Goal: Task Accomplishment & Management: Manage account settings

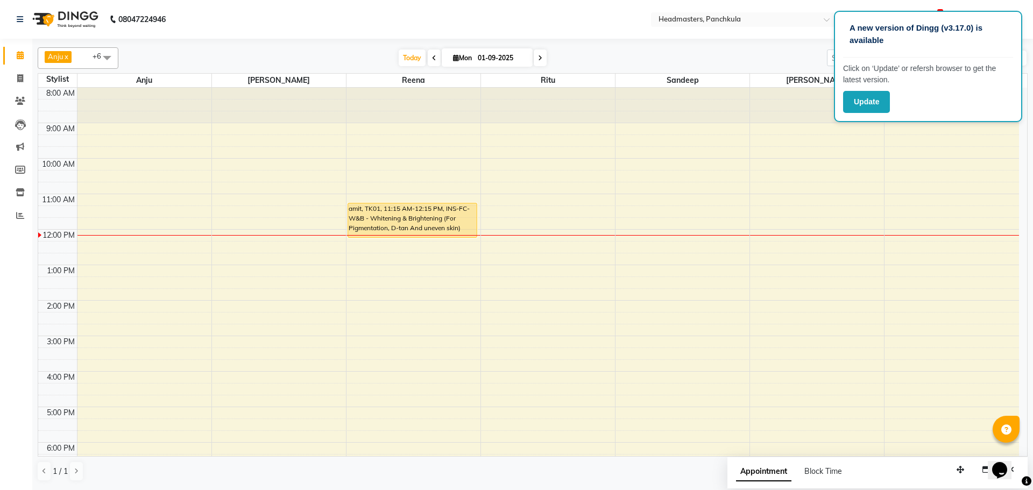
scroll to position [93, 0]
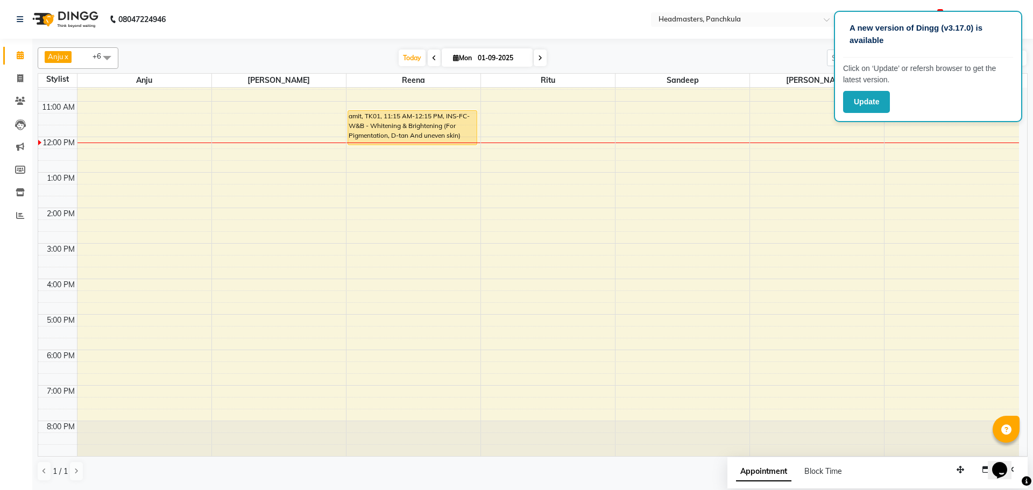
click at [895, 239] on div "8:00 AM 9:00 AM 10:00 AM 11:00 AM 12:00 PM 1:00 PM 2:00 PM 3:00 PM 4:00 PM 5:00…" at bounding box center [528, 225] width 981 height 461
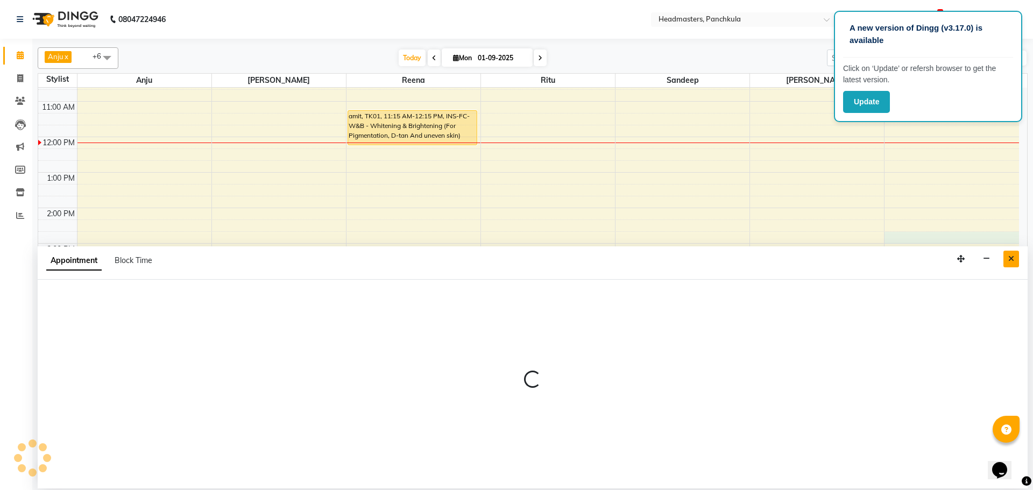
select select "66077"
select select "885"
select select "tentative"
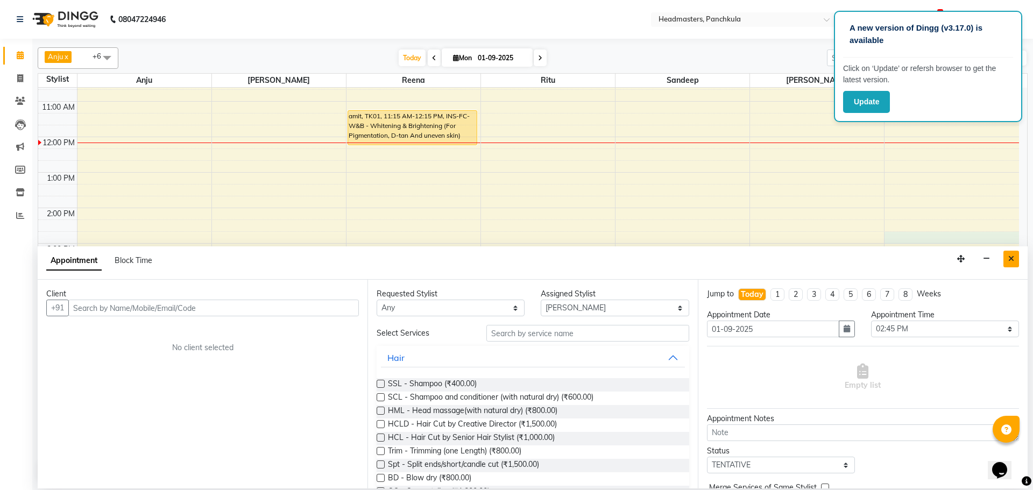
click at [1011, 259] on icon "Close" at bounding box center [1011, 259] width 6 height 8
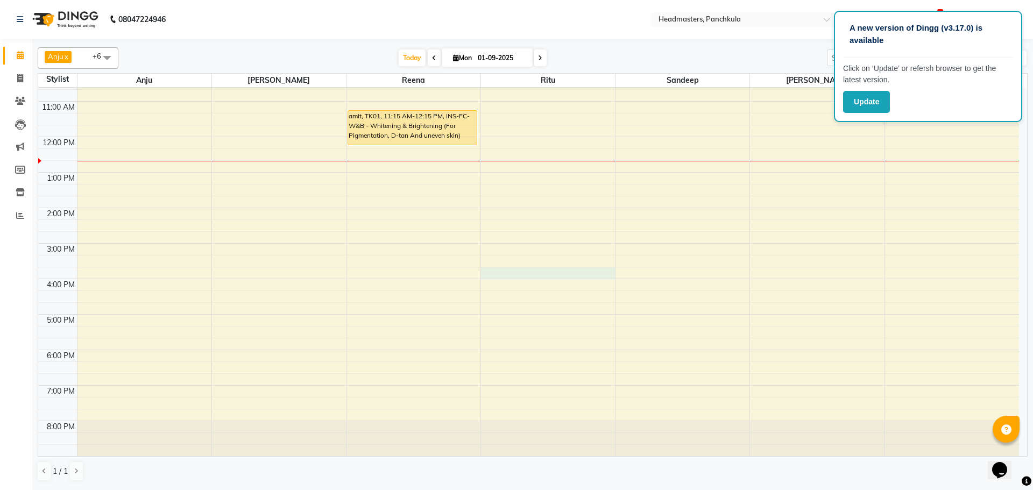
click at [506, 276] on div "8:00 AM 9:00 AM 10:00 AM 11:00 AM 12:00 PM 1:00 PM 2:00 PM 3:00 PM 4:00 PM 5:00…" at bounding box center [528, 225] width 981 height 461
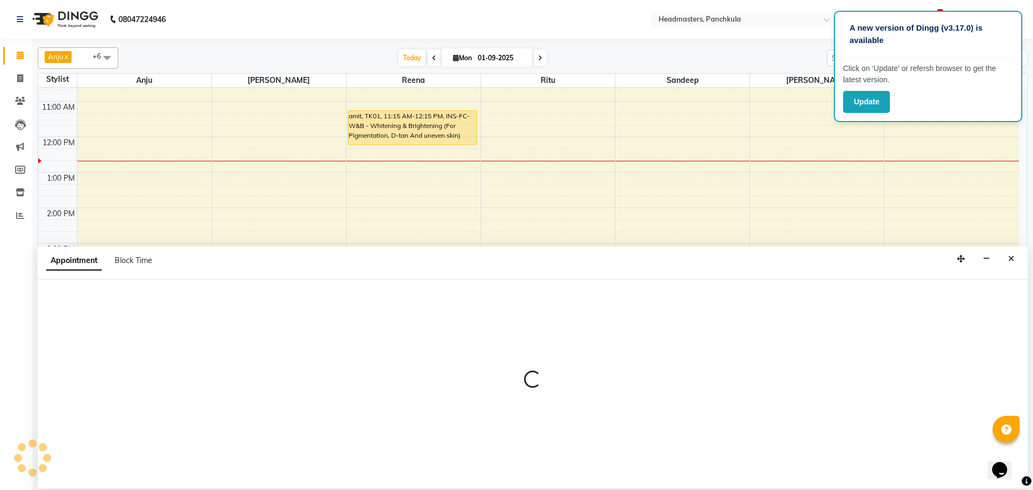
select select "64053"
select select "945"
select select "tentative"
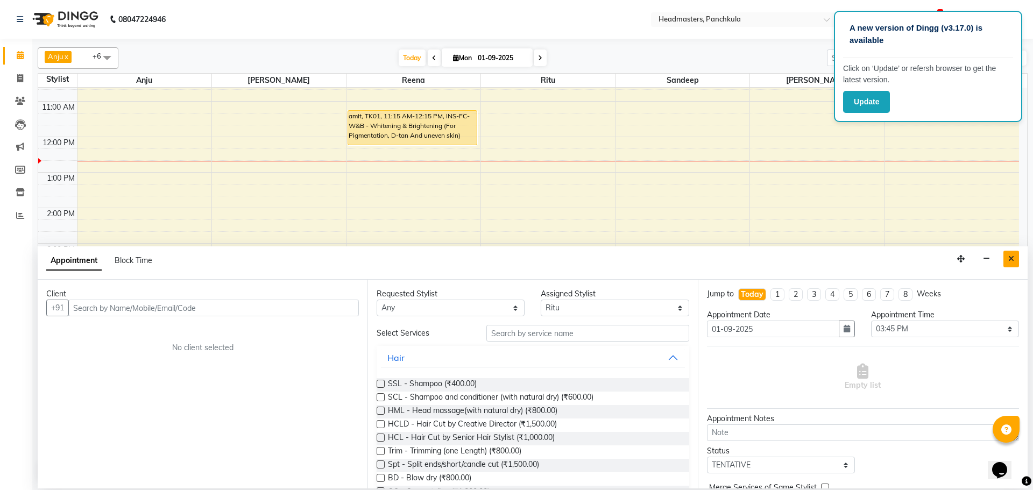
click at [1009, 260] on icon "Close" at bounding box center [1011, 259] width 6 height 8
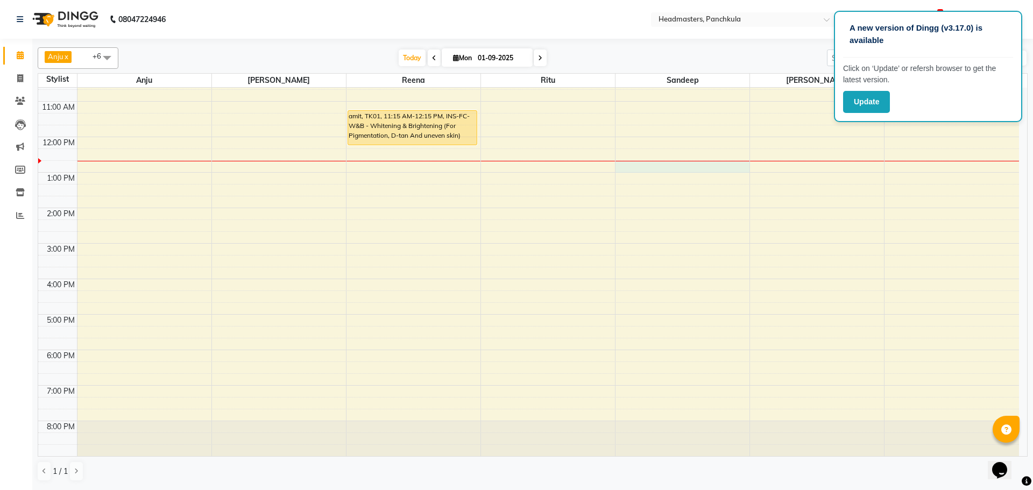
click at [642, 167] on div "8:00 AM 9:00 AM 10:00 AM 11:00 AM 12:00 PM 1:00 PM 2:00 PM 3:00 PM 4:00 PM 5:00…" at bounding box center [528, 225] width 981 height 461
select select "64055"
select select "765"
select select "tentative"
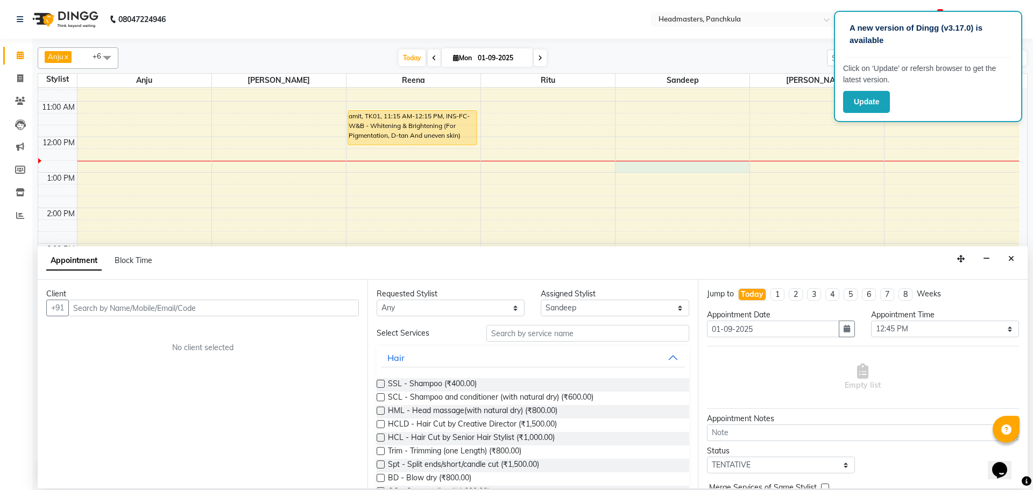
click at [254, 300] on input "text" at bounding box center [213, 308] width 291 height 17
click at [242, 313] on input "text" at bounding box center [213, 308] width 291 height 17
click at [110, 337] on div "Client +91 8685985248 Add Client No client selected" at bounding box center [203, 384] width 330 height 209
click at [132, 310] on input "8685985248" at bounding box center [191, 308] width 246 height 17
type input "8"
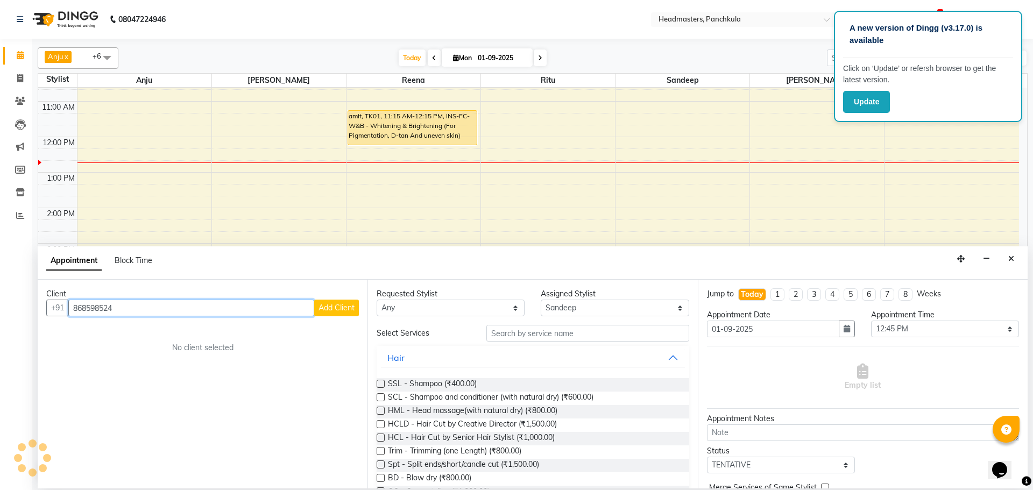
type input "8685985248"
click at [696, 199] on div "8:00 AM 9:00 AM 10:00 AM 11:00 AM 12:00 PM 1:00 PM 2:00 PM 3:00 PM 4:00 PM 5:00…" at bounding box center [528, 225] width 981 height 461
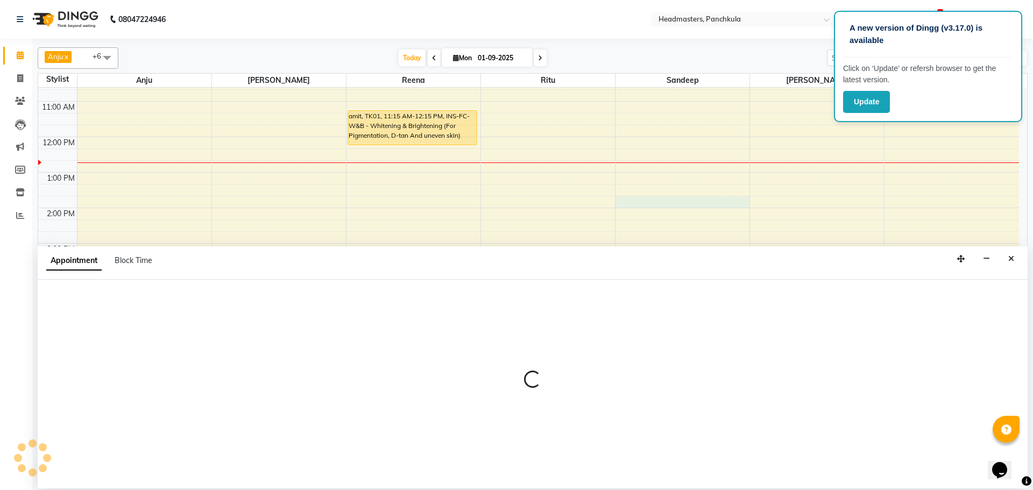
select select "64055"
select select "825"
select select "tentative"
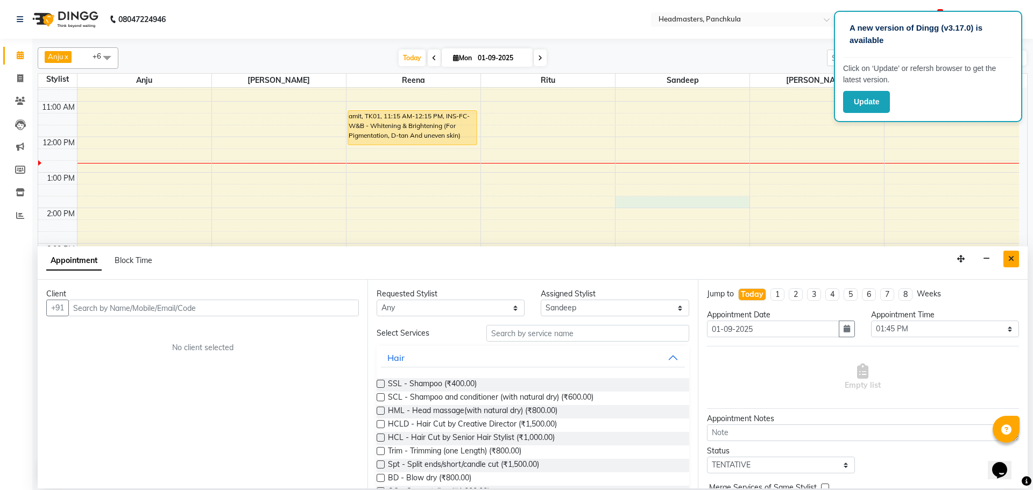
click at [1008, 258] on icon "Close" at bounding box center [1011, 259] width 6 height 8
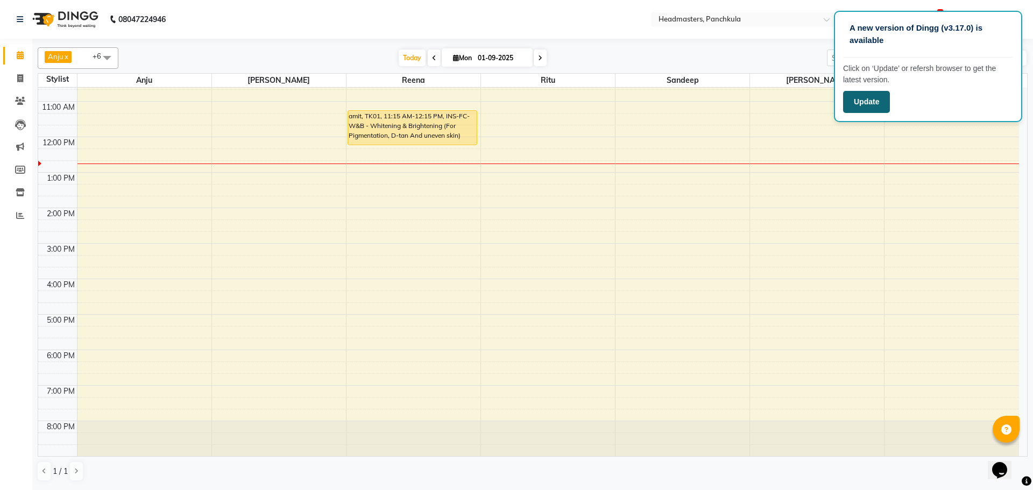
click at [867, 98] on button "Update" at bounding box center [866, 102] width 47 height 22
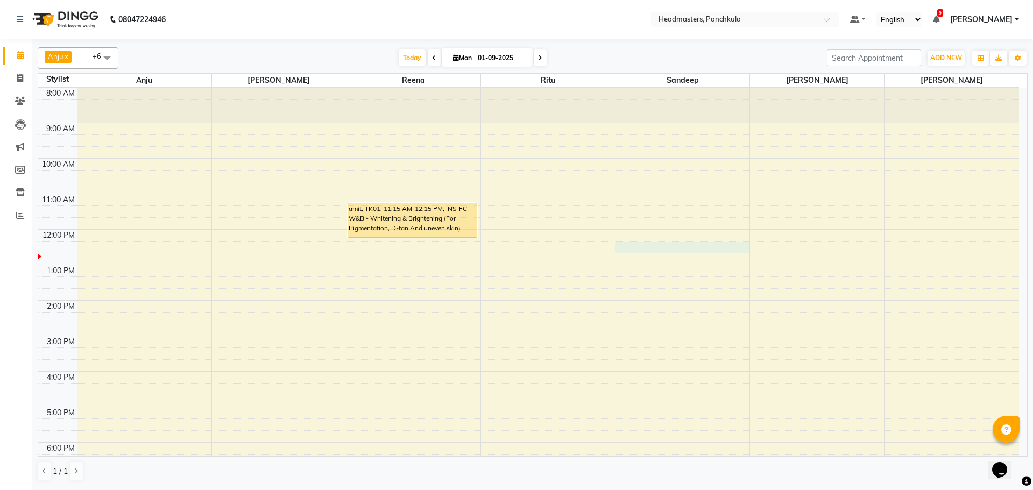
click at [665, 245] on div "8:00 AM 9:00 AM 10:00 AM 11:00 AM 12:00 PM 1:00 PM 2:00 PM 3:00 PM 4:00 PM 5:00…" at bounding box center [528, 318] width 981 height 461
select select "64055"
select select "tentative"
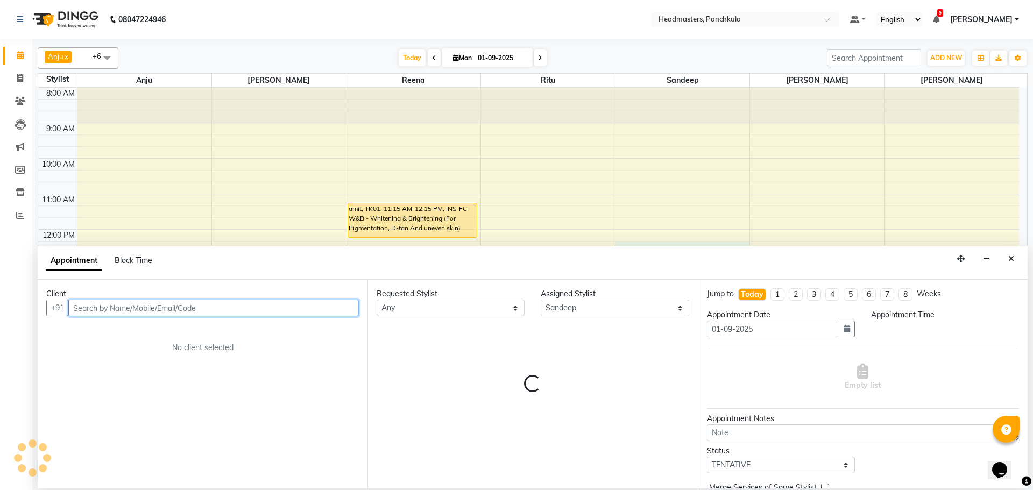
select select "735"
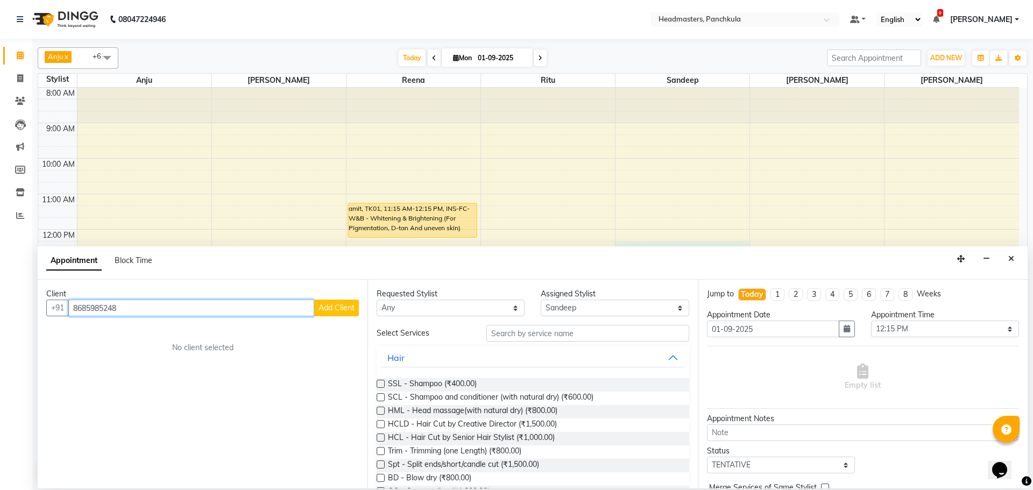
click at [221, 310] on input "8685985248" at bounding box center [191, 308] width 246 height 17
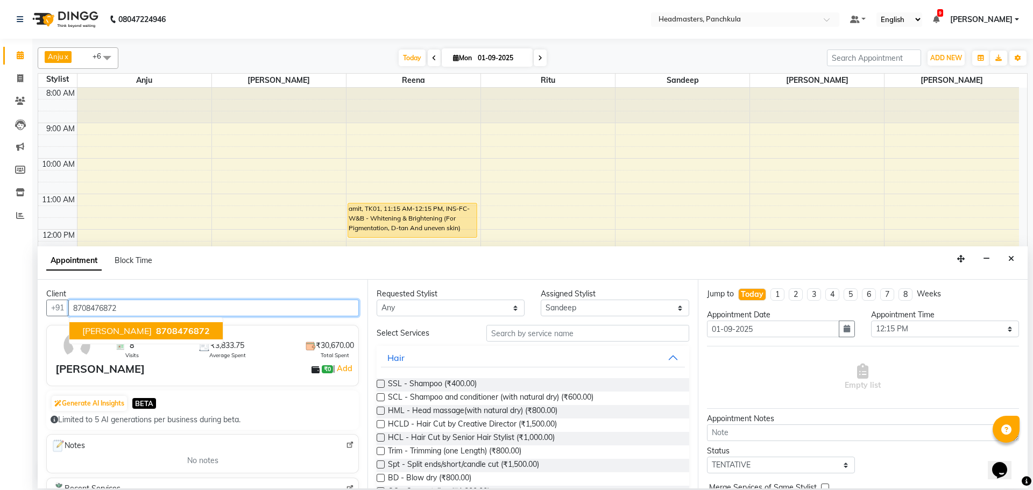
click at [94, 327] on span "[PERSON_NAME]" at bounding box center [116, 330] width 69 height 11
type input "8708476872"
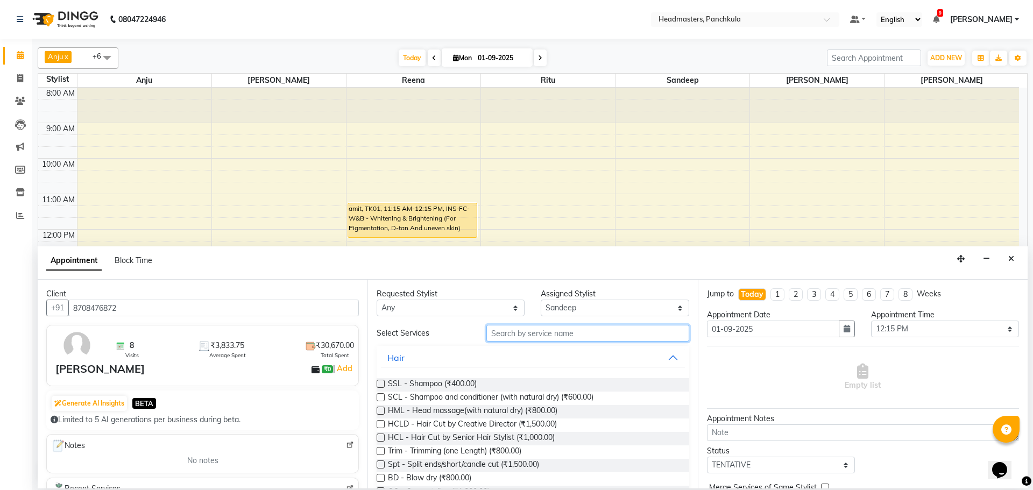
click at [576, 337] on input "text" at bounding box center [587, 333] width 203 height 17
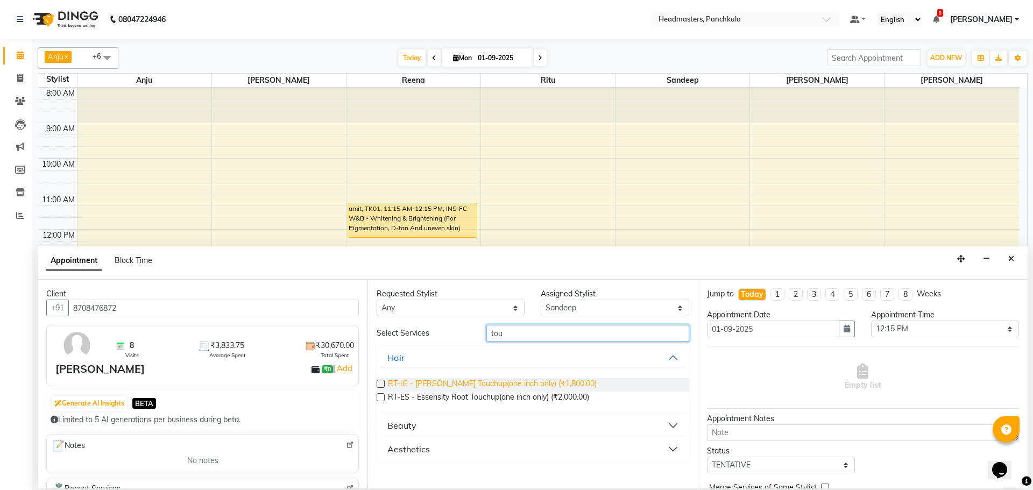
type input "tou"
click at [487, 381] on span "RT-IG - [PERSON_NAME] Touchup(one inch only) (₹1,800.00)" at bounding box center [492, 384] width 209 height 13
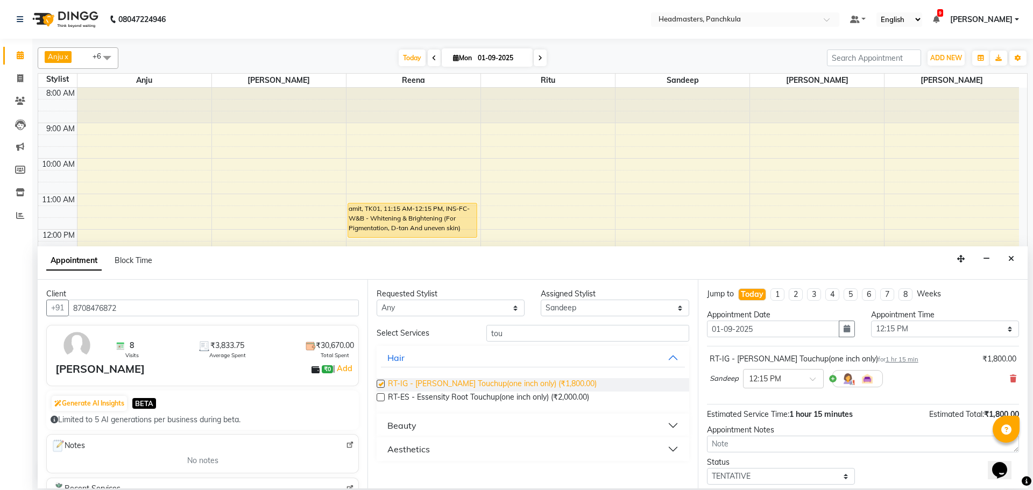
checkbox input "false"
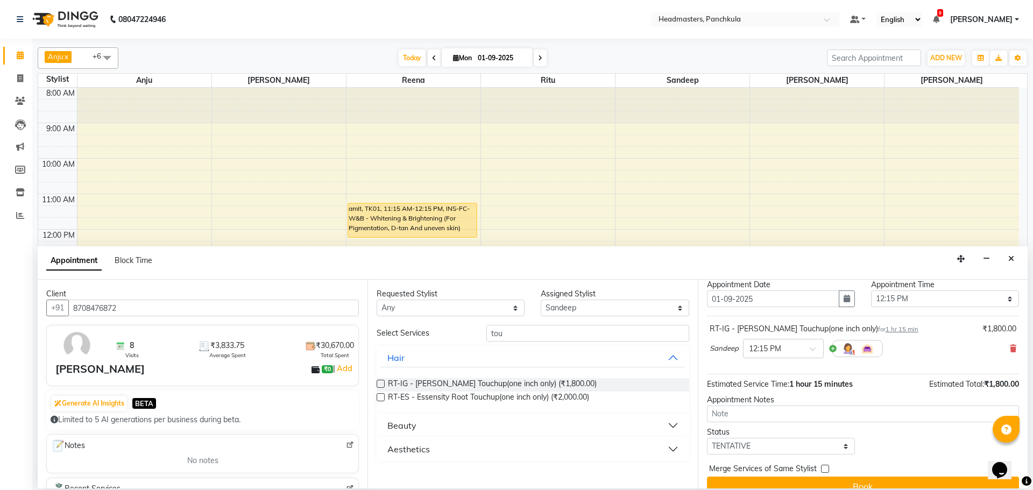
scroll to position [46, 0]
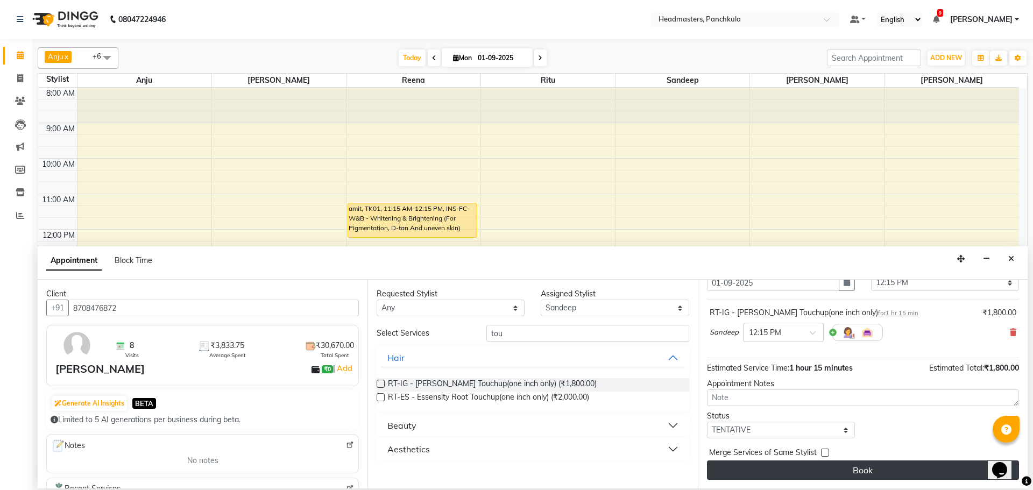
click at [823, 476] on button "Book" at bounding box center [863, 470] width 312 height 19
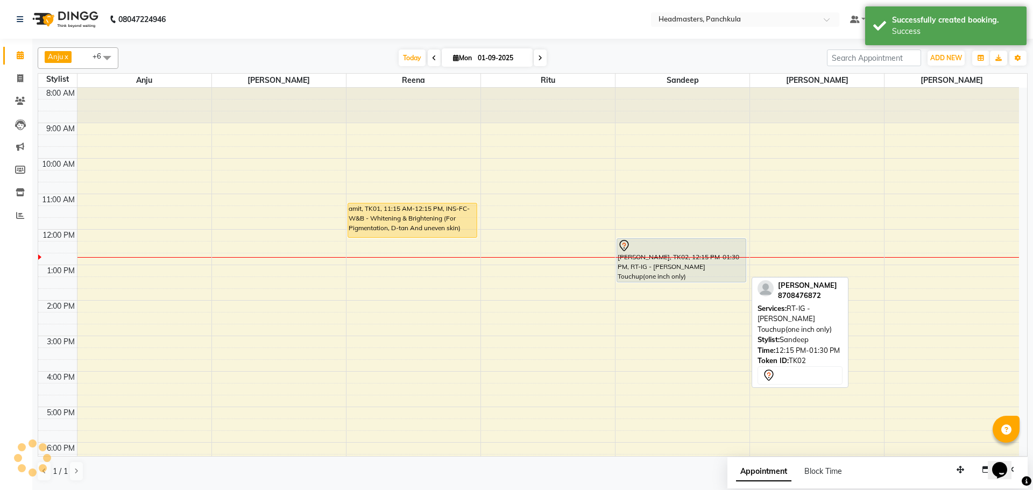
click at [645, 269] on div "[PERSON_NAME], TK02, 12:15 PM-01:30 PM, RT-IG - [PERSON_NAME] Touchup(one inch …" at bounding box center [681, 260] width 129 height 43
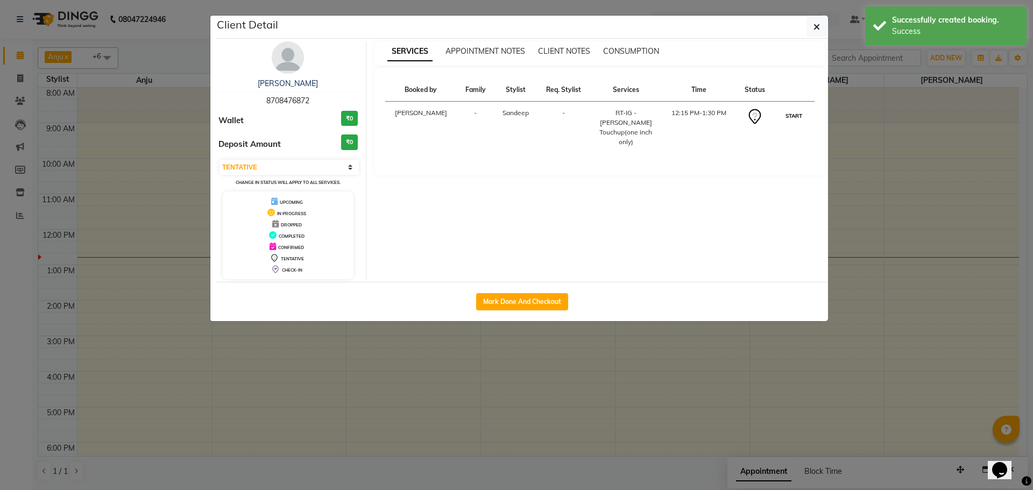
click at [794, 118] on button "START" at bounding box center [794, 115] width 22 height 13
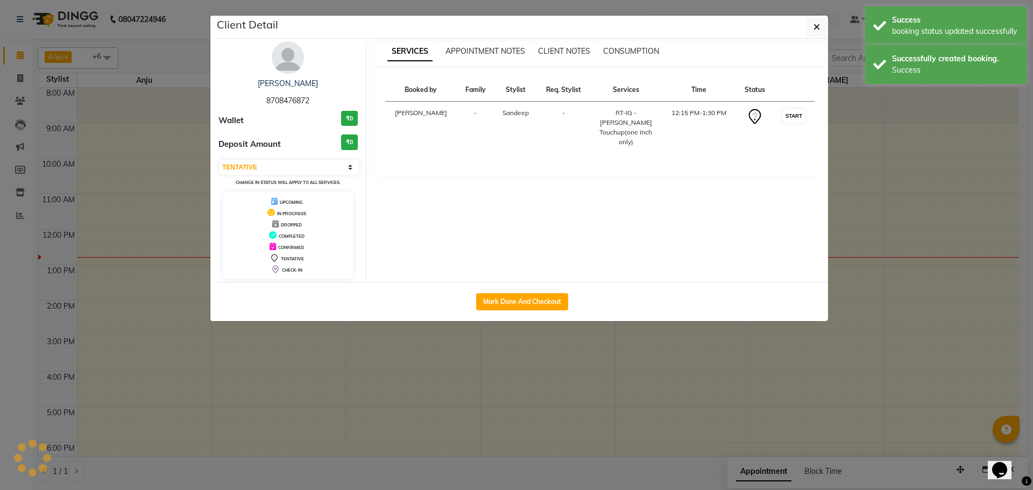
select select "1"
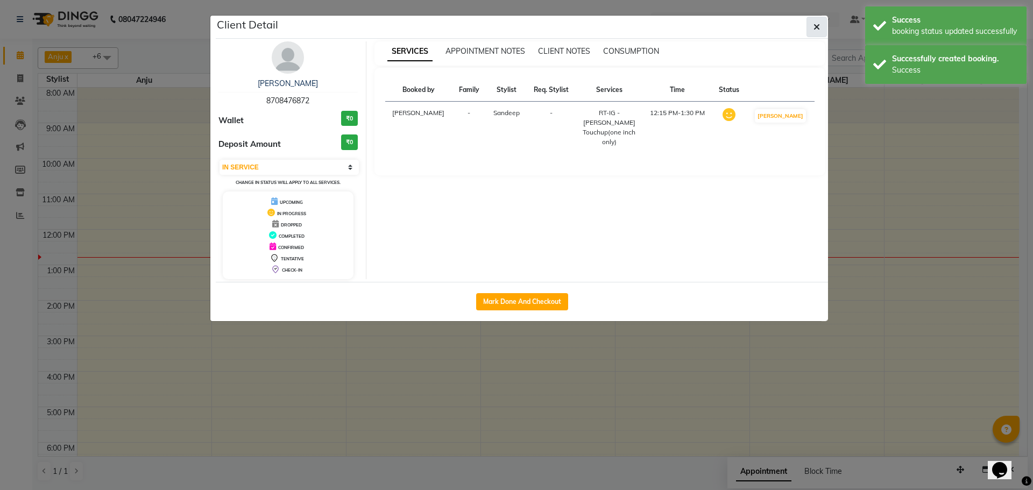
click at [810, 24] on button "button" at bounding box center [816, 27] width 20 height 20
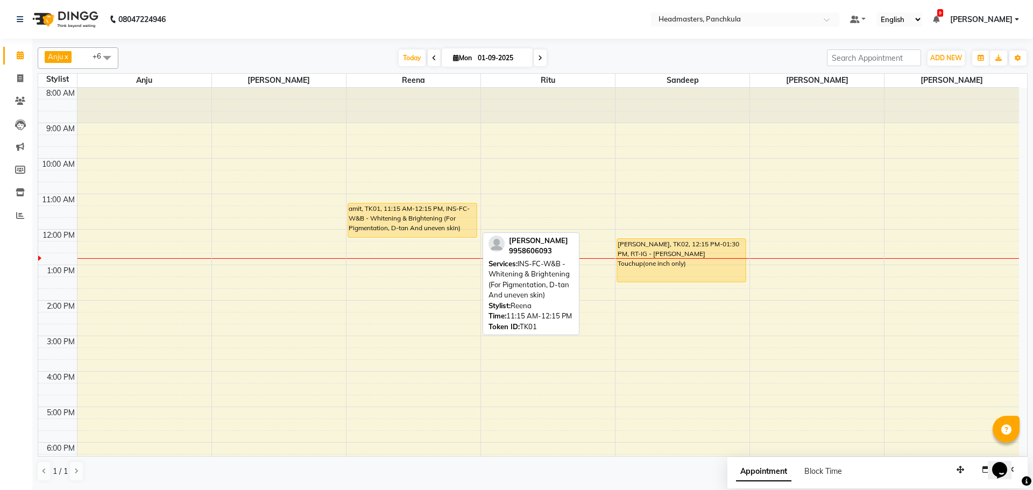
click at [424, 230] on div "amit, TK01, 11:15 AM-12:15 PM, INS-FC-W&B - Whitening & Brightening (For Pigmen…" at bounding box center [412, 220] width 129 height 34
select select "1"
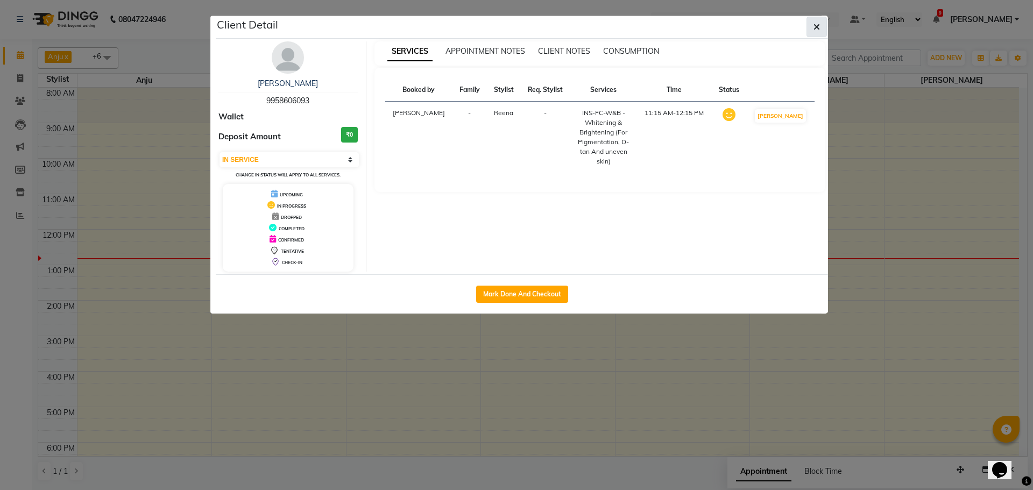
click at [814, 23] on icon "button" at bounding box center [816, 27] width 6 height 9
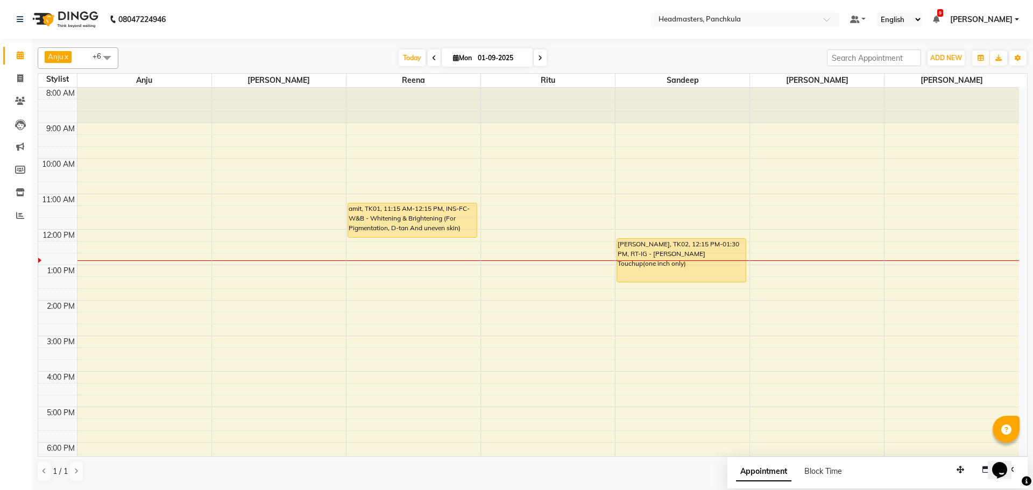
click at [921, 245] on div "8:00 AM 9:00 AM 10:00 AM 11:00 AM 12:00 PM 1:00 PM 2:00 PM 3:00 PM 4:00 PM 5:00…" at bounding box center [528, 318] width 981 height 461
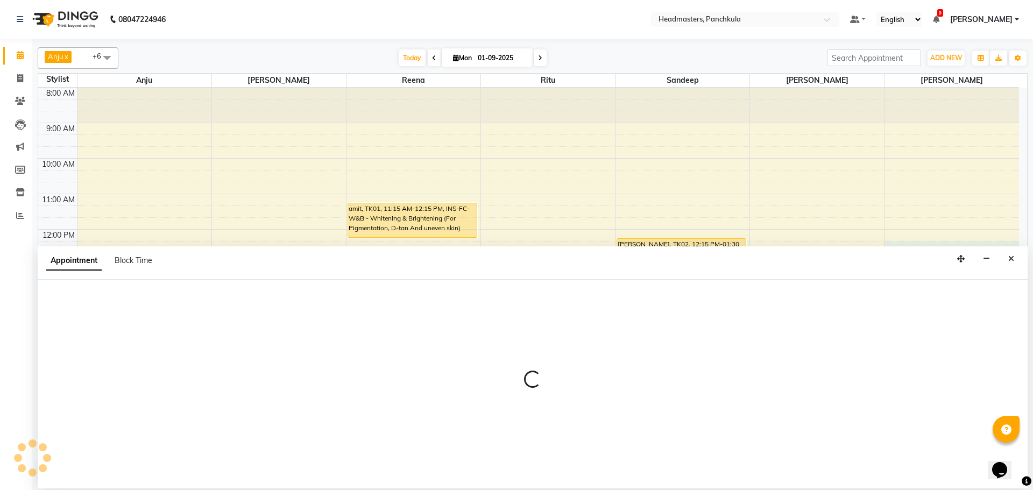
select select "66077"
select select "735"
select select "tentative"
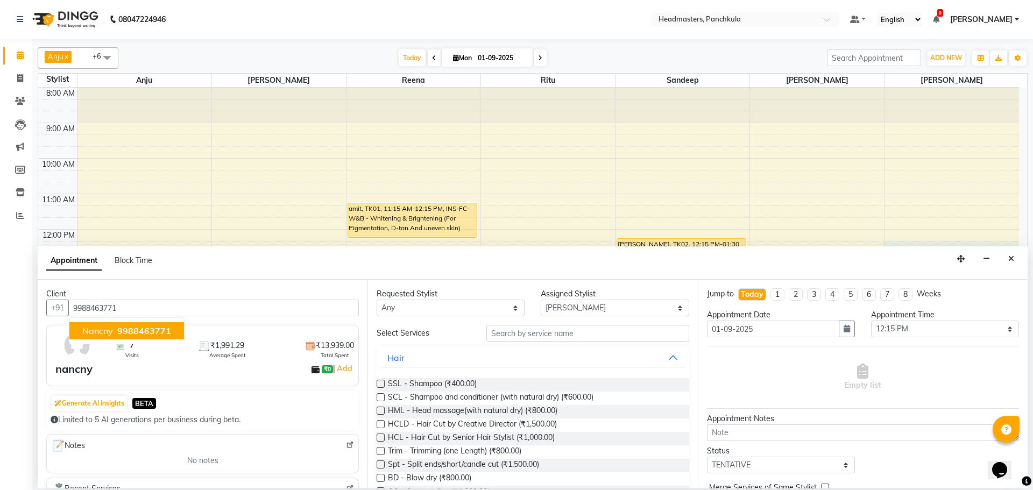
click at [123, 325] on button "nancny 9988463771" at bounding box center [126, 330] width 115 height 17
type input "9988463771"
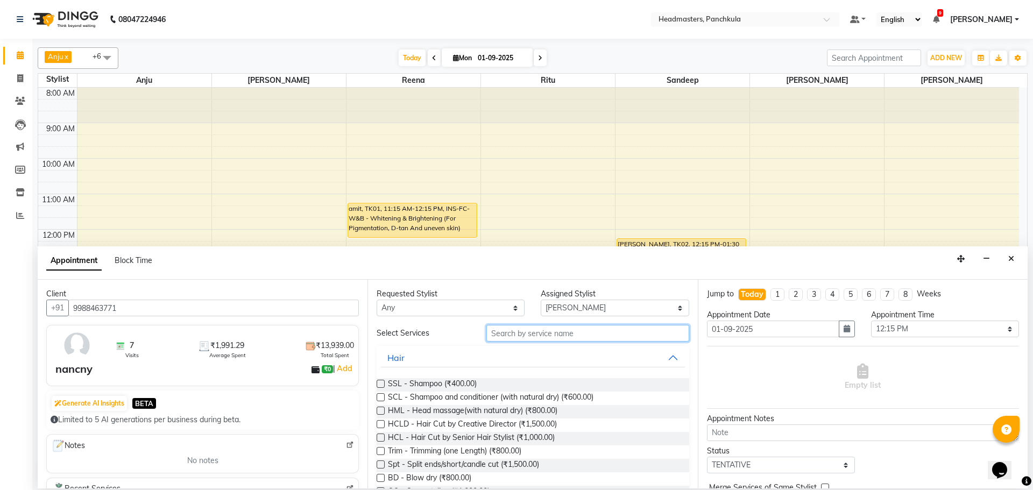
click at [533, 331] on input "text" at bounding box center [587, 333] width 203 height 17
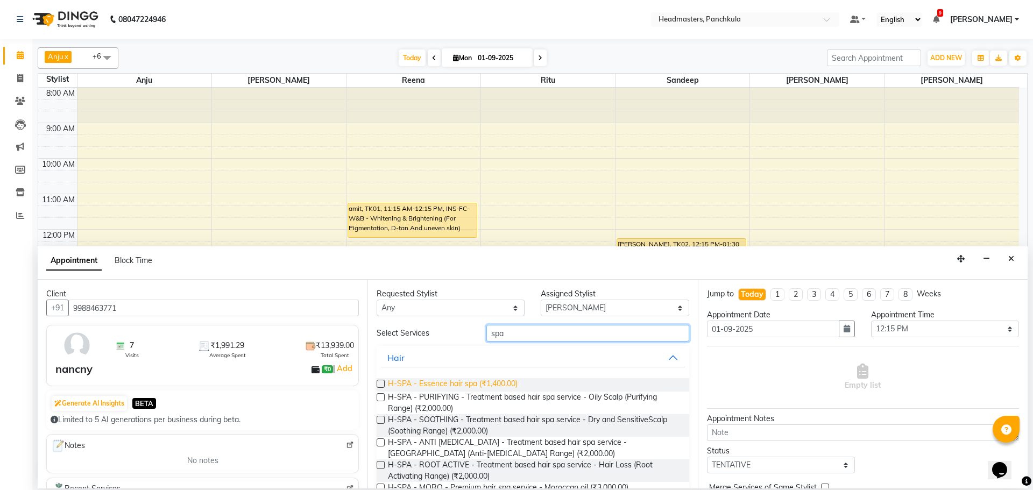
type input "spa"
click at [501, 383] on span "H-SPA - Essence hair spa (₹1,400.00)" at bounding box center [453, 384] width 130 height 13
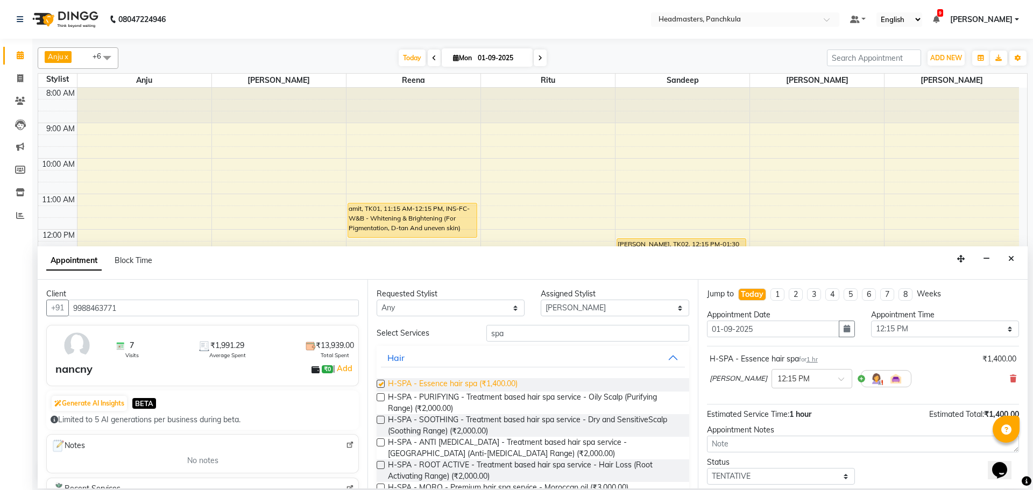
checkbox input "false"
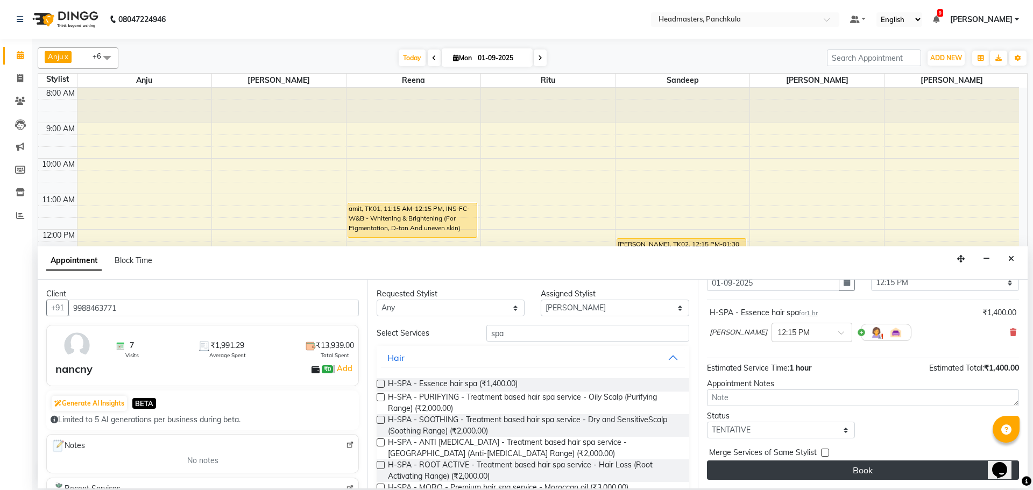
click at [799, 469] on button "Book" at bounding box center [863, 470] width 312 height 19
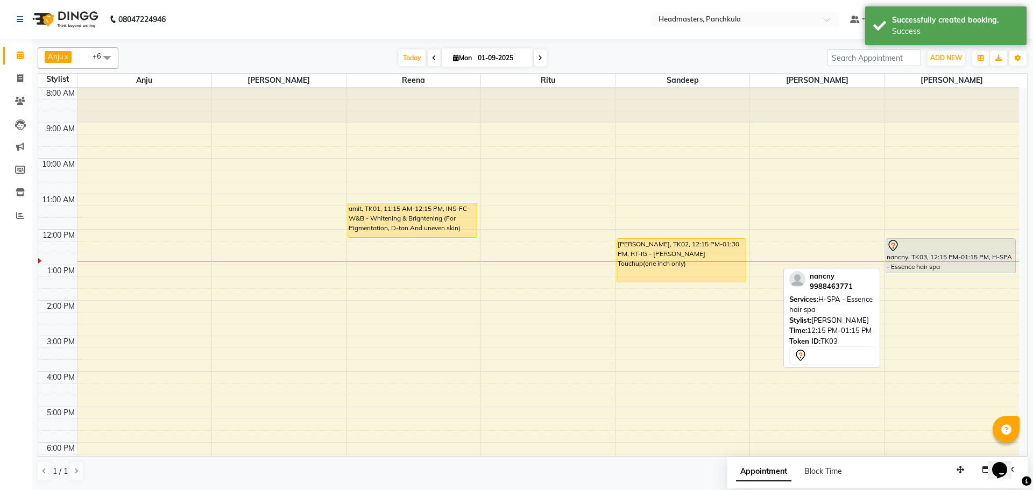
click at [970, 251] on div at bounding box center [950, 245] width 127 height 13
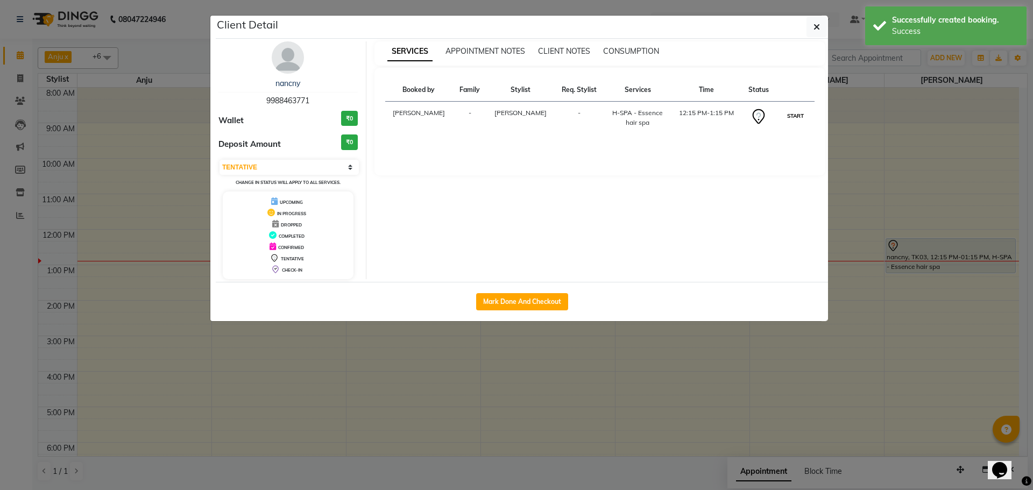
click at [799, 115] on button "START" at bounding box center [795, 115] width 22 height 13
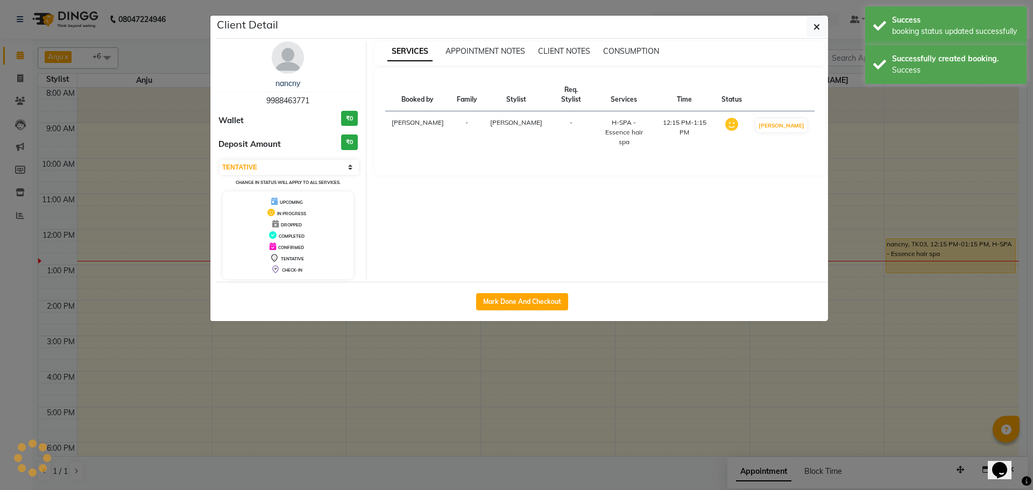
select select "1"
click at [819, 25] on icon "button" at bounding box center [816, 27] width 6 height 9
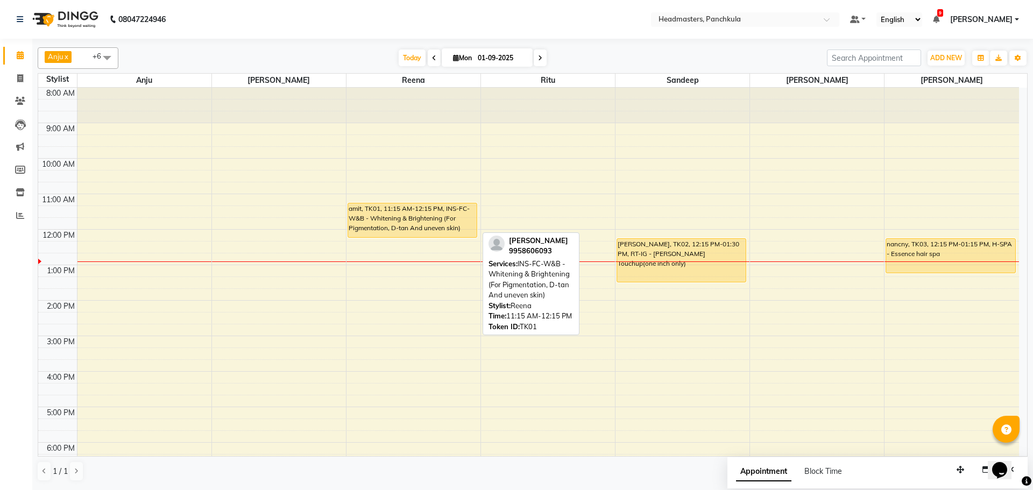
click at [419, 216] on div "amit, TK01, 11:15 AM-12:15 PM, INS-FC-W&B - Whitening & Brightening (For Pigmen…" at bounding box center [412, 220] width 129 height 34
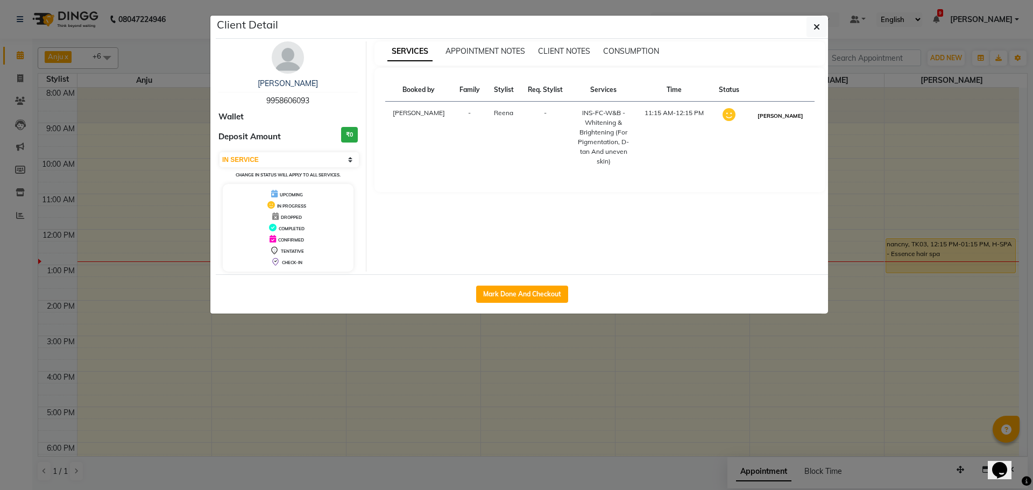
click at [786, 116] on button "[PERSON_NAME]" at bounding box center [780, 115] width 51 height 13
select select "3"
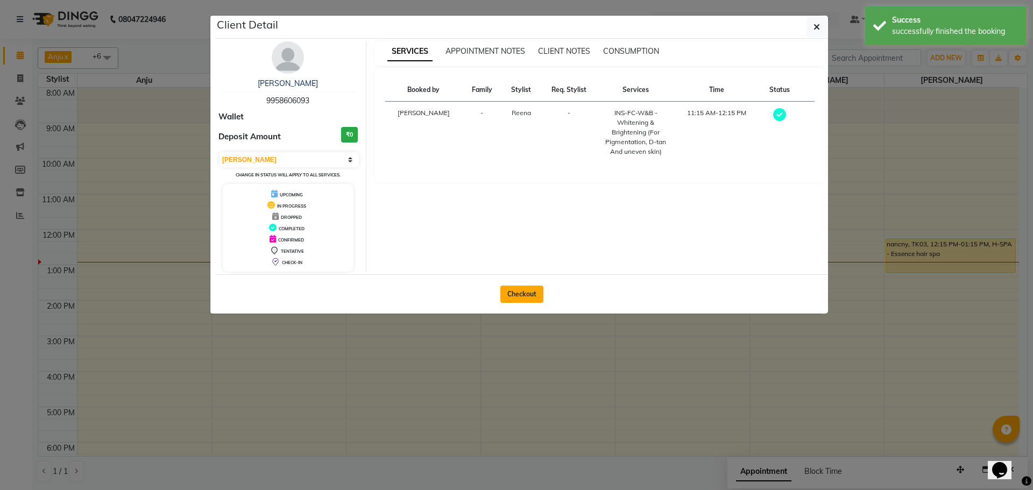
click at [526, 296] on button "Checkout" at bounding box center [521, 294] width 43 height 17
select select "service"
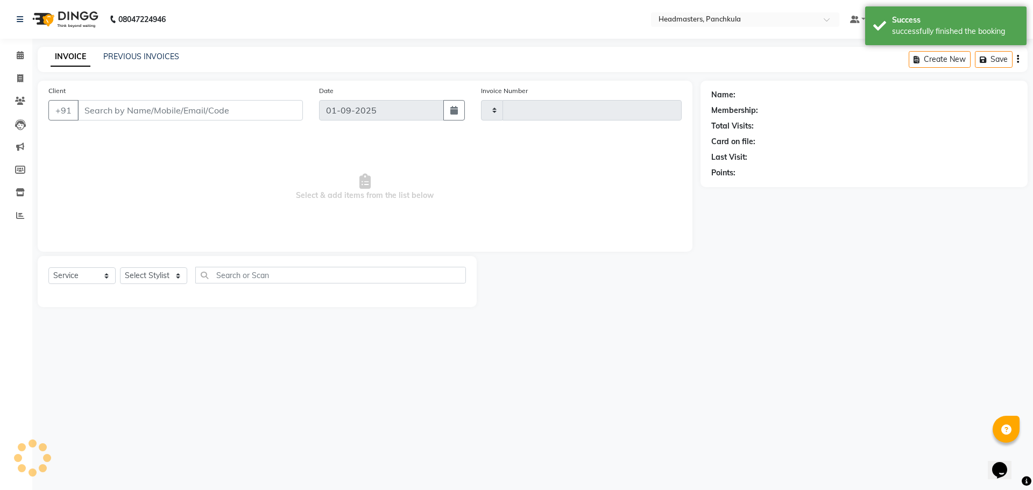
type input "2852"
select select "7376"
type input "9958606093"
select select "64261"
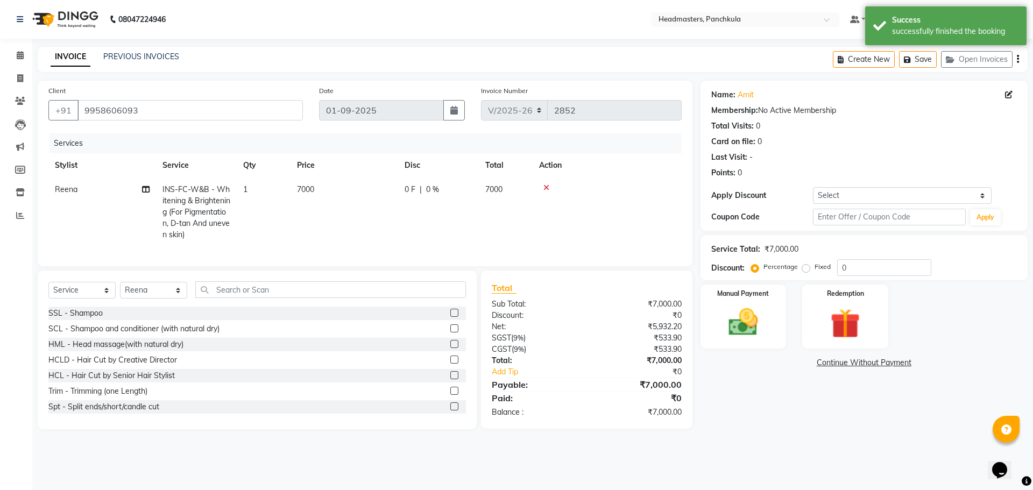
click at [424, 186] on div "0 F | 0 %" at bounding box center [439, 189] width 68 height 11
select select "64261"
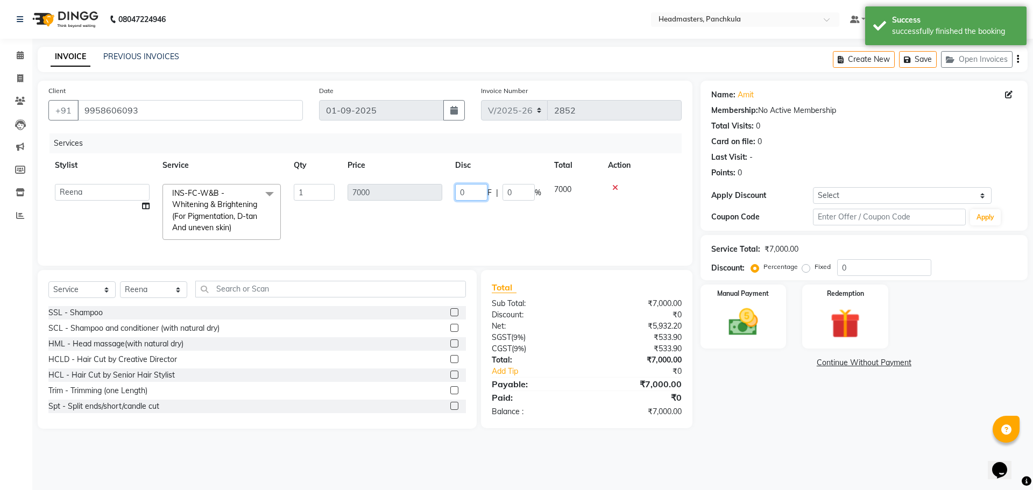
click at [477, 191] on input "0" at bounding box center [471, 192] width 32 height 17
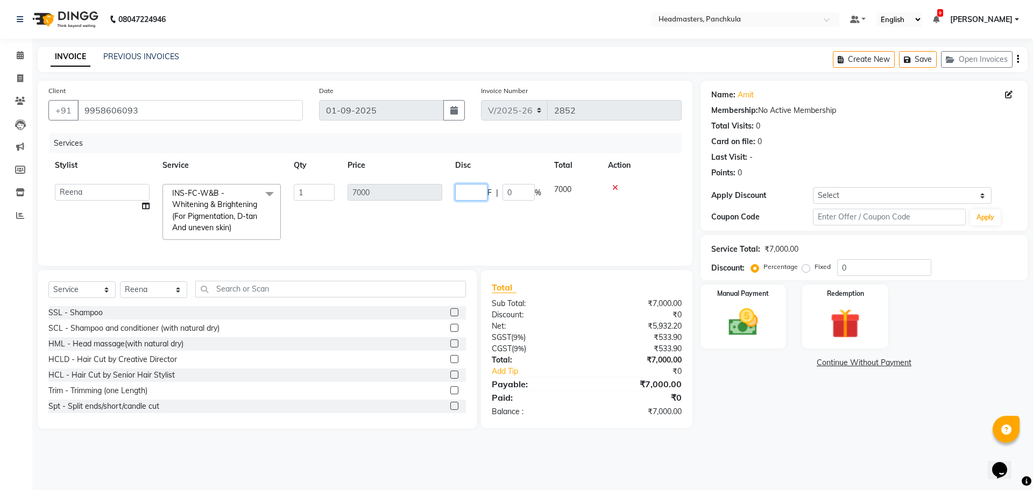
click at [466, 192] on input "number" at bounding box center [471, 192] width 32 height 17
type input "1500"
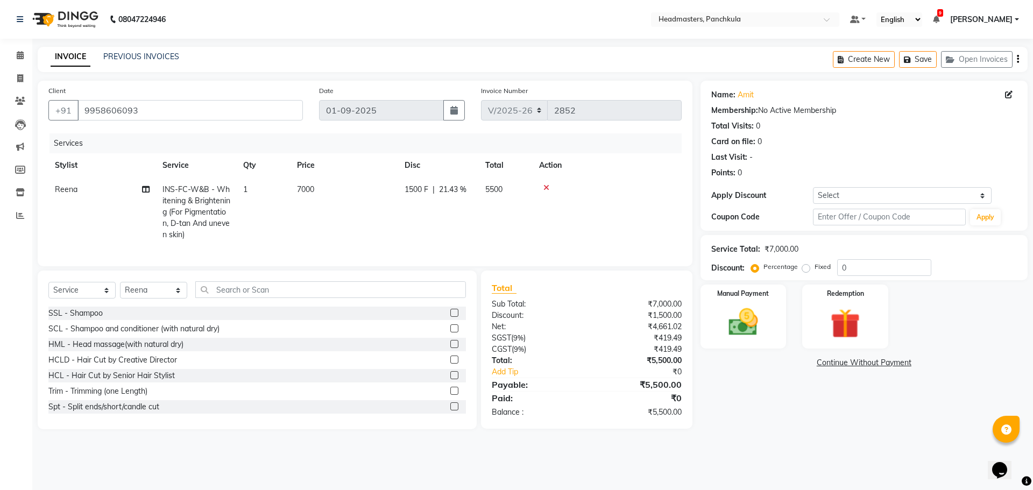
click at [619, 231] on td at bounding box center [607, 212] width 149 height 69
click at [738, 325] on img at bounding box center [743, 322] width 50 height 36
click at [888, 366] on span "Cash" at bounding box center [889, 363] width 20 height 12
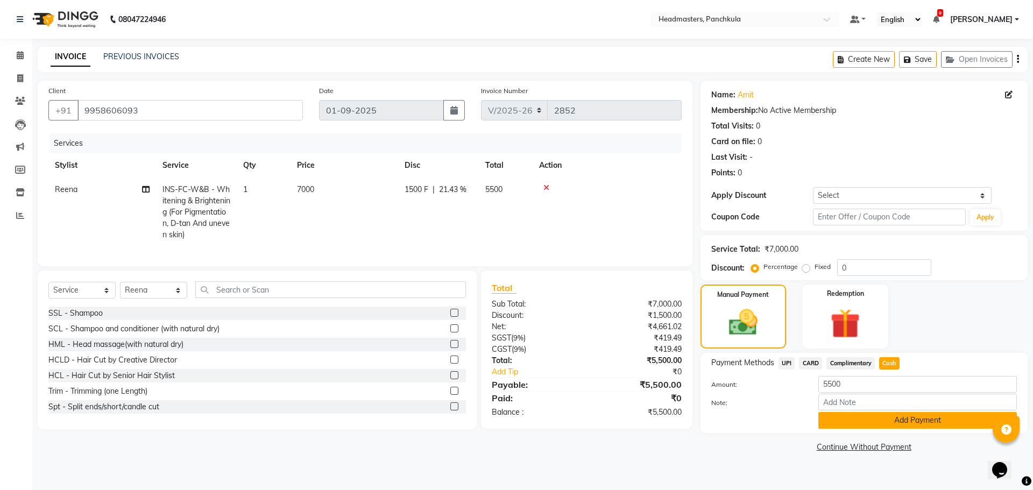
click at [882, 419] on button "Add Payment" at bounding box center [917, 420] width 199 height 17
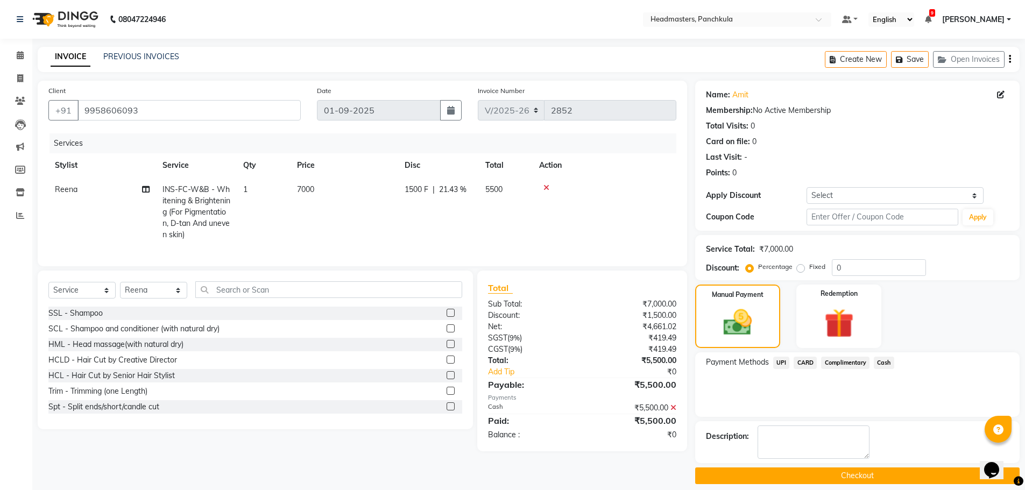
click at [859, 473] on button "Checkout" at bounding box center [857, 475] width 324 height 17
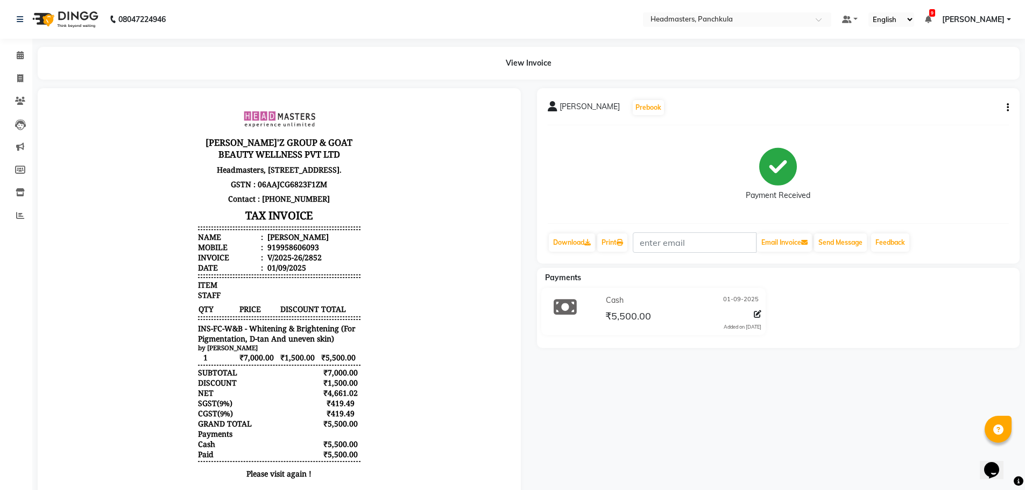
select select "service"
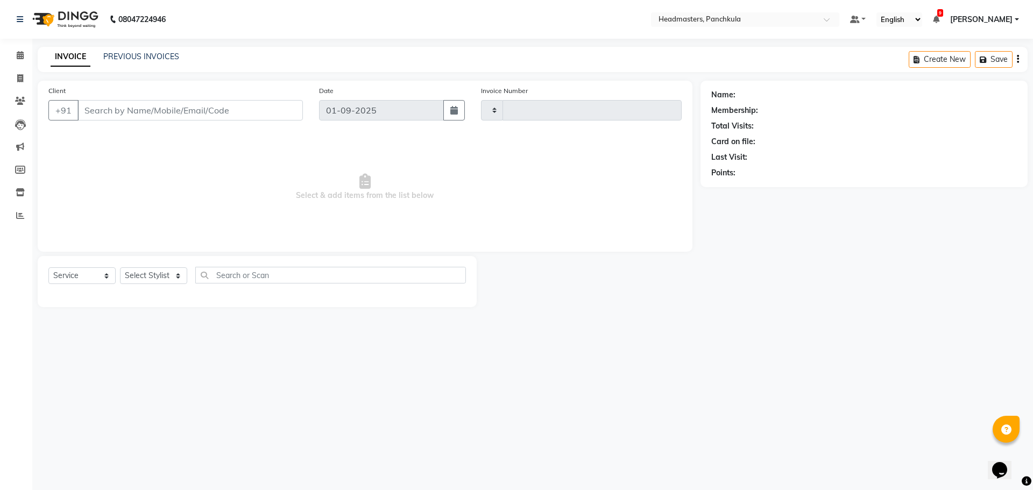
type input "2853"
select select "7376"
type input "9958606093"
select select "64261"
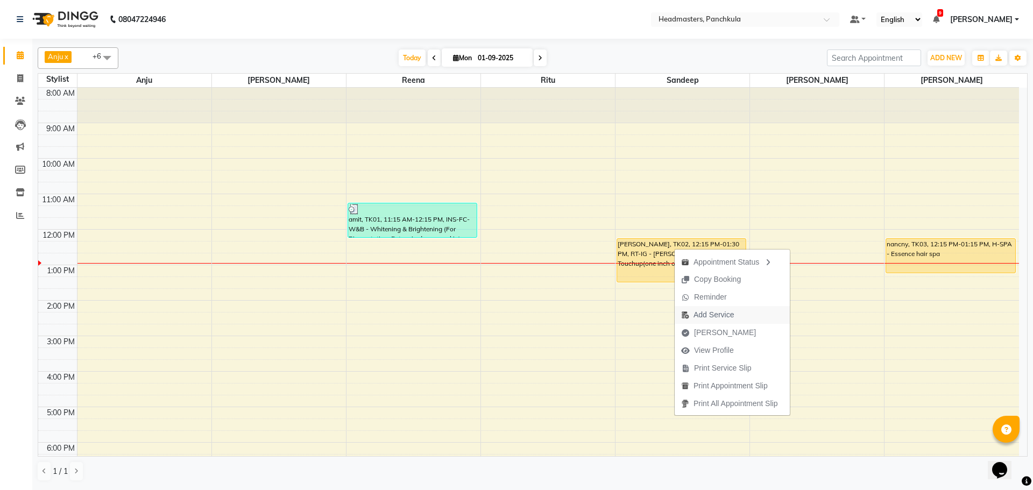
click at [712, 316] on span "Add Service" at bounding box center [713, 314] width 40 height 11
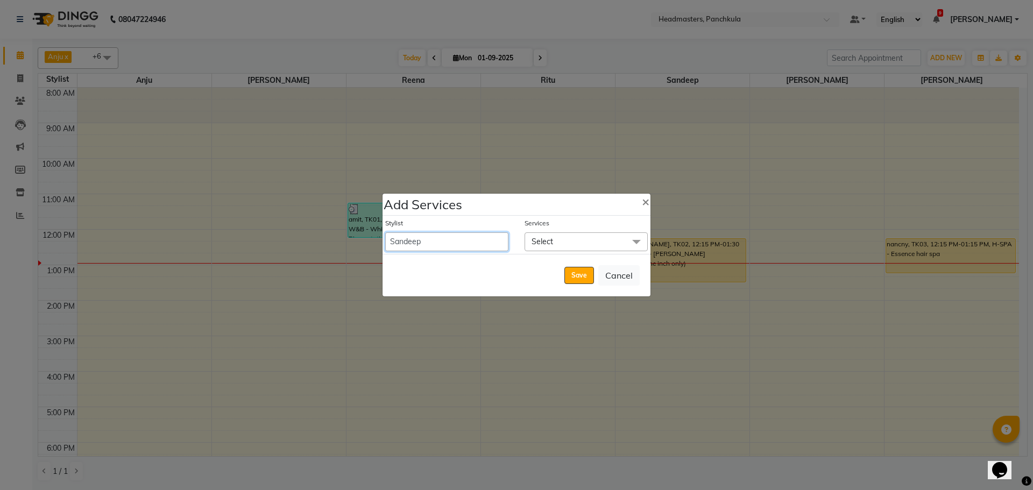
click at [442, 239] on select "Amjad Anju Danish HEAD MASTERS Parveen Reena Ritu Saddam Sandeep Sushant Sushan…" at bounding box center [446, 241] width 123 height 19
select select "64061"
click at [385, 232] on select "Amjad Anju Danish HEAD MASTERS Parveen Reena Ritu Saddam Sandeep Sushant Sushan…" at bounding box center [446, 241] width 123 height 19
select select "810"
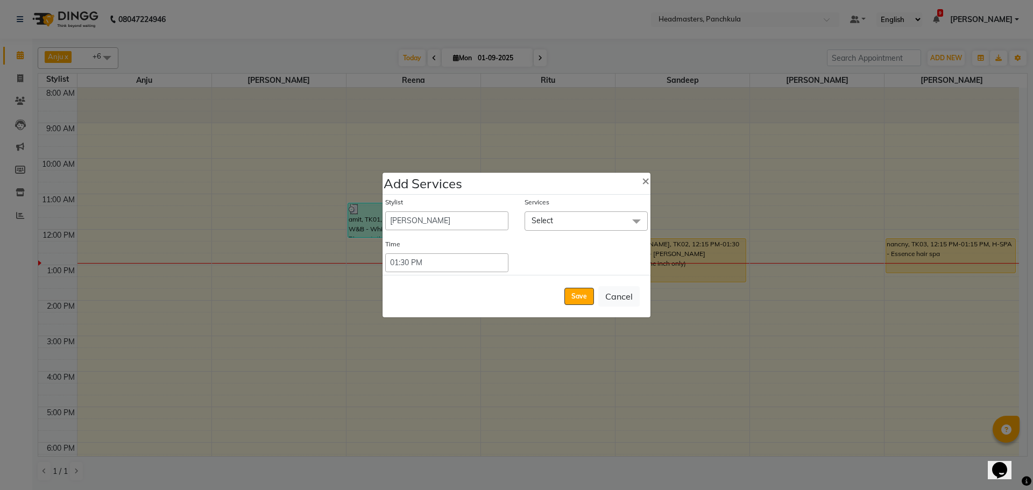
click at [557, 218] on span "Select" at bounding box center [586, 220] width 123 height 19
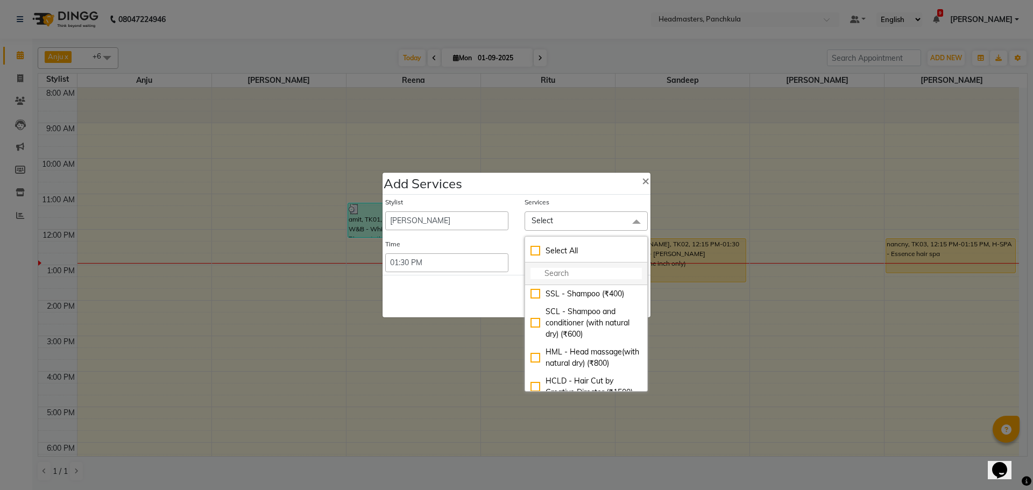
click at [541, 272] on input "multiselect-search" at bounding box center [585, 273] width 111 height 11
type input "hair"
checkbox input "true"
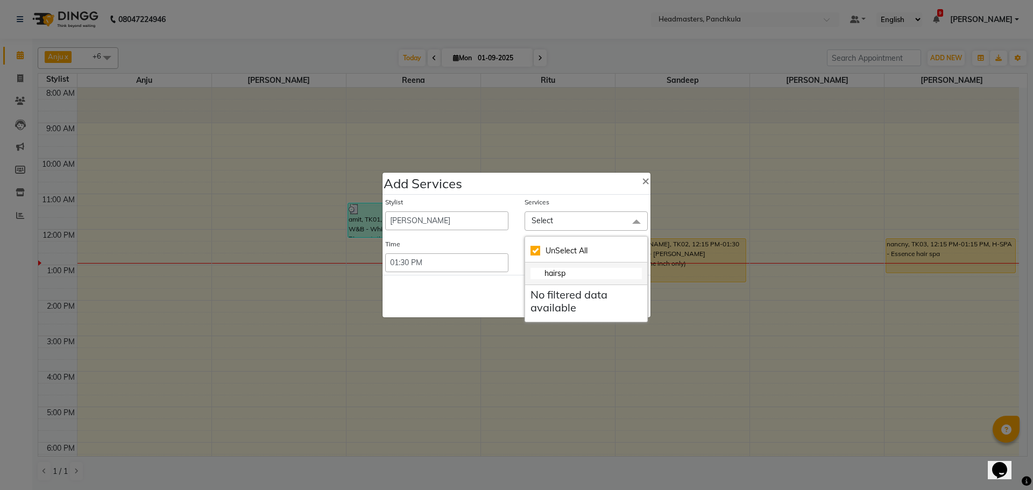
type input "hairs"
checkbox input "false"
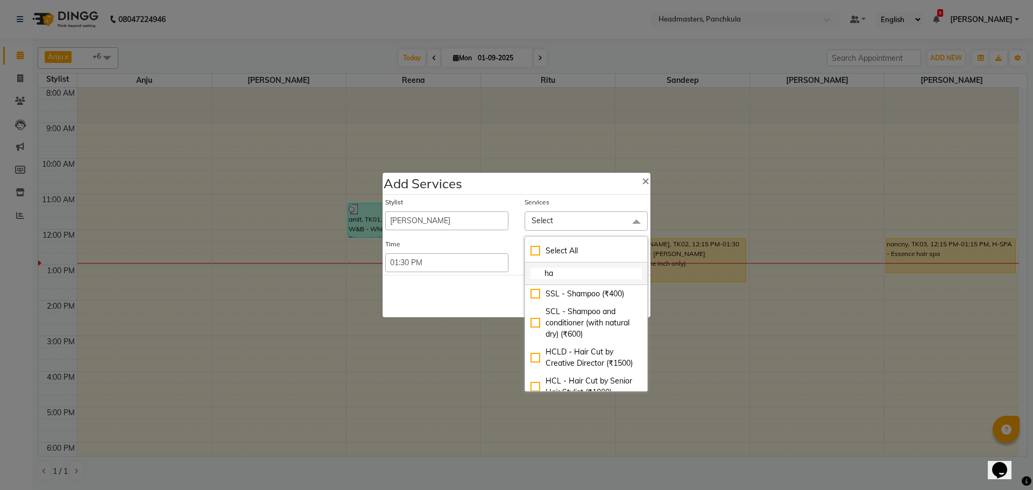
type input "h"
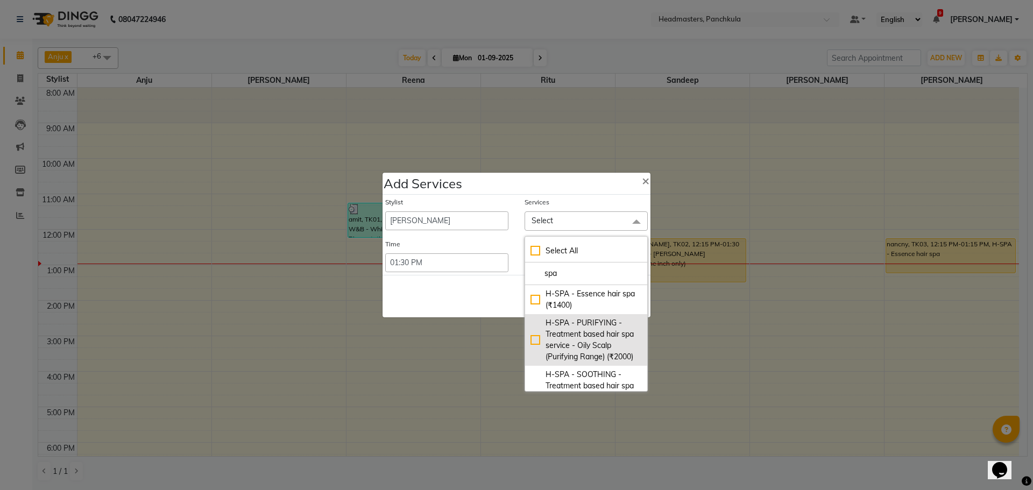
type input "spa"
click at [530, 345] on div "H-SPA - PURIFYING - Treatment based hair spa service - Oily Scalp (Purifying Ra…" at bounding box center [585, 339] width 111 height 45
checkbox input "true"
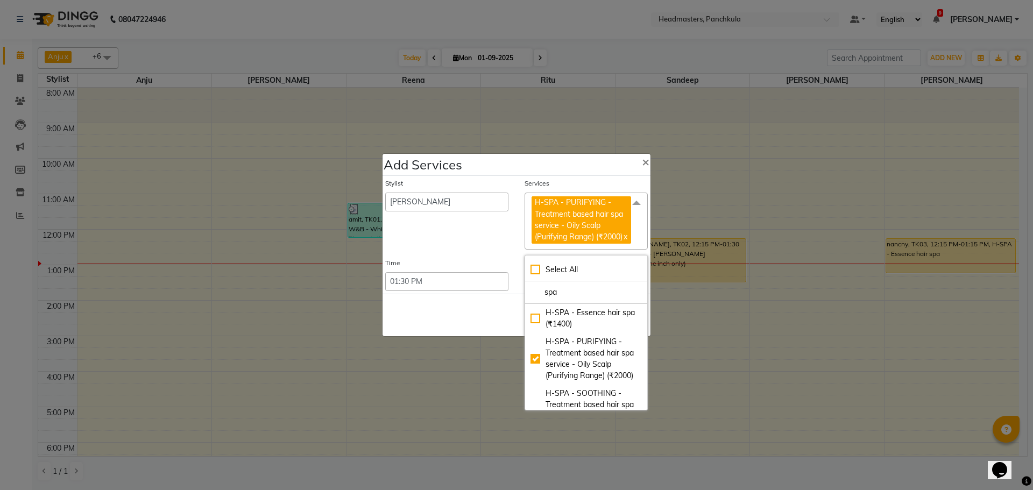
click at [473, 328] on div "Save Cancel" at bounding box center [516, 315] width 268 height 42
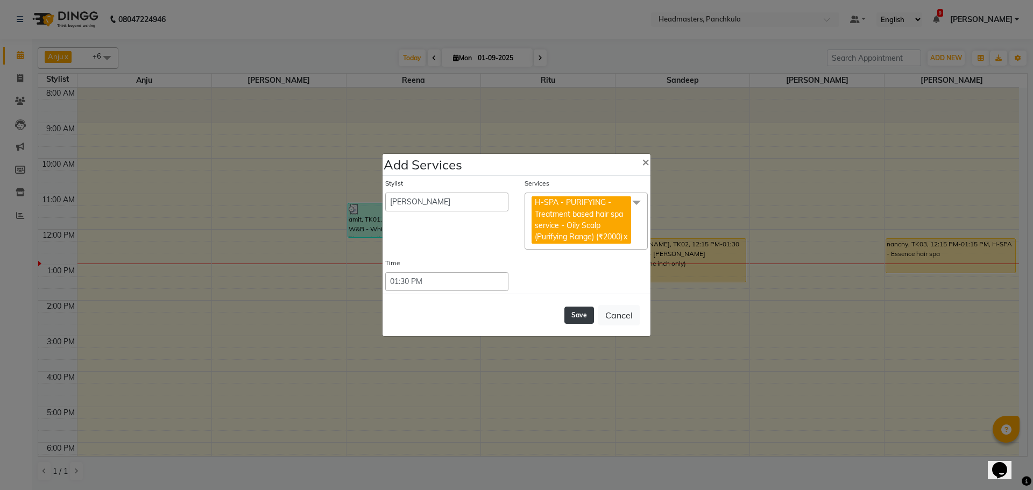
click at [577, 322] on button "Save" at bounding box center [579, 315] width 30 height 17
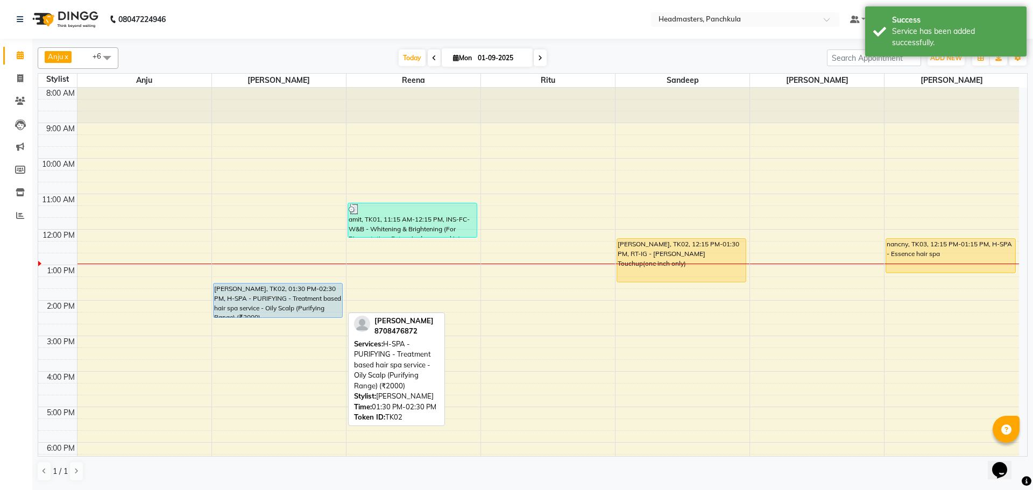
click at [271, 310] on div "[PERSON_NAME], TK02, 01:30 PM-02:30 PM, H-SPA - PURIFYING - Treatment based hai…" at bounding box center [278, 301] width 129 height 34
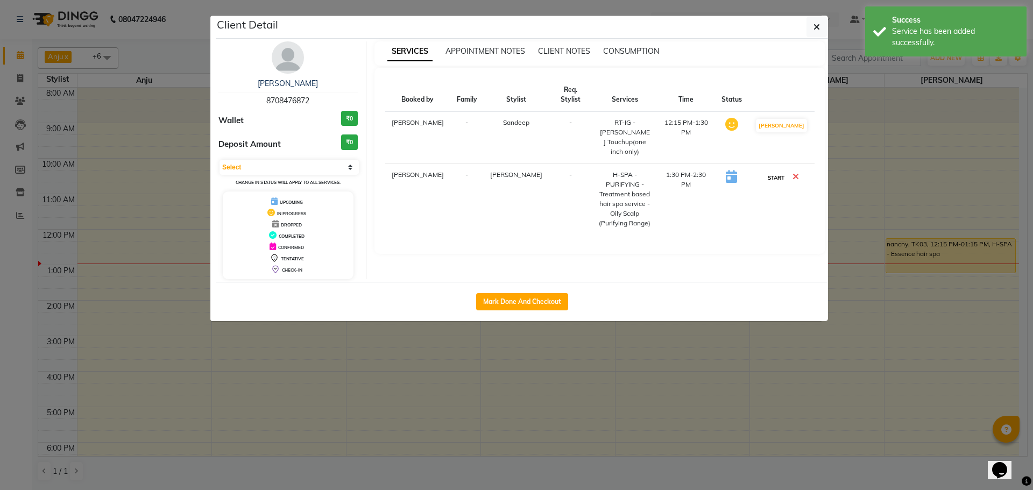
click at [786, 171] on button "START" at bounding box center [776, 177] width 22 height 13
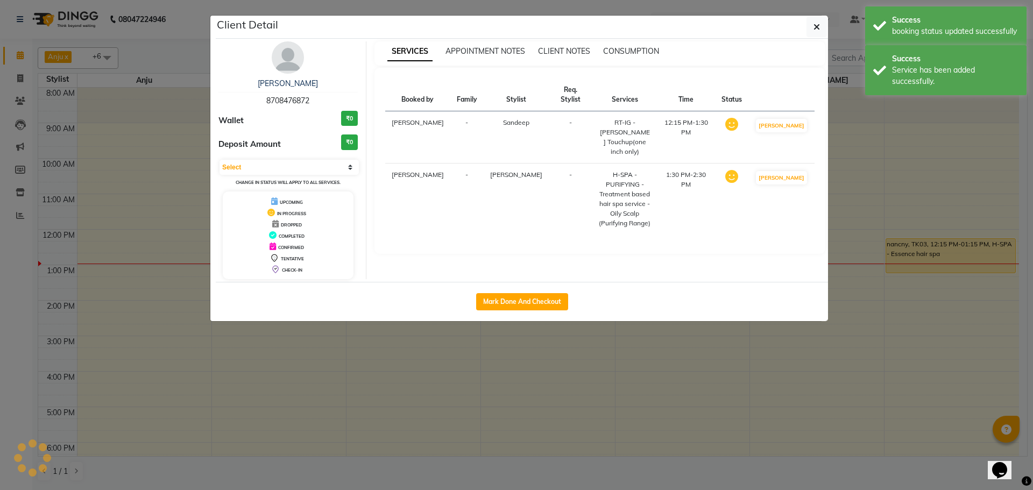
select select "1"
click at [537, 408] on ngb-modal-window "Client Detail nitin yadav 8708476872 Wallet ₹0 Deposit Amount ₹0 Select IN SERV…" at bounding box center [516, 245] width 1033 height 490
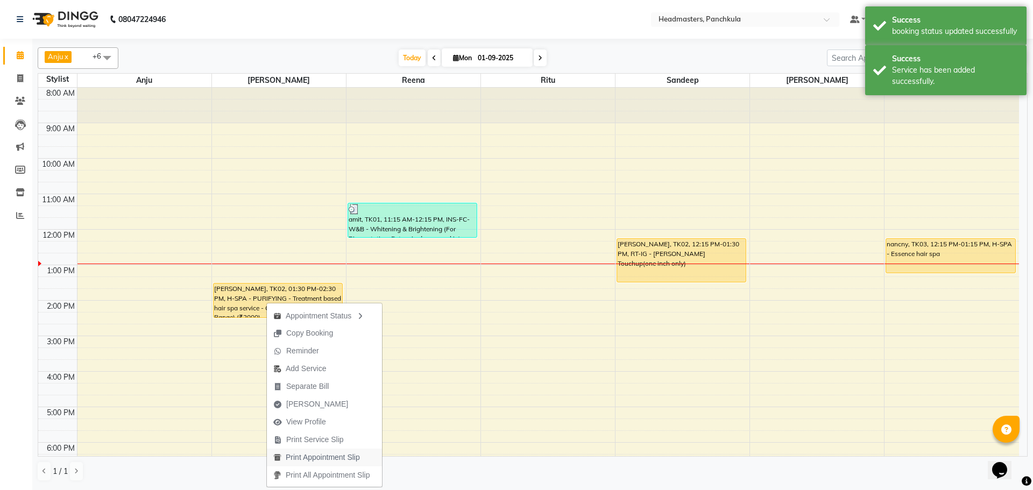
click at [318, 456] on span "Print Appointment Slip" at bounding box center [323, 457] width 74 height 11
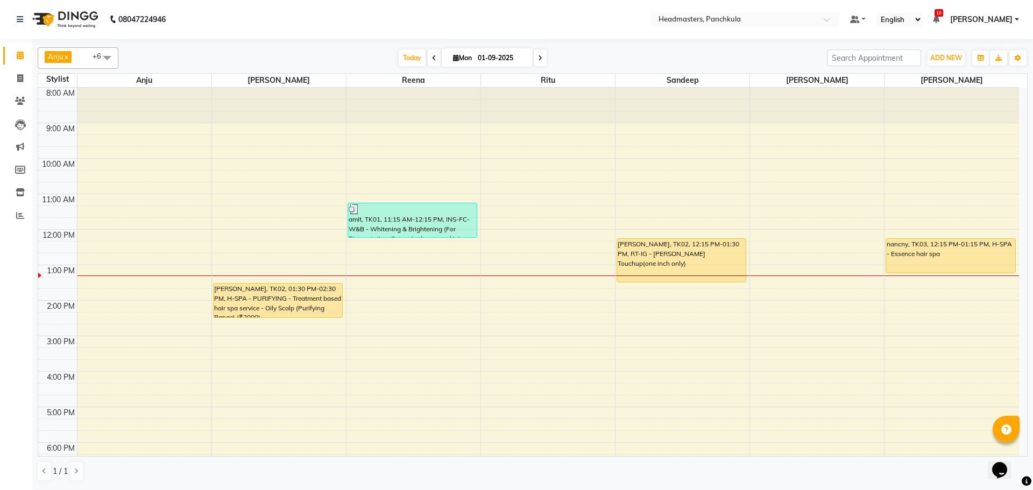
click at [656, 302] on div "8:00 AM 9:00 AM 10:00 AM 11:00 AM 12:00 PM 1:00 PM 2:00 PM 3:00 PM 4:00 PM 5:00…" at bounding box center [528, 318] width 981 height 461
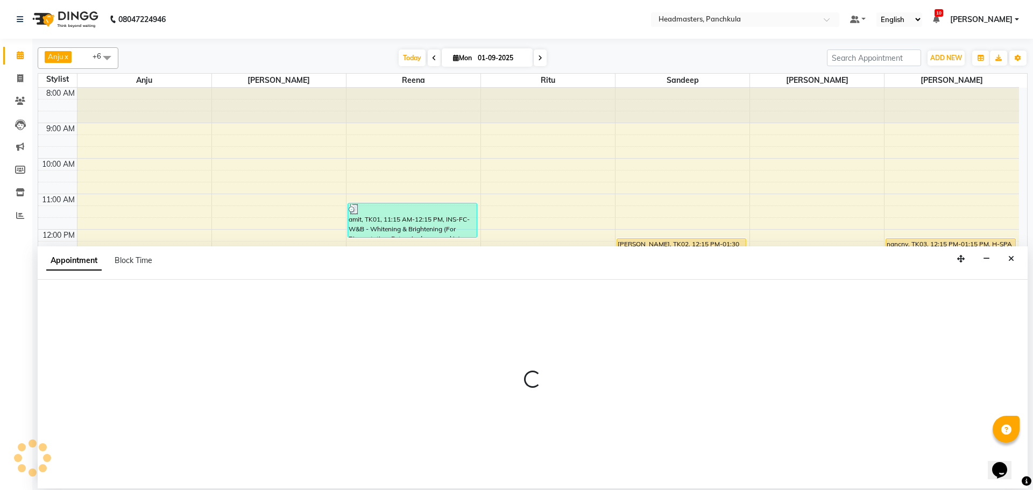
select select "64055"
select select "tentative"
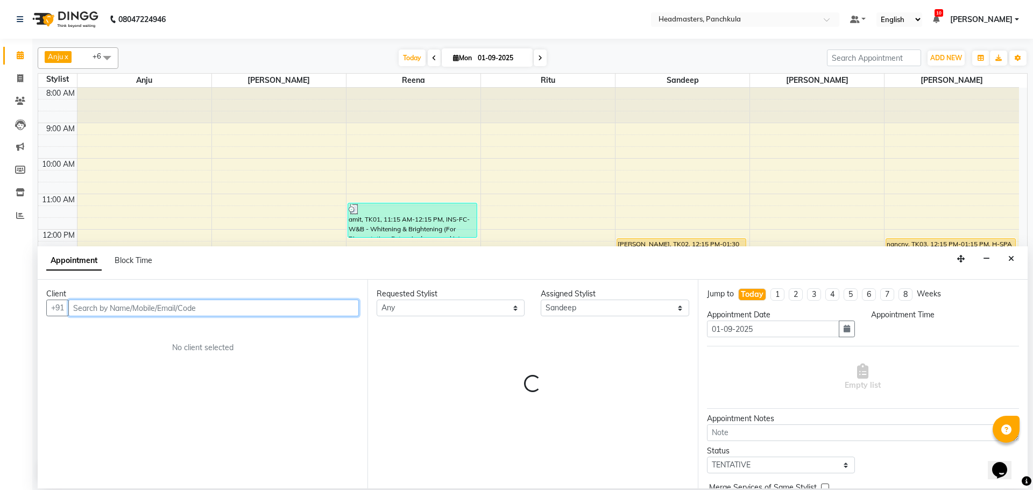
select select "840"
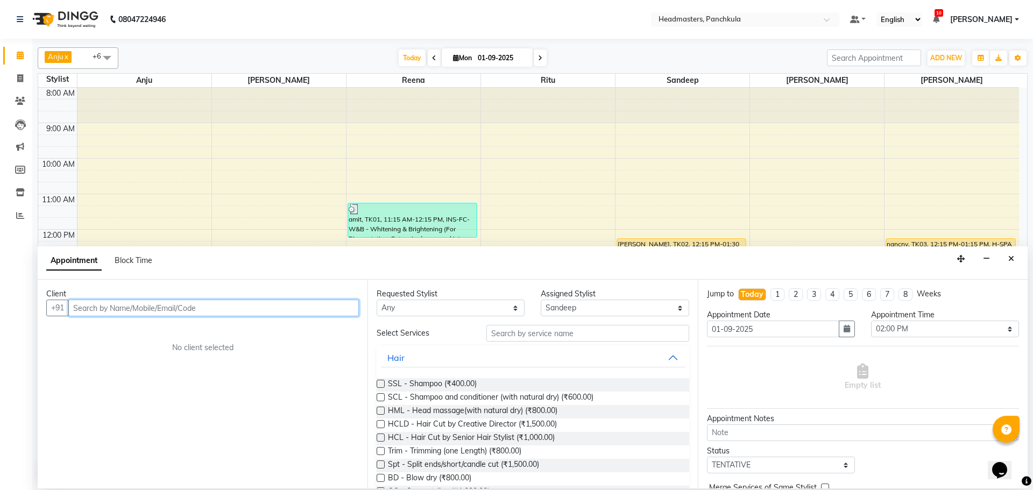
click at [117, 304] on input "text" at bounding box center [213, 308] width 291 height 17
type input "9914812550"
click at [341, 303] on span "Add Client" at bounding box center [336, 308] width 36 height 10
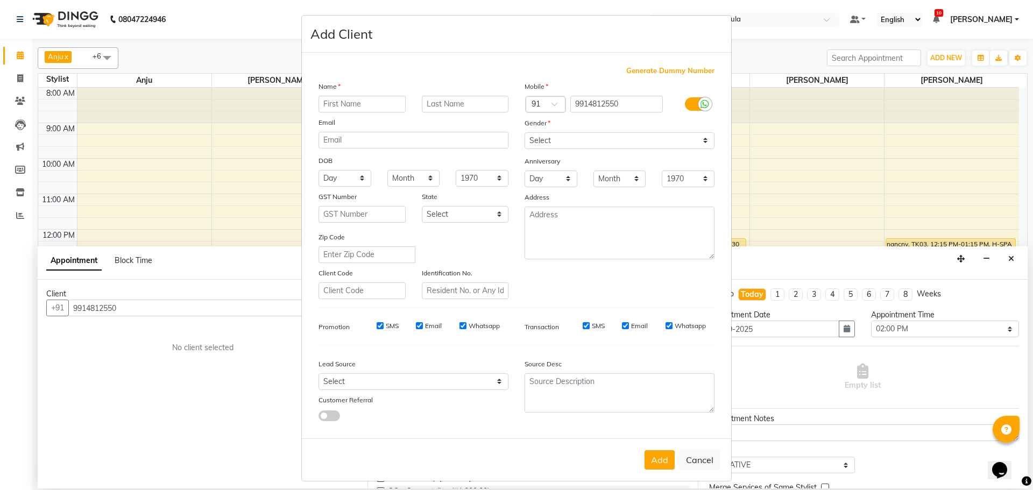
click at [332, 102] on input "text" at bounding box center [361, 104] width 87 height 17
type input "kiran"
click at [560, 140] on select "Select Male Female Other Prefer Not To Say" at bounding box center [620, 140] width 190 height 17
select select "[DEMOGRAPHIC_DATA]"
click at [525, 132] on select "Select Male Female Other Prefer Not To Say" at bounding box center [620, 140] width 190 height 17
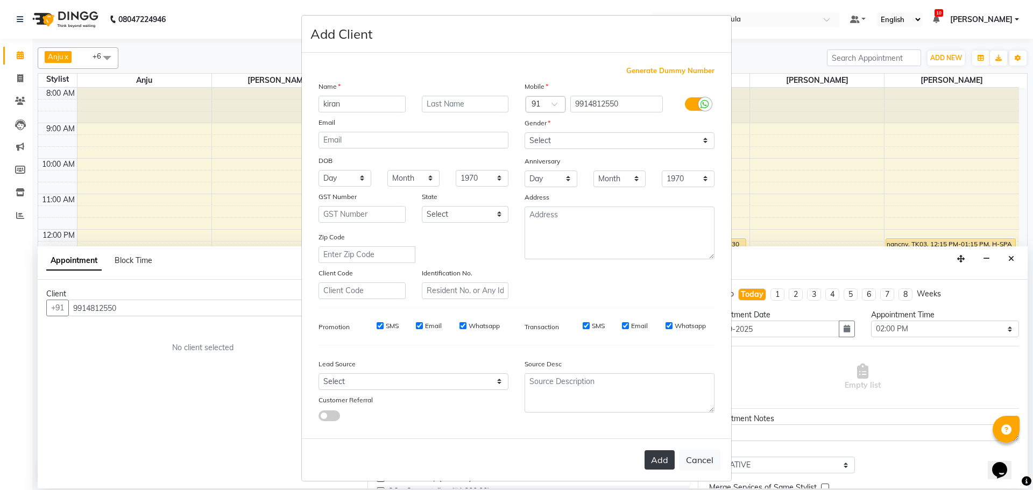
click at [653, 462] on button "Add" at bounding box center [659, 459] width 30 height 19
select select
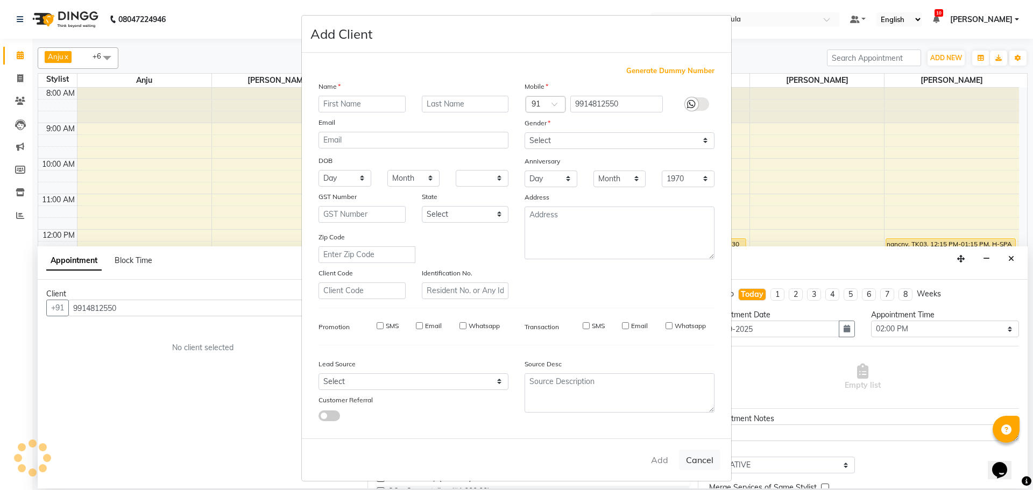
select select
checkbox input "false"
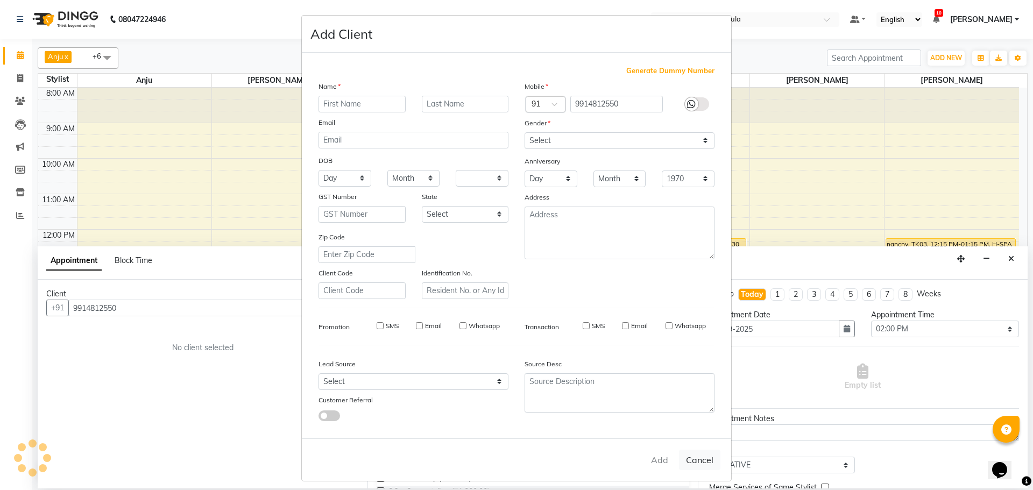
checkbox input "false"
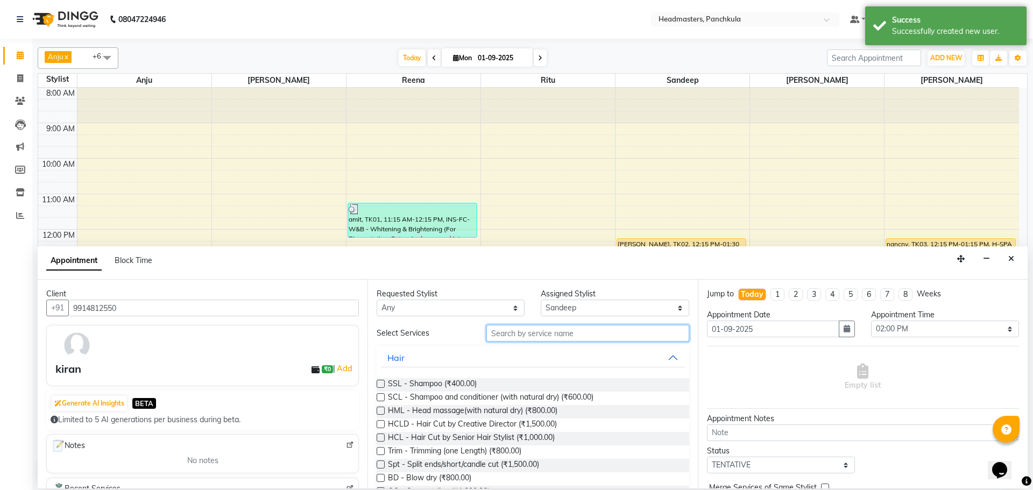
click at [505, 335] on input "text" at bounding box center [587, 333] width 203 height 17
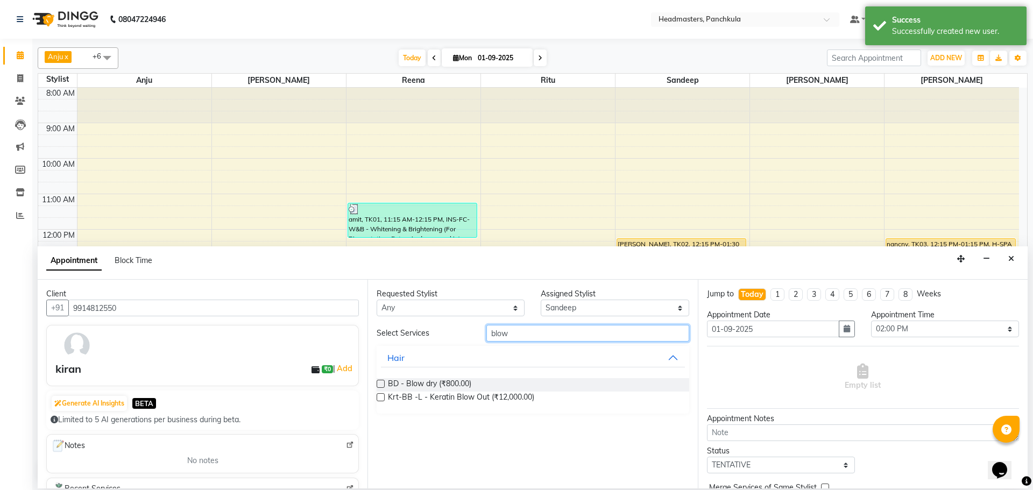
type input "blow"
click at [379, 381] on label at bounding box center [381, 384] width 8 height 8
click at [379, 381] on input "checkbox" at bounding box center [380, 384] width 7 height 7
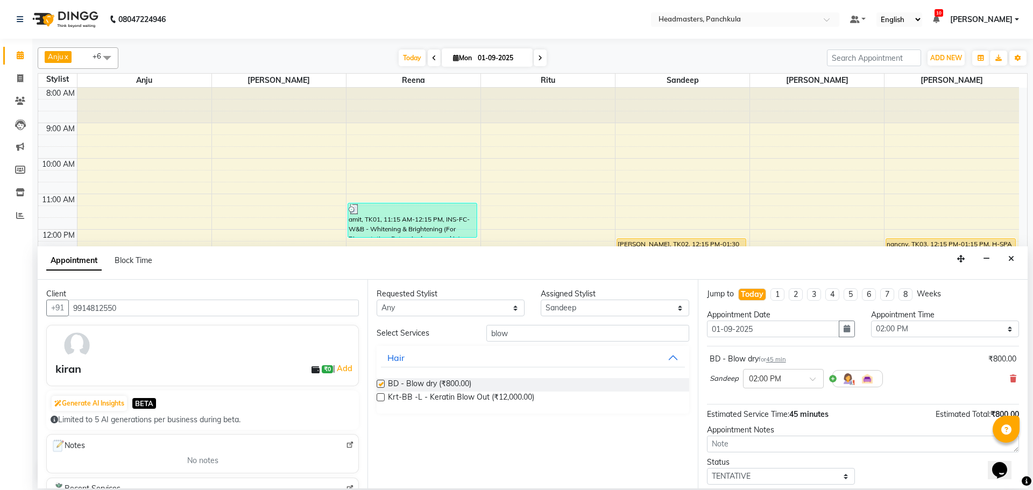
checkbox input "false"
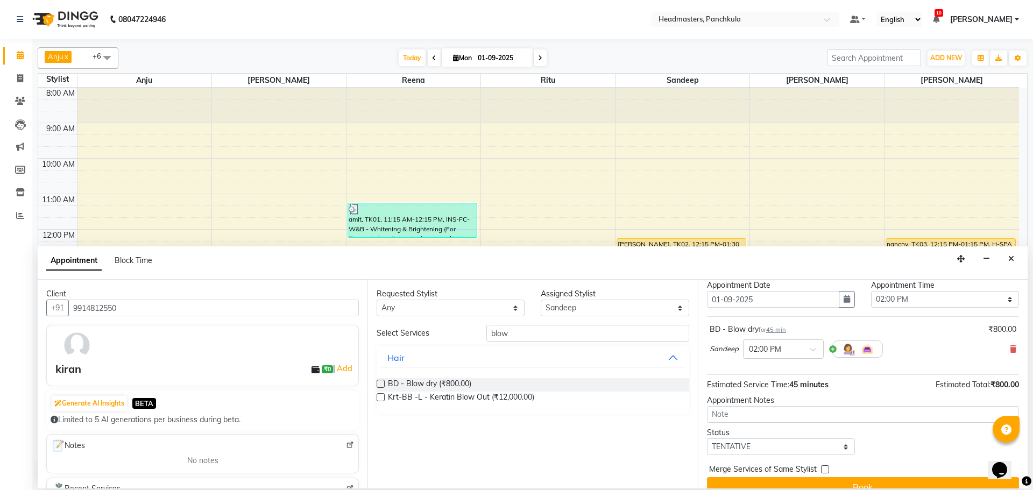
scroll to position [46, 0]
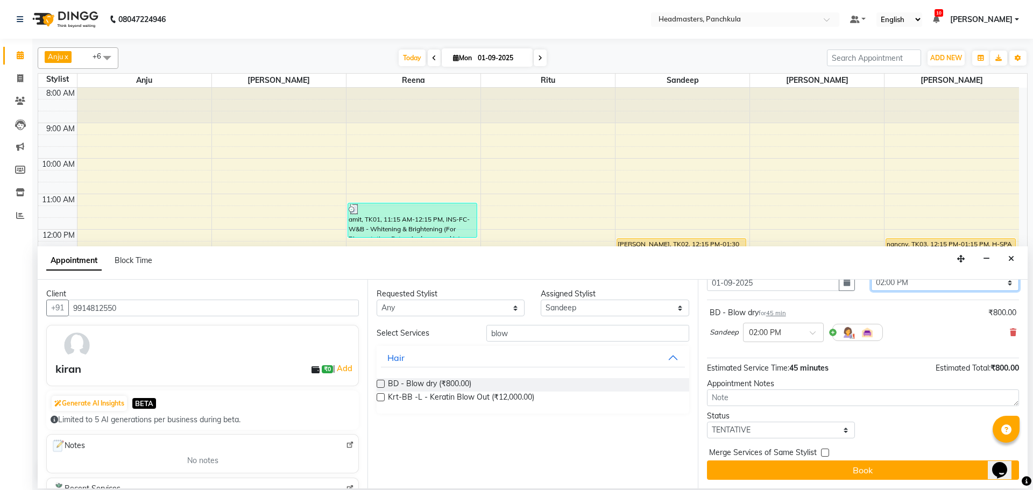
click at [883, 286] on select "Select 09:00 AM 09:15 AM 09:30 AM 09:45 AM 10:00 AM 10:15 AM 10:30 AM 10:45 AM …" at bounding box center [945, 282] width 148 height 17
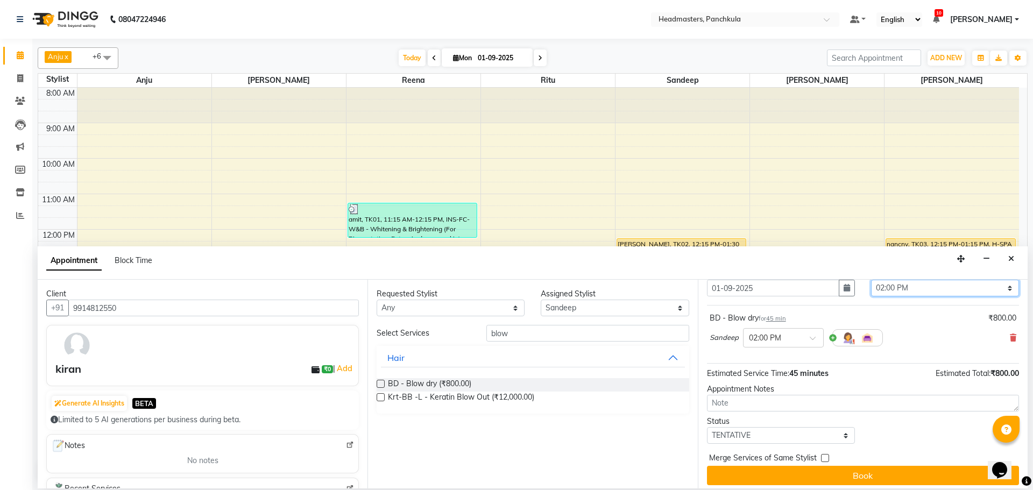
select select "795"
click at [871, 280] on select "Select 09:00 AM 09:15 AM 09:30 AM 09:45 AM 10:00 AM 10:15 AM 10:30 AM 10:45 AM …" at bounding box center [945, 288] width 148 height 17
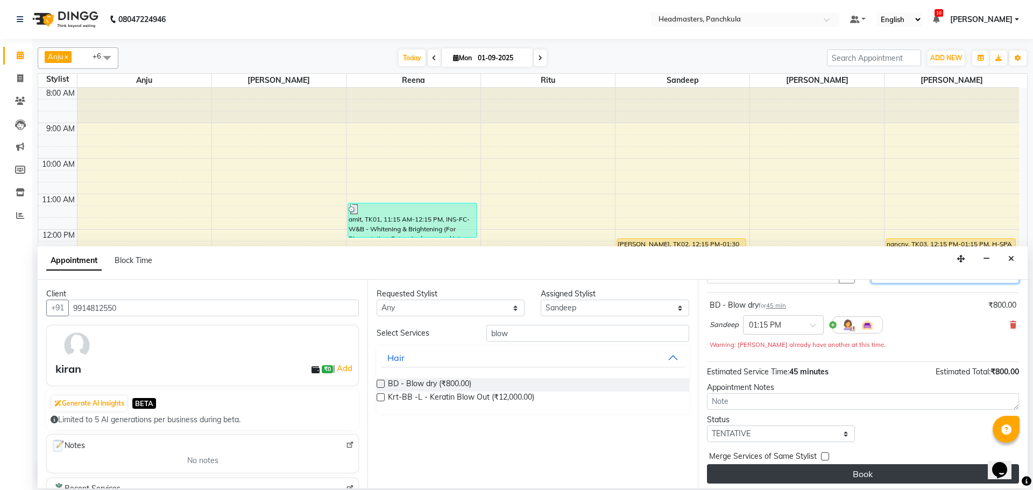
scroll to position [58, 0]
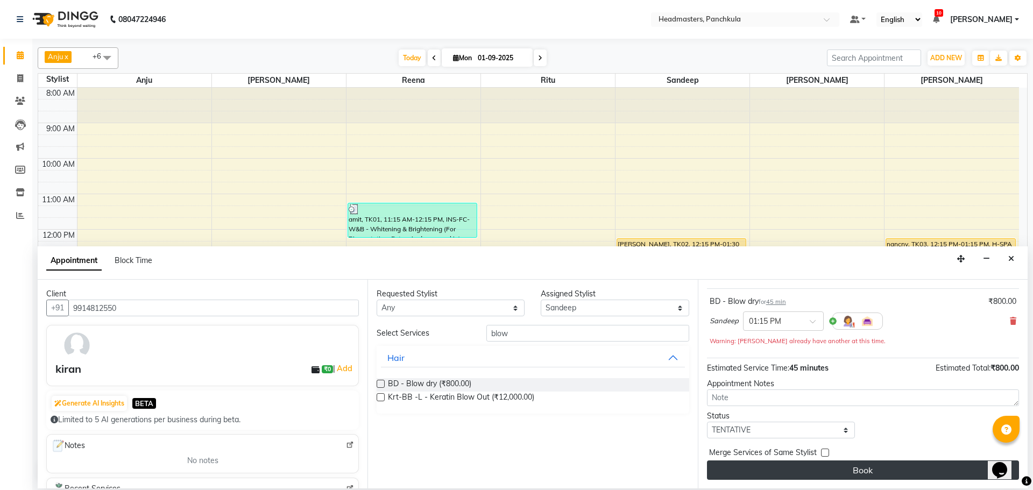
click at [824, 473] on button "Book" at bounding box center [863, 470] width 312 height 19
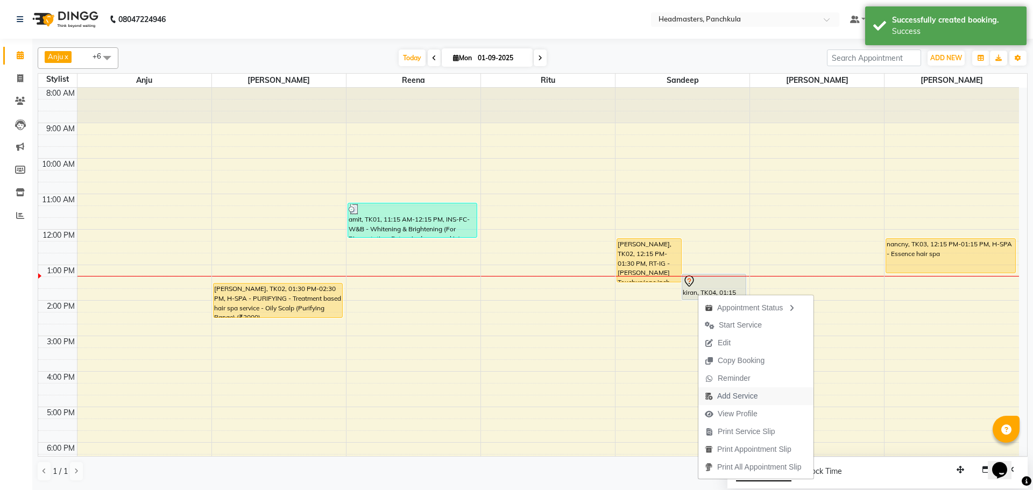
click at [745, 395] on span "Add Service" at bounding box center [737, 396] width 40 height 11
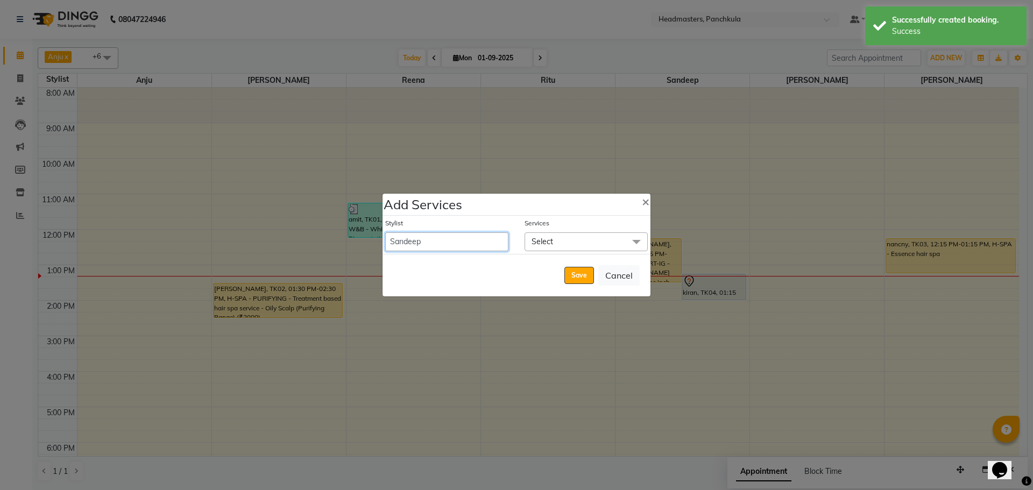
click at [430, 246] on select "Amjad Anju Danish HEAD MASTERS Parveen Reena Ritu Saddam Sandeep Sushant Sushan…" at bounding box center [446, 241] width 123 height 19
select select "66077"
click at [385, 232] on select "Amjad Anju Danish HEAD MASTERS Parveen Reena Ritu Saddam Sandeep Sushant Sushan…" at bounding box center [446, 241] width 123 height 19
select select "840"
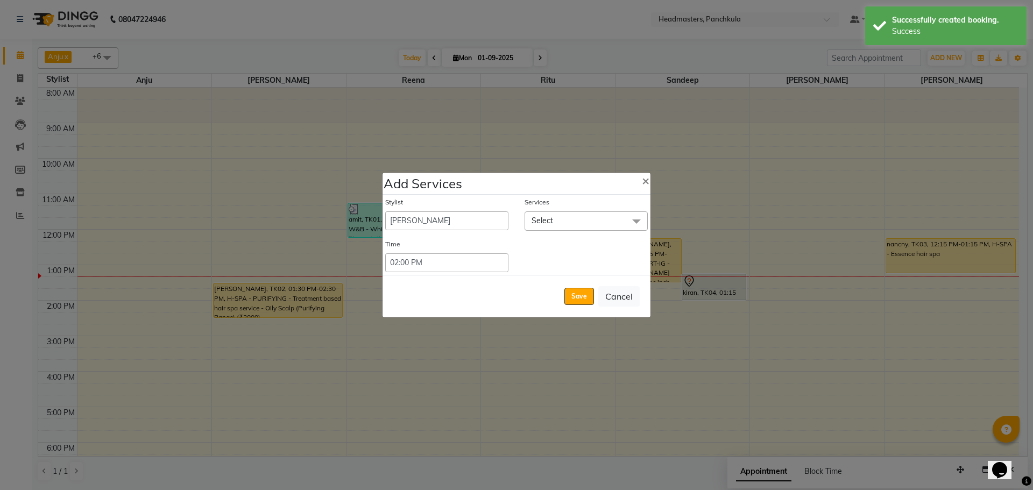
click at [534, 219] on span "Select" at bounding box center [543, 221] width 22 height 10
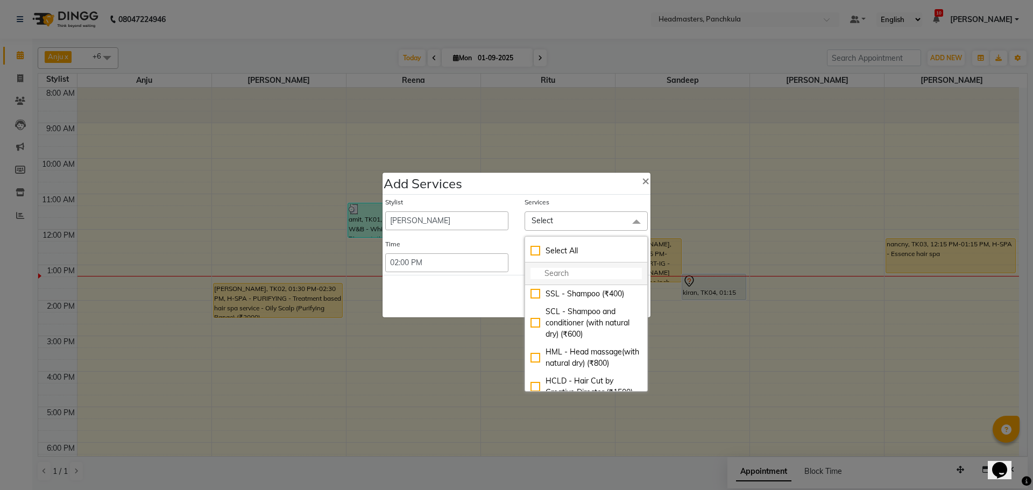
click at [555, 268] on input "multiselect-search" at bounding box center [585, 273] width 111 height 11
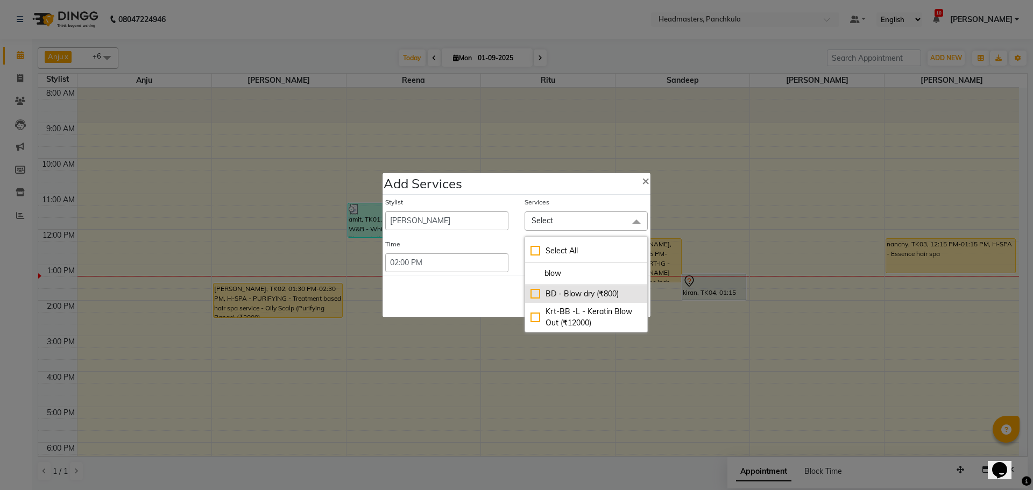
type input "blow"
click at [536, 294] on div "BD - Blow dry (₹800)" at bounding box center [585, 293] width 111 height 11
checkbox input "true"
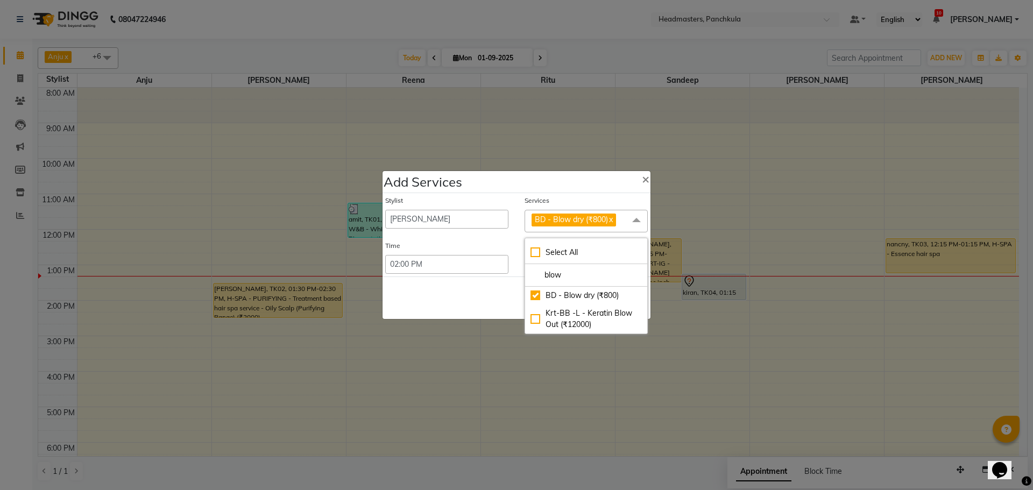
click at [450, 295] on div "Save Cancel" at bounding box center [516, 298] width 268 height 42
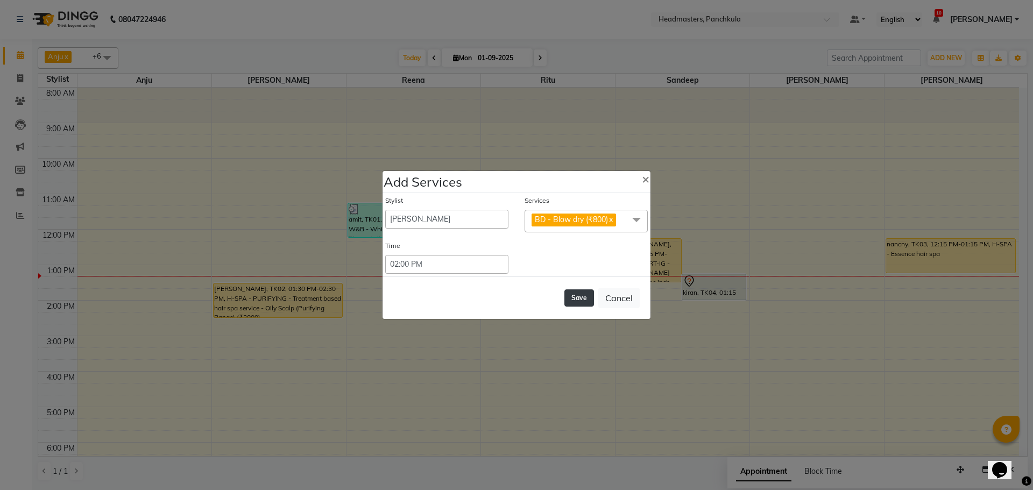
click at [583, 298] on button "Save" at bounding box center [579, 297] width 30 height 17
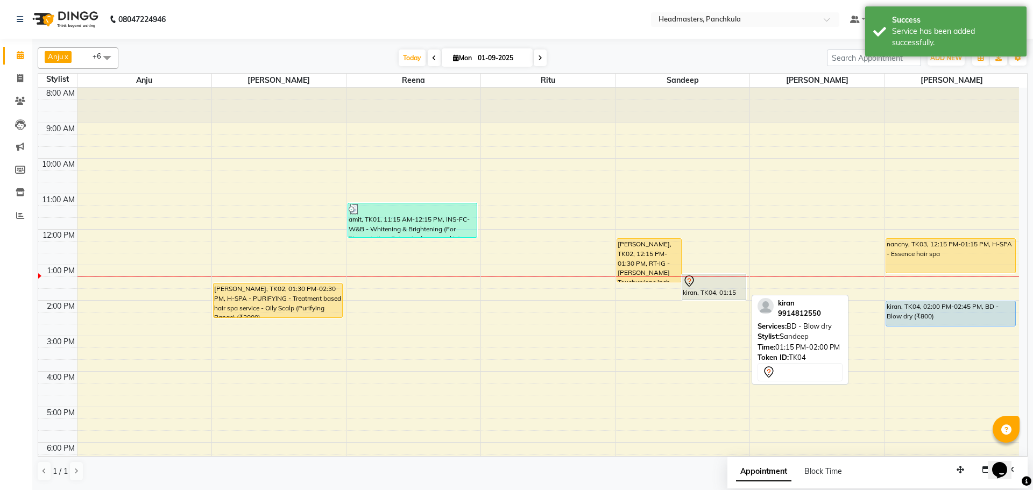
click at [704, 291] on div "kiran, TK04, 01:15 PM-02:00 PM, BD - Blow dry" at bounding box center [713, 286] width 63 height 25
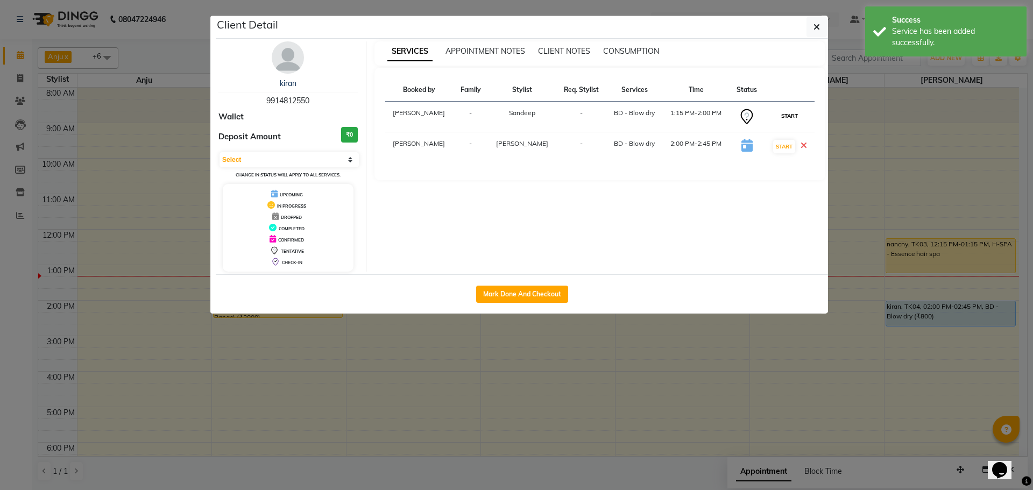
click at [792, 115] on button "START" at bounding box center [789, 115] width 22 height 13
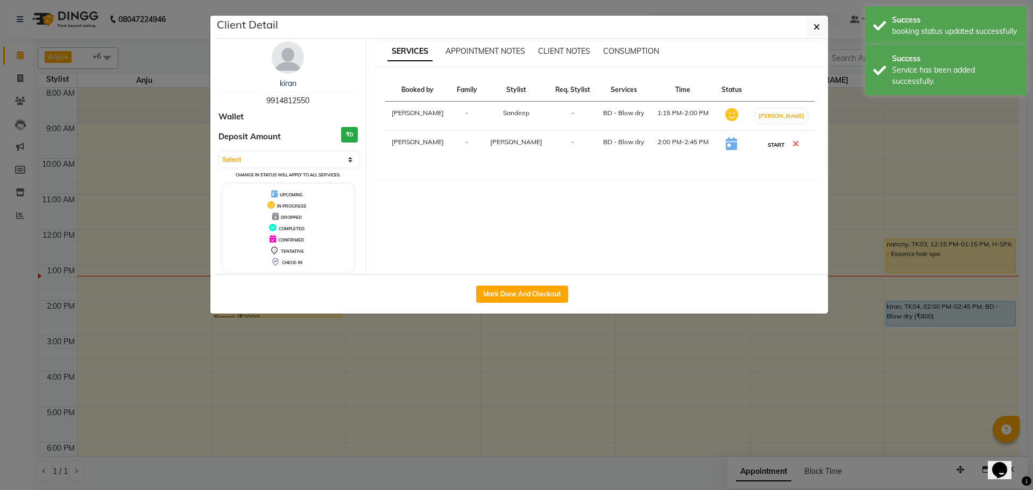
click at [774, 144] on button "START" at bounding box center [776, 144] width 22 height 13
select select "1"
click at [781, 378] on ngb-modal-window "Client Detail kiran 9914812550 Wallet Deposit Amount ₹0 Select IN SERVICE CONFI…" at bounding box center [516, 245] width 1033 height 490
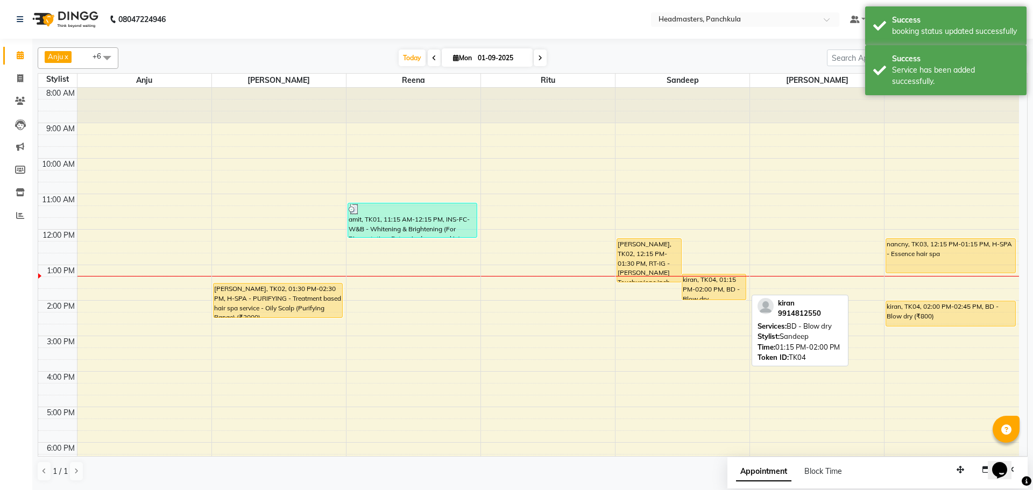
click at [715, 291] on div "kiran, TK04, 01:15 PM-02:00 PM, BD - Blow dry" at bounding box center [713, 286] width 63 height 25
select select "1"
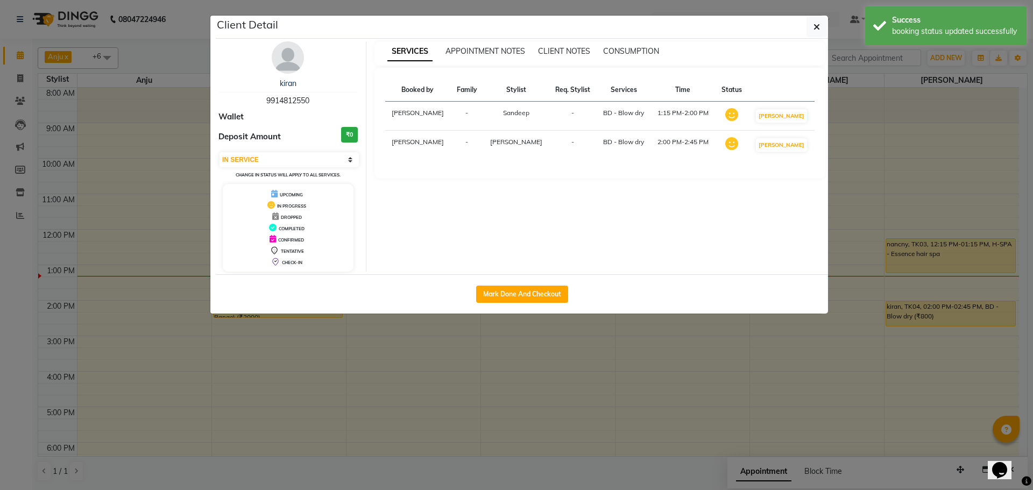
click at [693, 412] on ngb-modal-window "Client Detail kiran 9914812550 Wallet Deposit Amount ₹0 Select IN SERVICE CONFI…" at bounding box center [516, 245] width 1033 height 490
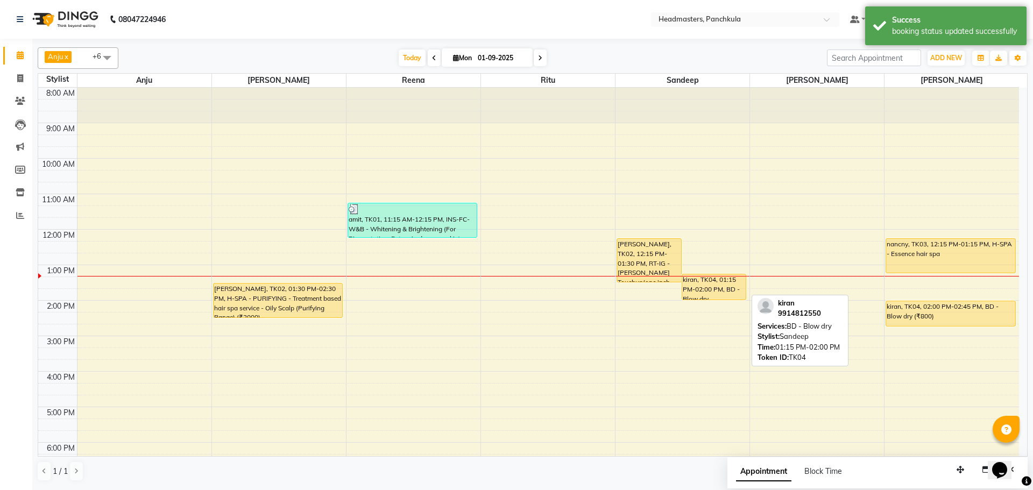
click at [687, 286] on div "kiran, TK04, 01:15 PM-02:00 PM, BD - Blow dry" at bounding box center [713, 286] width 63 height 25
select select "1"
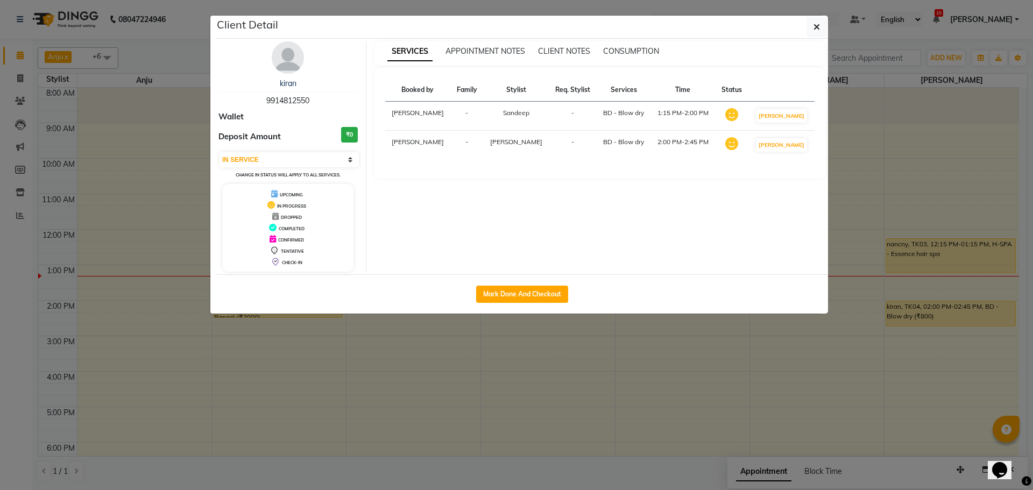
click at [609, 420] on ngb-modal-window "Client Detail kiran 9914812550 Wallet Deposit Amount ₹0 Select IN SERVICE CONFI…" at bounding box center [516, 245] width 1033 height 490
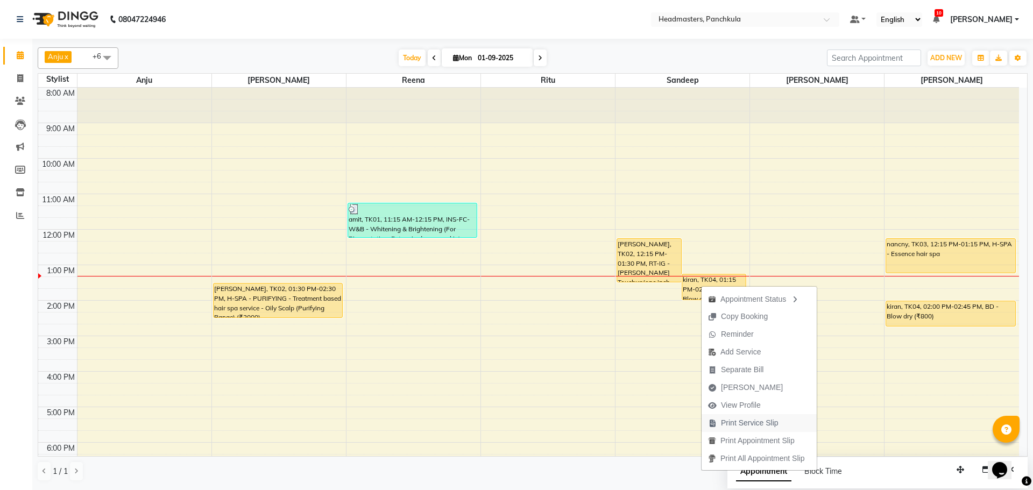
click at [752, 422] on span "Print Service Slip" at bounding box center [750, 422] width 58 height 11
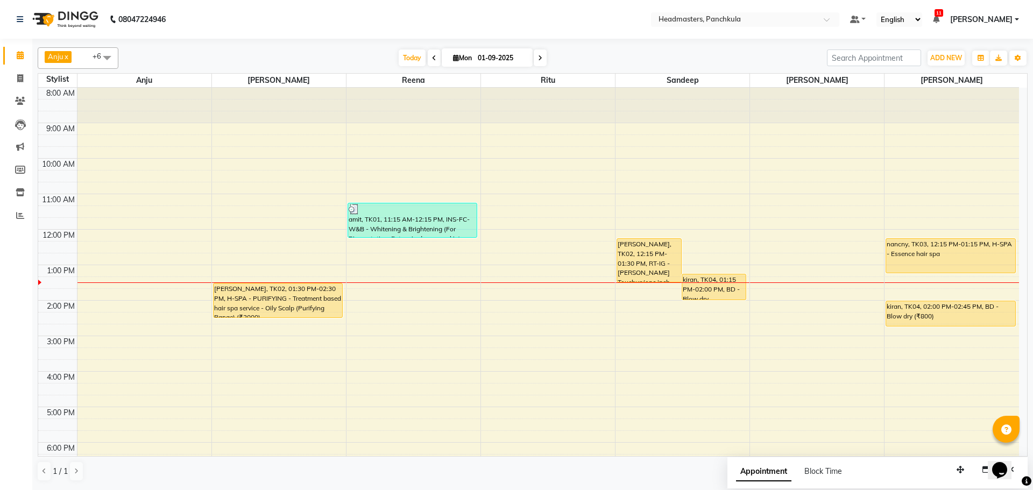
click at [774, 289] on div "8:00 AM 9:00 AM 10:00 AM 11:00 AM 12:00 PM 1:00 PM 2:00 PM 3:00 PM 4:00 PM 5:00…" at bounding box center [528, 318] width 981 height 461
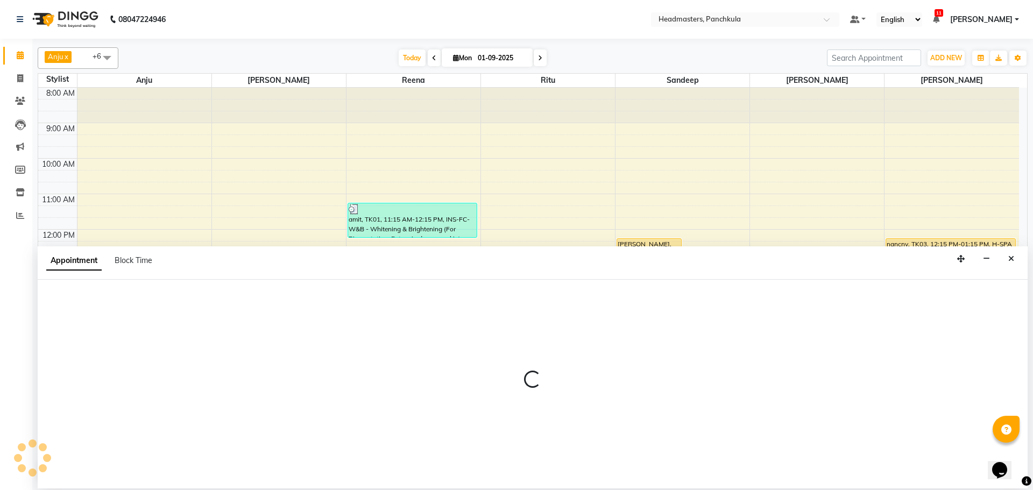
select select "64059"
select select "tentative"
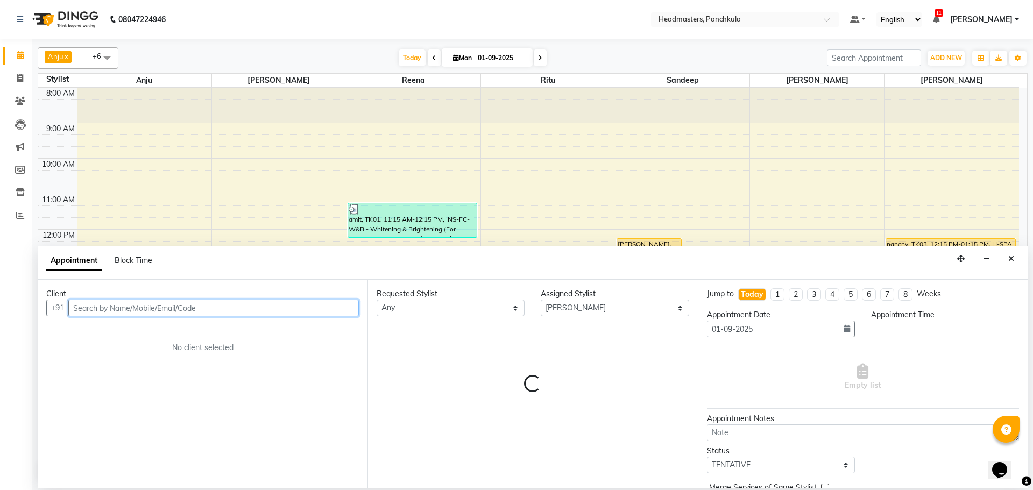
select select "825"
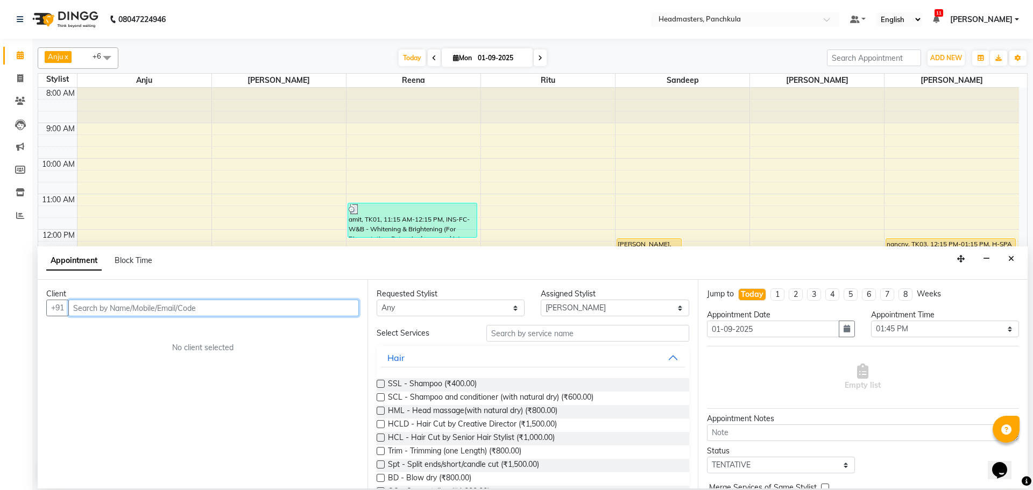
click at [101, 308] on input "text" at bounding box center [213, 308] width 291 height 17
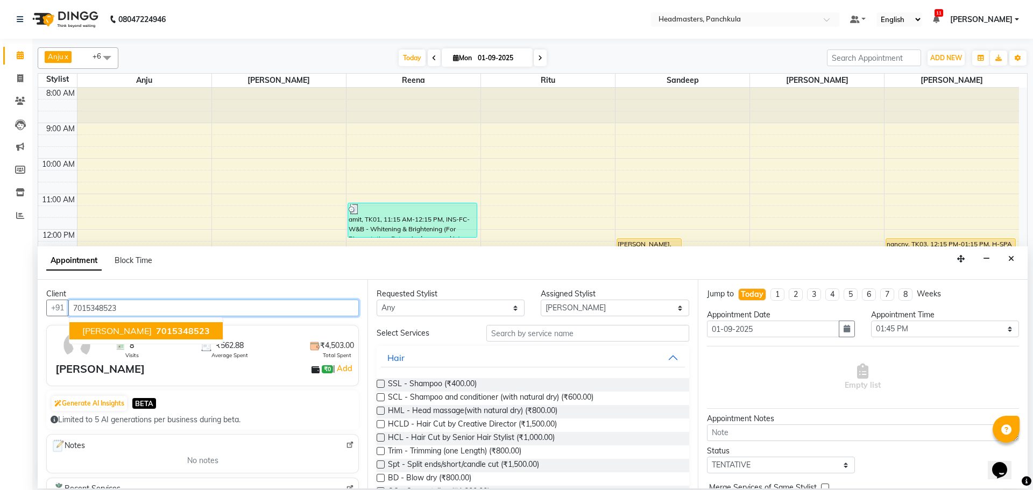
click at [116, 331] on span "yatharth" at bounding box center [116, 330] width 69 height 11
type input "7015348523"
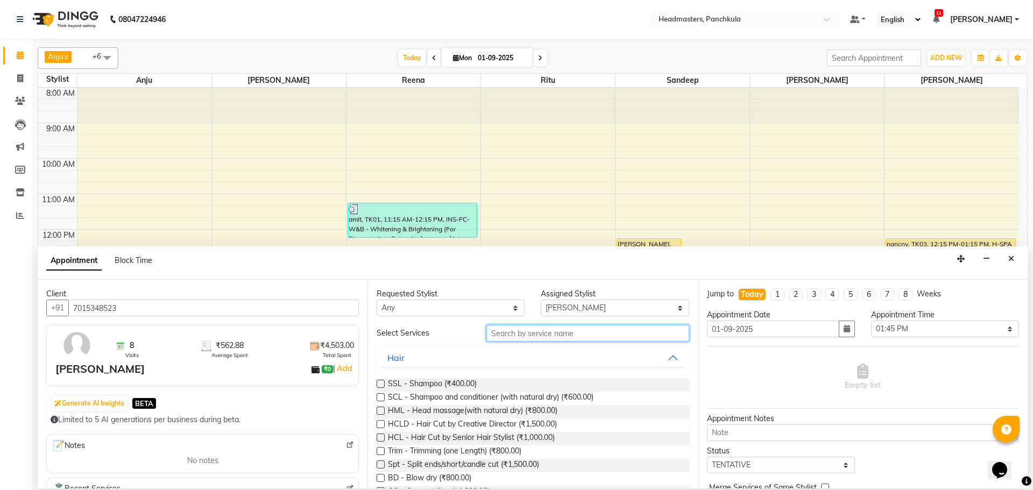
click at [503, 327] on input "text" at bounding box center [587, 333] width 203 height 17
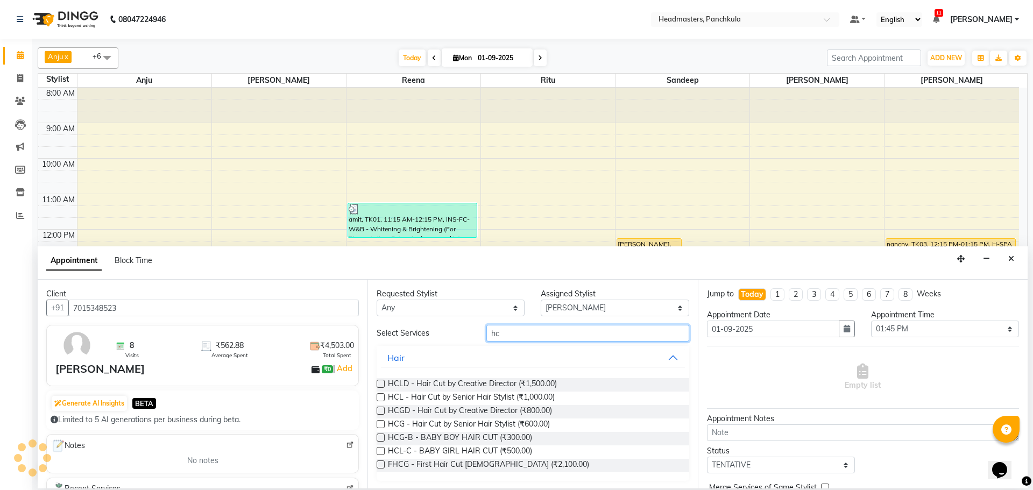
type input "hc"
click at [381, 425] on label at bounding box center [381, 424] width 8 height 8
click at [381, 425] on input "checkbox" at bounding box center [380, 425] width 7 height 7
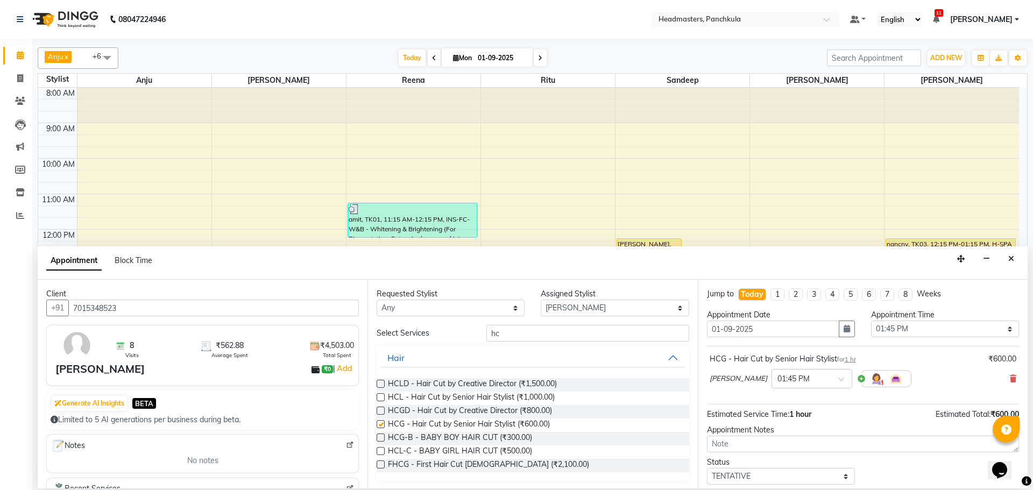
checkbox input "false"
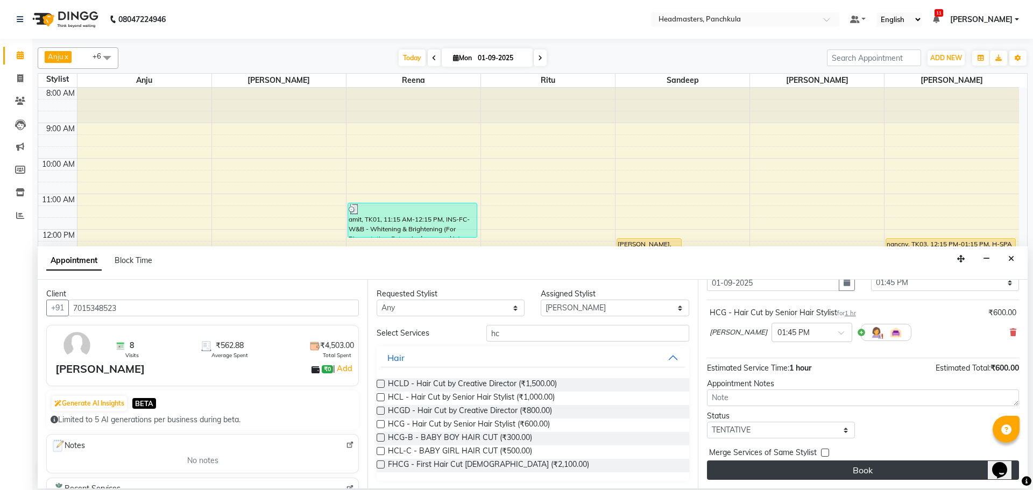
click at [846, 472] on button "Book" at bounding box center [863, 470] width 312 height 19
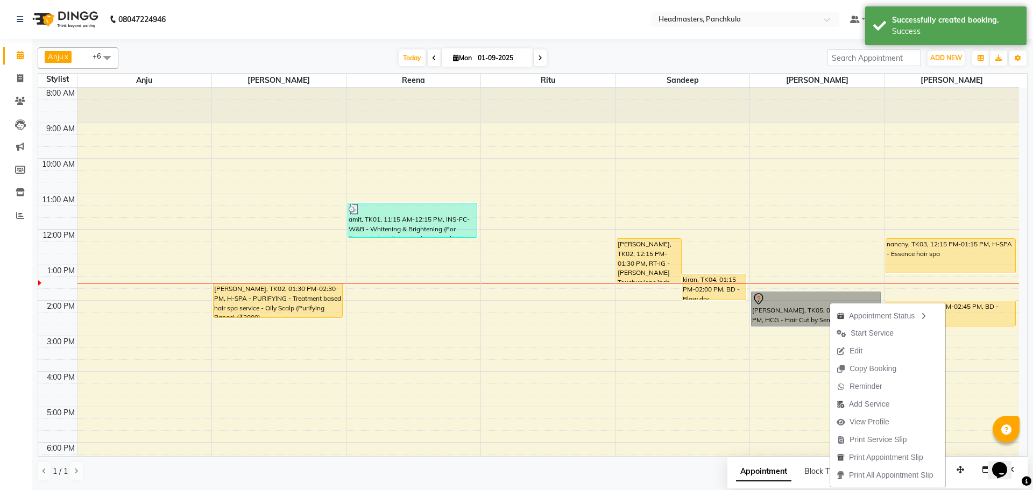
click at [641, 422] on div "8:00 AM 9:00 AM 10:00 AM 11:00 AM 12:00 PM 1:00 PM 2:00 PM 3:00 PM 4:00 PM 5:00…" at bounding box center [528, 318] width 981 height 461
select select "64055"
select select "tentative"
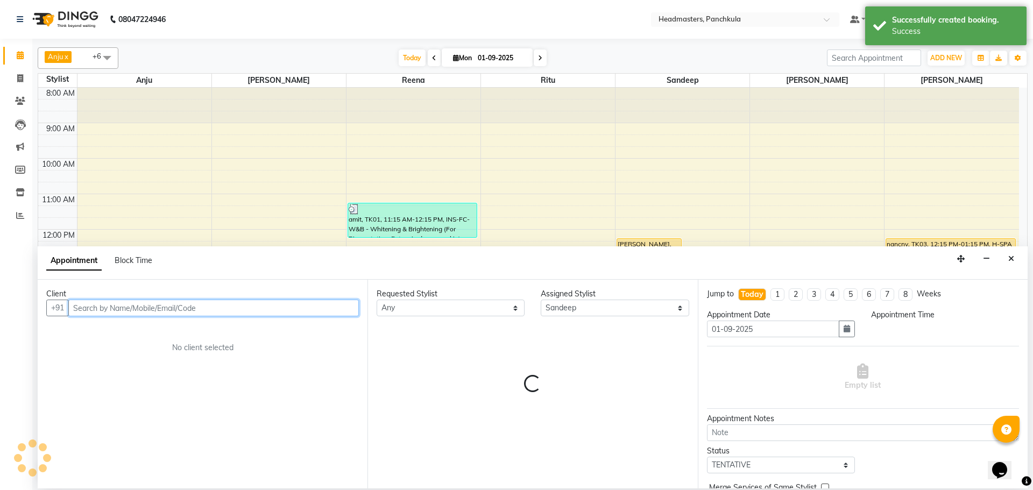
select select "1035"
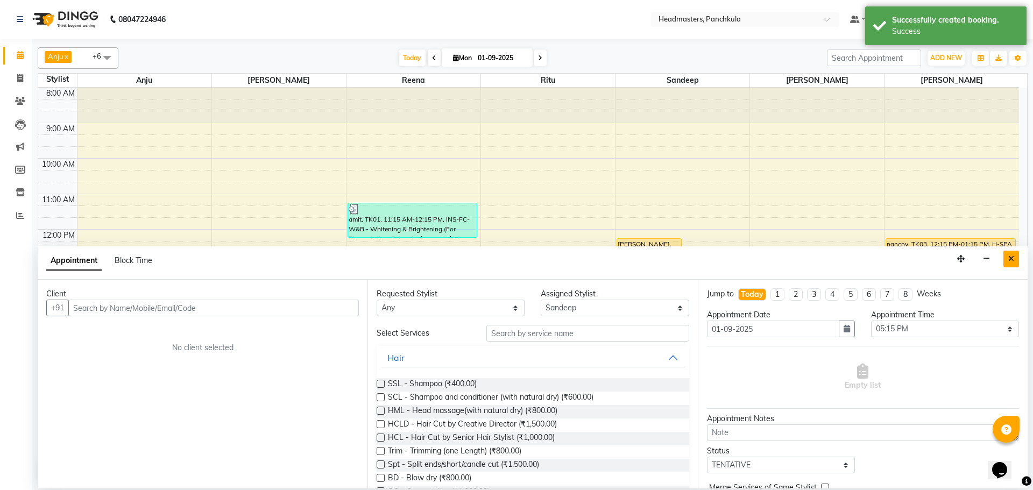
click at [1015, 256] on button "Close" at bounding box center [1011, 259] width 16 height 17
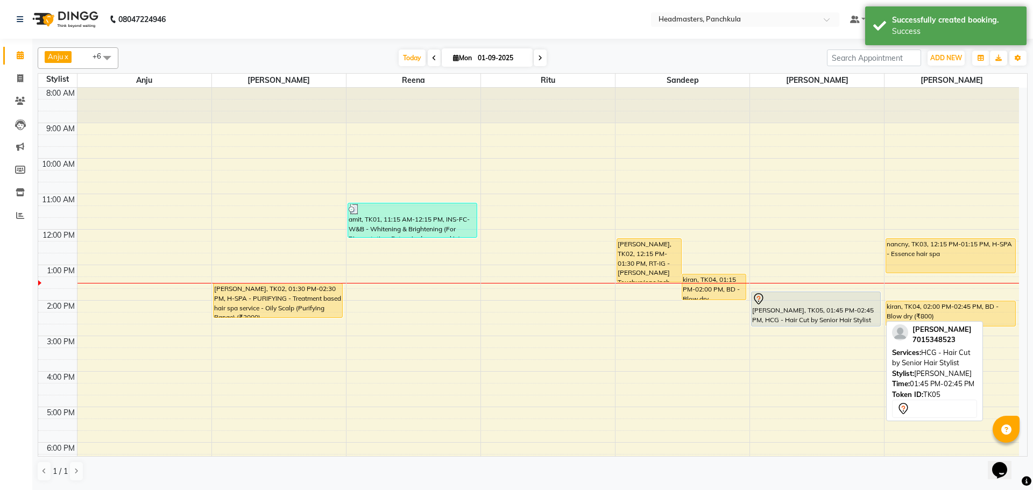
click at [783, 317] on div "[PERSON_NAME], TK05, 01:45 PM-02:45 PM, HCG - Hair Cut by Senior Hair Stylist" at bounding box center [816, 309] width 129 height 34
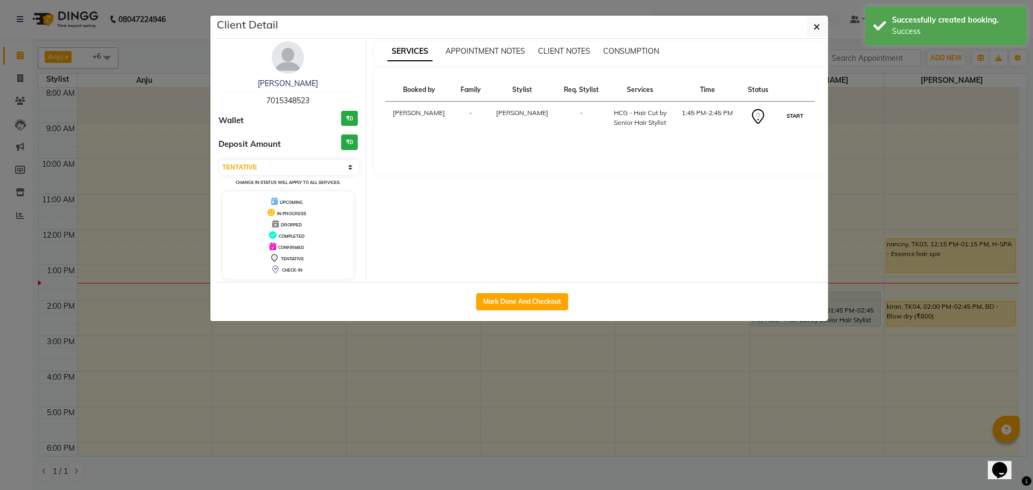
click at [800, 114] on button "START" at bounding box center [795, 115] width 22 height 13
select select "1"
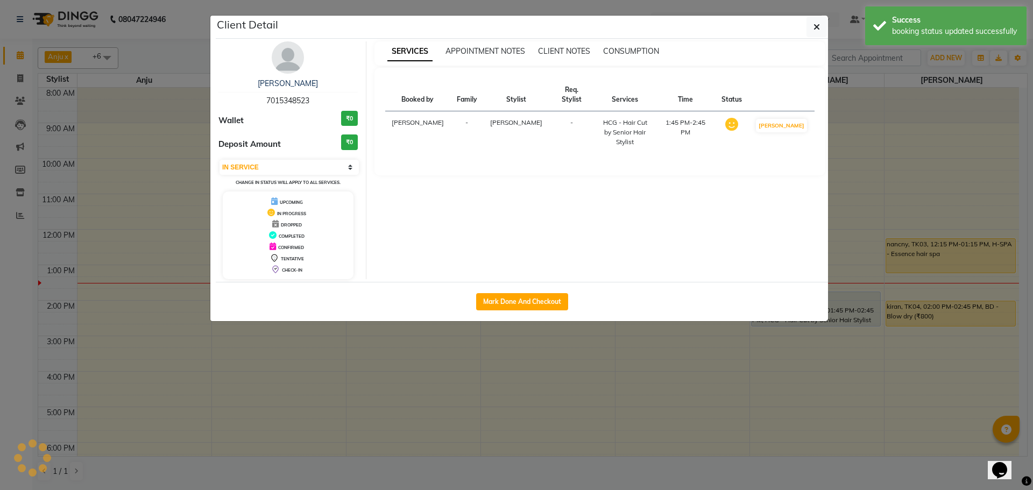
click at [752, 460] on ngb-modal-window "Client Detail yatharth 7015348523 Wallet ₹0 Deposit Amount ₹0 Select IN SERVICE…" at bounding box center [516, 245] width 1033 height 490
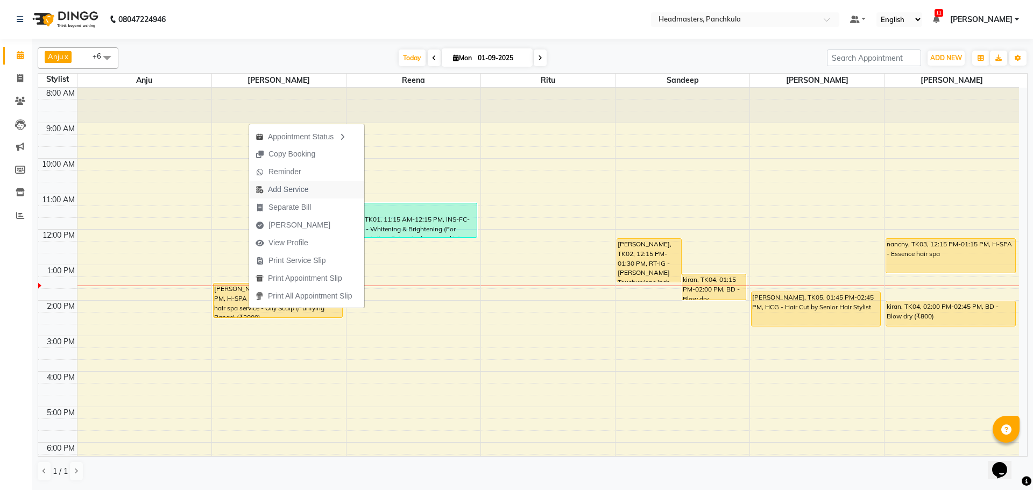
click at [289, 186] on span "Add Service" at bounding box center [288, 189] width 40 height 11
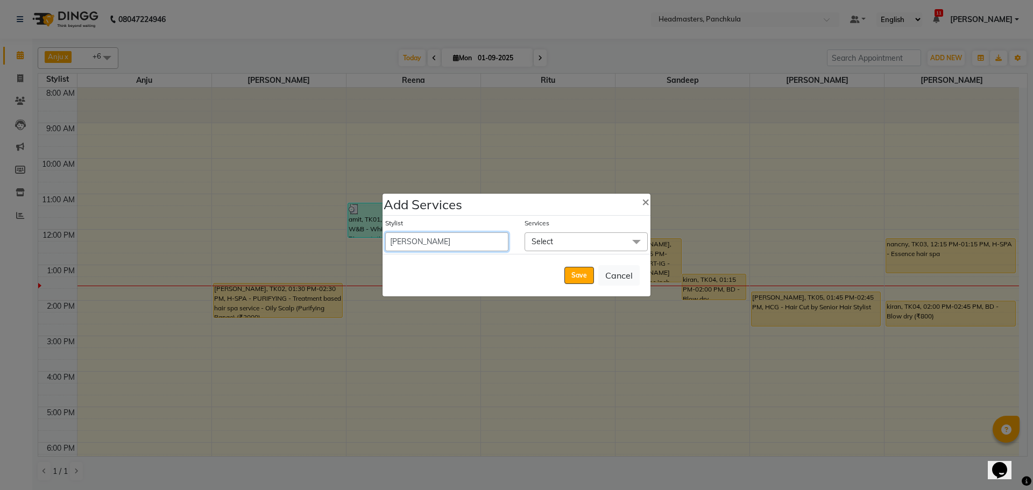
click at [479, 245] on select "Amjad Anju Danish HEAD MASTERS Parveen Reena Ritu Saddam Sandeep Sushant Sushan…" at bounding box center [446, 241] width 123 height 19
select select "64053"
click at [385, 232] on select "Amjad Anju Danish HEAD MASTERS Parveen Reena Ritu Saddam Sandeep Sushant Sushan…" at bounding box center [446, 241] width 123 height 19
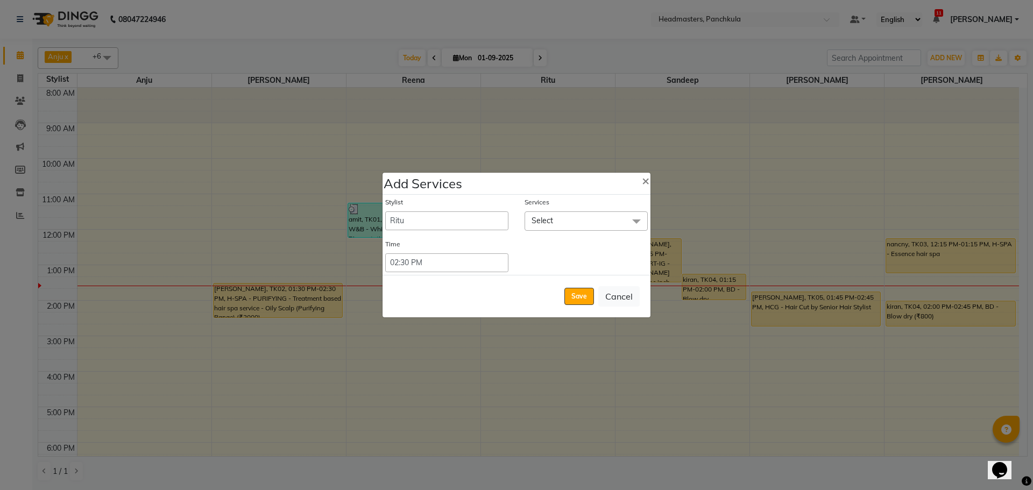
click at [488, 251] on div "Time" at bounding box center [446, 246] width 123 height 14
click at [456, 268] on select "Select 09:00 AM 09:15 AM 09:30 AM 09:45 AM 10:00 AM 10:15 AM 10:30 AM 10:45 AM …" at bounding box center [446, 262] width 123 height 19
select select "825"
click at [385, 253] on select "Select 09:00 AM 09:15 AM 09:30 AM 09:45 AM 10:00 AM 10:15 AM 10:30 AM 10:45 AM …" at bounding box center [446, 262] width 123 height 19
click at [566, 219] on span "Select" at bounding box center [586, 220] width 123 height 19
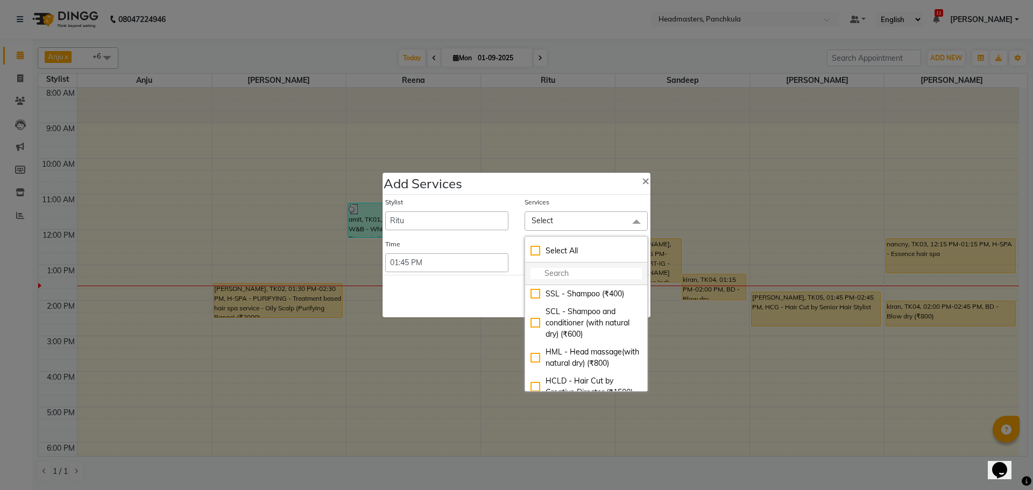
click at [556, 277] on input "multiselect-search" at bounding box center [585, 273] width 111 height 11
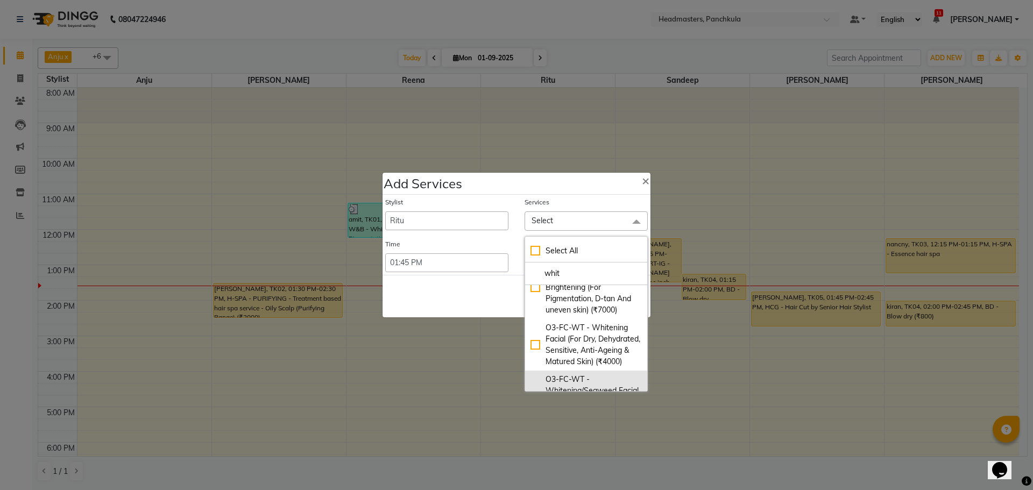
scroll to position [54, 0]
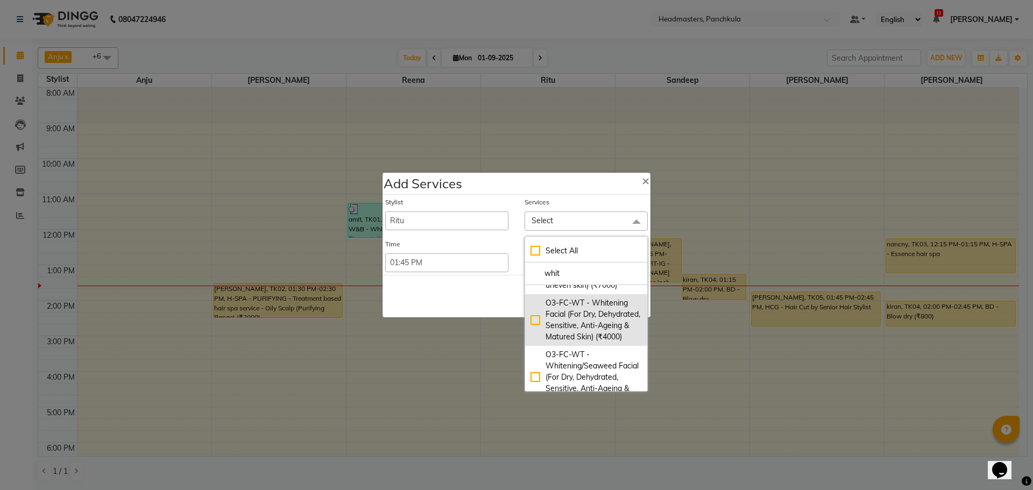
type input "whit"
click at [538, 327] on div "O3-FC-WT - Whitening Facial (For Dry, Dehydrated, Sensitive, Anti-Ageing & Matu…" at bounding box center [585, 319] width 111 height 45
checkbox input "true"
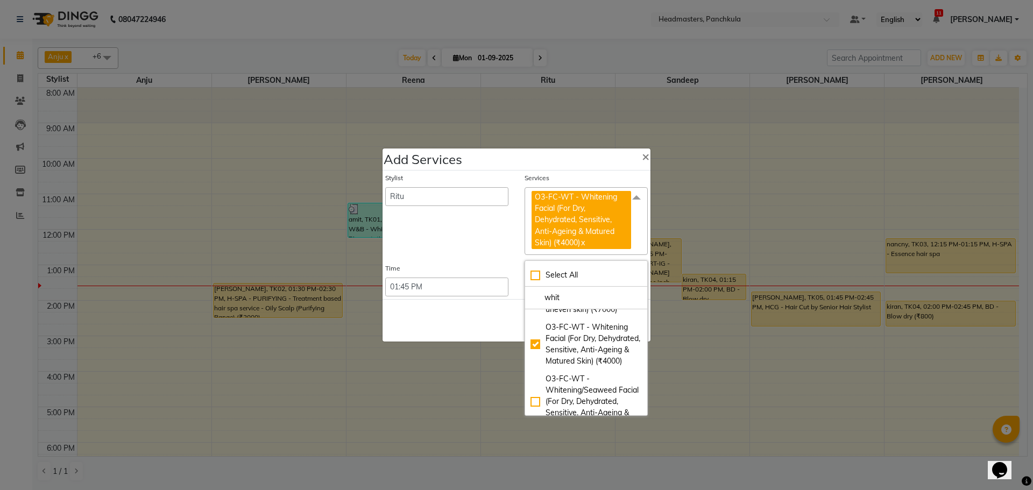
click at [458, 321] on div "Save Cancel" at bounding box center [516, 320] width 268 height 42
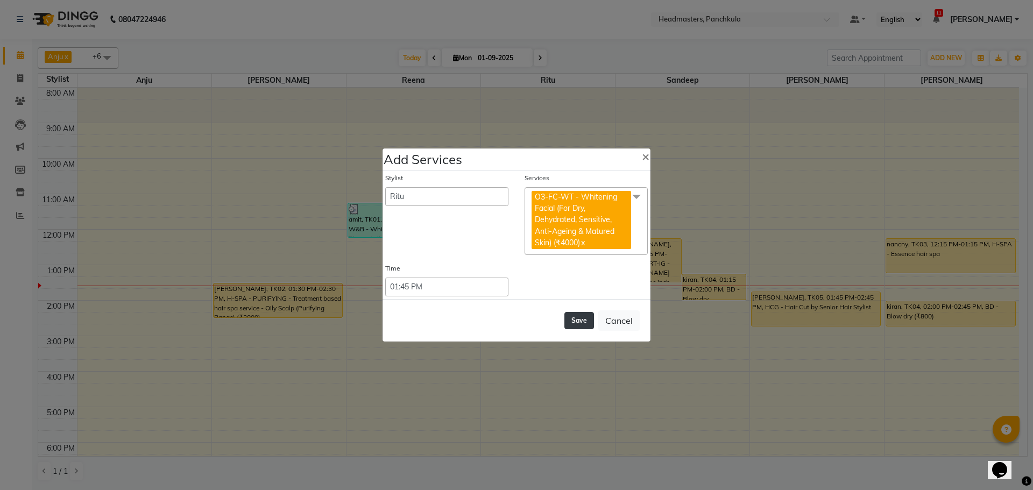
click at [590, 324] on button "Save" at bounding box center [579, 320] width 30 height 17
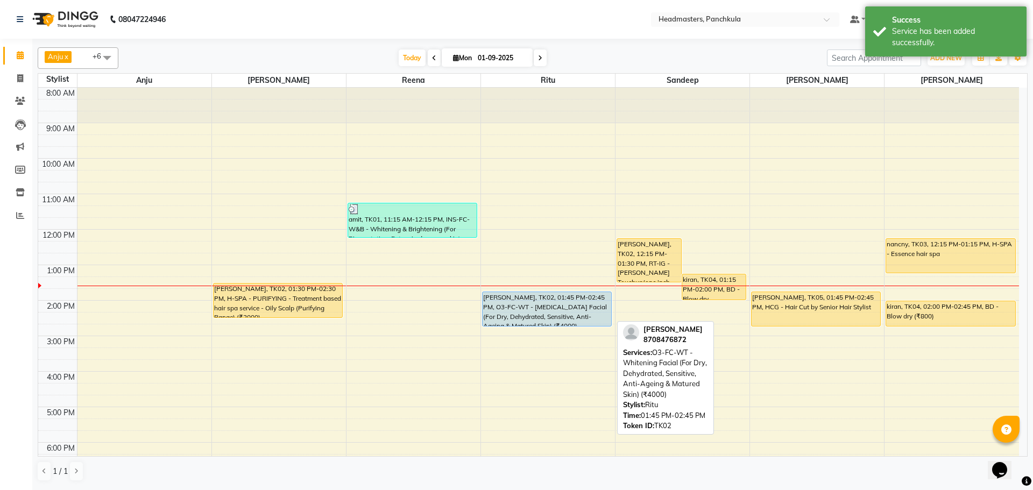
click at [551, 318] on div "nitin yadav, TK02, 01:45 PM-02:45 PM, O3-FC-WT - Whitening Facial (For Dry, Deh…" at bounding box center [547, 309] width 129 height 34
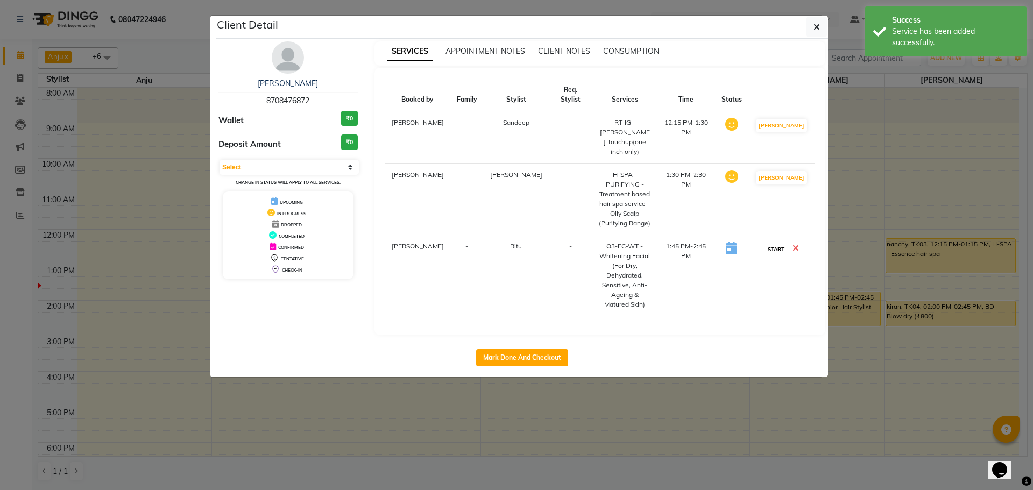
click at [782, 243] on button "START" at bounding box center [776, 249] width 22 height 13
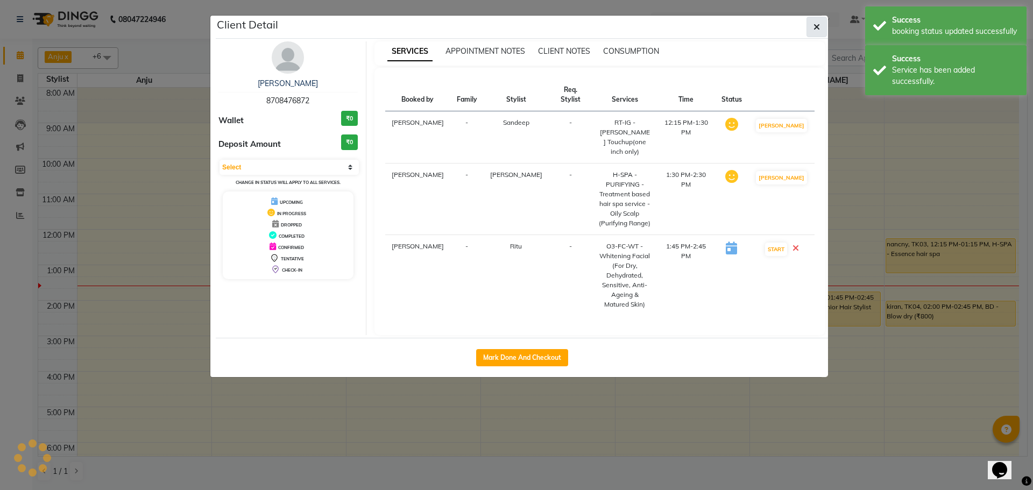
select select "1"
click at [818, 24] on icon "button" at bounding box center [816, 27] width 6 height 9
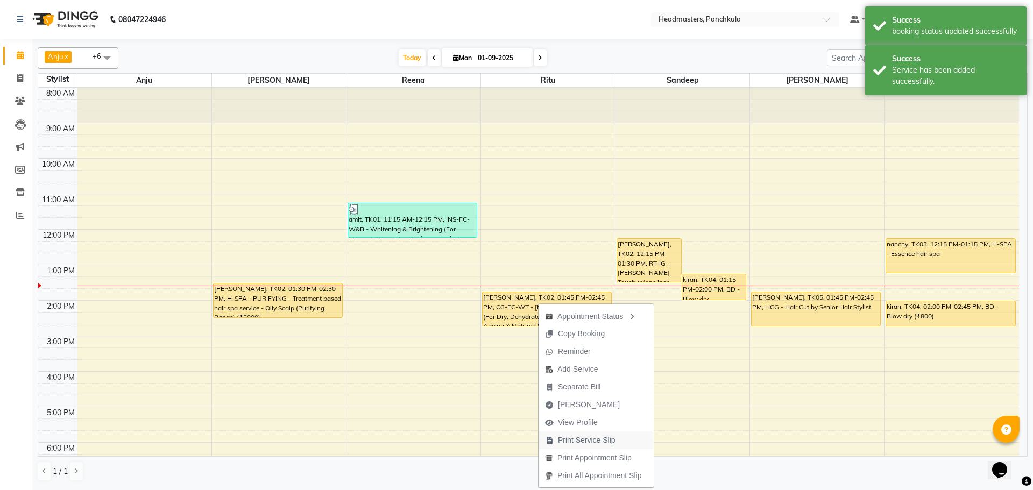
click at [582, 439] on span "Print Service Slip" at bounding box center [587, 440] width 58 height 11
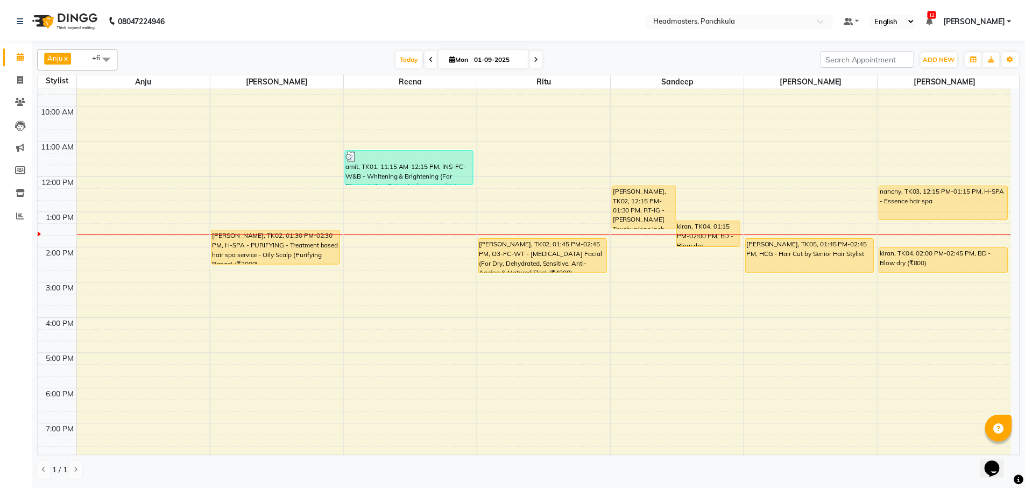
scroll to position [0, 0]
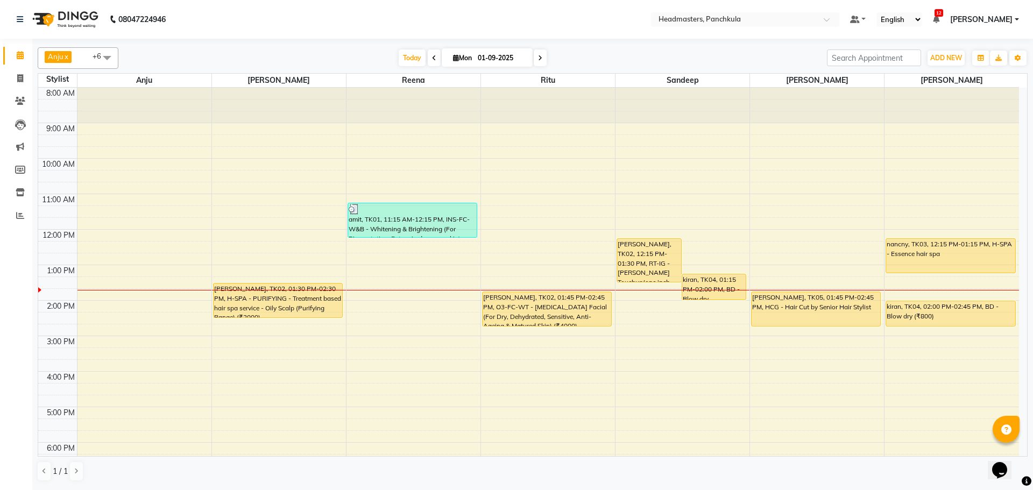
click at [447, 466] on div "1 / 1" at bounding box center [533, 471] width 990 height 20
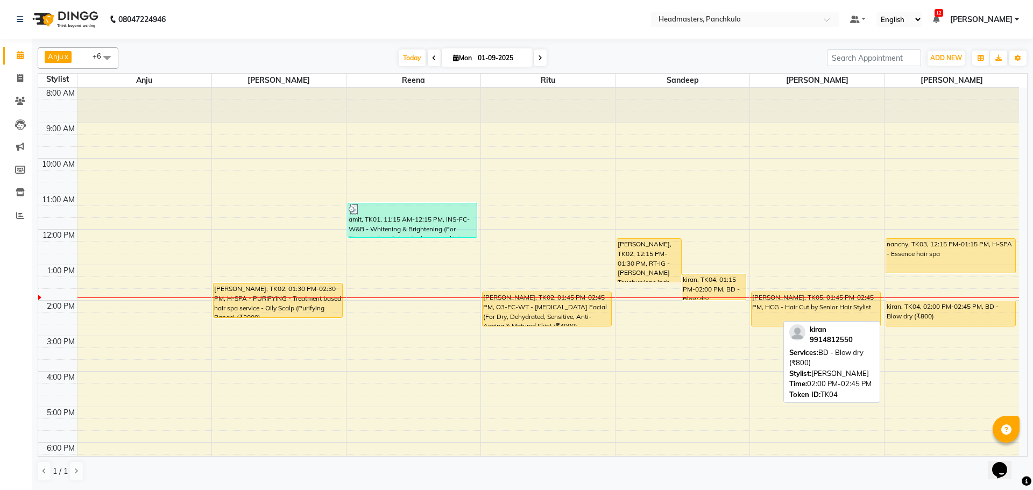
click at [924, 308] on div "kiran, TK04, 02:00 PM-02:45 PM, BD - Blow dry (₹800)" at bounding box center [950, 313] width 129 height 25
select select "1"
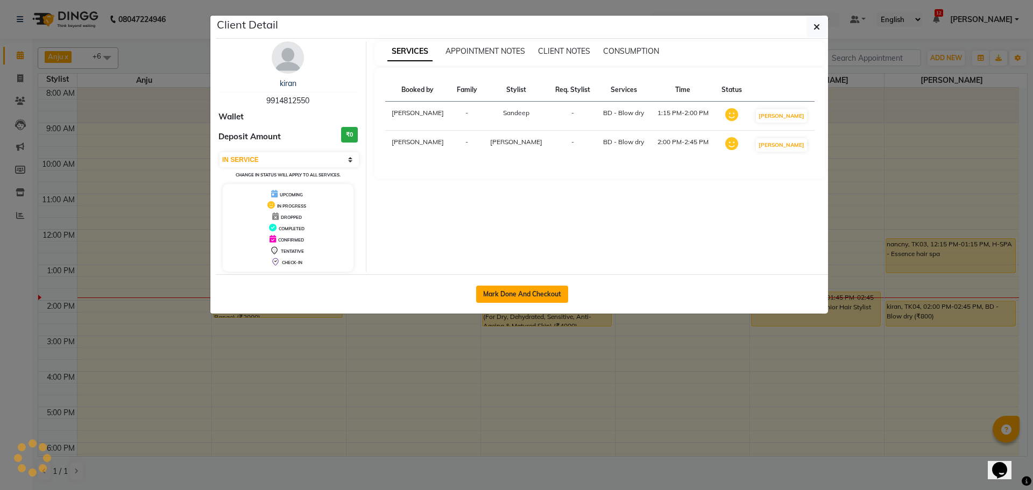
click at [502, 296] on button "Mark Done And Checkout" at bounding box center [522, 294] width 92 height 17
select select "service"
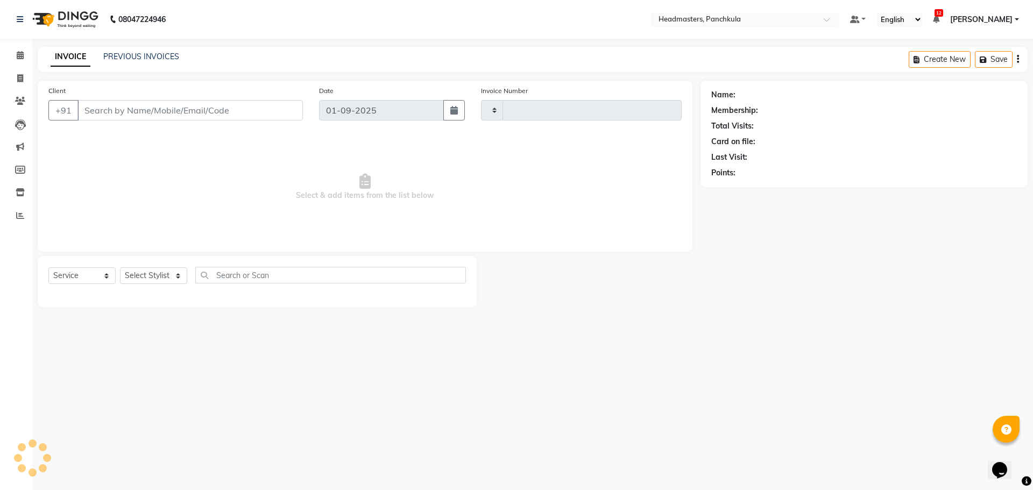
type input "2853"
select select "7376"
type input "9914812550"
select select "66077"
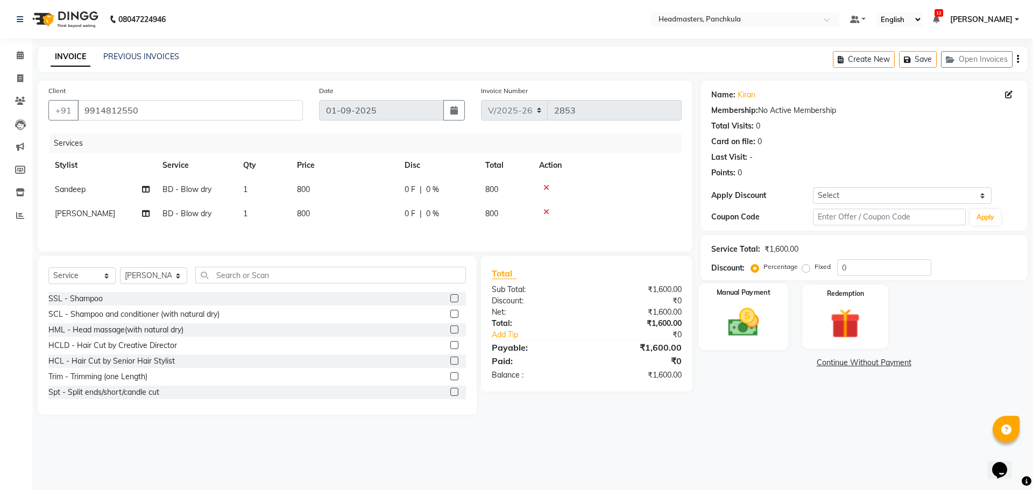
click at [739, 326] on img at bounding box center [743, 322] width 50 height 36
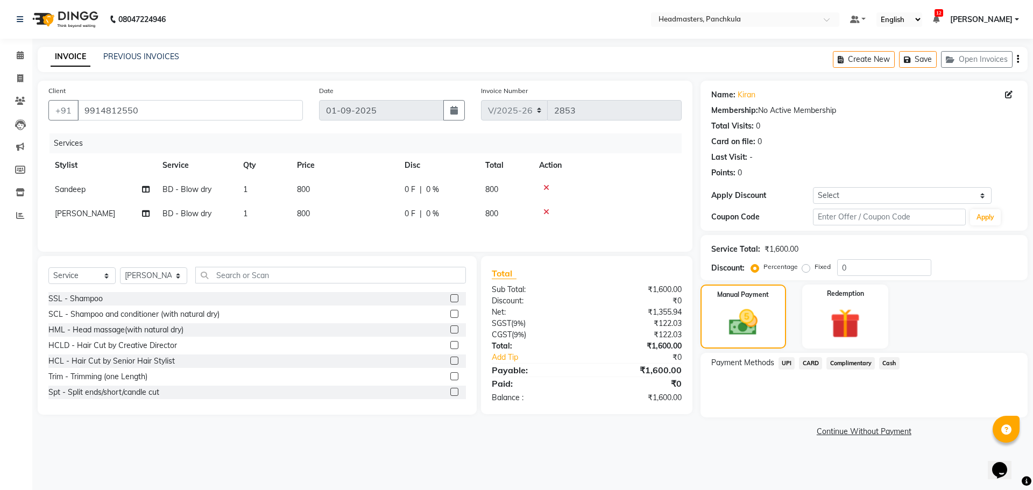
click at [889, 364] on span "Cash" at bounding box center [889, 363] width 20 height 12
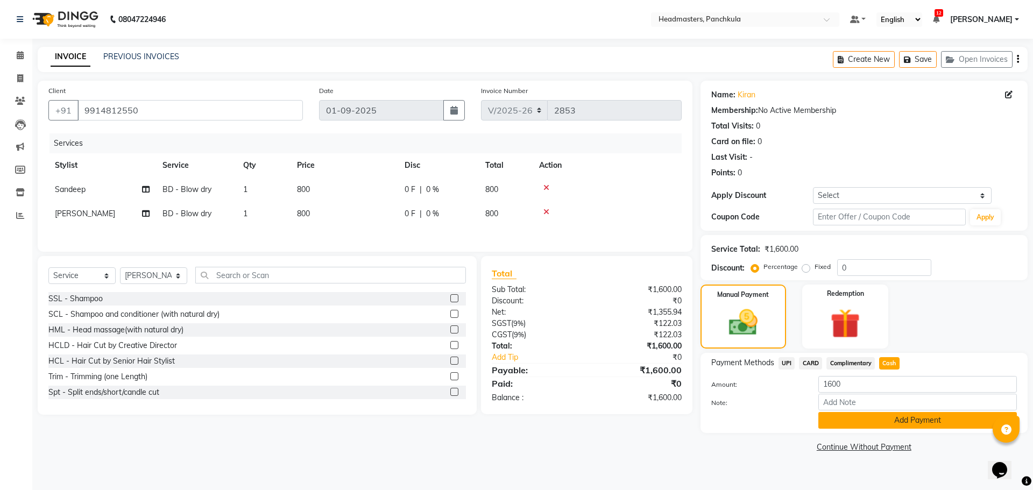
click at [893, 427] on button "Add Payment" at bounding box center [917, 420] width 199 height 17
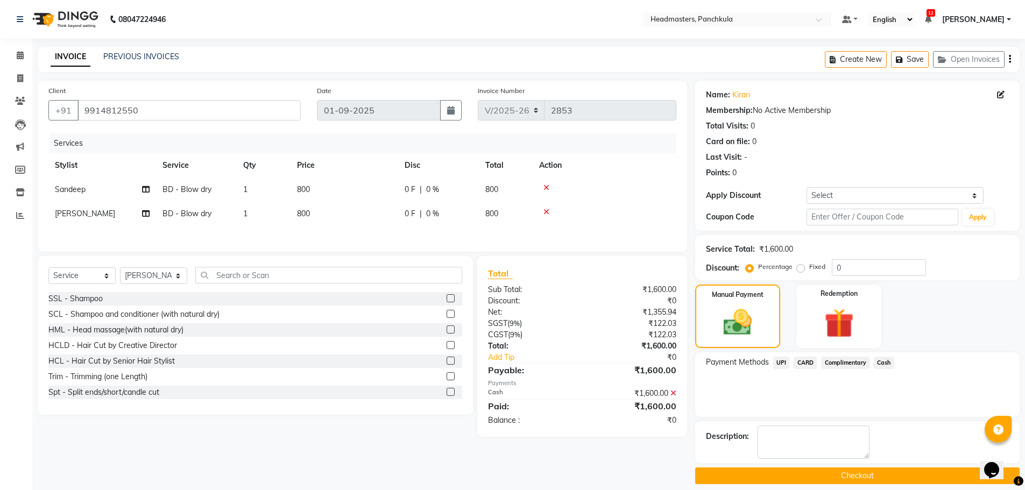
click at [859, 477] on button "Checkout" at bounding box center [857, 475] width 324 height 17
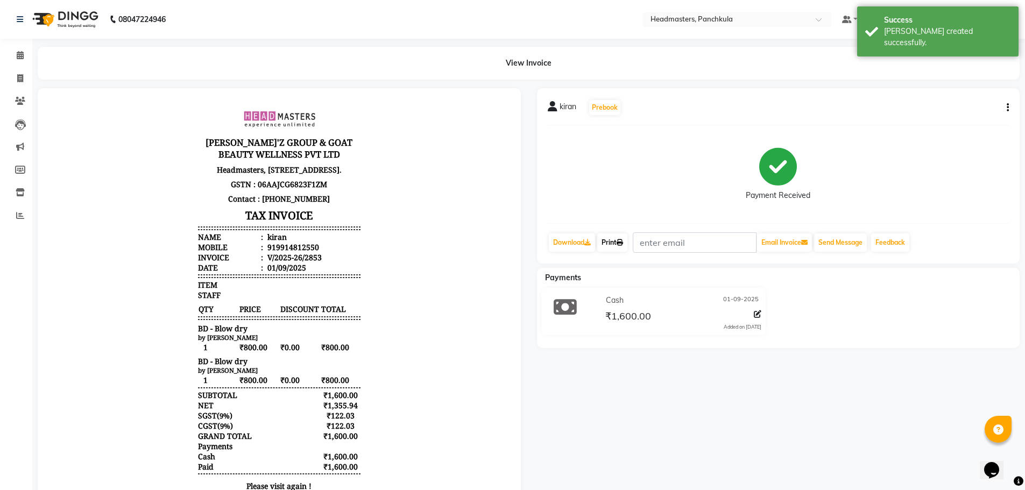
click at [615, 242] on link "Print" at bounding box center [612, 242] width 30 height 18
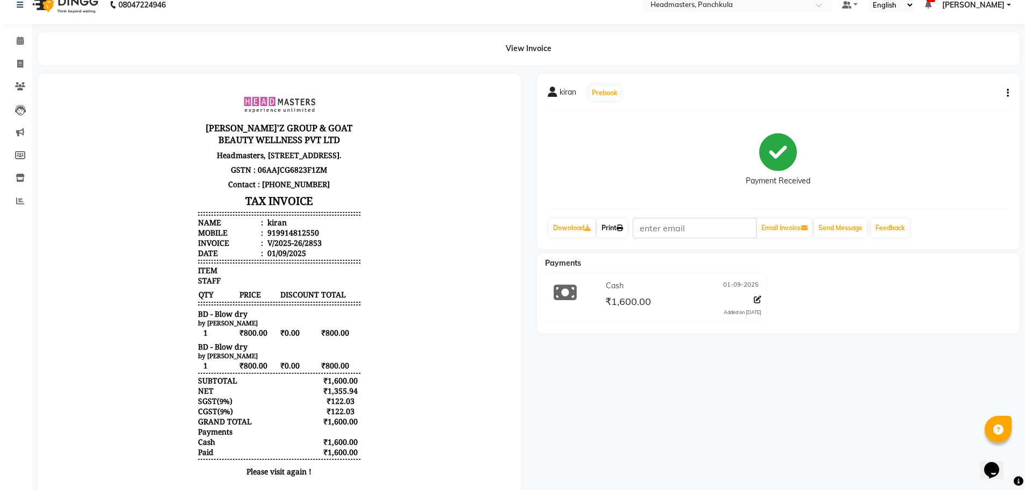
scroll to position [2, 0]
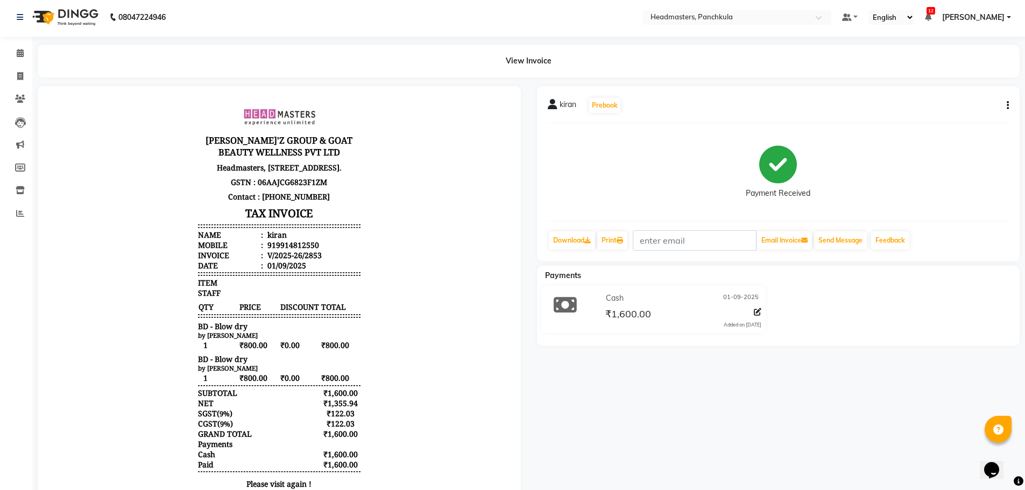
select select "service"
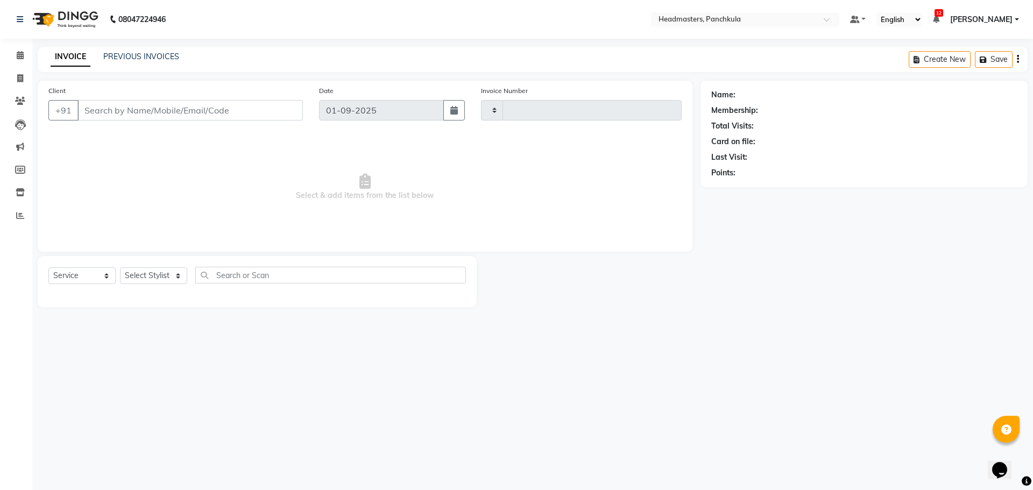
type input "2854"
select select "7376"
type input "9914812550"
select select "66077"
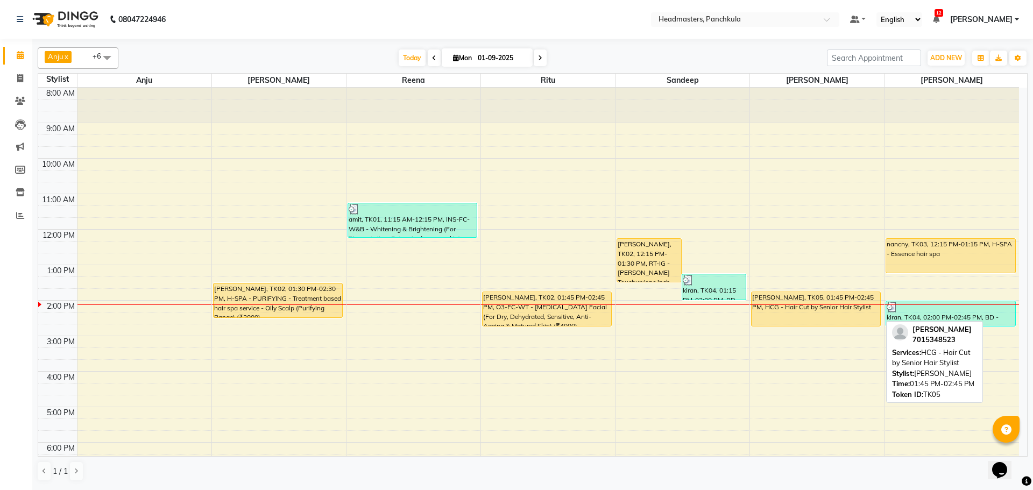
click at [818, 318] on div "[PERSON_NAME], TK05, 01:45 PM-02:45 PM, HCG - Hair Cut by Senior Hair Stylist" at bounding box center [816, 309] width 129 height 34
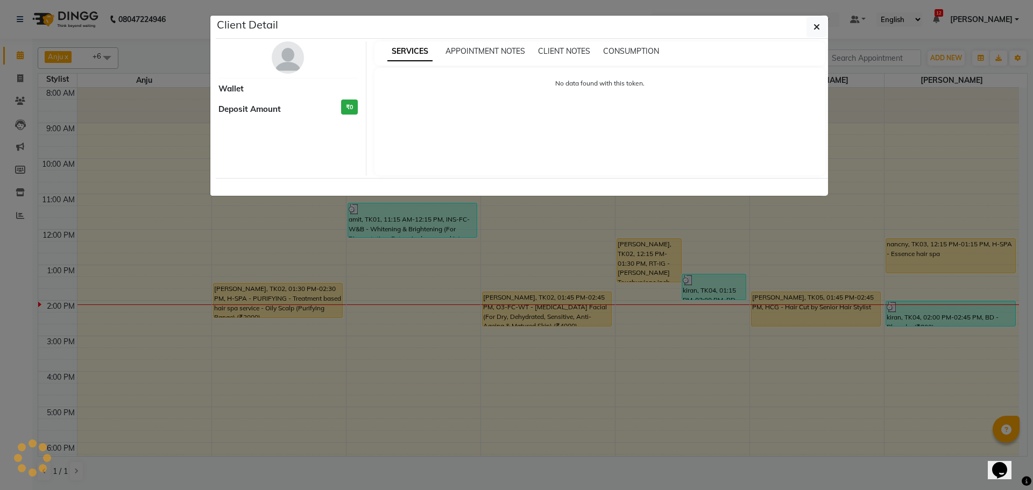
select select "1"
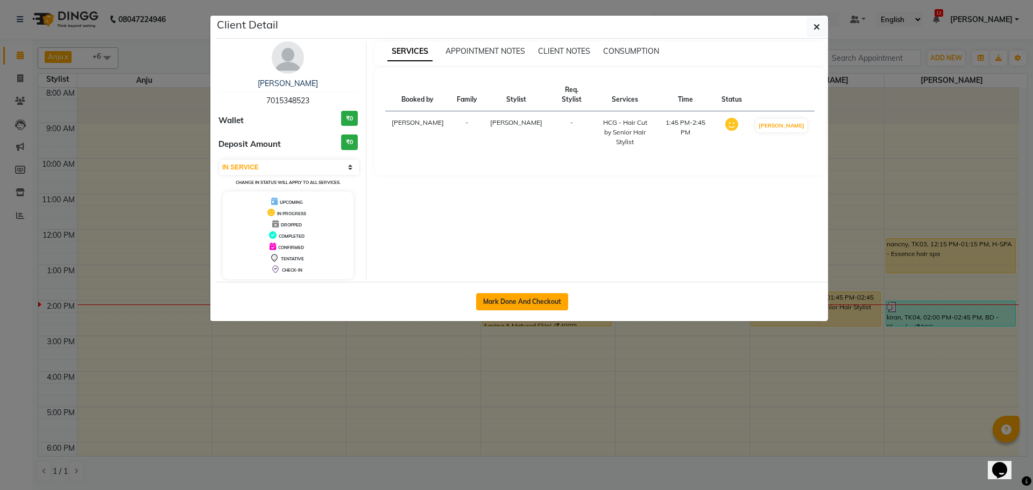
click at [528, 300] on button "Mark Done And Checkout" at bounding box center [522, 301] width 92 height 17
select select "service"
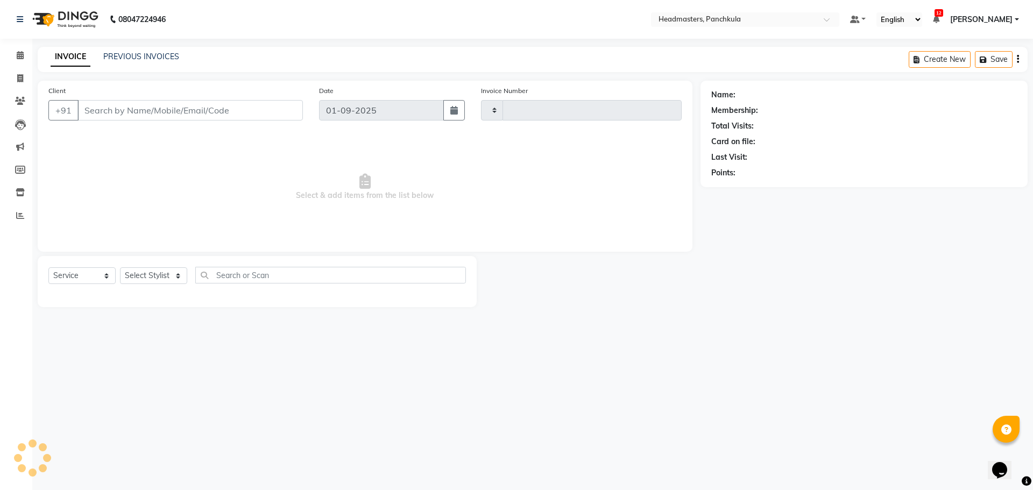
type input "2854"
select select "7376"
type input "7015348523"
select select "64059"
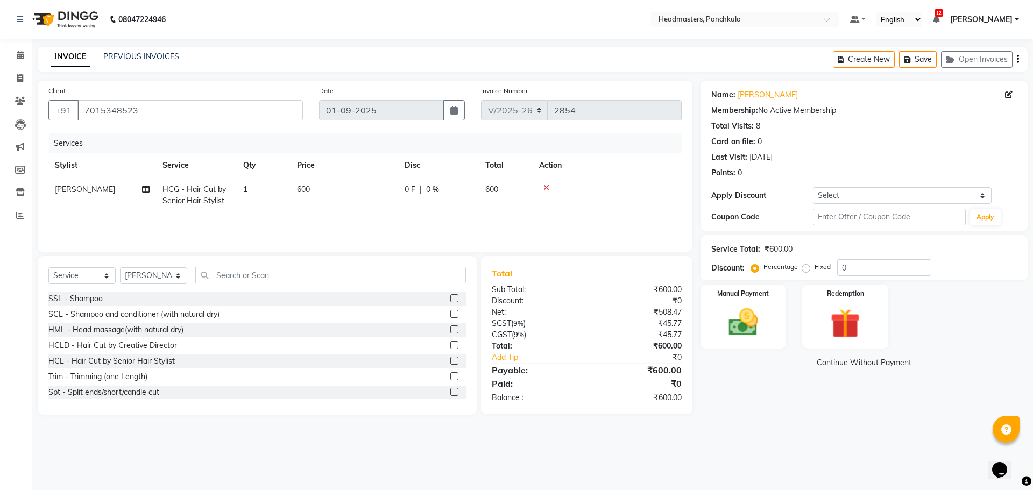
click at [428, 184] on span "0 %" at bounding box center [432, 189] width 13 height 11
select select "64059"
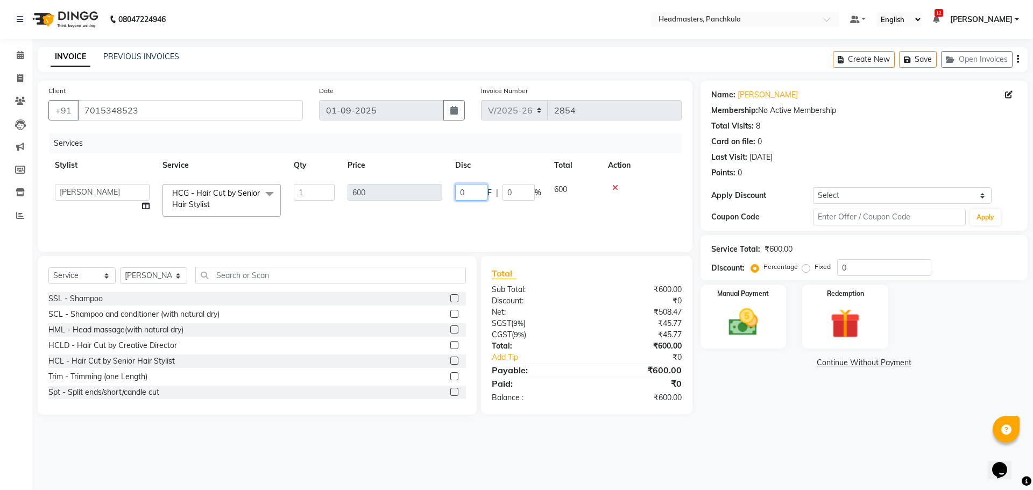
click at [460, 187] on input "0" at bounding box center [471, 192] width 32 height 17
type input "100"
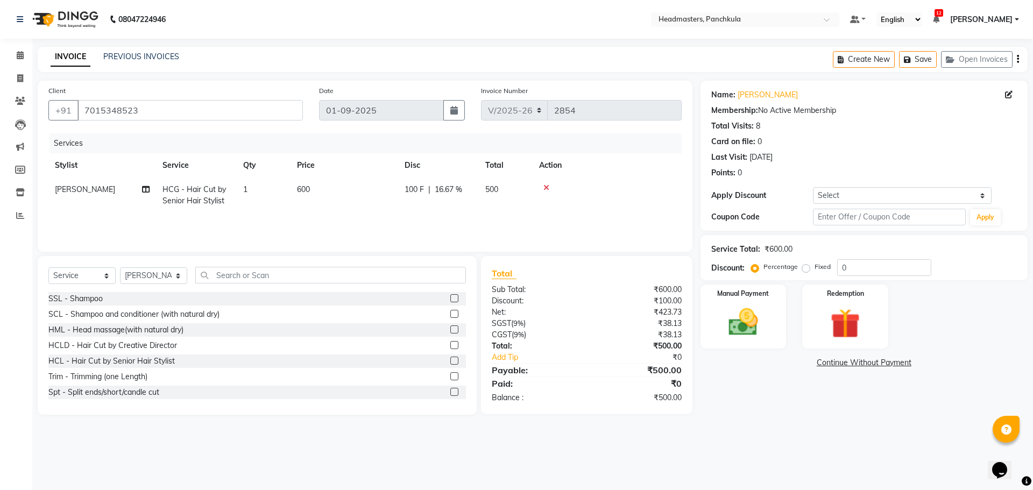
click at [816, 399] on div "Name: Yatharth Membership: No Active Membership Total Visits: 8 Card on file: 0…" at bounding box center [867, 248] width 335 height 334
click at [785, 323] on div "Manual Payment" at bounding box center [742, 317] width 89 height 66
click at [809, 364] on span "CARD" at bounding box center [810, 363] width 23 height 12
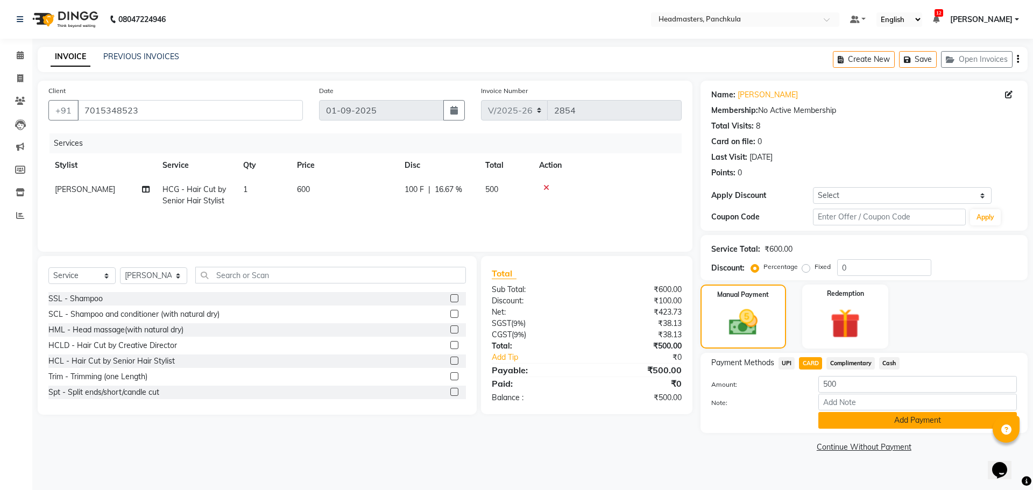
click at [858, 422] on button "Add Payment" at bounding box center [917, 420] width 199 height 17
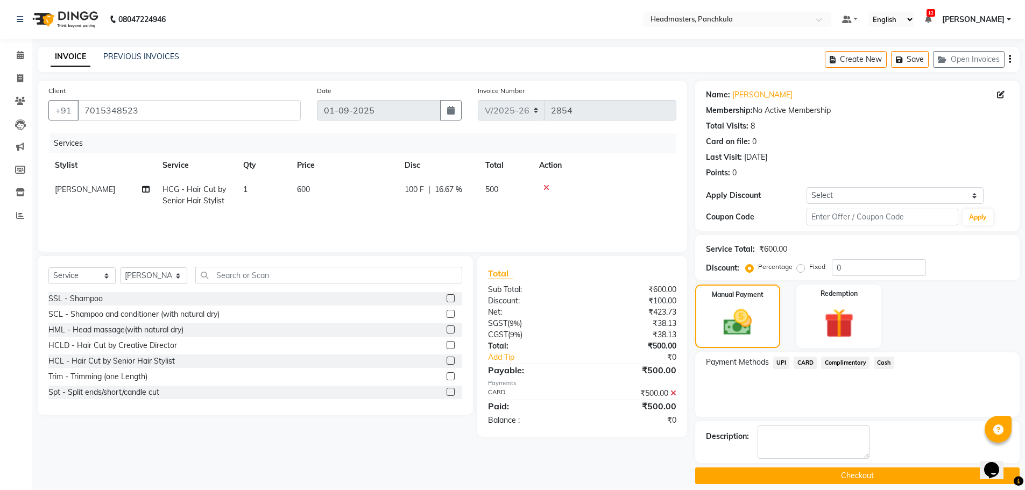
click at [873, 479] on button "Checkout" at bounding box center [857, 475] width 324 height 17
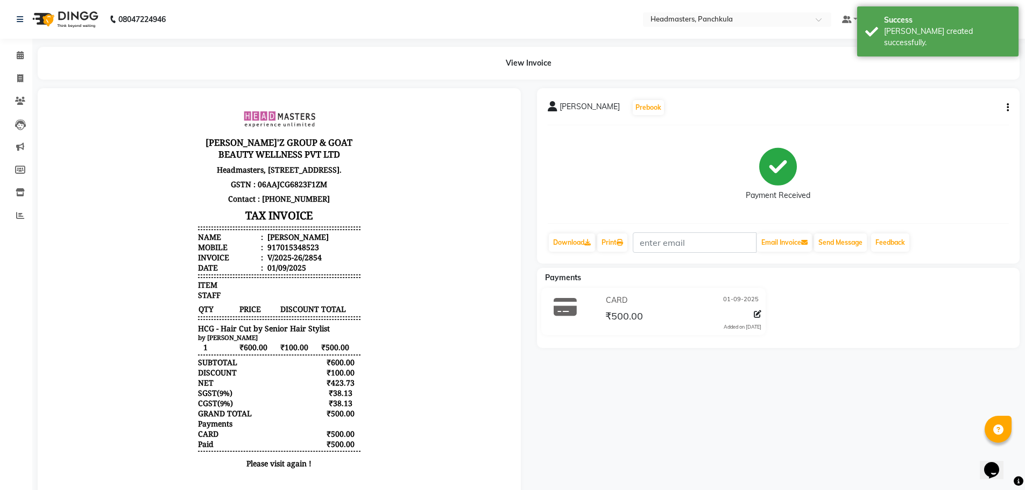
select select "service"
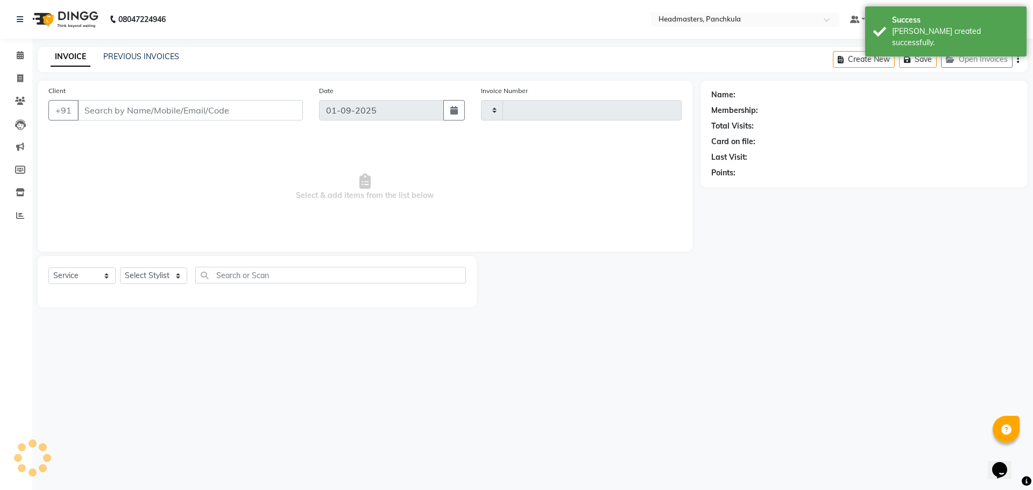
type input "2855"
select select "7376"
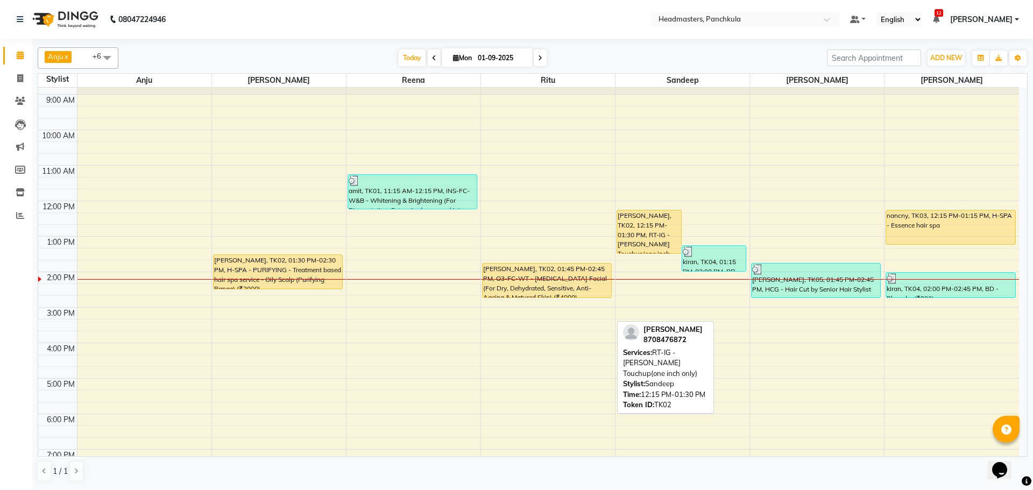
scroll to position [54, 0]
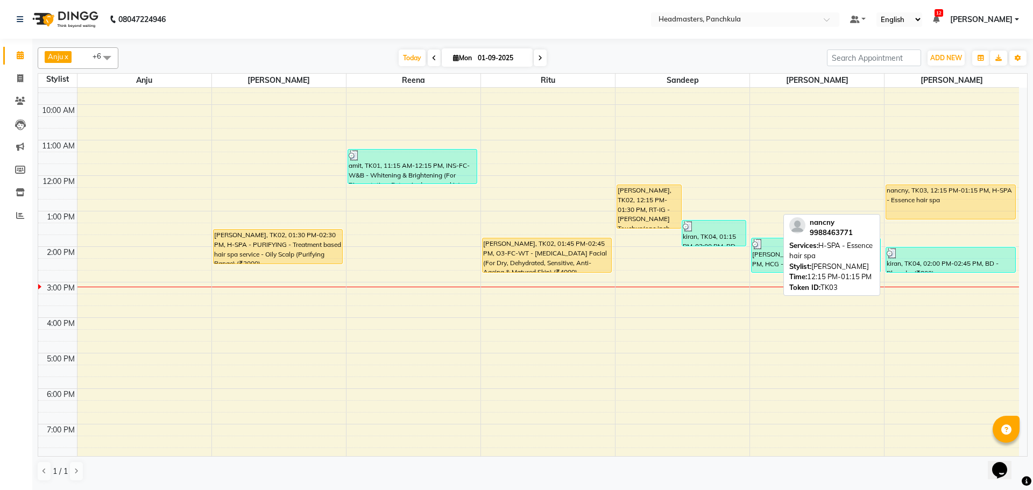
click at [966, 208] on div "nancny, TK03, 12:15 PM-01:15 PM, H-SPA - Essence hair spa" at bounding box center [950, 202] width 129 height 34
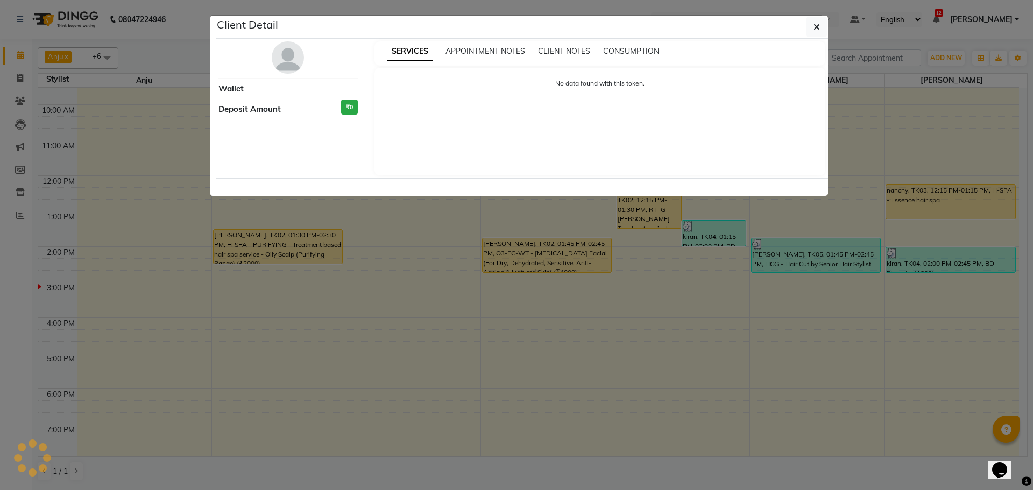
select select "1"
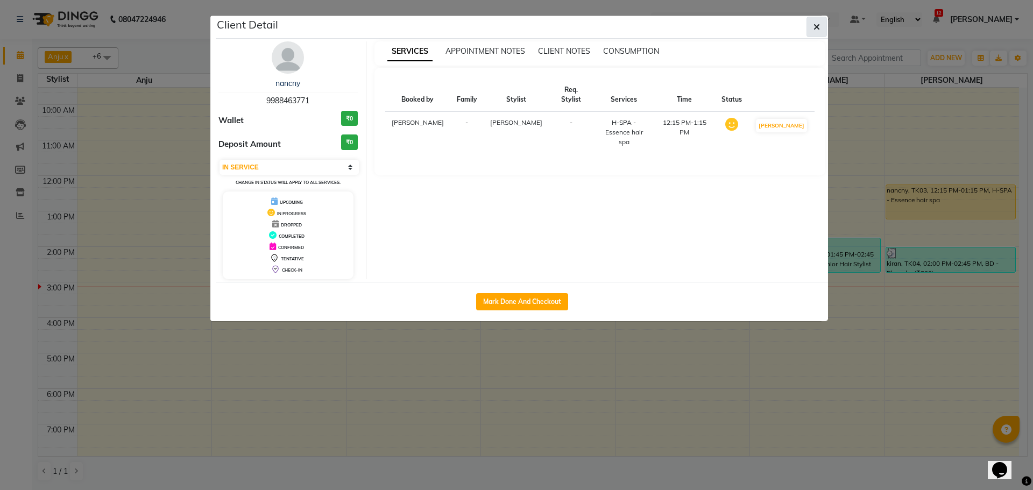
click at [823, 28] on button "button" at bounding box center [816, 27] width 20 height 20
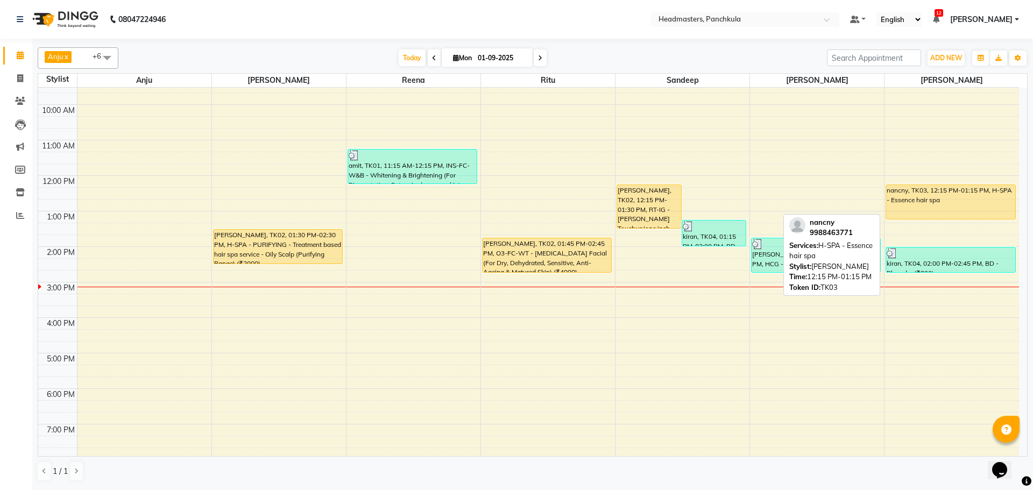
click at [923, 200] on div "nancny, TK03, 12:15 PM-01:15 PM, H-SPA - Essence hair spa" at bounding box center [950, 202] width 129 height 34
select select "1"
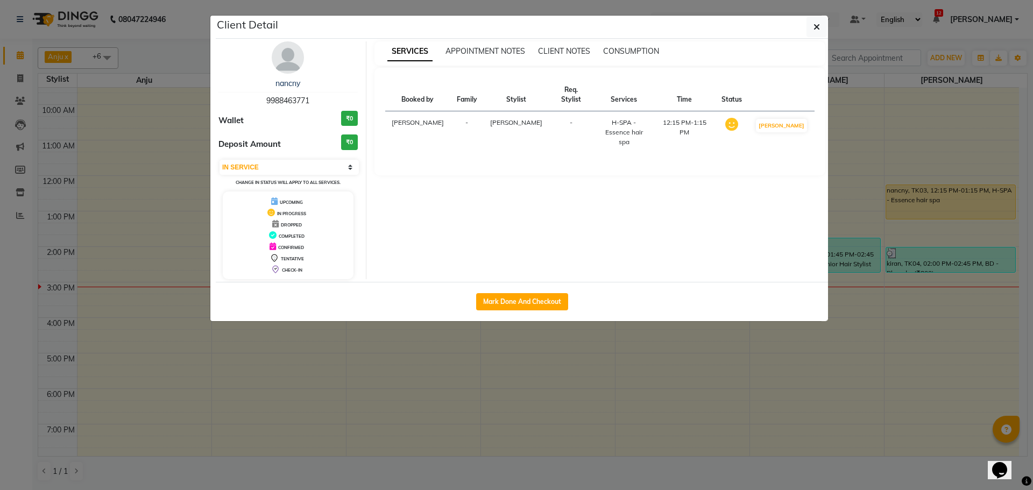
click at [286, 58] on img at bounding box center [288, 57] width 32 height 32
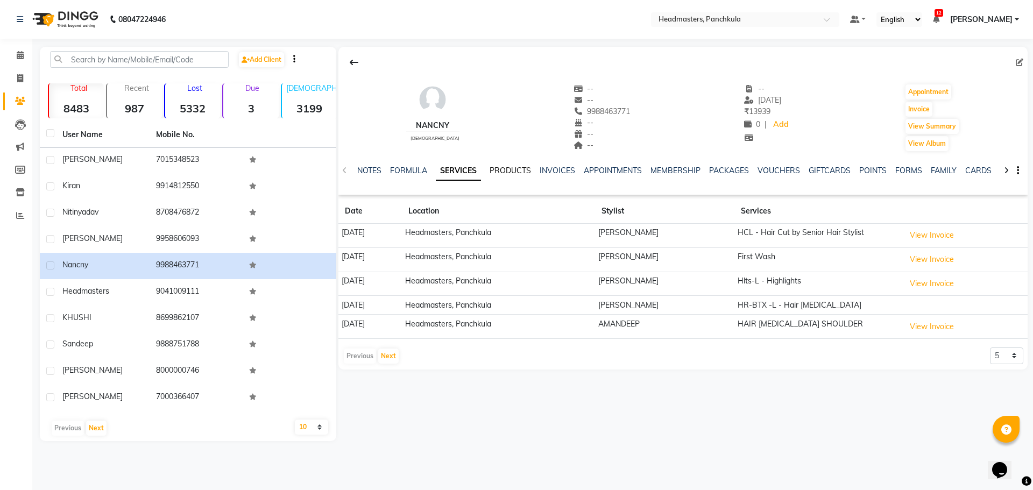
click at [519, 168] on link "PRODUCTS" at bounding box center [510, 171] width 41 height 10
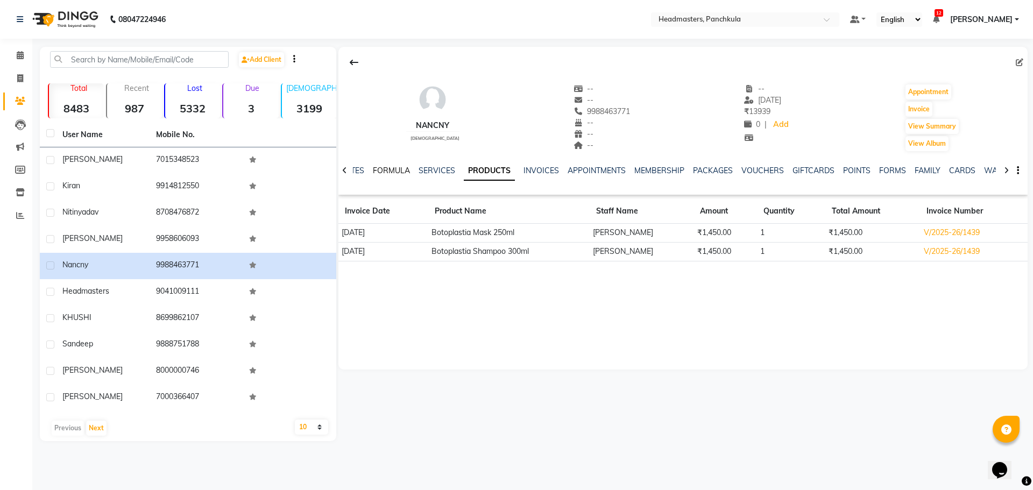
click at [404, 172] on link "FORMULA" at bounding box center [391, 171] width 37 height 10
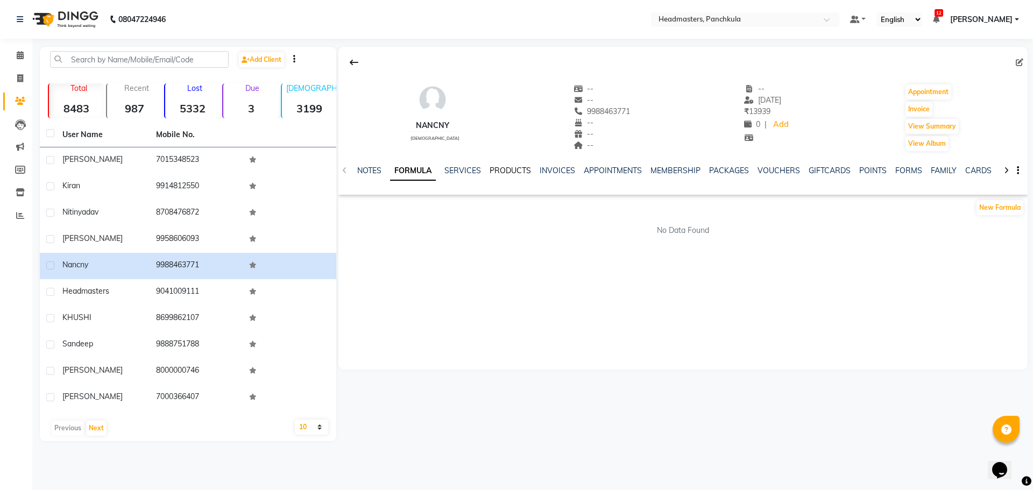
click at [504, 169] on link "PRODUCTS" at bounding box center [510, 171] width 41 height 10
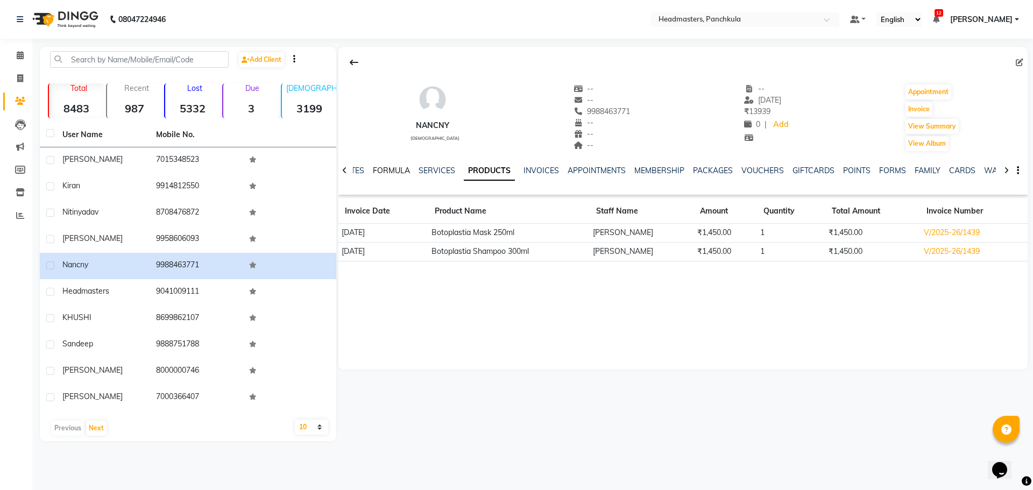
click at [383, 170] on link "FORMULA" at bounding box center [391, 171] width 37 height 10
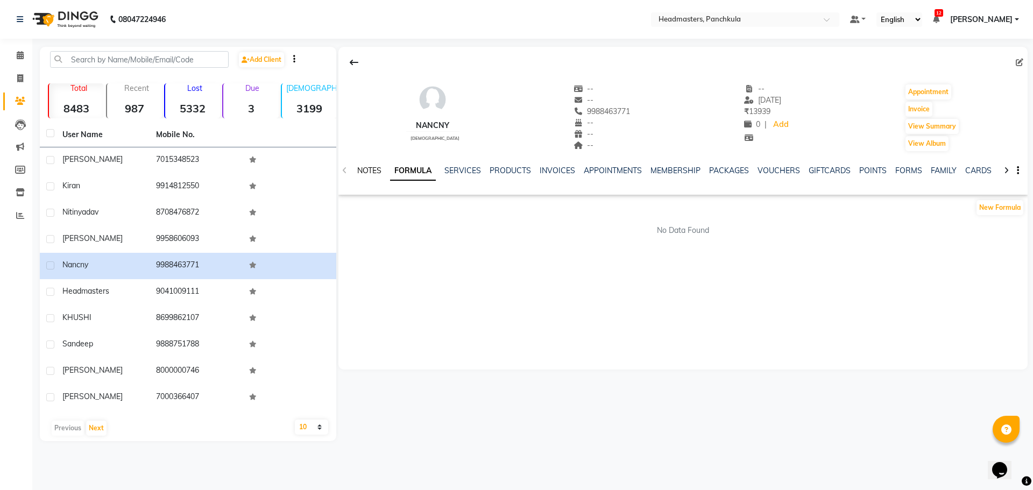
click at [377, 171] on link "NOTES" at bounding box center [369, 171] width 24 height 10
click at [24, 58] on span at bounding box center [20, 55] width 19 height 12
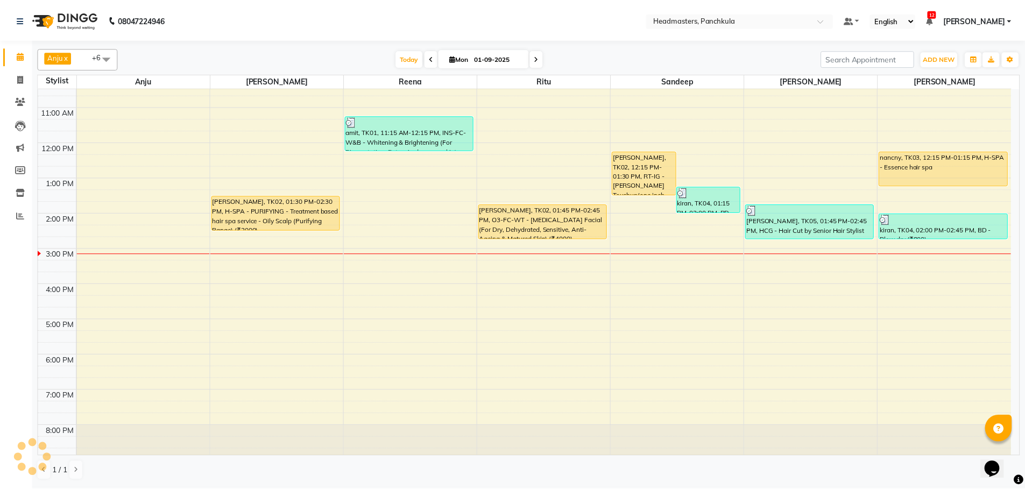
scroll to position [93, 0]
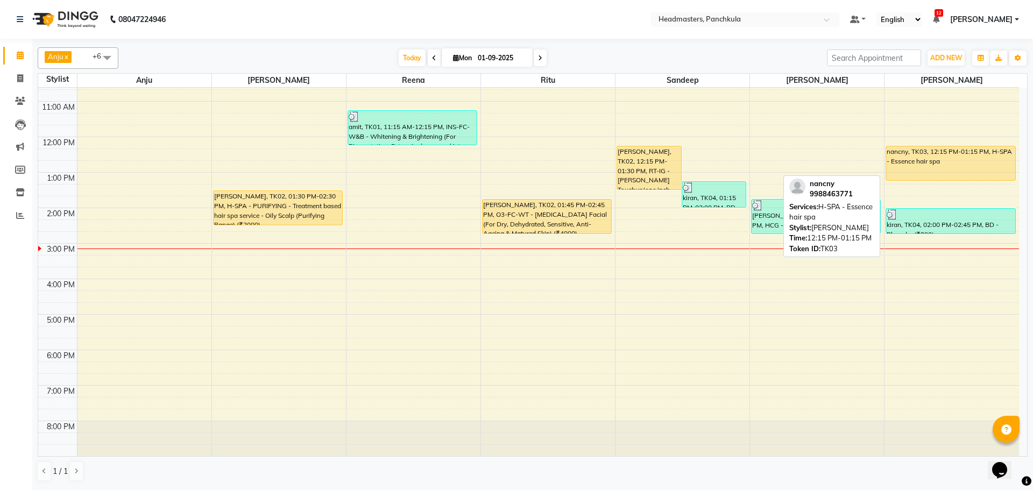
click at [929, 169] on div "nancny, TK03, 12:15 PM-01:15 PM, H-SPA - Essence hair spa" at bounding box center [950, 163] width 129 height 34
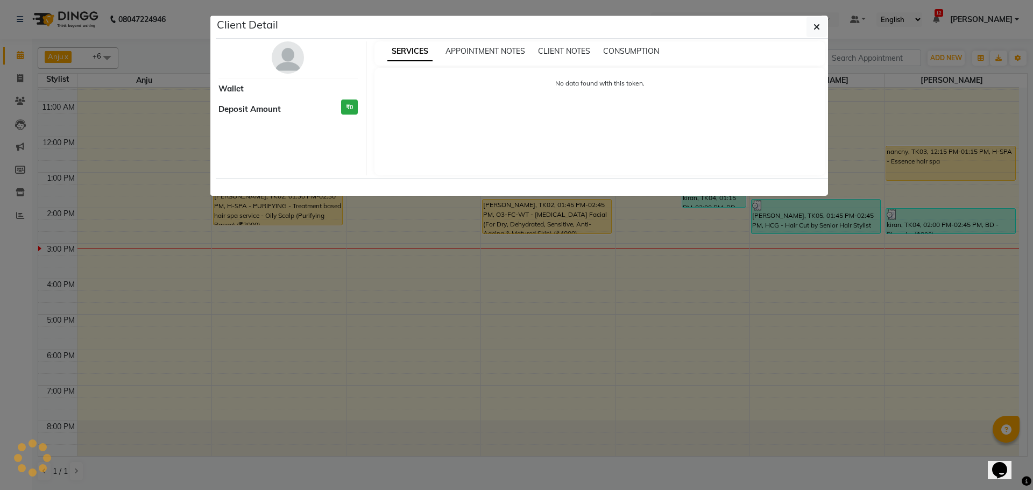
select select "1"
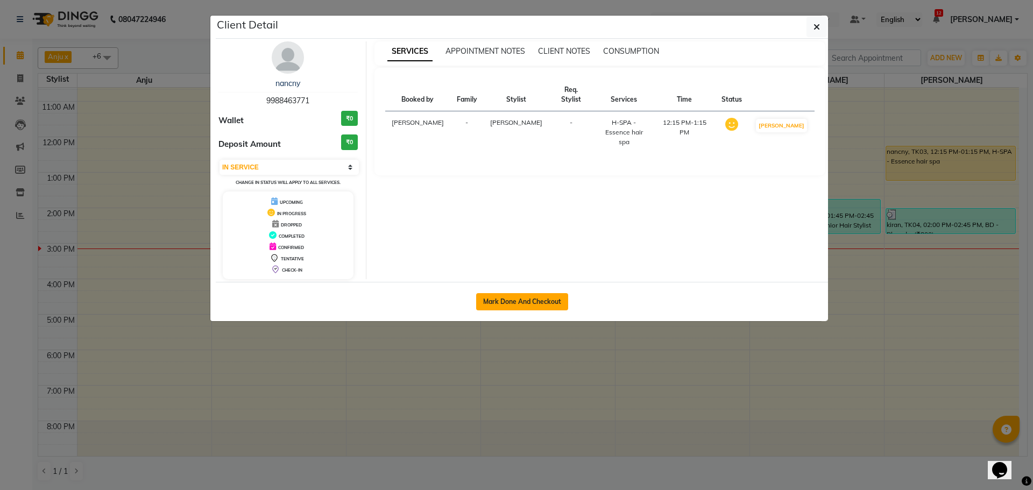
click at [522, 299] on button "Mark Done And Checkout" at bounding box center [522, 301] width 92 height 17
select select "service"
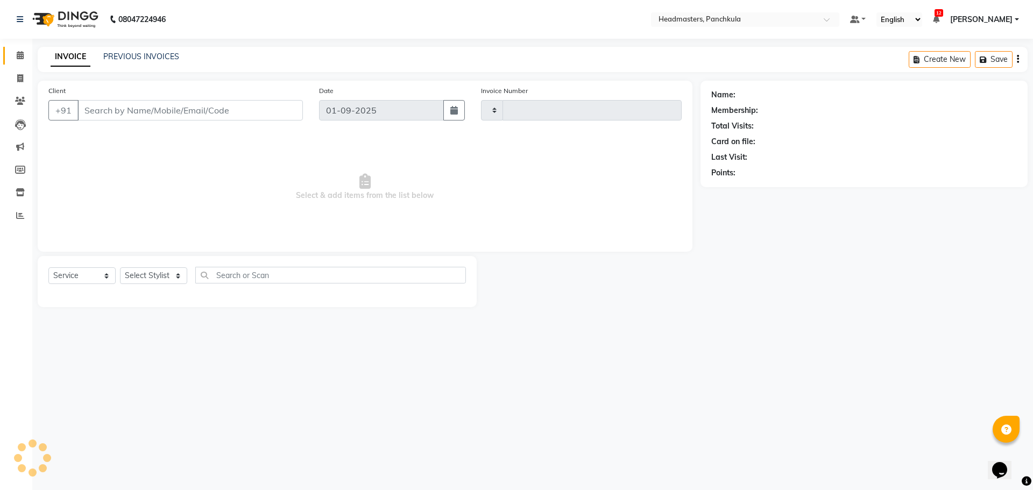
type input "2855"
select select "7376"
type input "9988463771"
select select "66077"
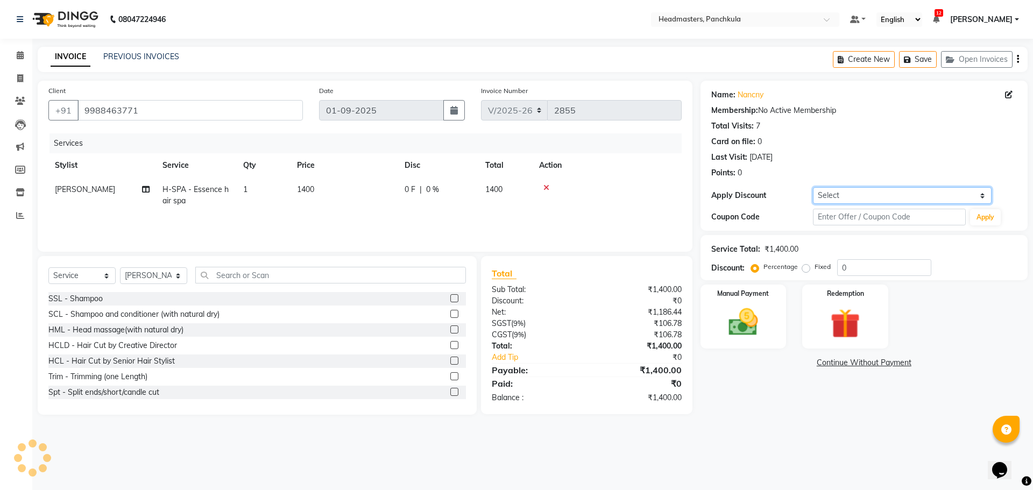
click at [853, 202] on select "Select Coupon → Wrong Job Card Coupon → Complimentary Services Coupon → Correct…" at bounding box center [902, 195] width 179 height 17
select select "8: Object"
click at [813, 187] on select "Select Coupon → Wrong Job Card Coupon → Complimentary Services Coupon → Correct…" at bounding box center [902, 195] width 179 height 17
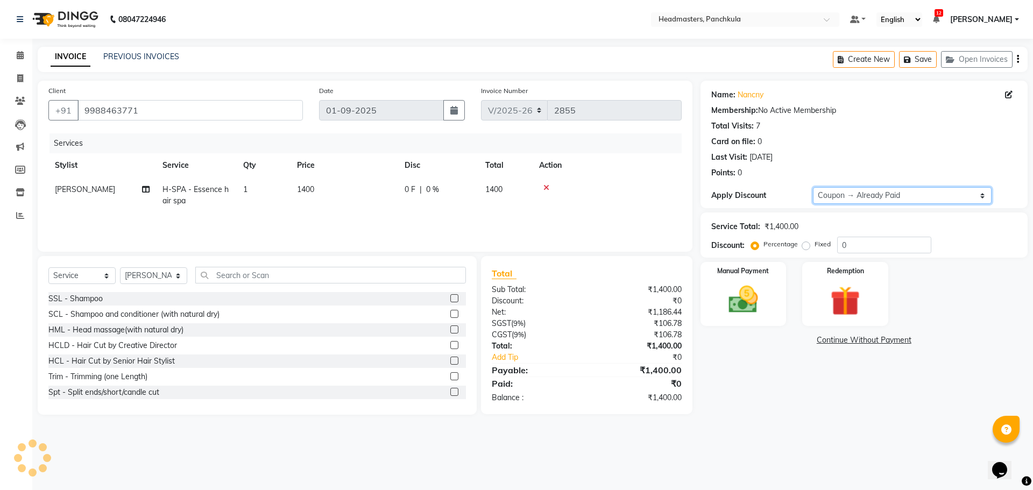
type input "100"
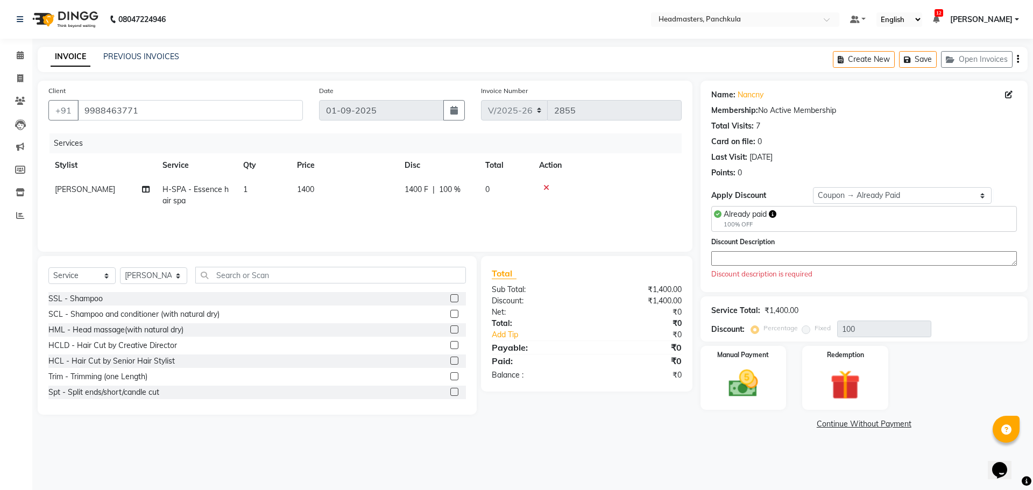
click at [727, 256] on textarea at bounding box center [864, 258] width 306 height 15
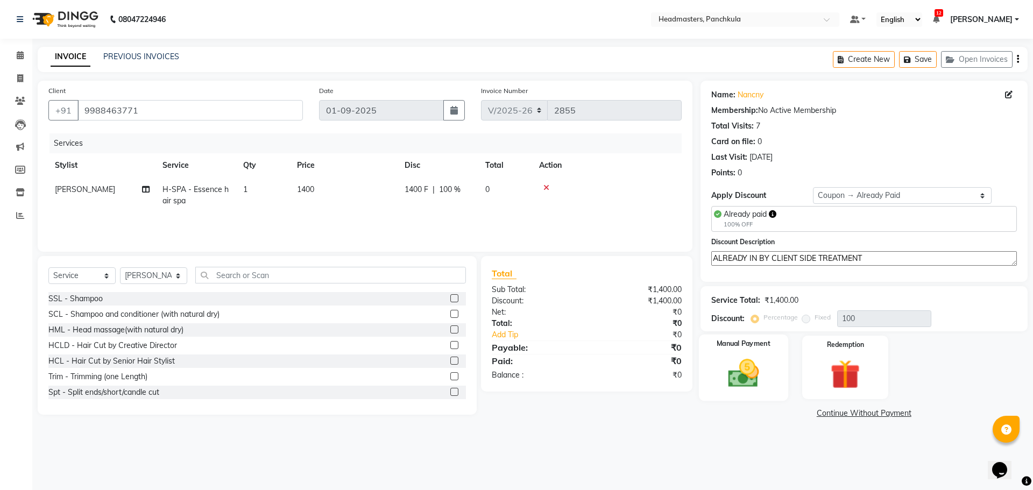
type textarea "ALREADY IN BY CLIENT SIDE TREATMENT"
click at [732, 381] on img at bounding box center [743, 374] width 50 height 36
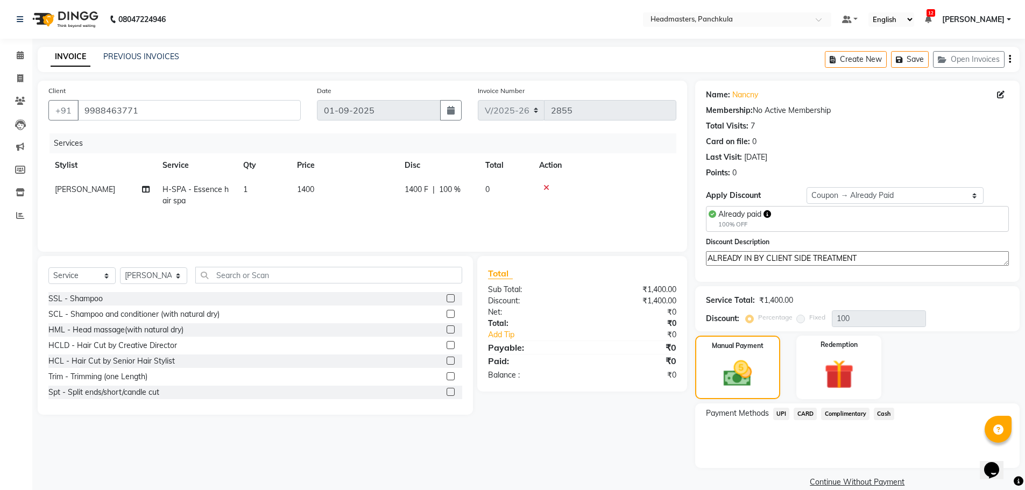
click at [874, 415] on span "Cash" at bounding box center [884, 414] width 20 height 12
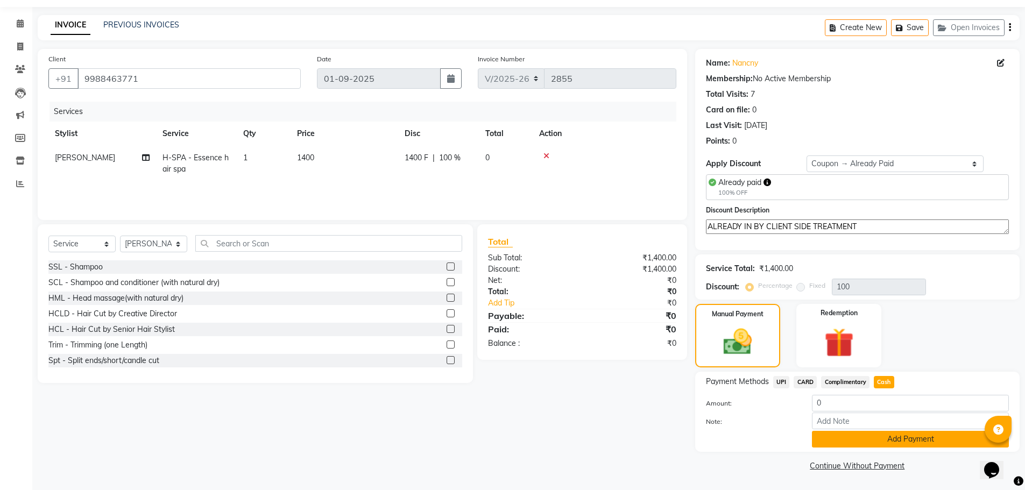
click at [874, 437] on button "Add Payment" at bounding box center [910, 439] width 197 height 17
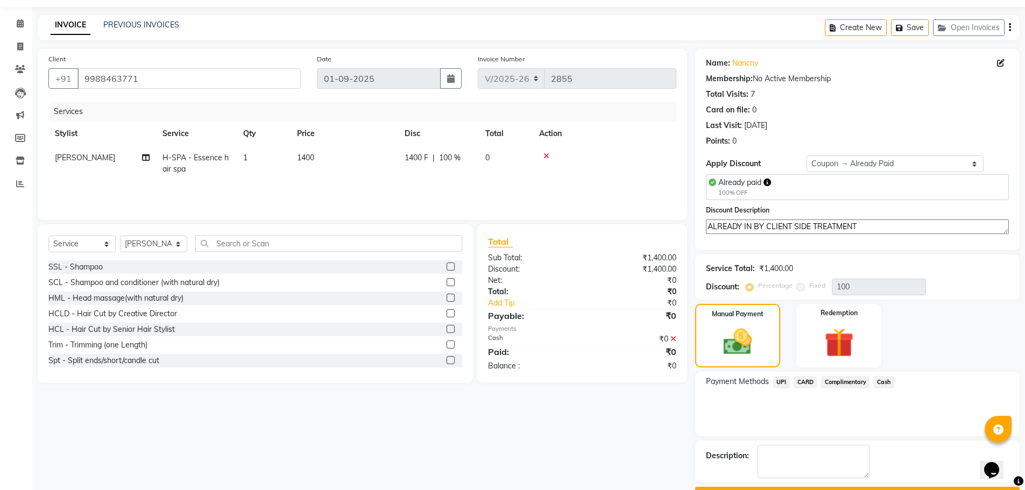
scroll to position [61, 0]
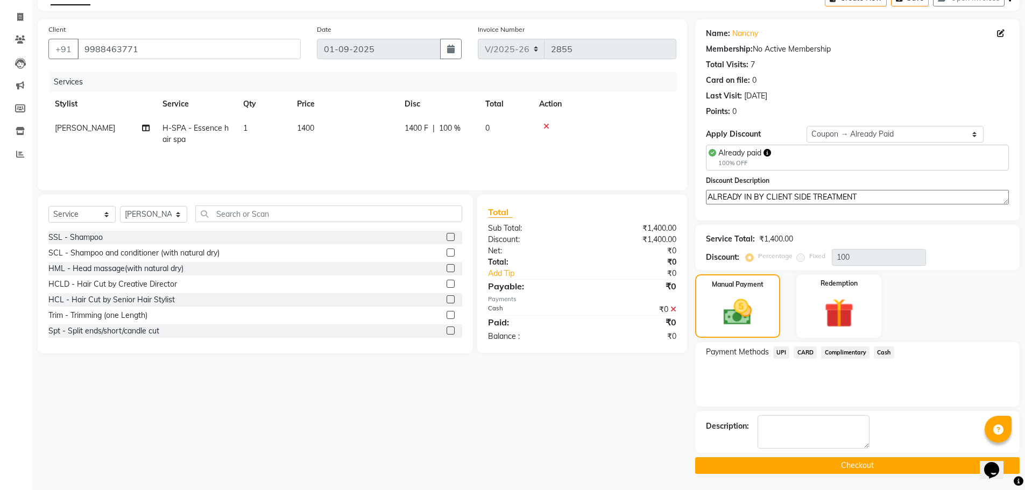
click at [813, 469] on button "Checkout" at bounding box center [857, 465] width 324 height 17
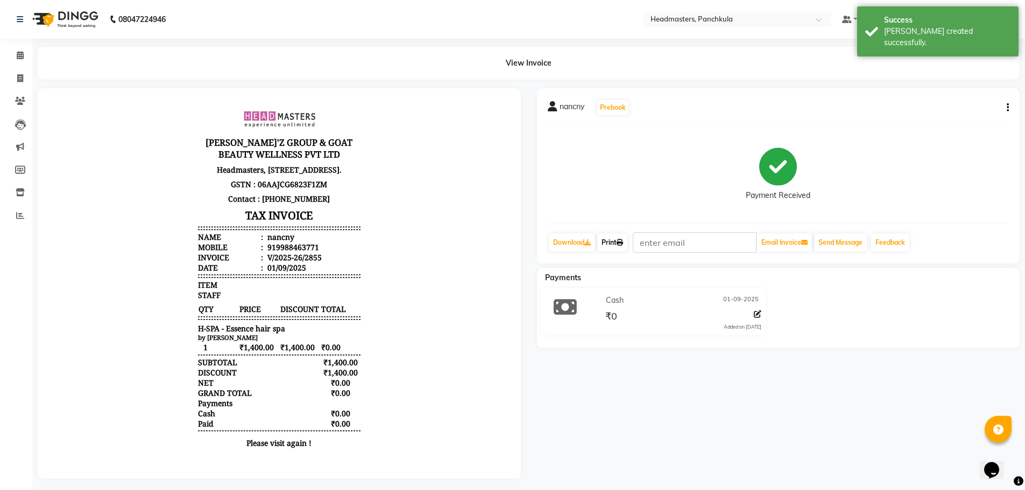
click at [623, 242] on icon at bounding box center [620, 242] width 6 height 6
click at [16, 51] on span at bounding box center [20, 55] width 19 height 12
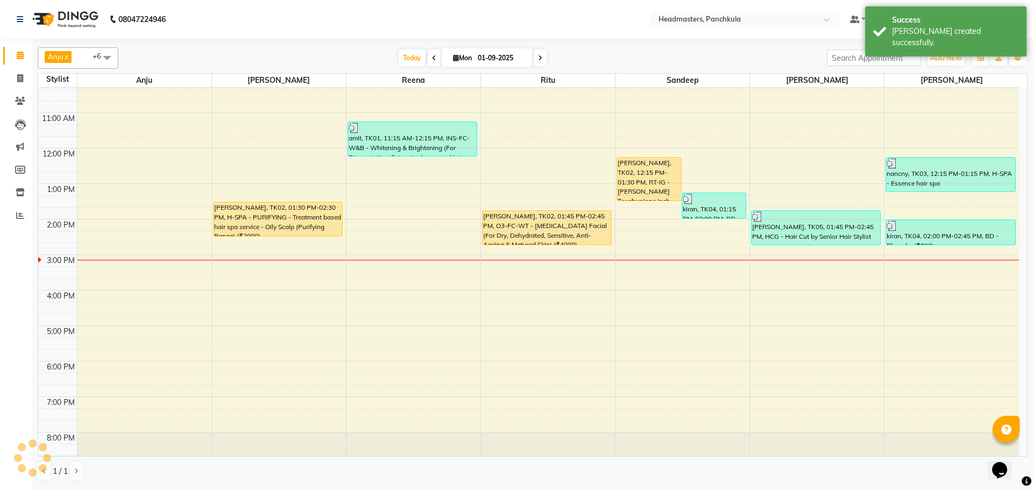
scroll to position [93, 0]
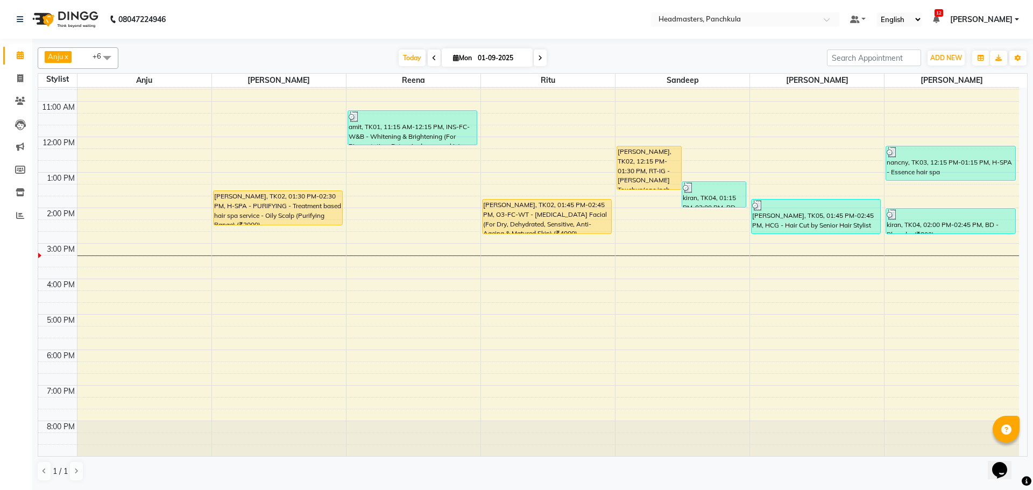
click at [1032, 201] on div "Anju x Parveen x Sandeep x Ritu x Wajid Shah x Amjad x Reena x +6 Select All An…" at bounding box center [532, 264] width 1001 height 450
click at [263, 272] on div "8:00 AM 9:00 AM 10:00 AM 11:00 AM 12:00 PM 1:00 PM 2:00 PM 3:00 PM 4:00 PM 5:00…" at bounding box center [528, 225] width 981 height 461
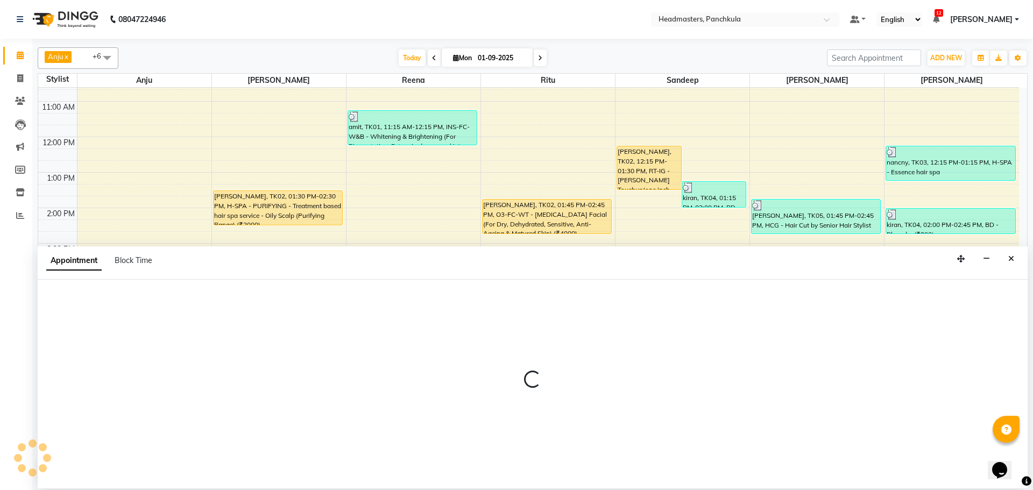
select select "64061"
select select "945"
select select "tentative"
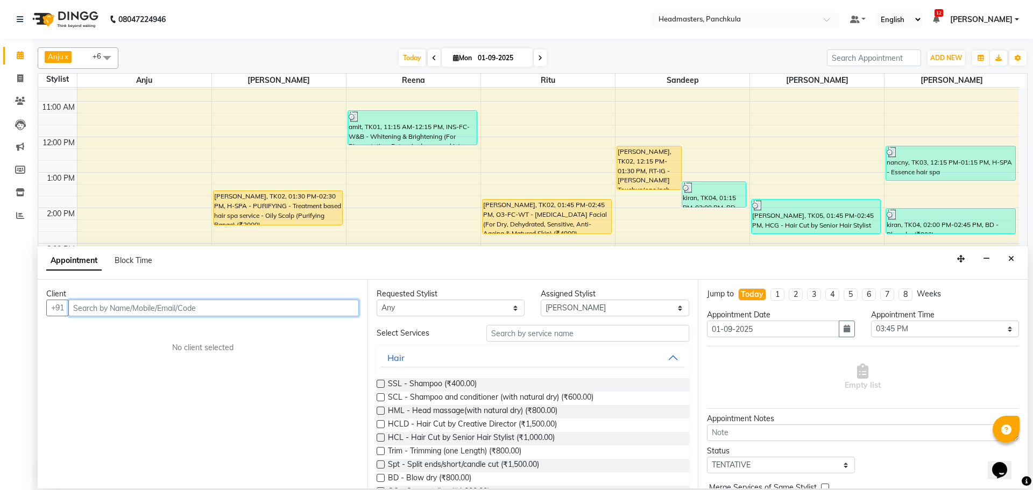
click at [98, 307] on input "text" at bounding box center [213, 308] width 291 height 17
type input "8398076702"
click at [345, 310] on span "Add Client" at bounding box center [336, 308] width 36 height 10
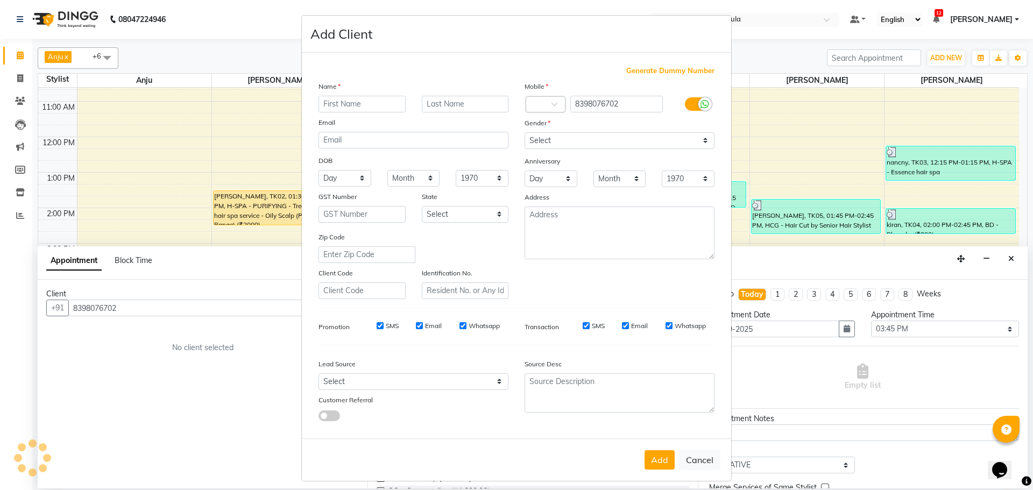
click at [335, 103] on input "text" at bounding box center [361, 104] width 87 height 17
type input "N"
type input "MUSKAN"
click at [613, 143] on select "Select Male Female Other Prefer Not To Say" at bounding box center [620, 140] width 190 height 17
select select "[DEMOGRAPHIC_DATA]"
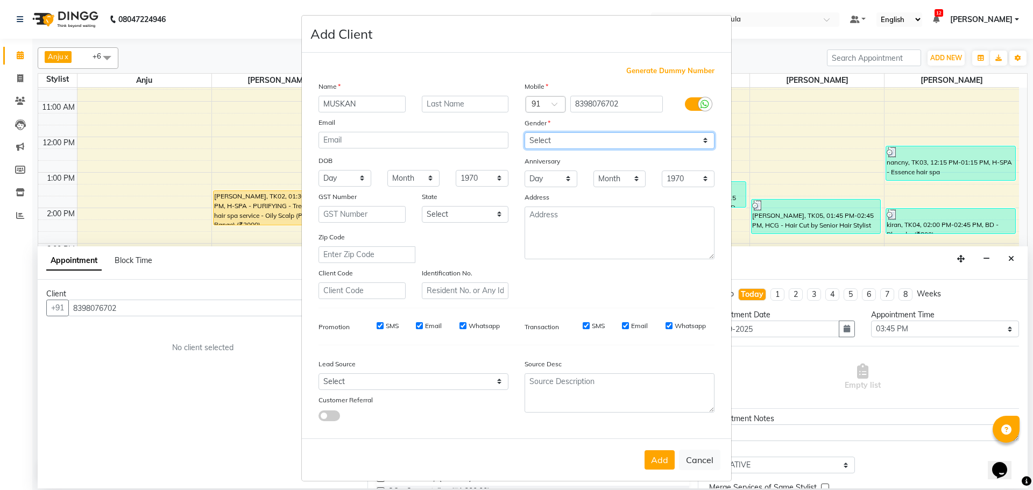
click at [525, 132] on select "Select Male Female Other Prefer Not To Say" at bounding box center [620, 140] width 190 height 17
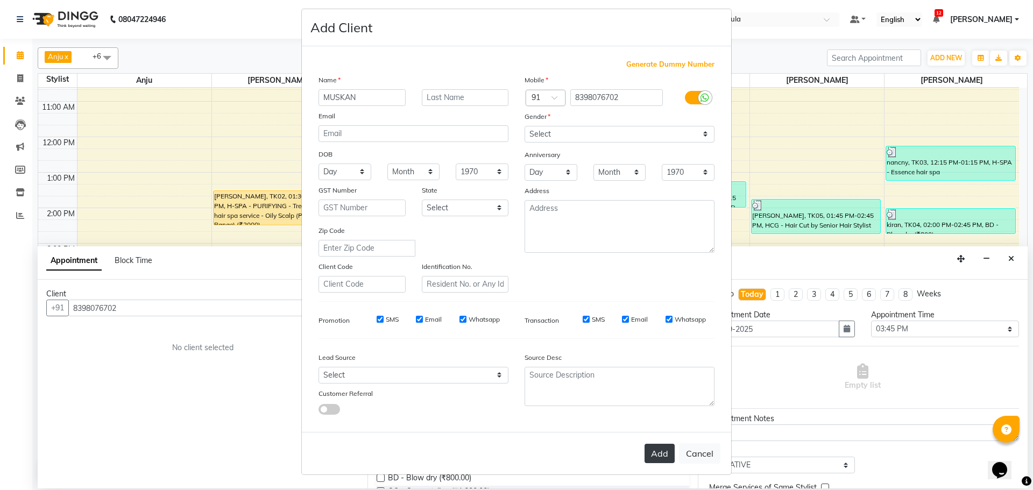
click at [651, 454] on button "Add" at bounding box center [659, 453] width 30 height 19
select select
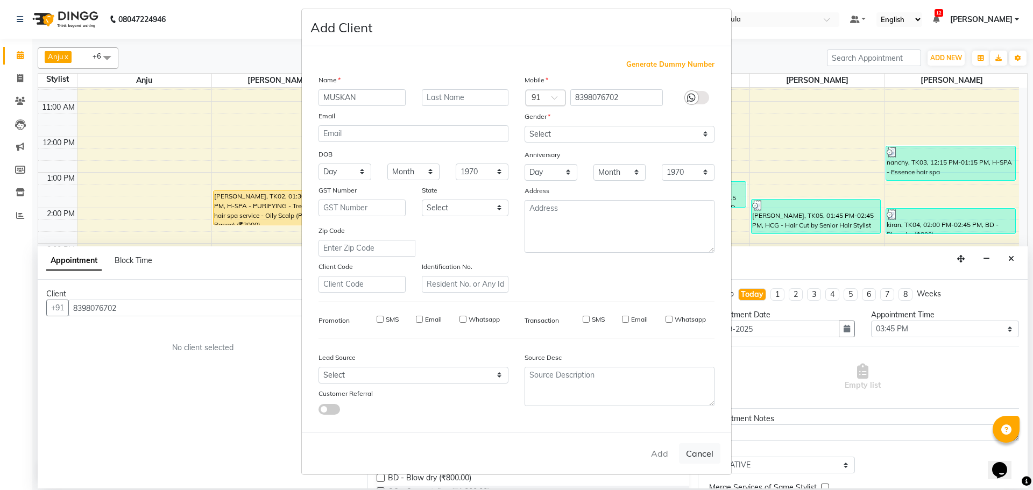
select select
checkbox input "false"
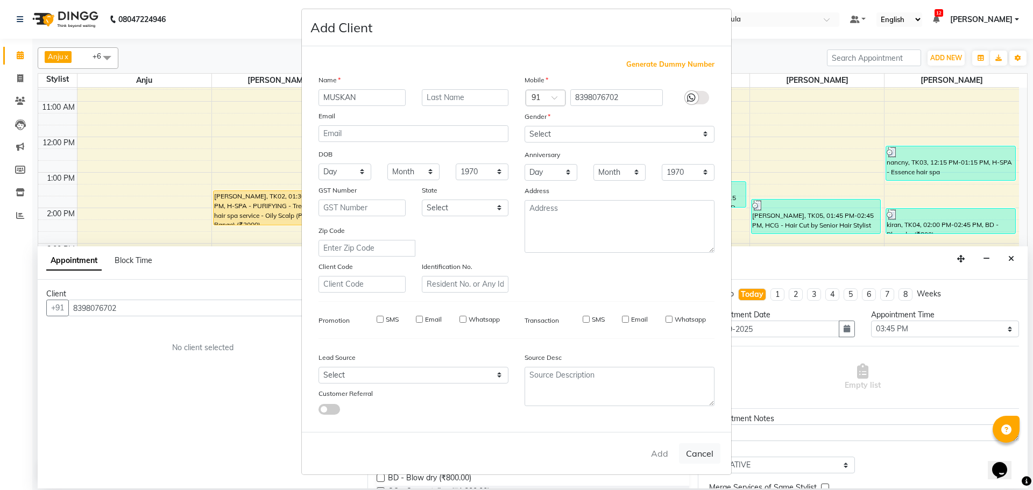
checkbox input "false"
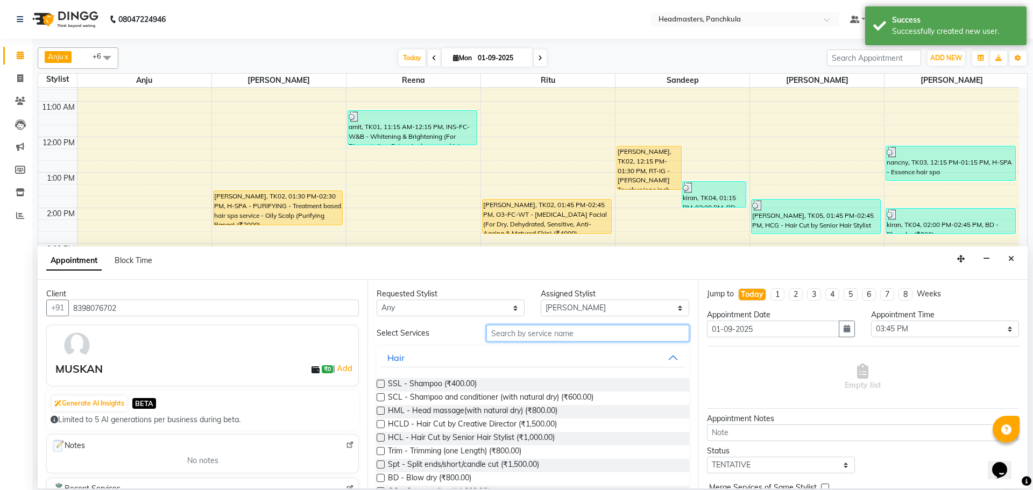
click at [504, 330] on input "text" at bounding box center [587, 333] width 203 height 17
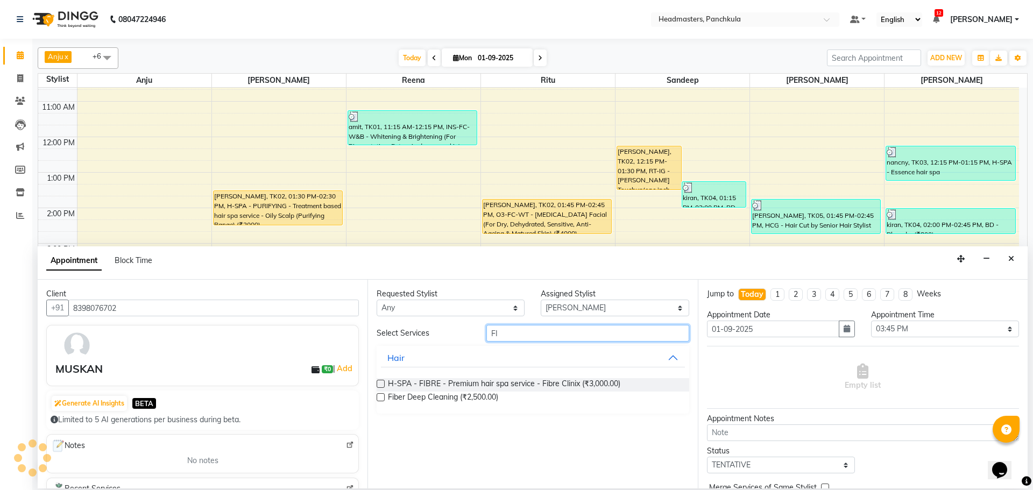
type input "F"
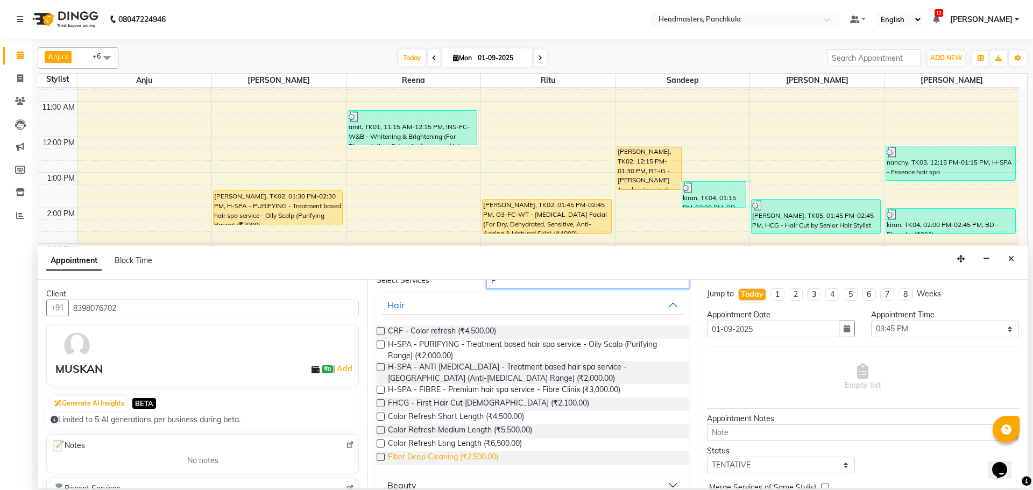
scroll to position [0, 0]
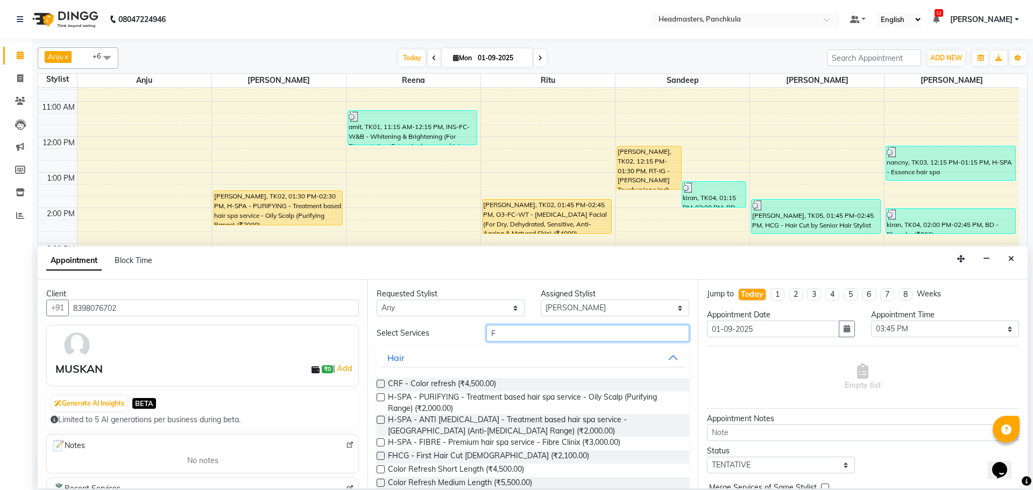
click at [509, 330] on input "F" at bounding box center [587, 333] width 203 height 17
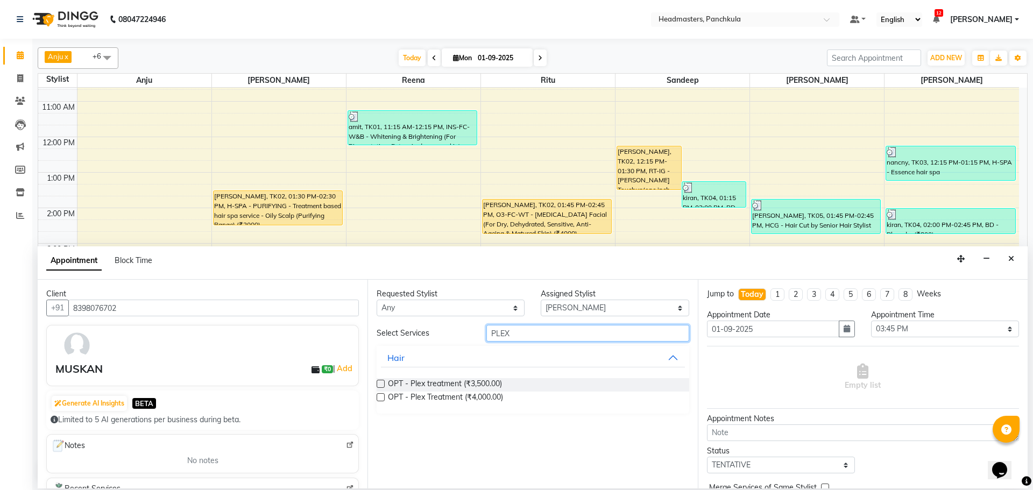
type input "PLEX"
click at [380, 383] on label at bounding box center [381, 384] width 8 height 8
click at [380, 383] on input "checkbox" at bounding box center [380, 384] width 7 height 7
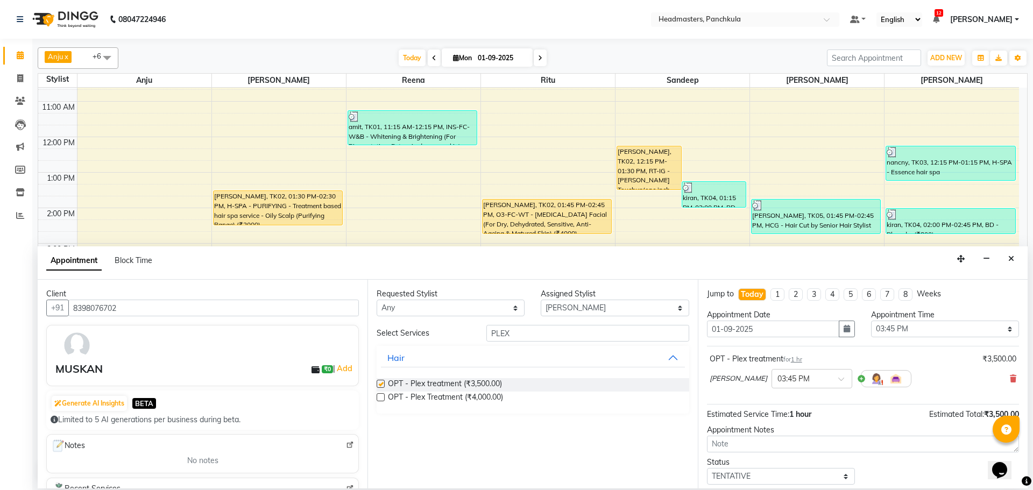
checkbox input "false"
click at [894, 324] on select "Select 09:00 AM 09:15 AM 09:30 AM 09:45 AM 10:00 AM 10:15 AM 10:30 AM 10:45 AM …" at bounding box center [945, 329] width 148 height 17
select select "930"
click at [871, 321] on select "Select 09:00 AM 09:15 AM 09:30 AM 09:45 AM 10:00 AM 10:15 AM 10:30 AM 10:45 AM …" at bounding box center [945, 329] width 148 height 17
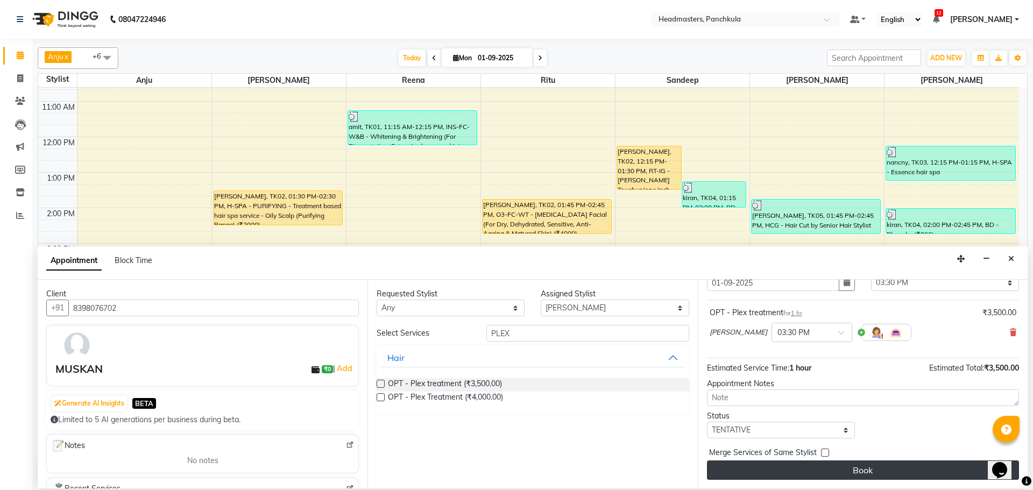
click at [867, 467] on button "Book" at bounding box center [863, 470] width 312 height 19
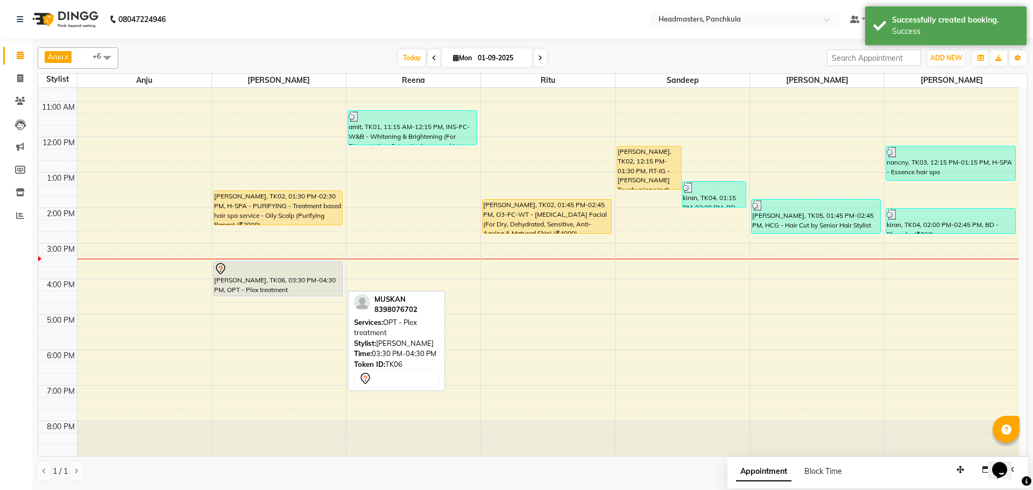
click at [273, 293] on div "[PERSON_NAME], TK06, 03:30 PM-04:30 PM, OPT - Plex treatment" at bounding box center [278, 279] width 129 height 34
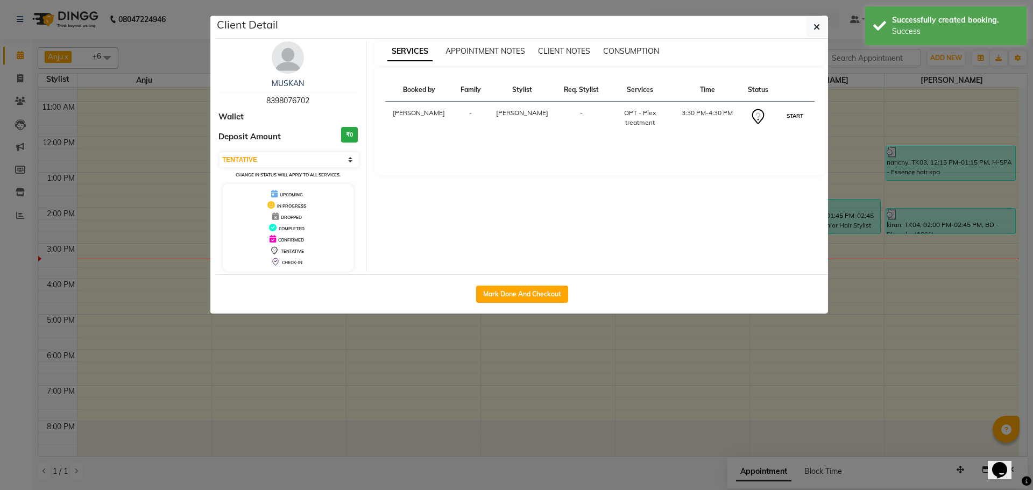
click at [788, 116] on button "START" at bounding box center [795, 115] width 22 height 13
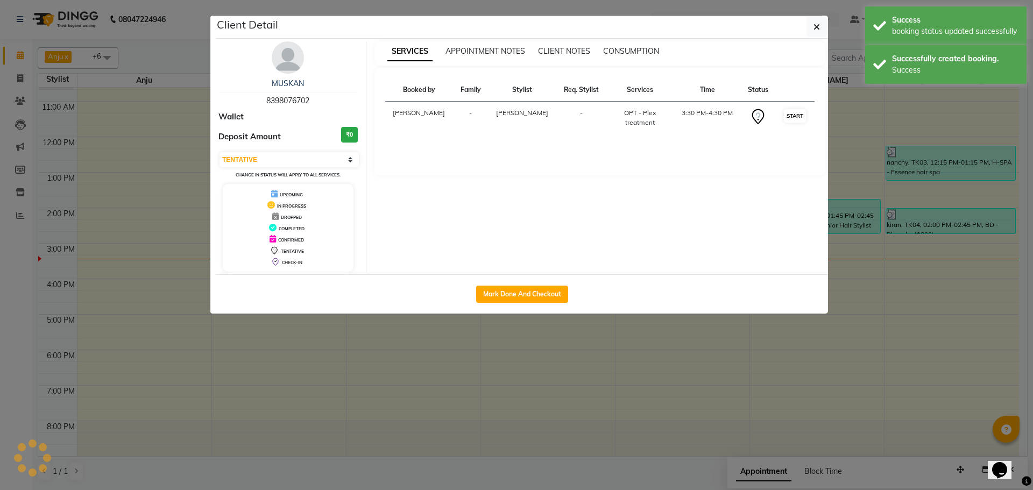
select select "1"
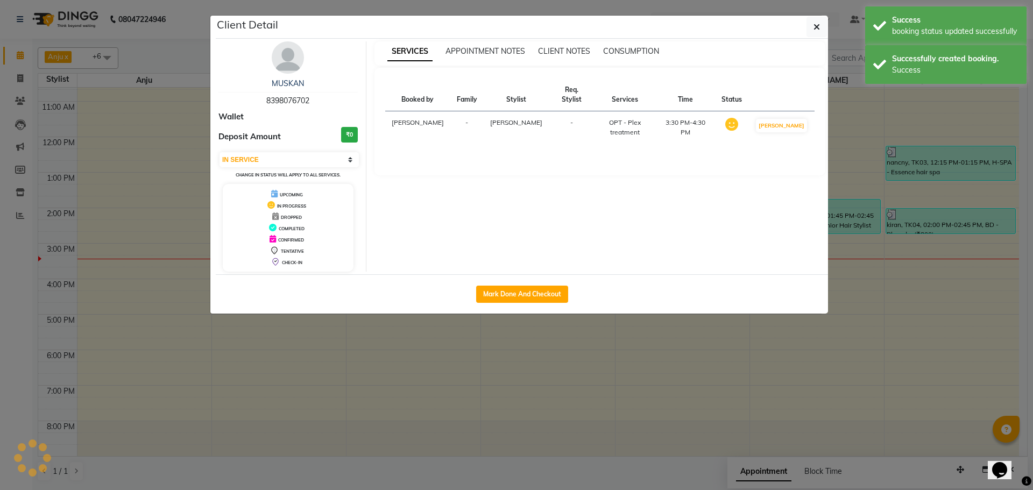
click at [862, 392] on ngb-modal-window "Client Detail MUSKAN 8398076702 Wallet Deposit Amount ₹0 Select IN SERVICE CONF…" at bounding box center [516, 245] width 1033 height 490
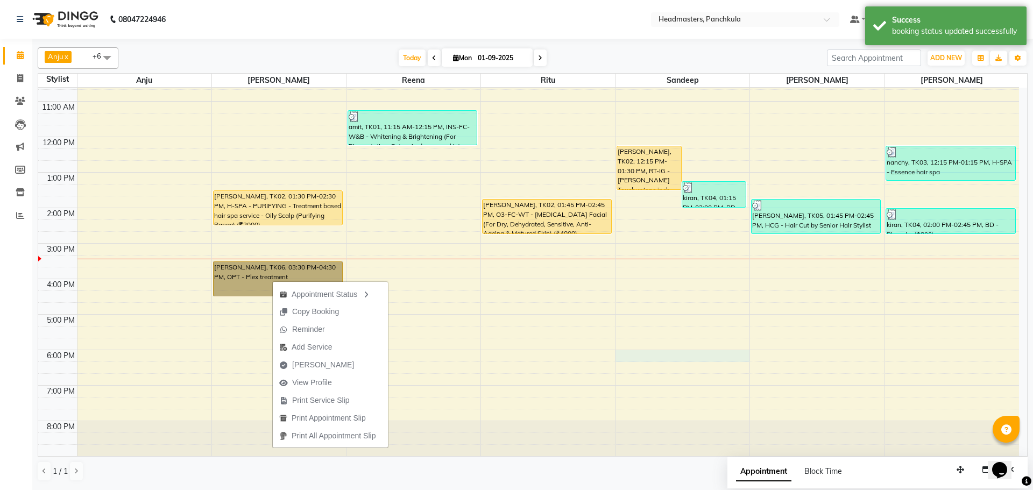
click at [634, 360] on div "8:00 AM 9:00 AM 10:00 AM 11:00 AM 12:00 PM 1:00 PM 2:00 PM 3:00 PM 4:00 PM 5:00…" at bounding box center [528, 225] width 981 height 461
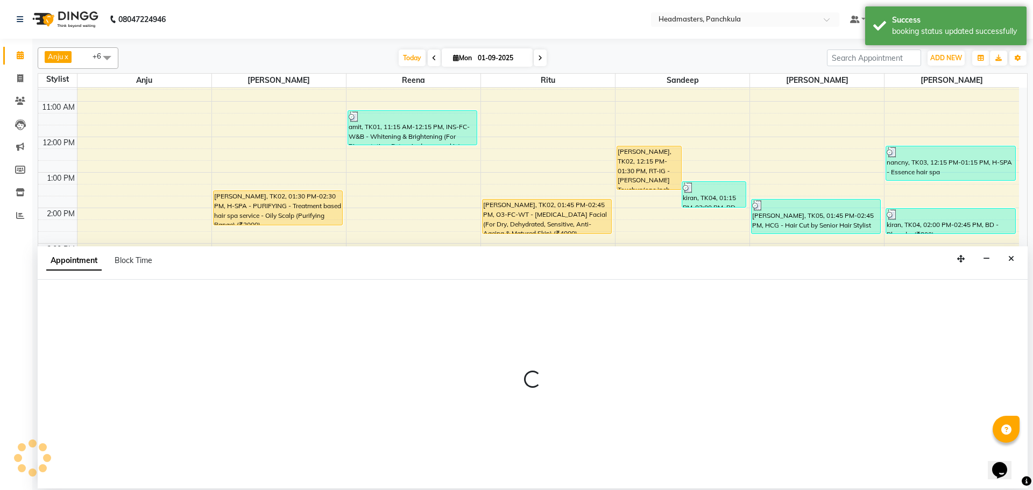
select select "64055"
select select "1080"
select select "tentative"
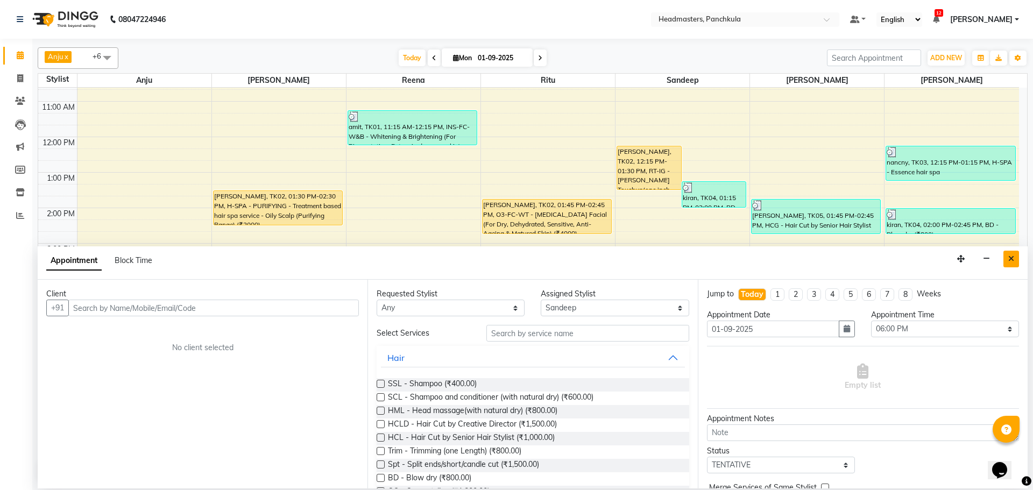
click at [1011, 257] on icon "Close" at bounding box center [1011, 259] width 6 height 8
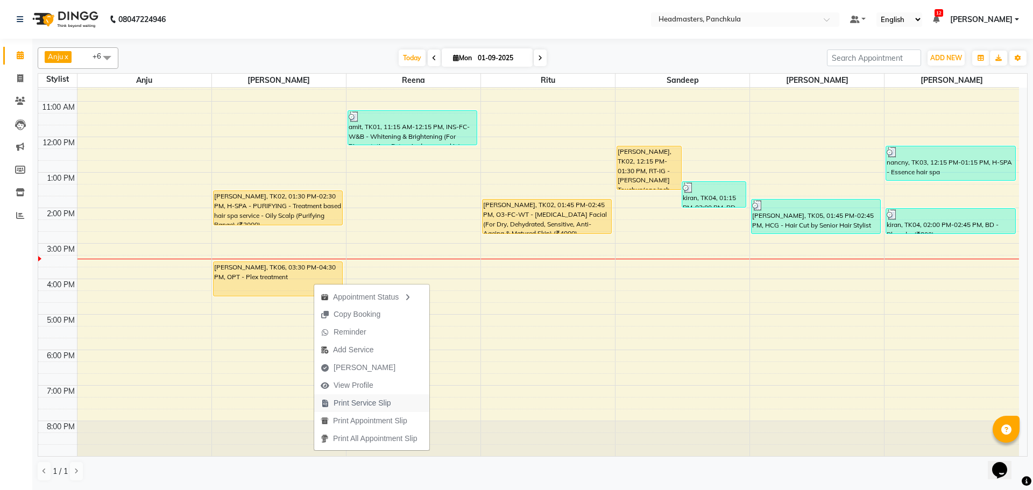
click at [376, 405] on span "Print Service Slip" at bounding box center [363, 403] width 58 height 11
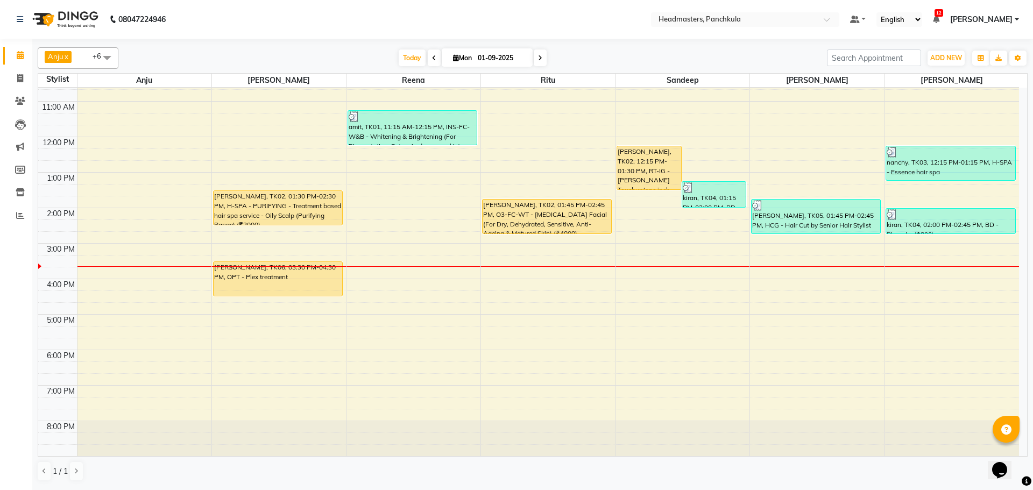
click at [777, 490] on html "08047224946 Select Location × Headmasters, Panchkula Default Panel My Panel Eng…" at bounding box center [516, 245] width 1033 height 490
click at [897, 281] on div "8:00 AM 9:00 AM 10:00 AM 11:00 AM 12:00 PM 1:00 PM 2:00 PM 3:00 PM 4:00 PM 5:00…" at bounding box center [528, 225] width 981 height 461
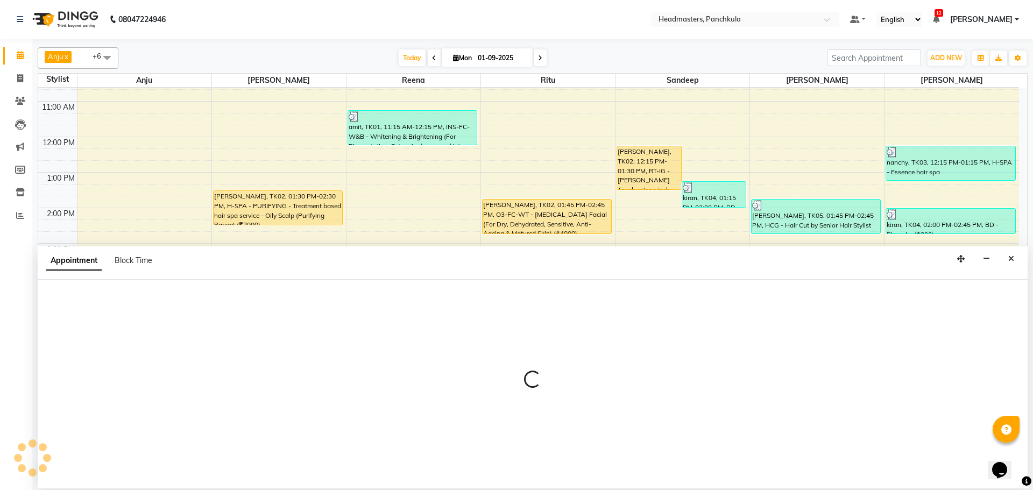
select select "66077"
select select "960"
select select "tentative"
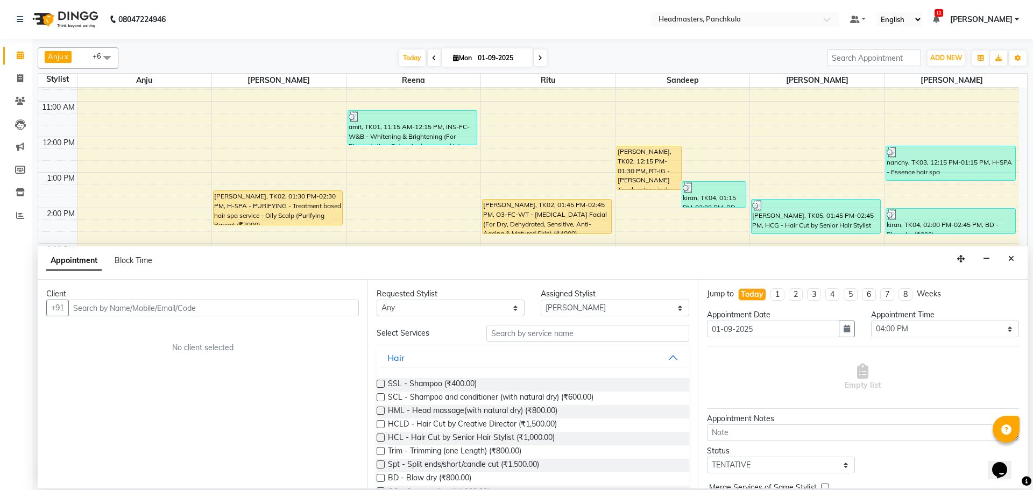
click at [118, 305] on input "text" at bounding box center [213, 308] width 291 height 17
type input "9888508044"
click at [317, 313] on button "Add Client" at bounding box center [336, 308] width 45 height 17
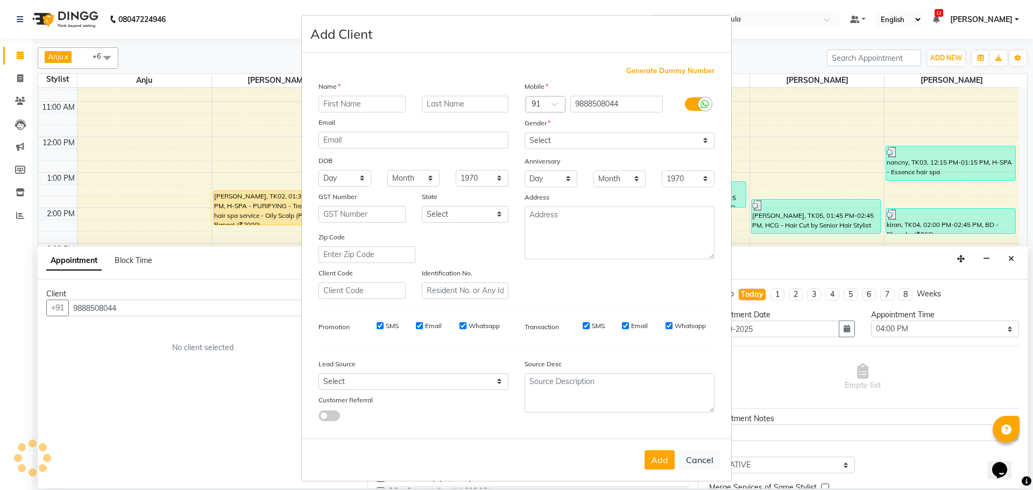
click at [339, 101] on input "text" at bounding box center [361, 104] width 87 height 17
type input "[PERSON_NAME]"
click at [691, 137] on select "Select Male Female Other Prefer Not To Say" at bounding box center [620, 140] width 190 height 17
select select "[DEMOGRAPHIC_DATA]"
click at [525, 132] on select "Select Male Female Other Prefer Not To Say" at bounding box center [620, 140] width 190 height 17
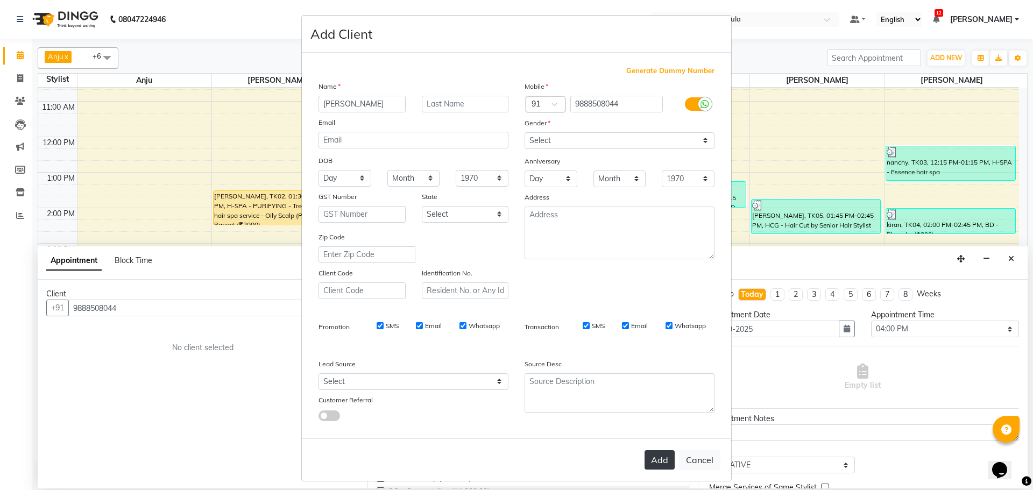
click at [660, 464] on button "Add" at bounding box center [659, 459] width 30 height 19
select select
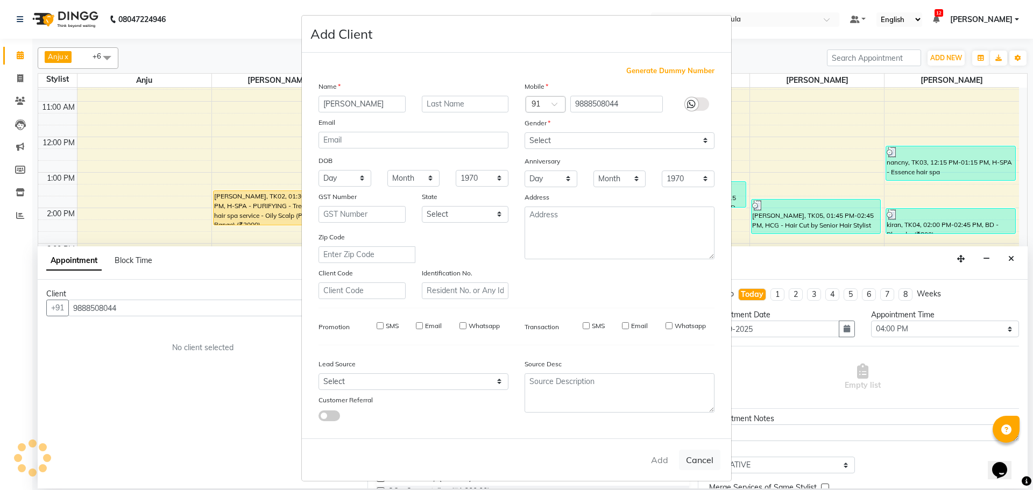
select select
checkbox input "false"
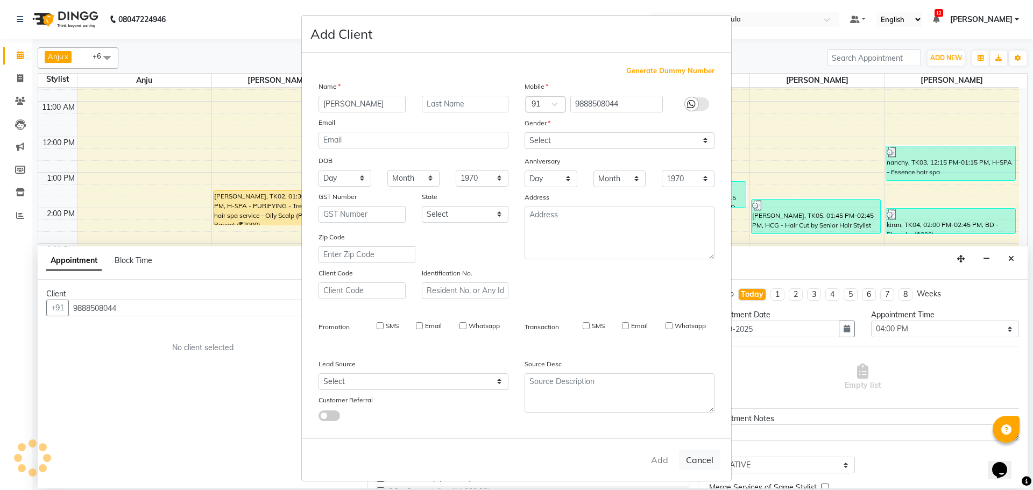
checkbox input "false"
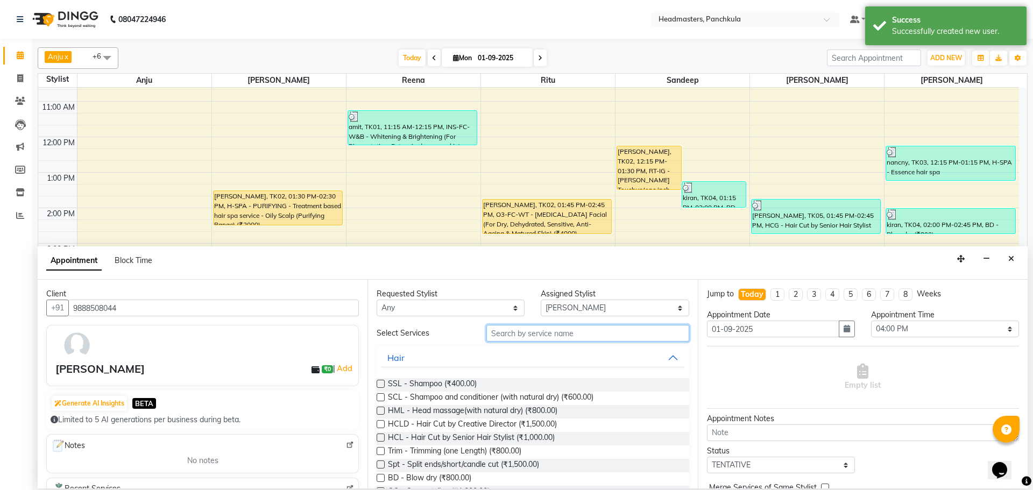
click at [519, 330] on input "text" at bounding box center [587, 333] width 203 height 17
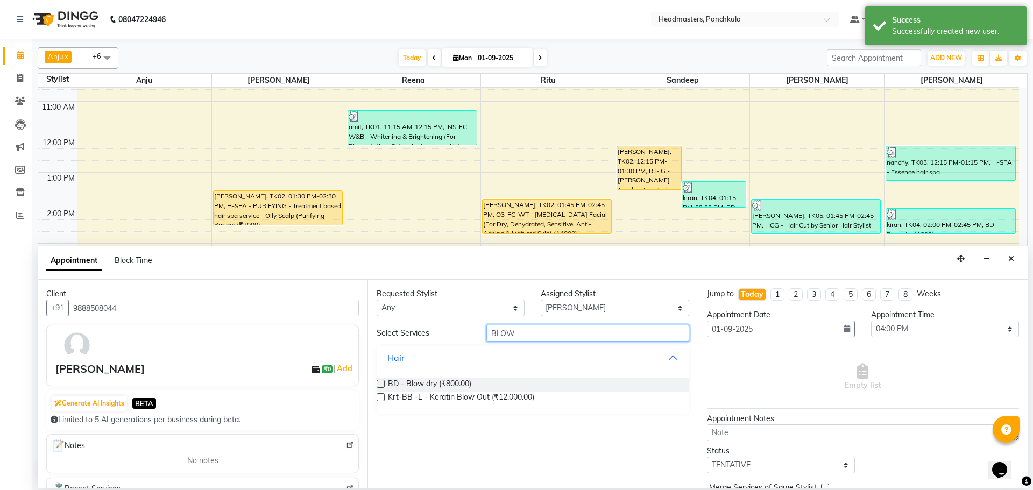
type input "BLOW"
click at [376, 384] on div "Requested Stylist Any Amjad Anju Danish HEAD MASTERS Parveen Reena Ritu Saddam …" at bounding box center [532, 384] width 330 height 209
click at [379, 384] on label at bounding box center [381, 384] width 8 height 8
click at [379, 384] on input "checkbox" at bounding box center [380, 384] width 7 height 7
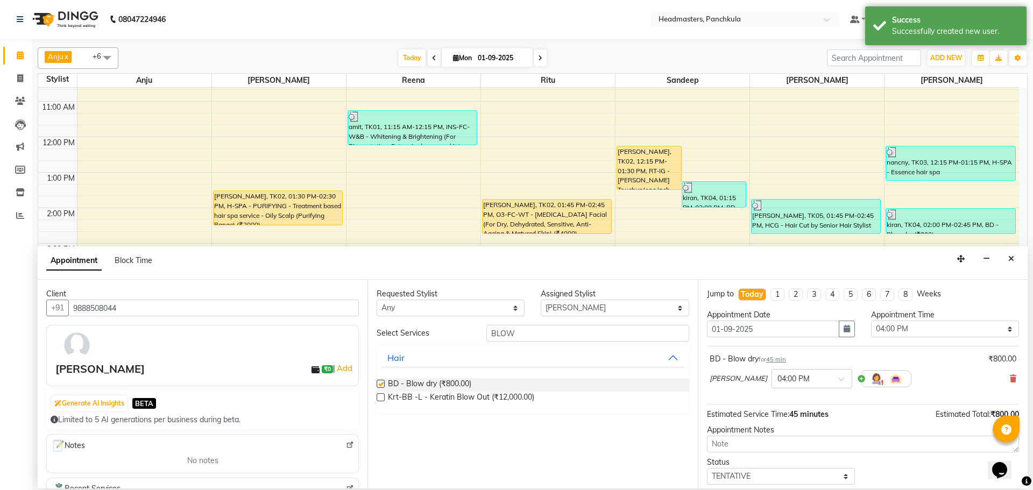
checkbox input "false"
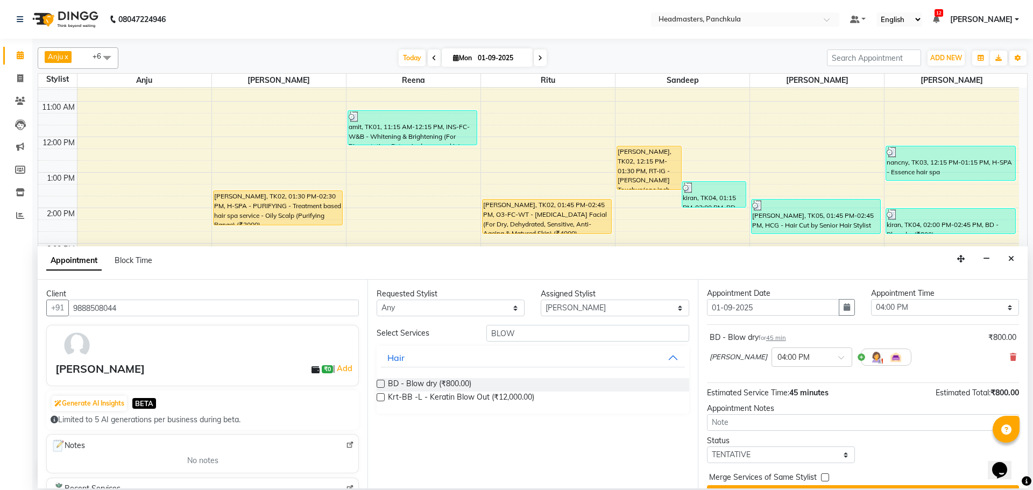
scroll to position [0, 0]
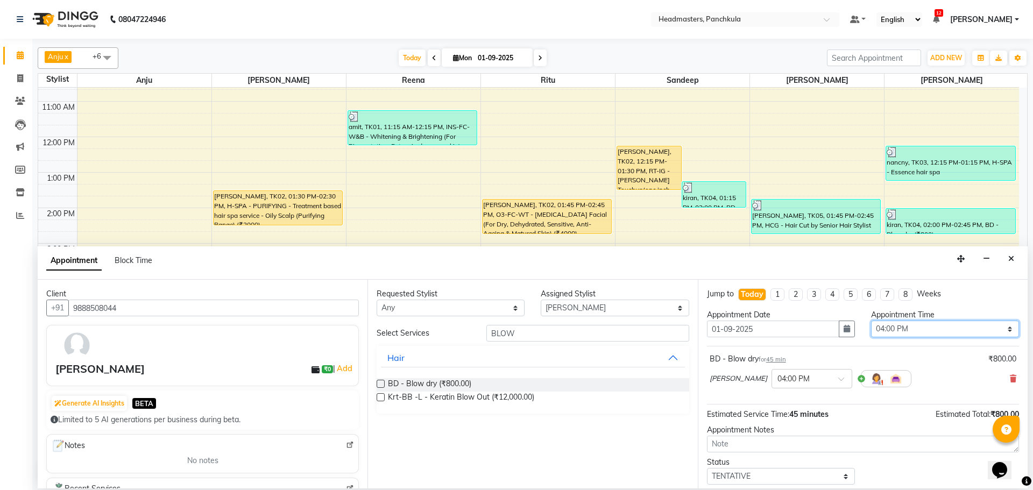
click at [911, 325] on select "Select 09:00 AM 09:15 AM 09:30 AM 09:45 AM 10:00 AM 10:15 AM 10:30 AM 10:45 AM …" at bounding box center [945, 329] width 148 height 17
select select "945"
click at [871, 321] on select "Select 09:00 AM 09:15 AM 09:30 AM 09:45 AM 10:00 AM 10:15 AM 10:30 AM 10:45 AM …" at bounding box center [945, 329] width 148 height 17
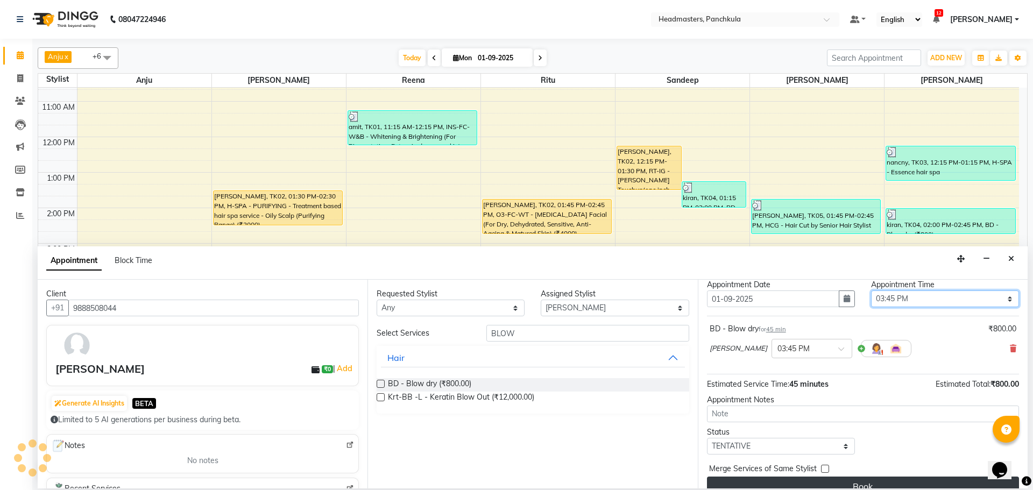
scroll to position [46, 0]
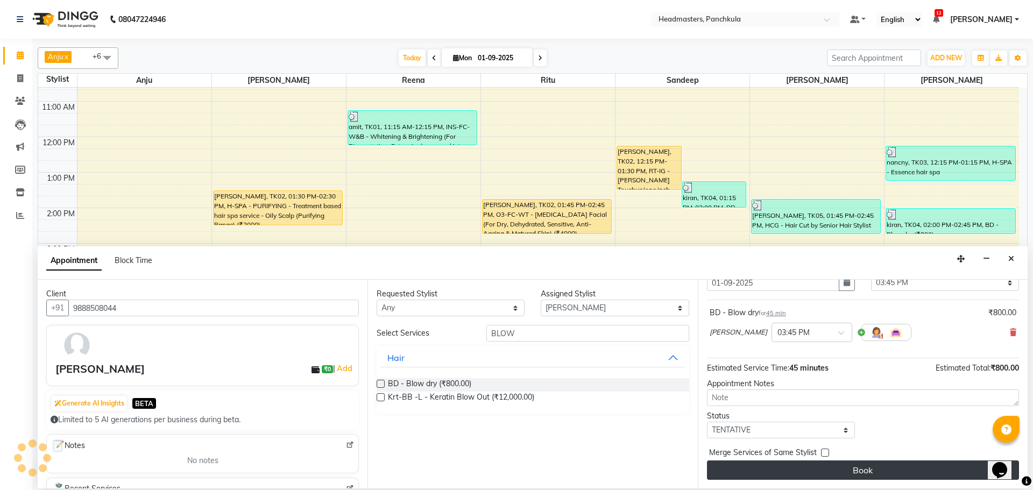
click at [860, 473] on button "Book" at bounding box center [863, 470] width 312 height 19
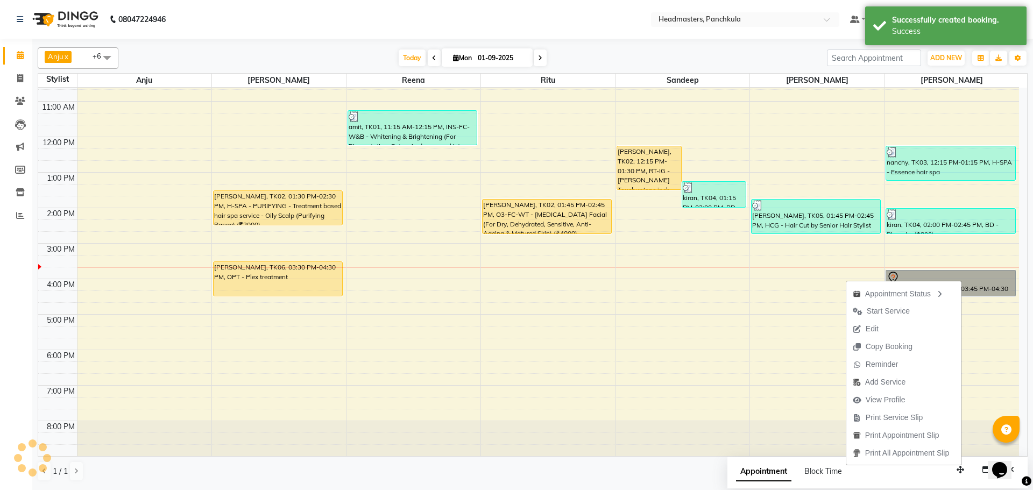
click at [691, 423] on div at bounding box center [682, 438] width 134 height 35
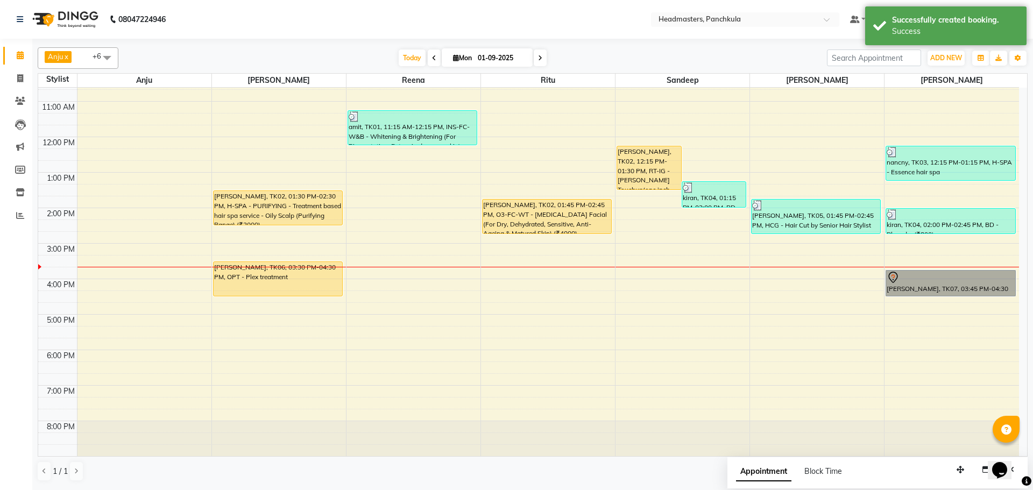
click at [951, 269] on div "8:00 AM 9:00 AM 10:00 AM 11:00 AM 12:00 PM 1:00 PM 2:00 PM 3:00 PM 4:00 PM 5:00…" at bounding box center [528, 225] width 981 height 461
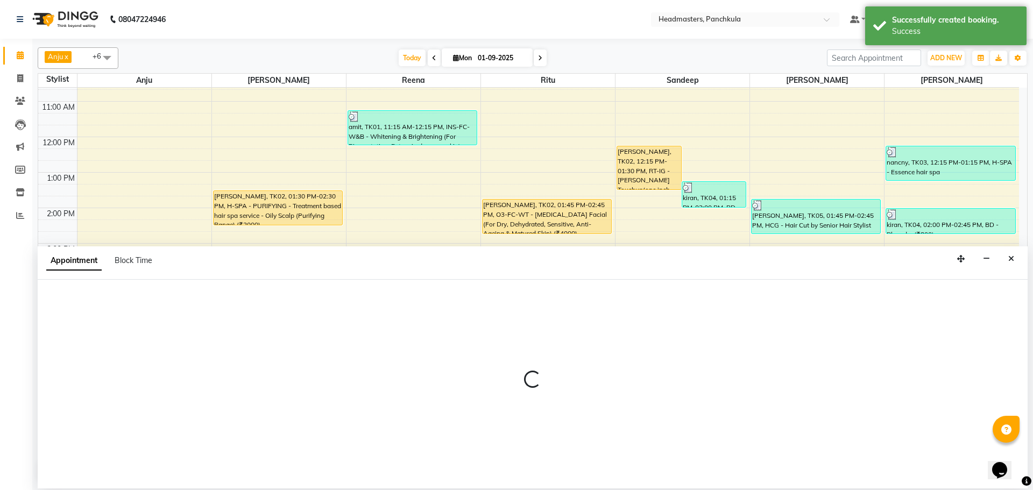
select select "66077"
select select "tentative"
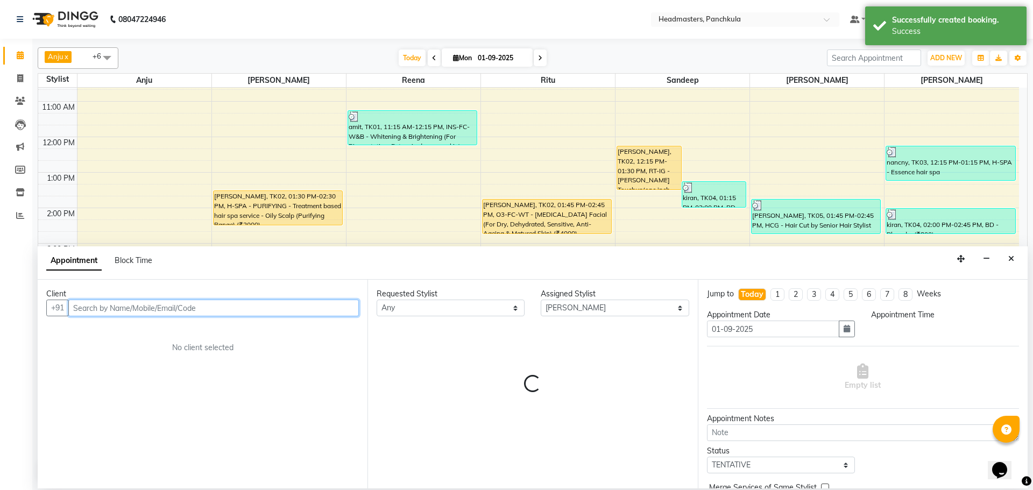
select select "945"
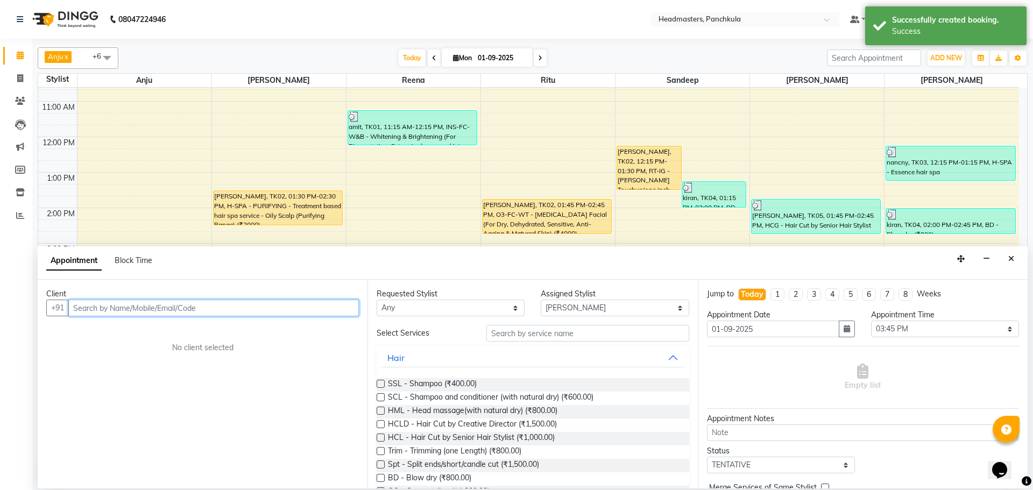
click at [180, 107] on div "8:00 AM 9:00 AM 10:00 AM 11:00 AM 12:00 PM 1:00 PM 2:00 PM 3:00 PM 4:00 PM 5:00…" at bounding box center [528, 225] width 981 height 461
click at [1014, 259] on button "Close" at bounding box center [1011, 259] width 16 height 17
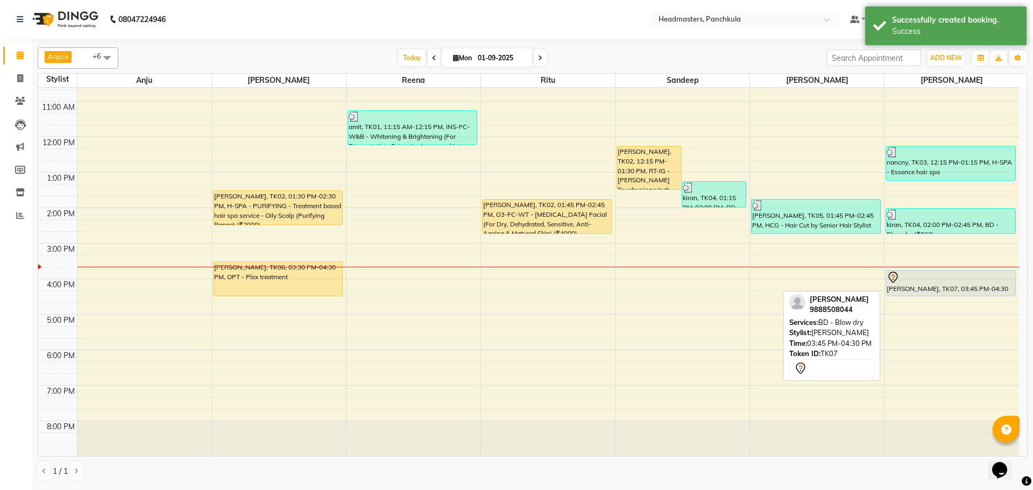
click at [932, 291] on div "[PERSON_NAME], TK07, 03:45 PM-04:30 PM, BD - Blow dry" at bounding box center [950, 283] width 129 height 25
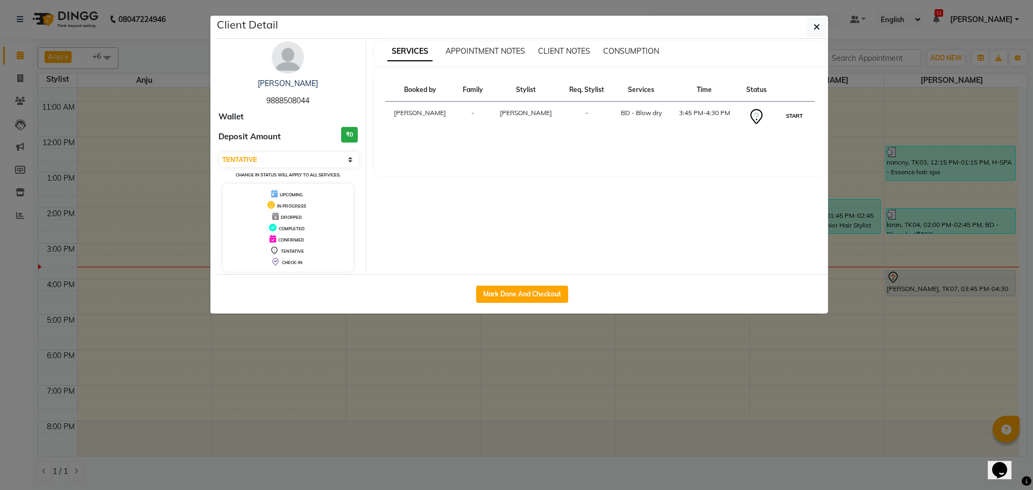
click at [795, 119] on button "START" at bounding box center [794, 115] width 22 height 13
select select "1"
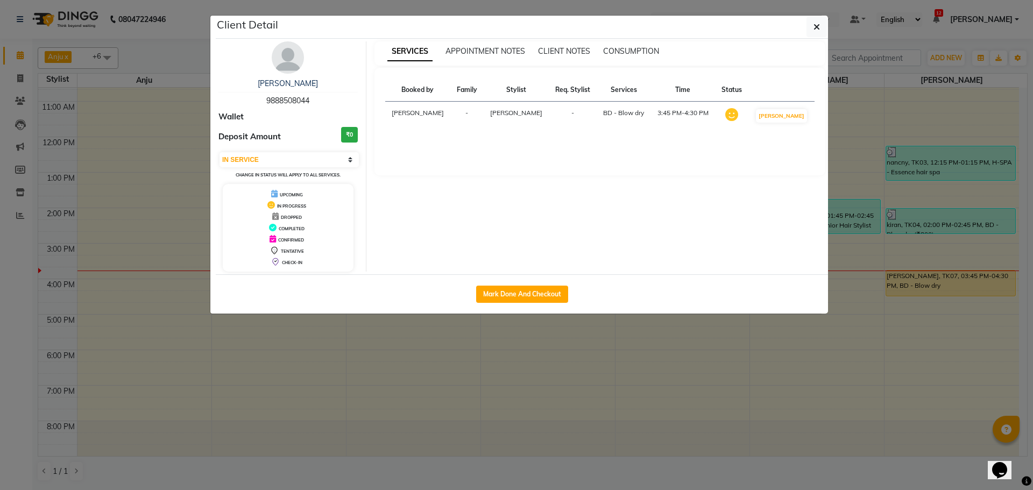
click at [742, 302] on ngb-modal-window "Client Detail SHAREEN 9888508044 Wallet Deposit Amount ₹0 Select IN SERVICE CON…" at bounding box center [516, 245] width 1033 height 490
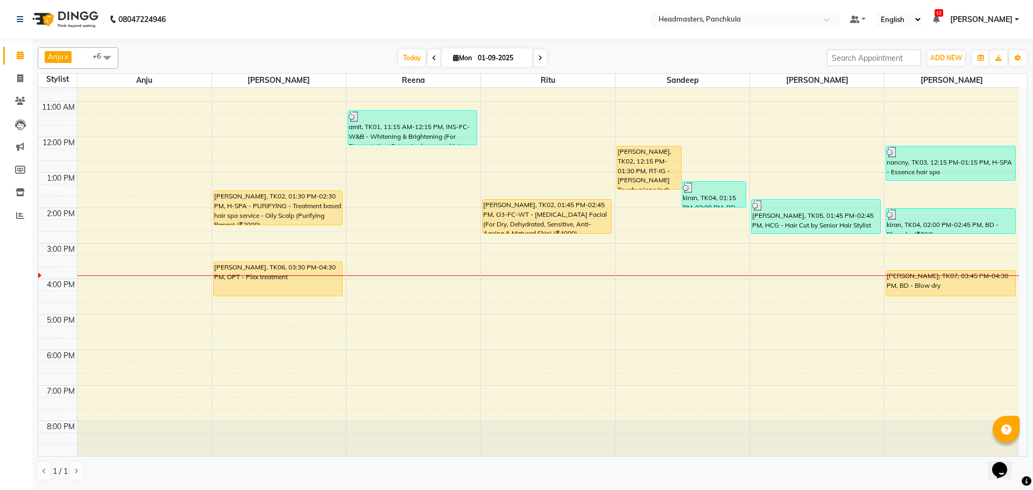
click at [796, 293] on div "8:00 AM 9:00 AM 10:00 AM 11:00 AM 12:00 PM 1:00 PM 2:00 PM 3:00 PM 4:00 PM 5:00…" at bounding box center [528, 225] width 981 height 461
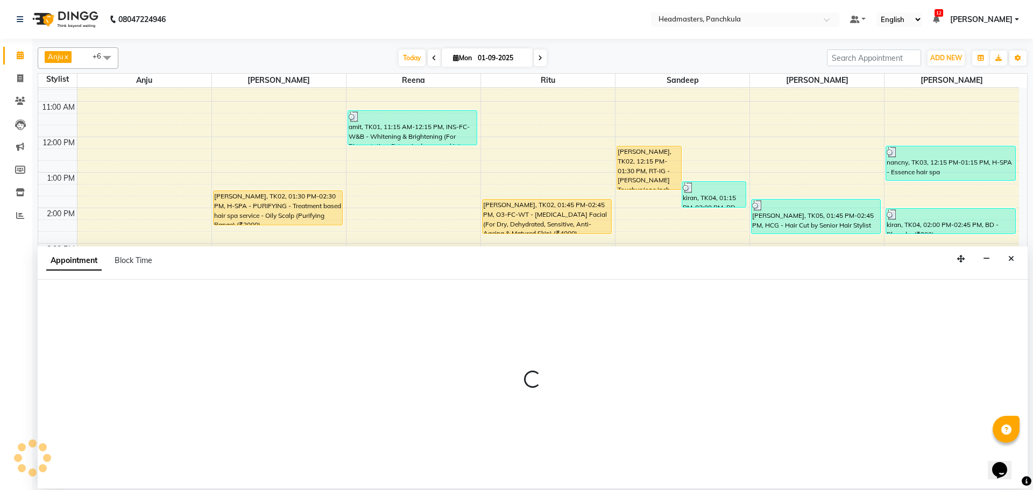
select select "64059"
select select "975"
select select "tentative"
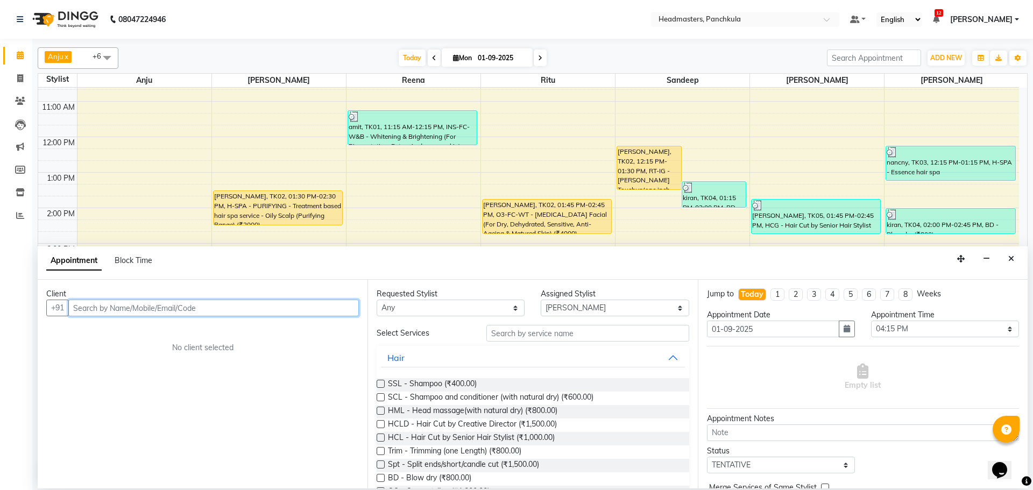
click at [90, 306] on input "text" at bounding box center [213, 308] width 291 height 17
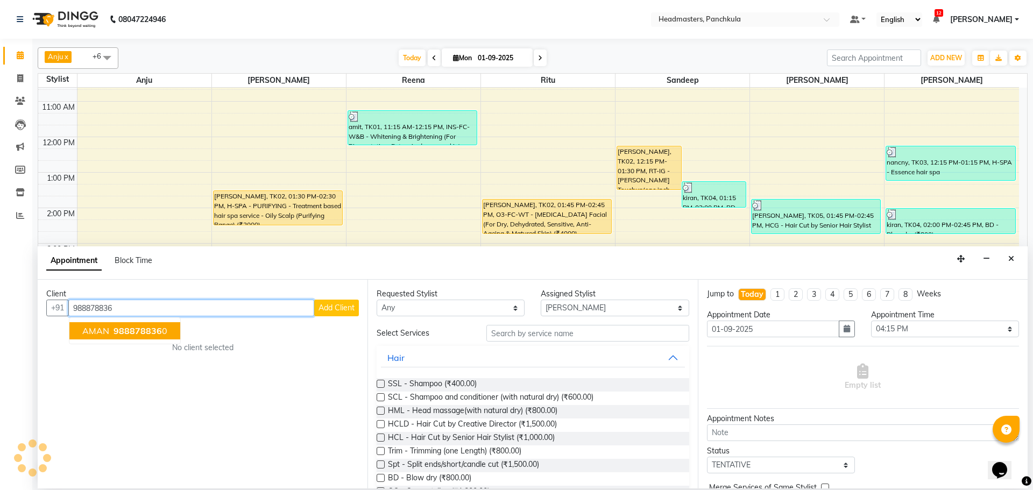
click at [119, 334] on span "988878836" at bounding box center [138, 330] width 48 height 11
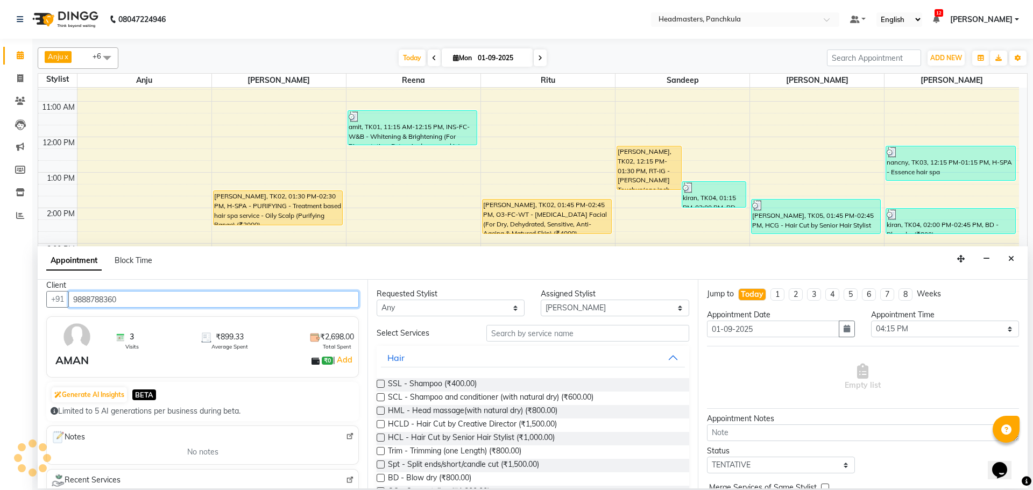
scroll to position [0, 0]
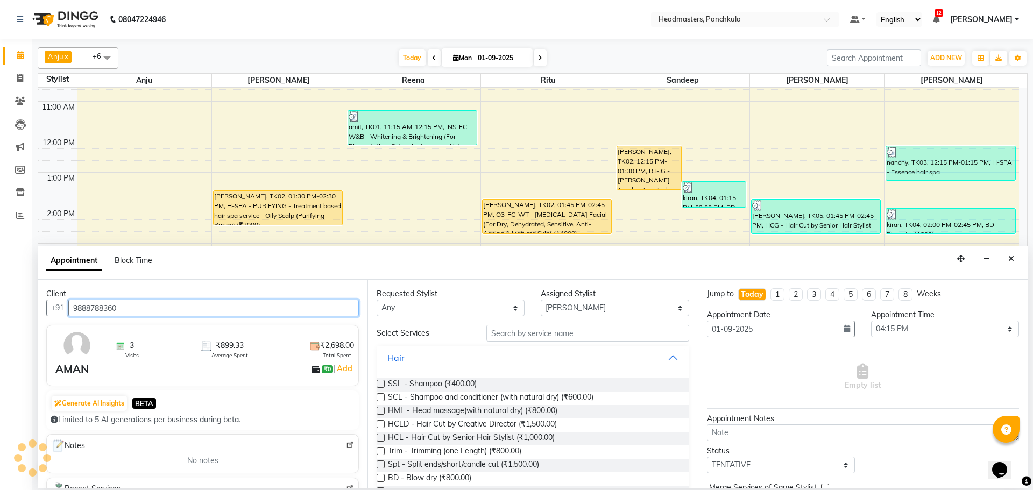
type input "9888788360"
click at [498, 331] on input "text" at bounding box center [587, 333] width 203 height 17
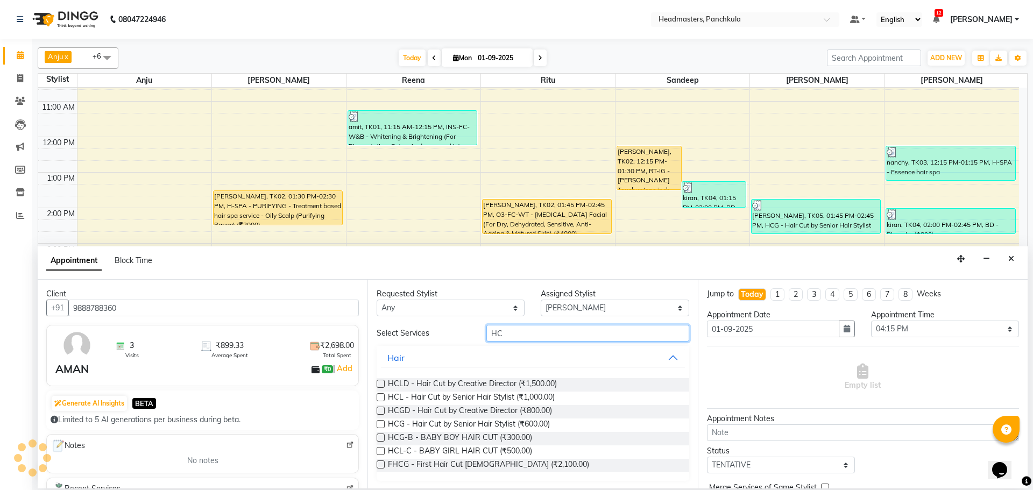
type input "HC"
click at [380, 425] on label at bounding box center [381, 424] width 8 height 8
click at [380, 425] on input "checkbox" at bounding box center [380, 425] width 7 height 7
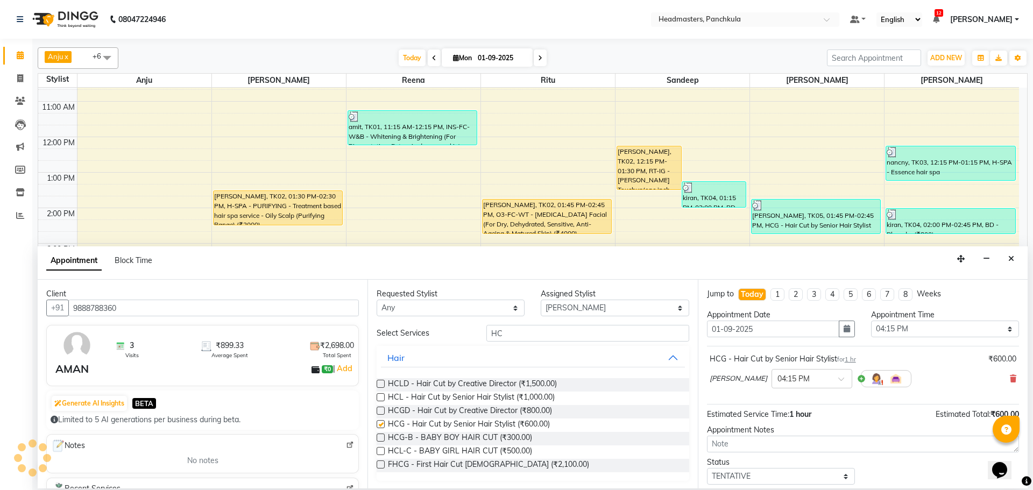
checkbox input "false"
click at [893, 329] on select "Select 09:00 AM 09:15 AM 09:30 AM 09:45 AM 10:00 AM 10:15 AM 10:30 AM 10:45 AM …" at bounding box center [945, 329] width 148 height 17
select select "960"
click at [871, 321] on select "Select 09:00 AM 09:15 AM 09:30 AM 09:45 AM 10:00 AM 10:15 AM 10:30 AM 10:45 AM …" at bounding box center [945, 329] width 148 height 17
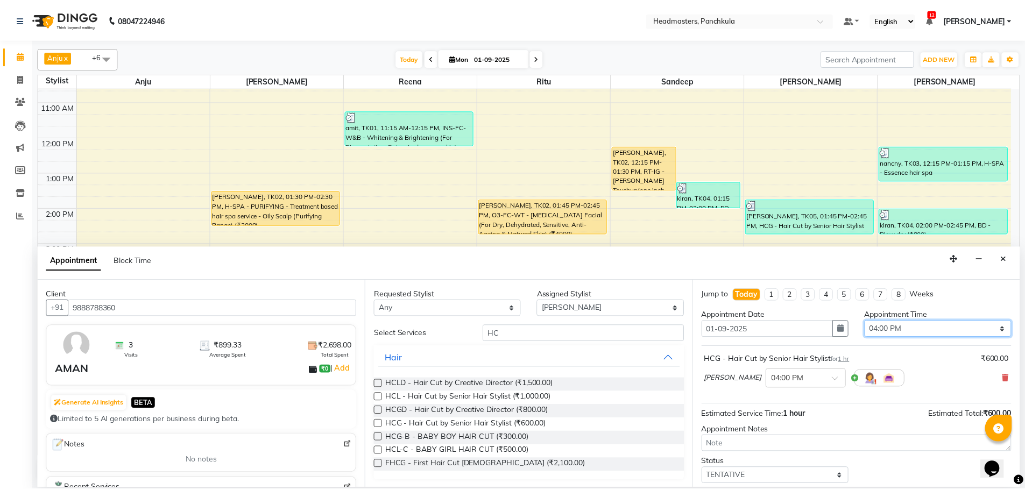
scroll to position [46, 0]
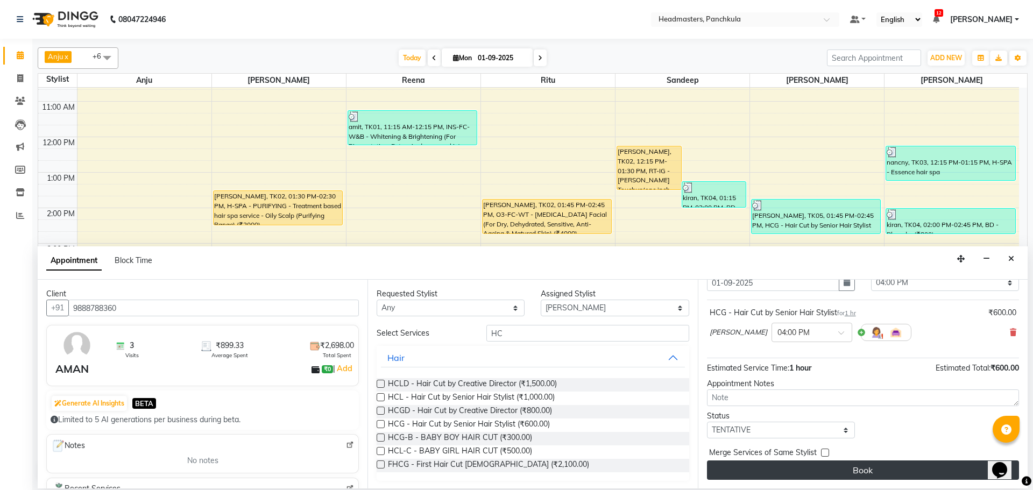
click at [869, 469] on button "Book" at bounding box center [863, 470] width 312 height 19
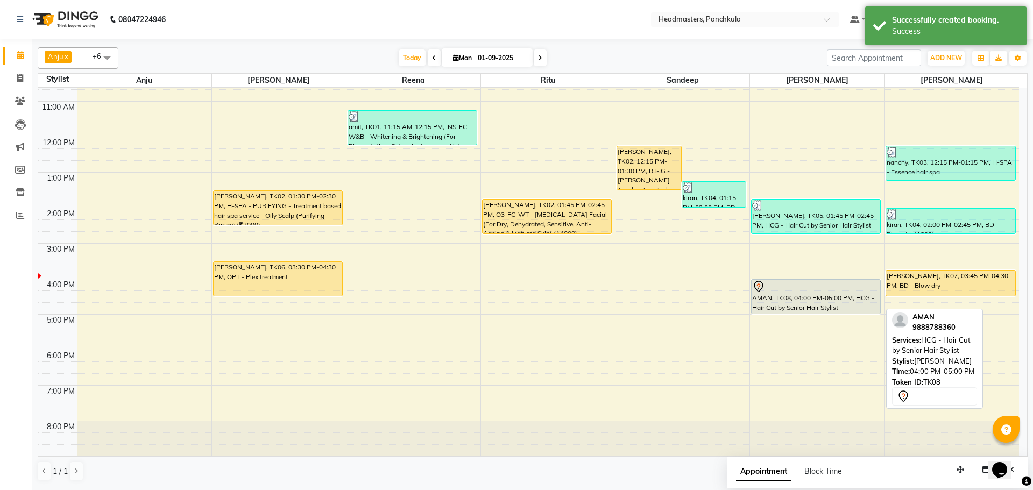
click at [798, 296] on div "AMAN, TK08, 04:00 PM-05:00 PM, HCG - Hair Cut by Senior Hair Stylist" at bounding box center [816, 297] width 129 height 34
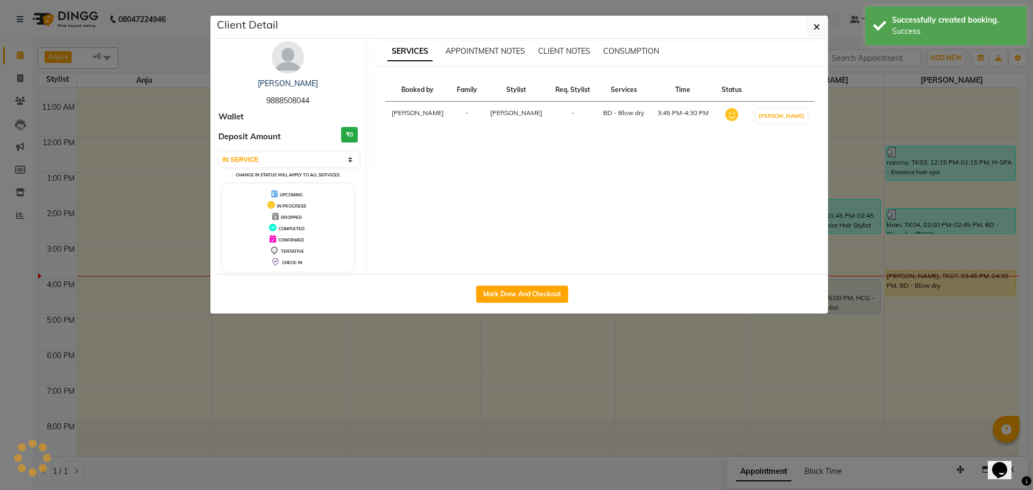
select select "7"
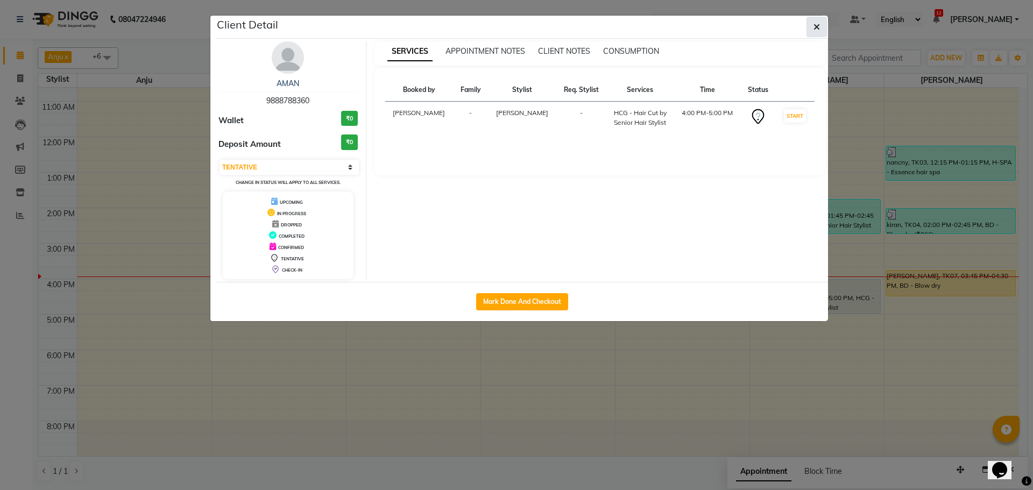
click at [817, 28] on icon "button" at bounding box center [816, 27] width 6 height 9
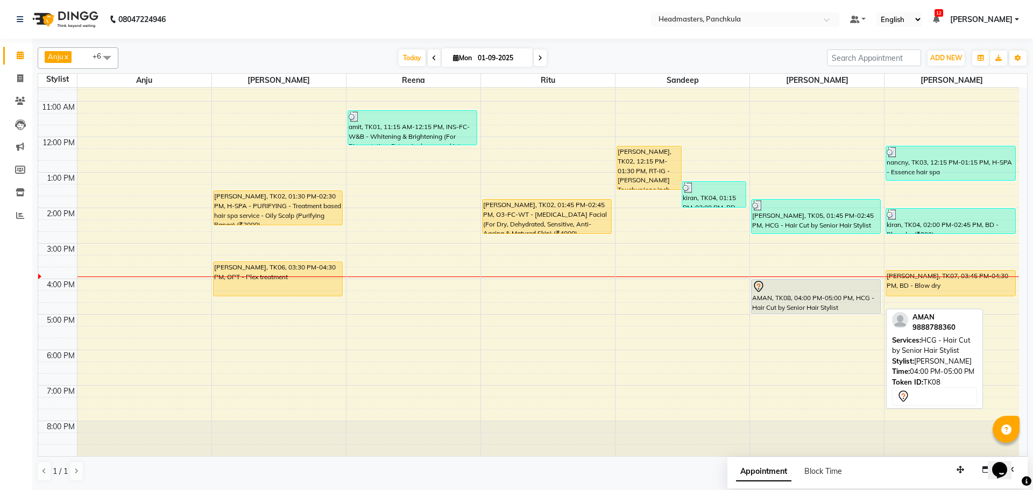
click at [810, 302] on div "AMAN, TK08, 04:00 PM-05:00 PM, HCG - Hair Cut by Senior Hair Stylist" at bounding box center [816, 297] width 129 height 34
select select "7"
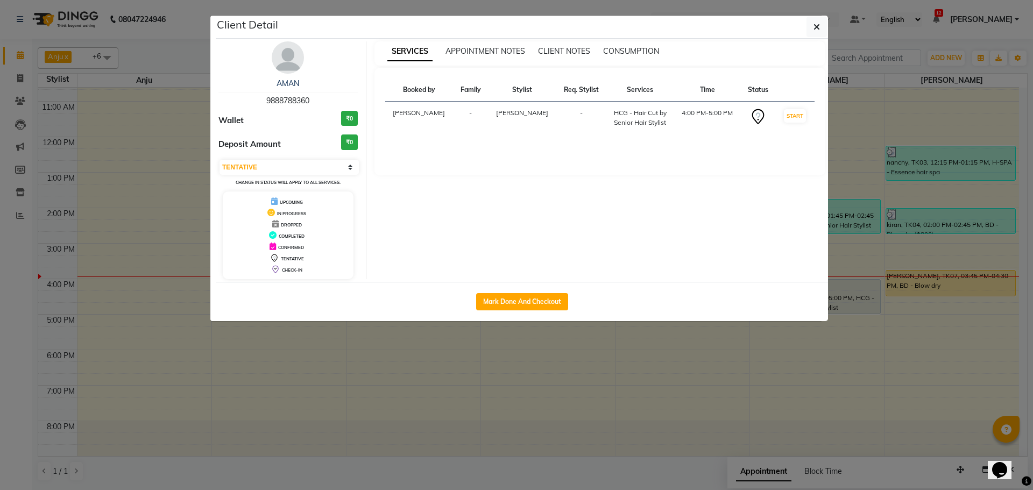
click at [686, 211] on div "SERVICES APPOINTMENT NOTES CLIENT NOTES CONSUMPTION Booked by Family Stylist Re…" at bounding box center [599, 160] width 467 height 238
click at [755, 385] on ngb-modal-window "Client Detail AMAN 9888788360 Wallet ₹0 Deposit Amount ₹0 Select IN SERVICE CON…" at bounding box center [516, 245] width 1033 height 490
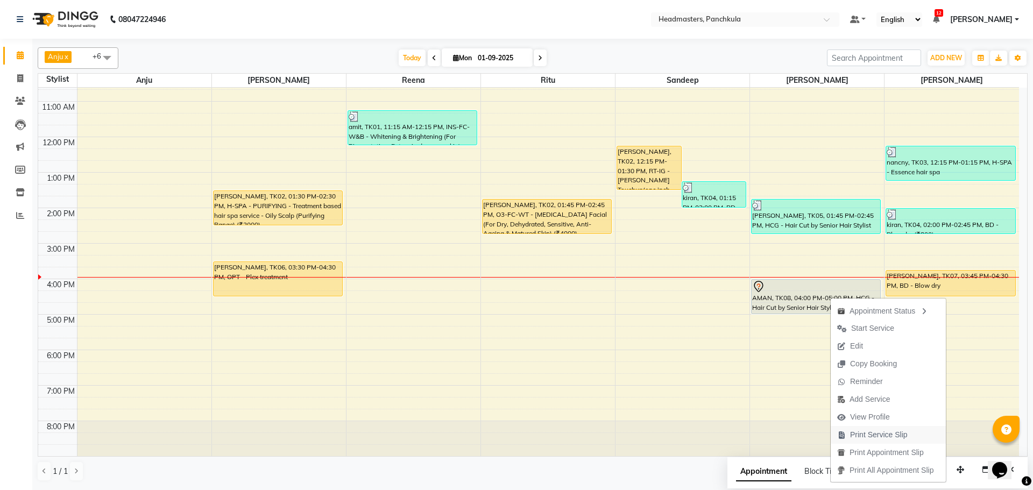
click at [866, 433] on span "Print Service Slip" at bounding box center [879, 434] width 58 height 11
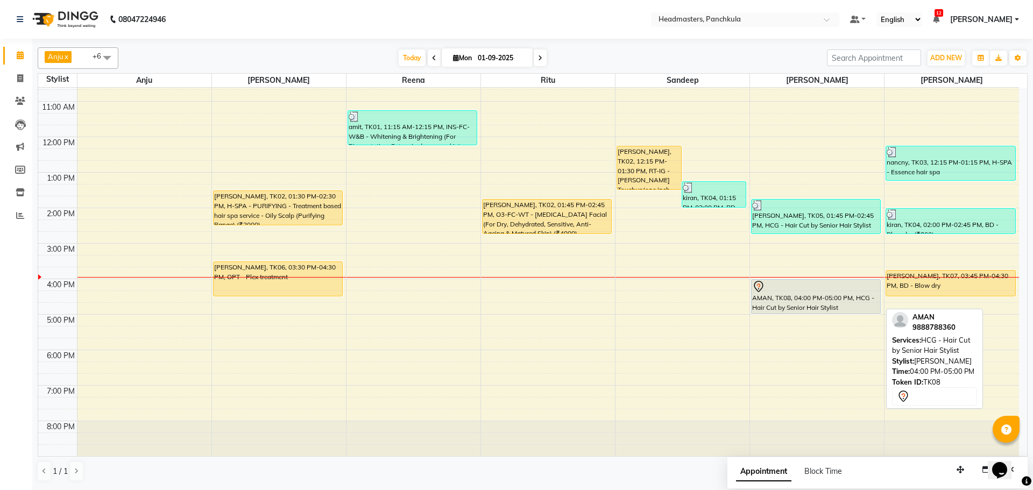
click at [805, 310] on div "AMAN, TK08, 04:00 PM-05:00 PM, HCG - Hair Cut by Senior Hair Stylist" at bounding box center [816, 297] width 129 height 34
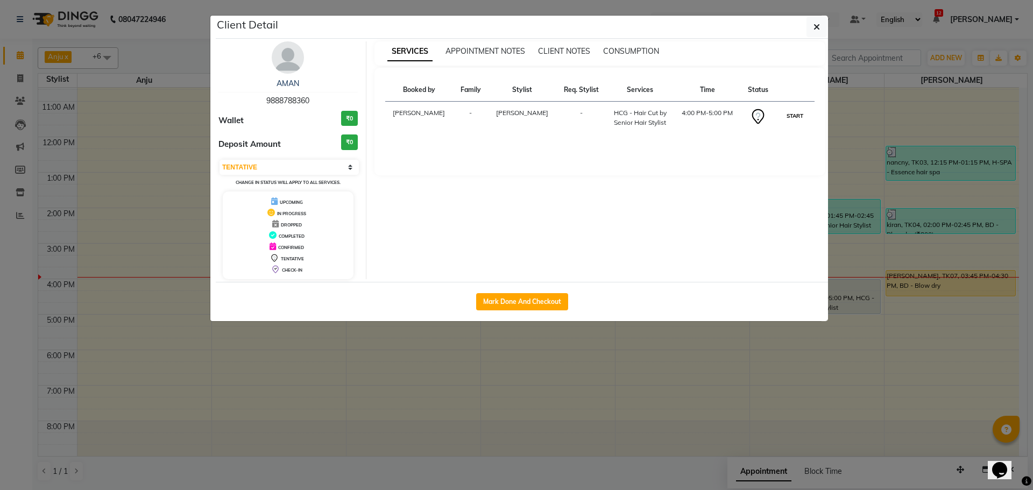
click at [793, 117] on button "START" at bounding box center [795, 115] width 22 height 13
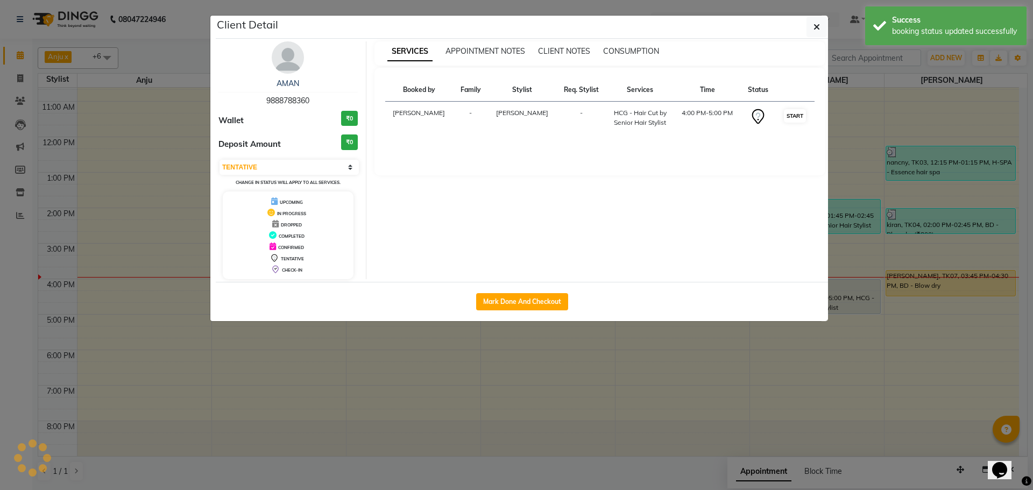
select select "1"
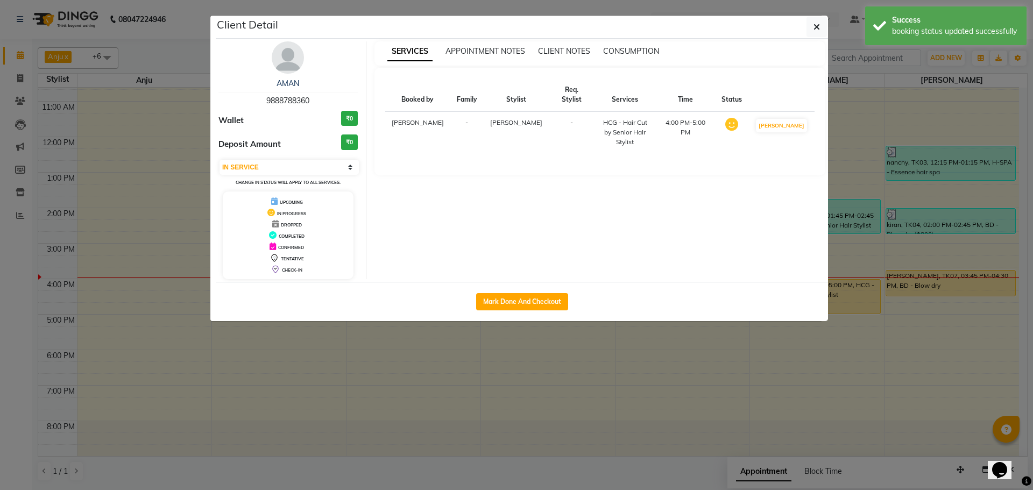
click at [329, 389] on ngb-modal-window "Client Detail AMAN 9888788360 Wallet ₹0 Deposit Amount ₹0 Select IN SERVICE CON…" at bounding box center [516, 245] width 1033 height 490
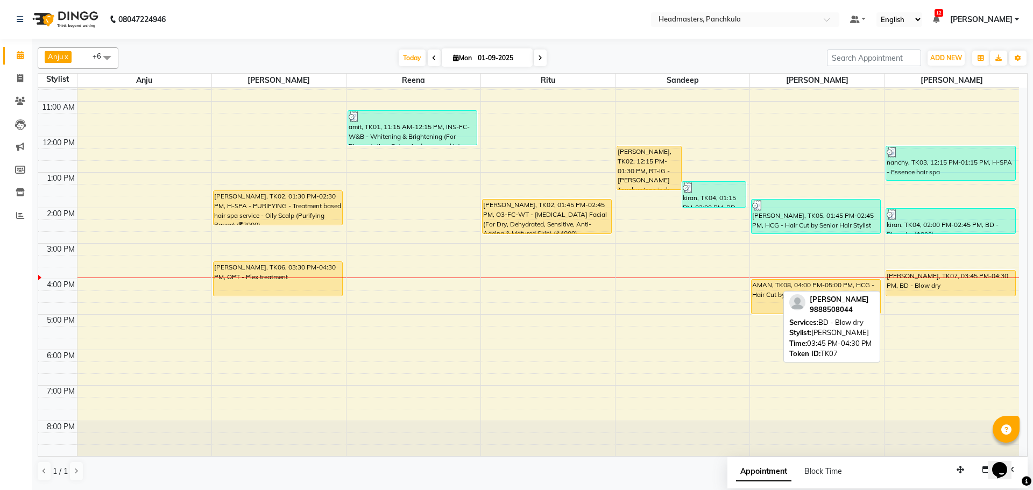
click at [954, 279] on div "[PERSON_NAME], TK07, 03:45 PM-04:30 PM, BD - Blow dry" at bounding box center [950, 283] width 129 height 25
select select "1"
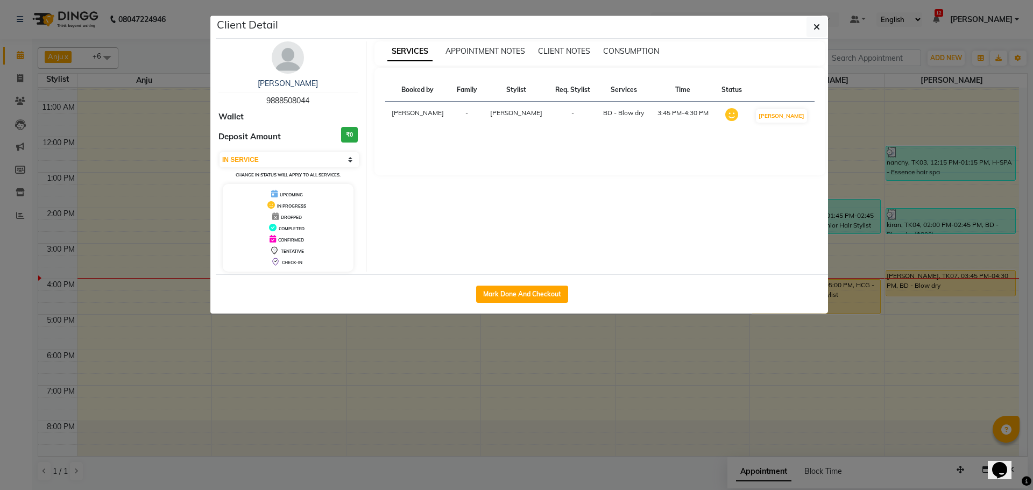
click at [686, 410] on ngb-modal-window "Client Detail SHAREEN 9888508044 Wallet Deposit Amount ₹0 Select IN SERVICE CON…" at bounding box center [516, 245] width 1033 height 490
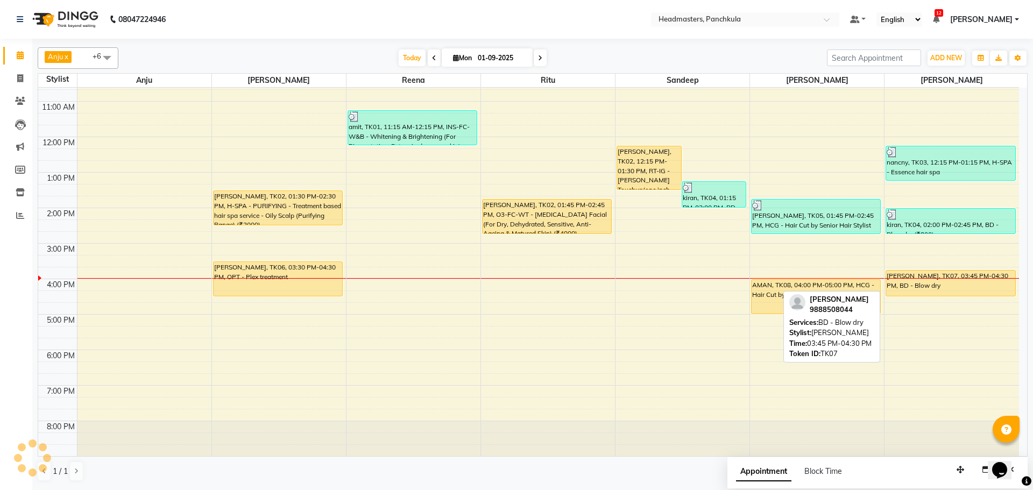
click at [950, 283] on div "[PERSON_NAME], TK07, 03:45 PM-04:30 PM, BD - Blow dry" at bounding box center [950, 283] width 129 height 25
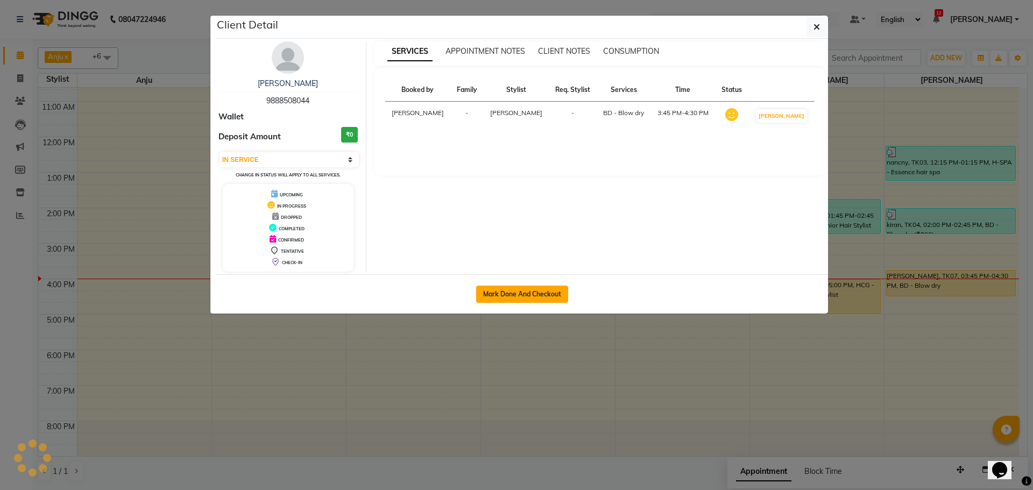
click at [519, 297] on button "Mark Done And Checkout" at bounding box center [522, 294] width 92 height 17
select select "service"
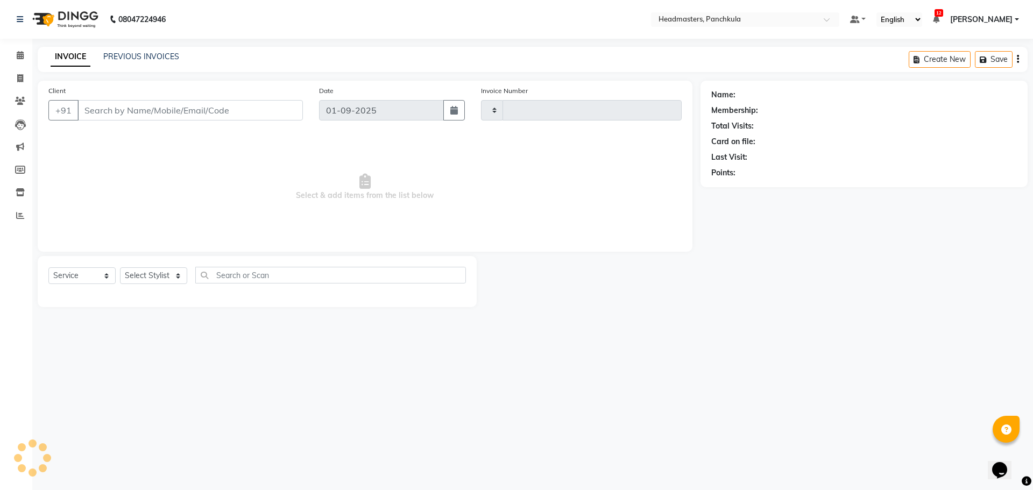
type input "2856"
select select "7376"
type input "9888508044"
select select "66077"
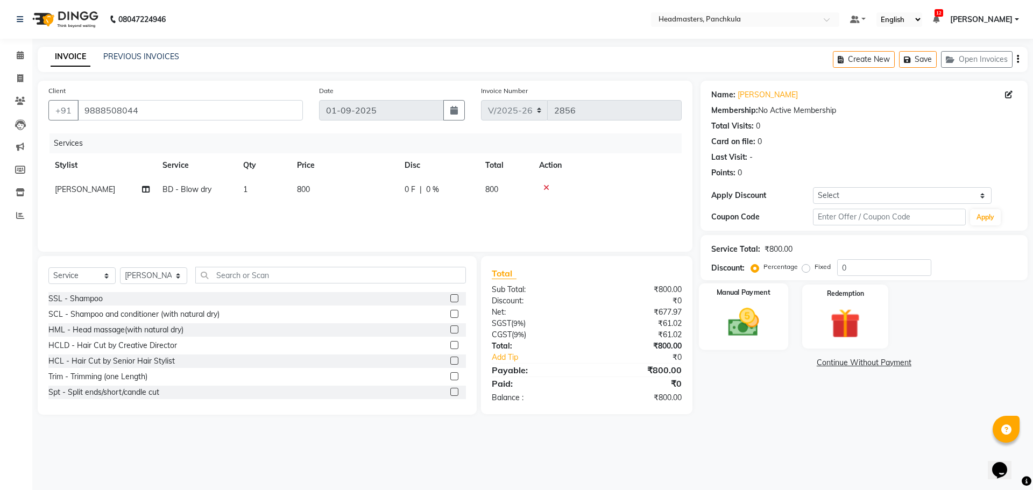
click at [741, 330] on img at bounding box center [743, 322] width 50 height 36
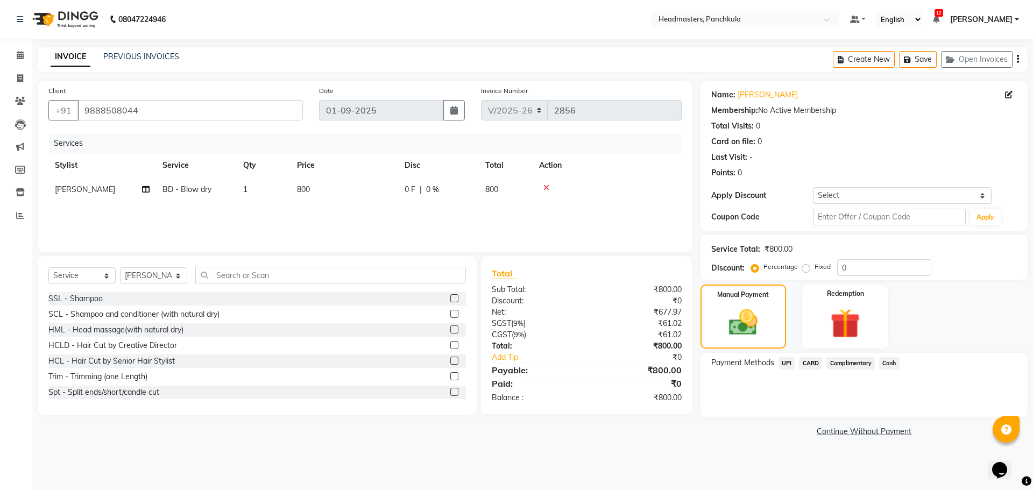
click at [886, 362] on span "Cash" at bounding box center [889, 363] width 20 height 12
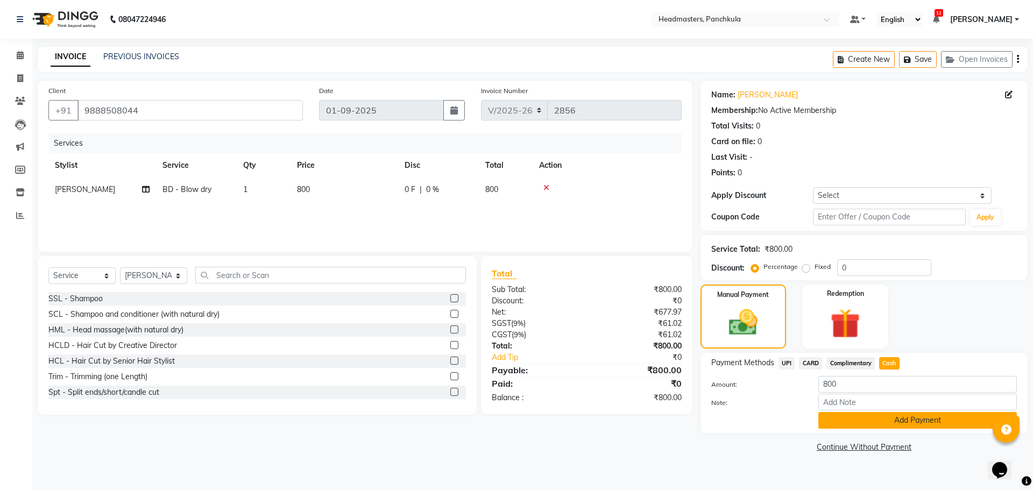
click at [870, 421] on button "Add Payment" at bounding box center [917, 420] width 199 height 17
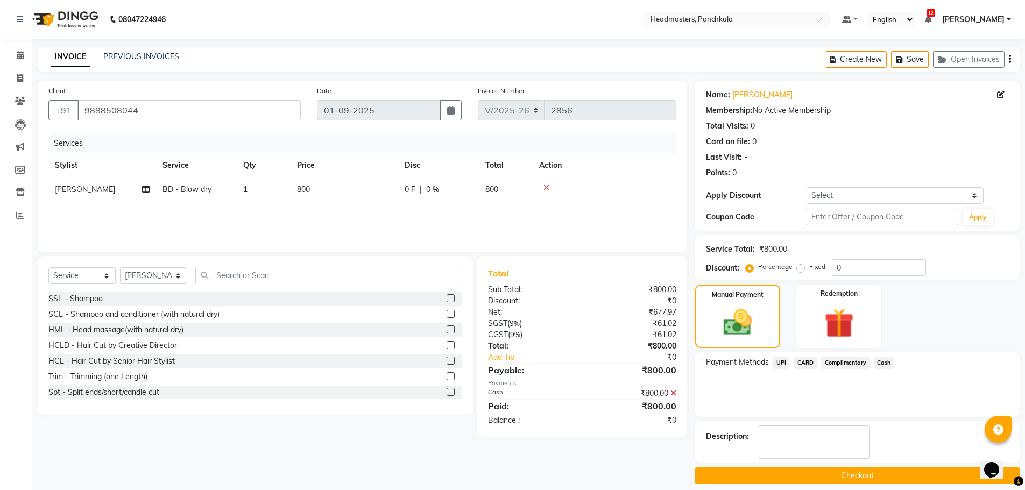
click at [866, 471] on button "Checkout" at bounding box center [857, 475] width 324 height 17
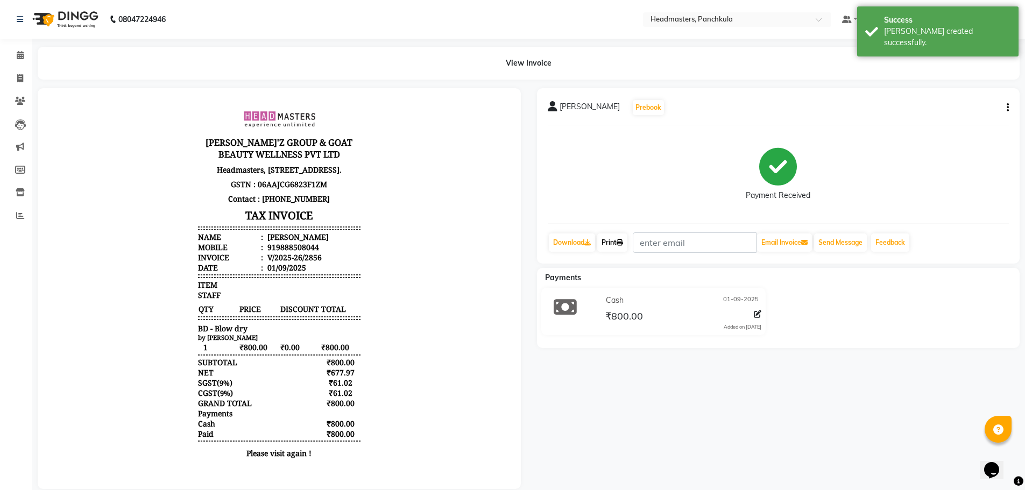
click at [613, 239] on link "Print" at bounding box center [612, 242] width 30 height 18
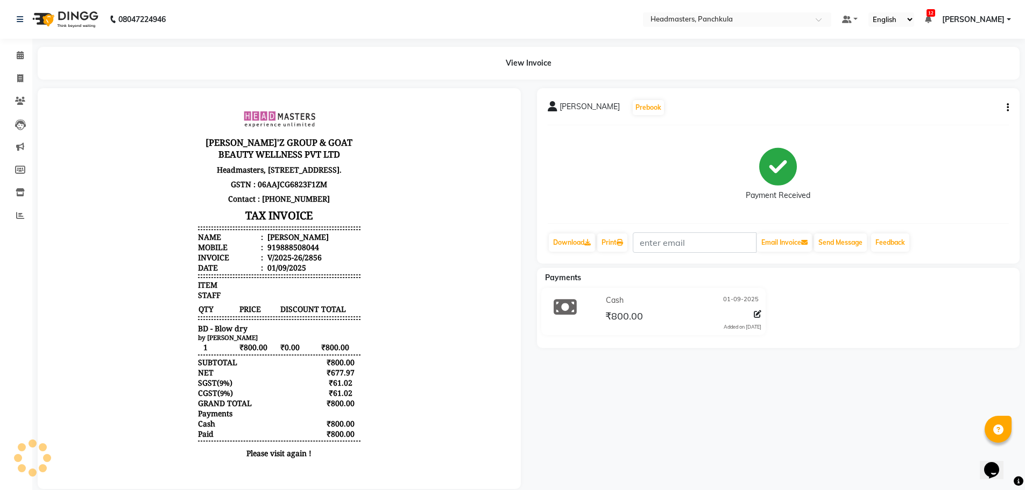
select select "service"
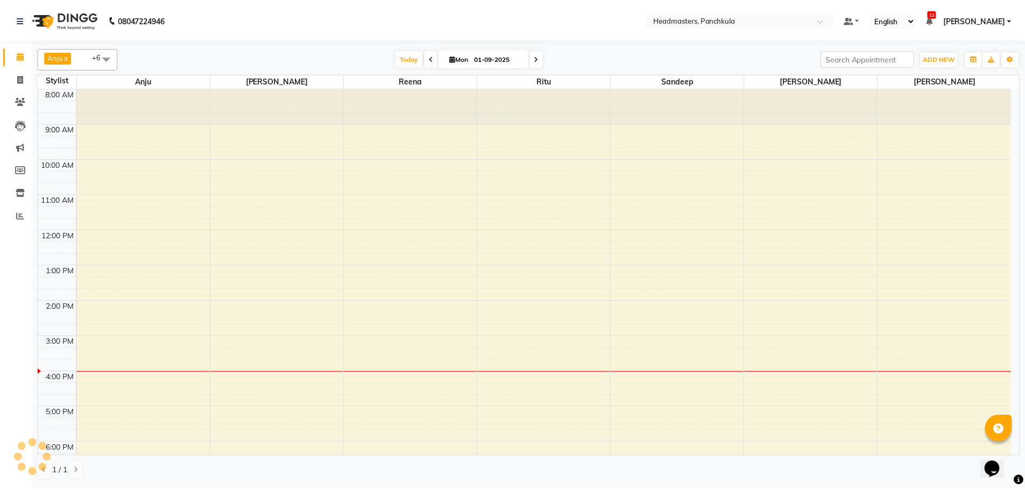
scroll to position [72, 0]
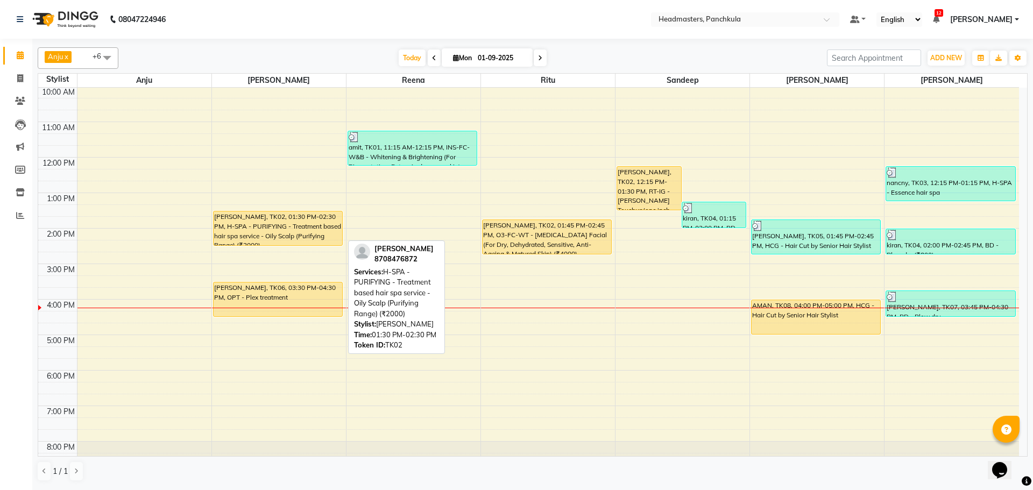
click at [275, 237] on div "[PERSON_NAME], TK02, 01:30 PM-02:30 PM, H-SPA - PURIFYING - Treatment based hai…" at bounding box center [278, 228] width 129 height 34
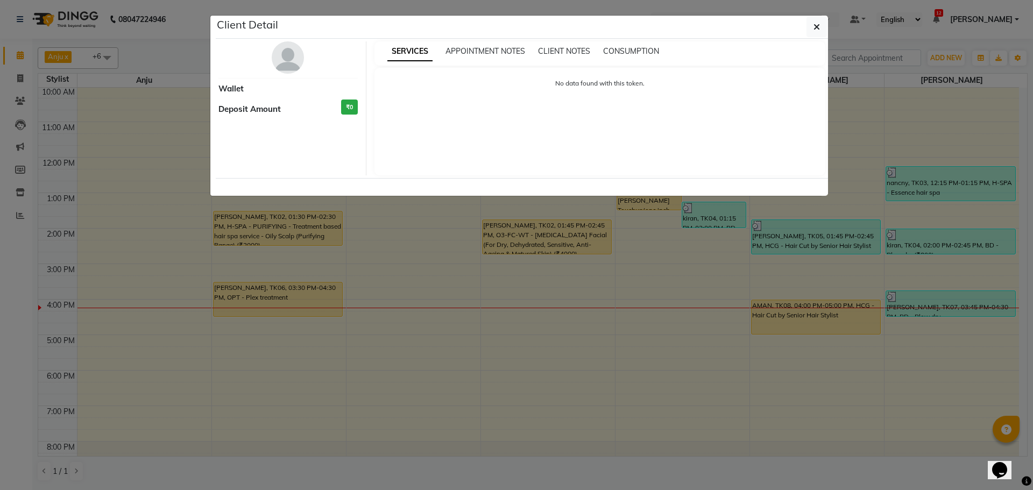
select select "1"
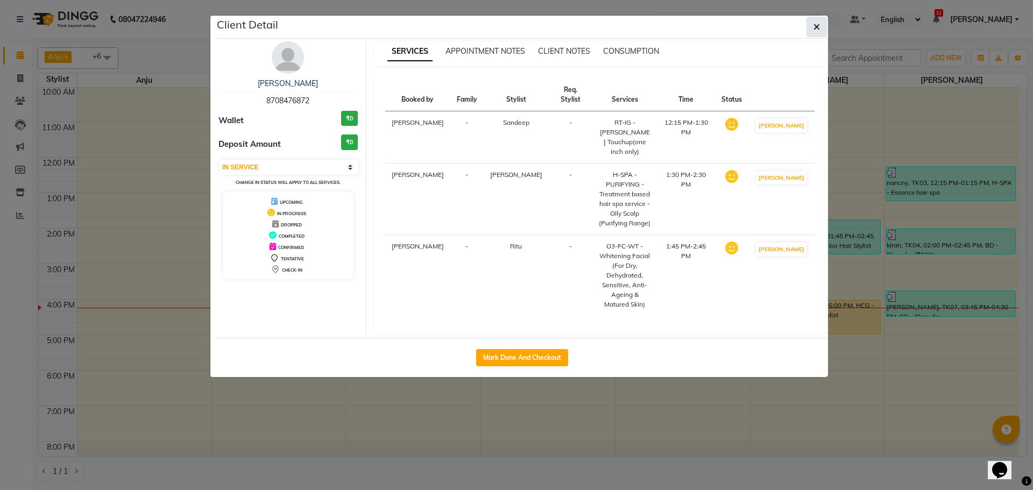
click at [810, 22] on button "button" at bounding box center [816, 27] width 20 height 20
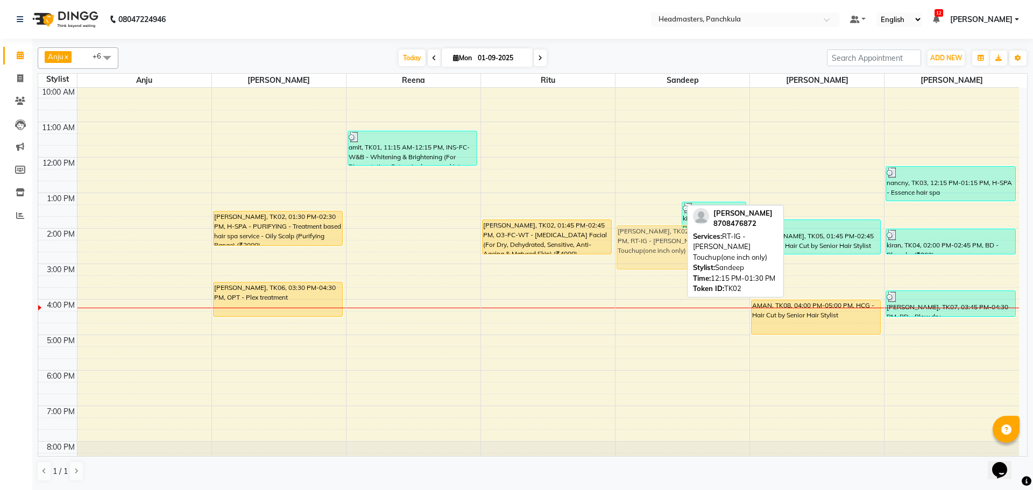
drag, startPoint x: 635, startPoint y: 194, endPoint x: 657, endPoint y: 248, distance: 58.3
click at [657, 248] on div "nitin yadav, TK02, 12:15 PM-01:30 PM, RT-IG - Igora Root Touchup(one inch only)…" at bounding box center [682, 246] width 134 height 461
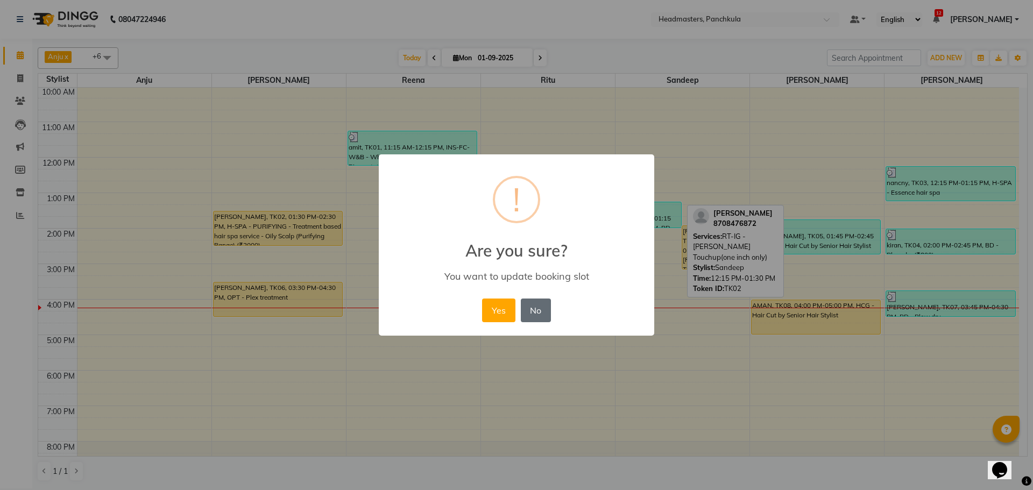
click at [533, 314] on button "No" at bounding box center [536, 311] width 30 height 24
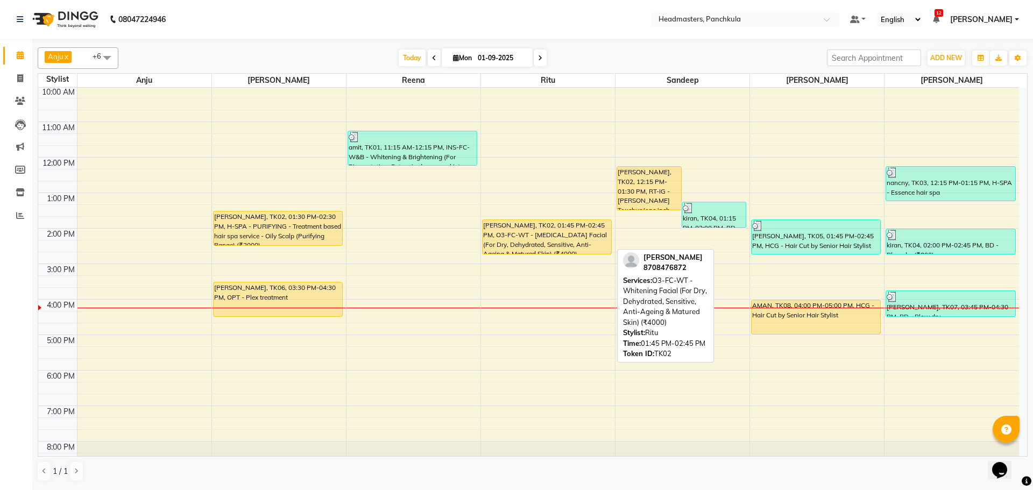
click at [573, 238] on div "nitin yadav, TK02, 01:45 PM-02:45 PM, O3-FC-WT - Whitening Facial (For Dry, Deh…" at bounding box center [547, 237] width 129 height 34
click at [533, 248] on div "nitin yadav, TK02, 01:45 PM-02:45 PM, O3-FC-WT - Whitening Facial (For Dry, Deh…" at bounding box center [547, 237] width 129 height 34
select select "1"
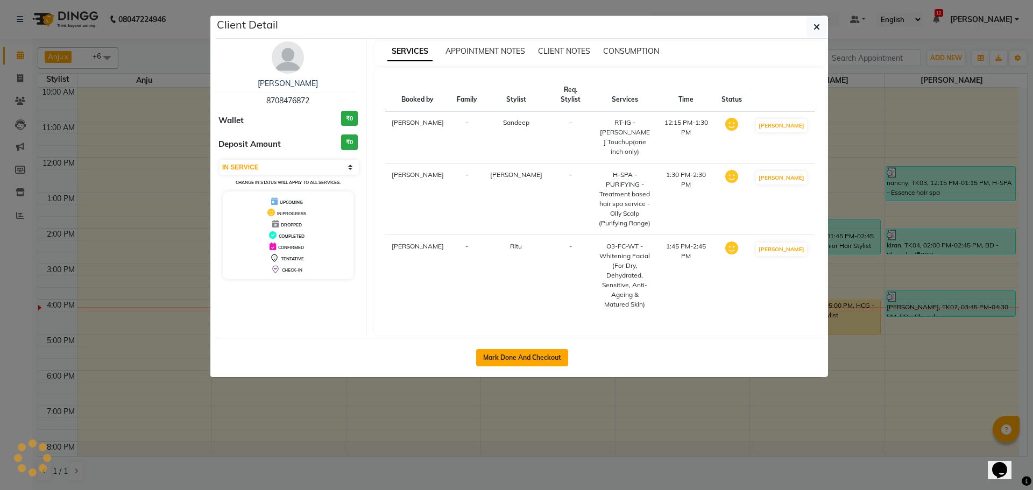
click at [520, 349] on button "Mark Done And Checkout" at bounding box center [522, 357] width 92 height 17
select select "service"
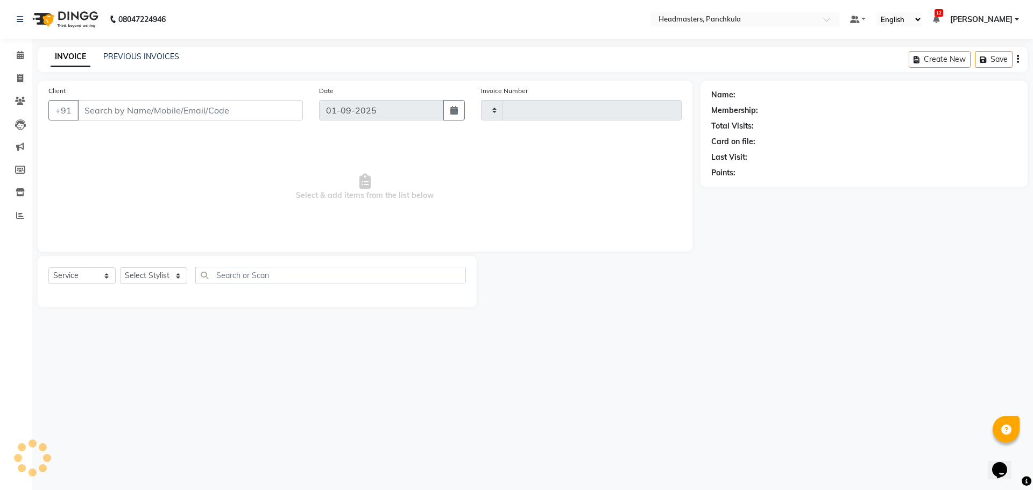
type input "2857"
select select "7376"
type input "8708476872"
select select "64053"
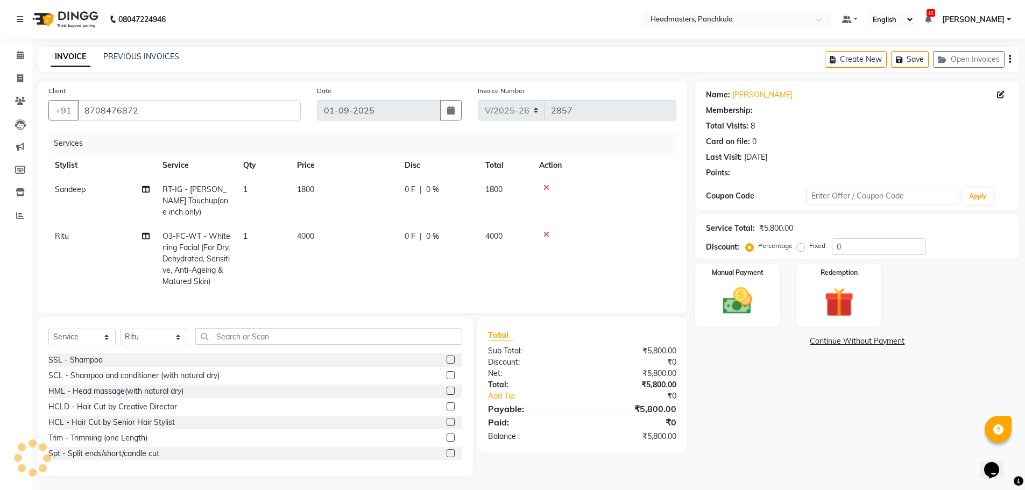
scroll to position [10, 0]
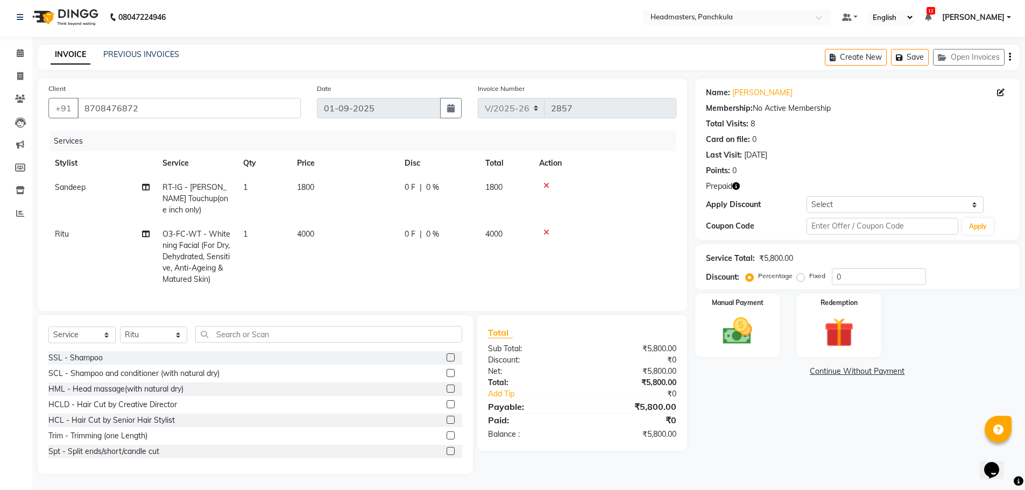
click at [25, 65] on li "Invoice" at bounding box center [16, 76] width 32 height 23
click at [16, 70] on span at bounding box center [20, 76] width 19 height 12
select select "service"
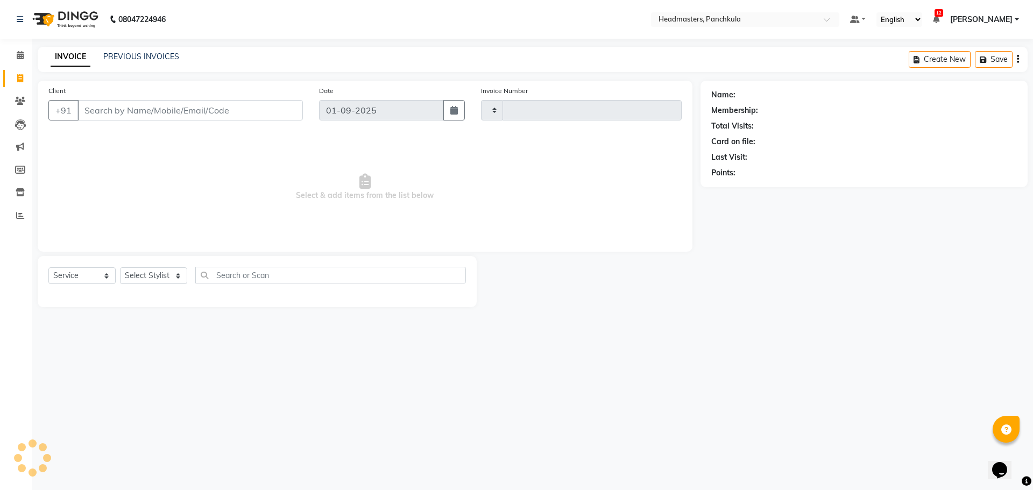
click at [22, 40] on div "Calendar Invoice Clients Leads Marketing Members Inventory Reports Completed In…" at bounding box center [72, 252] width 145 height 443
click at [17, 53] on icon at bounding box center [20, 55] width 7 height 8
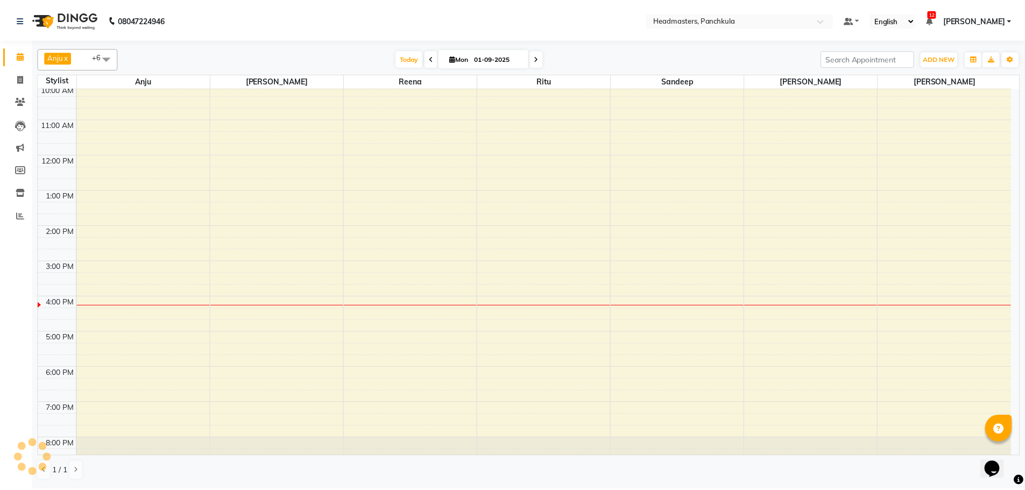
scroll to position [93, 0]
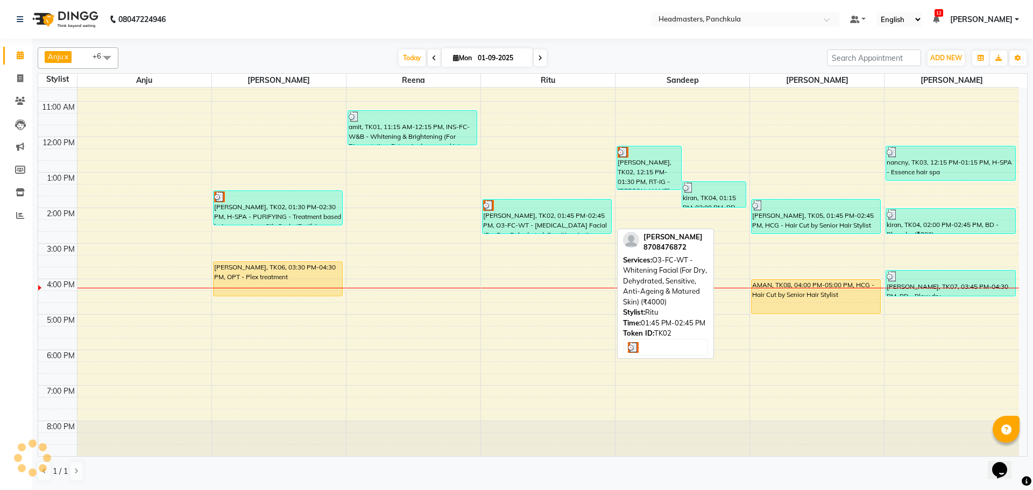
click at [525, 228] on div "nitin yadav, TK02, 01:45 PM-02:45 PM, O3-FC-WT - Whitening Facial (For Dry, Deh…" at bounding box center [547, 217] width 129 height 34
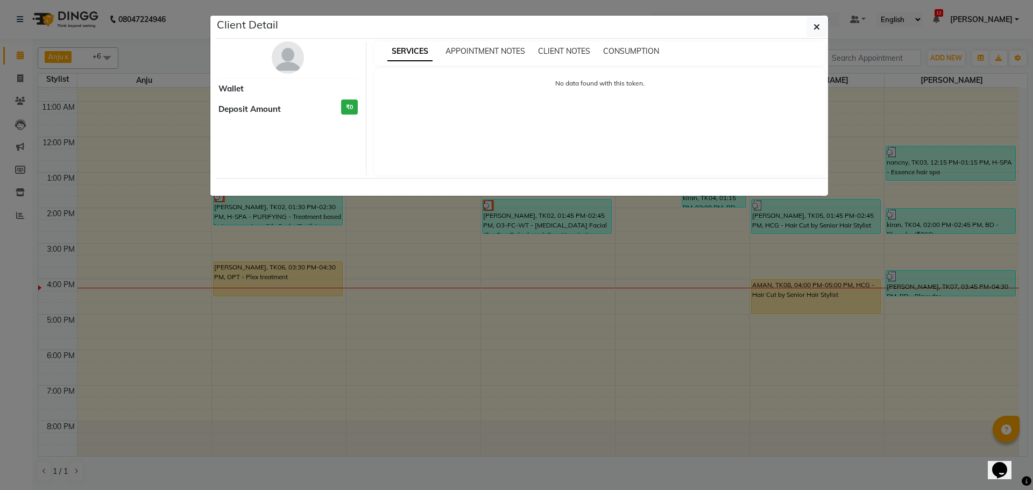
select select "3"
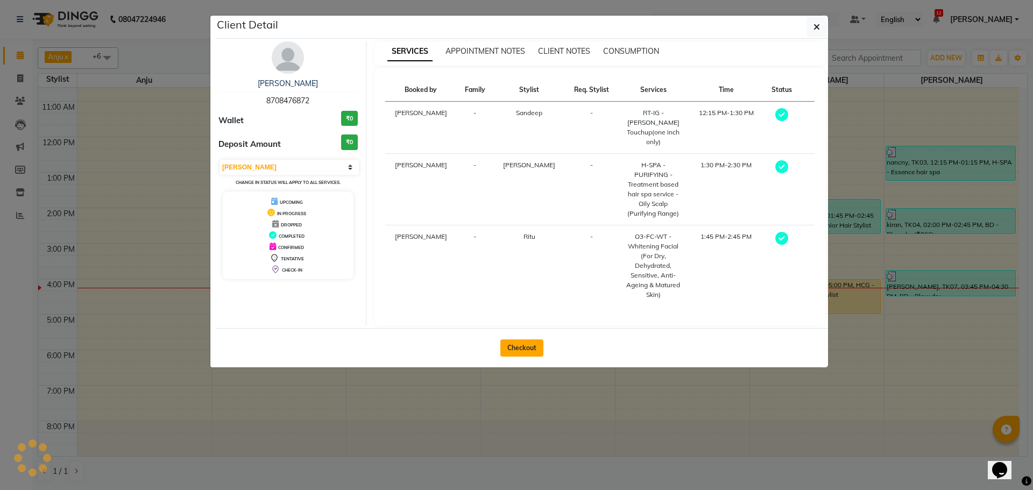
click at [536, 339] on button "Checkout" at bounding box center [521, 347] width 43 height 17
select select "service"
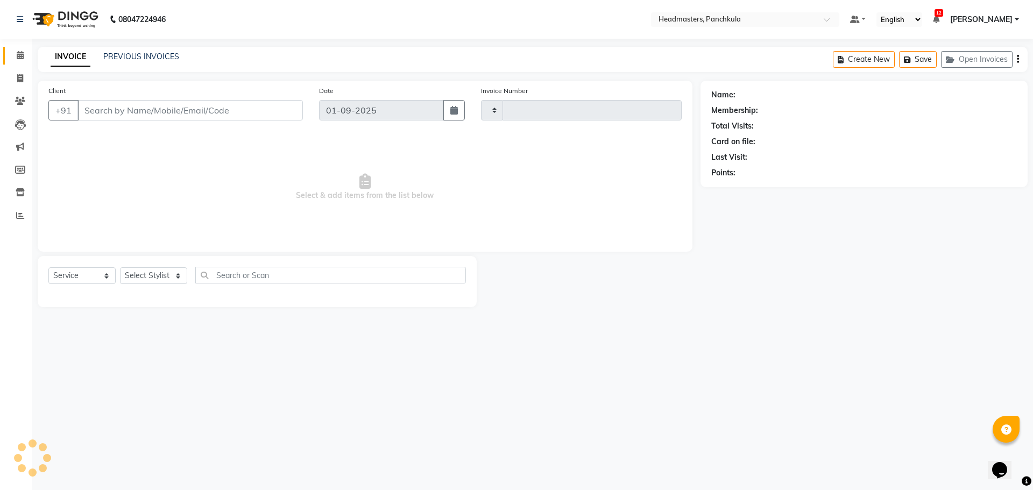
type input "2857"
select select "7376"
type input "8708476872"
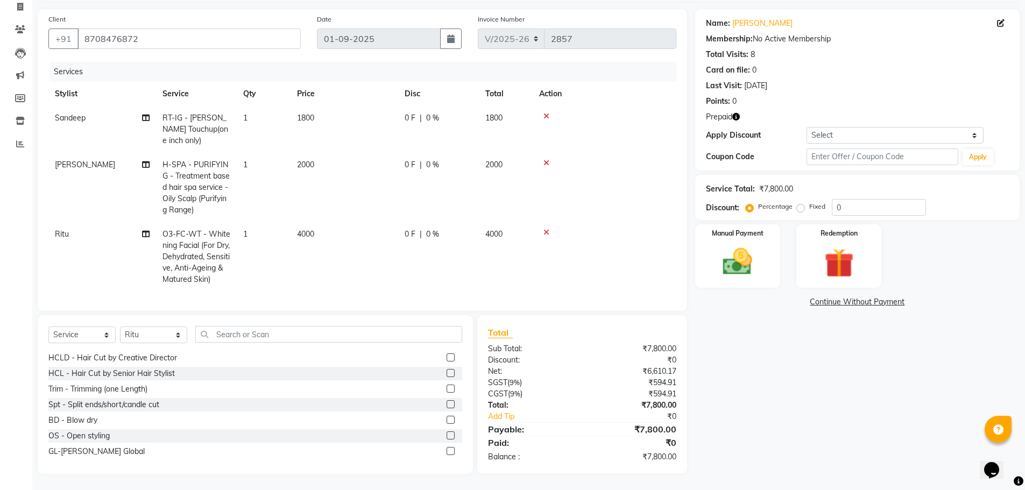
scroll to position [54, 0]
click at [837, 250] on img at bounding box center [838, 263] width 49 height 38
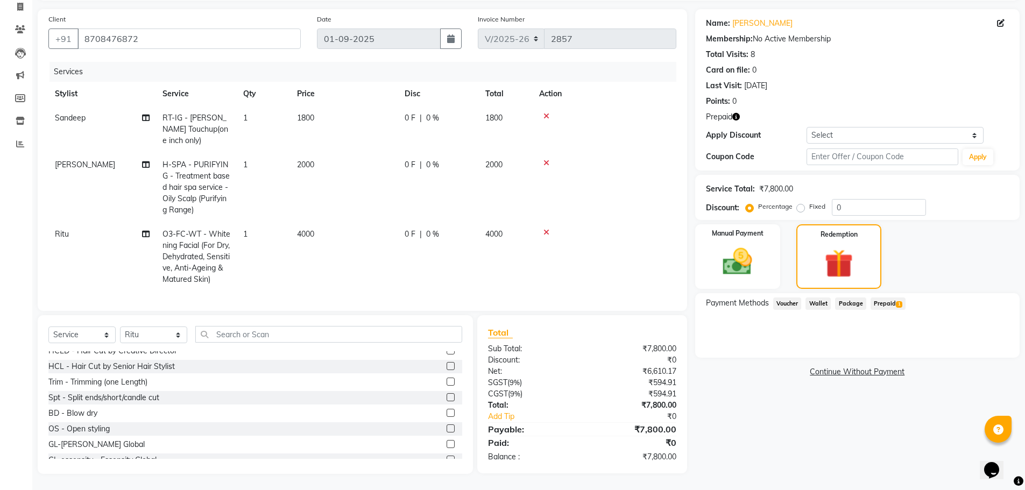
click at [877, 298] on span "Prepaid 1" at bounding box center [887, 303] width 35 height 12
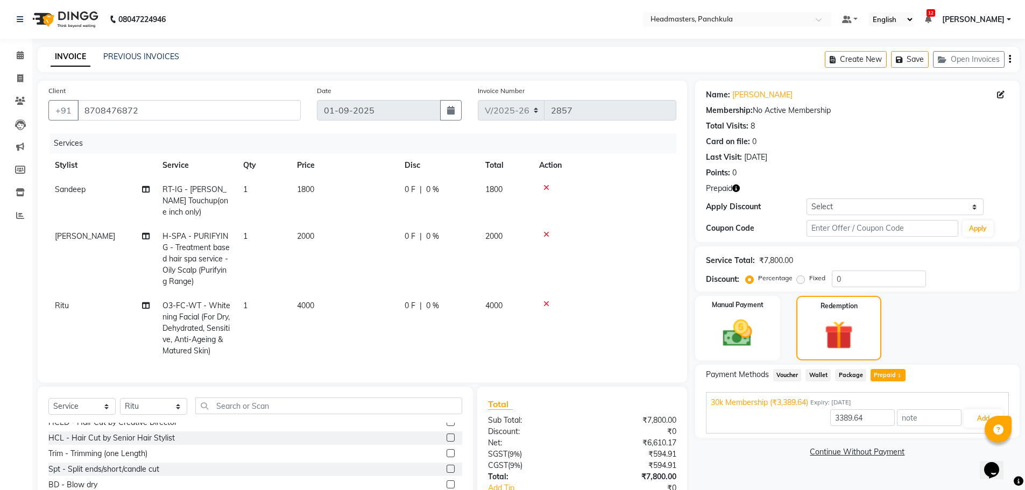
click at [180, 206] on td "RT-IG - [PERSON_NAME] Touchup(one inch only)" at bounding box center [196, 201] width 81 height 47
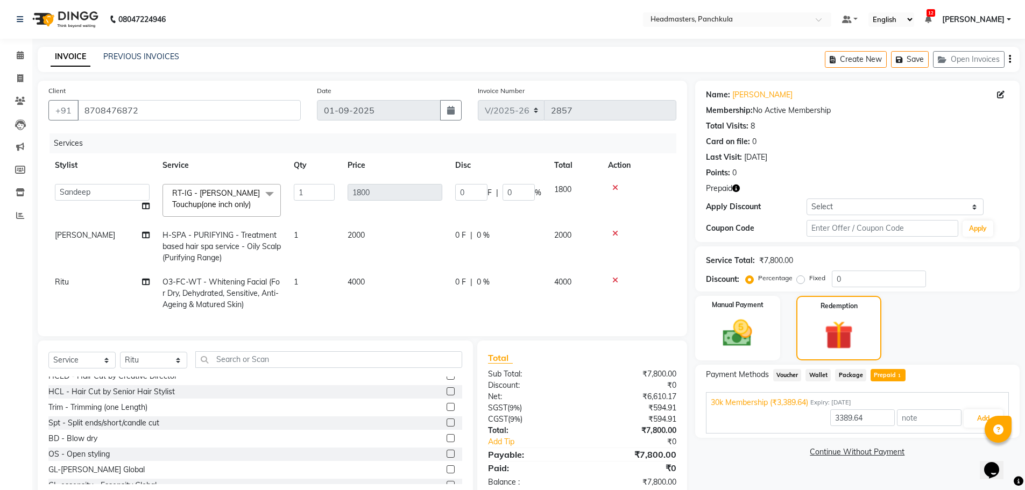
click at [209, 203] on span "RT-IG - [PERSON_NAME] Touchup(one inch only)" at bounding box center [216, 198] width 88 height 21
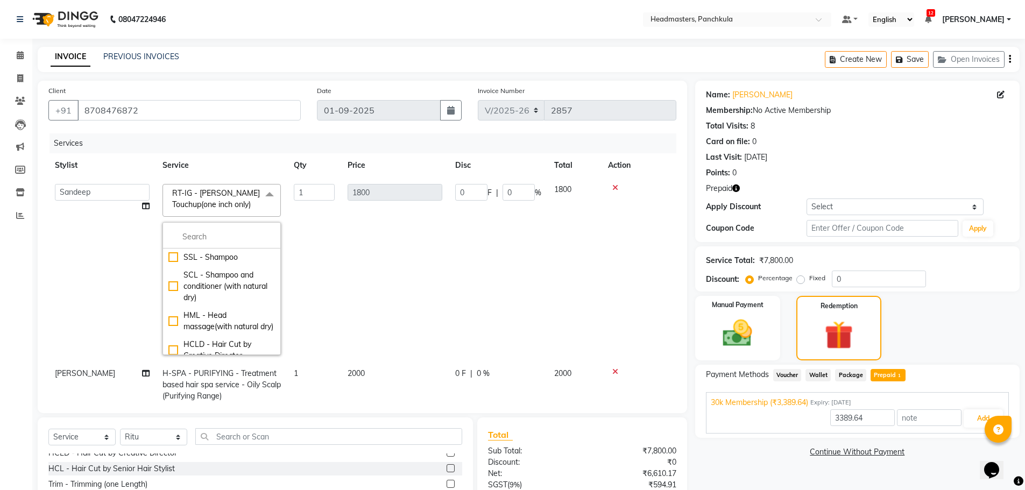
click at [210, 204] on span "RT-IG - [PERSON_NAME] Touchup(one inch only)" at bounding box center [216, 198] width 88 height 21
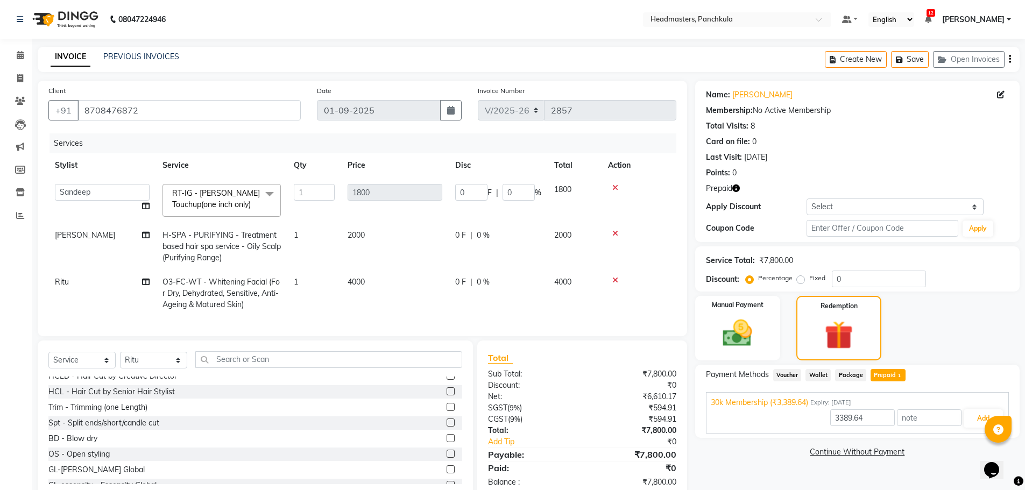
click at [215, 197] on span "RT-IG - [PERSON_NAME] Touchup(one inch only)" at bounding box center [216, 198] width 88 height 21
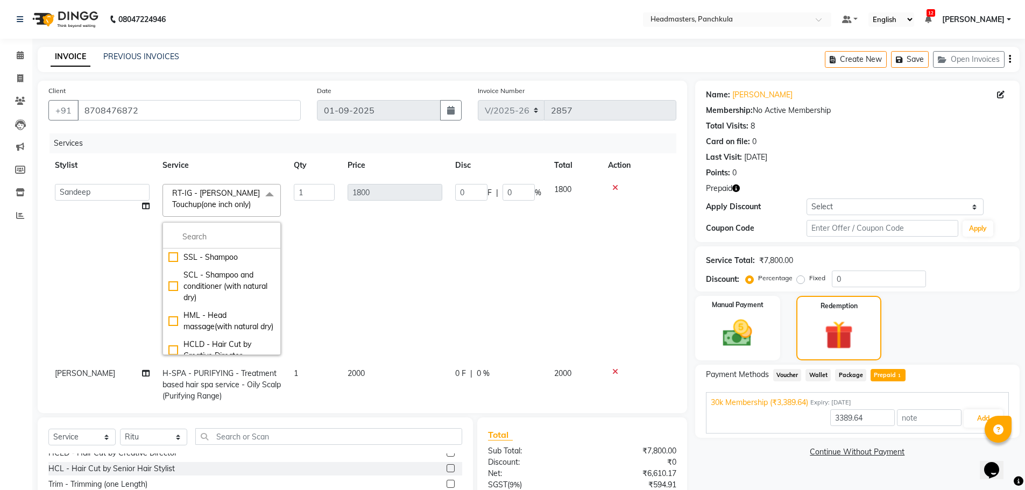
click at [224, 200] on span "RT-IG - [PERSON_NAME] Touchup(one inch only)" at bounding box center [216, 198] width 88 height 21
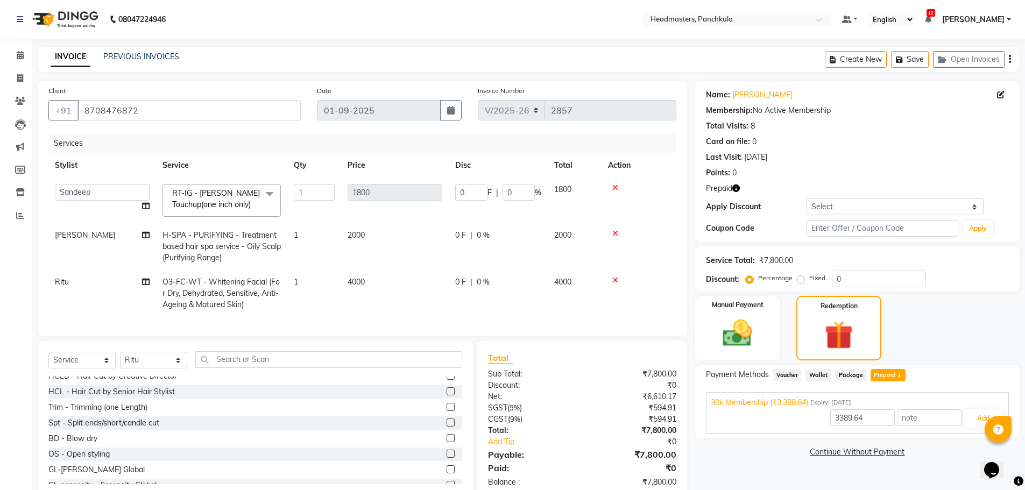
click at [230, 207] on span "RT-IG - [PERSON_NAME] Touchup(one inch only)" at bounding box center [216, 198] width 88 height 21
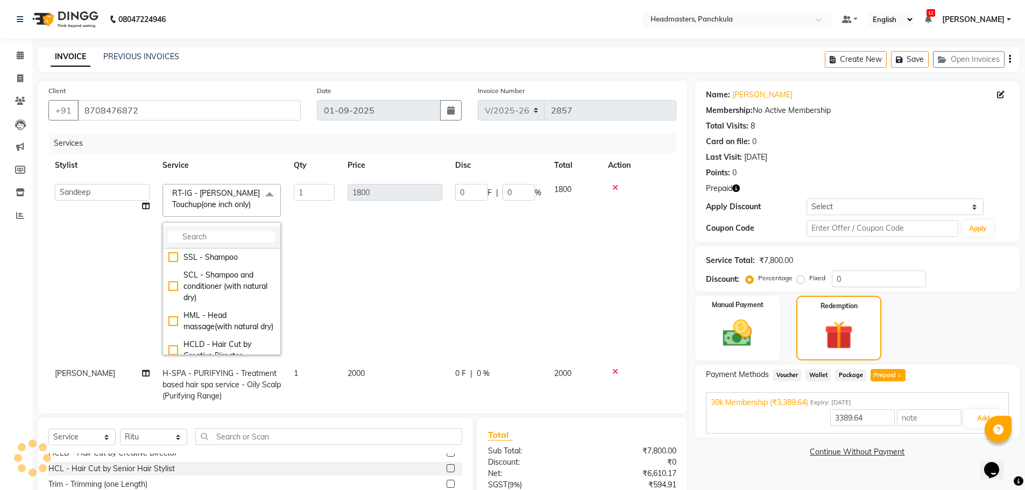
click at [212, 238] on input "multiselect-search" at bounding box center [221, 236] width 107 height 11
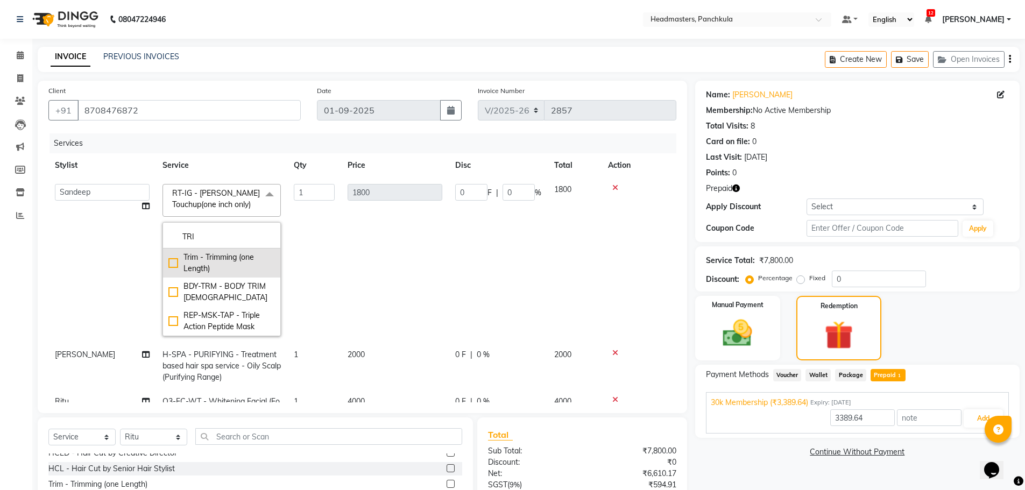
click at [216, 260] on div "Trim - Trimming (one Length)" at bounding box center [221, 263] width 107 height 23
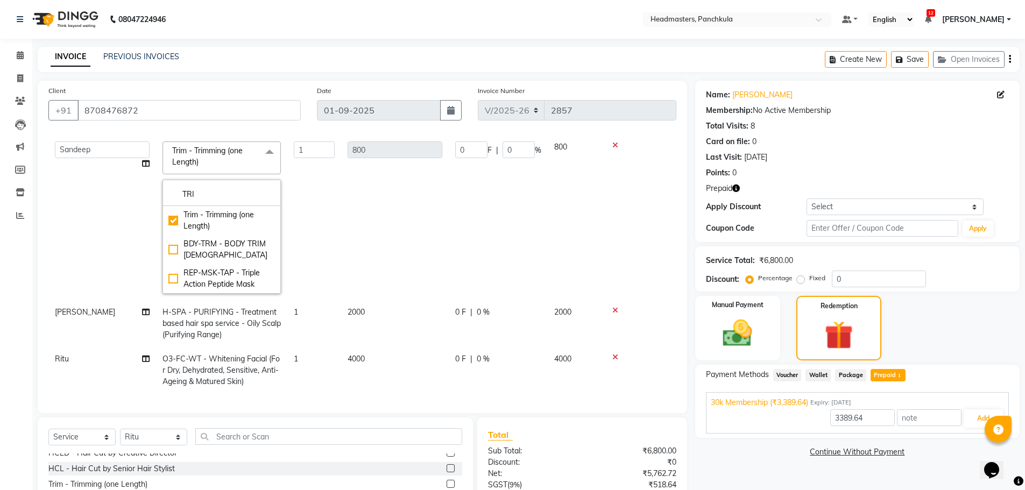
click at [340, 261] on td "1" at bounding box center [314, 217] width 54 height 165
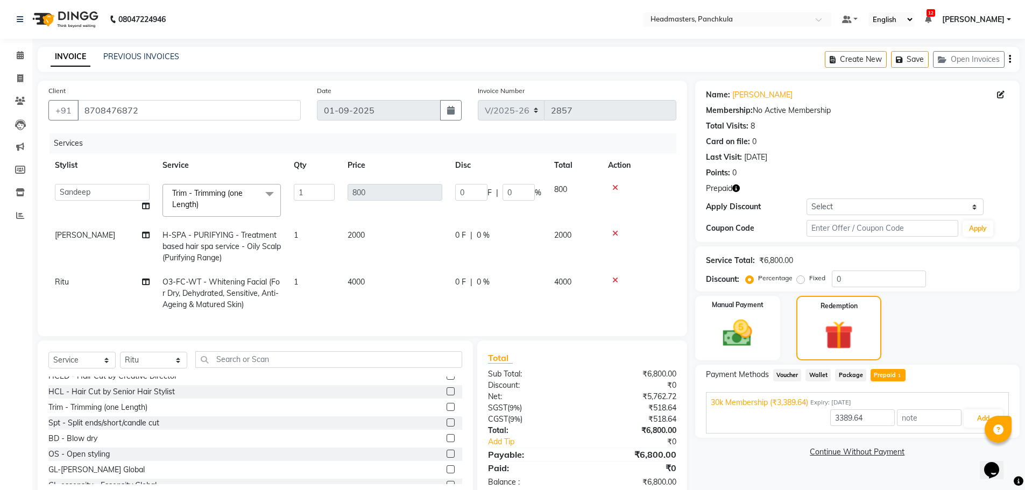
scroll to position [33, 0]
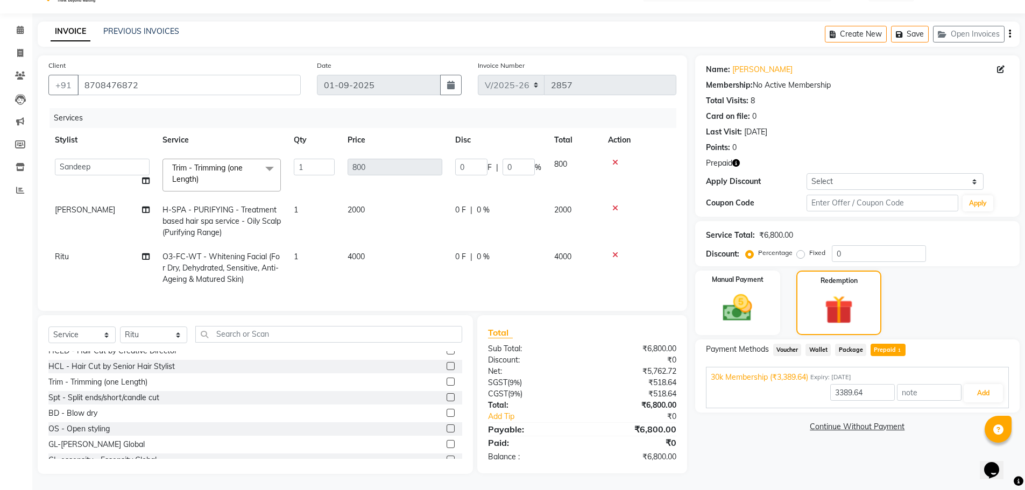
click at [227, 260] on span "O3-FC-WT - Whitening Facial (For Dry, Dehydrated, Sensitive, Anti-Ageing & Matu…" at bounding box center [220, 268] width 117 height 32
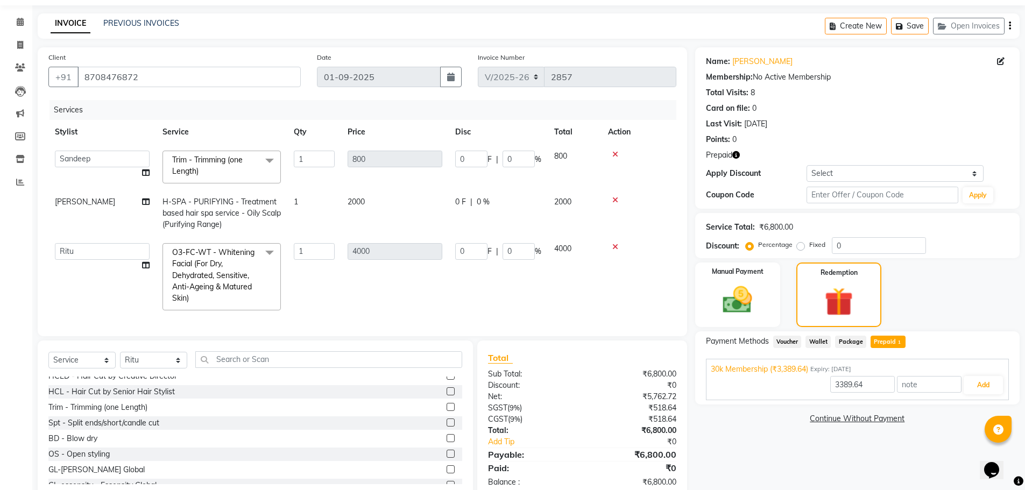
click at [601, 305] on td at bounding box center [638, 277] width 75 height 80
click at [242, 260] on span "O3-FC-WT - Whitening Facial (For Dry, Dehydrated, Sensitive, Anti-Ageing & Matu…" at bounding box center [216, 276] width 95 height 58
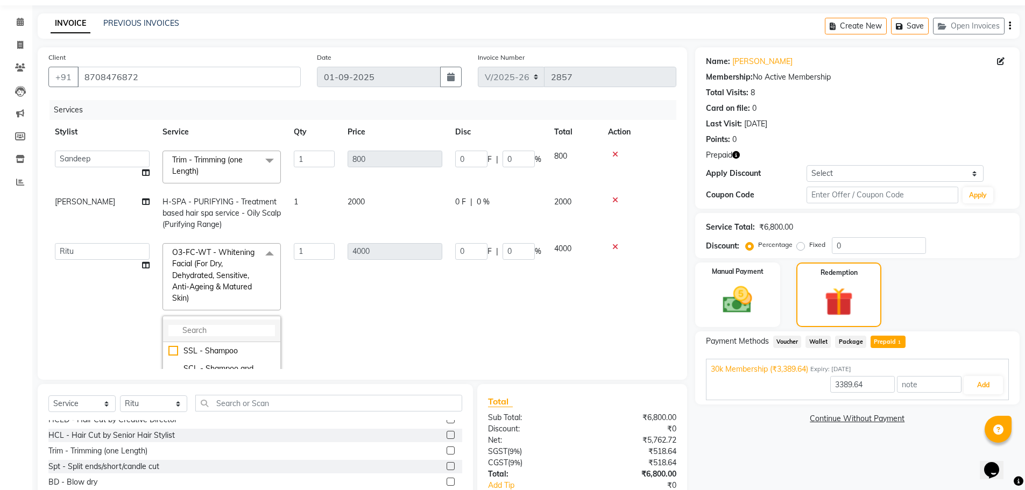
click at [206, 329] on input "multiselect-search" at bounding box center [221, 330] width 107 height 11
drag, startPoint x: 221, startPoint y: 334, endPoint x: 167, endPoint y: 334, distance: 54.3
click at [167, 334] on li "INS" at bounding box center [221, 331] width 117 height 23
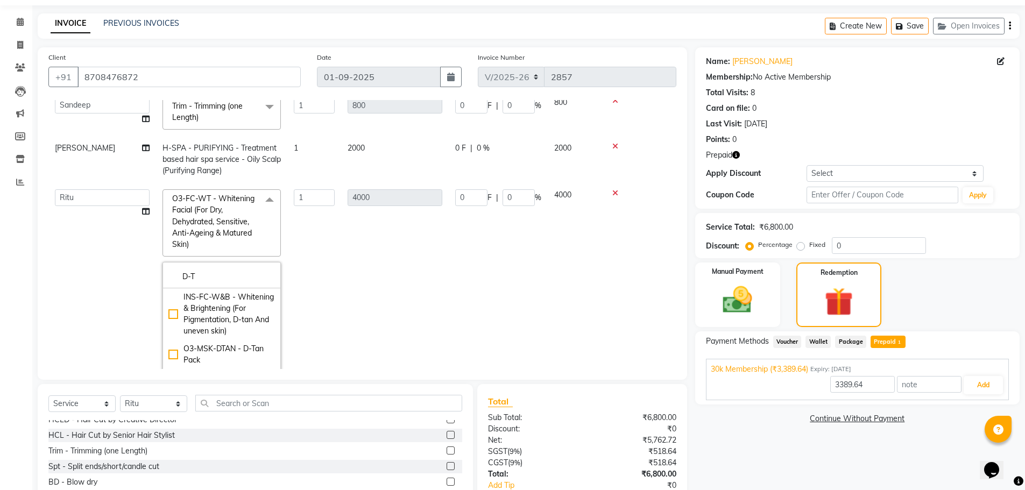
scroll to position [103, 0]
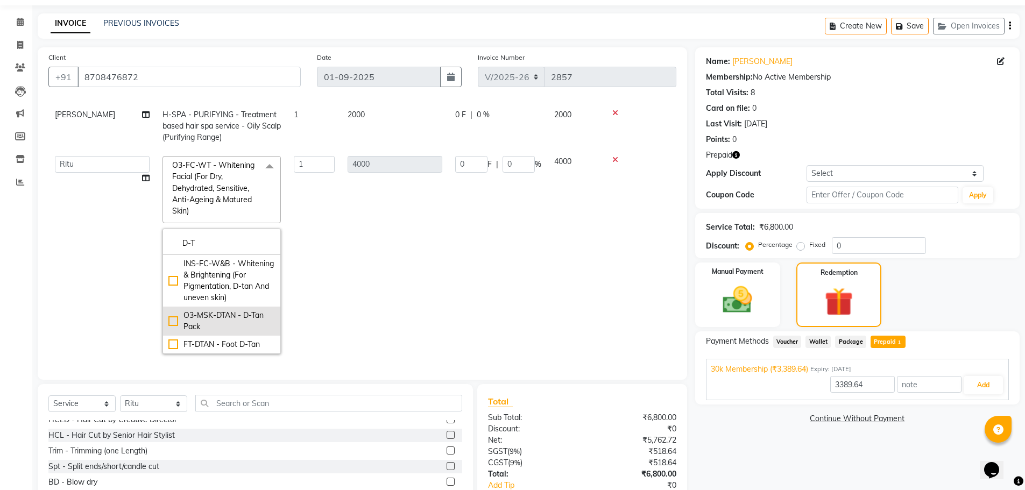
click at [174, 316] on div "O3-MSK-DTAN - D-Tan Pack" at bounding box center [221, 321] width 107 height 23
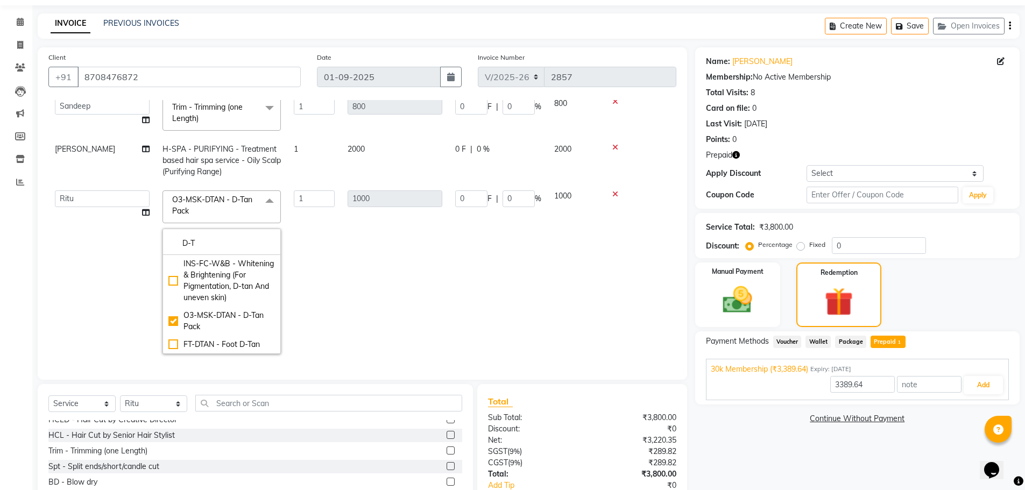
scroll to position [68, 0]
click at [324, 300] on td "1" at bounding box center [314, 272] width 54 height 176
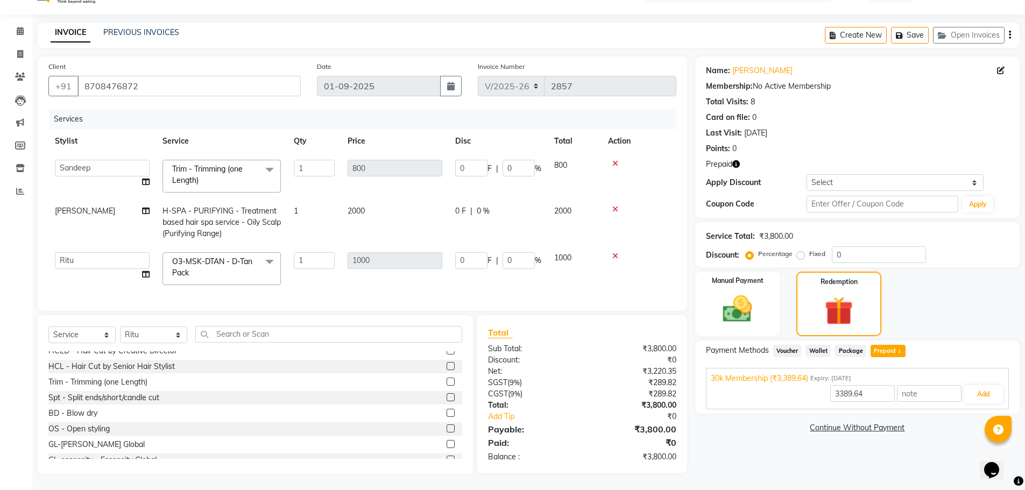
scroll to position [32, 0]
click at [437, 252] on tr "Amjad Anju Danish HEAD MASTERS Parveen Reena Ritu Saddam Sandeep Sushant Sushan…" at bounding box center [362, 269] width 628 height 46
click at [509, 272] on td "500 F | 0 %" at bounding box center [498, 269] width 99 height 46
click at [225, 341] on input "text" at bounding box center [328, 334] width 267 height 17
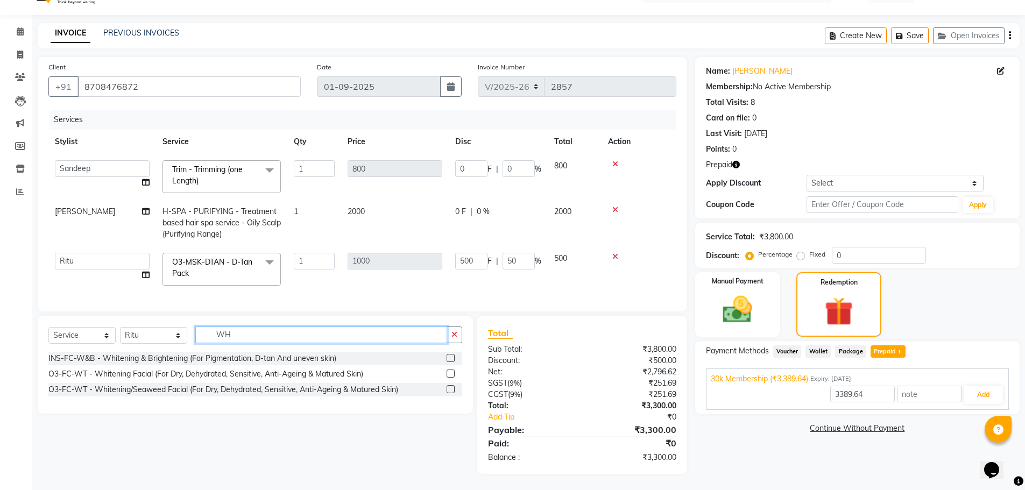
scroll to position [32, 0]
click at [448, 367] on div at bounding box center [455, 373] width 16 height 13
click at [448, 371] on label at bounding box center [451, 374] width 8 height 8
click at [448, 371] on input "checkbox" at bounding box center [450, 374] width 7 height 7
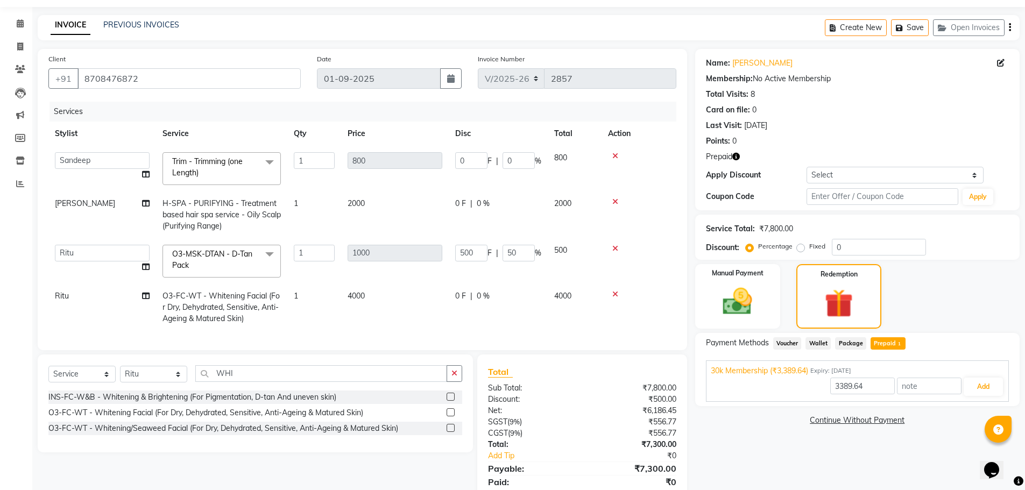
scroll to position [79, 0]
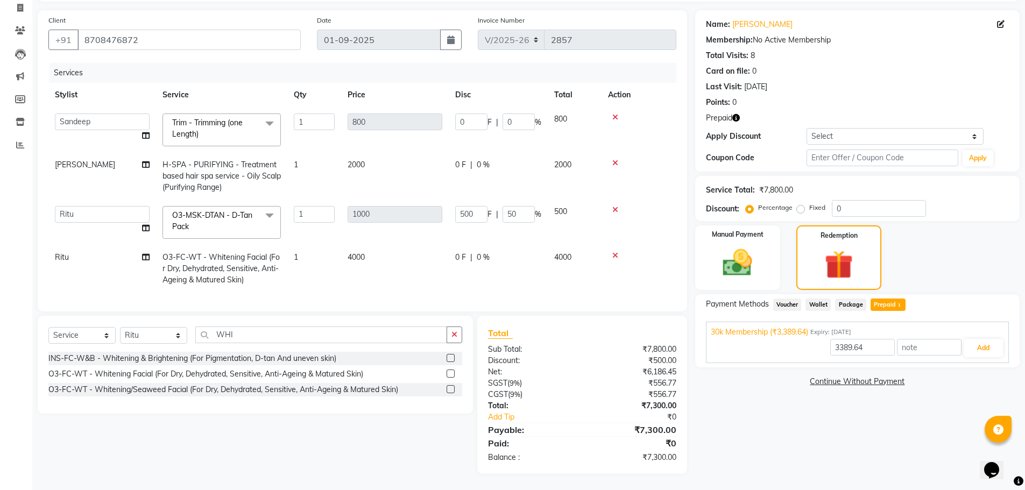
click at [782, 299] on span "Voucher" at bounding box center [787, 305] width 29 height 12
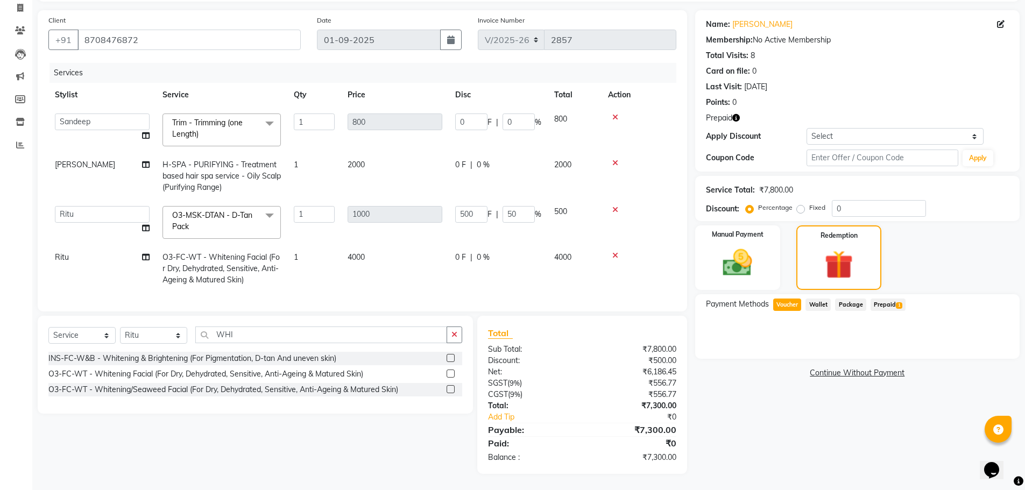
click at [881, 299] on span "Prepaid 1" at bounding box center [887, 305] width 35 height 12
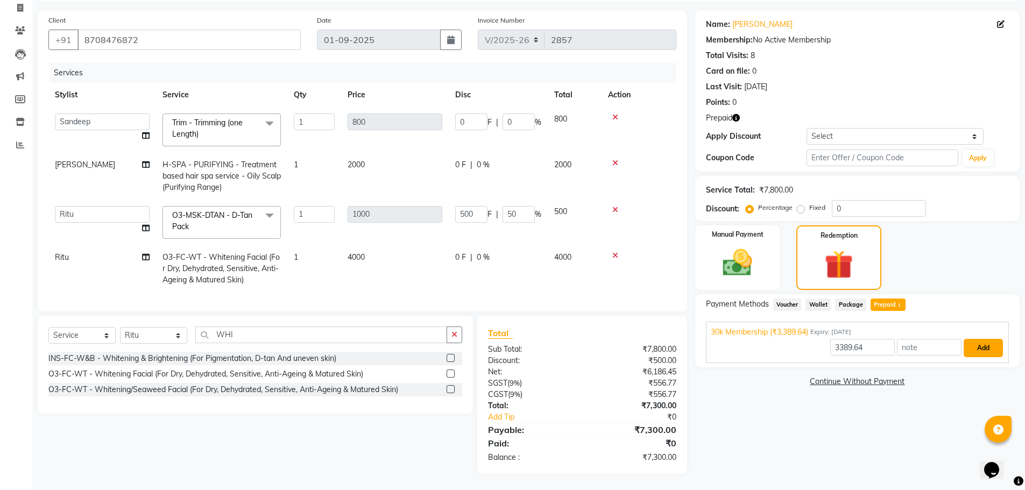
click at [975, 340] on button "Add" at bounding box center [982, 348] width 39 height 18
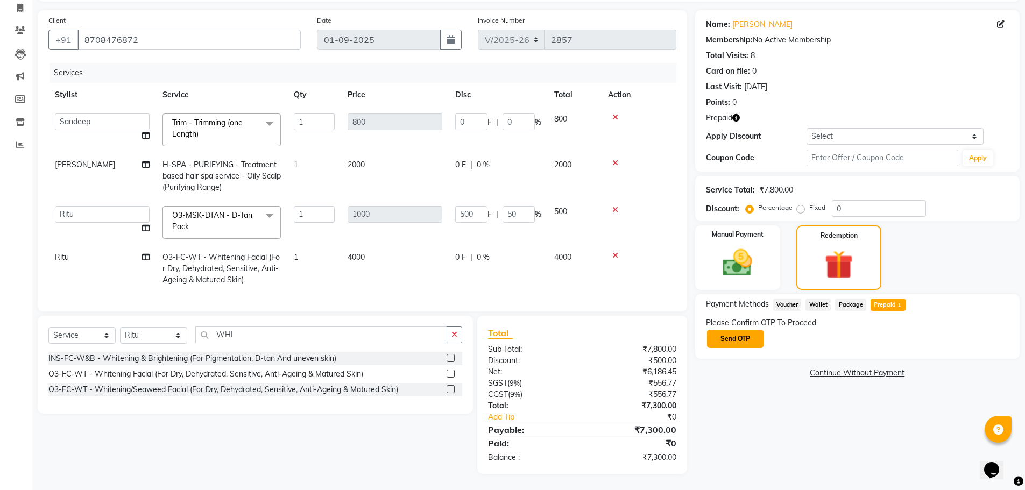
click at [762, 336] on button "Send OTP" at bounding box center [735, 339] width 56 height 18
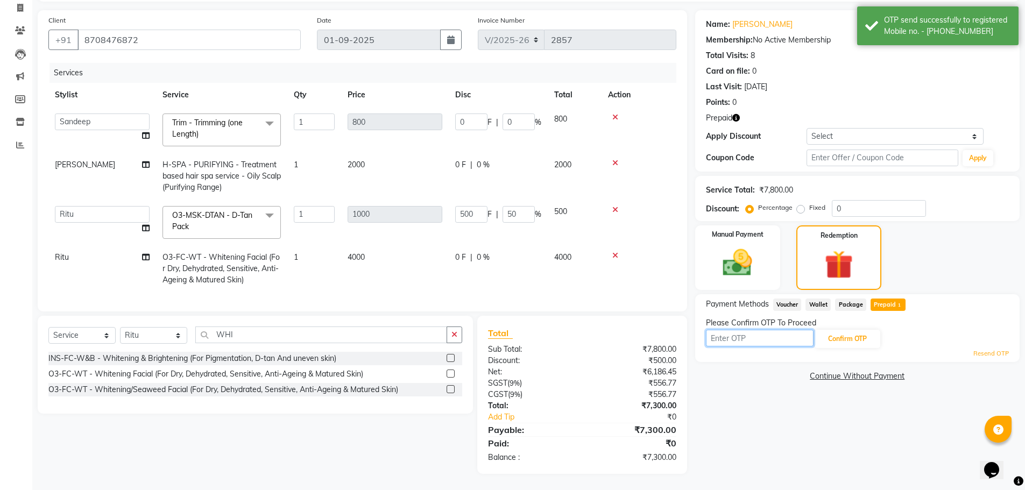
click at [755, 336] on input "text" at bounding box center [760, 338] width 108 height 17
click at [741, 333] on input "text" at bounding box center [760, 338] width 108 height 17
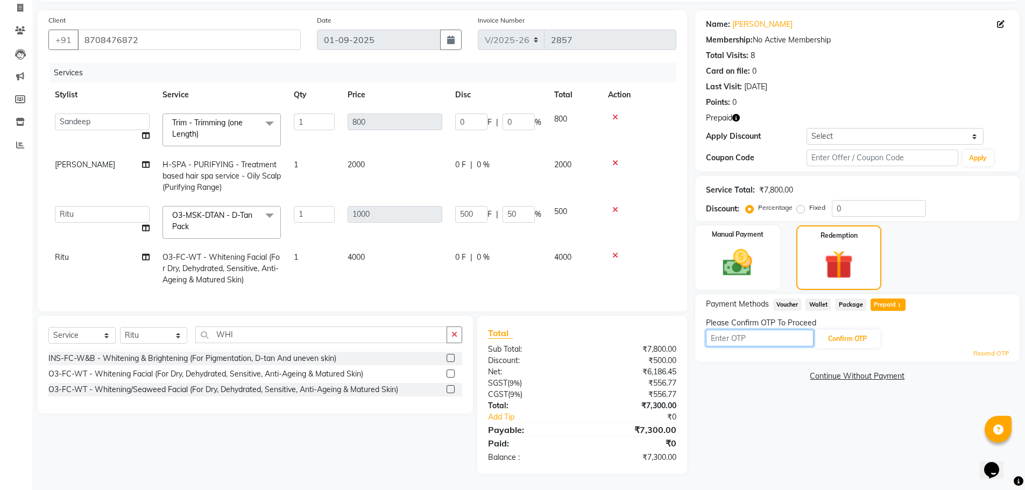
click at [740, 330] on input "text" at bounding box center [760, 338] width 108 height 17
click at [742, 331] on input "text" at bounding box center [760, 338] width 108 height 17
click at [731, 333] on input "text" at bounding box center [760, 338] width 108 height 17
click at [738, 332] on input "text" at bounding box center [760, 338] width 108 height 17
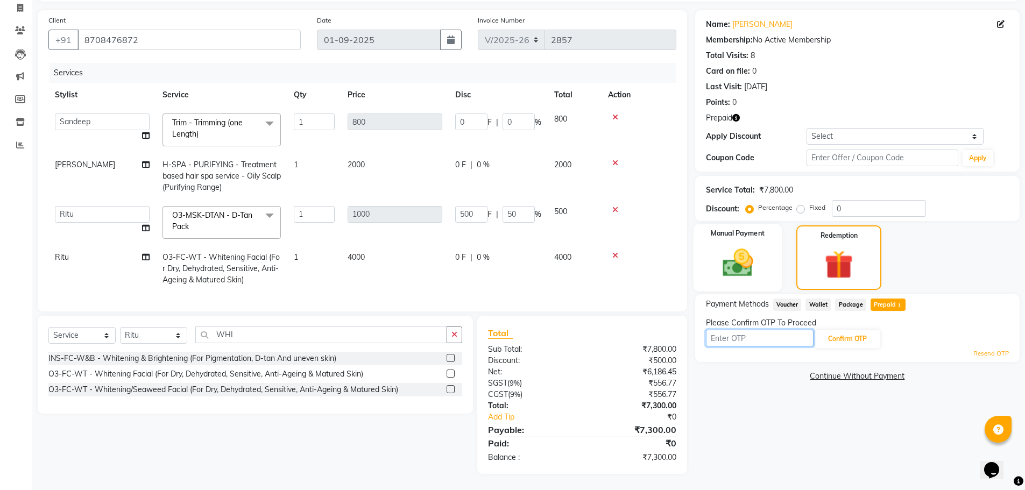
scroll to position [25, 0]
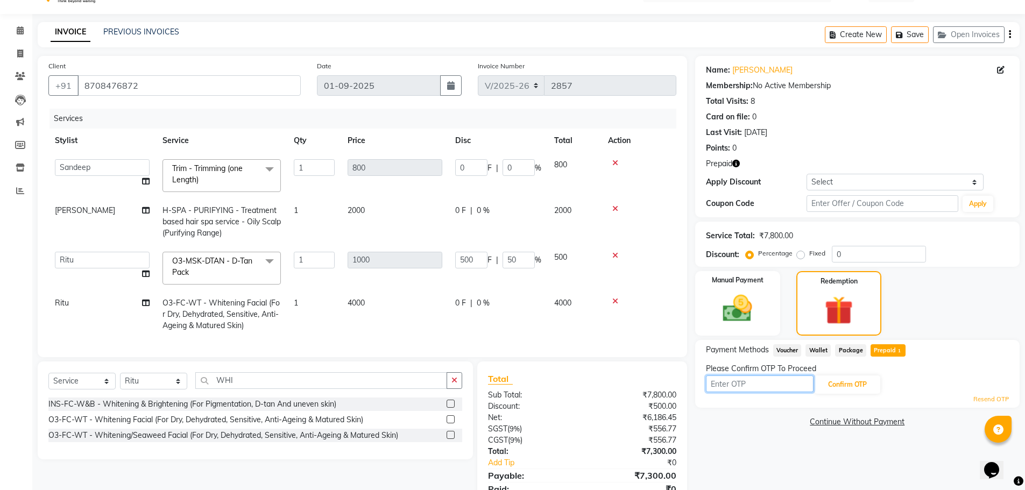
click at [735, 380] on input "text" at bounding box center [760, 384] width 108 height 17
click at [720, 382] on input "text" at bounding box center [760, 384] width 108 height 17
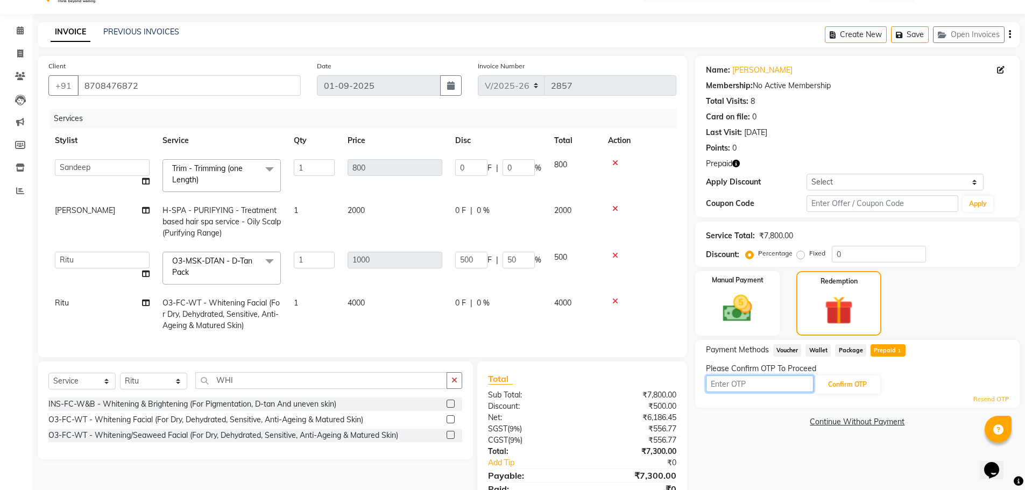
click at [720, 382] on input "text" at bounding box center [760, 384] width 108 height 17
click at [720, 385] on input "text" at bounding box center [760, 384] width 108 height 17
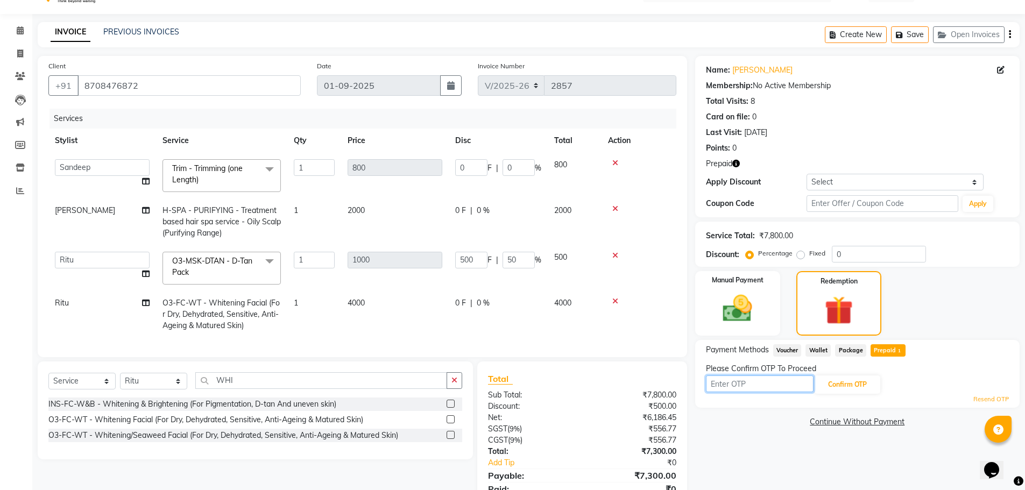
click at [720, 385] on input "text" at bounding box center [760, 384] width 108 height 17
click at [837, 386] on button "Confirm OTP" at bounding box center [847, 385] width 66 height 18
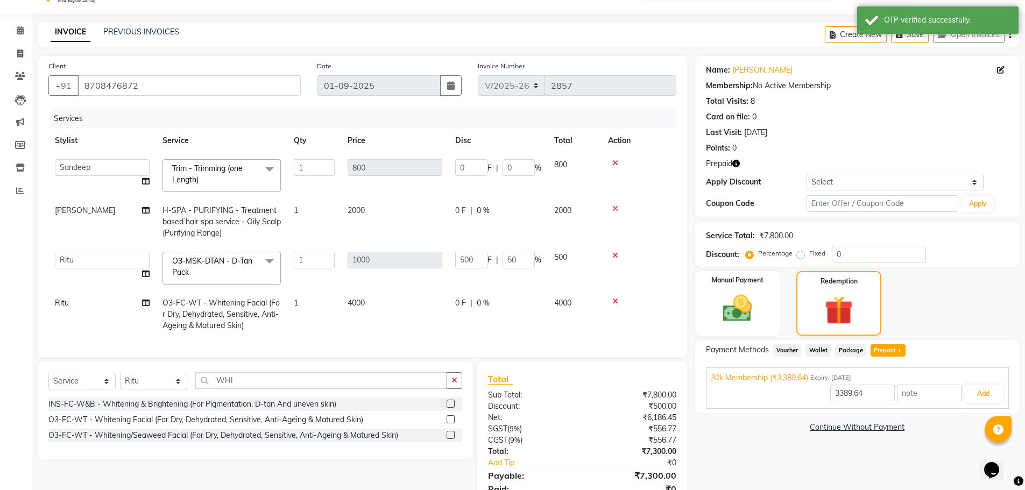
scroll to position [79, 0]
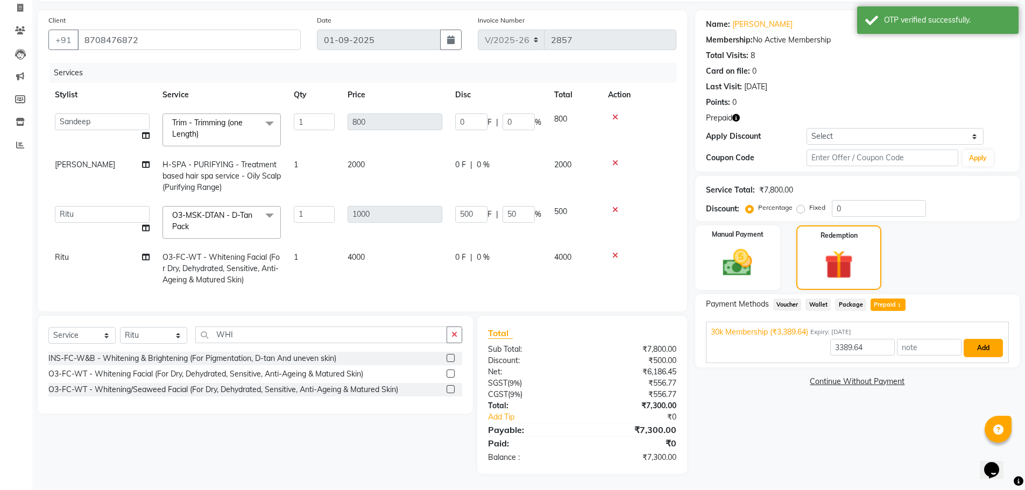
click at [982, 341] on button "Add" at bounding box center [982, 348] width 39 height 18
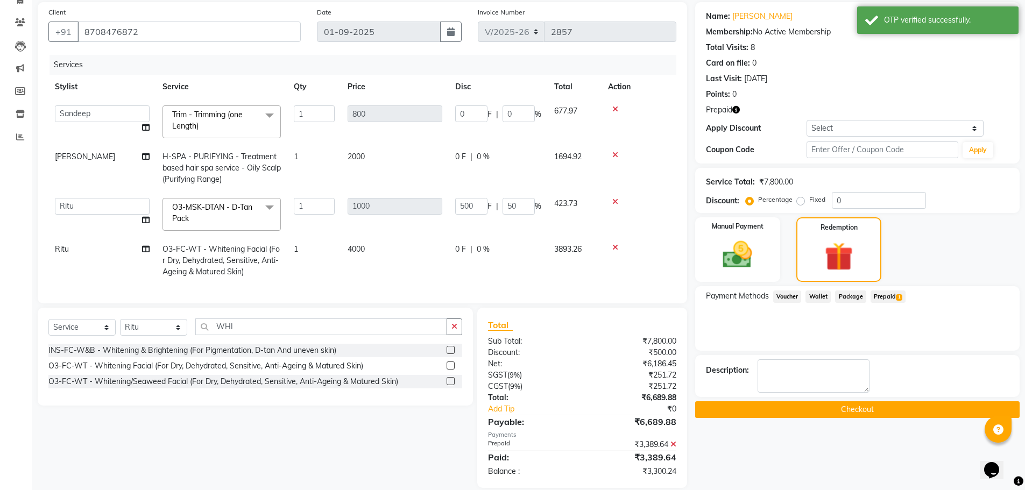
click at [871, 407] on button "Checkout" at bounding box center [857, 409] width 324 height 17
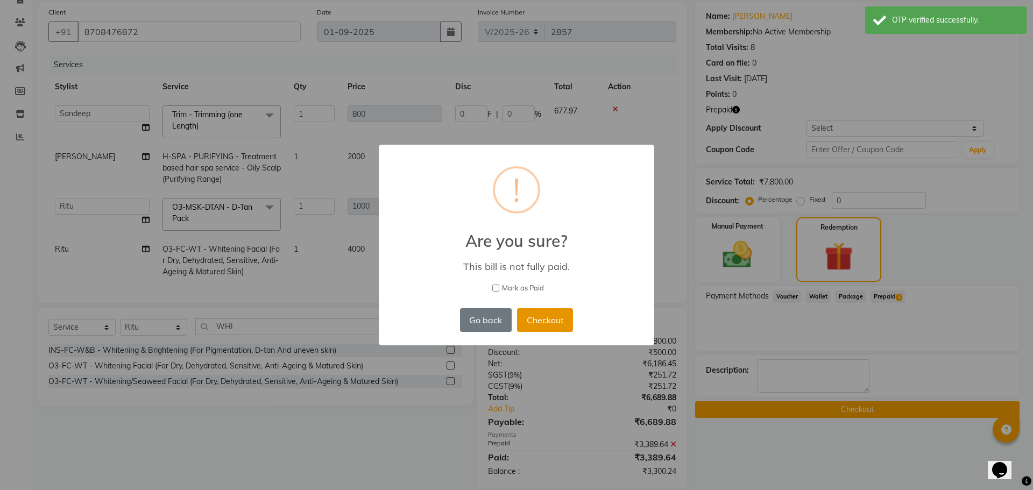
click at [532, 323] on button "Checkout" at bounding box center [545, 320] width 56 height 24
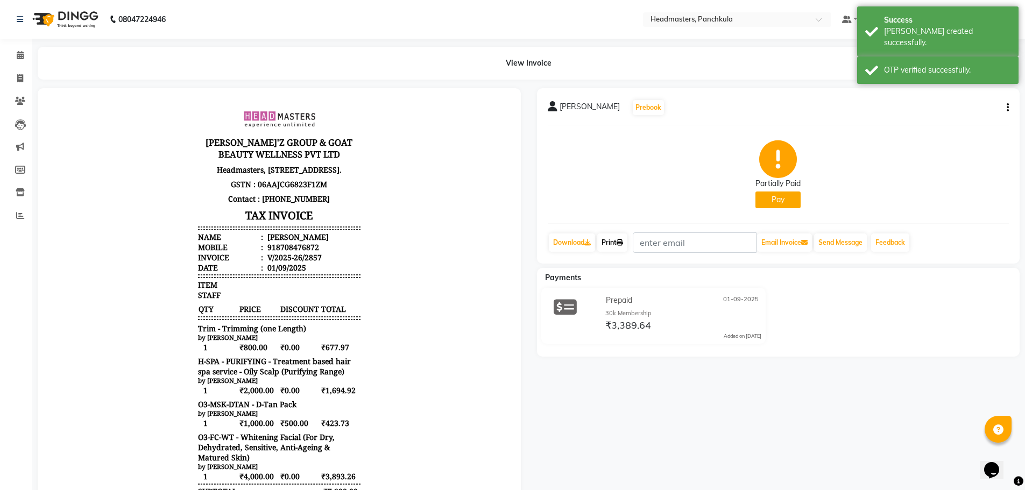
click at [615, 244] on link "Print" at bounding box center [612, 242] width 30 height 18
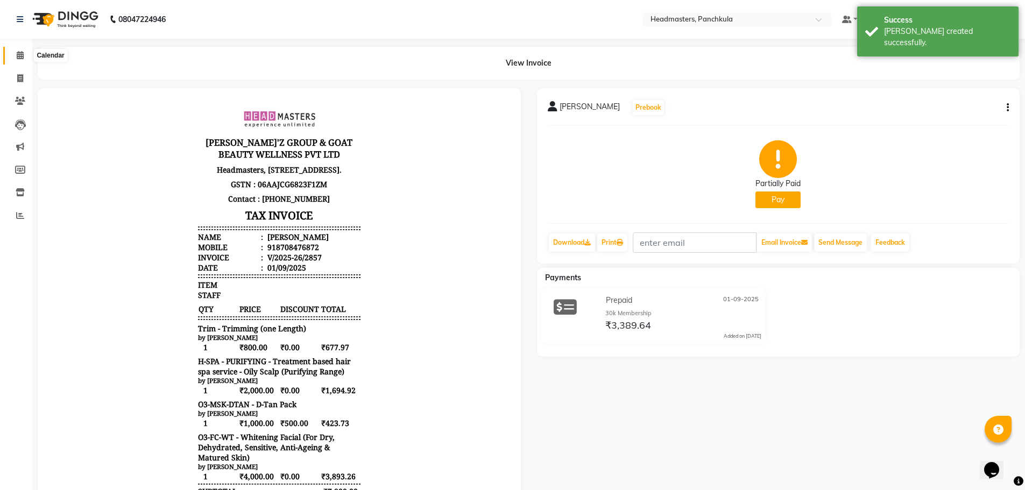
click at [23, 59] on icon at bounding box center [20, 55] width 7 height 8
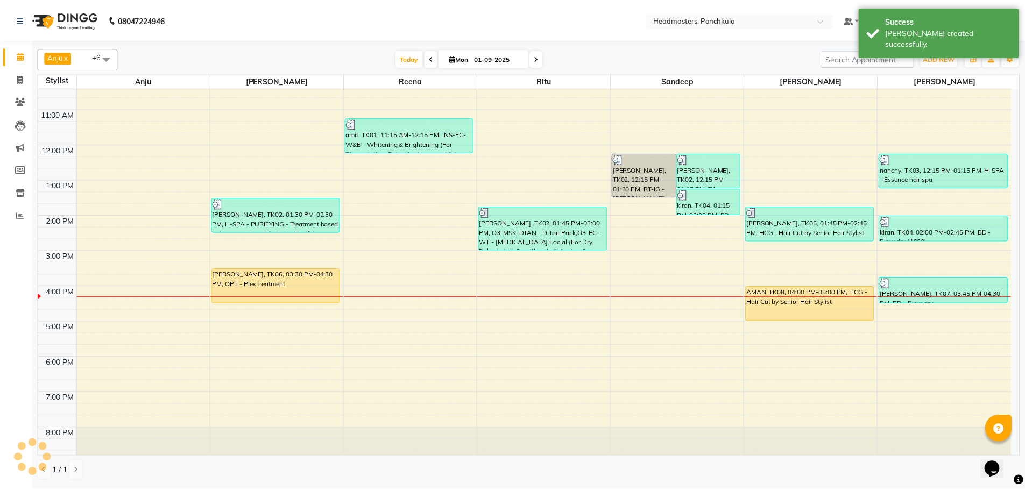
scroll to position [93, 0]
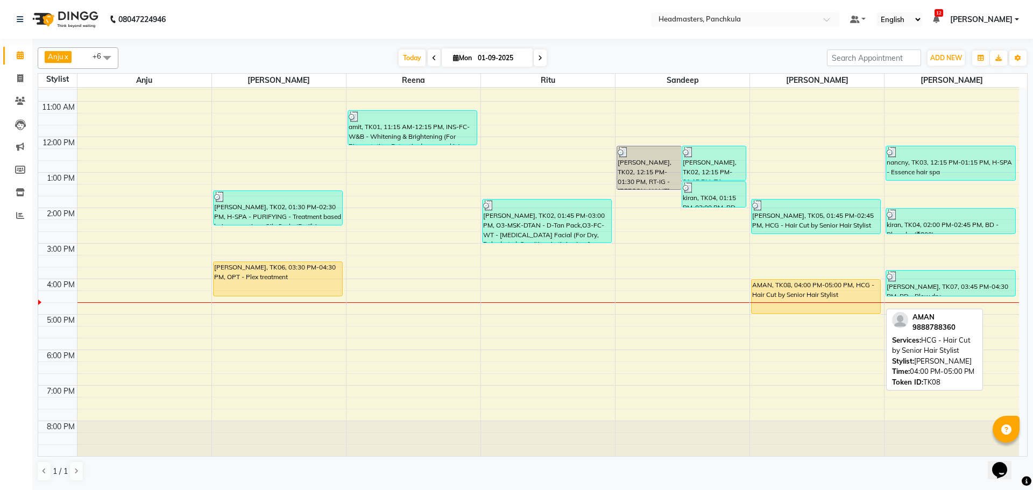
click at [773, 298] on div "AMAN, TK08, 04:00 PM-05:00 PM, HCG - Hair Cut by Senior Hair Stylist" at bounding box center [816, 297] width 129 height 34
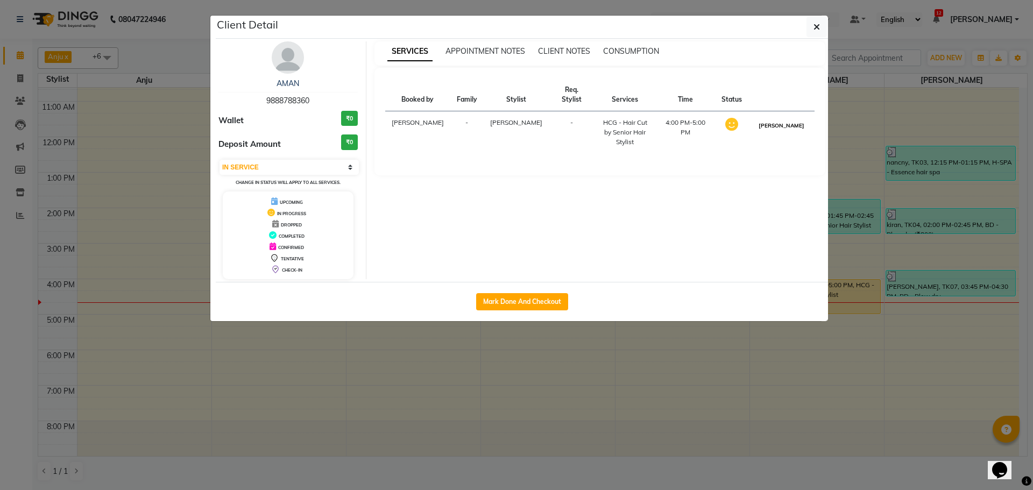
click at [775, 119] on button "[PERSON_NAME]" at bounding box center [781, 125] width 51 height 13
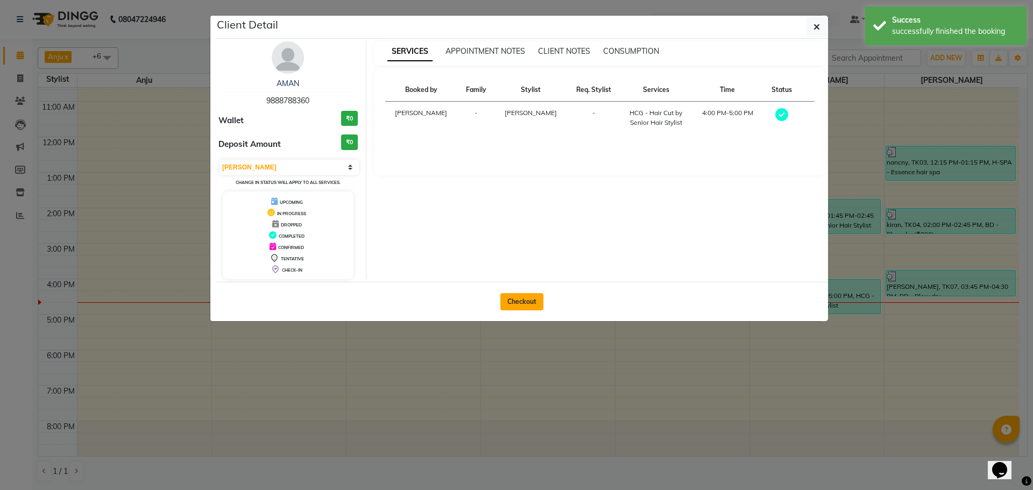
click at [525, 303] on button "Checkout" at bounding box center [521, 301] width 43 height 17
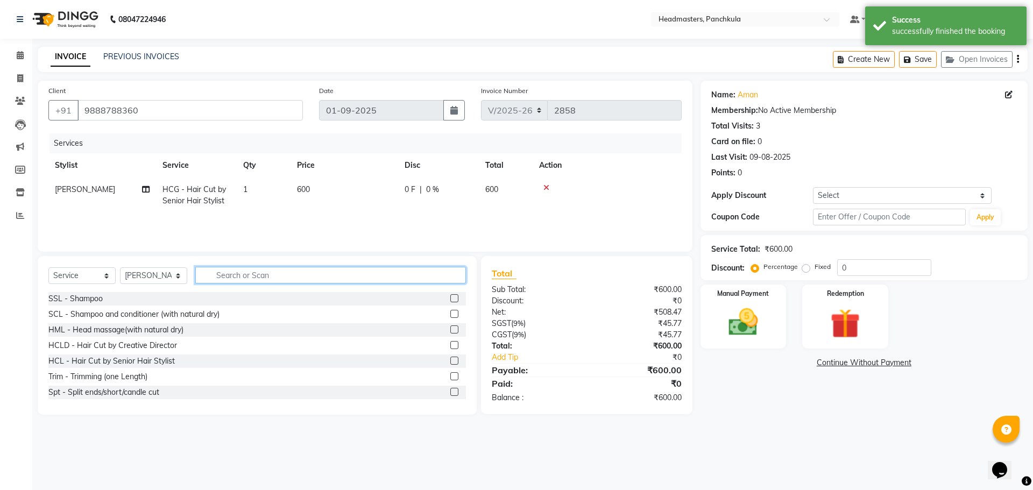
click at [215, 274] on input "text" at bounding box center [330, 275] width 271 height 17
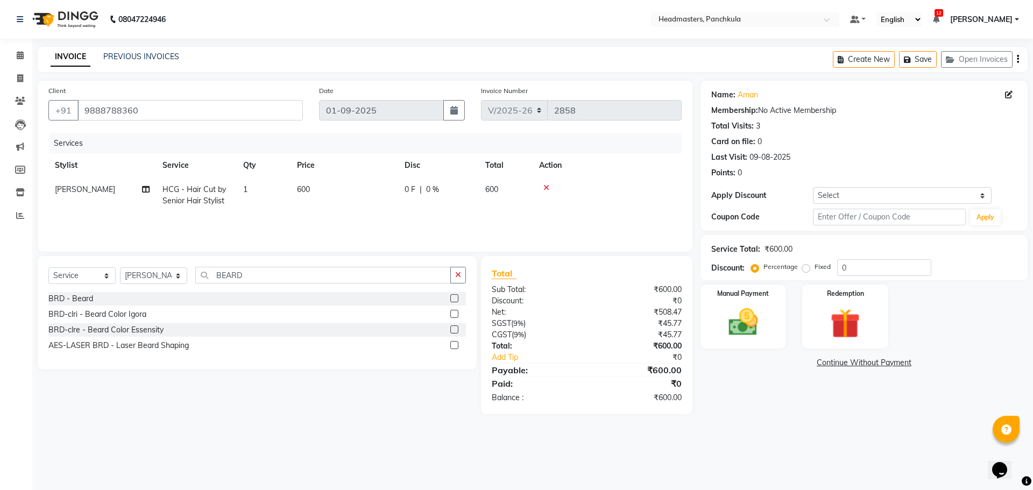
click at [448, 299] on div "BRD - Beard" at bounding box center [256, 298] width 417 height 13
click at [456, 297] on label at bounding box center [454, 298] width 8 height 8
click at [456, 297] on input "checkbox" at bounding box center [453, 298] width 7 height 7
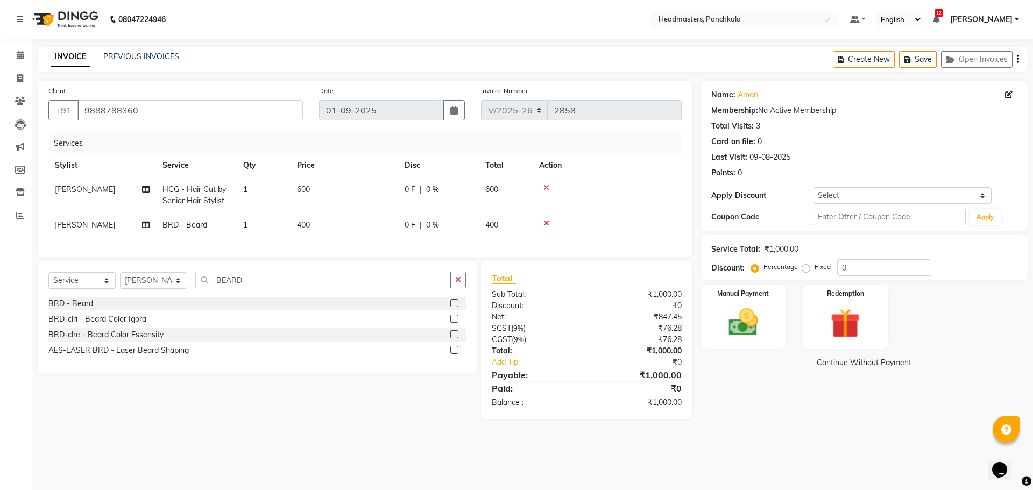
click at [425, 192] on div "0 F | 0 %" at bounding box center [439, 189] width 68 height 11
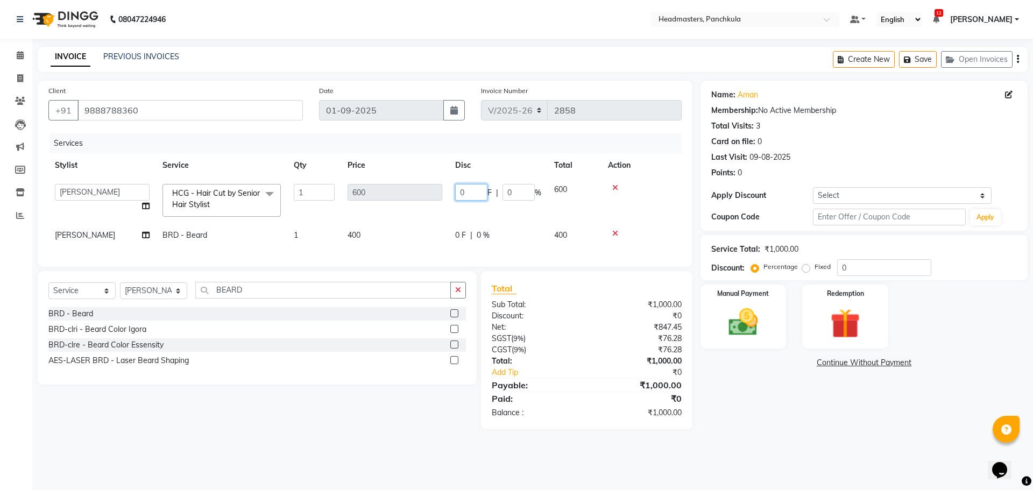
click at [476, 194] on input "0" at bounding box center [471, 192] width 32 height 17
click at [642, 208] on td at bounding box center [641, 201] width 80 height 46
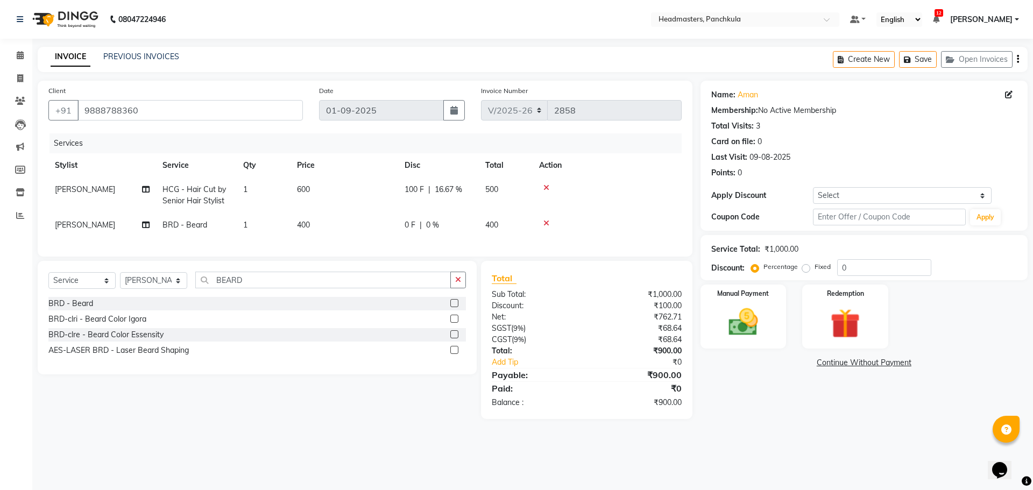
click at [427, 227] on span "0 %" at bounding box center [432, 224] width 13 height 11
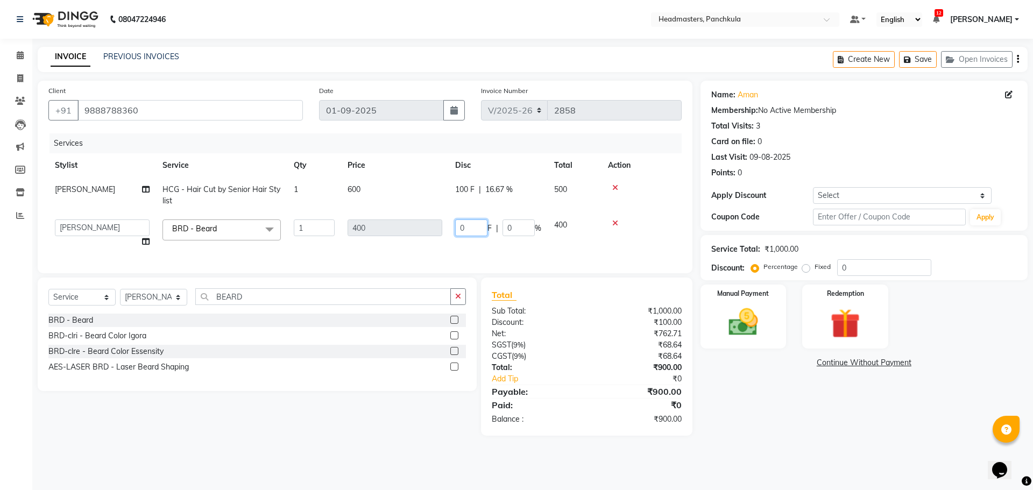
click at [473, 231] on input "0" at bounding box center [471, 227] width 32 height 17
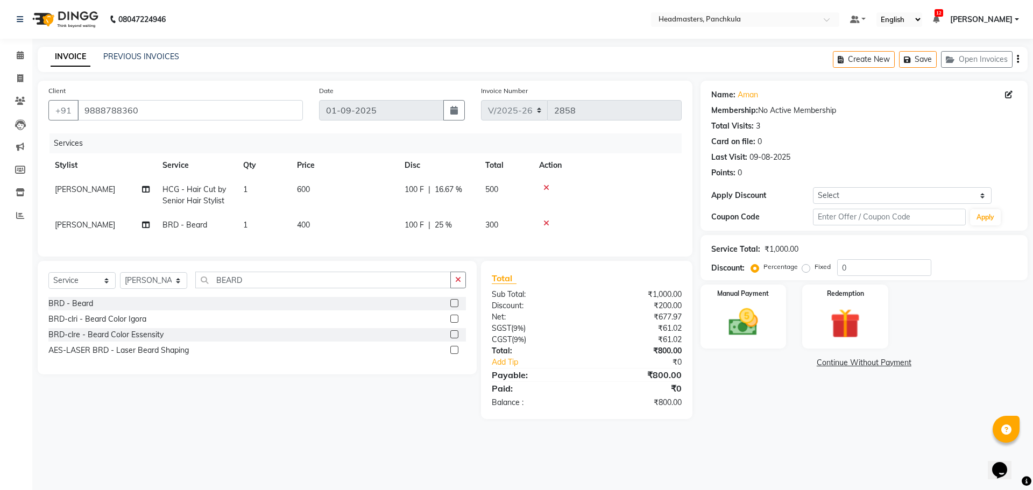
click at [669, 240] on div "Services Stylist Service Qty Price Disc Total Action Wajid Shah HCG - Hair Cut …" at bounding box center [364, 189] width 633 height 112
click at [737, 330] on img at bounding box center [743, 322] width 50 height 36
click at [890, 363] on span "Cash" at bounding box center [889, 363] width 20 height 12
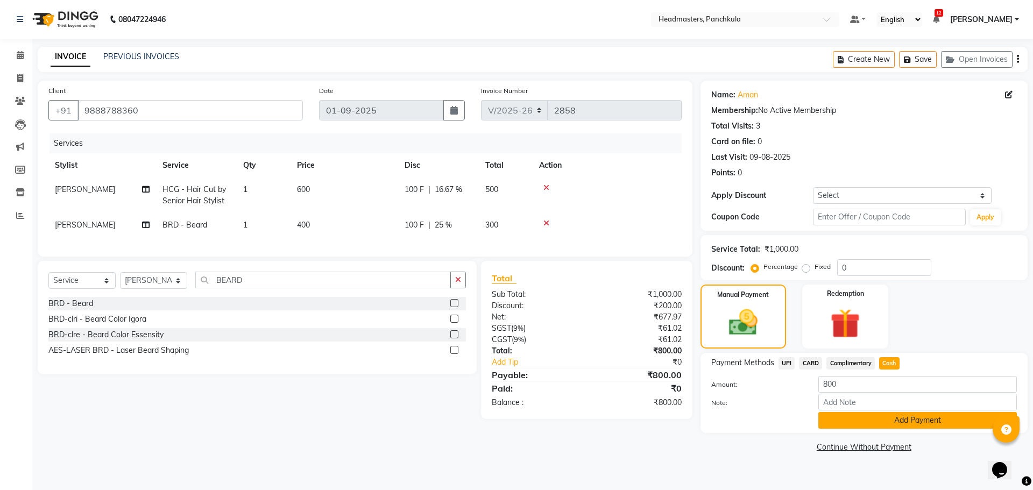
click at [890, 417] on button "Add Payment" at bounding box center [917, 420] width 199 height 17
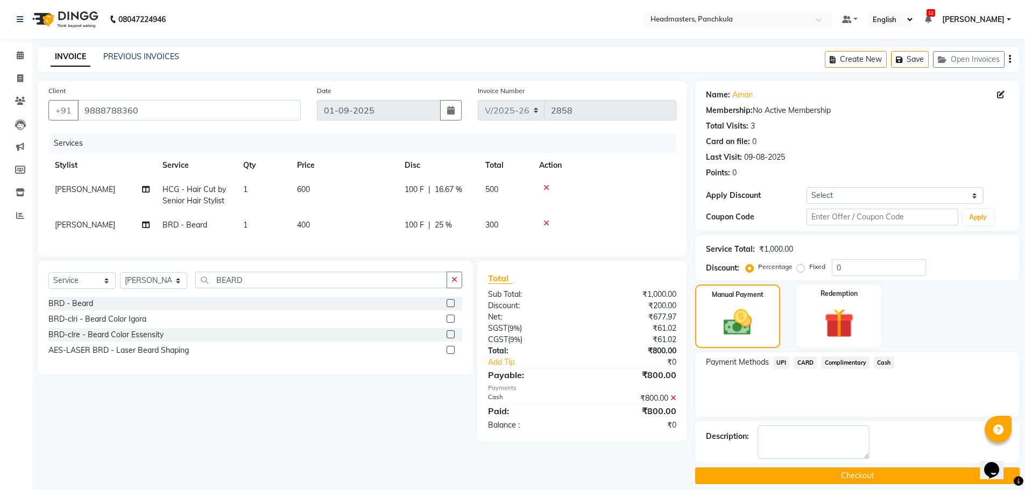
click at [828, 478] on button "Checkout" at bounding box center [857, 475] width 324 height 17
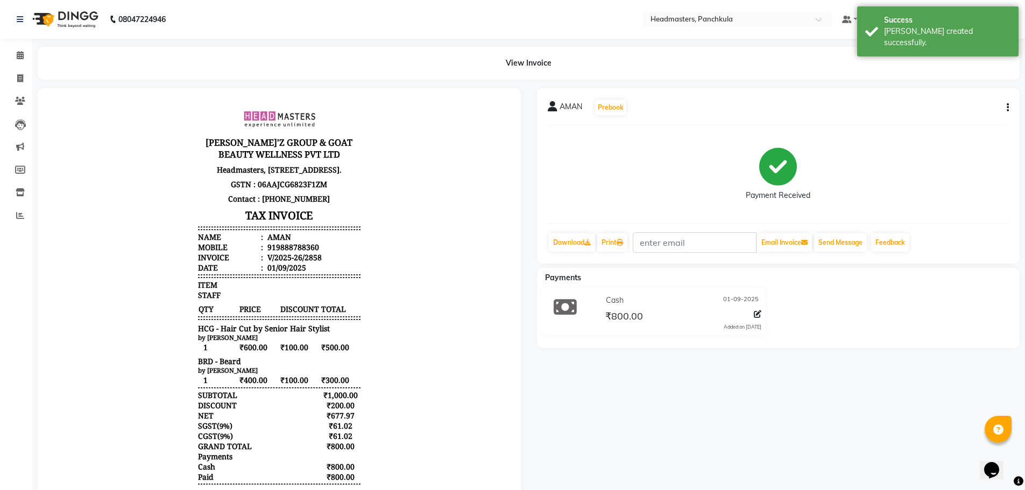
click at [773, 421] on div "AMAN Prebook Payment Received Download Print Email Invoice Send Message Feedbac…" at bounding box center [778, 310] width 499 height 444
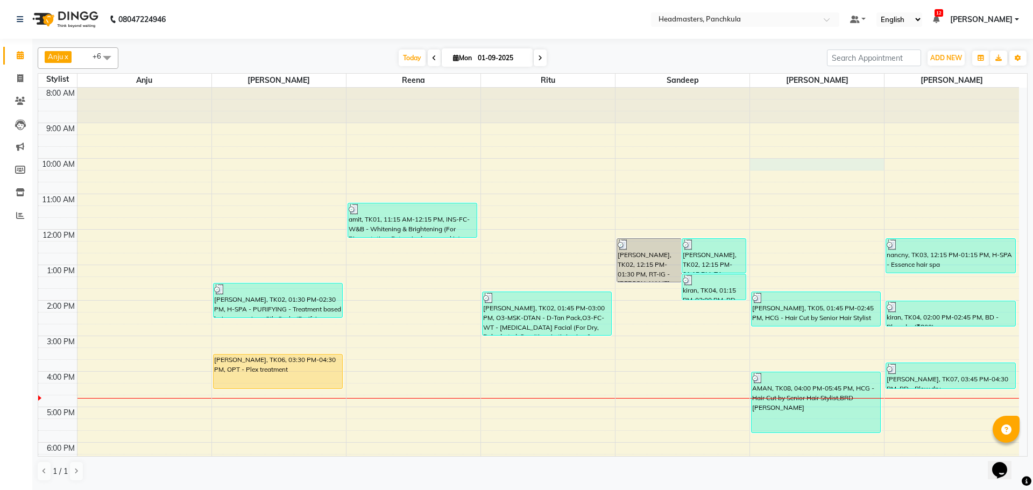
click at [758, 161] on div "8:00 AM 9:00 AM 10:00 AM 11:00 AM 12:00 PM 1:00 PM 2:00 PM 3:00 PM 4:00 PM 5:00…" at bounding box center [528, 318] width 981 height 461
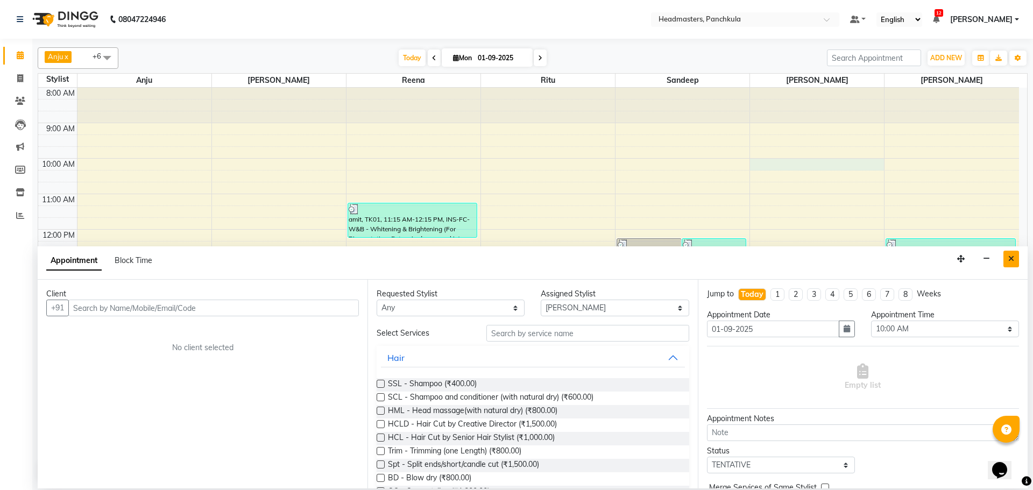
click at [1013, 259] on icon "Close" at bounding box center [1011, 259] width 6 height 8
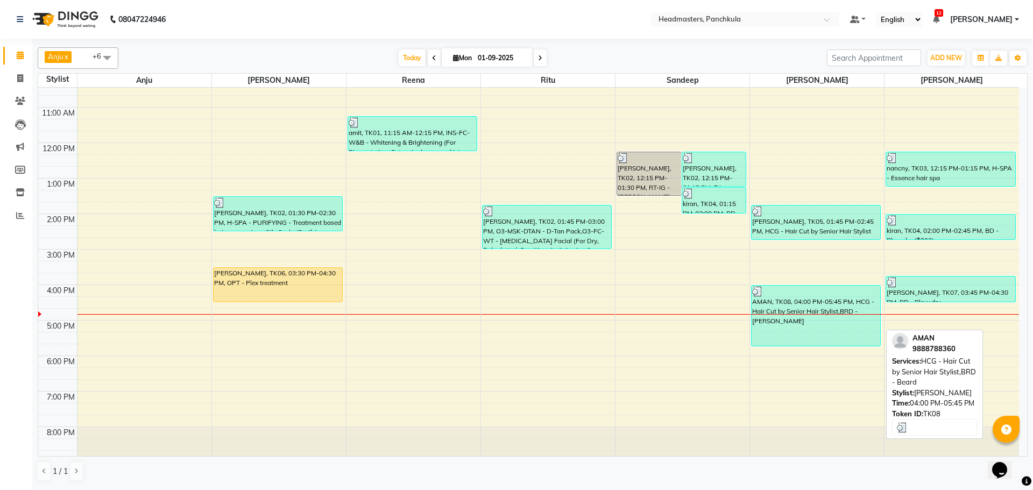
scroll to position [93, 0]
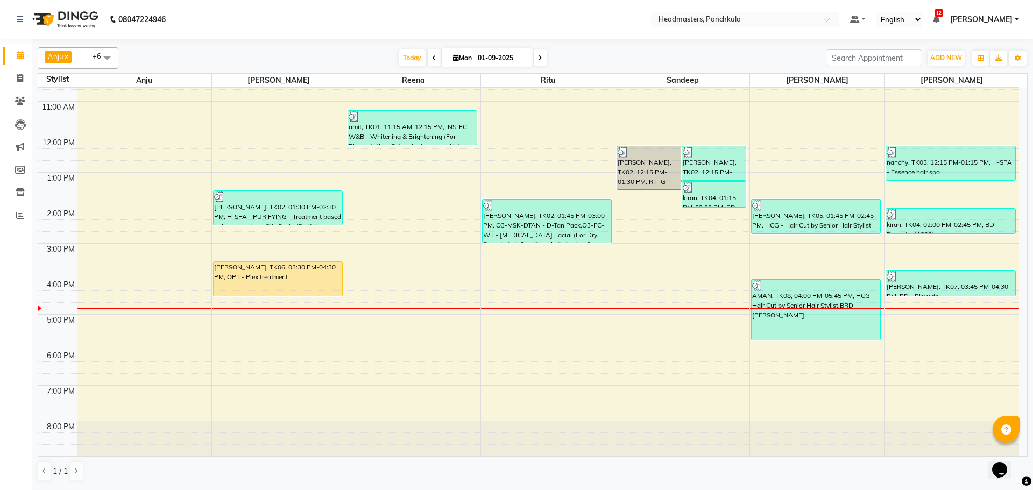
click at [776, 351] on div "8:00 AM 9:00 AM 10:00 AM 11:00 AM 12:00 PM 1:00 PM 2:00 PM 3:00 PM 4:00 PM 5:00…" at bounding box center [528, 225] width 981 height 461
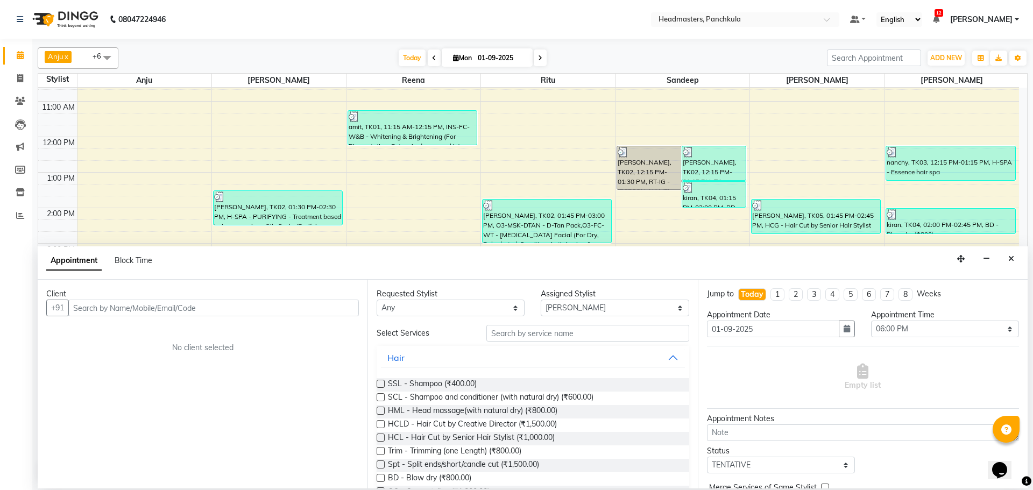
click at [94, 304] on input "text" at bounding box center [213, 308] width 291 height 17
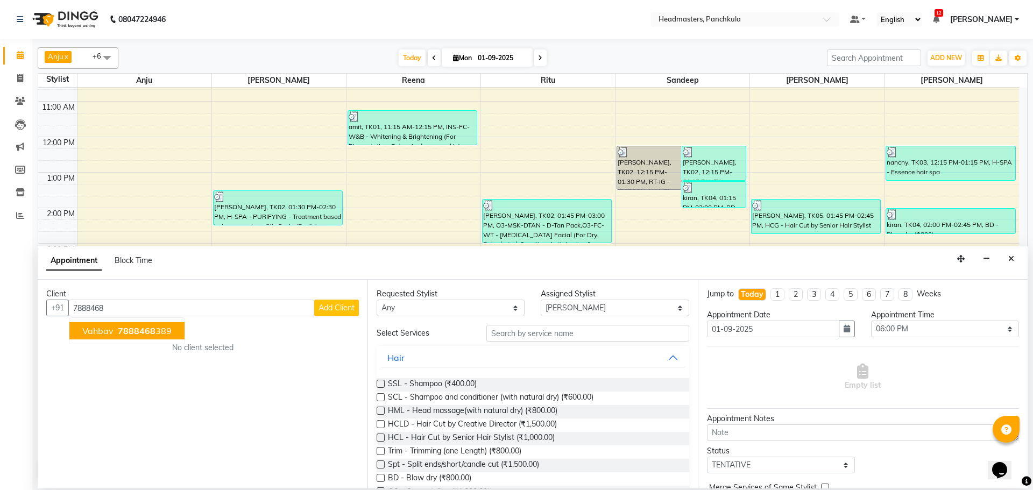
click at [126, 335] on span "7888468" at bounding box center [137, 330] width 38 height 11
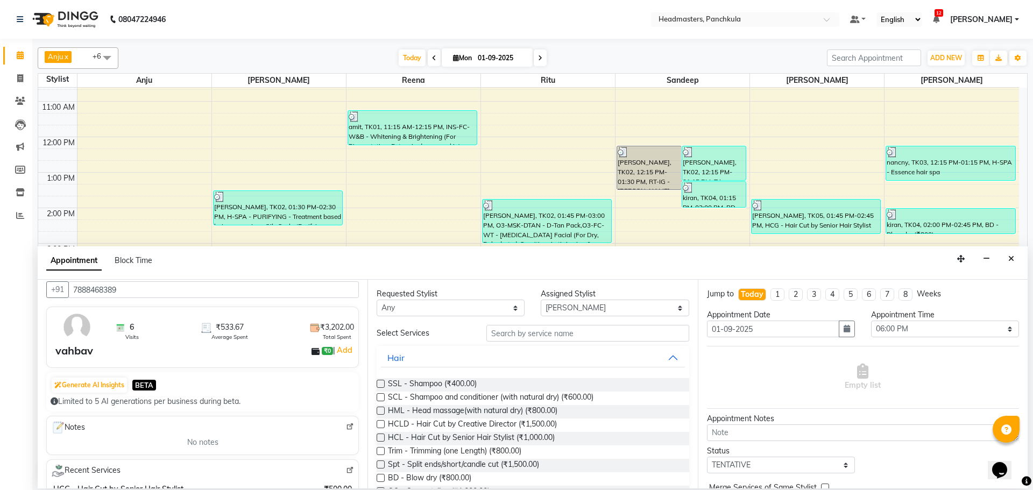
scroll to position [0, 0]
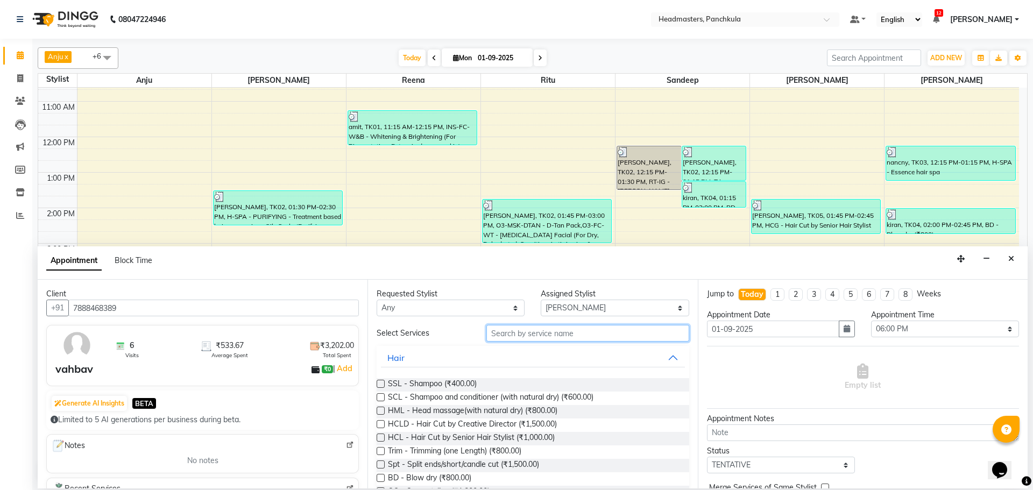
click at [503, 333] on input "text" at bounding box center [587, 333] width 203 height 17
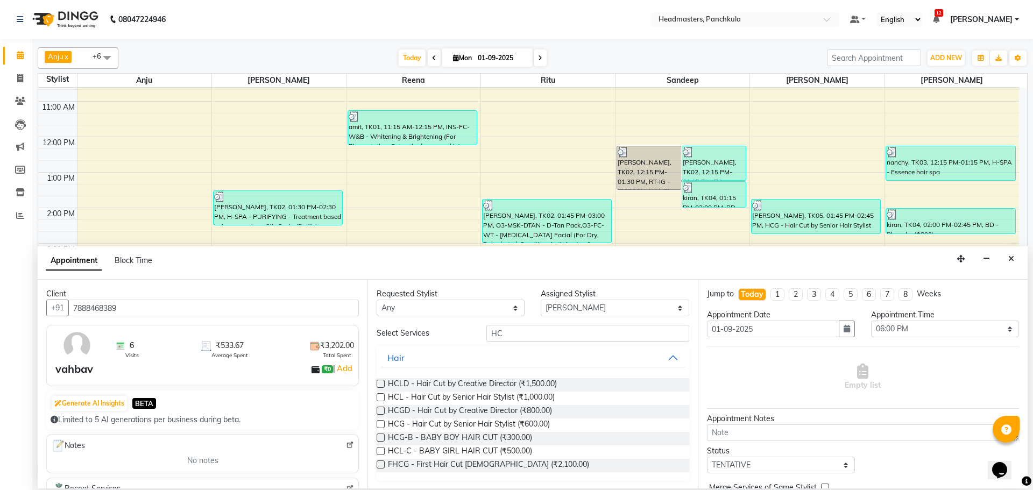
click at [381, 424] on label at bounding box center [381, 424] width 8 height 8
click at [381, 424] on input "checkbox" at bounding box center [380, 425] width 7 height 7
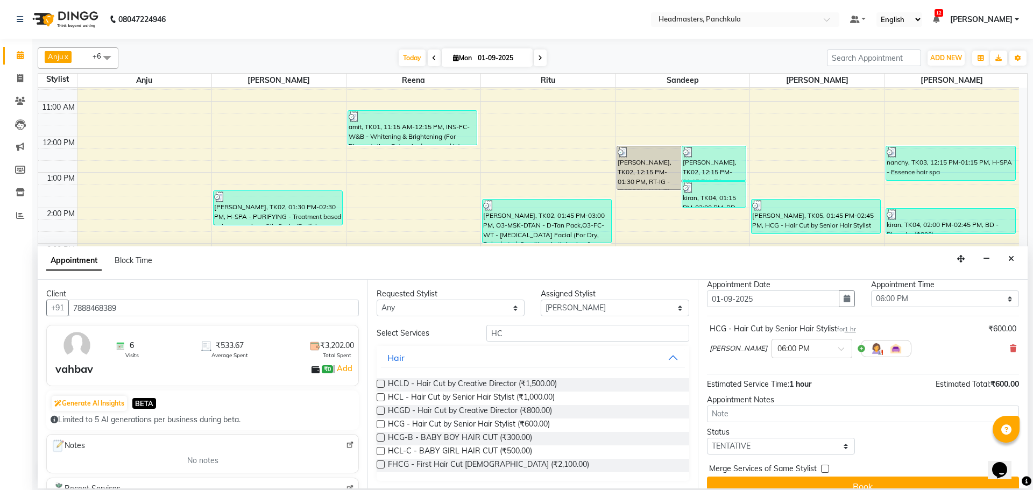
scroll to position [46, 0]
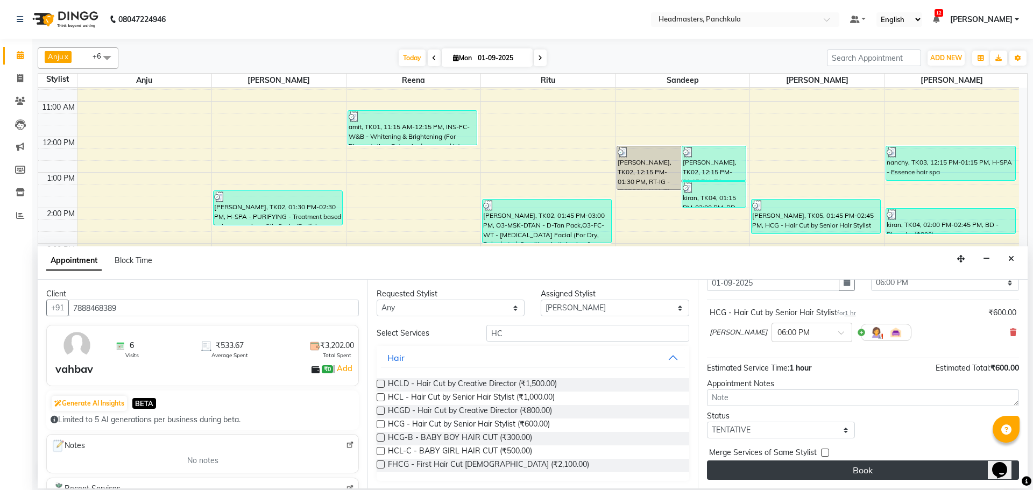
click at [865, 471] on button "Book" at bounding box center [863, 470] width 312 height 19
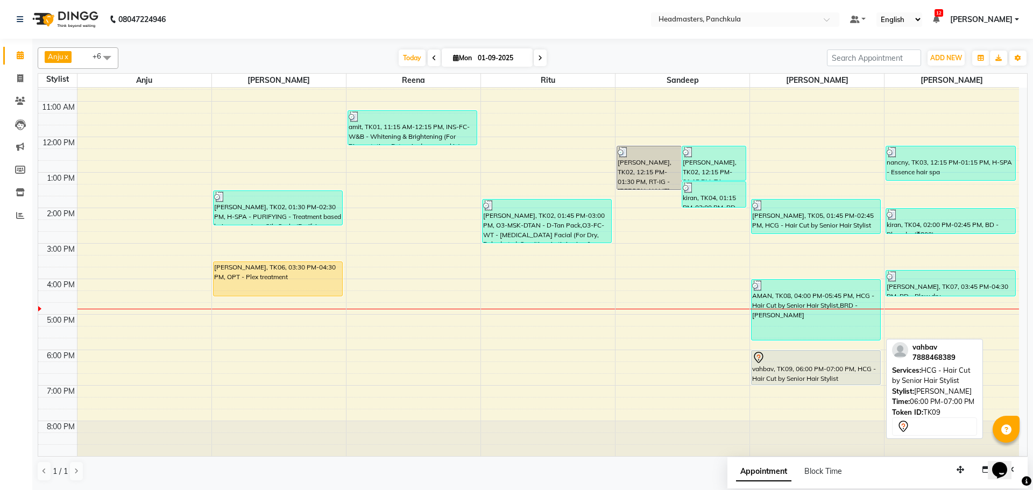
click at [803, 370] on div "vahbav, TK09, 06:00 PM-07:00 PM, HCG - Hair Cut by Senior Hair Stylist" at bounding box center [816, 368] width 129 height 34
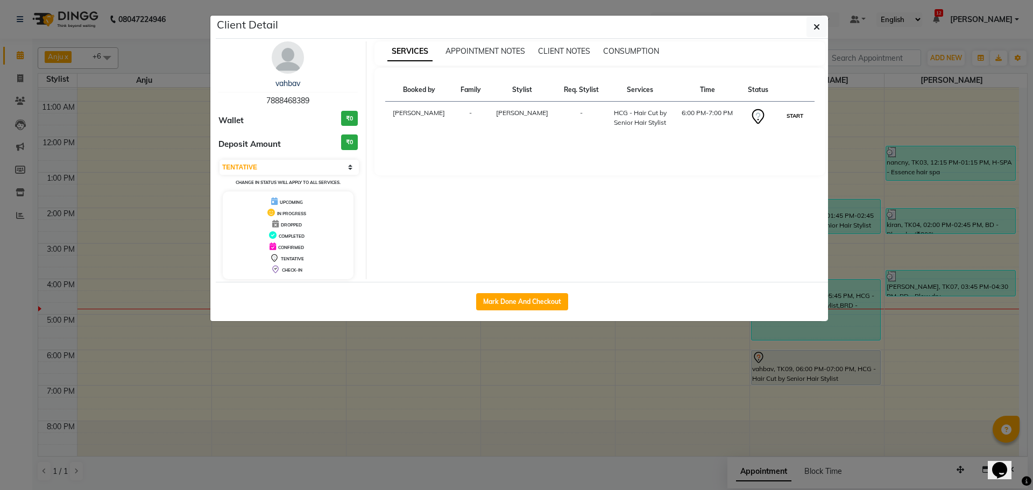
click at [796, 117] on button "START" at bounding box center [795, 115] width 22 height 13
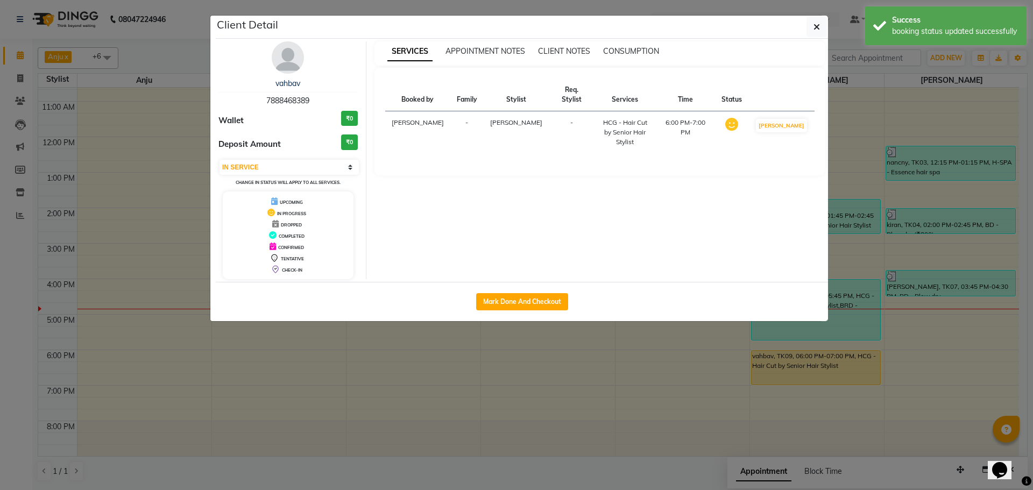
click at [562, 396] on ngb-modal-window "Client Detail vahbav 7888468389 Wallet ₹0 Deposit Amount ₹0 Select IN SERVICE C…" at bounding box center [516, 245] width 1033 height 490
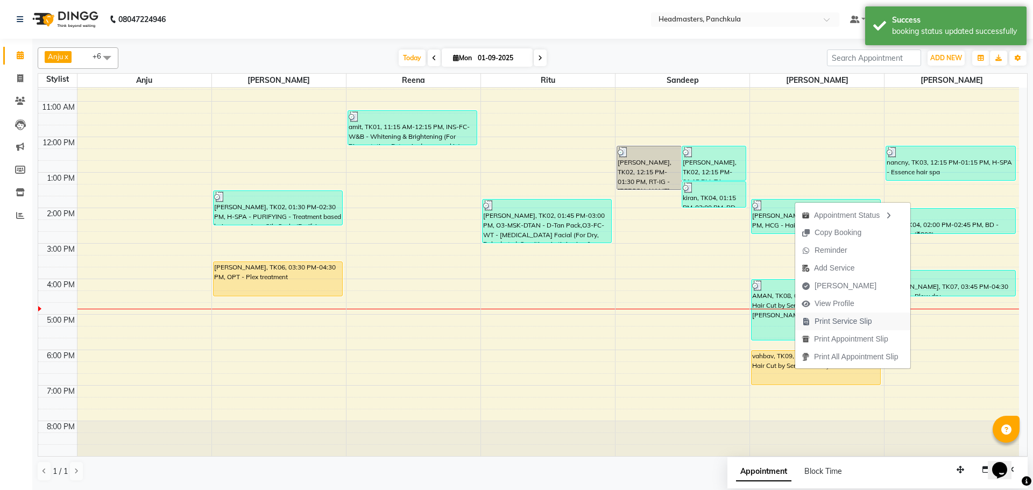
click at [830, 321] on span "Print Service Slip" at bounding box center [843, 321] width 58 height 11
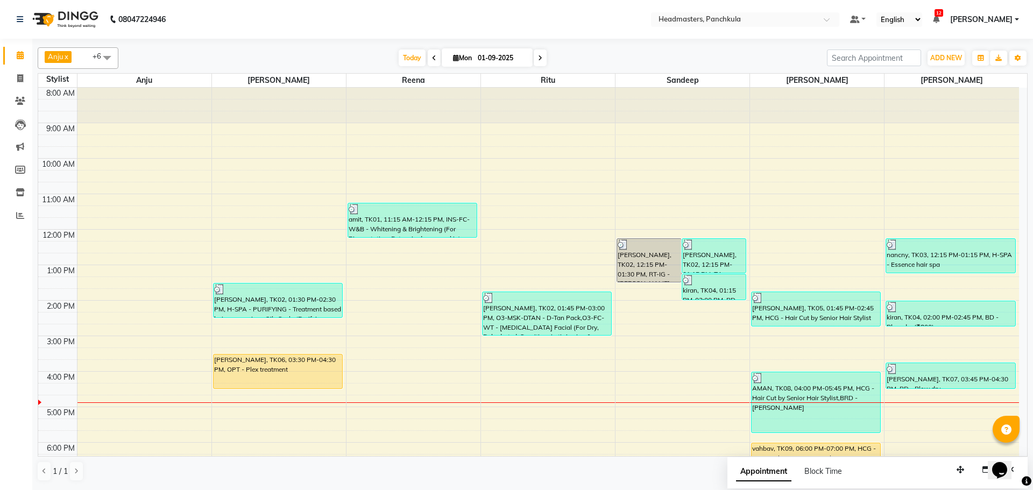
scroll to position [93, 0]
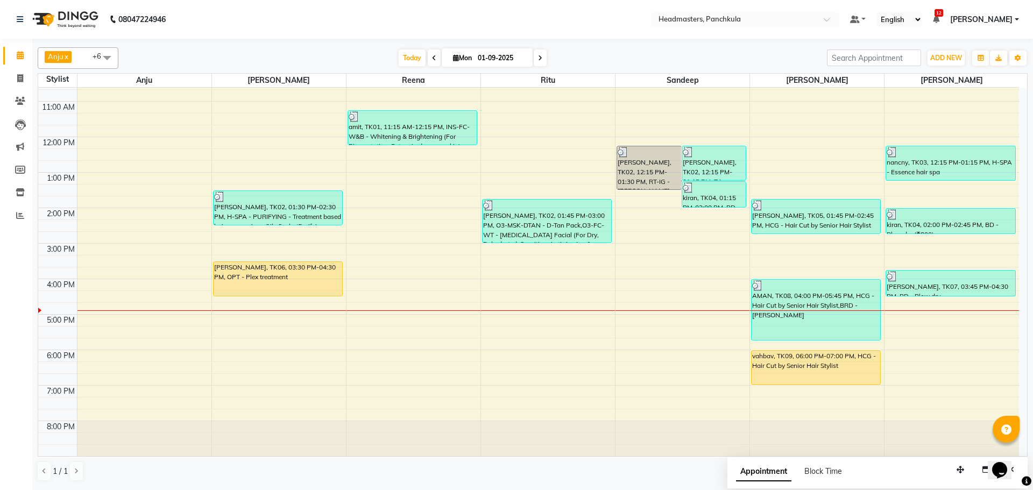
click at [362, 319] on div "8:00 AM 9:00 AM 10:00 AM 11:00 AM 12:00 PM 1:00 PM 2:00 PM 3:00 PM 4:00 PM 5:00…" at bounding box center [528, 225] width 981 height 461
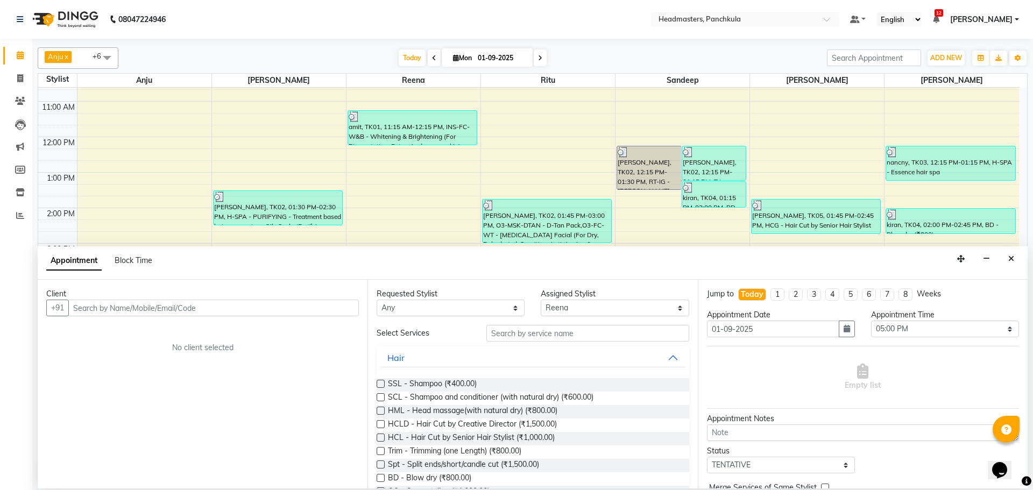
click at [112, 304] on input "text" at bounding box center [213, 308] width 291 height 17
click at [97, 305] on input "text" at bounding box center [213, 308] width 291 height 17
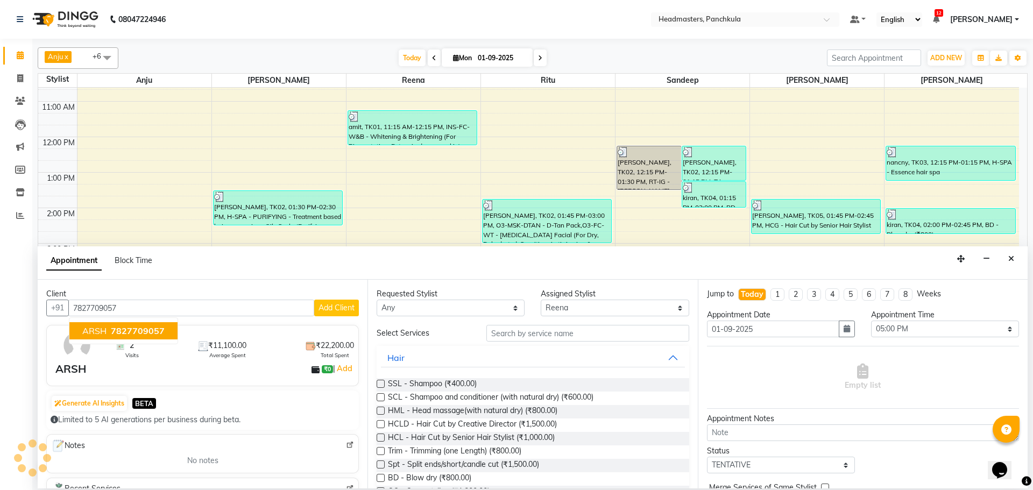
click at [97, 329] on span "ARSH" at bounding box center [94, 330] width 24 height 11
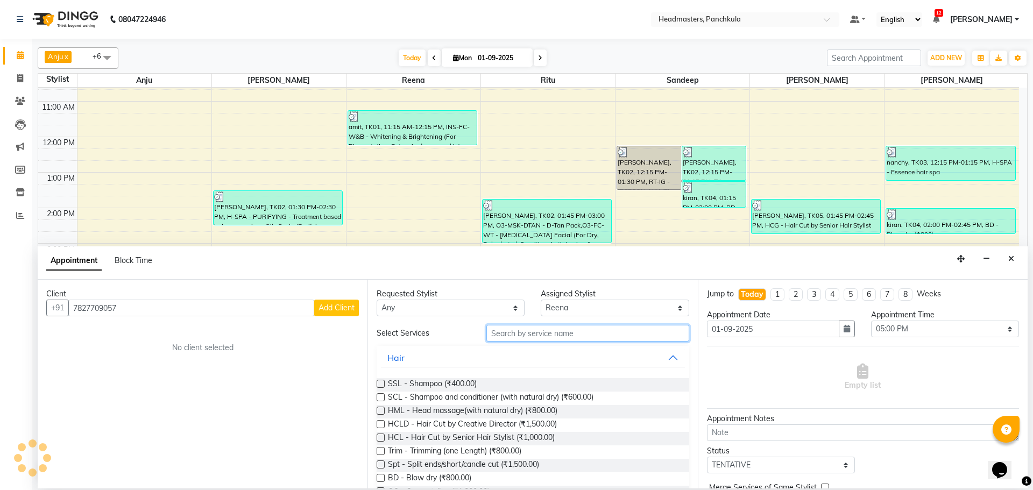
click at [487, 331] on input "text" at bounding box center [587, 333] width 203 height 17
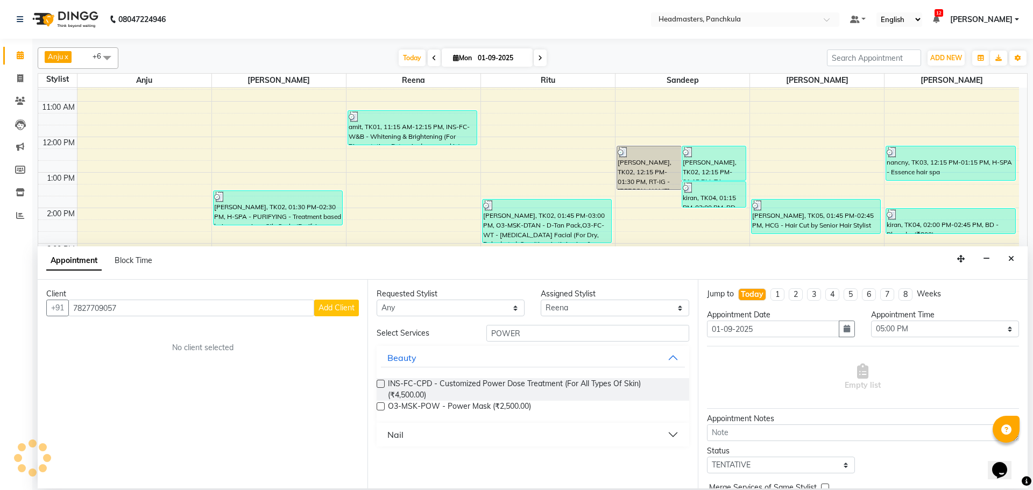
click at [424, 431] on button "Nail" at bounding box center [532, 434] width 303 height 19
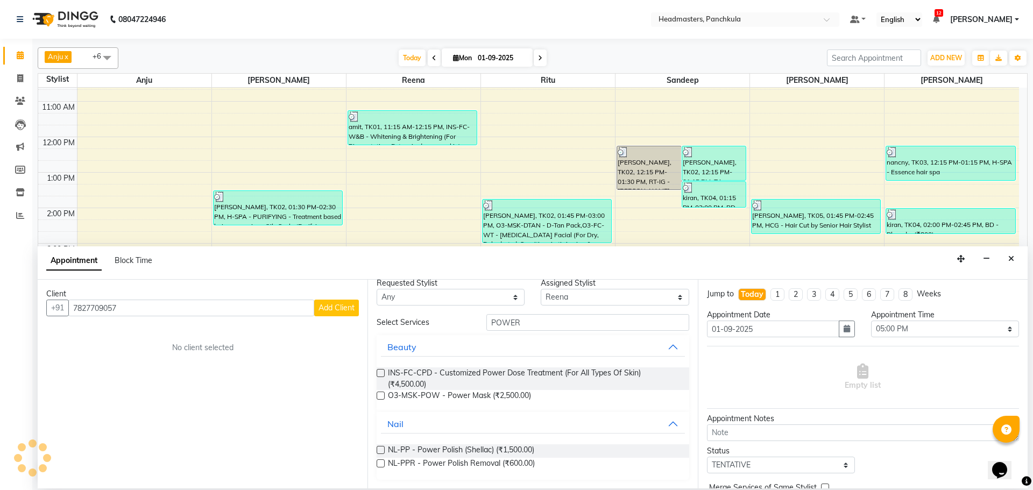
click at [379, 463] on label at bounding box center [381, 463] width 8 height 8
click at [379, 463] on input "checkbox" at bounding box center [380, 464] width 7 height 7
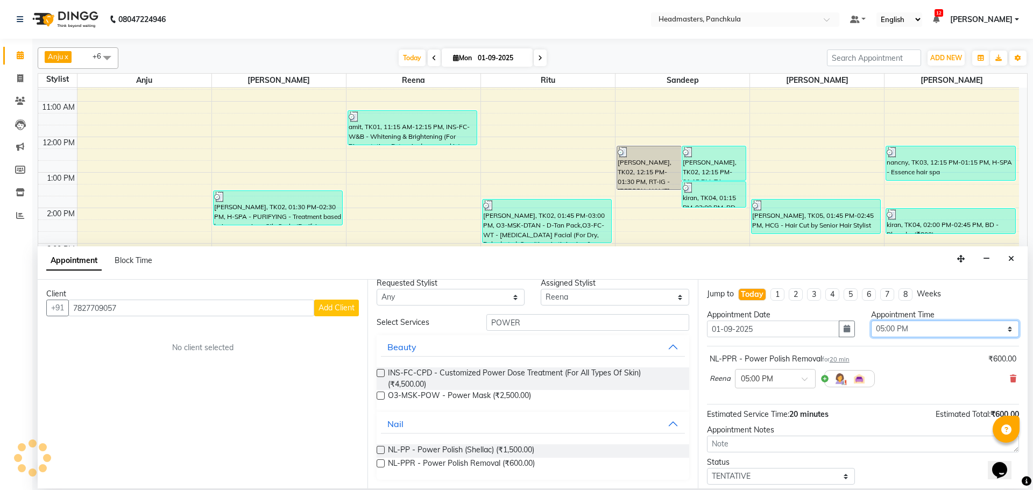
click at [897, 321] on select "Select 09:00 AM 09:15 AM 09:30 AM 09:45 AM 10:00 AM 10:15 AM 10:30 AM 10:45 AM …" at bounding box center [945, 329] width 148 height 17
click at [871, 321] on select "Select 09:00 AM 09:15 AM 09:30 AM 09:45 AM 10:00 AM 10:15 AM 10:30 AM 10:45 AM …" at bounding box center [945, 329] width 148 height 17
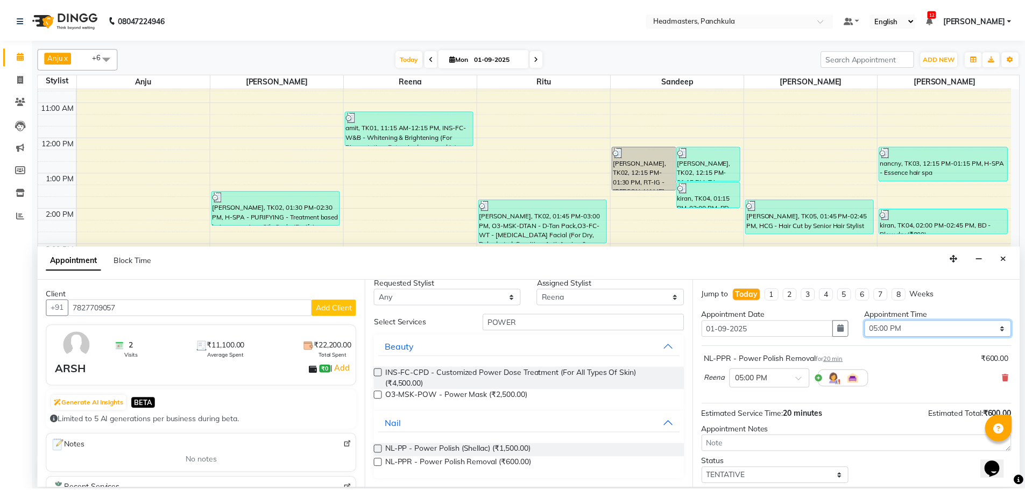
scroll to position [46, 0]
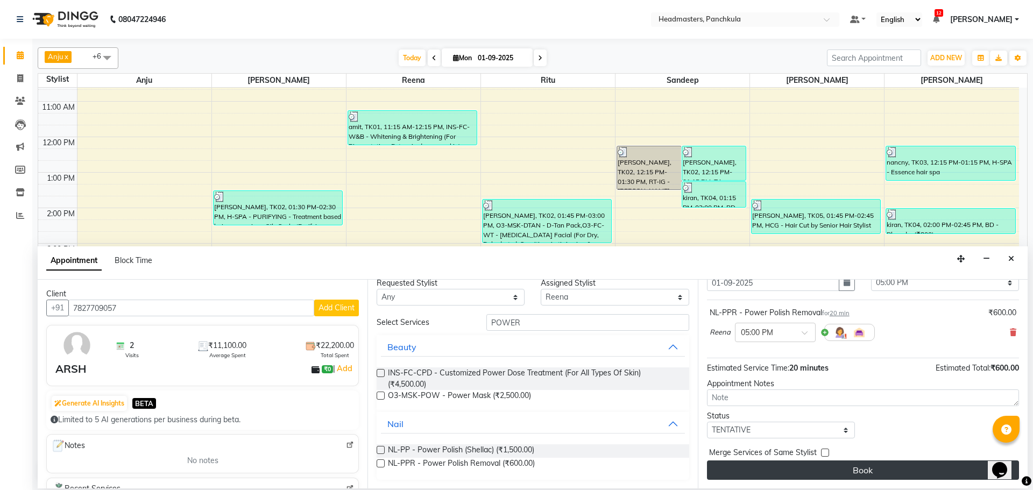
click at [913, 463] on button "Book" at bounding box center [863, 470] width 312 height 19
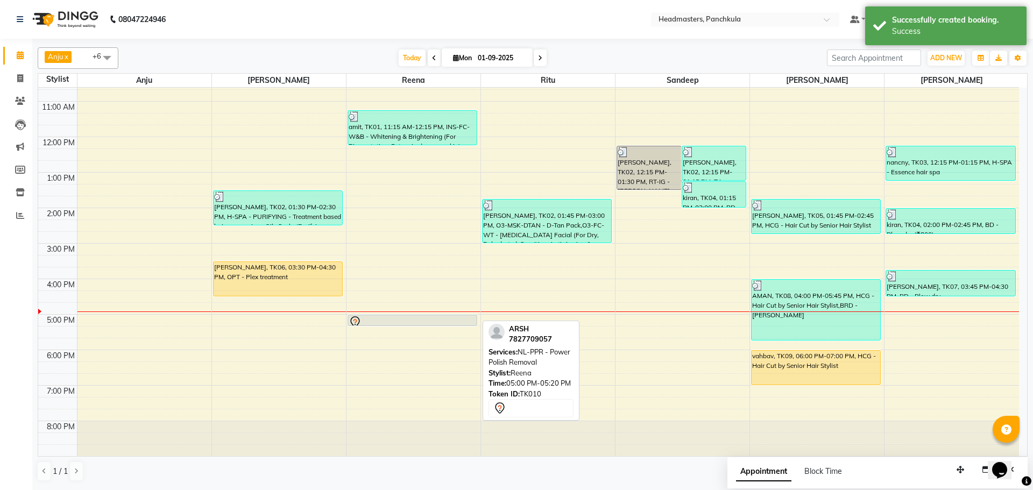
click at [403, 319] on div at bounding box center [412, 322] width 127 height 13
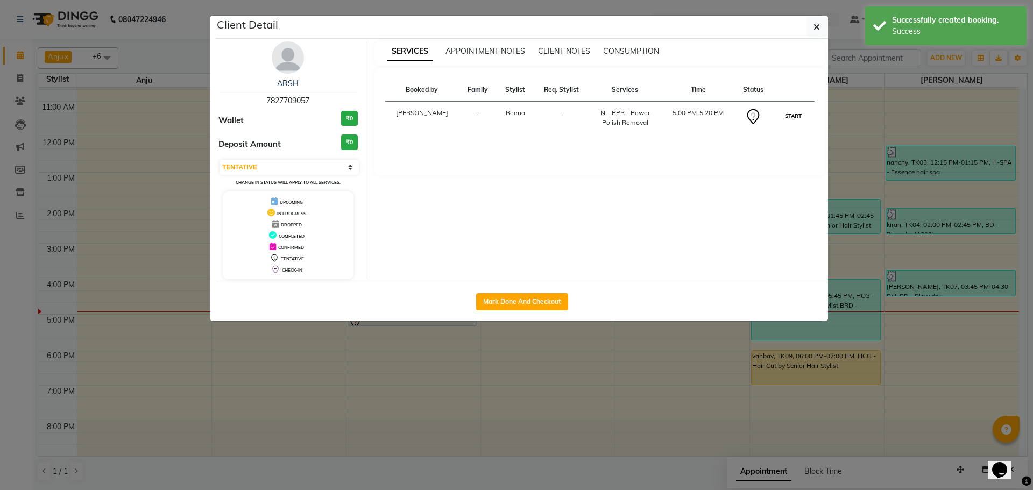
click at [800, 120] on button "START" at bounding box center [793, 115] width 22 height 13
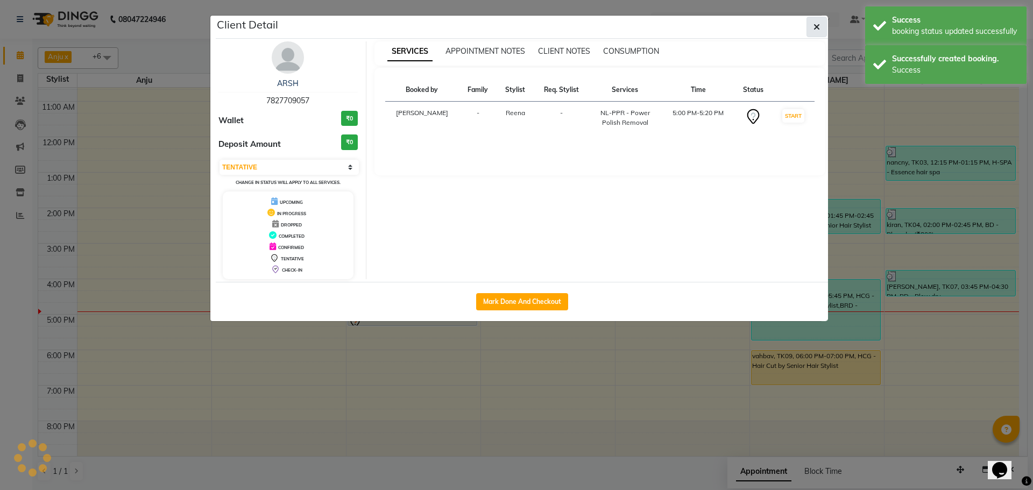
click at [813, 20] on button "button" at bounding box center [816, 27] width 20 height 20
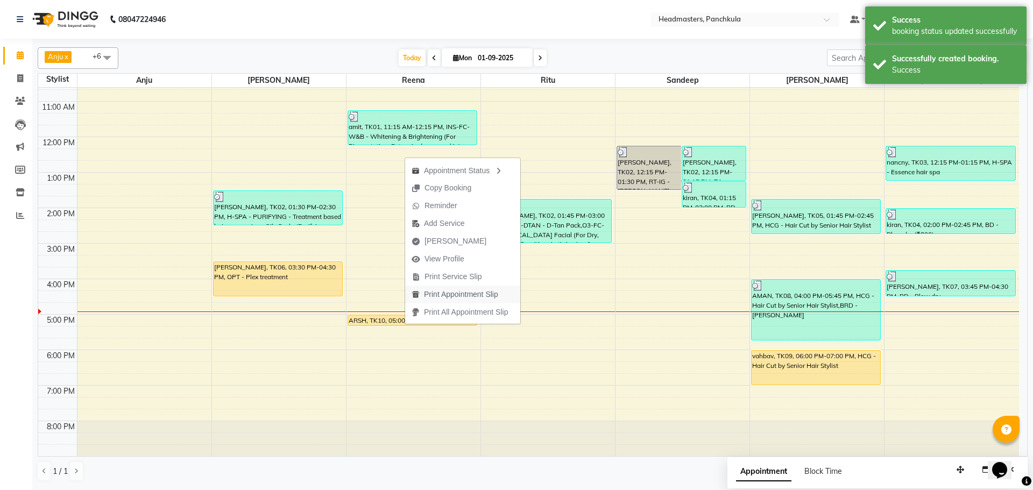
click at [438, 300] on span "Print Appointment Slip" at bounding box center [461, 294] width 74 height 11
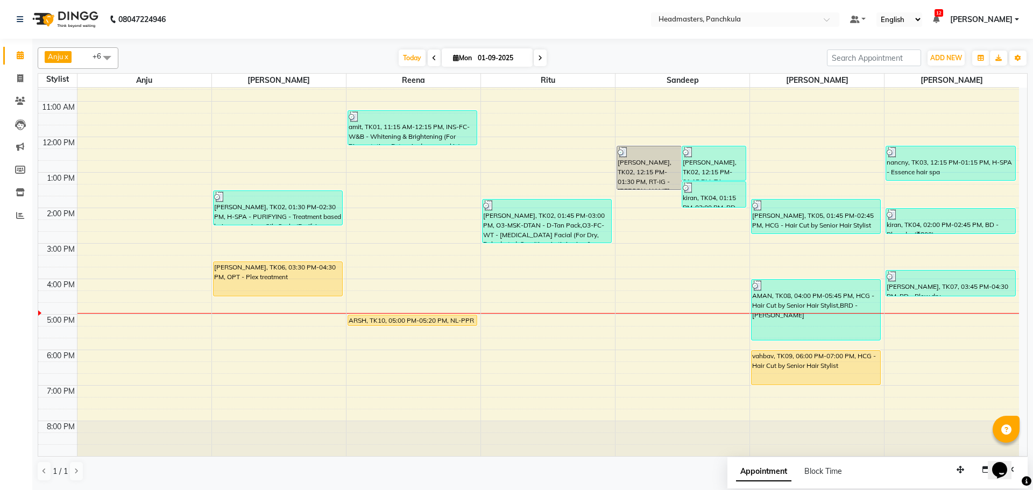
click at [934, 11] on span "12" at bounding box center [938, 13] width 9 height 8
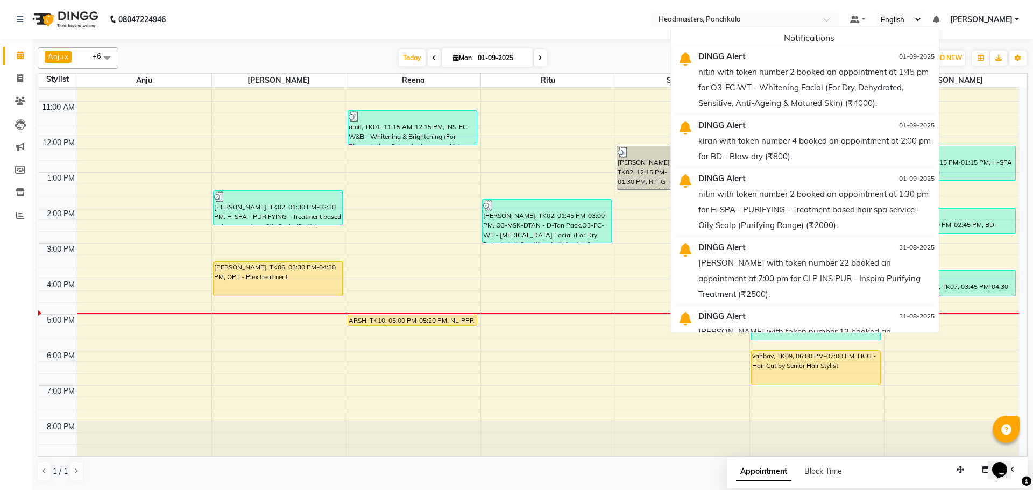
click at [342, 44] on div "Anju x Parveen x Sandeep x Ritu x Wajid Shah x Amjad x Reena x +6 Select All An…" at bounding box center [533, 264] width 990 height 443
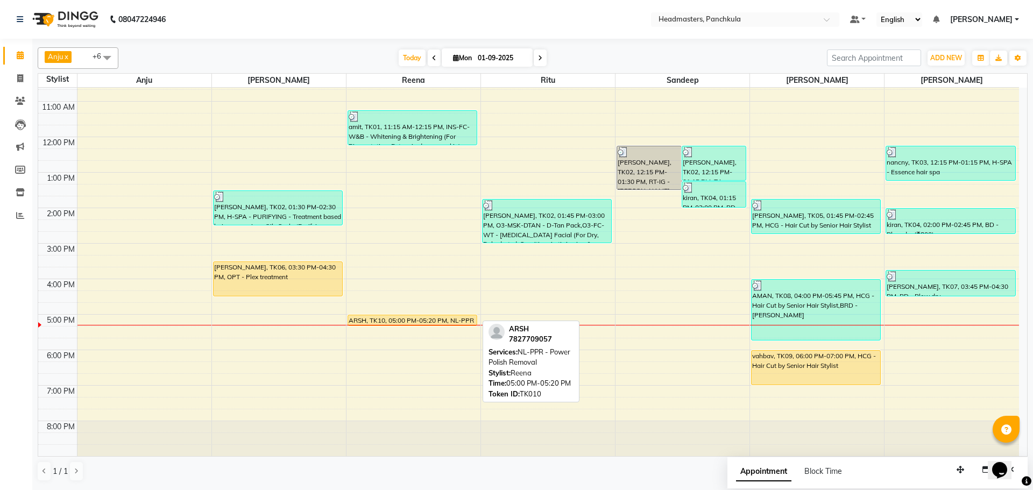
click at [405, 318] on div "ARSH, TK10, 05:00 PM-05:20 PM, NL-PPR - Power Polish Removal" at bounding box center [412, 320] width 129 height 10
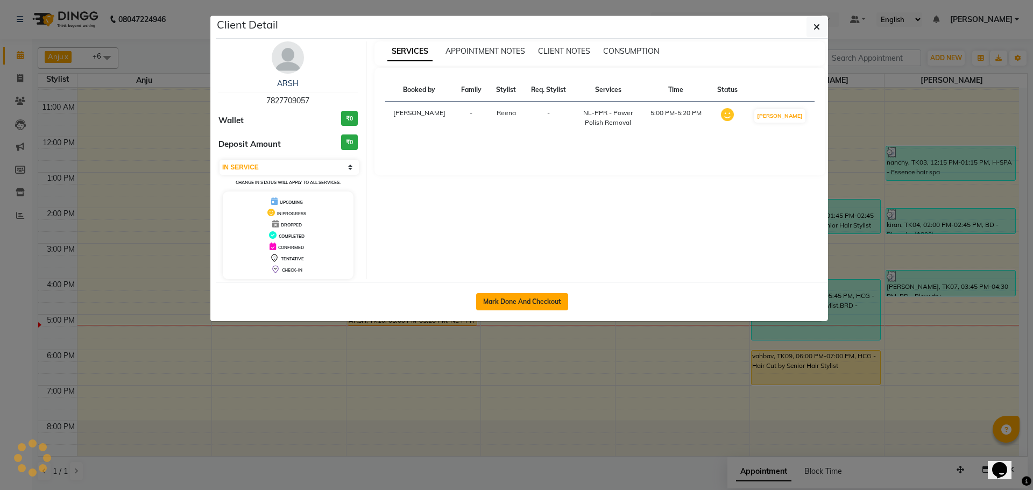
click at [524, 303] on button "Mark Done And Checkout" at bounding box center [522, 301] width 92 height 17
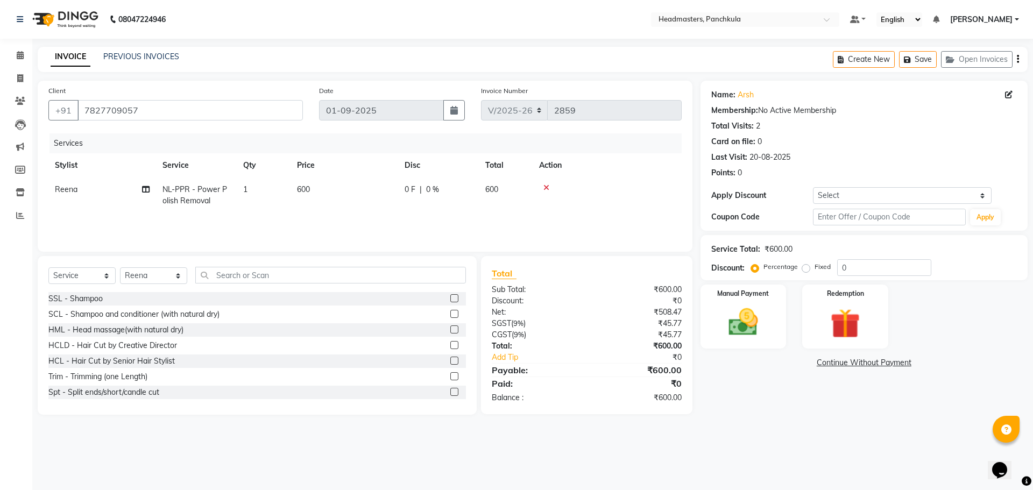
click at [447, 193] on div "0 F | 0 %" at bounding box center [439, 189] width 68 height 11
click at [472, 193] on input "0" at bounding box center [471, 192] width 32 height 17
click at [823, 444] on div "08047224946 Select Location × Headmasters, Panchkula Default Panel My Panel Eng…" at bounding box center [516, 245] width 1033 height 490
click at [743, 325] on img at bounding box center [743, 322] width 50 height 36
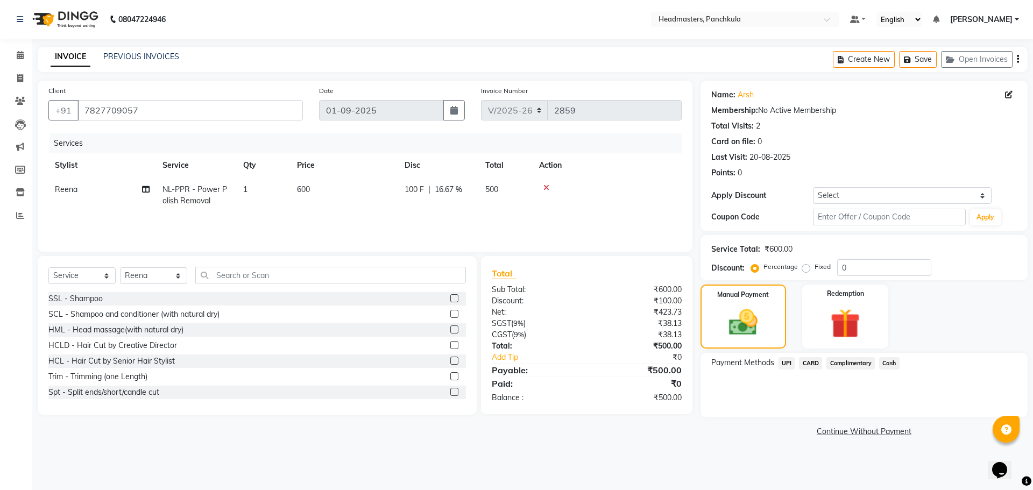
click at [784, 362] on span "UPI" at bounding box center [786, 363] width 17 height 12
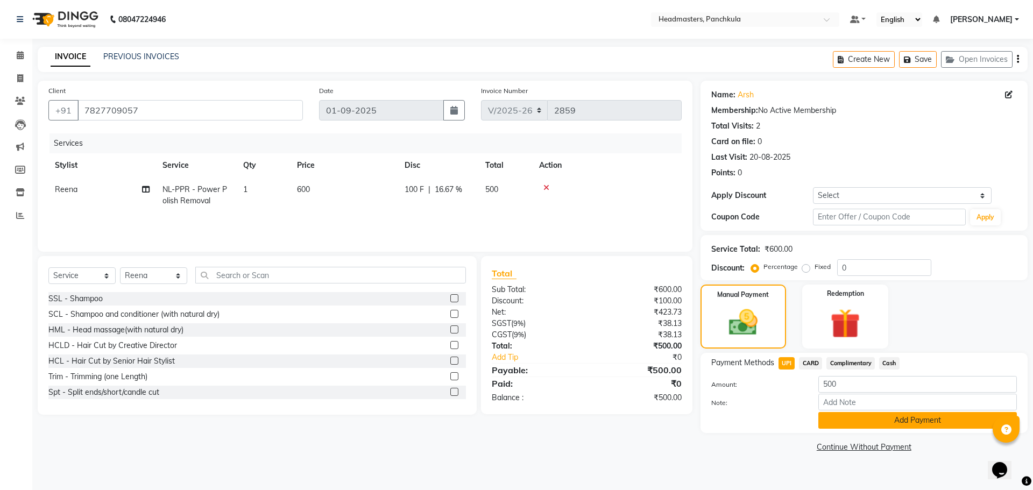
click at [852, 424] on button "Add Payment" at bounding box center [917, 420] width 199 height 17
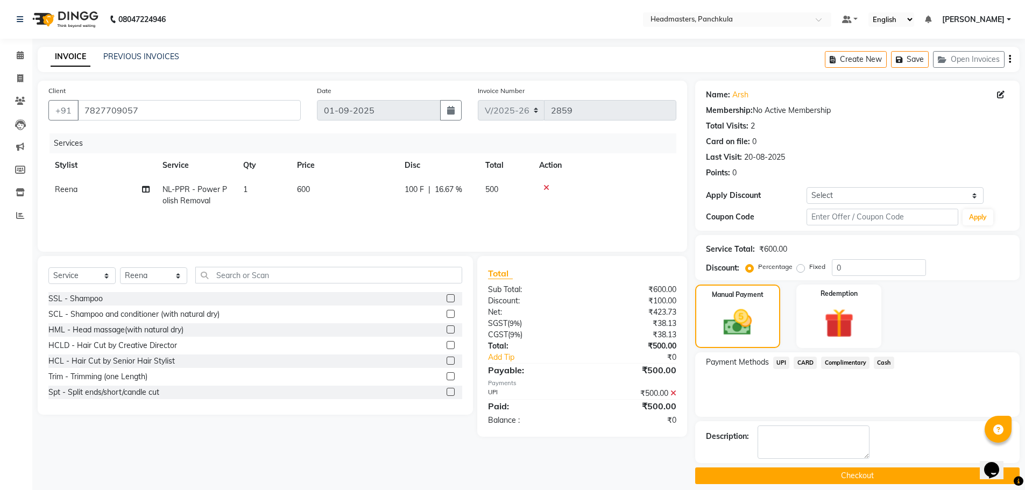
click at [836, 477] on button "Checkout" at bounding box center [857, 475] width 324 height 17
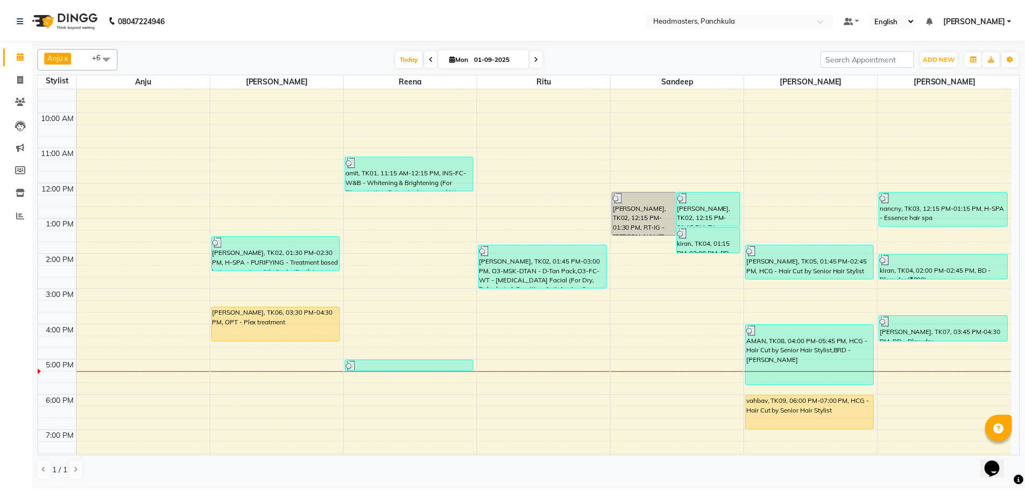
scroll to position [93, 0]
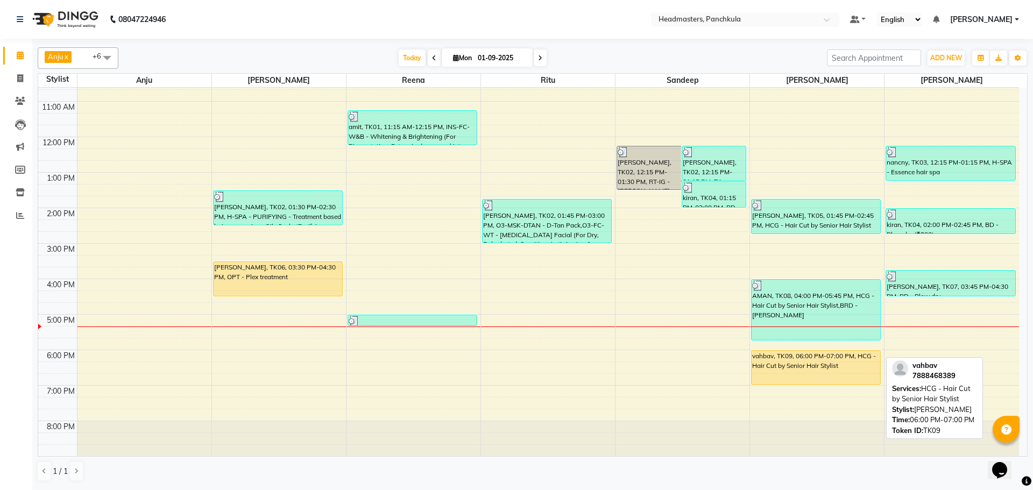
click at [806, 367] on div "vahbav, TK09, 06:00 PM-07:00 PM, HCG - Hair Cut by Senior Hair Stylist" at bounding box center [816, 368] width 129 height 34
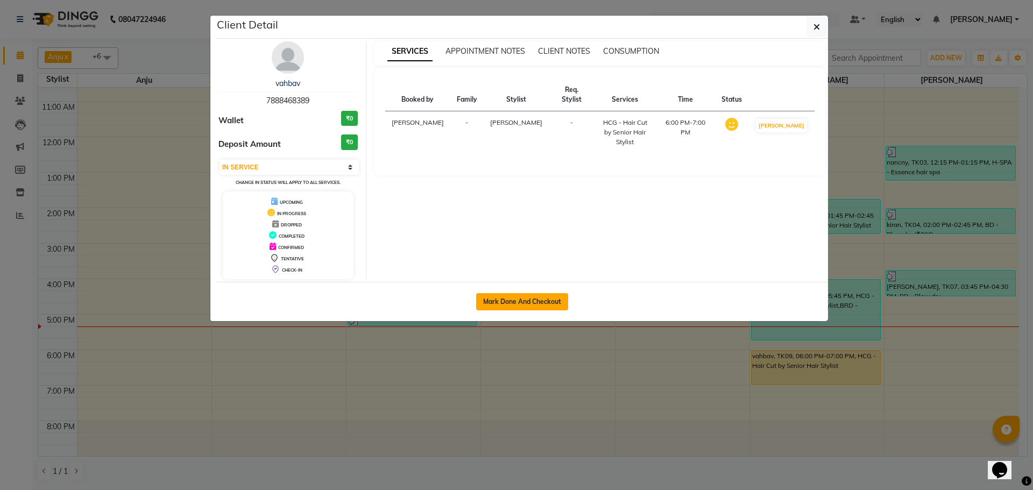
click at [536, 301] on button "Mark Done And Checkout" at bounding box center [522, 301] width 92 height 17
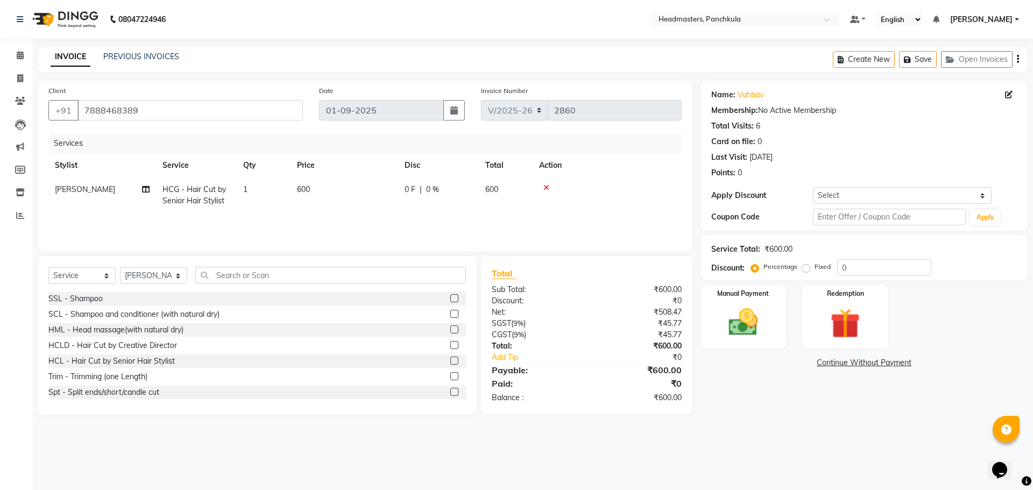
click at [426, 194] on span "0 %" at bounding box center [432, 189] width 13 height 11
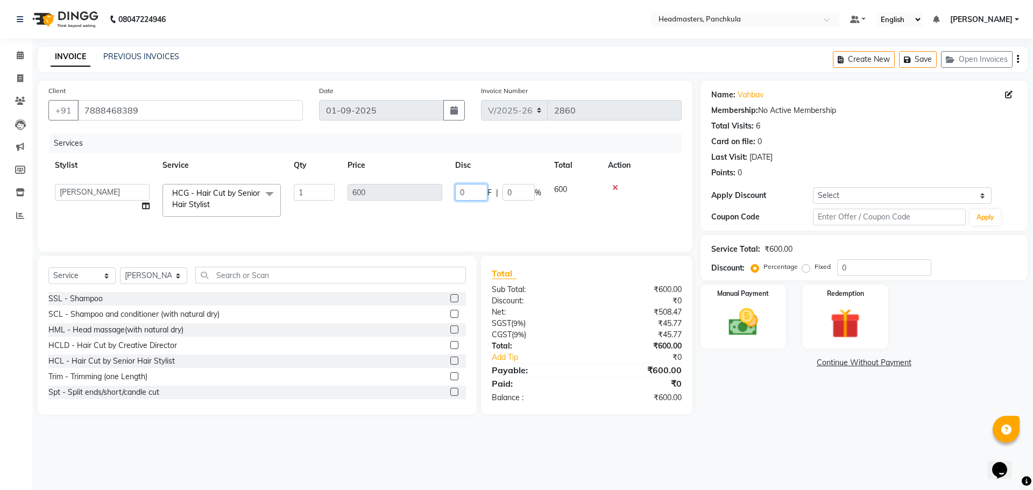
click at [469, 190] on input "0" at bounding box center [471, 192] width 32 height 17
click at [760, 456] on div "08047224946 Select Location × Headmasters, Panchkula Default Panel My Panel Eng…" at bounding box center [516, 245] width 1033 height 490
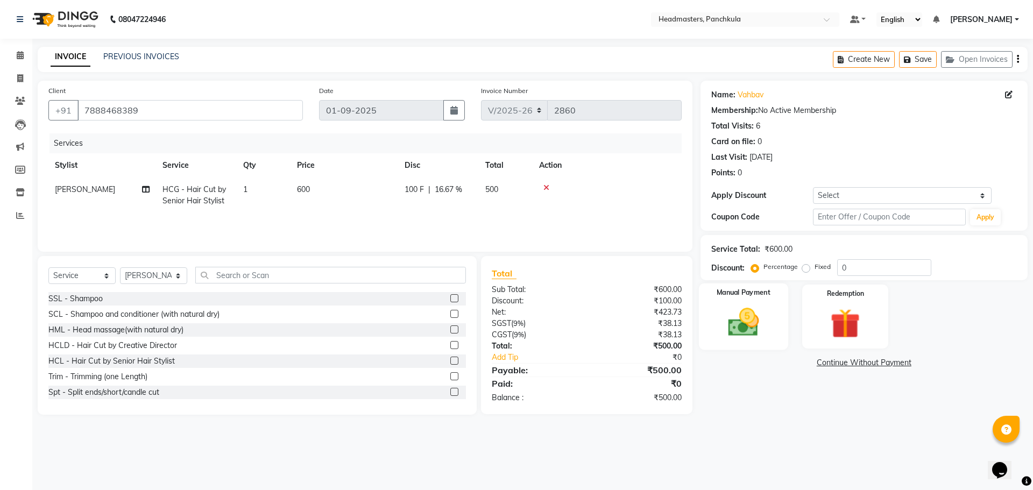
click at [744, 326] on img at bounding box center [743, 322] width 50 height 36
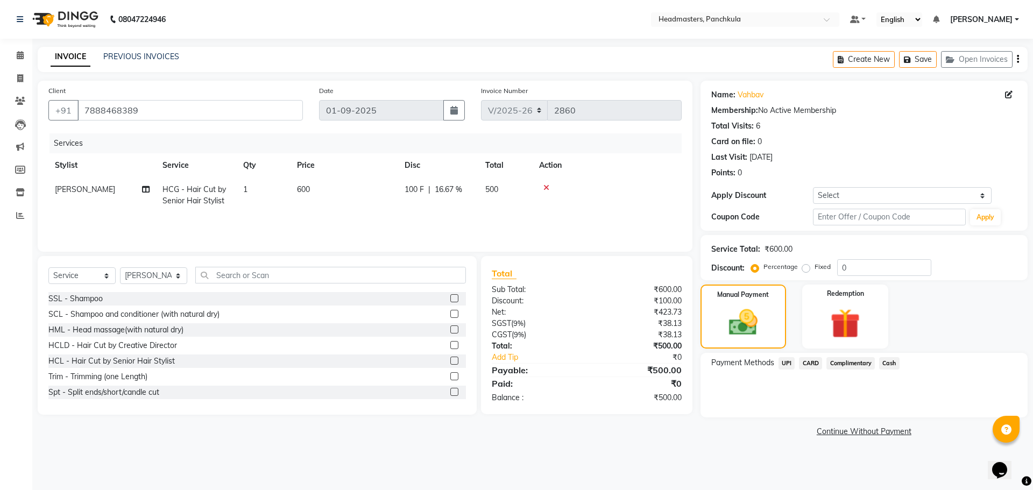
click at [785, 365] on span "UPI" at bounding box center [786, 363] width 17 height 12
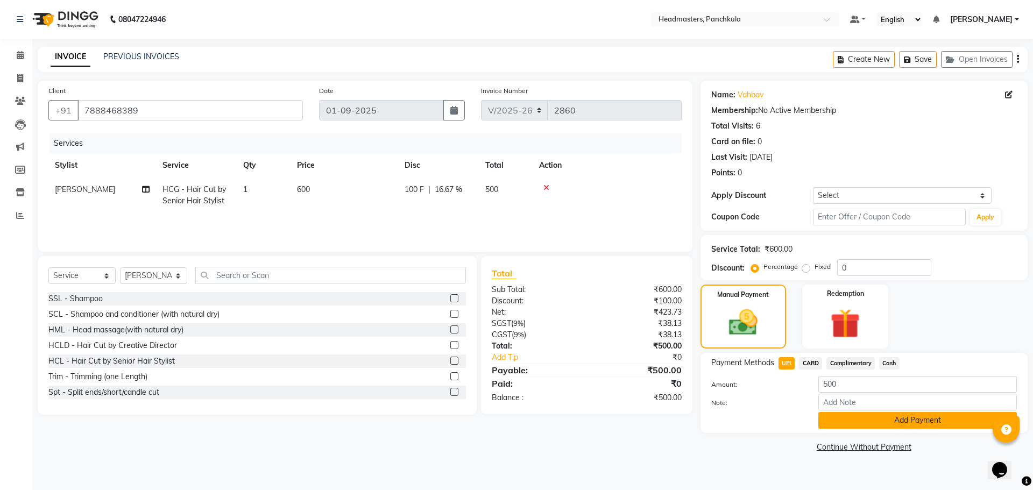
click at [882, 422] on button "Add Payment" at bounding box center [917, 420] width 199 height 17
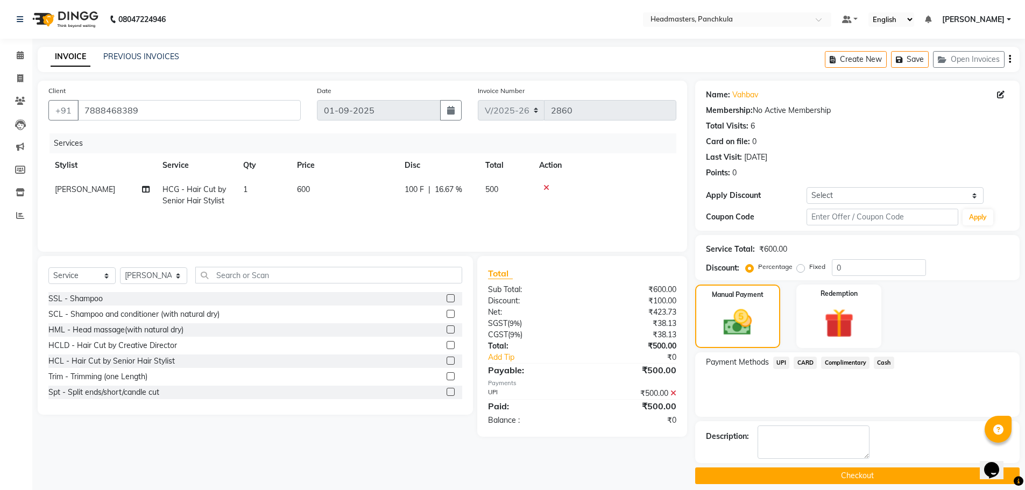
click at [867, 468] on button "Checkout" at bounding box center [857, 475] width 324 height 17
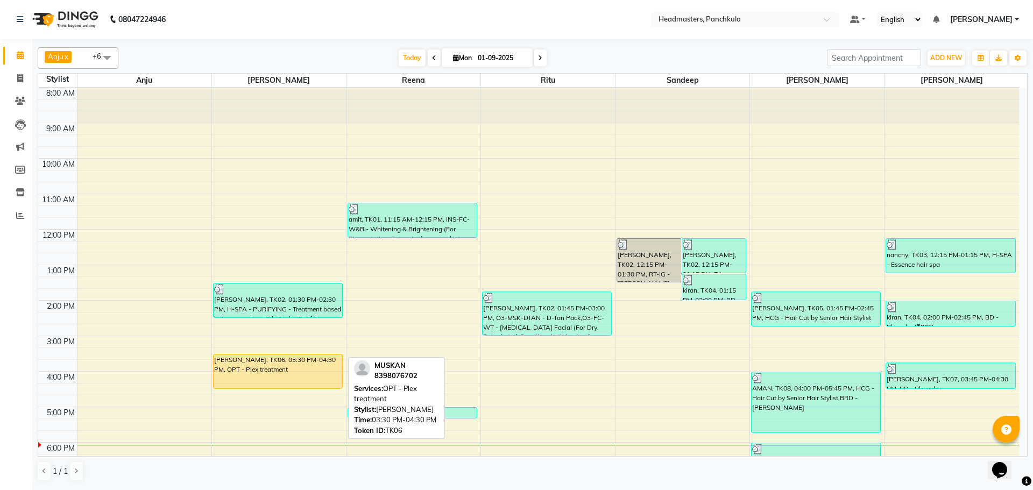
click at [268, 377] on div "[PERSON_NAME], TK06, 03:30 PM-04:30 PM, OPT - Plex treatment" at bounding box center [278, 372] width 129 height 34
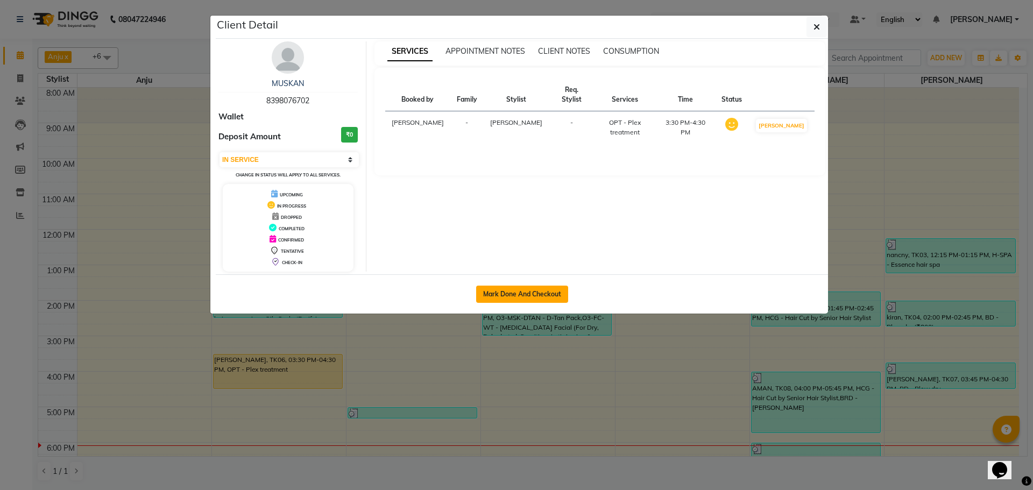
click at [511, 291] on button "Mark Done And Checkout" at bounding box center [522, 294] width 92 height 17
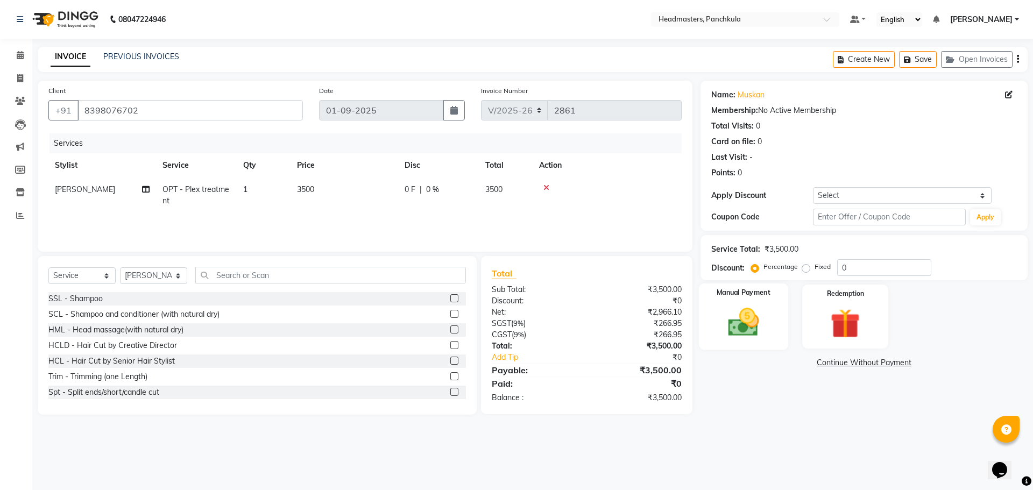
click at [735, 330] on img at bounding box center [743, 322] width 50 height 36
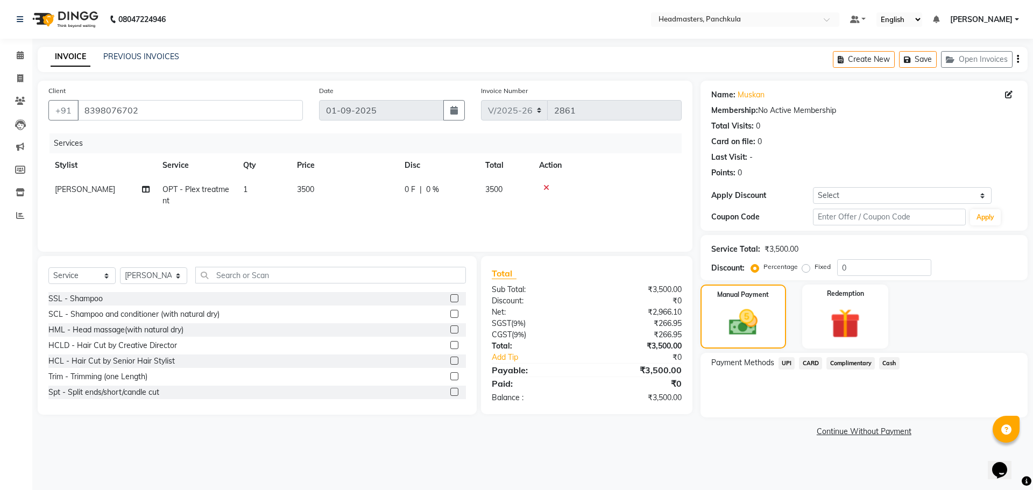
click at [785, 361] on span "UPI" at bounding box center [786, 363] width 17 height 12
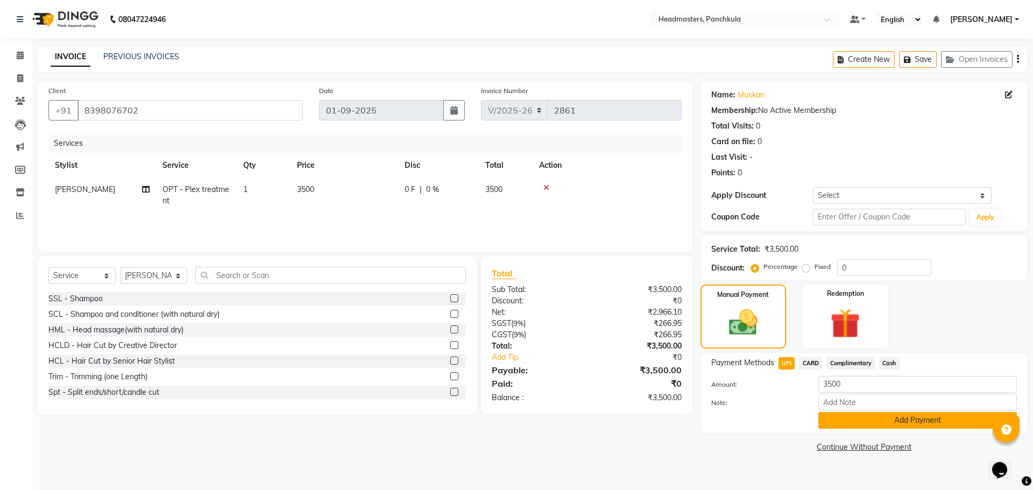
click at [905, 422] on button "Add Payment" at bounding box center [917, 420] width 199 height 17
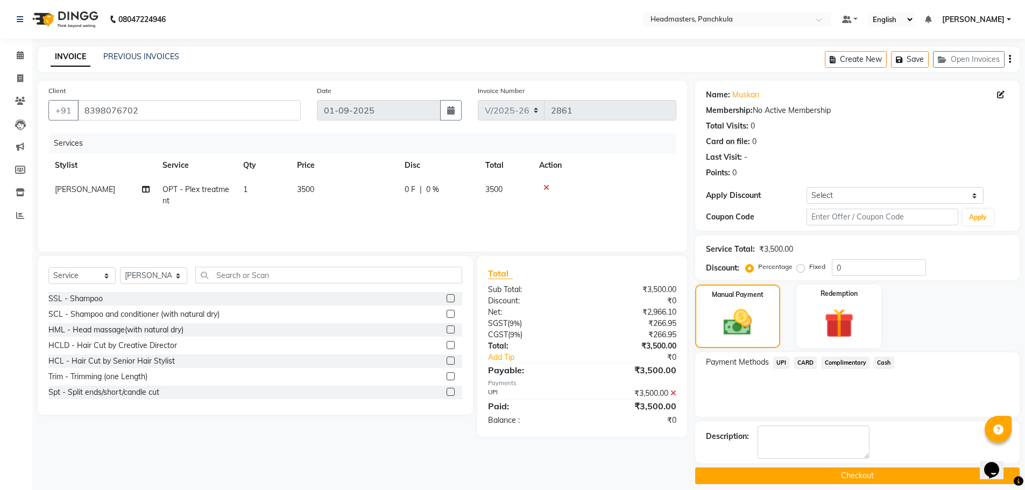
click at [847, 479] on button "Checkout" at bounding box center [857, 475] width 324 height 17
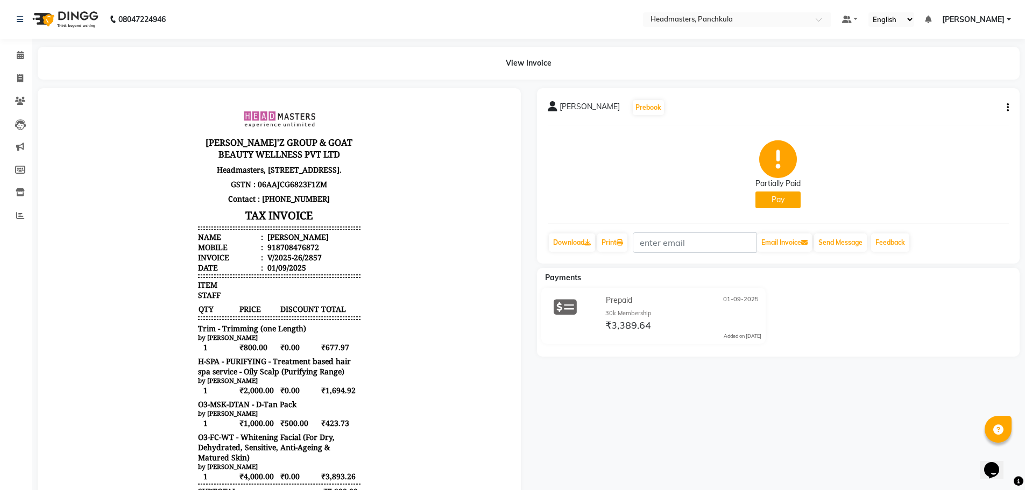
scroll to position [9, 0]
click at [614, 246] on link "Print" at bounding box center [612, 242] width 30 height 18
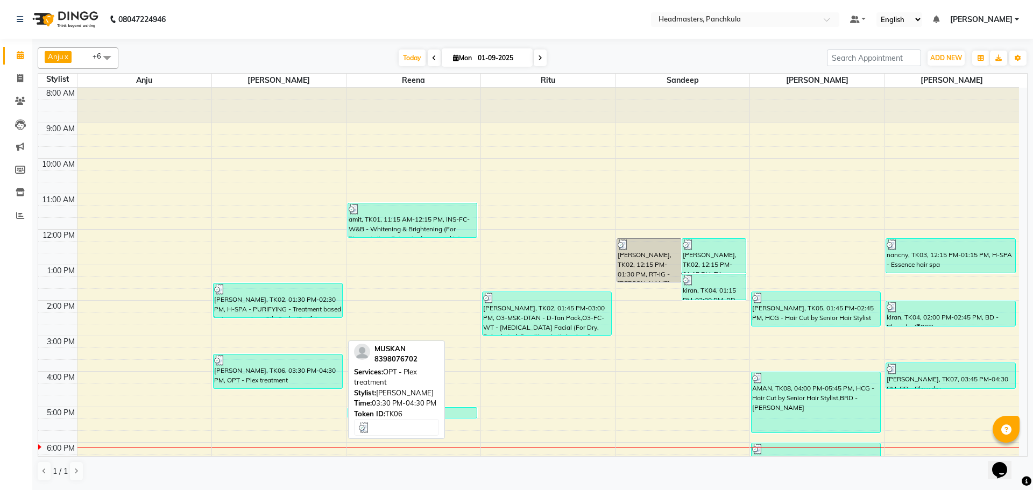
click at [271, 385] on div "[PERSON_NAME], TK06, 03:30 PM-04:30 PM, OPT - Plex treatment" at bounding box center [278, 372] width 129 height 34
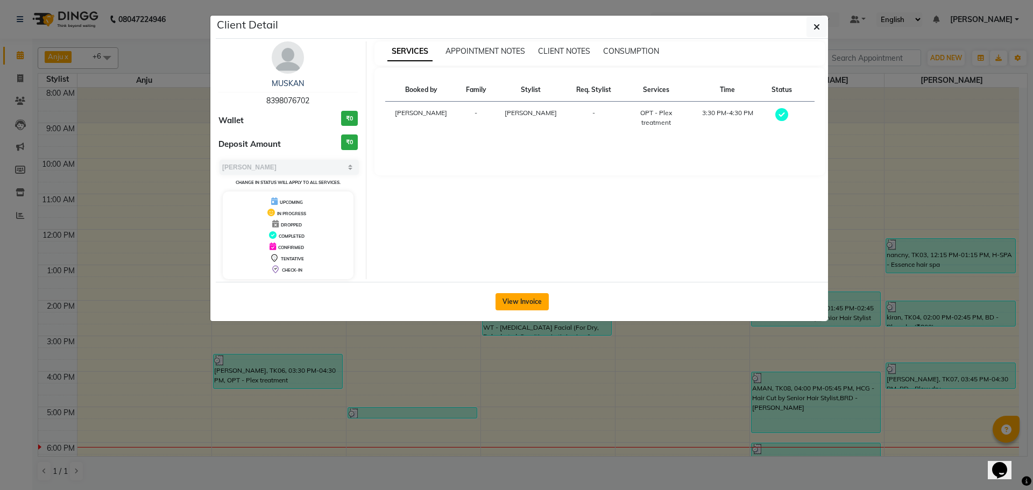
click at [516, 299] on button "View Invoice" at bounding box center [521, 301] width 53 height 17
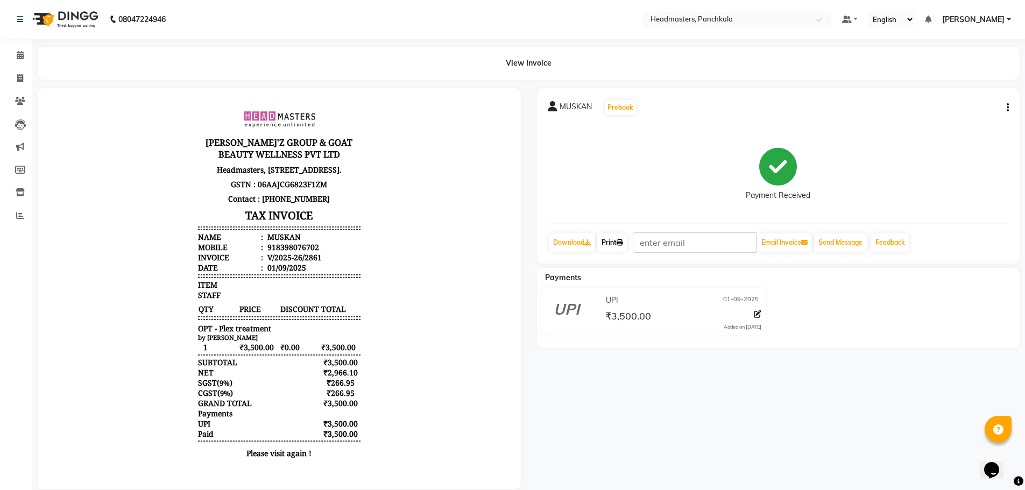
click at [613, 248] on link "Print" at bounding box center [612, 242] width 30 height 18
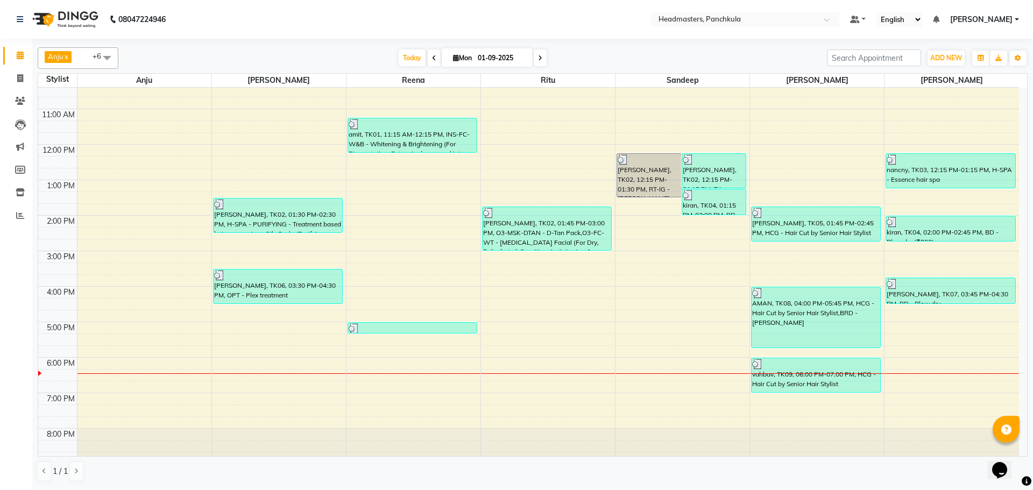
scroll to position [93, 0]
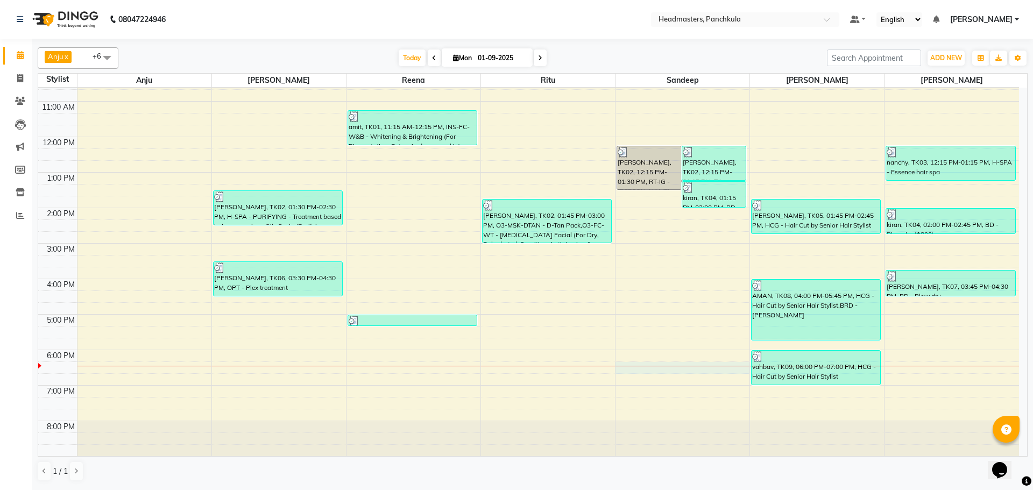
click at [631, 370] on div "8:00 AM 9:00 AM 10:00 AM 11:00 AM 12:00 PM 1:00 PM 2:00 PM 3:00 PM 4:00 PM 5:00…" at bounding box center [528, 225] width 981 height 461
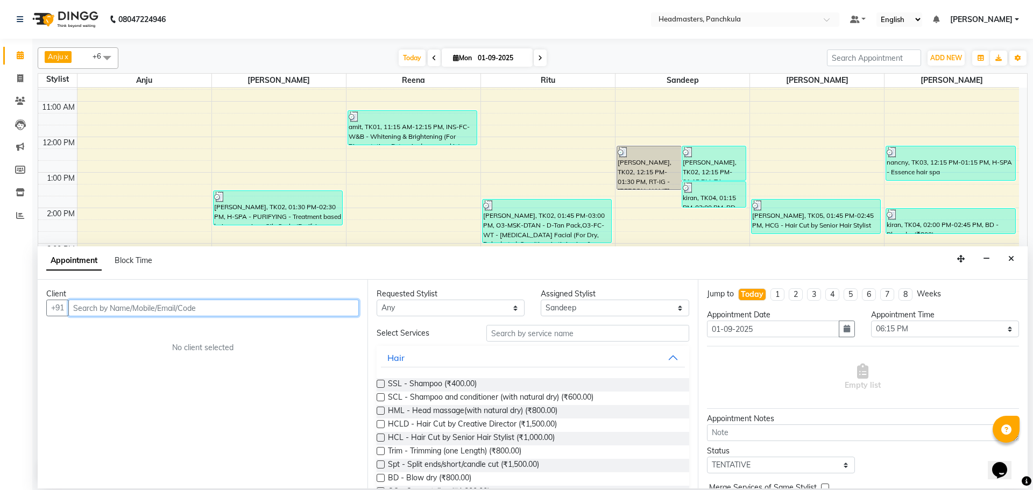
click at [100, 309] on input "text" at bounding box center [213, 308] width 291 height 17
click at [346, 303] on span "Add Client" at bounding box center [336, 308] width 36 height 10
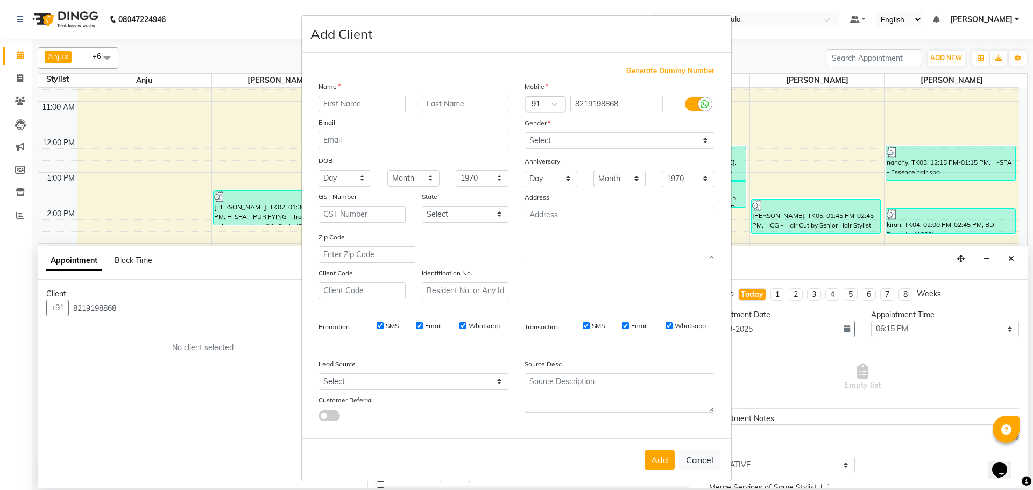
click at [324, 104] on input "text" at bounding box center [361, 104] width 87 height 17
click at [577, 138] on select "Select Male Female Other Prefer Not To Say" at bounding box center [620, 140] width 190 height 17
click at [525, 132] on select "Select Male Female Other Prefer Not To Say" at bounding box center [620, 140] width 190 height 17
click at [662, 467] on button "Add" at bounding box center [659, 459] width 30 height 19
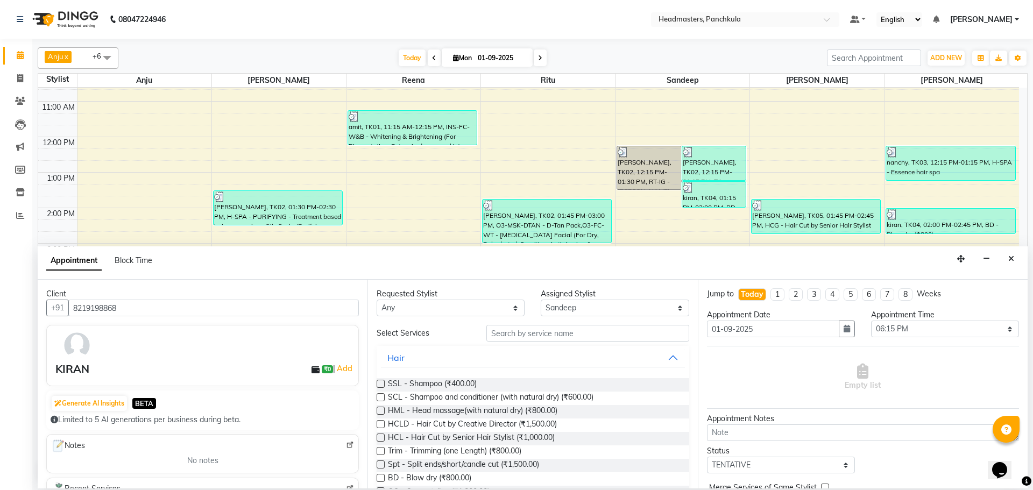
click at [382, 438] on label at bounding box center [381, 438] width 8 height 8
click at [382, 438] on input "checkbox" at bounding box center [380, 438] width 7 height 7
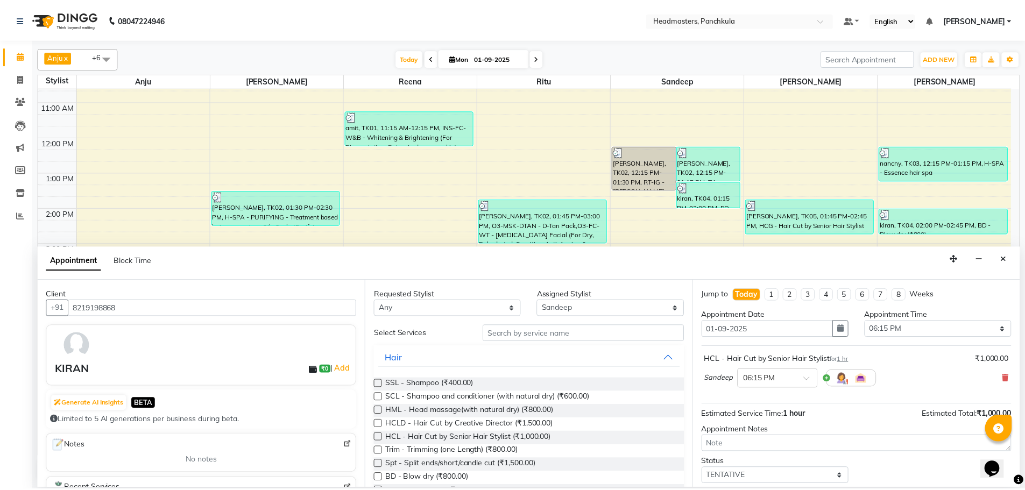
scroll to position [46, 0]
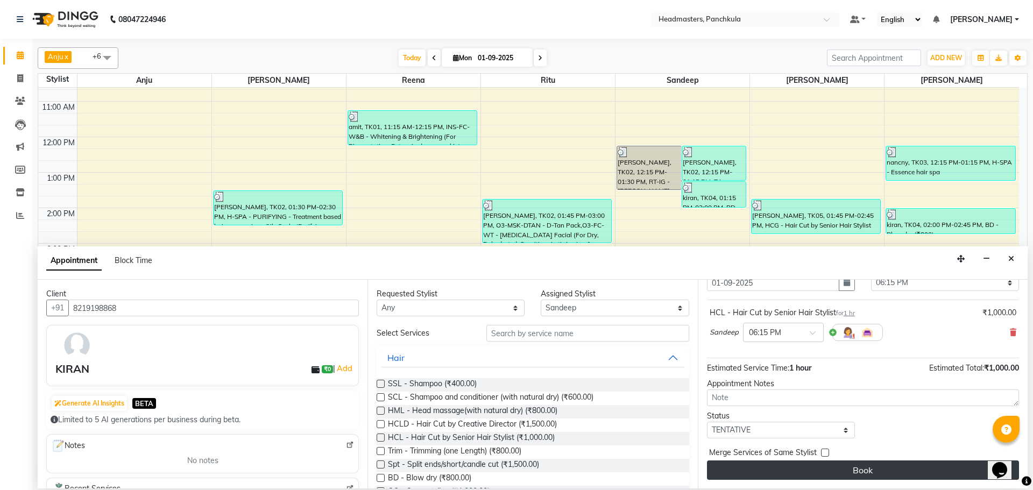
click at [856, 472] on button "Book" at bounding box center [863, 470] width 312 height 19
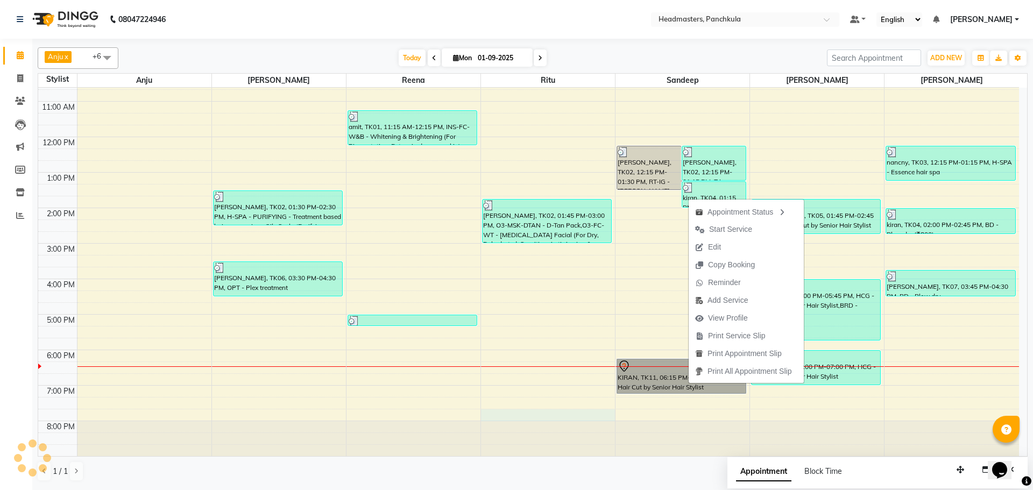
click at [485, 410] on div "8:00 AM 9:00 AM 10:00 AM 11:00 AM 12:00 PM 1:00 PM 2:00 PM 3:00 PM 4:00 PM 5:00…" at bounding box center [528, 225] width 981 height 461
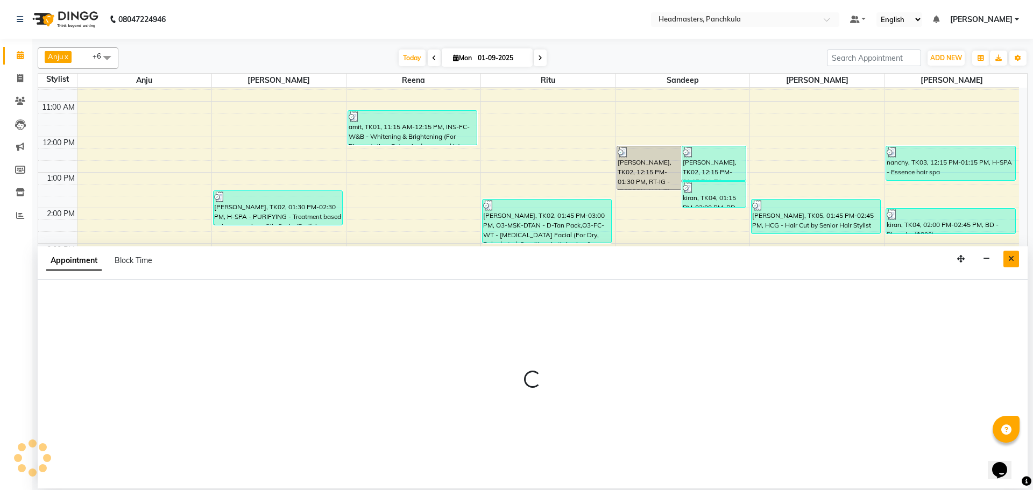
click at [1013, 258] on icon "Close" at bounding box center [1011, 259] width 6 height 8
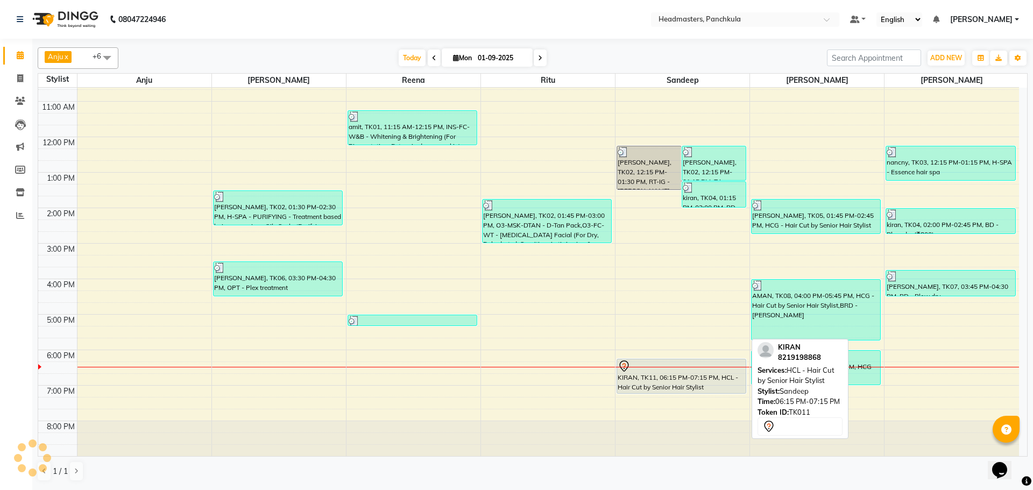
click at [709, 379] on div "KIRAN, TK11, 06:15 PM-07:15 PM, HCL - Hair Cut by Senior Hair Stylist" at bounding box center [681, 376] width 129 height 34
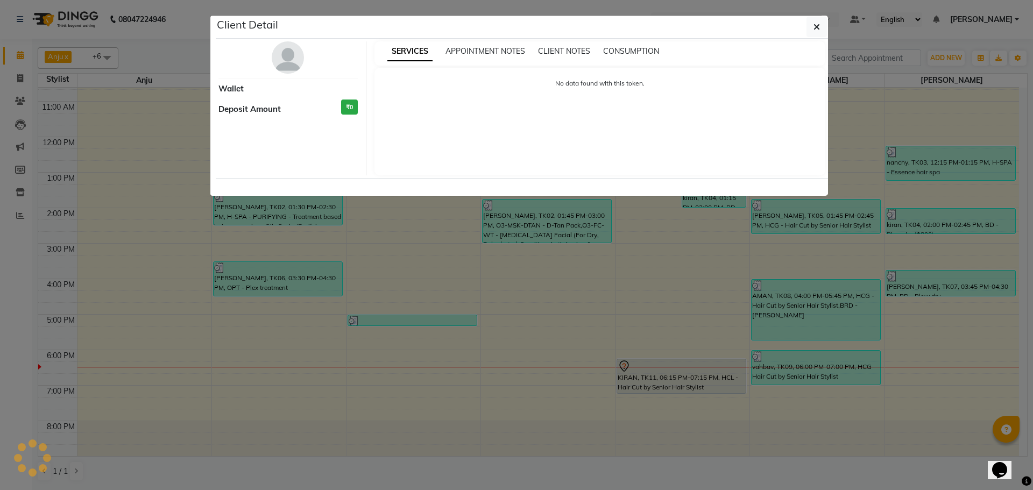
click at [863, 455] on ngb-modal-window "Client Detail Wallet Deposit Amount ₹0 SERVICES APPOINTMENT NOTES CLIENT NOTES …" at bounding box center [516, 245] width 1033 height 490
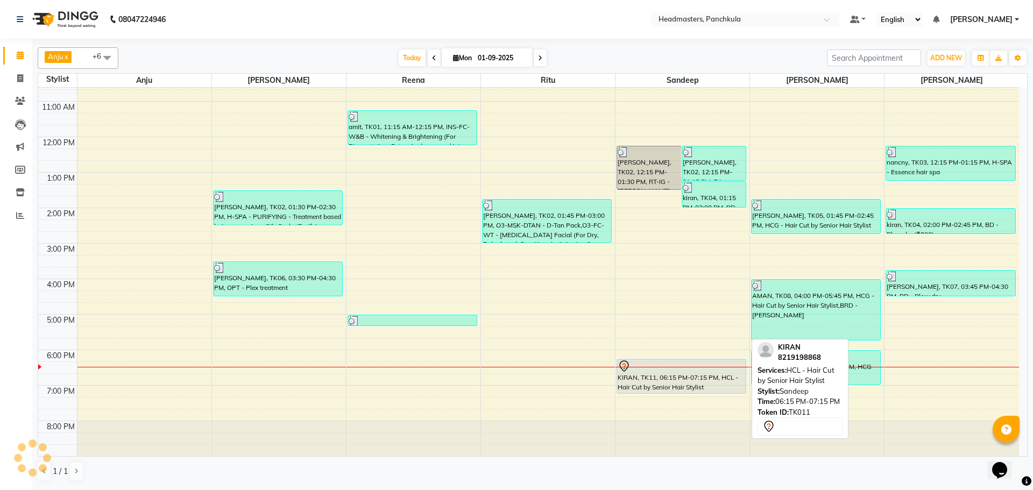
click at [664, 385] on div "KIRAN, TK11, 06:15 PM-07:15 PM, HCL - Hair Cut by Senior Hair Stylist" at bounding box center [681, 376] width 129 height 34
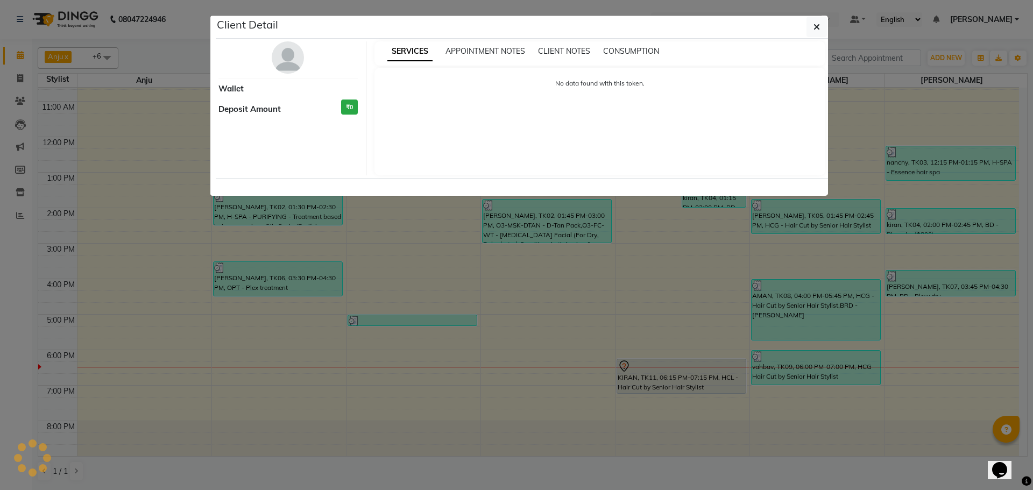
click at [330, 437] on ngb-modal-window "Client Detail Wallet Deposit Amount ₹0 SERVICES APPOINTMENT NOTES CLIENT NOTES …" at bounding box center [516, 245] width 1033 height 490
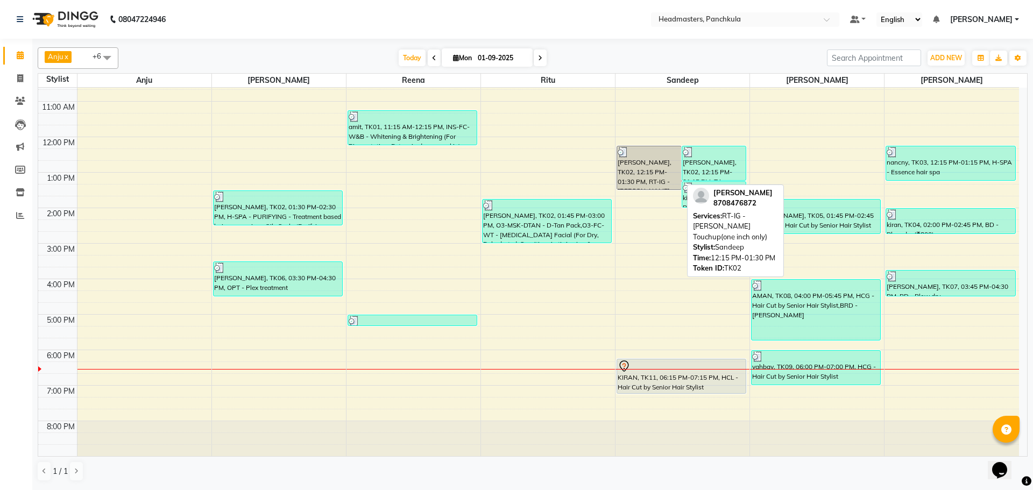
click at [654, 173] on div "[PERSON_NAME], TK02, 12:15 PM-01:30 PM, RT-IG - [PERSON_NAME] Touchup(one inch …" at bounding box center [648, 167] width 63 height 43
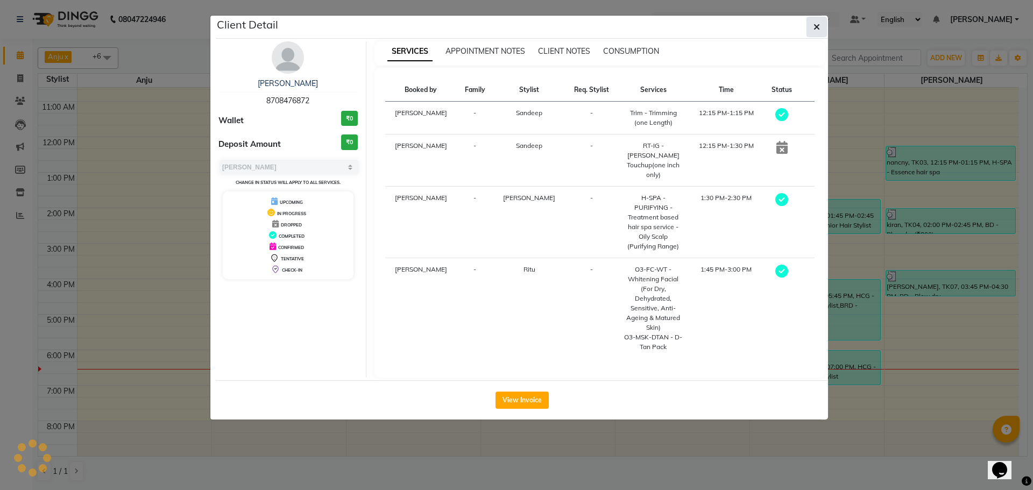
click at [813, 22] on span "button" at bounding box center [816, 27] width 6 height 11
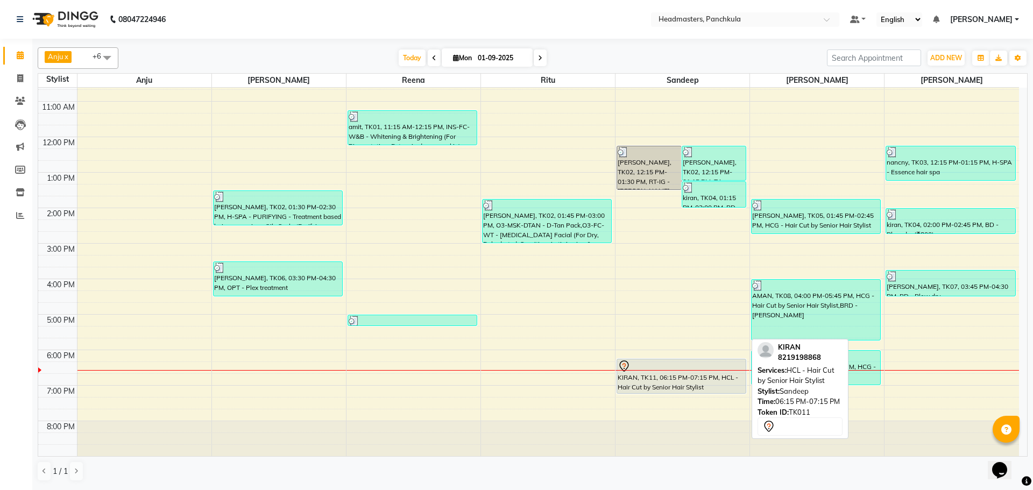
click at [671, 376] on div "KIRAN, TK11, 06:15 PM-07:15 PM, HCL - Hair Cut by Senior Hair Stylist" at bounding box center [681, 376] width 129 height 34
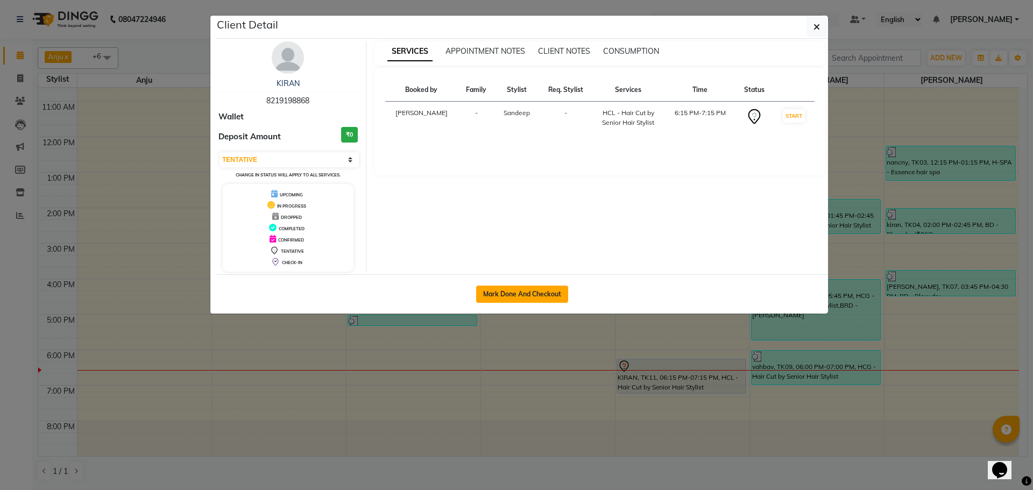
click at [533, 295] on button "Mark Done And Checkout" at bounding box center [522, 294] width 92 height 17
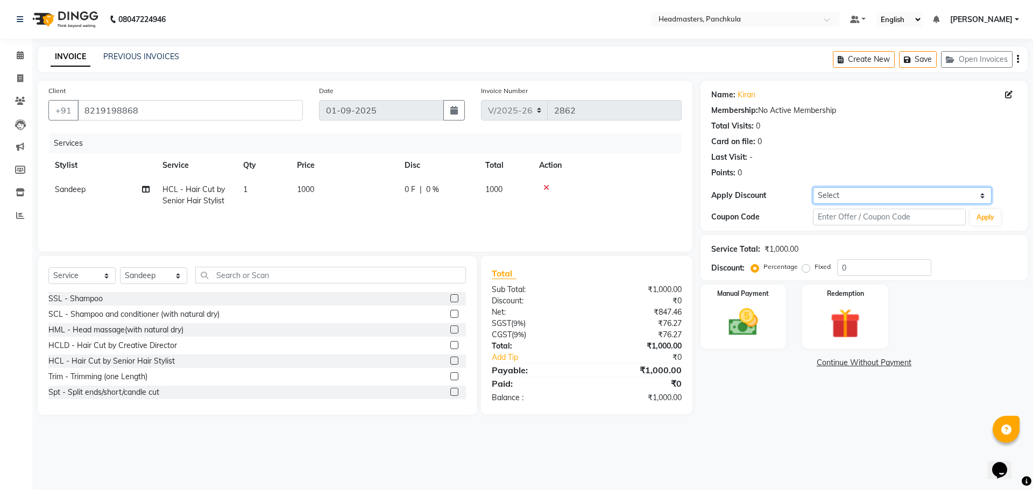
click at [849, 188] on select "Select Coupon → Wrong Job Card Coupon → Complimentary Services Coupon → Correct…" at bounding box center [902, 195] width 179 height 17
click at [813, 187] on select "Select Coupon → Wrong Job Card Coupon → Complimentary Services Coupon → Correct…" at bounding box center [902, 195] width 179 height 17
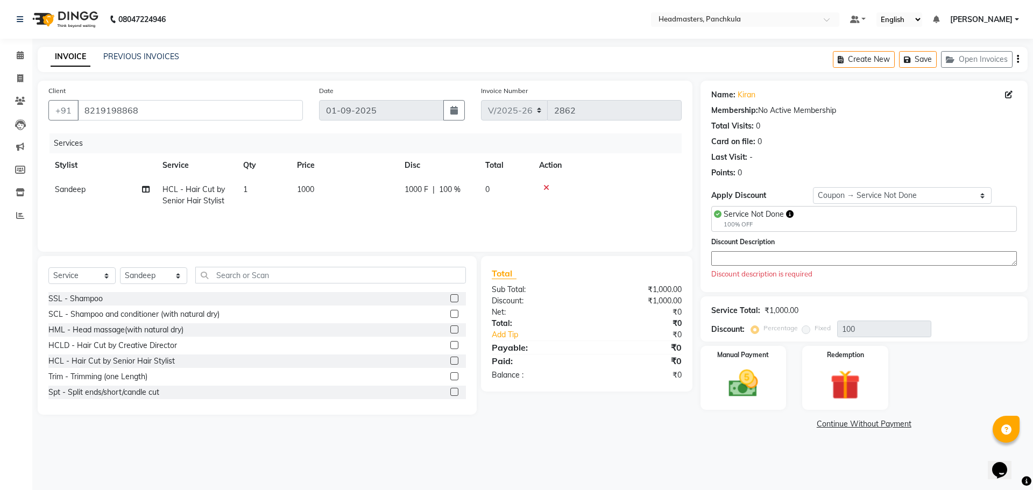
click at [743, 260] on textarea at bounding box center [864, 258] width 306 height 15
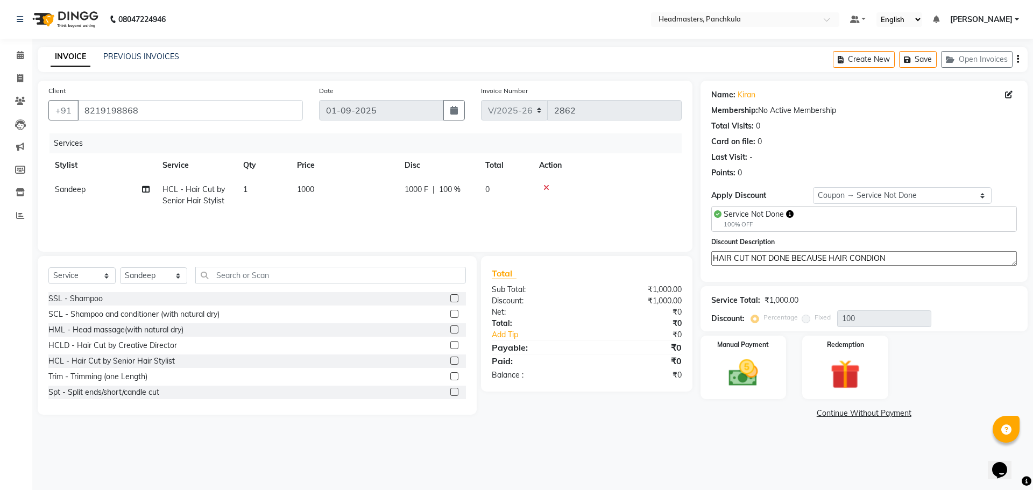
click at [874, 258] on textarea "HAIR CUT NOT DONE BECAUSE HAIR CONDION" at bounding box center [864, 258] width 306 height 15
click at [735, 374] on img at bounding box center [743, 374] width 50 height 36
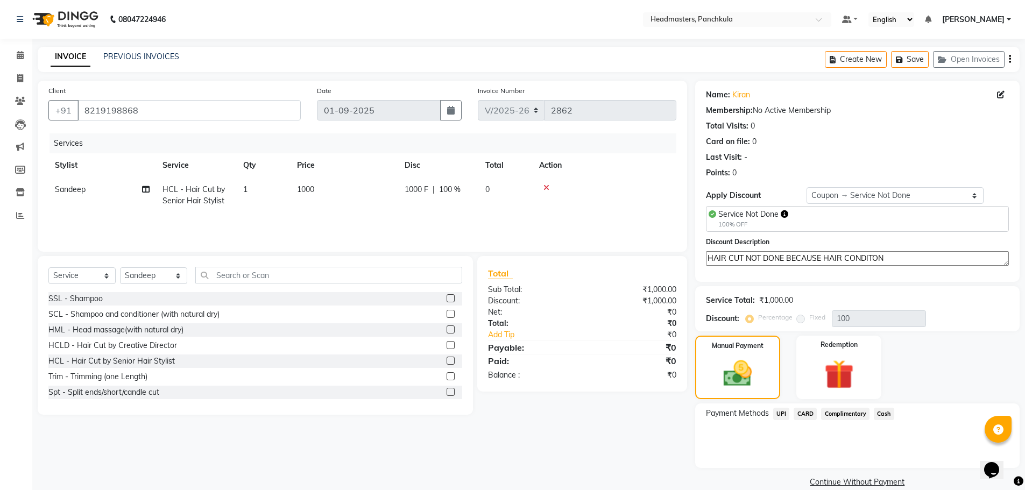
click at [788, 414] on span "UPI" at bounding box center [781, 414] width 17 height 12
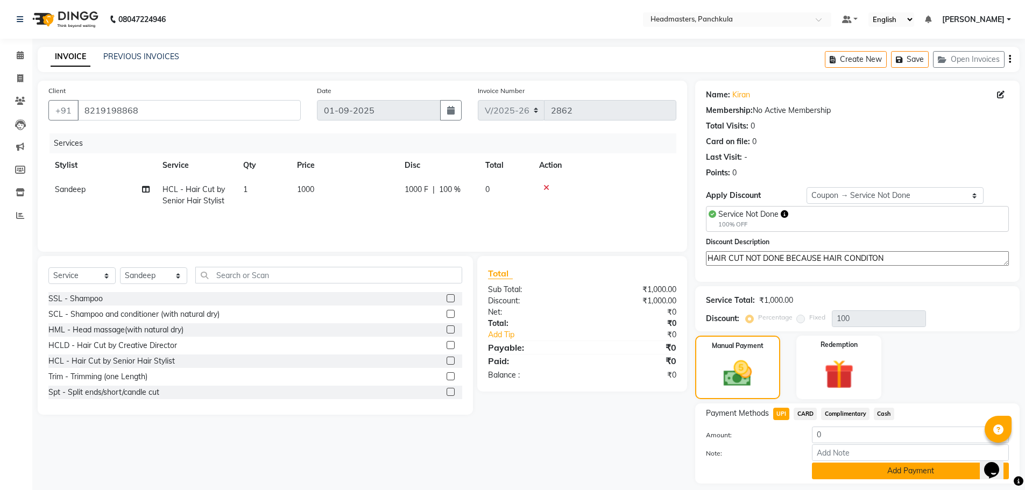
click at [839, 467] on button "Add Payment" at bounding box center [910, 471] width 197 height 17
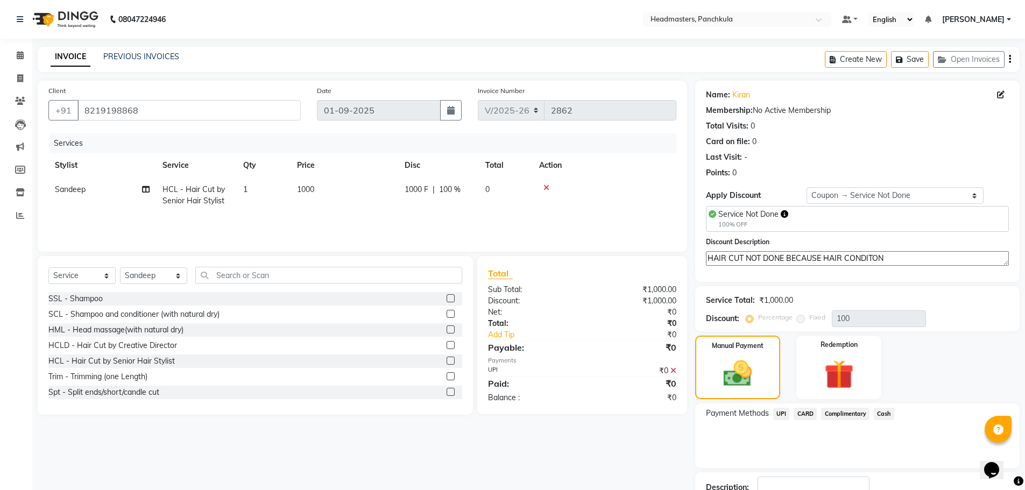
scroll to position [61, 0]
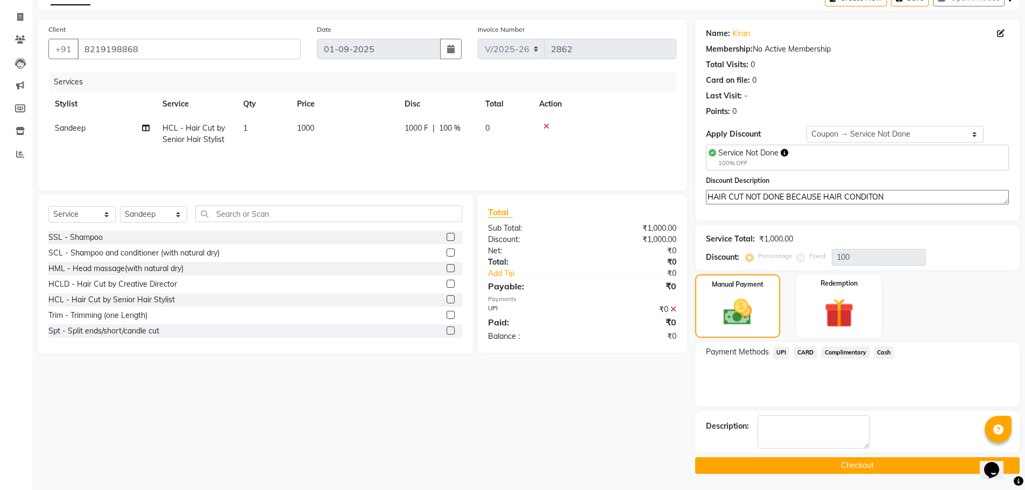
click at [844, 467] on button "Checkout" at bounding box center [857, 465] width 324 height 17
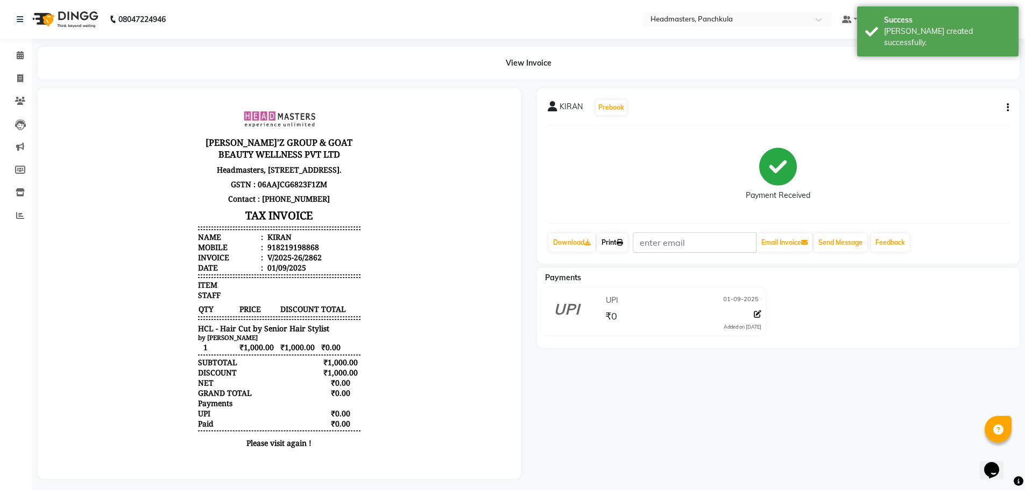
click at [607, 240] on link "Print" at bounding box center [612, 242] width 30 height 18
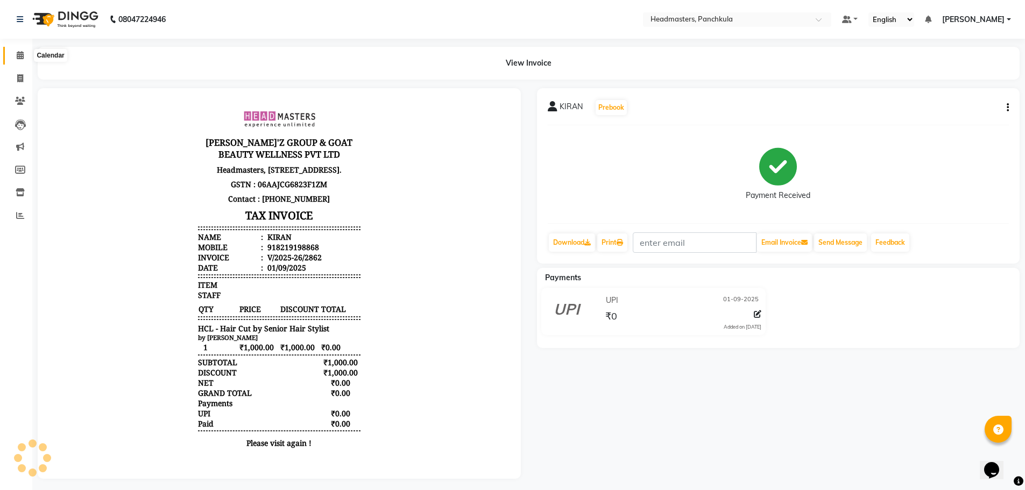
click at [25, 59] on span at bounding box center [20, 55] width 19 height 12
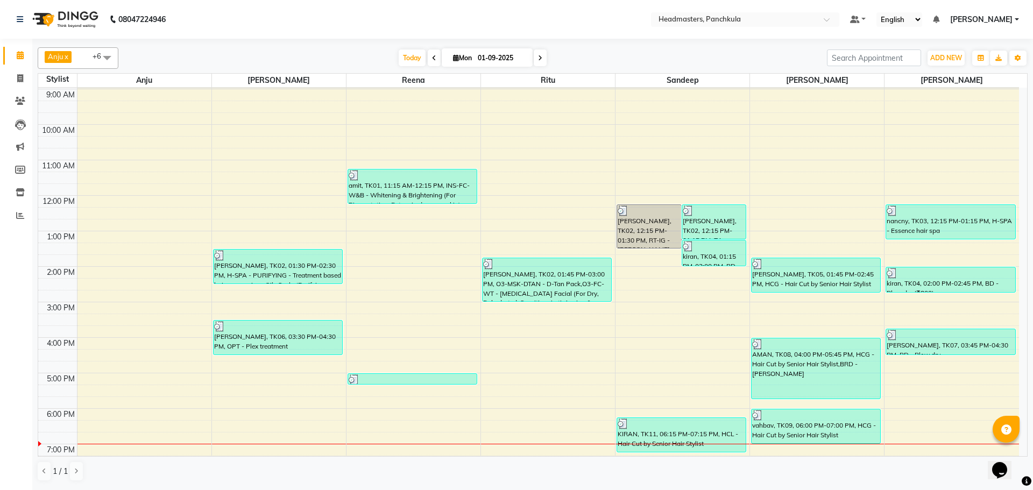
scroll to position [93, 0]
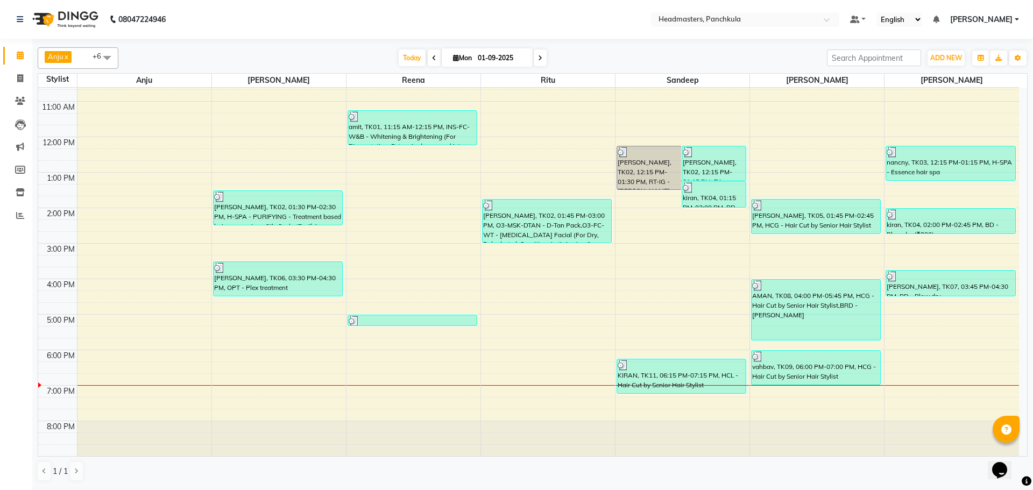
click at [773, 392] on div "8:00 AM 9:00 AM 10:00 AM 11:00 AM 12:00 PM 1:00 PM 2:00 PM 3:00 PM 4:00 PM 5:00…" at bounding box center [528, 225] width 981 height 461
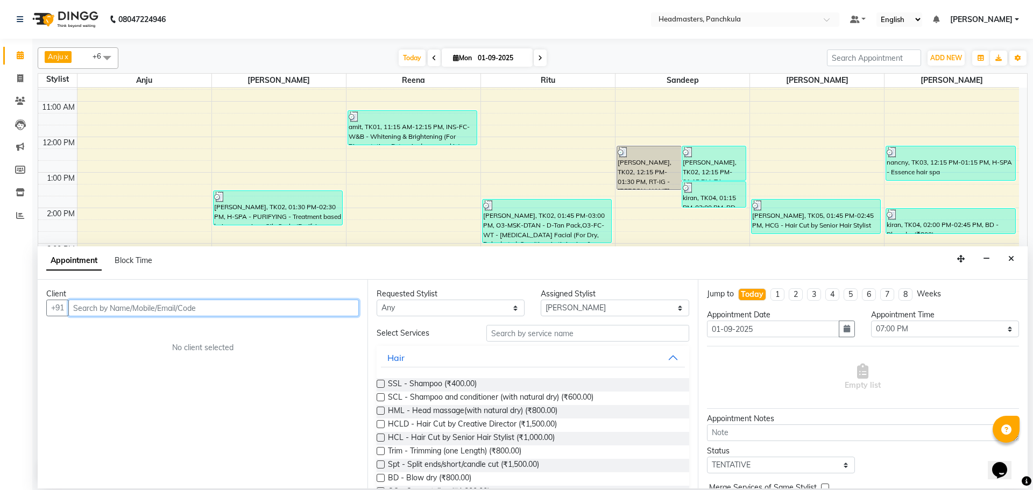
click at [97, 313] on input "text" at bounding box center [213, 308] width 291 height 17
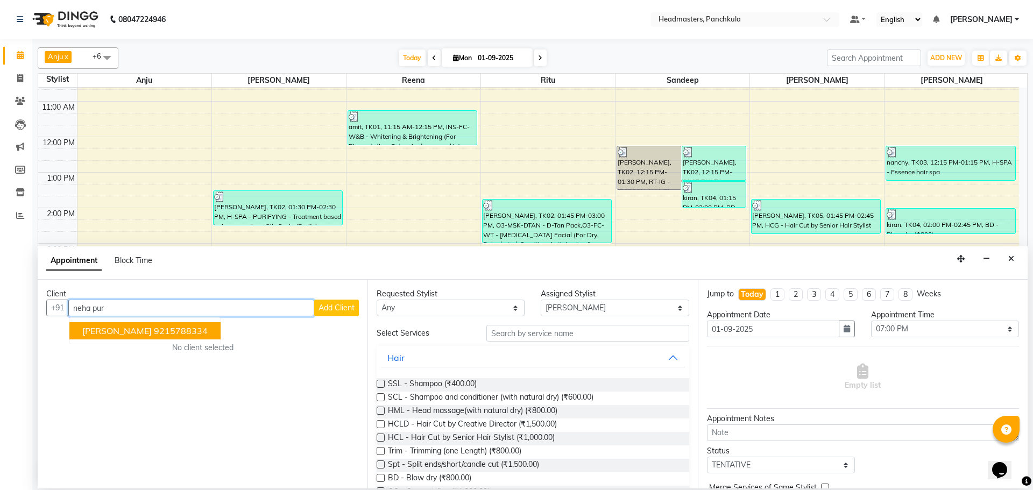
click at [133, 336] on button "neha puri 9215788334" at bounding box center [144, 330] width 151 height 17
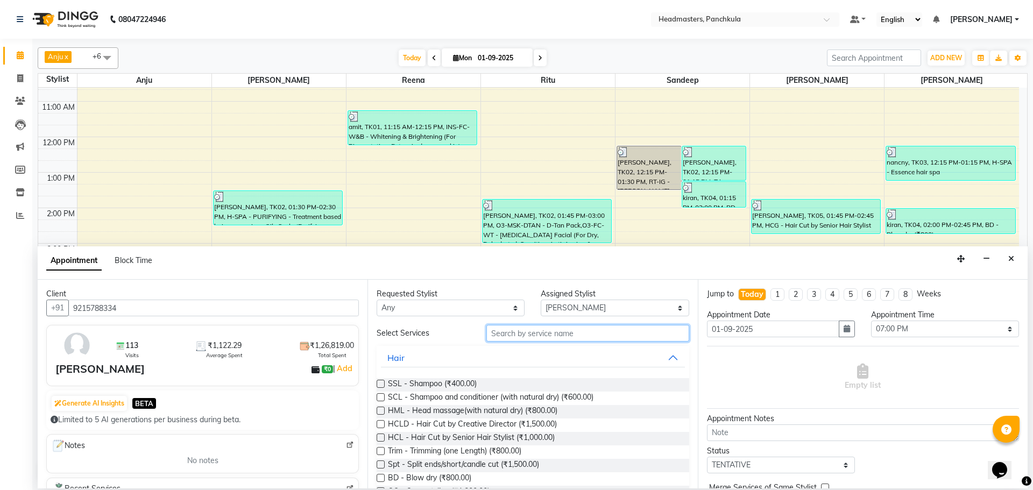
click at [516, 334] on input "text" at bounding box center [587, 333] width 203 height 17
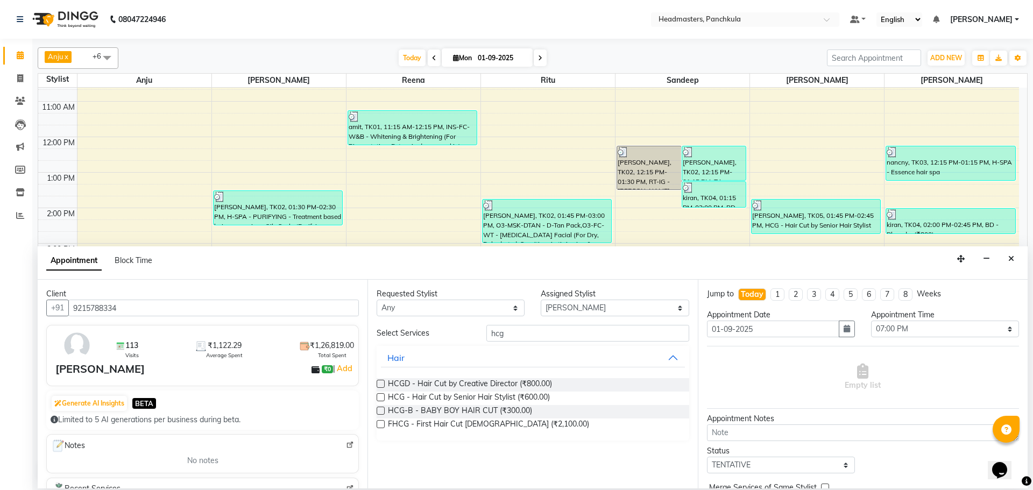
click at [378, 399] on label at bounding box center [381, 397] width 8 height 8
click at [378, 399] on input "checkbox" at bounding box center [380, 398] width 7 height 7
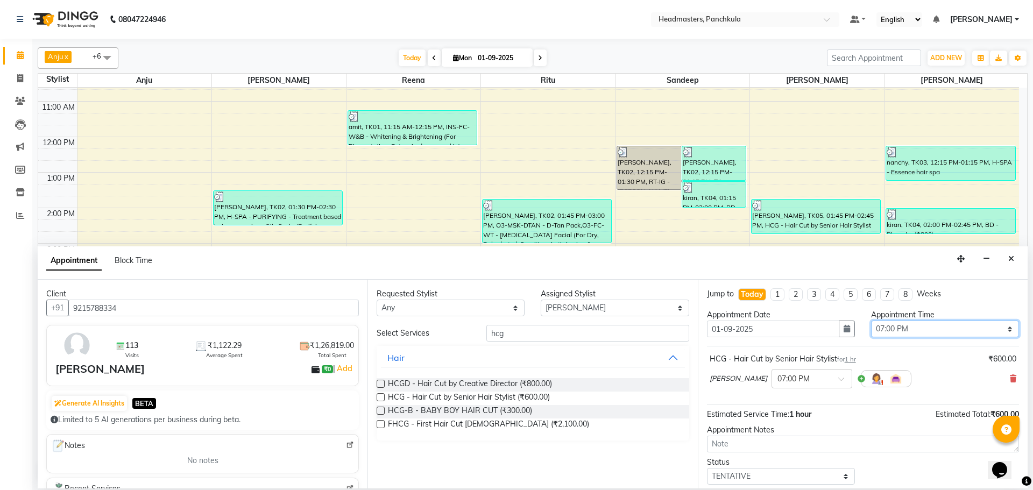
click at [883, 328] on select "Select 09:00 AM 09:15 AM 09:30 AM 09:45 AM 10:00 AM 10:15 AM 10:30 AM 10:45 AM …" at bounding box center [945, 329] width 148 height 17
click at [923, 328] on select "Select 09:00 AM 09:15 AM 09:30 AM 09:45 AM 10:00 AM 10:15 AM 10:30 AM 10:45 AM …" at bounding box center [945, 329] width 148 height 17
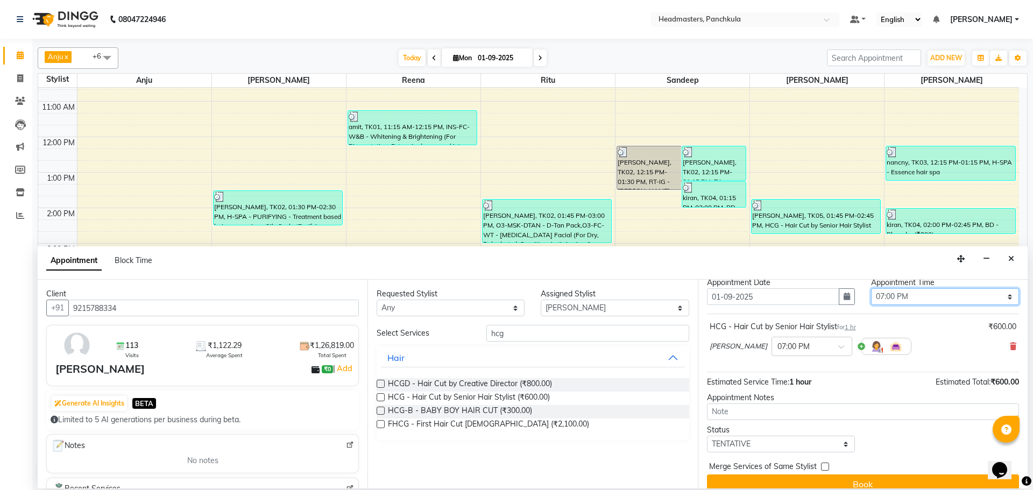
scroll to position [46, 0]
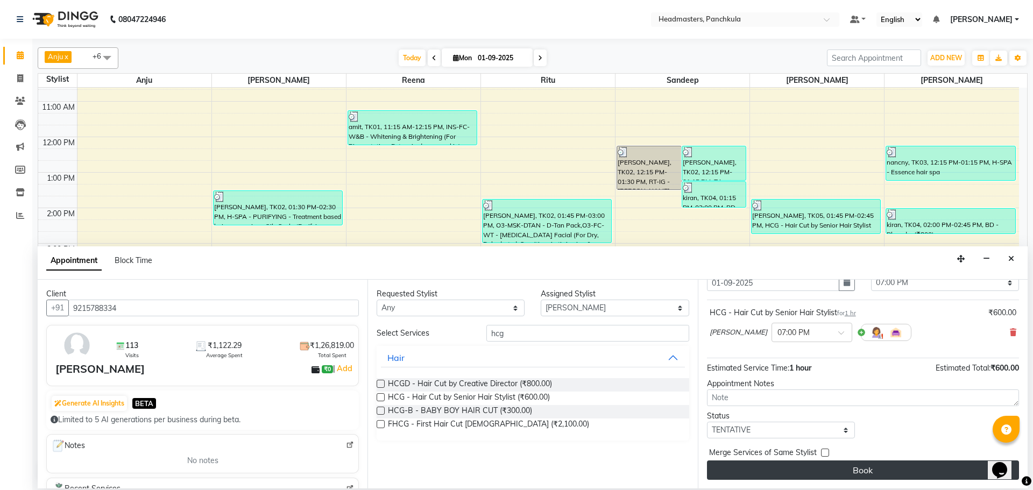
click at [821, 471] on button "Book" at bounding box center [863, 470] width 312 height 19
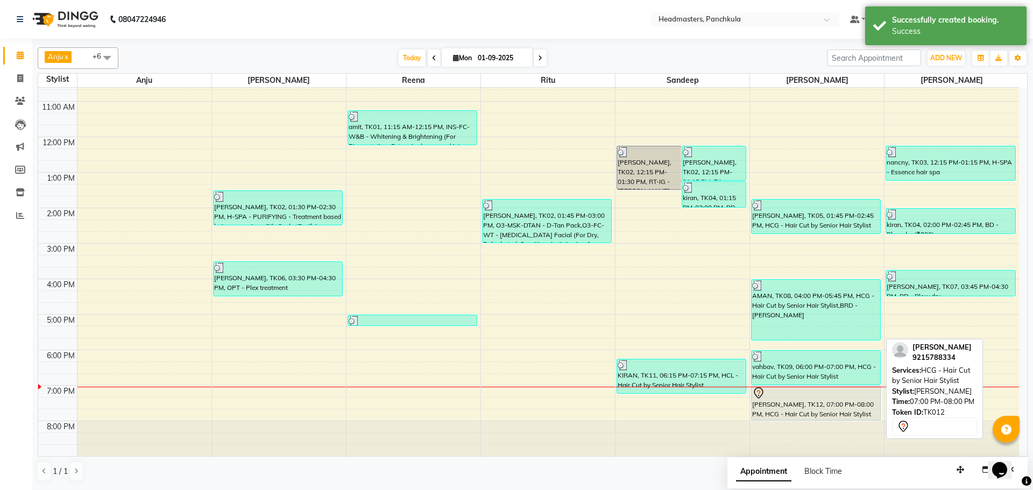
click at [784, 410] on div "[PERSON_NAME], TK12, 07:00 PM-08:00 PM, HCG - Hair Cut by Senior Hair Stylist" at bounding box center [816, 403] width 129 height 34
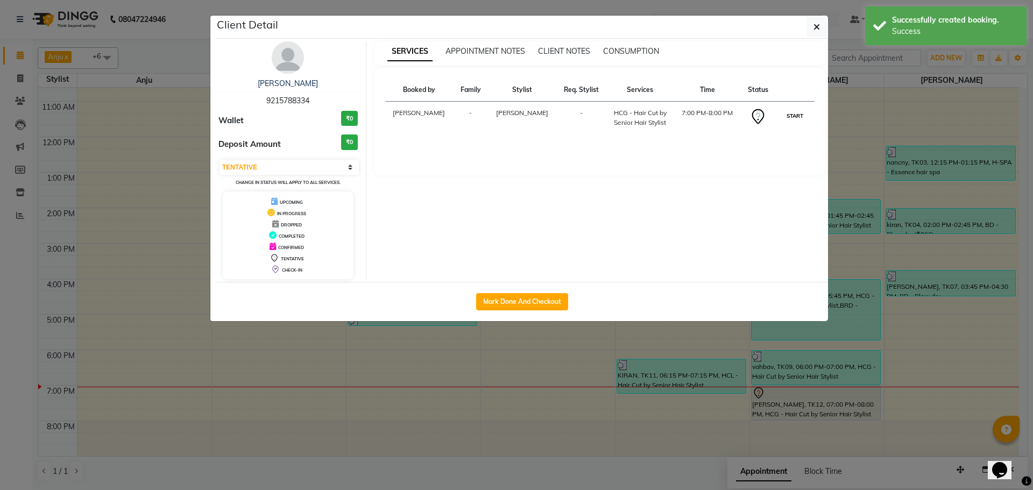
click at [797, 119] on button "START" at bounding box center [795, 115] width 22 height 13
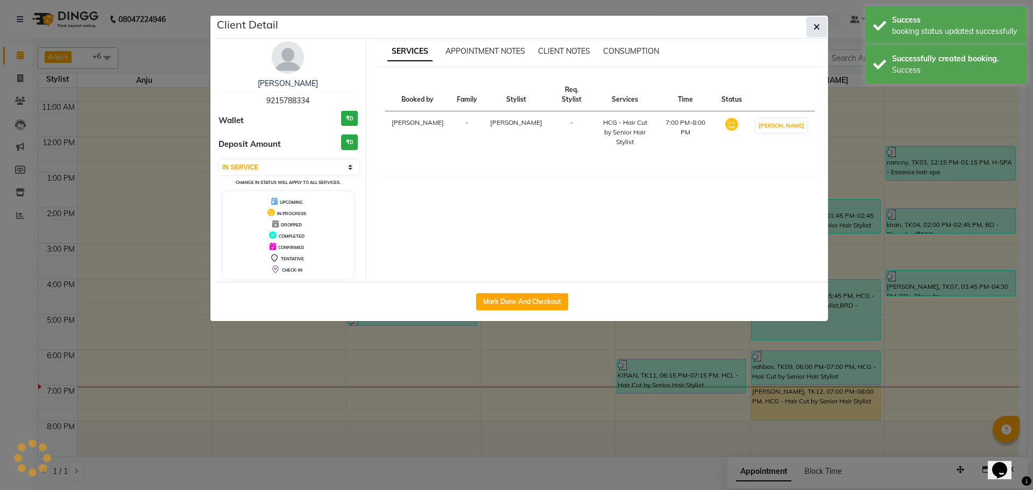
click at [816, 32] on button "button" at bounding box center [816, 27] width 20 height 20
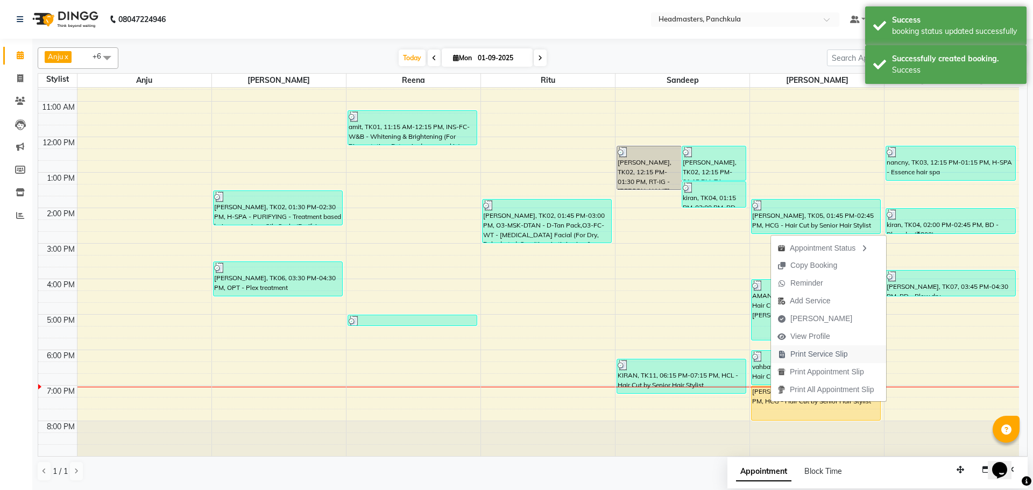
click at [805, 355] on span "Print Service Slip" at bounding box center [819, 354] width 58 height 11
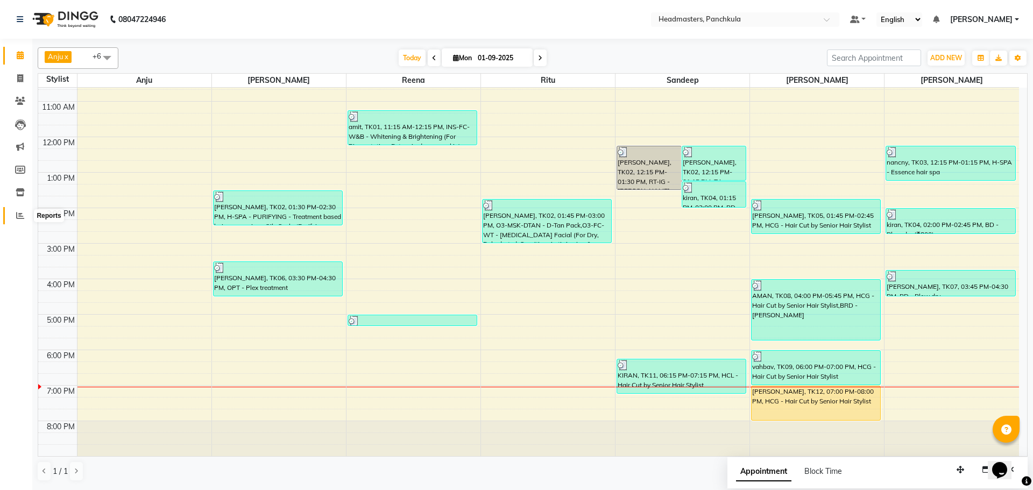
click at [12, 210] on span at bounding box center [20, 216] width 19 height 12
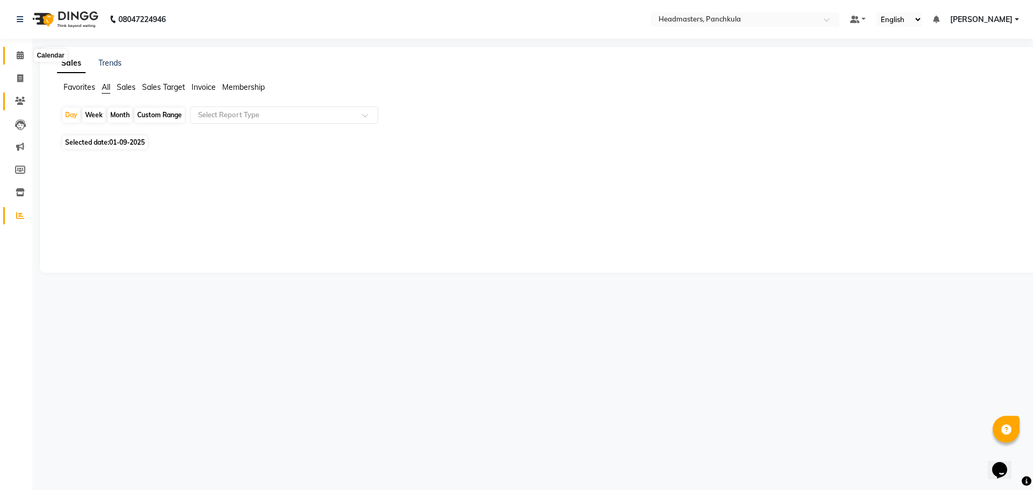
drag, startPoint x: 20, startPoint y: 51, endPoint x: 29, endPoint y: 107, distance: 56.0
click at [20, 51] on icon at bounding box center [20, 55] width 7 height 8
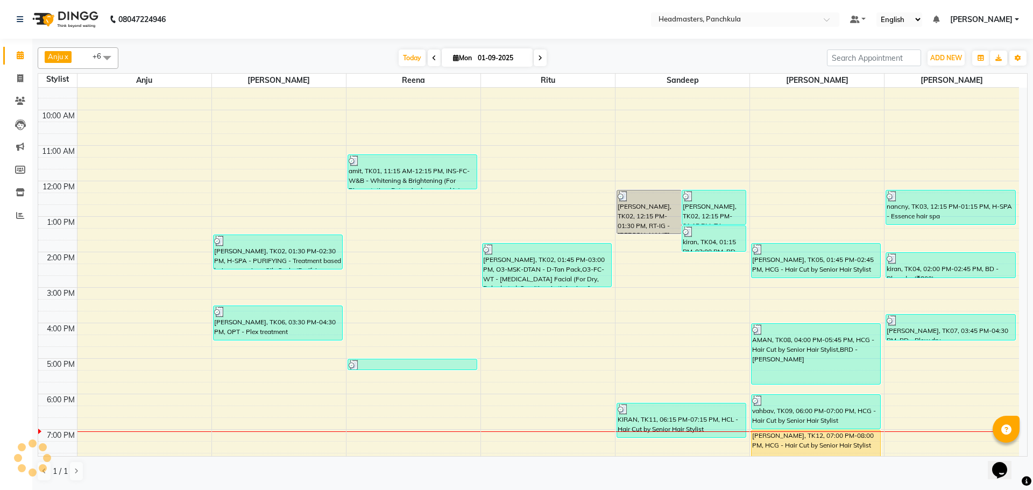
scroll to position [54, 0]
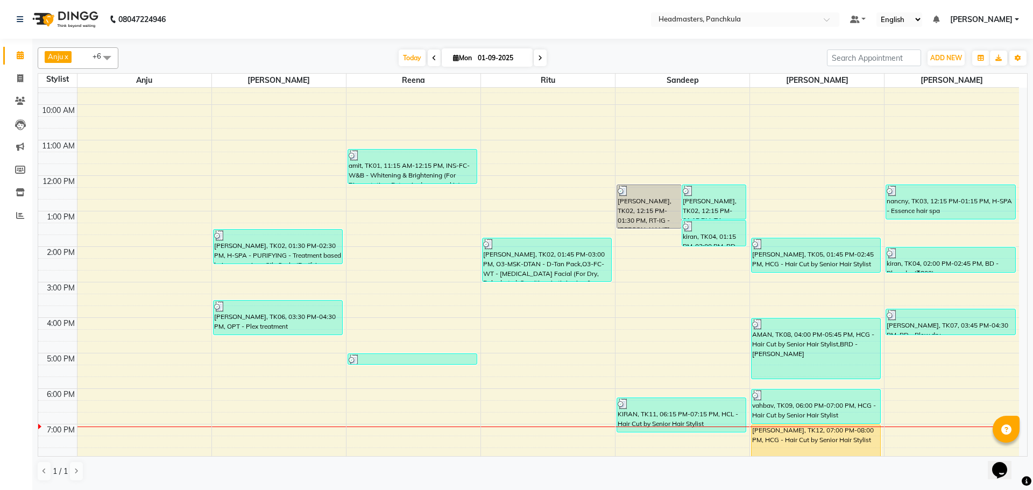
click at [921, 369] on div "8:00 AM 9:00 AM 10:00 AM 11:00 AM 12:00 PM 1:00 PM 2:00 PM 3:00 PM 4:00 PM 5:00…" at bounding box center [528, 264] width 981 height 461
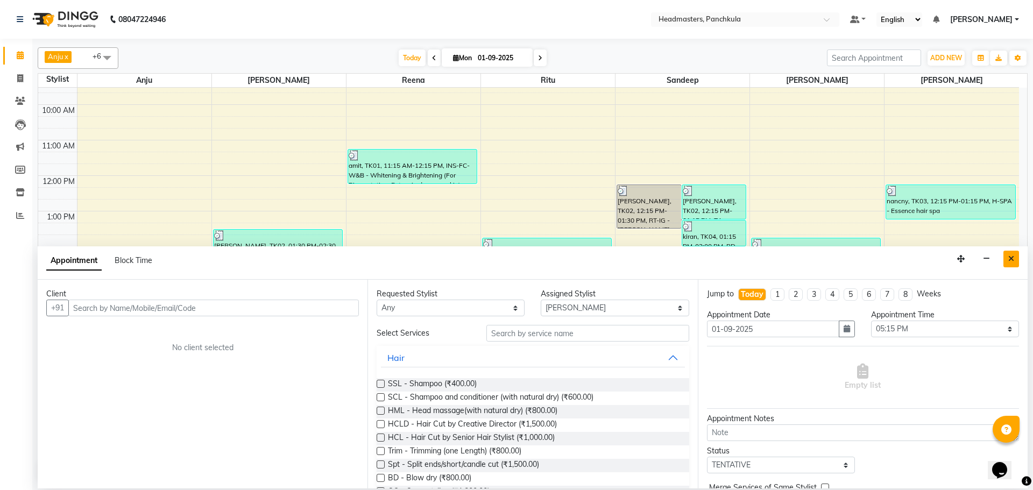
click at [1011, 260] on icon "Close" at bounding box center [1011, 259] width 6 height 8
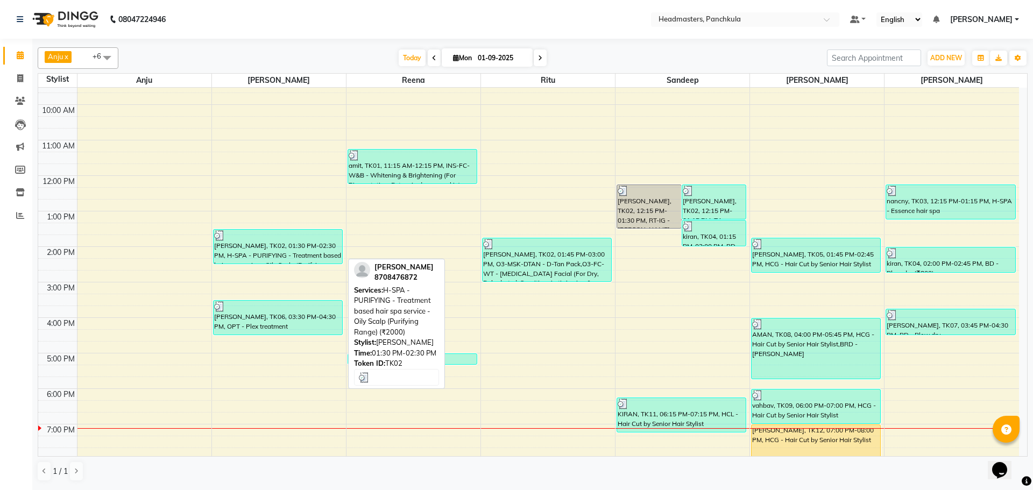
click at [261, 251] on div "[PERSON_NAME], TK02, 01:30 PM-02:30 PM, H-SPA - PURIFYING - Treatment based hai…" at bounding box center [278, 247] width 129 height 34
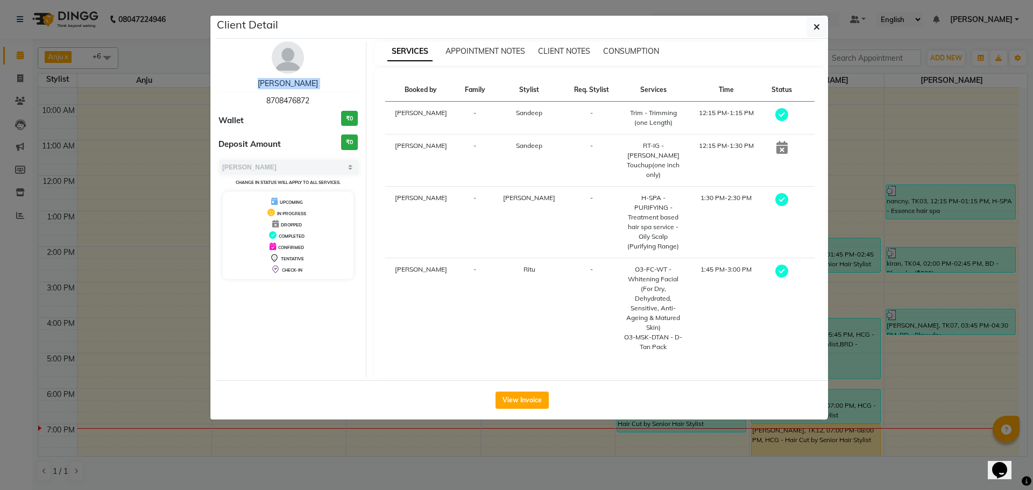
drag, startPoint x: 224, startPoint y: 94, endPoint x: 208, endPoint y: 94, distance: 15.6
click at [208, 94] on ngb-modal-window "Client Detail nitin yadav 8708476872 Wallet ₹0 Deposit Amount ₹0 Select MARK DO…" at bounding box center [516, 245] width 1033 height 490
drag, startPoint x: 314, startPoint y: 97, endPoint x: 235, endPoint y: 98, distance: 79.6
click at [235, 98] on div "nitin yadav 8708476872" at bounding box center [287, 92] width 139 height 29
copy span "8708476872"
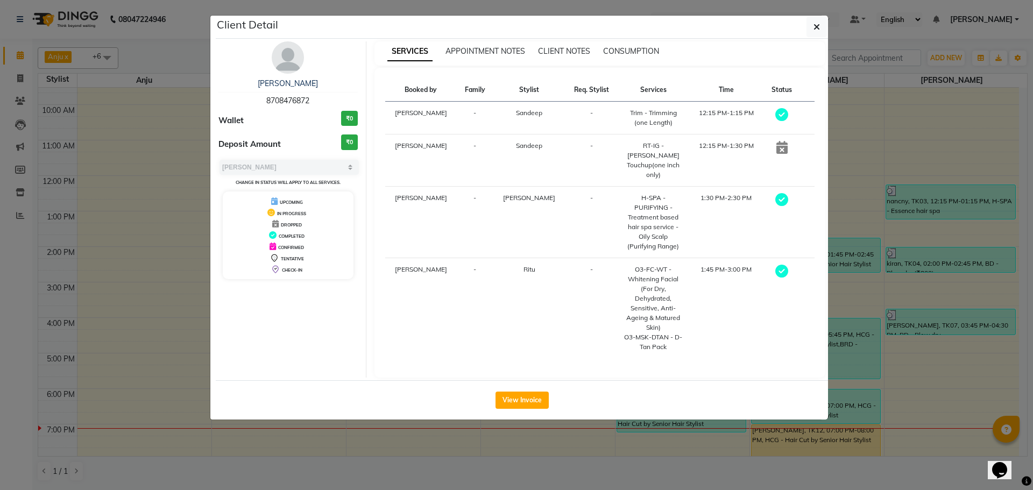
click at [566, 475] on ngb-modal-window "Client Detail nitin yadav 8708476872 Wallet ₹0 Deposit Amount ₹0 Select MARK DO…" at bounding box center [516, 245] width 1033 height 490
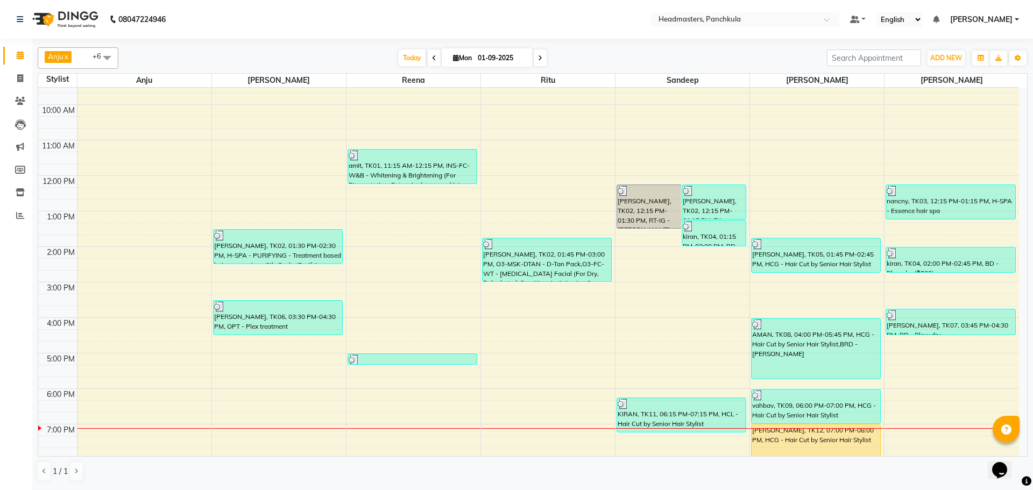
click at [977, 353] on div "8:00 AM 9:00 AM 10:00 AM 11:00 AM 12:00 PM 1:00 PM 2:00 PM 3:00 PM 4:00 PM 5:00…" at bounding box center [528, 264] width 981 height 461
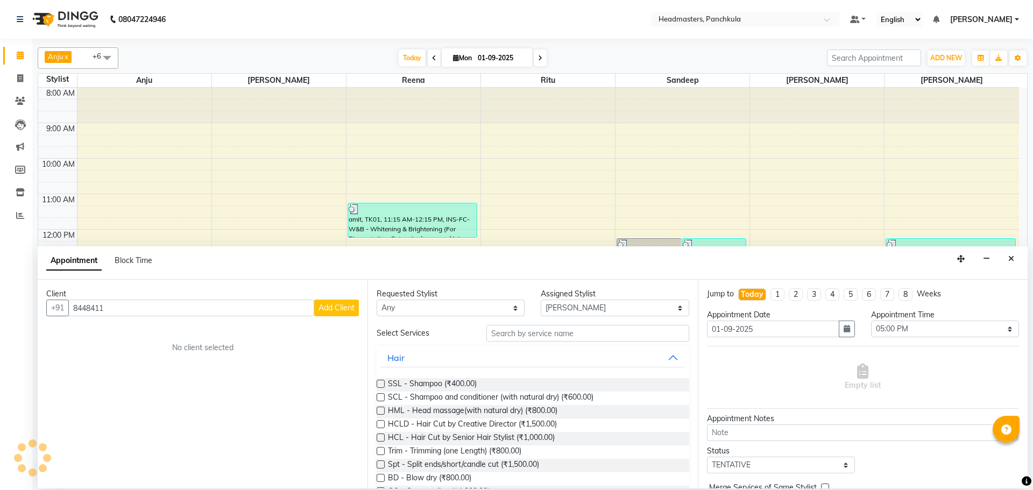
select select "66077"
select select "1020"
select select "tentative"
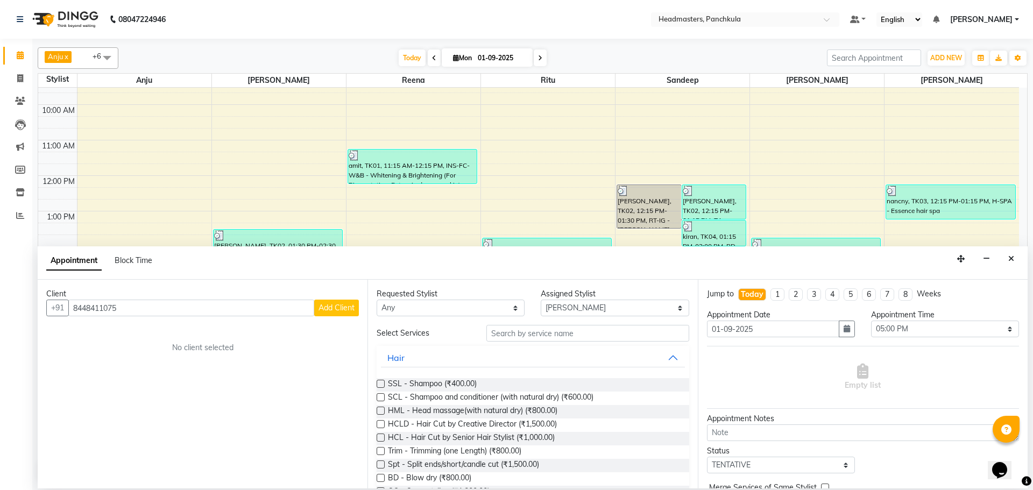
type input "8448411075"
click at [328, 308] on span "Add Client" at bounding box center [336, 308] width 36 height 10
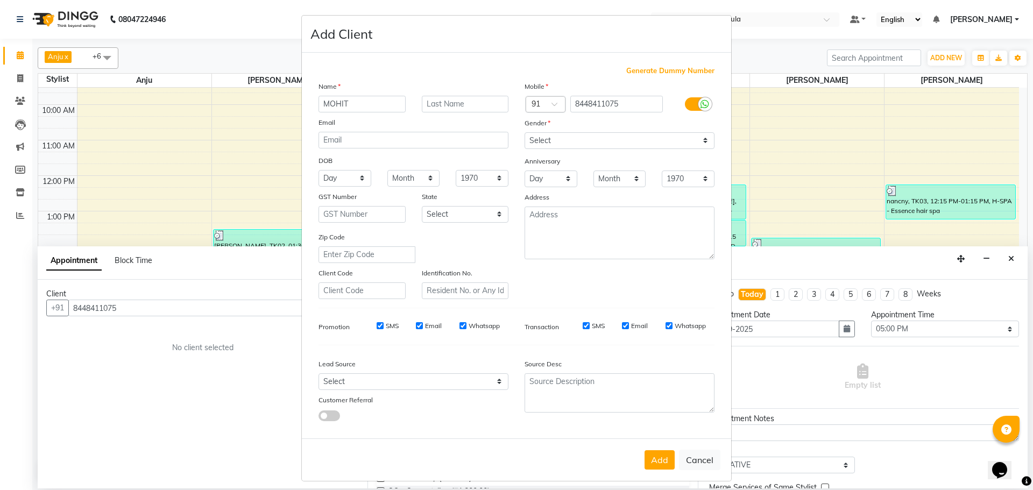
type input "MOHIT"
click at [541, 131] on div "Gender" at bounding box center [533, 124] width 34 height 15
drag, startPoint x: 539, startPoint y: 137, endPoint x: 538, endPoint y: 148, distance: 11.8
click at [539, 137] on select "Select Male Female Other Prefer Not To Say" at bounding box center [620, 140] width 190 height 17
click at [525, 132] on select "Select Male Female Other Prefer Not To Say" at bounding box center [620, 140] width 190 height 17
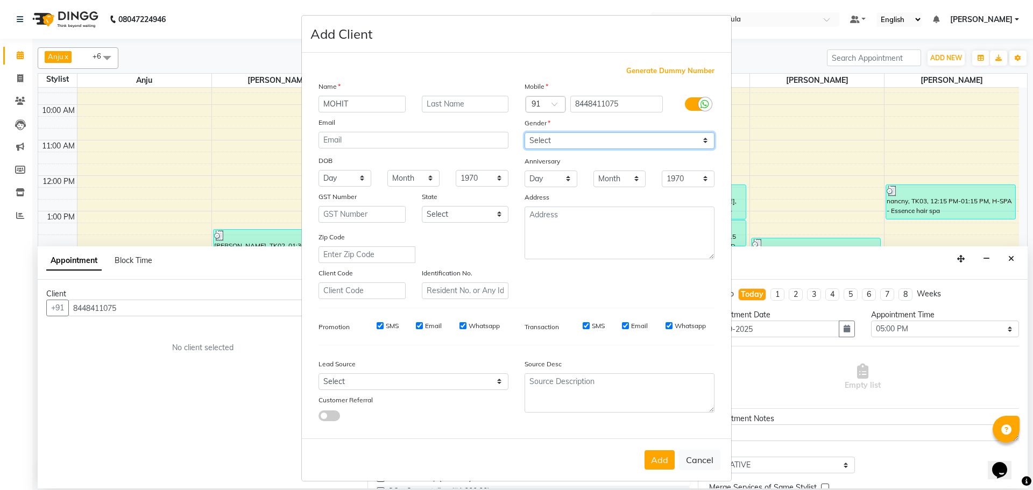
click at [560, 146] on select "Select Male Female Other Prefer Not To Say" at bounding box center [620, 140] width 190 height 17
select select "male"
click at [525, 132] on select "Select Male Female Other Prefer Not To Say" at bounding box center [620, 140] width 190 height 17
click at [650, 458] on button "Add" at bounding box center [659, 459] width 30 height 19
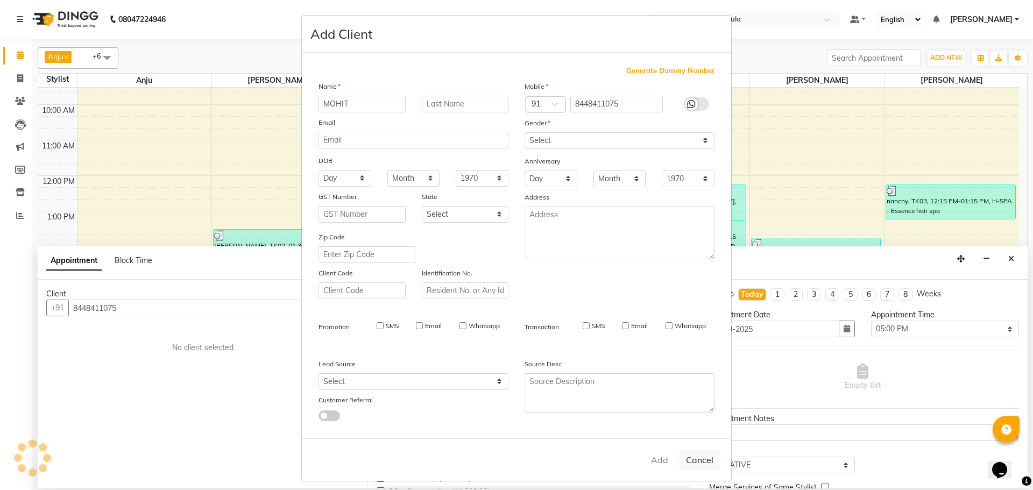
select select
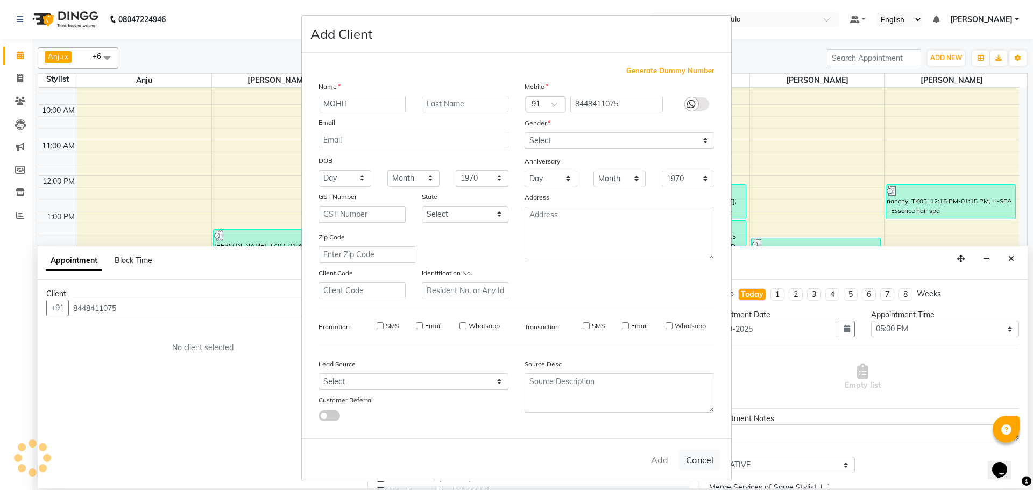
select select
checkbox input "false"
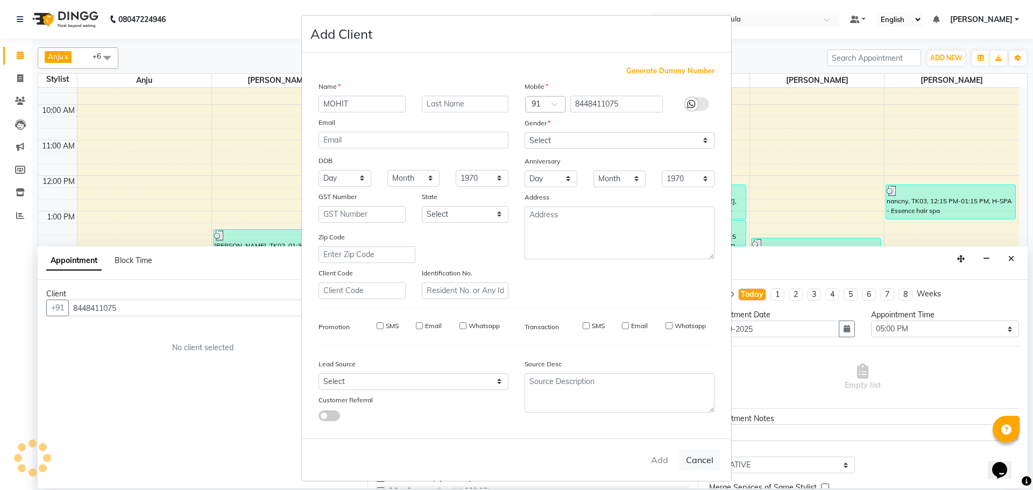
checkbox input "false"
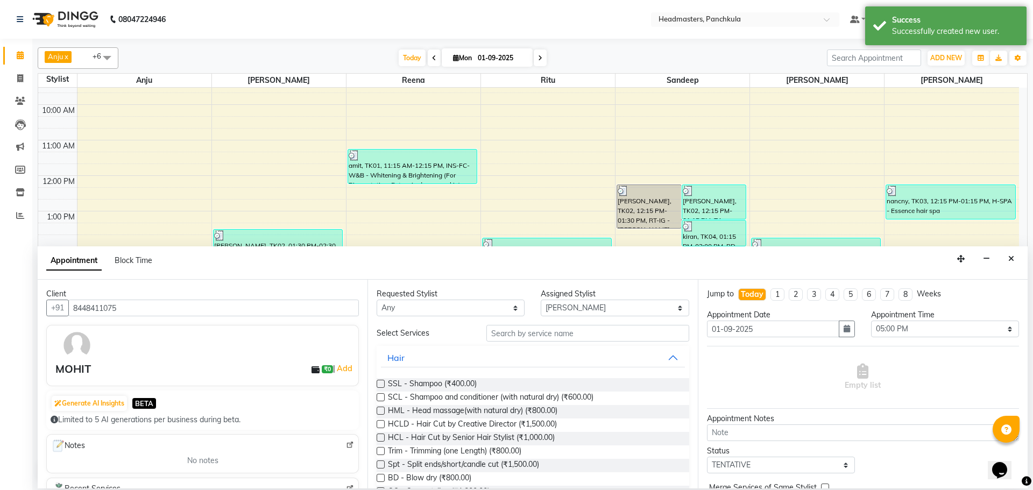
click at [512, 332] on input "text" at bounding box center [587, 333] width 203 height 17
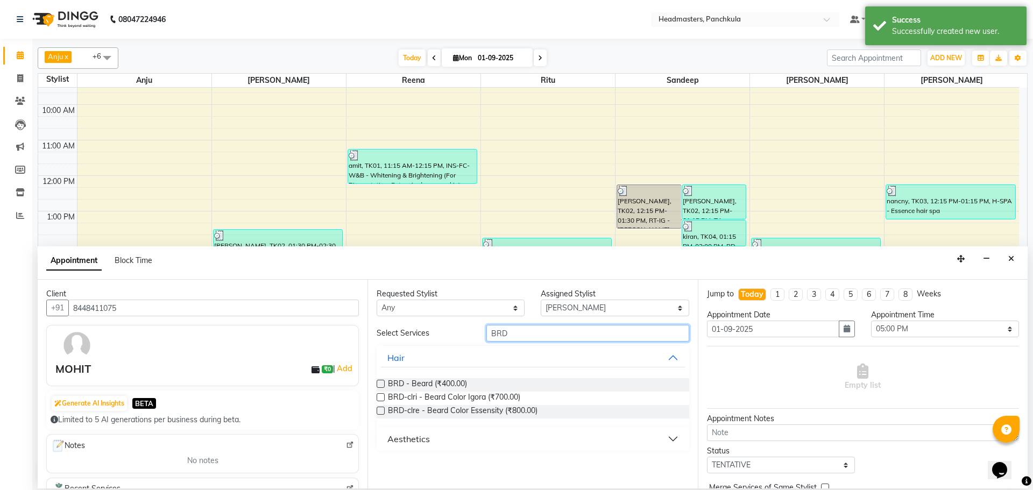
type input "BRD"
click at [382, 382] on label at bounding box center [381, 384] width 8 height 8
click at [382, 382] on input "checkbox" at bounding box center [380, 384] width 7 height 7
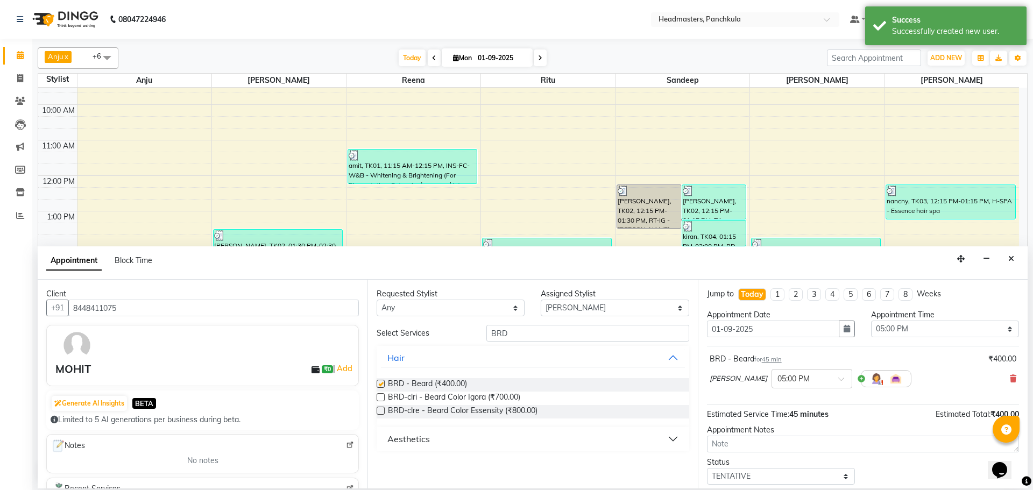
checkbox input "false"
click at [945, 329] on select "Select 09:00 AM 09:15 AM 09:30 AM 09:45 AM 10:00 AM 10:15 AM 10:30 AM 10:45 AM …" at bounding box center [945, 329] width 148 height 17
select select "1140"
click at [871, 321] on select "Select 09:00 AM 09:15 AM 09:30 AM 09:45 AM 10:00 AM 10:15 AM 10:30 AM 10:45 AM …" at bounding box center [945, 329] width 148 height 17
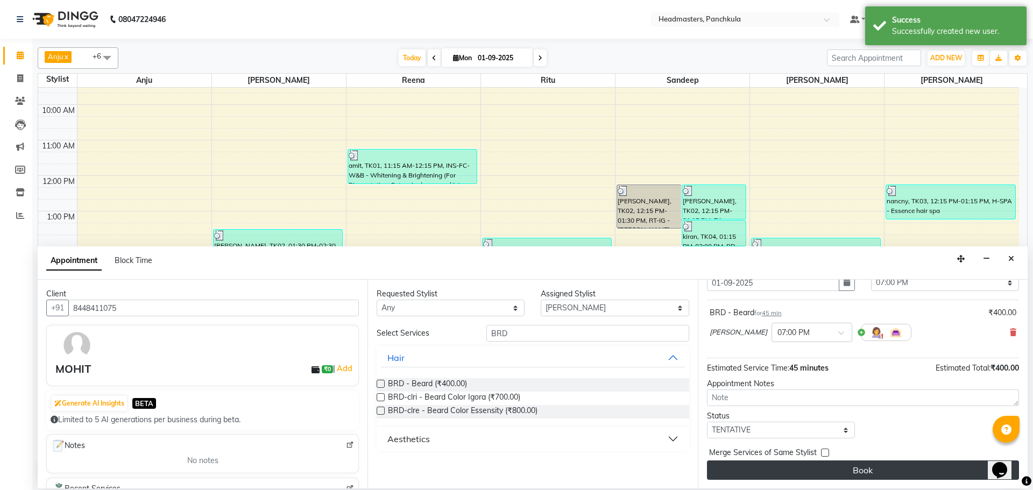
click at [857, 479] on button "Book" at bounding box center [863, 470] width 312 height 19
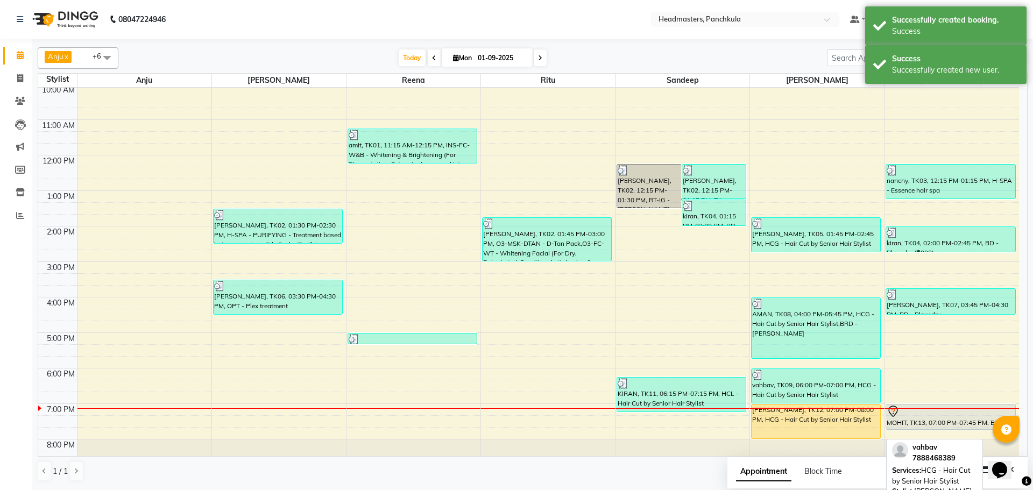
scroll to position [93, 0]
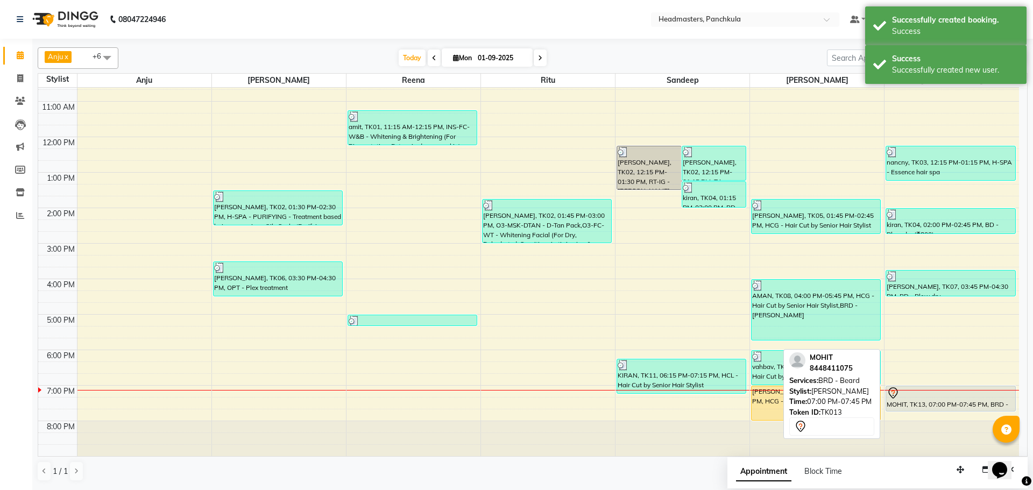
click at [927, 394] on div at bounding box center [950, 393] width 127 height 13
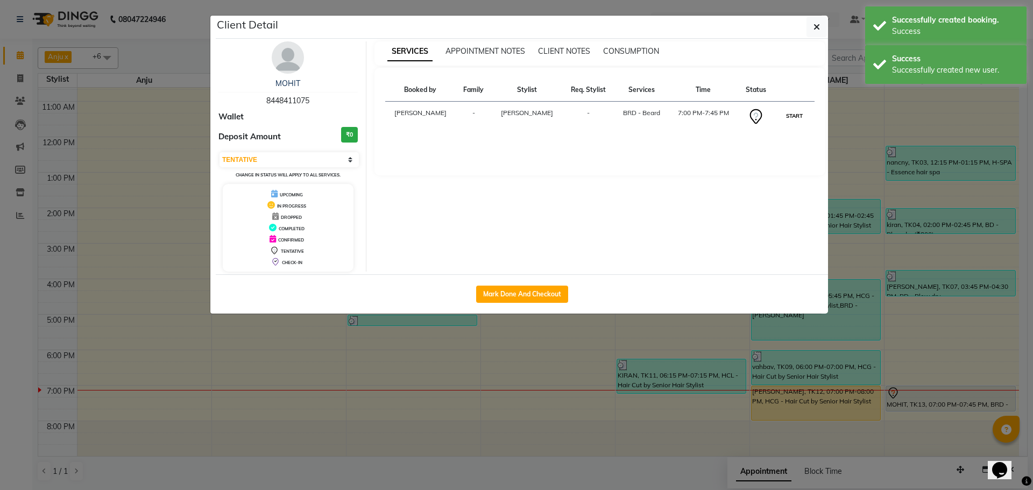
click at [800, 117] on button "START" at bounding box center [794, 115] width 22 height 13
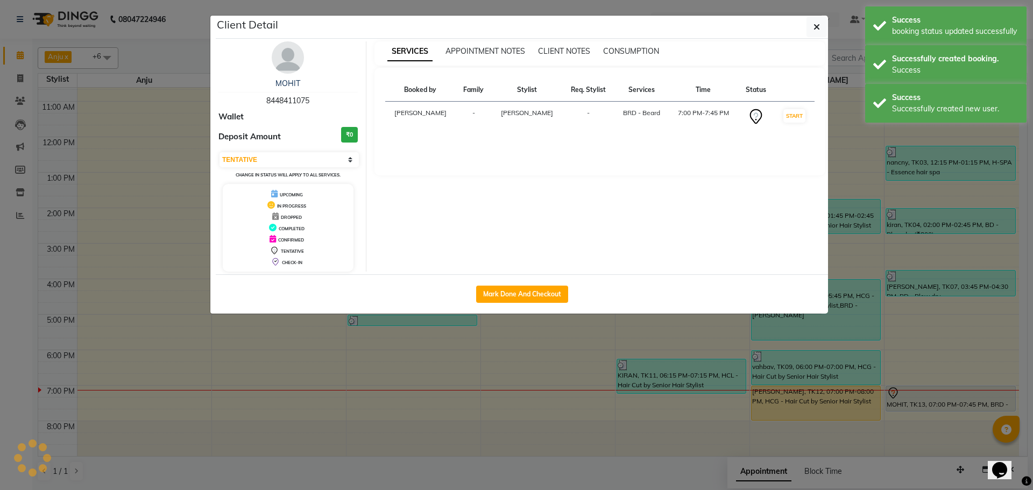
select select "1"
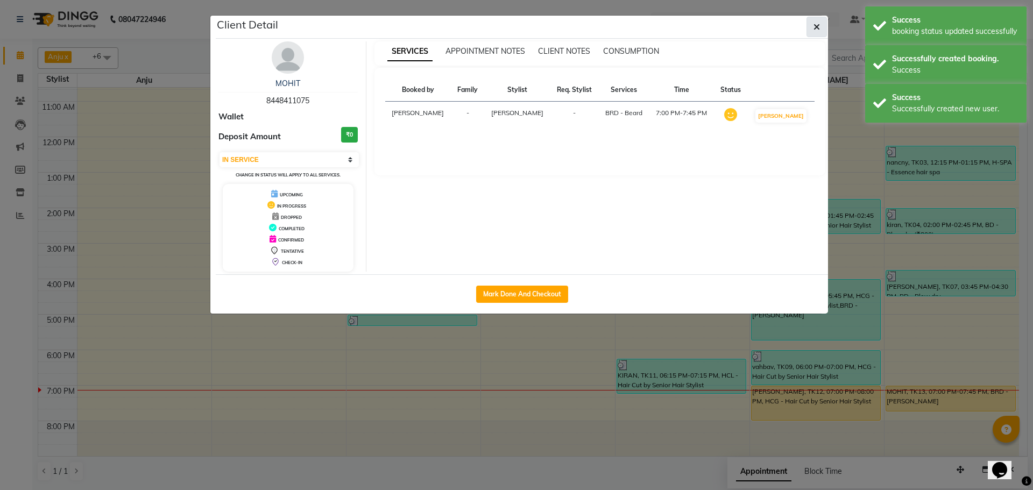
click at [816, 26] on icon "button" at bounding box center [816, 27] width 6 height 9
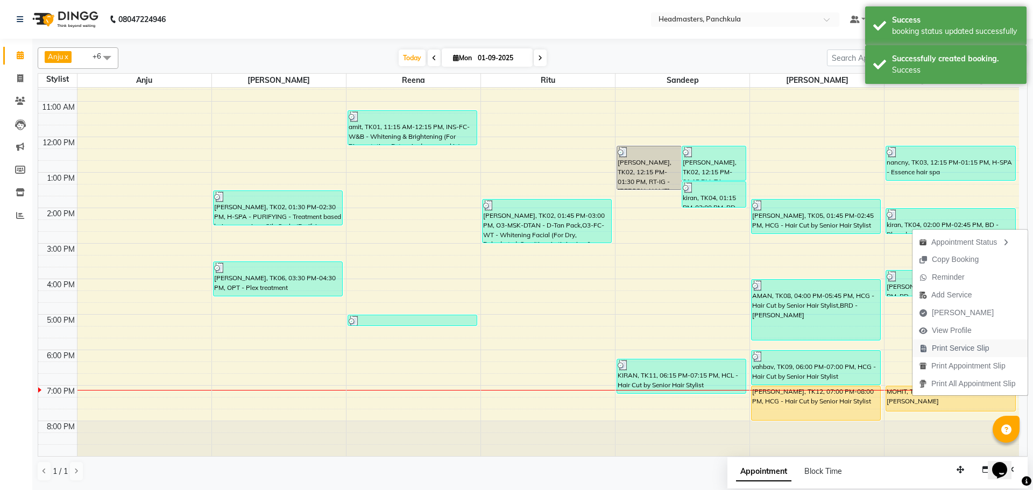
click at [932, 344] on span "Print Service Slip" at bounding box center [961, 348] width 58 height 11
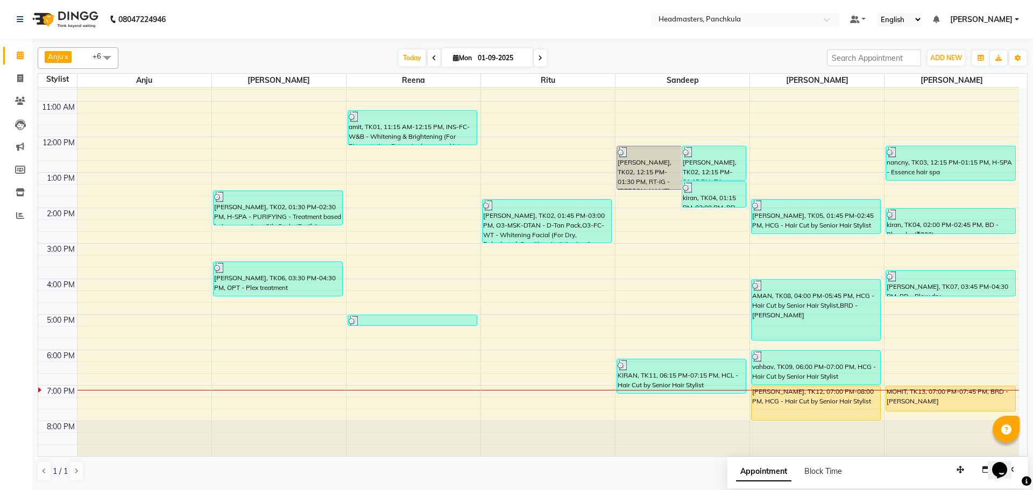
scroll to position [39, 0]
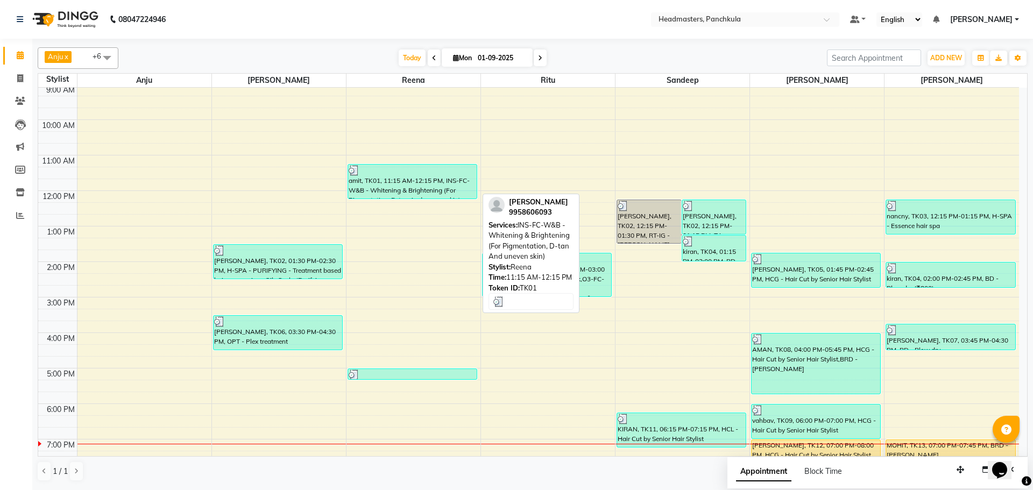
click at [400, 182] on div "amit, TK01, 11:15 AM-12:15 PM, INS-FC-W&B - Whitening & Brightening (For Pigmen…" at bounding box center [412, 182] width 129 height 34
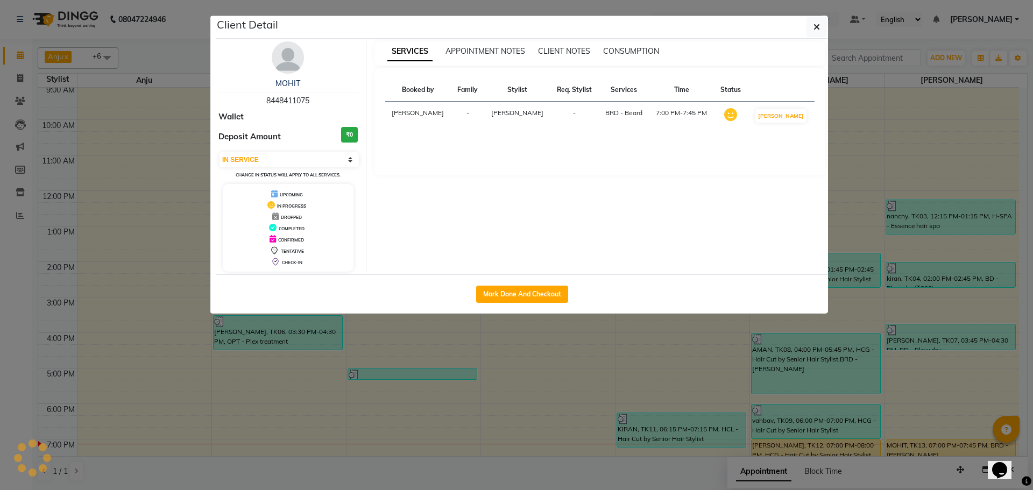
select select "3"
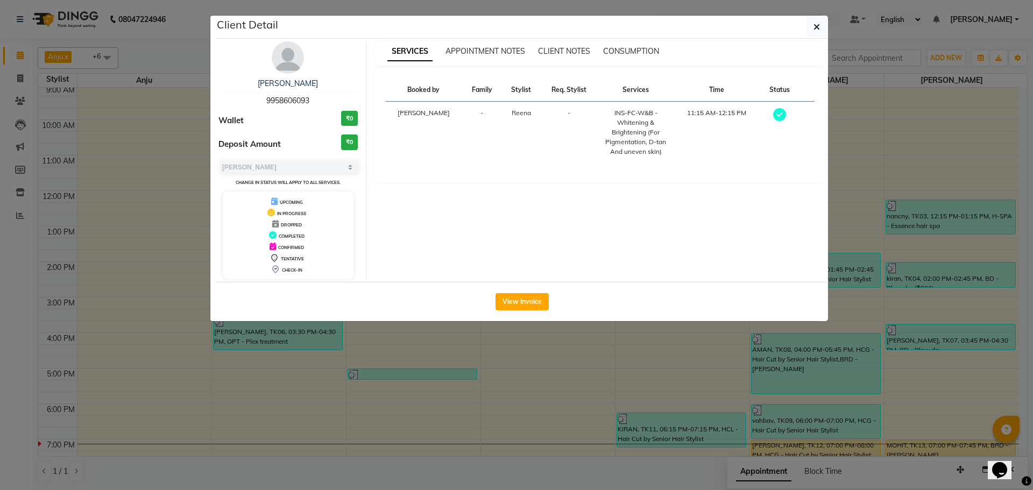
drag, startPoint x: 315, startPoint y: 99, endPoint x: 190, endPoint y: 97, distance: 124.3
click at [190, 97] on ngb-modal-window "Client Detail amit 9958606093 Wallet ₹0 Deposit Amount ₹0 Select MARK DONE UPCO…" at bounding box center [516, 245] width 1033 height 490
copy span "9958606093"
click at [802, 25] on div "Client Detail" at bounding box center [522, 27] width 612 height 23
click at [819, 26] on icon "button" at bounding box center [816, 27] width 6 height 9
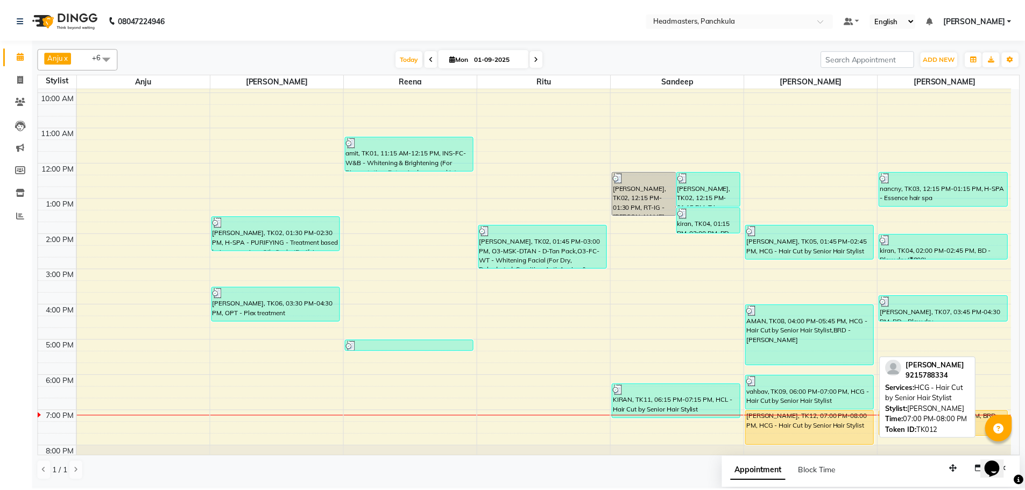
scroll to position [93, 0]
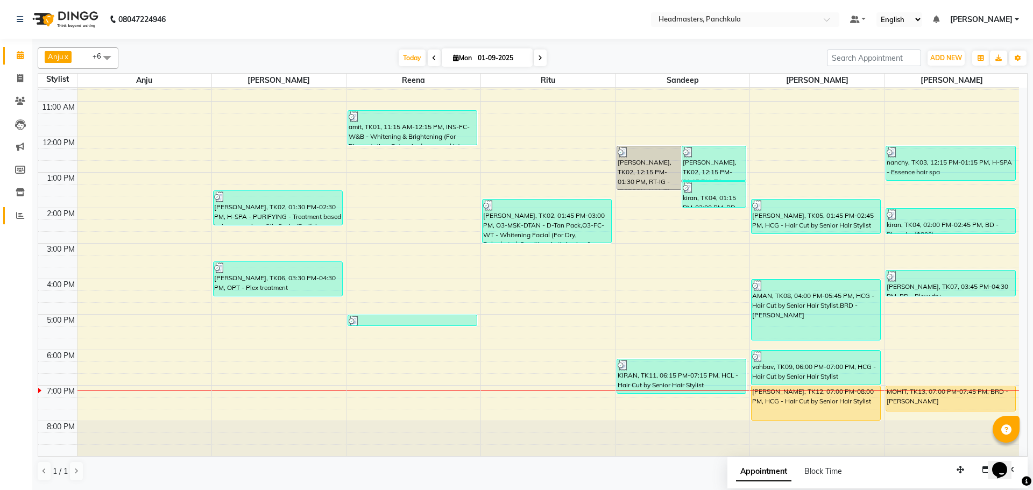
click at [23, 221] on span at bounding box center [20, 216] width 19 height 12
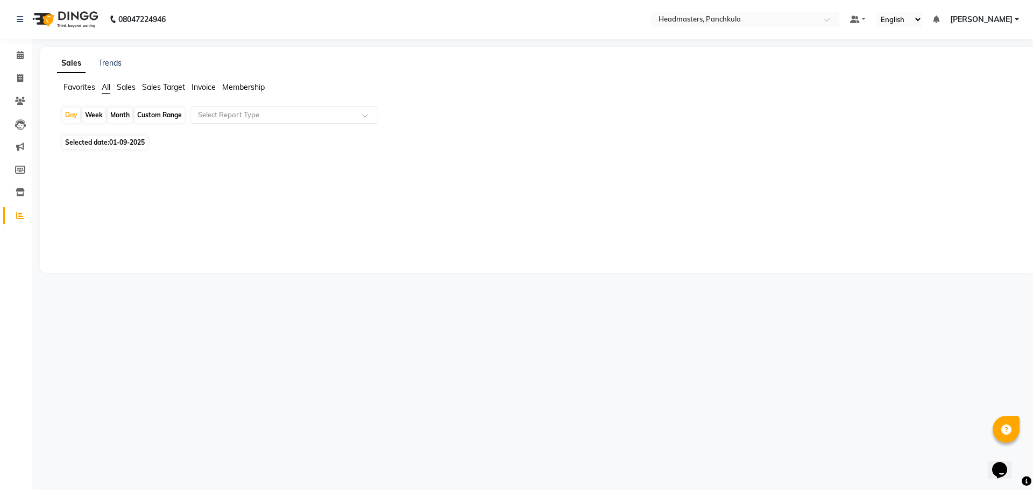
click at [117, 51] on div "Sales Trends Favorites All Sales Sales Target Invoice Membership Day Week Month…" at bounding box center [538, 160] width 996 height 226
click at [110, 58] on link "Trends" at bounding box center [109, 63] width 23 height 10
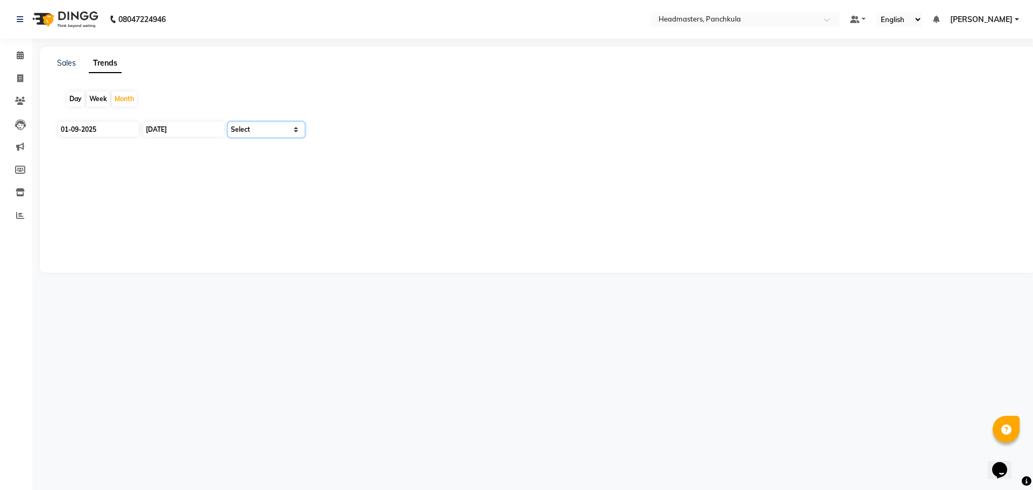
click at [249, 132] on select "Select Clients" at bounding box center [266, 129] width 76 height 15
select select "by_client"
click at [228, 122] on select "Select Clients" at bounding box center [266, 129] width 76 height 15
click at [75, 97] on div "Day" at bounding box center [76, 98] width 18 height 15
type input "01-09-2025"
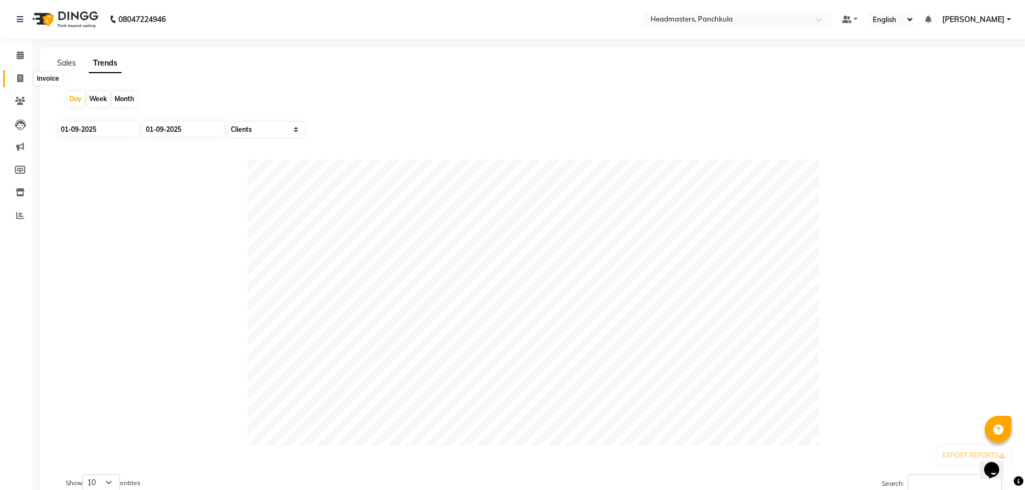
click at [18, 80] on icon at bounding box center [20, 78] width 6 height 8
select select "service"
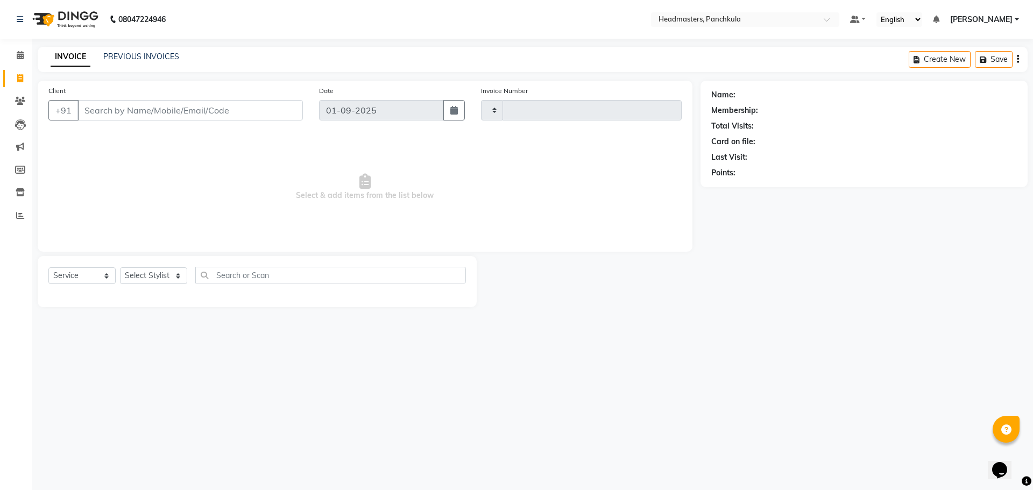
type input "2863"
select select "7376"
click at [19, 53] on icon at bounding box center [20, 55] width 7 height 8
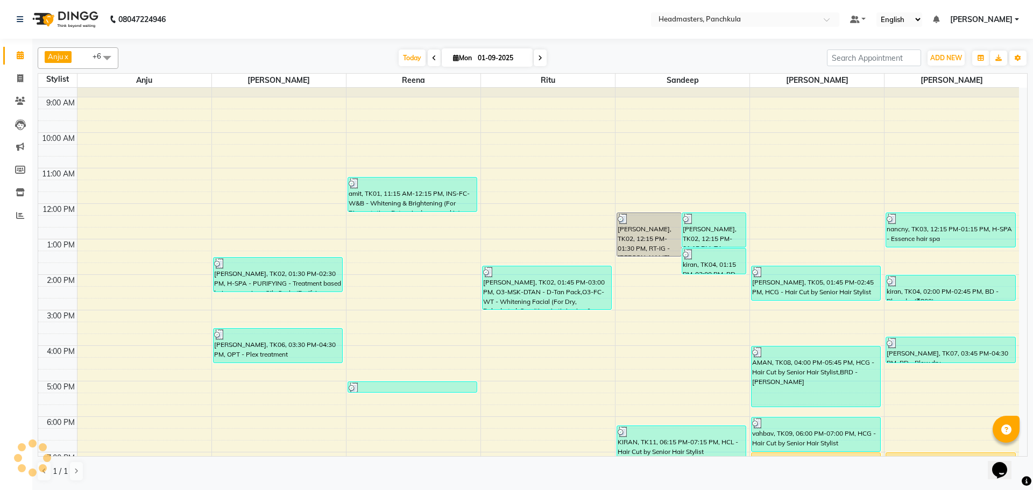
scroll to position [93, 0]
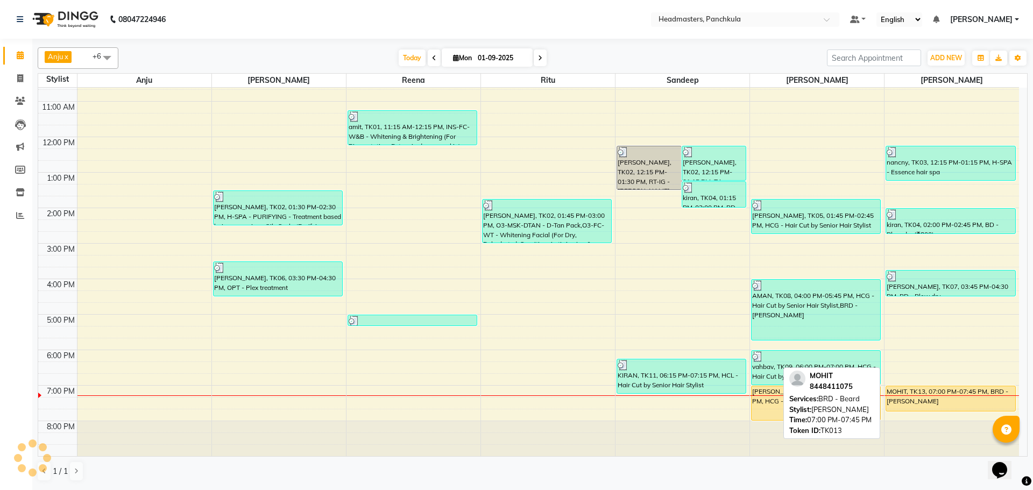
click at [897, 387] on div "MOHIT, TK13, 07:00 PM-07:45 PM, BRD - [PERSON_NAME]" at bounding box center [950, 398] width 129 height 25
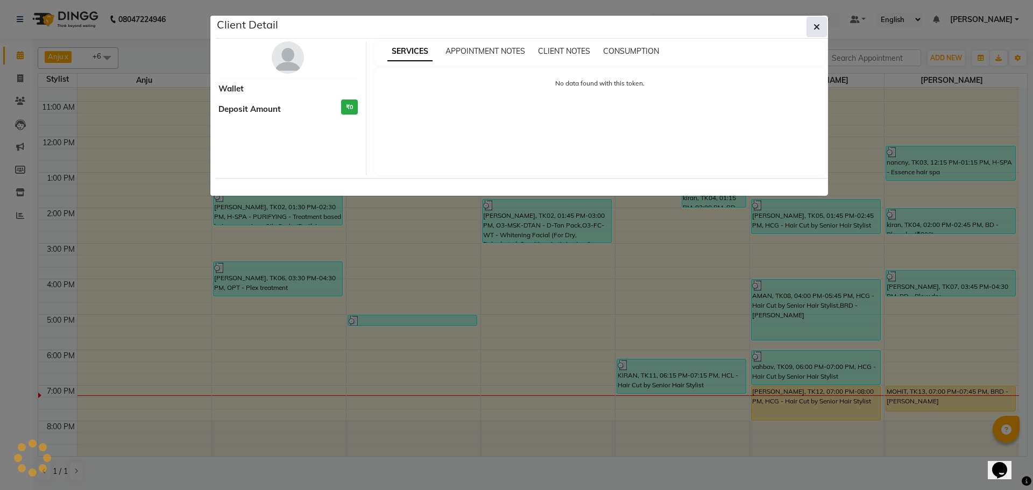
click at [815, 22] on span "button" at bounding box center [816, 27] width 6 height 11
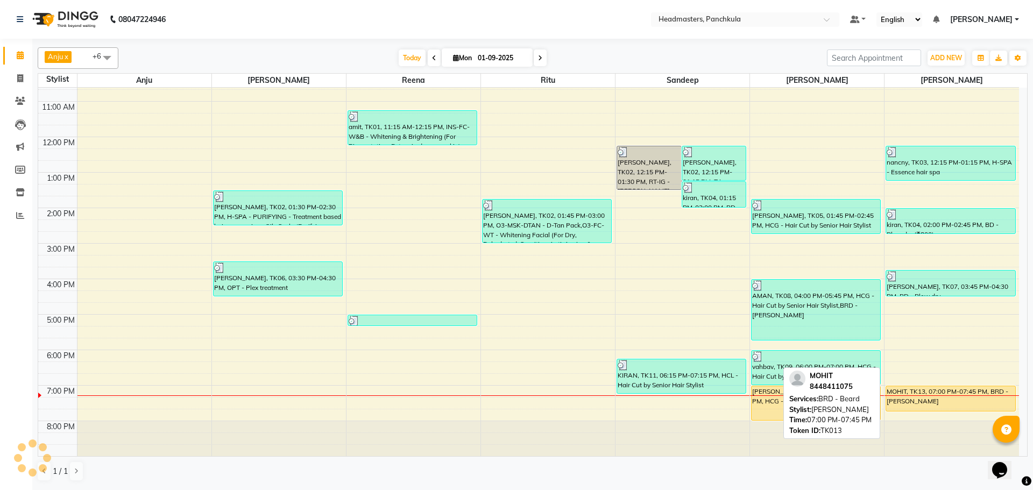
click at [909, 394] on div "MOHIT, TK13, 07:00 PM-07:45 PM, BRD - [PERSON_NAME]" at bounding box center [950, 398] width 129 height 25
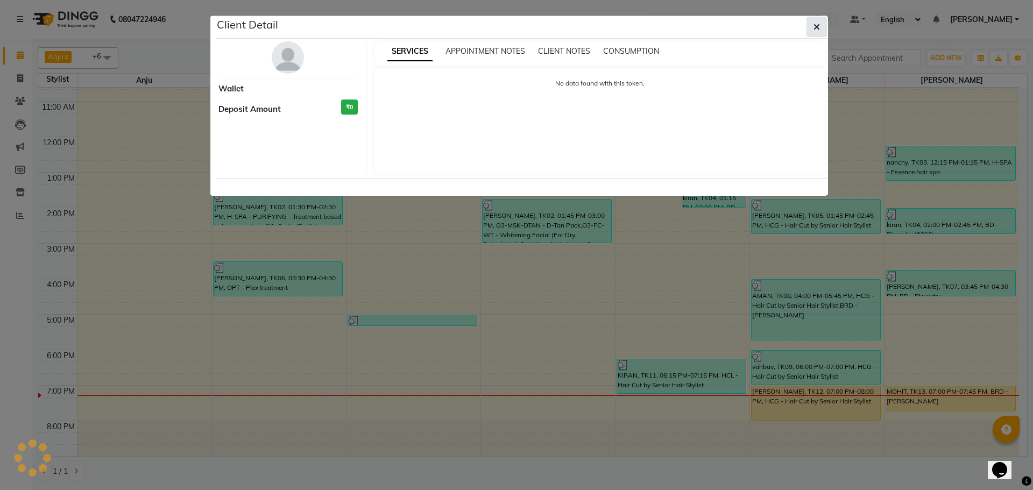
click at [816, 25] on icon "button" at bounding box center [816, 27] width 6 height 9
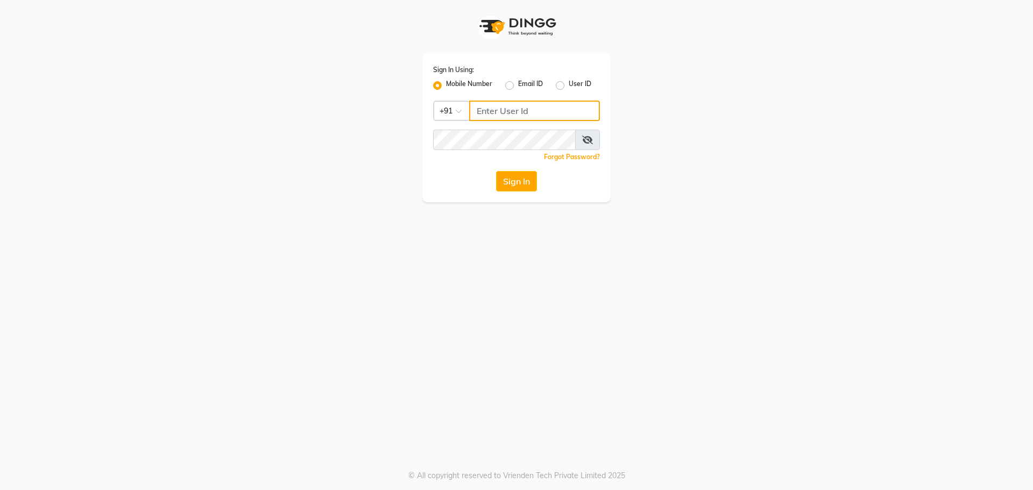
type input "9041009111"
click at [520, 167] on div "Sign In Using: Mobile Number Email ID User ID Country Code × [PHONE_NUMBER] Rem…" at bounding box center [516, 127] width 188 height 149
click at [520, 180] on button "Sign In" at bounding box center [516, 181] width 41 height 20
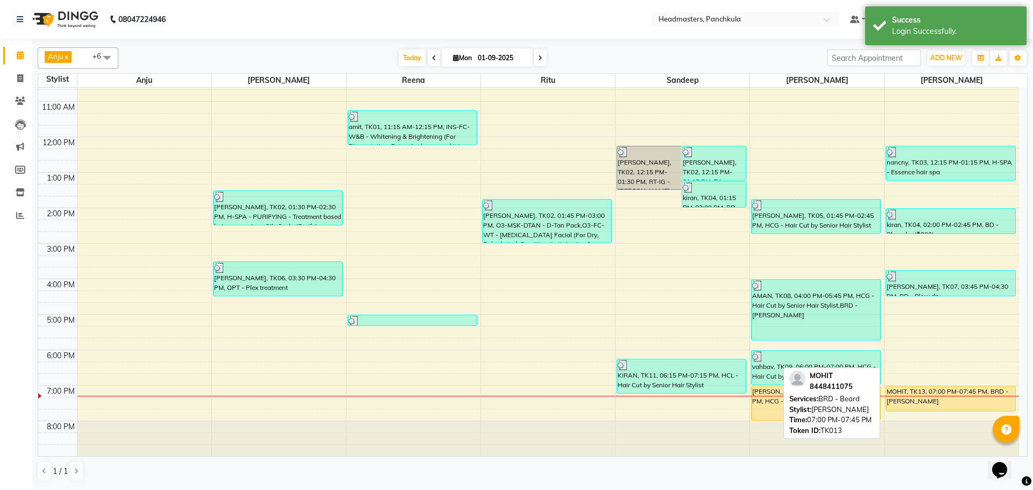
click at [922, 392] on div "MOHIT, TK13, 07:00 PM-07:45 PM, BRD - [PERSON_NAME]" at bounding box center [950, 398] width 129 height 25
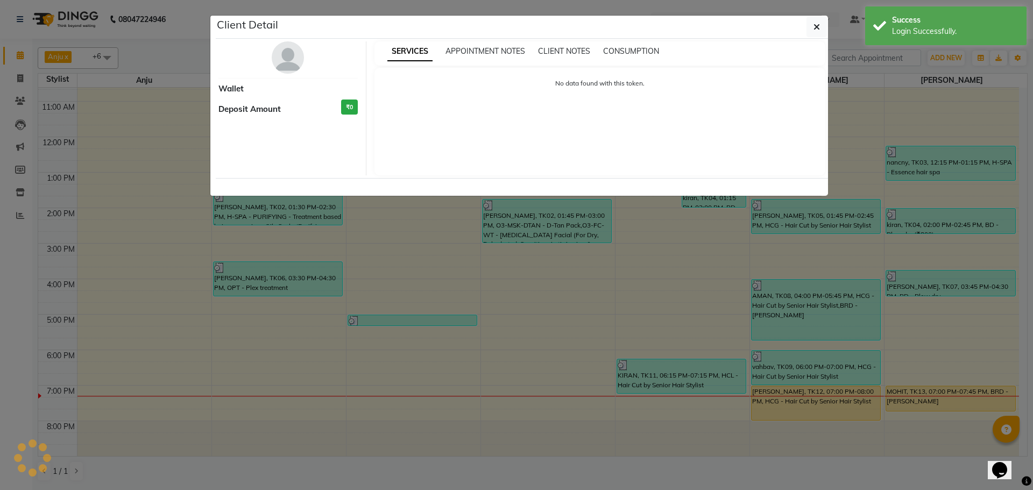
select select "1"
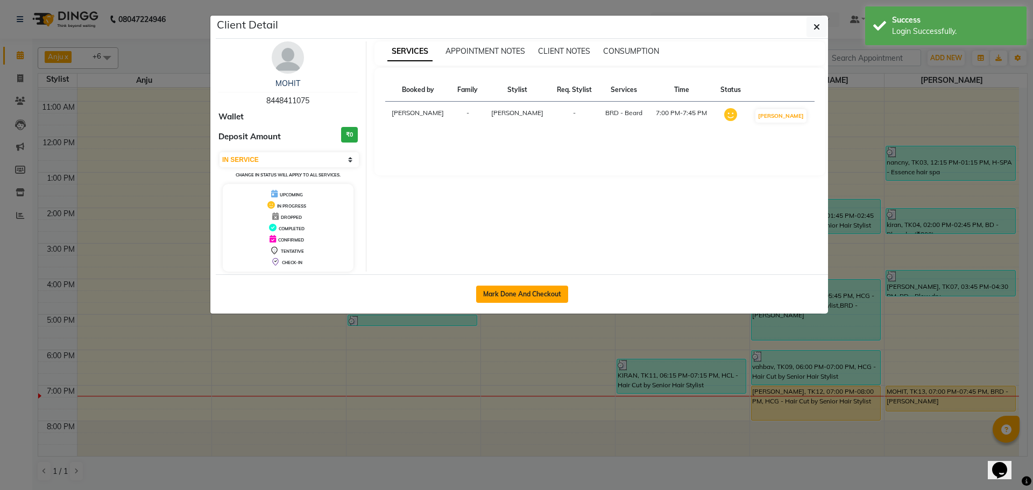
click at [530, 290] on button "Mark Done And Checkout" at bounding box center [522, 294] width 92 height 17
select select "service"
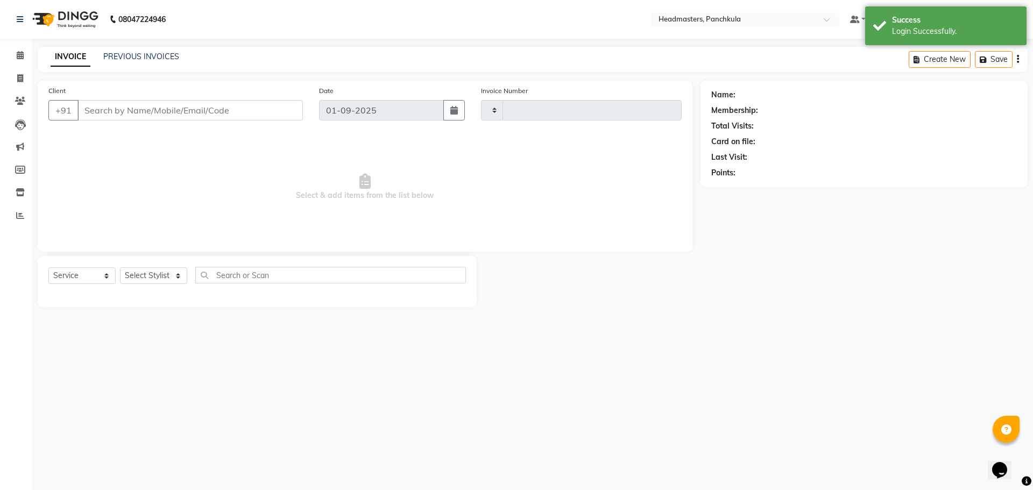
type input "2863"
select select "7376"
type input "8448411075"
select select "66077"
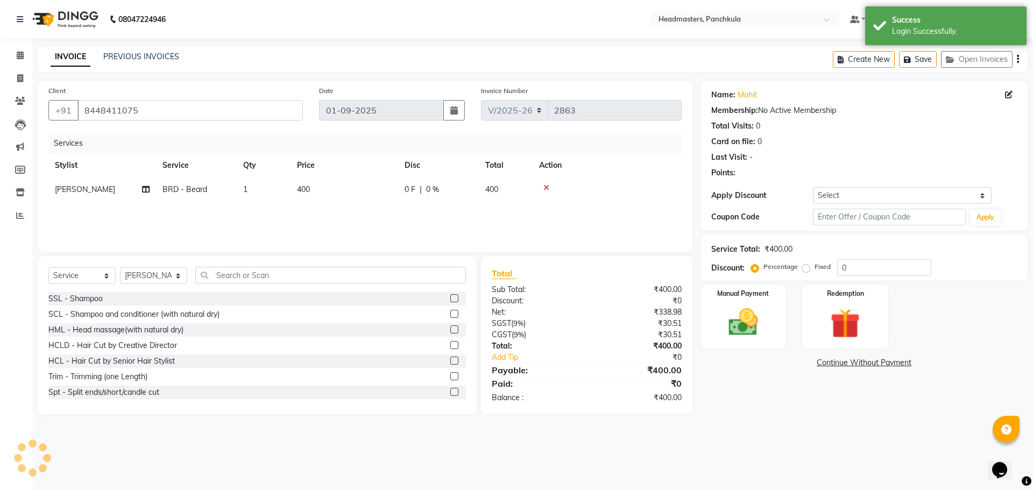
click at [406, 183] on td "0 F | 0 %" at bounding box center [438, 190] width 81 height 24
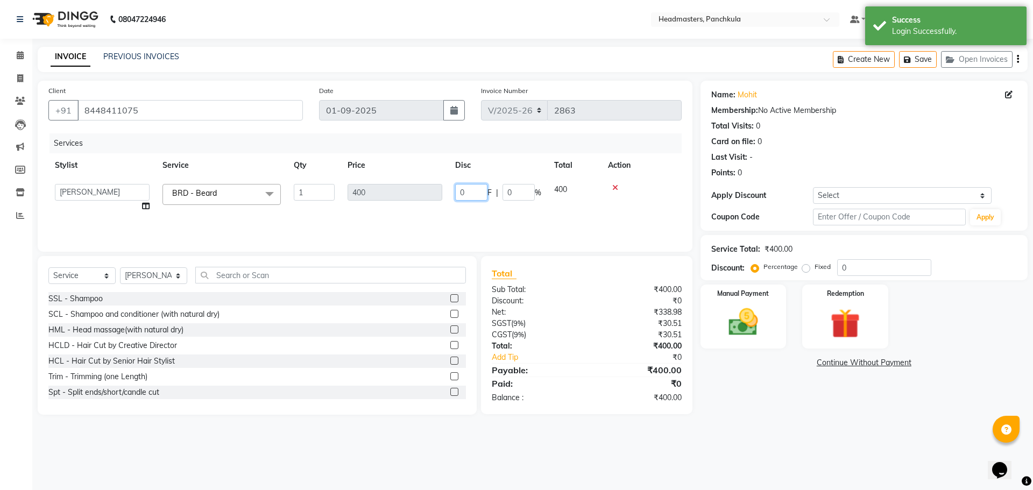
click at [394, 190] on tr "Amjad Anju Danish HEAD MASTERS Parveen Reena Ritu Saddam Sandeep Sushant Sushan…" at bounding box center [364, 198] width 633 height 41
type input "100"
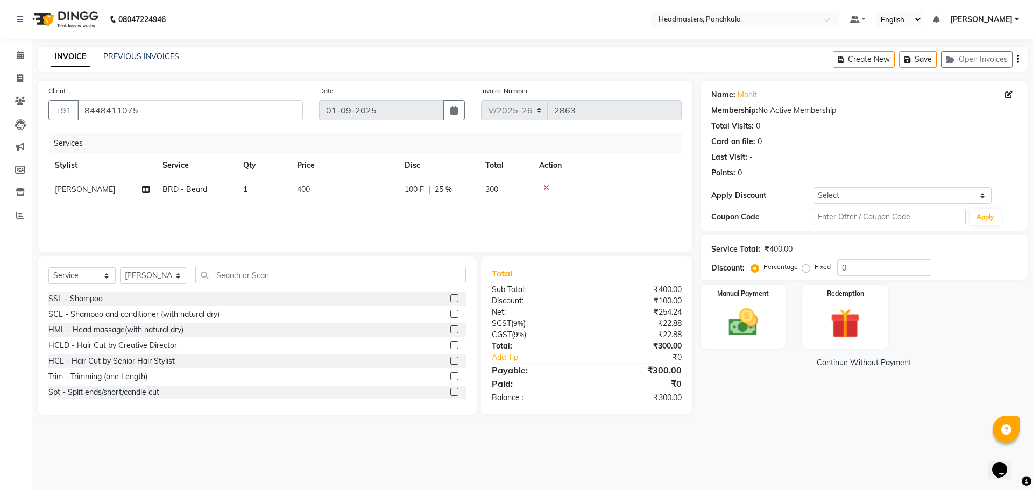
click at [471, 208] on div "Services Stylist Service Qty Price Disc Total Action Amjad BRD - Beard 1 400 10…" at bounding box center [364, 187] width 633 height 108
click at [740, 328] on img at bounding box center [743, 322] width 50 height 36
click at [791, 362] on span "UPI" at bounding box center [786, 363] width 17 height 12
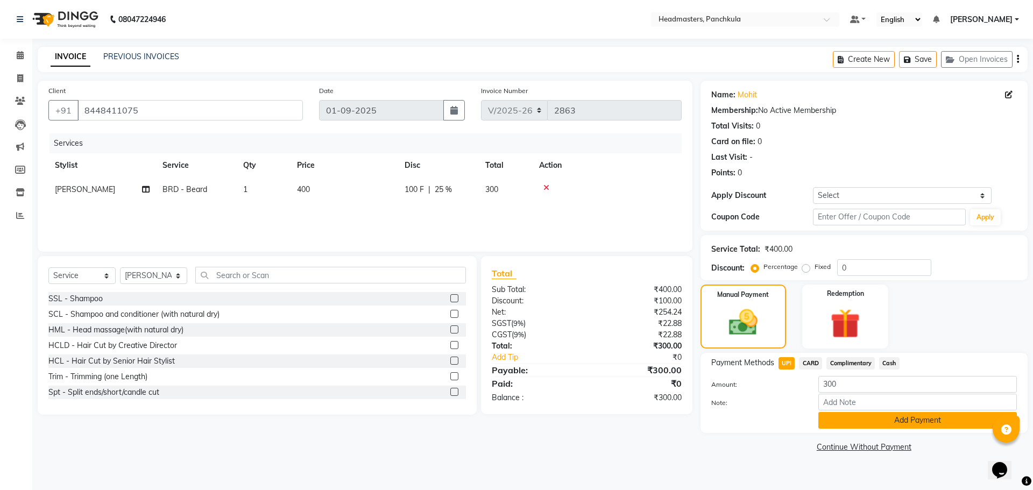
click at [859, 420] on button "Add Payment" at bounding box center [917, 420] width 199 height 17
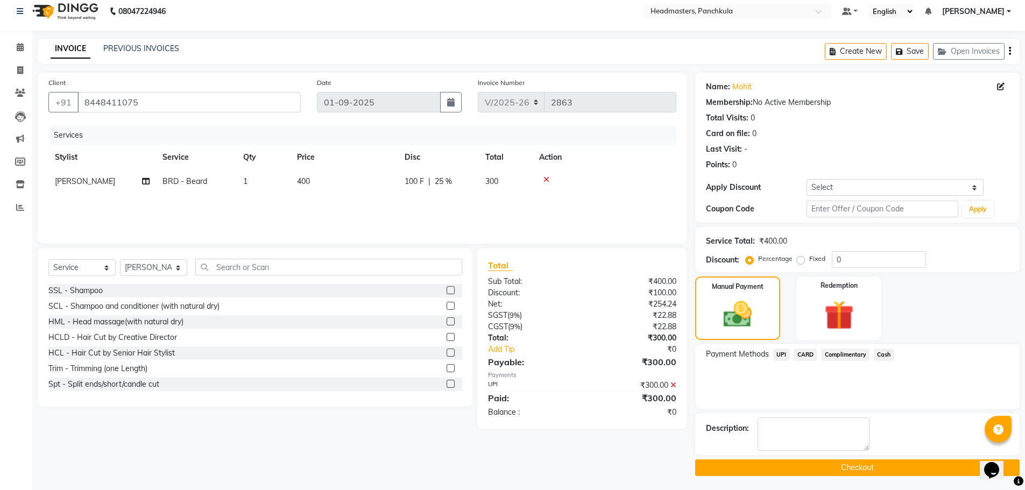
scroll to position [10, 0]
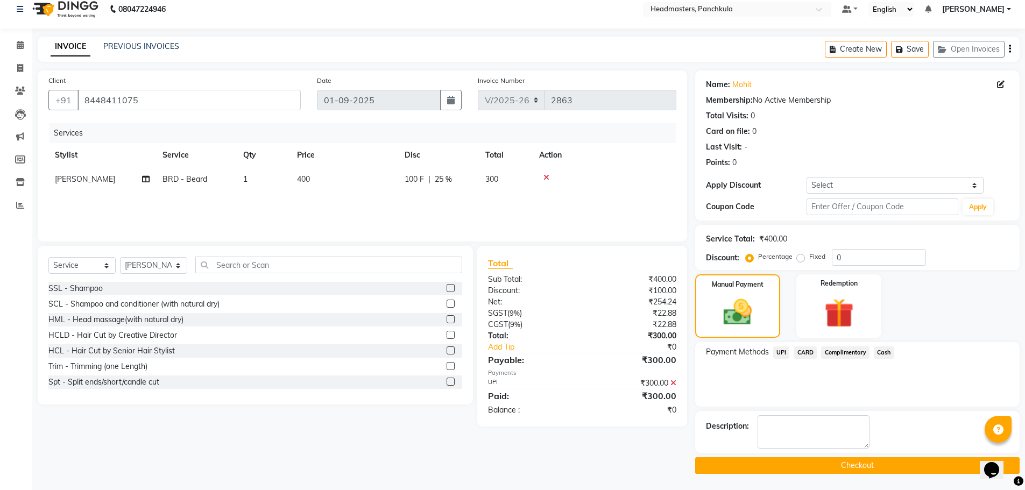
click at [847, 467] on button "Checkout" at bounding box center [857, 465] width 324 height 17
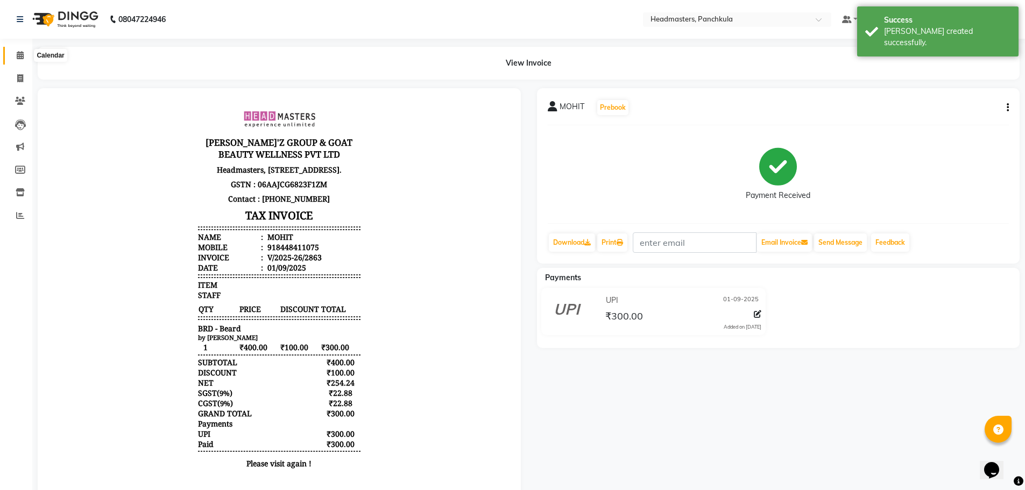
click at [15, 57] on span at bounding box center [20, 55] width 19 height 12
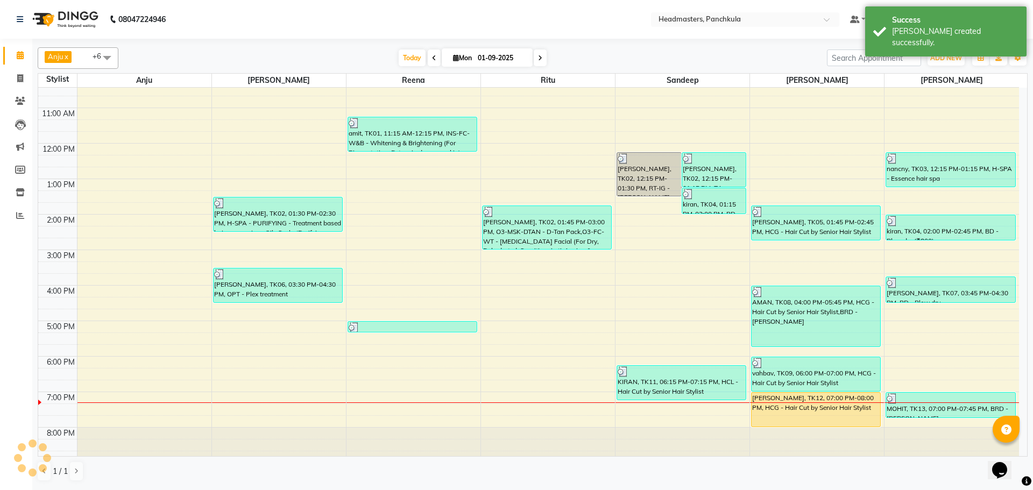
scroll to position [93, 0]
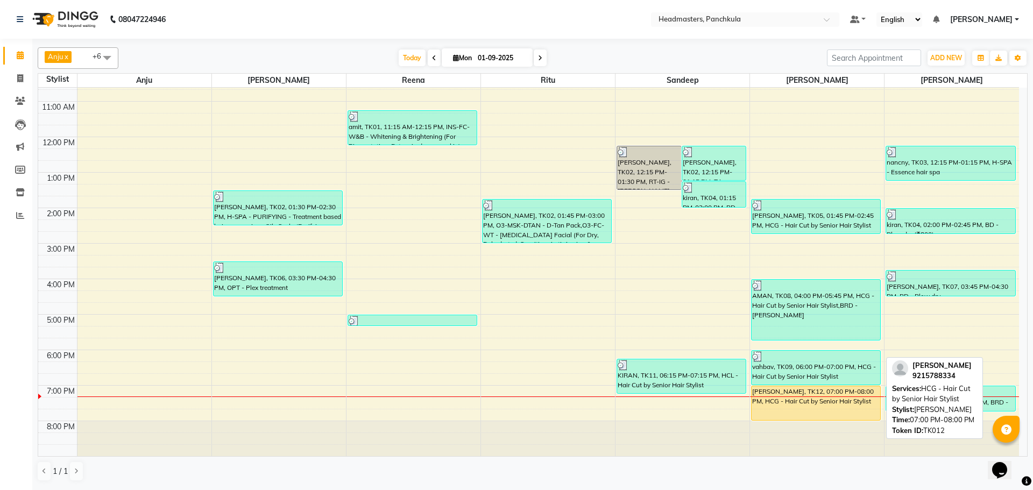
click at [771, 407] on div "[PERSON_NAME], TK12, 07:00 PM-08:00 PM, HCG - Hair Cut by Senior Hair Stylist" at bounding box center [816, 403] width 129 height 34
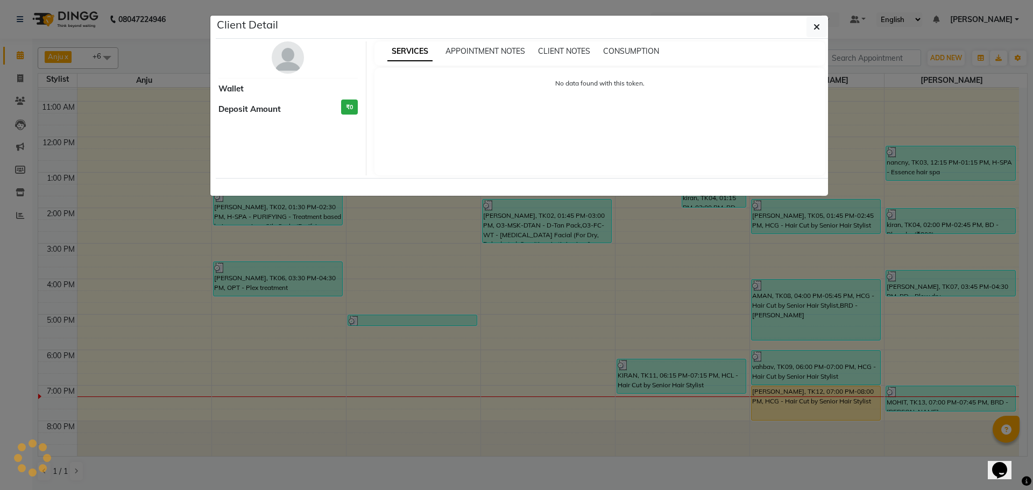
select select "1"
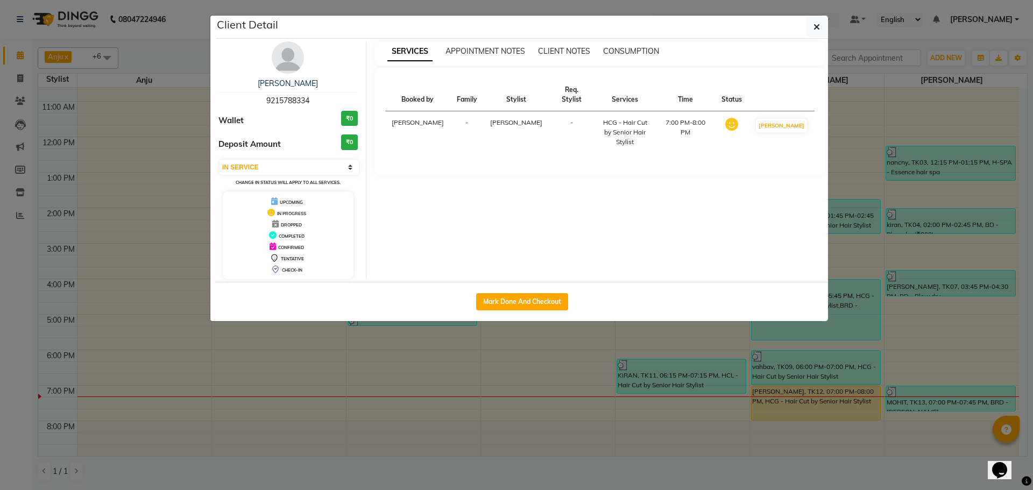
click at [290, 61] on img at bounding box center [288, 57] width 32 height 32
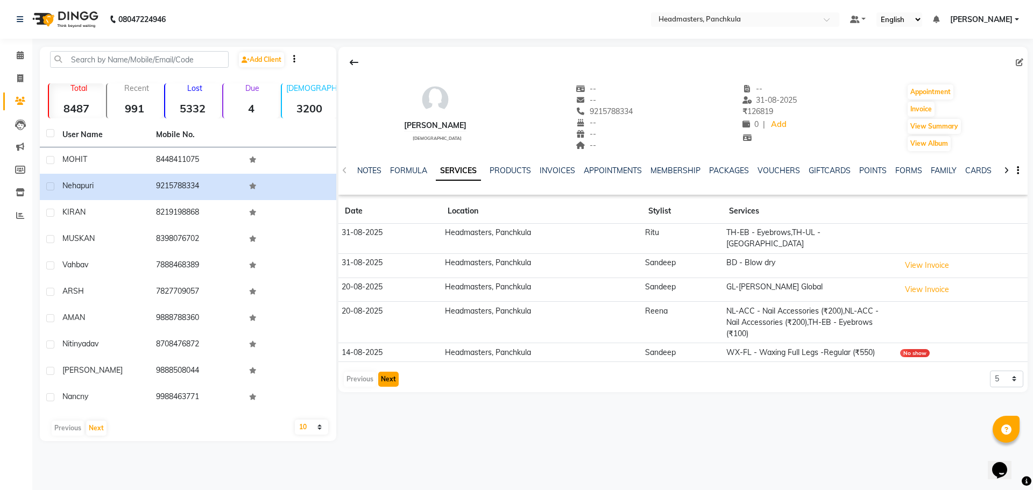
click at [390, 372] on button "Next" at bounding box center [388, 379] width 20 height 15
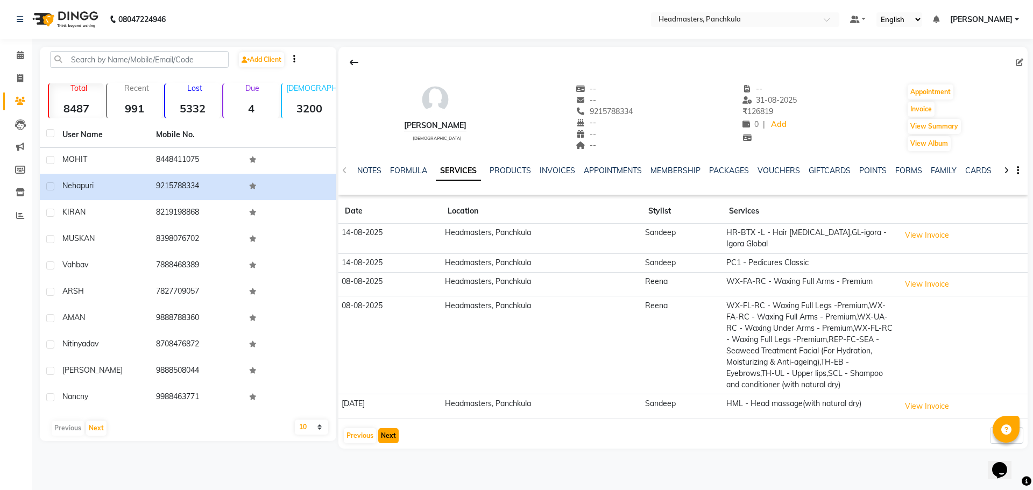
click at [389, 435] on button "Next" at bounding box center [388, 435] width 20 height 15
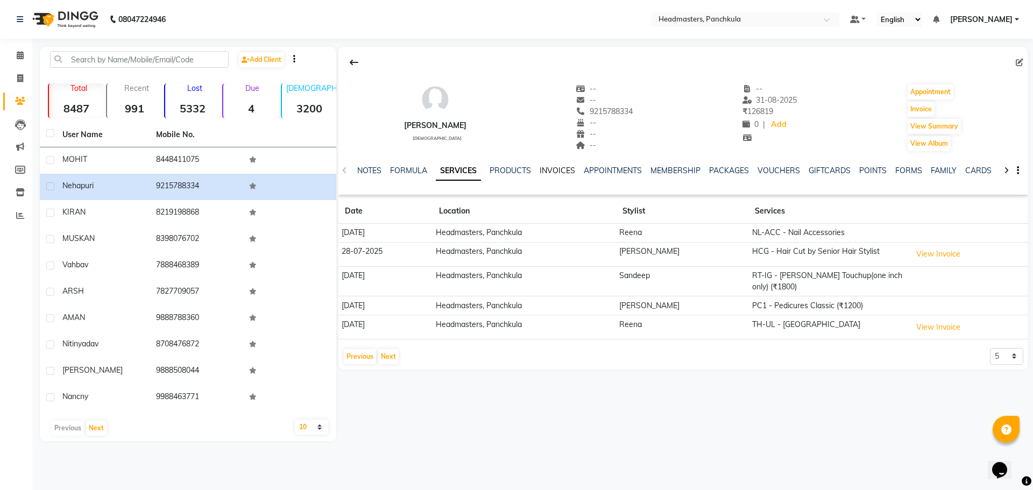
click at [542, 171] on link "INVOICES" at bounding box center [558, 171] width 36 height 10
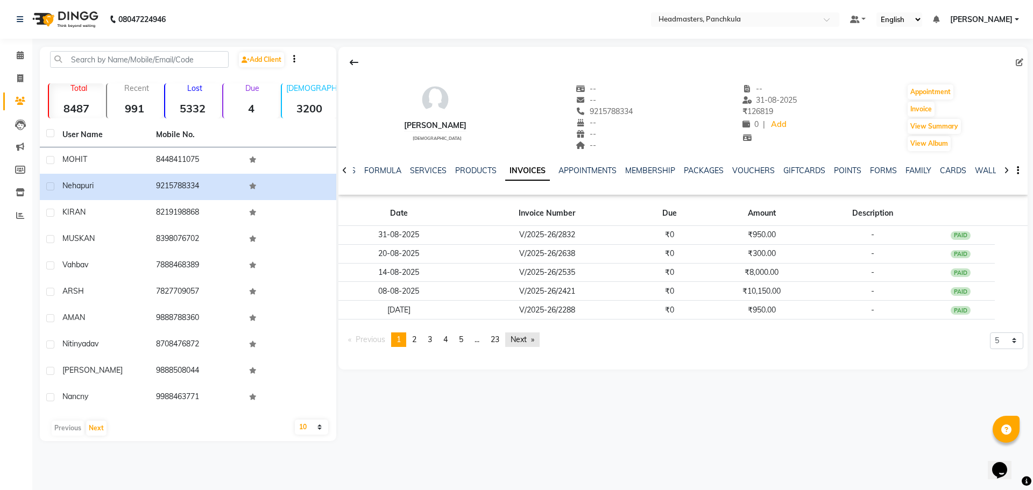
click at [521, 337] on link "Next page" at bounding box center [522, 339] width 34 height 15
click at [11, 54] on span at bounding box center [20, 55] width 19 height 12
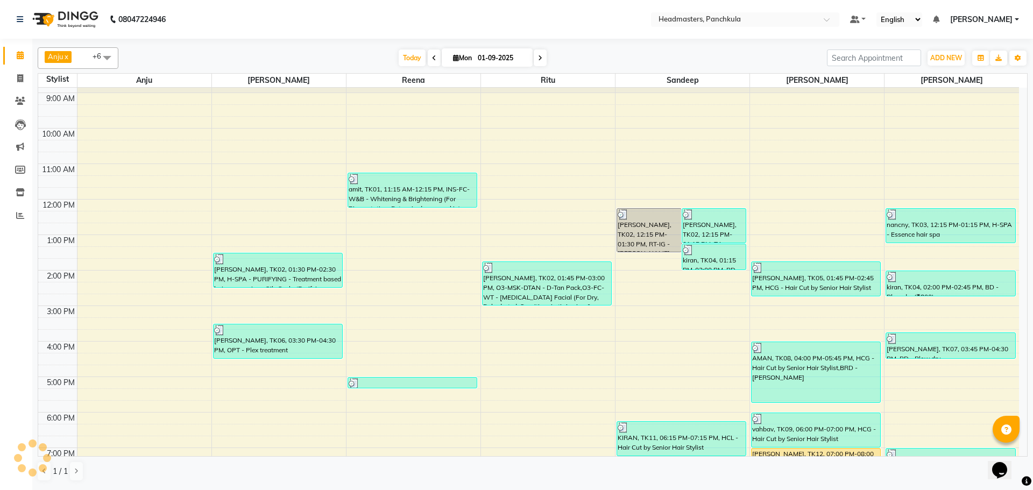
scroll to position [93, 0]
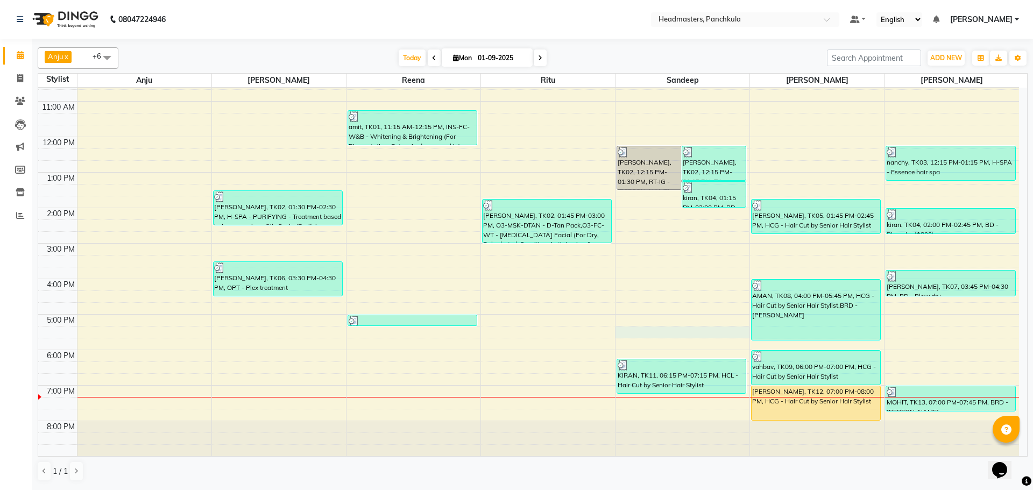
click at [662, 329] on div "8:00 AM 9:00 AM 10:00 AM 11:00 AM 12:00 PM 1:00 PM 2:00 PM 3:00 PM 4:00 PM 5:00…" at bounding box center [528, 225] width 981 height 461
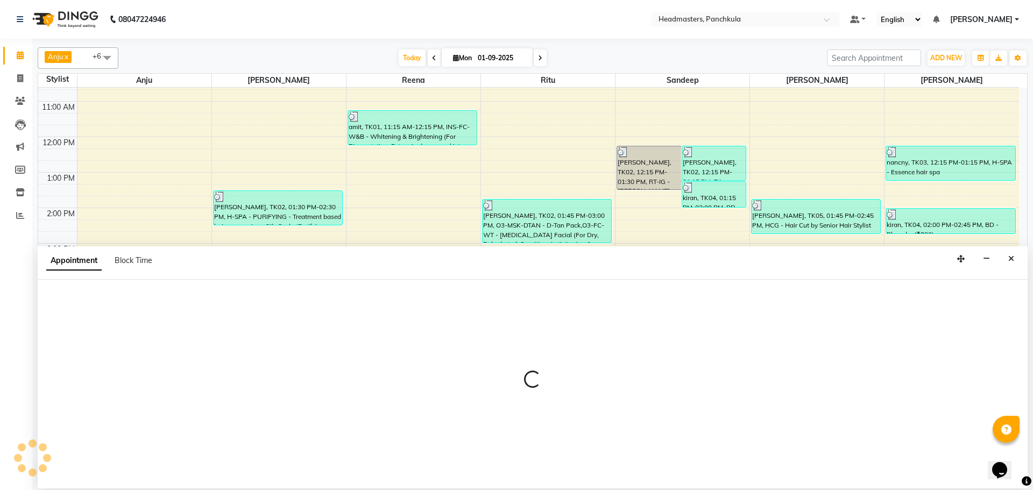
select select "64055"
select select "1035"
select select "tentative"
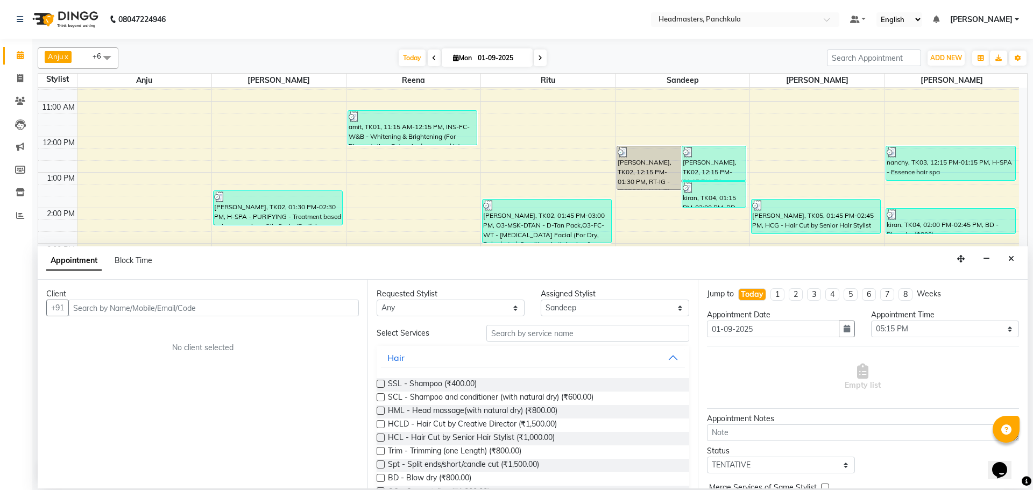
click at [101, 300] on input "text" at bounding box center [213, 308] width 291 height 17
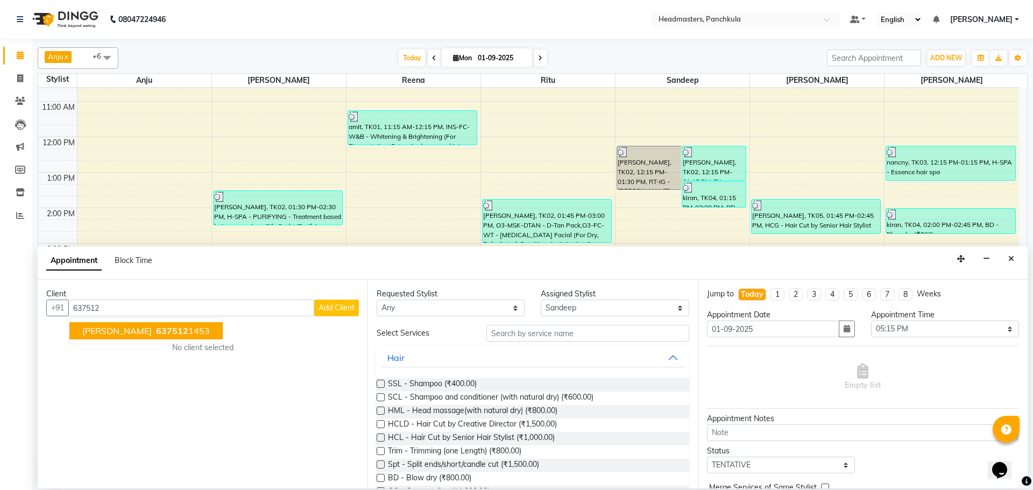
click at [114, 331] on span "[PERSON_NAME]" at bounding box center [116, 330] width 69 height 11
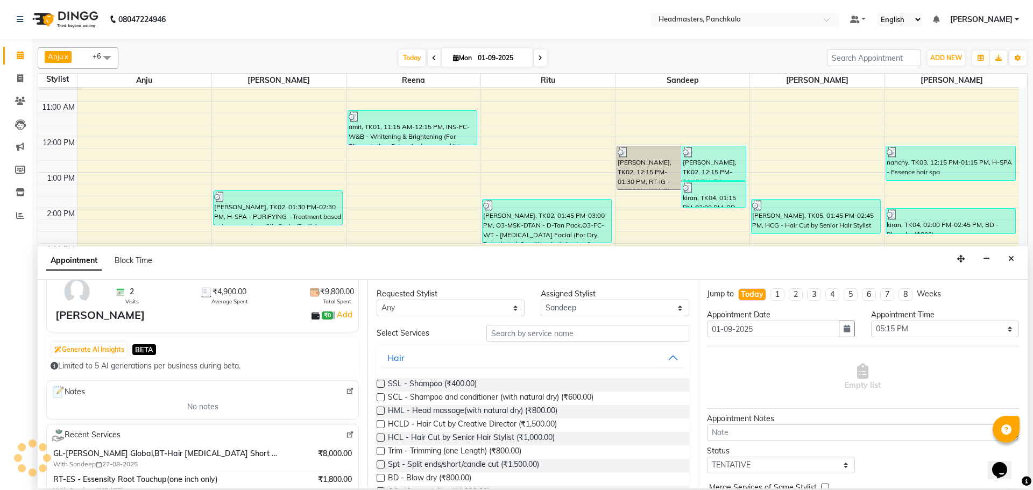
scroll to position [0, 0]
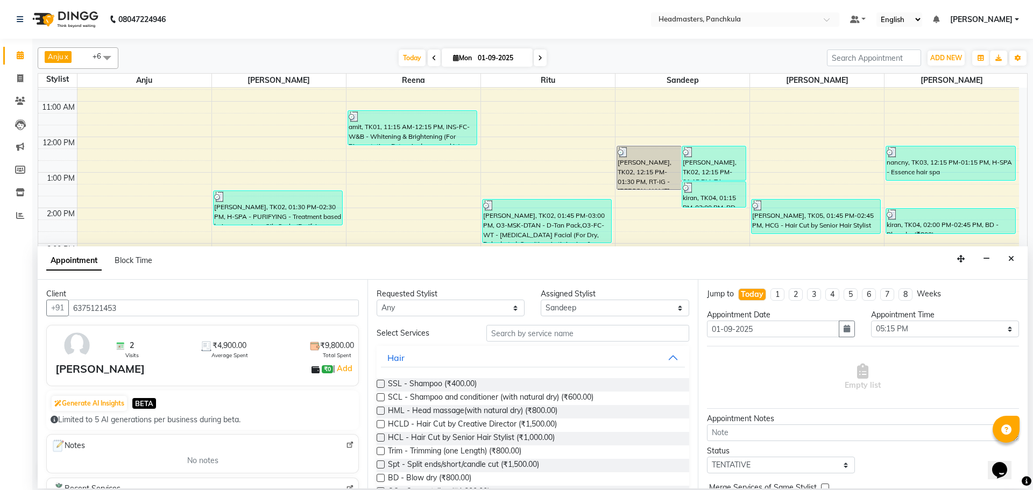
type input "6375121453"
click at [504, 336] on input "text" at bounding box center [587, 333] width 203 height 17
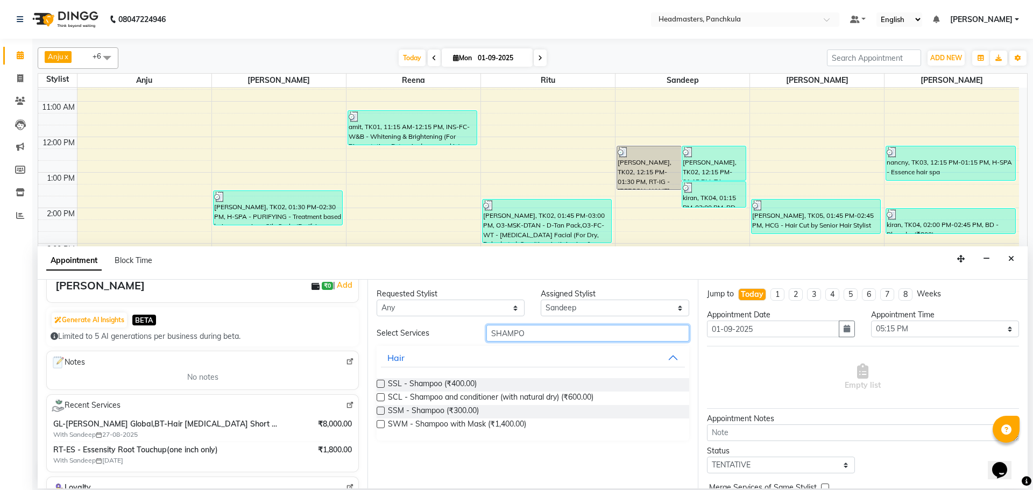
scroll to position [108, 0]
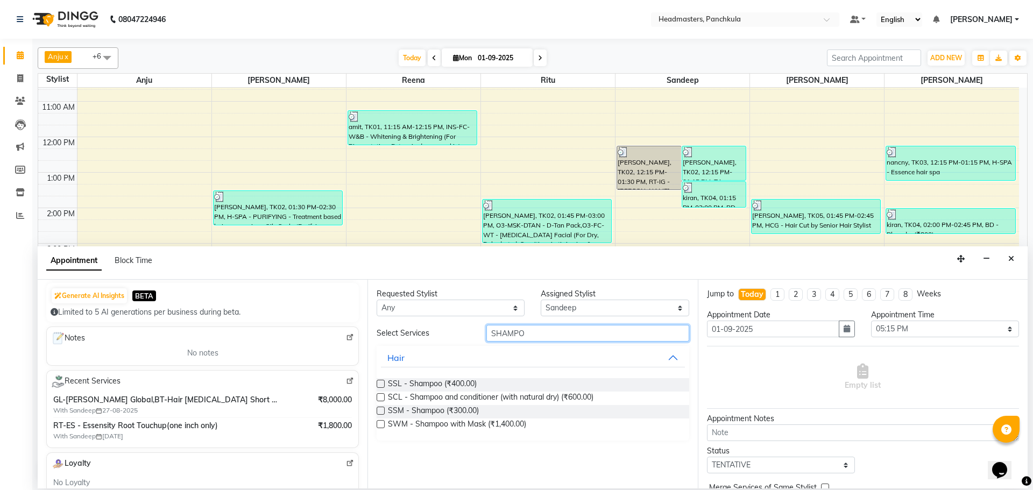
drag, startPoint x: 528, startPoint y: 332, endPoint x: 424, endPoint y: 336, distance: 103.4
click at [425, 336] on div "Select Services SHAMPO" at bounding box center [533, 333] width 328 height 17
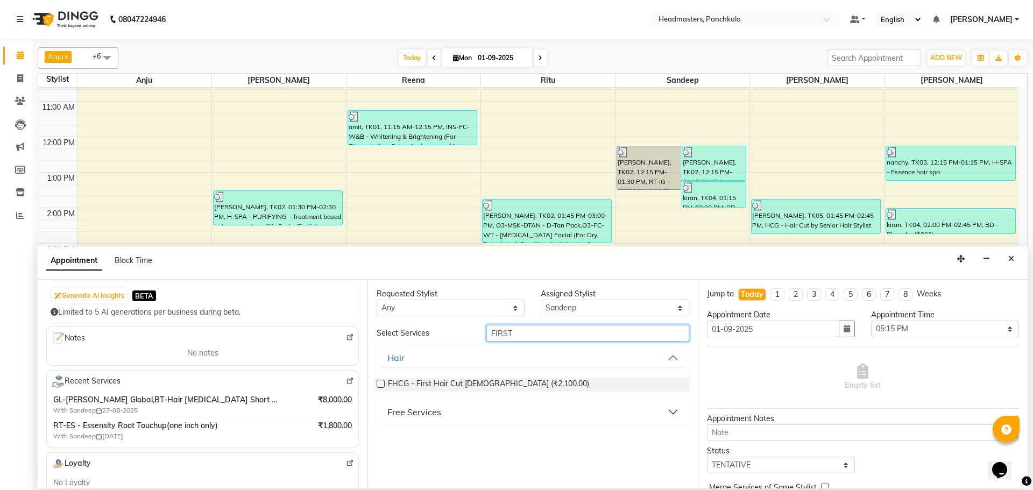
type input "FIRST"
click at [387, 408] on button "Free Services" at bounding box center [532, 411] width 303 height 19
click at [380, 439] on label at bounding box center [381, 438] width 8 height 8
click at [380, 439] on input "checkbox" at bounding box center [380, 439] width 7 height 7
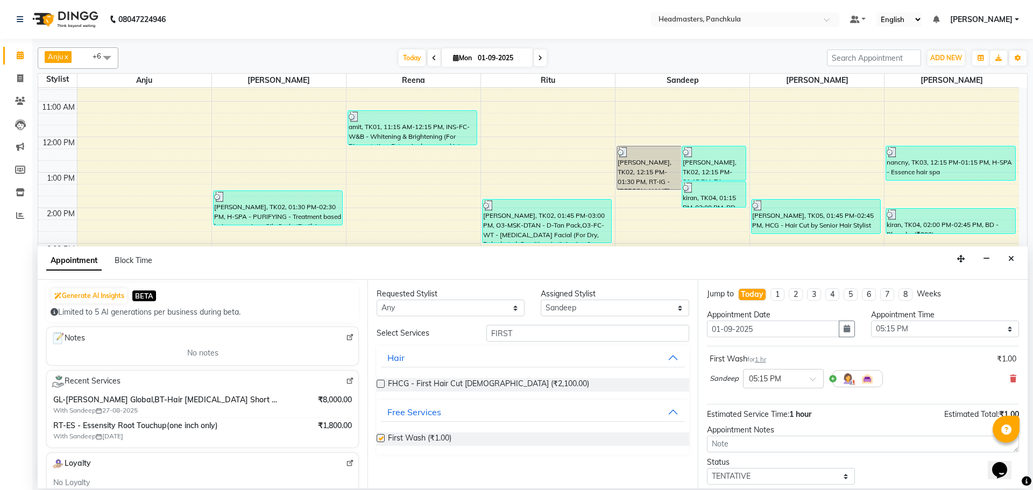
checkbox input "false"
click at [880, 327] on select "Select 09:00 AM 09:15 AM 09:30 AM 09:45 AM 10:00 AM 10:15 AM 10:30 AM 10:45 AM …" at bounding box center [945, 329] width 148 height 17
select select "1170"
click at [871, 321] on select "Select 09:00 AM 09:15 AM 09:30 AM 09:45 AM 10:00 AM 10:15 AM 10:30 AM 10:45 AM …" at bounding box center [945, 329] width 148 height 17
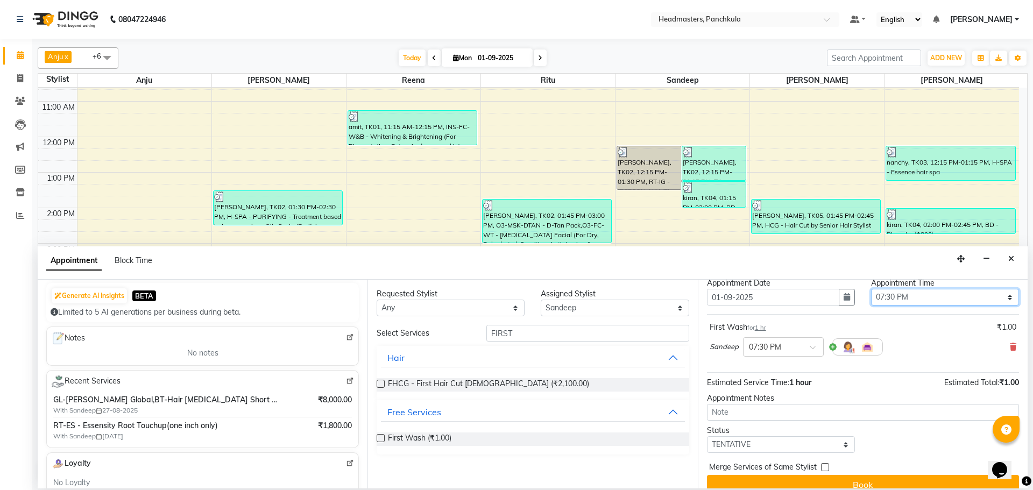
scroll to position [46, 0]
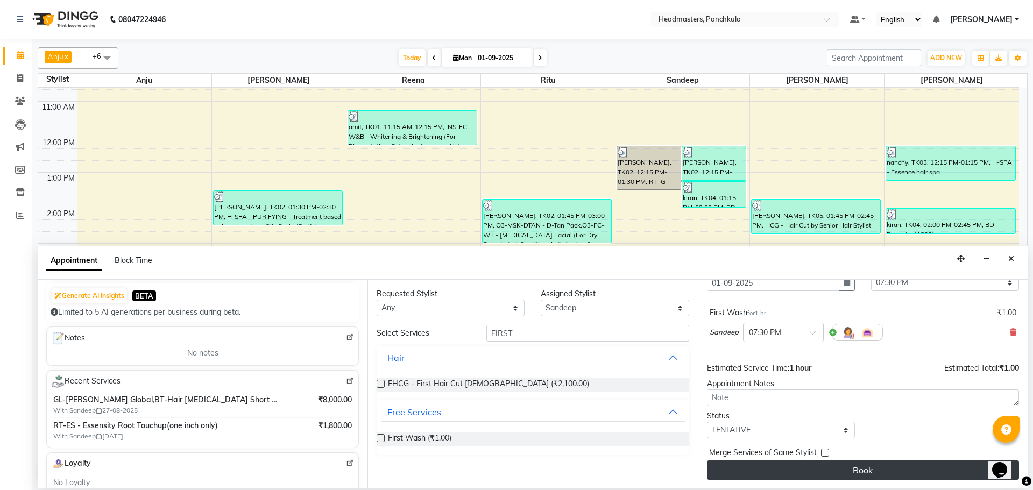
click at [879, 466] on button "Book" at bounding box center [863, 470] width 312 height 19
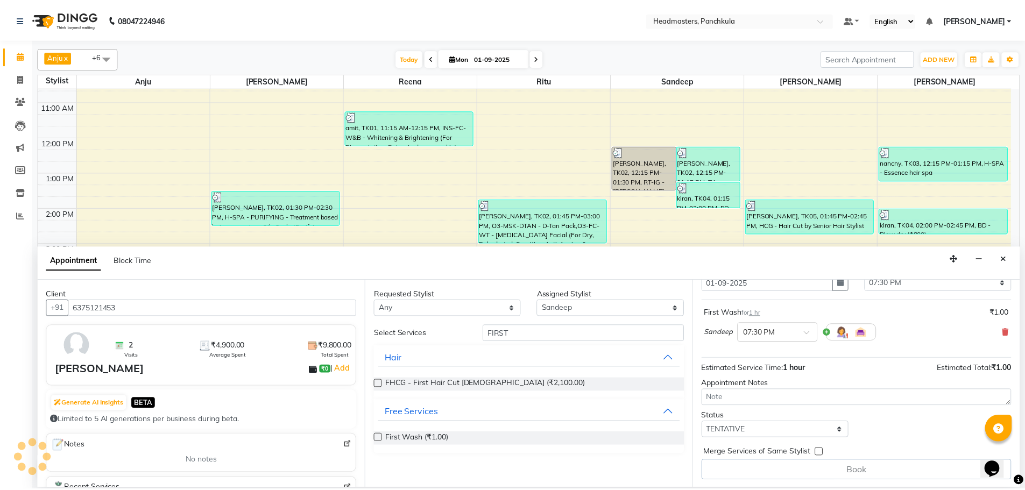
scroll to position [47, 0]
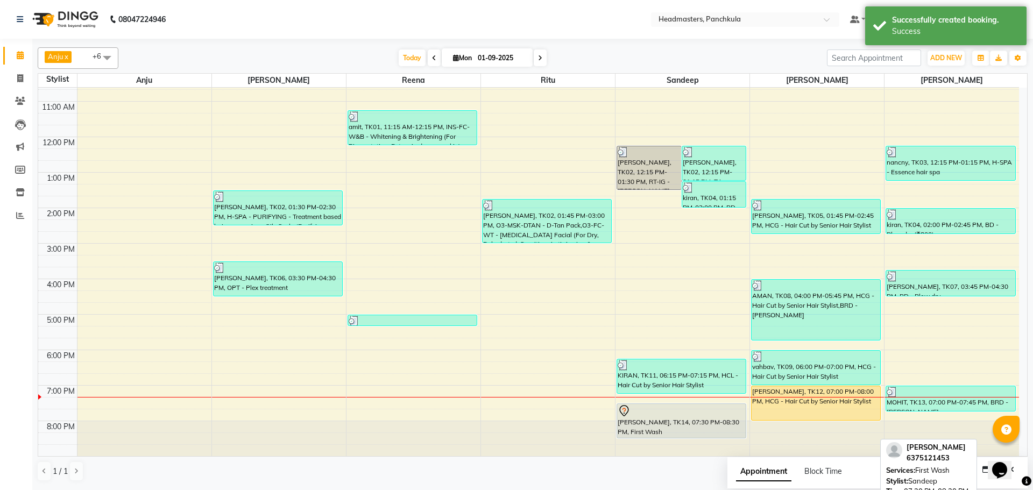
click at [657, 427] on div "poornima, TK14, 07:30 PM-08:30 PM, First Wash" at bounding box center [681, 421] width 129 height 34
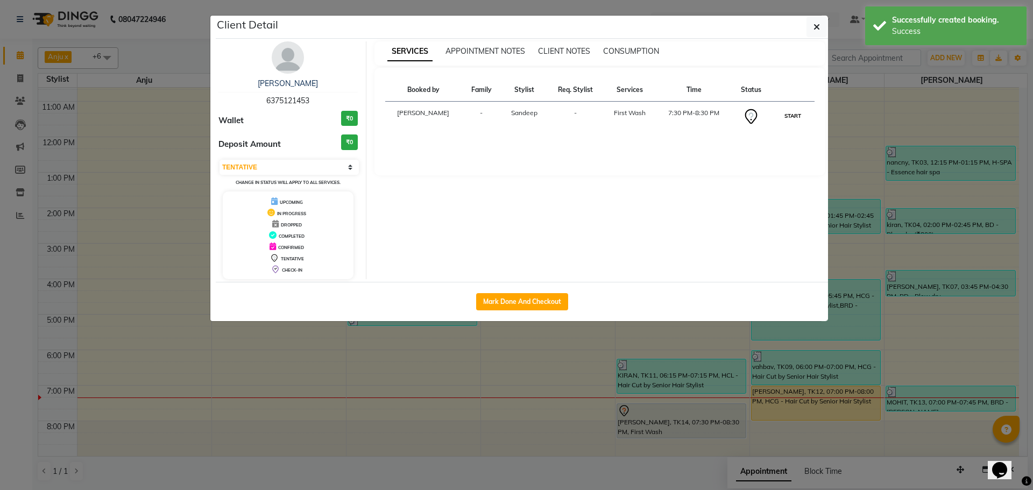
click at [797, 110] on button "START" at bounding box center [793, 115] width 22 height 13
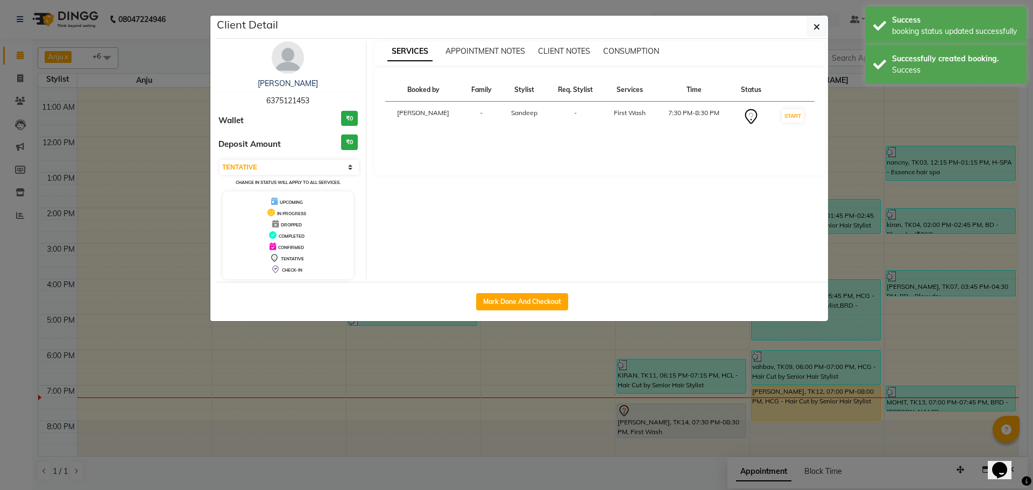
select select "1"
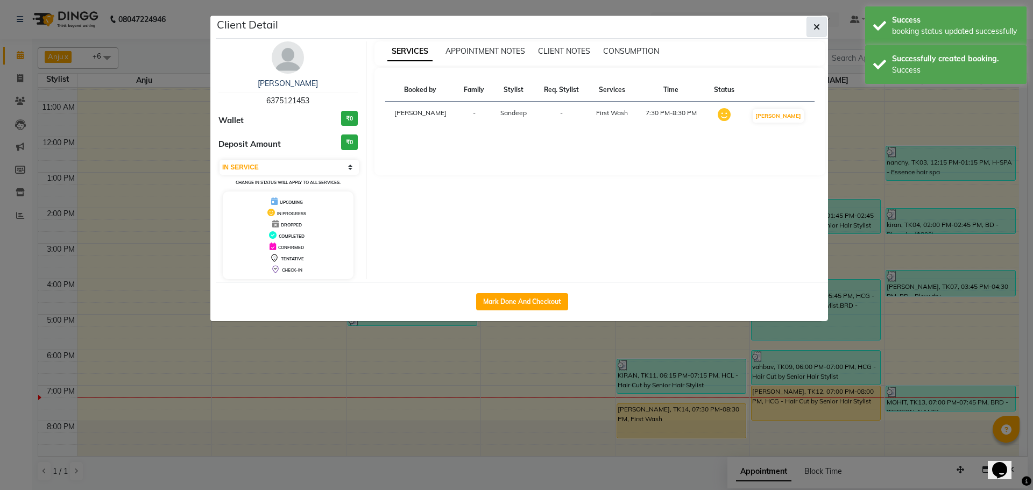
click at [816, 24] on icon "button" at bounding box center [816, 27] width 6 height 9
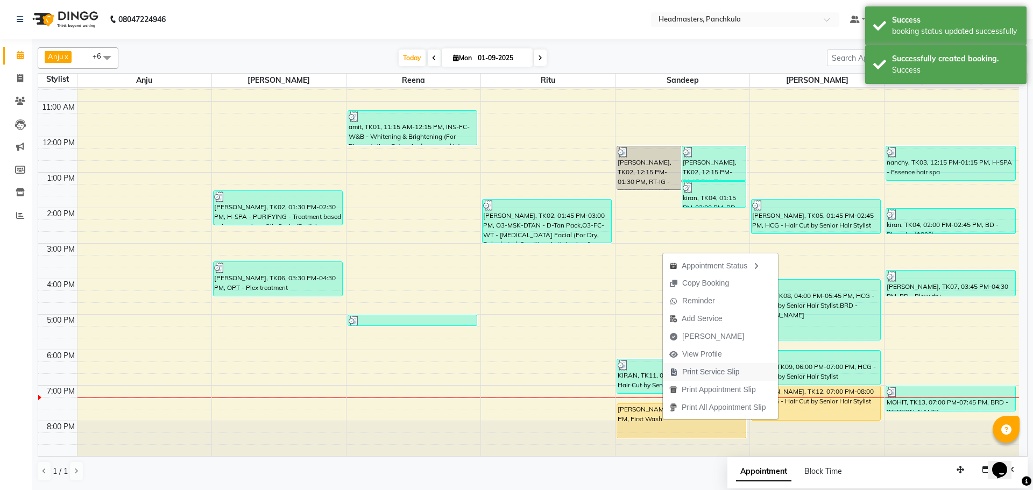
click at [705, 370] on span "Print Service Slip" at bounding box center [711, 371] width 58 height 11
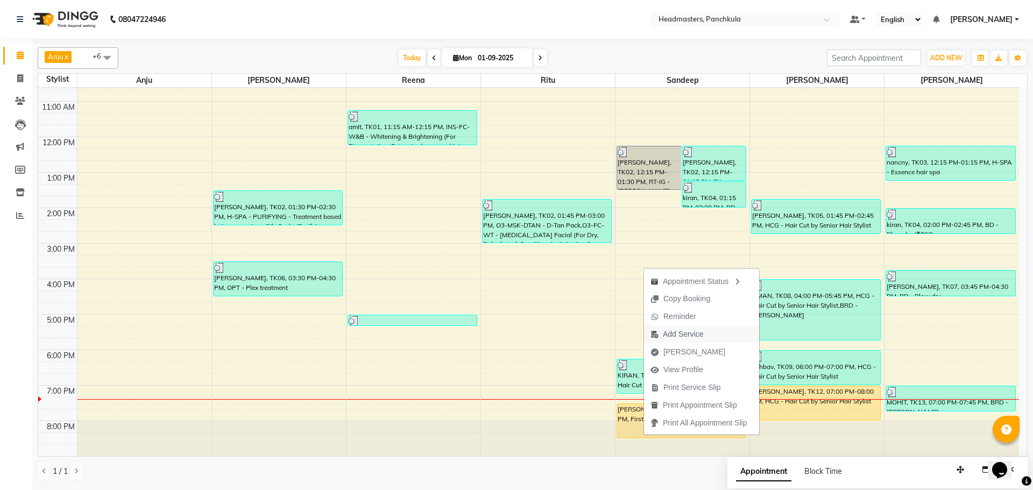
click at [678, 338] on span "Add Service" at bounding box center [683, 334] width 40 height 11
select select "64055"
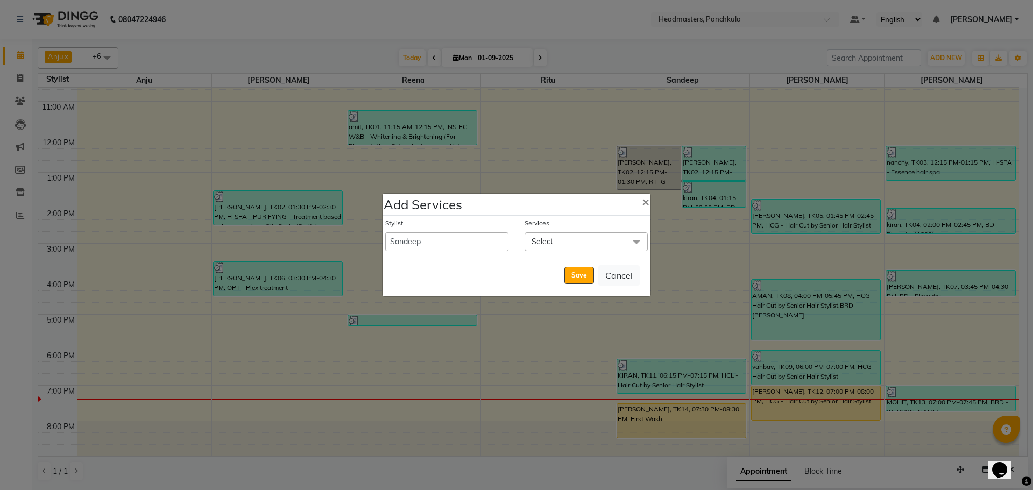
click at [573, 243] on span "Select" at bounding box center [586, 241] width 123 height 19
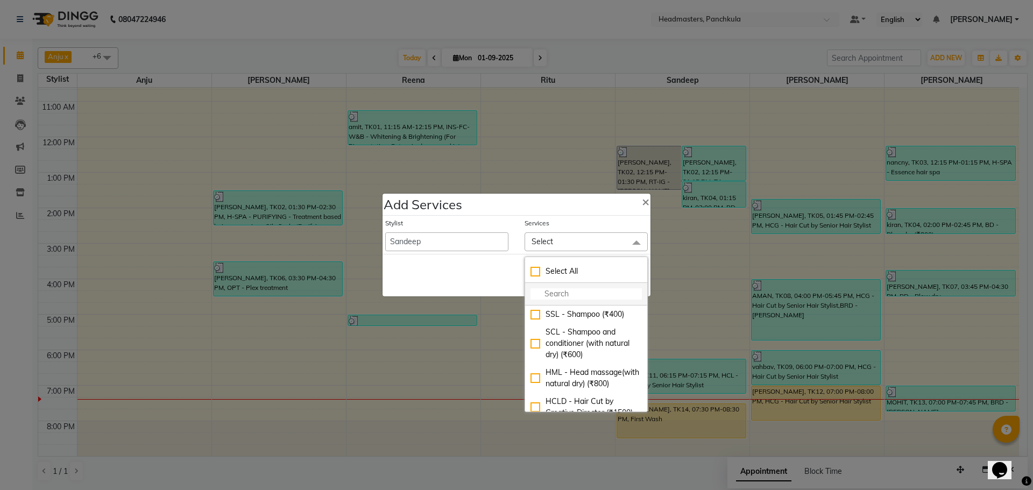
click at [551, 292] on input "multiselect-search" at bounding box center [585, 293] width 111 height 11
type input "E"
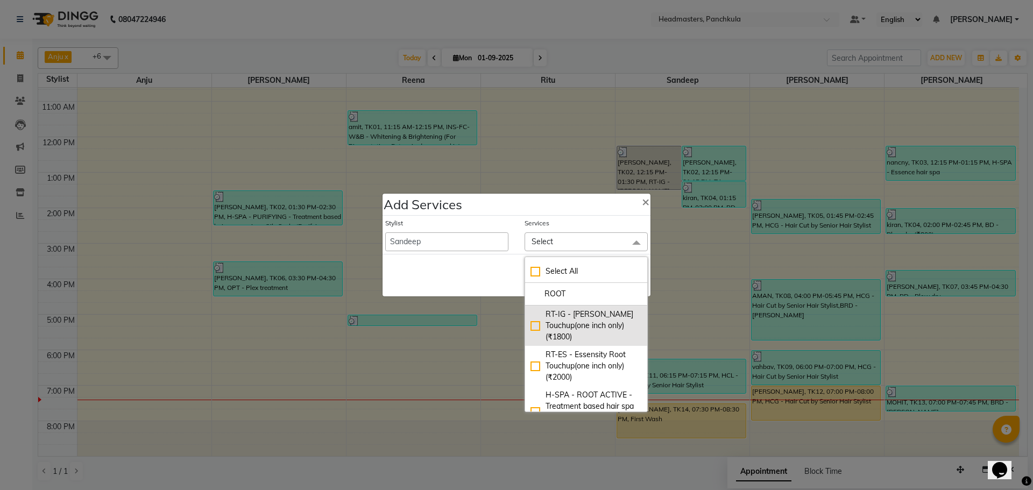
type input "ROOT"
click at [533, 321] on div "RT-IG - Igora Root Touchup(one inch only) (₹1800)" at bounding box center [585, 326] width 111 height 34
checkbox input "true"
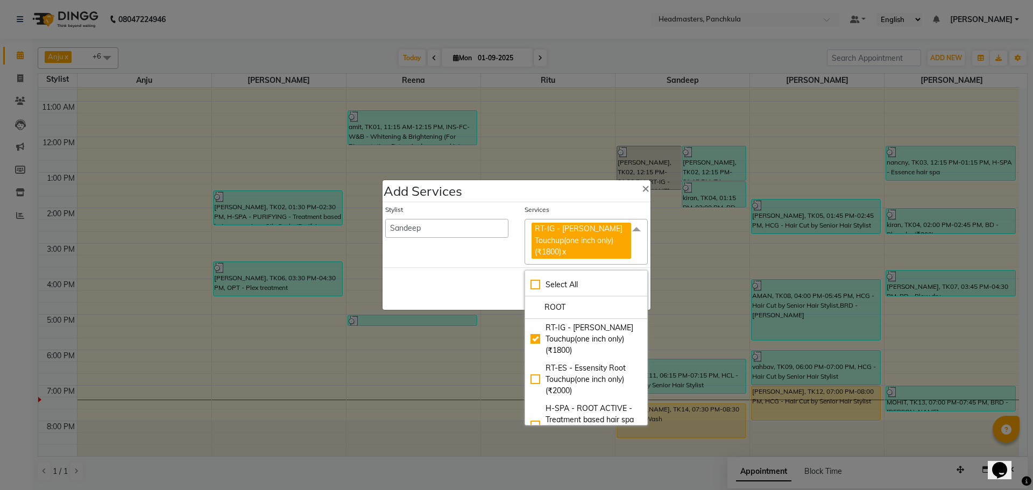
click at [459, 285] on div "Save Cancel" at bounding box center [516, 288] width 268 height 42
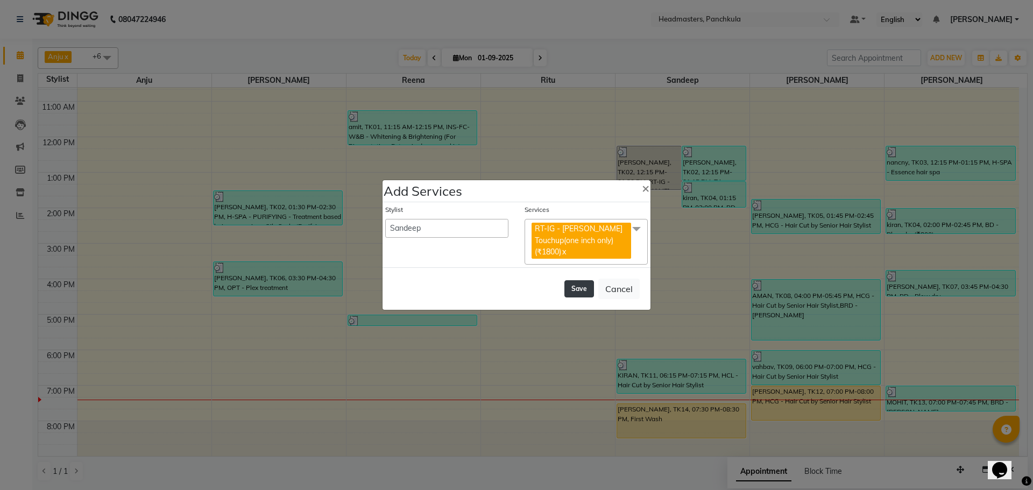
click at [580, 289] on button "Save" at bounding box center [579, 288] width 30 height 17
select select "66077"
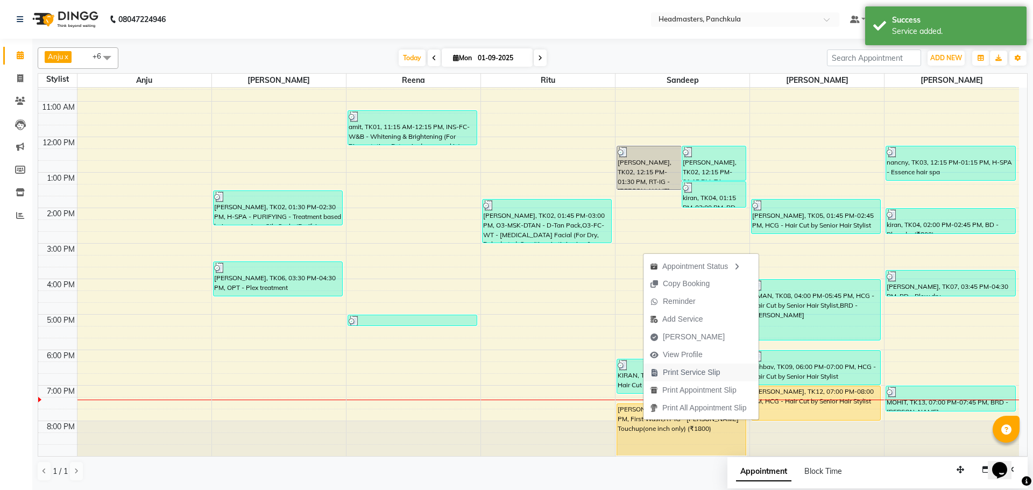
click at [692, 374] on span "Print Service Slip" at bounding box center [692, 372] width 58 height 11
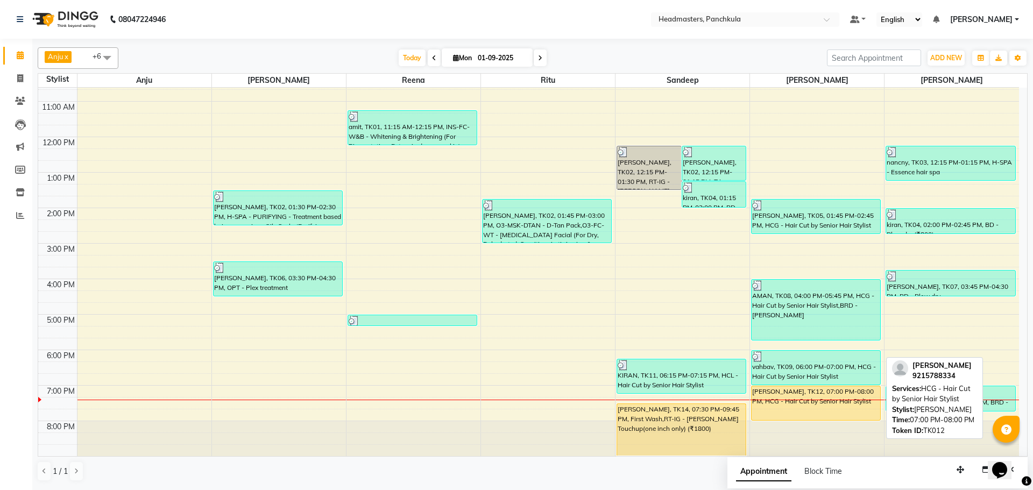
click at [780, 406] on div "[PERSON_NAME], TK12, 07:00 PM-08:00 PM, HCG - Hair Cut by Senior Hair Stylist" at bounding box center [816, 403] width 129 height 34
select select "1"
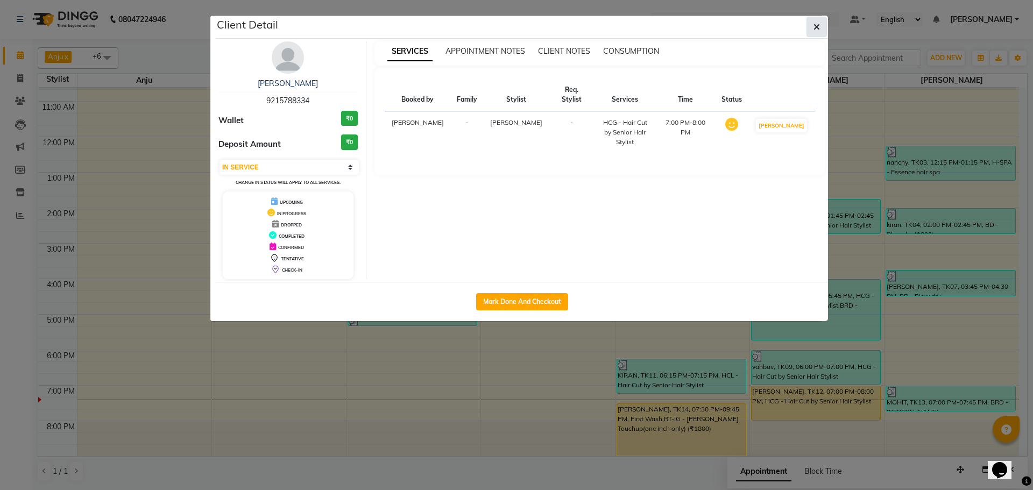
click at [819, 29] on icon "button" at bounding box center [816, 27] width 6 height 9
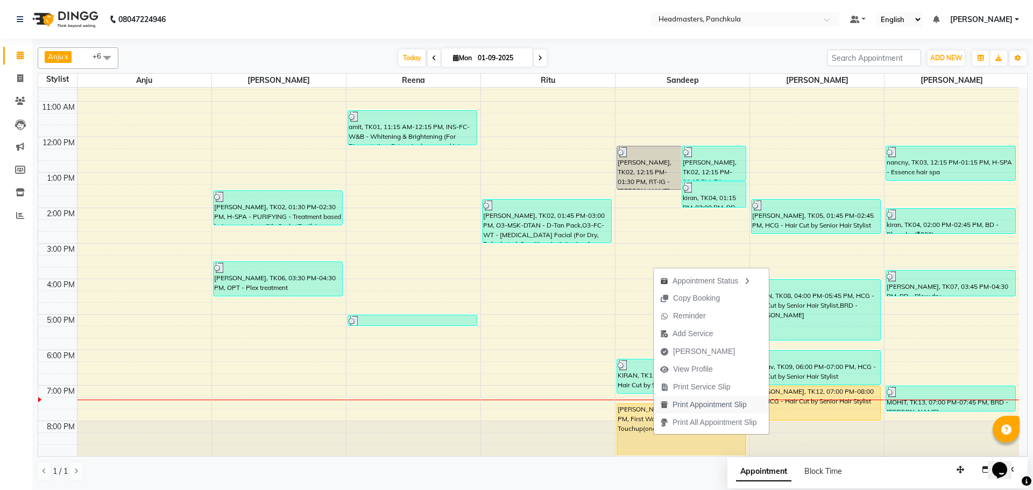
click at [702, 407] on span "Print Appointment Slip" at bounding box center [709, 404] width 74 height 11
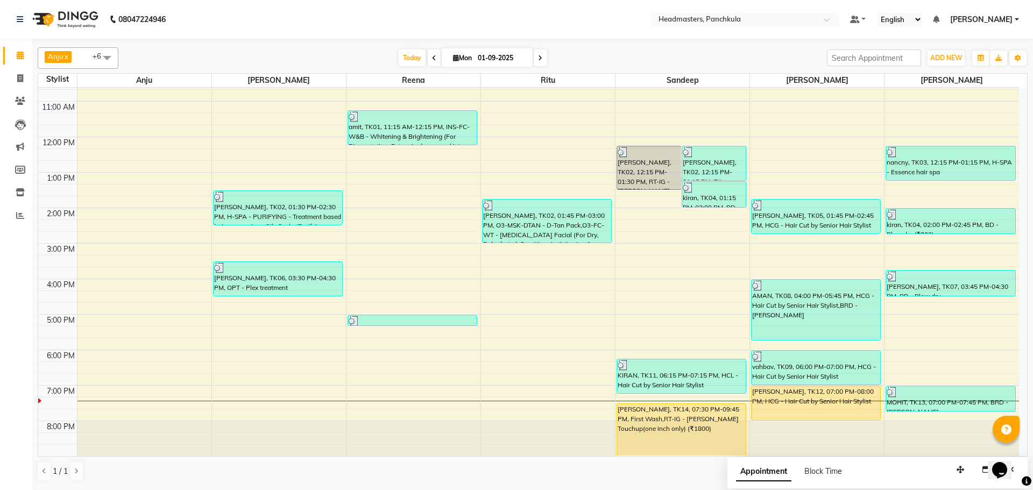
click at [435, 478] on div "1 / 1" at bounding box center [533, 471] width 990 height 20
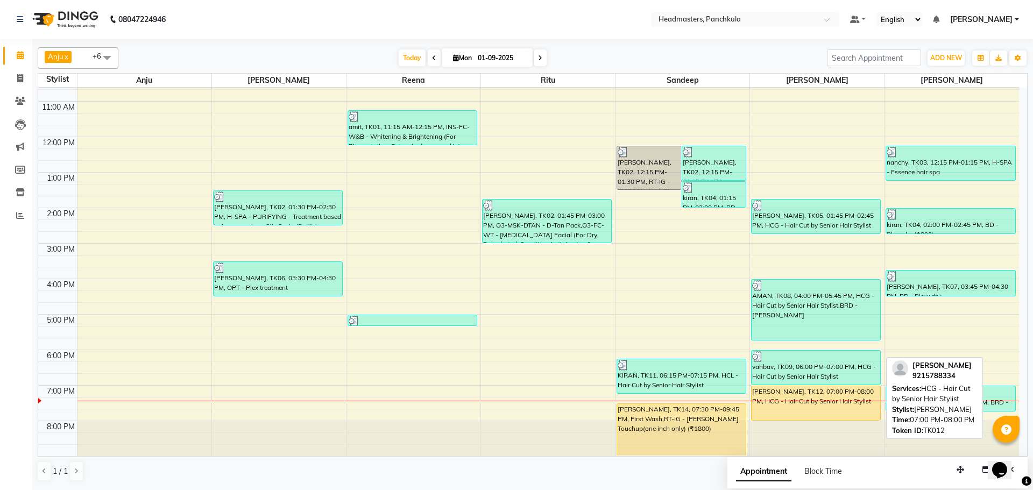
click at [774, 403] on div "[PERSON_NAME], TK12, 07:00 PM-08:00 PM, HCG - Hair Cut by Senior Hair Stylist" at bounding box center [816, 403] width 129 height 34
select select "1"
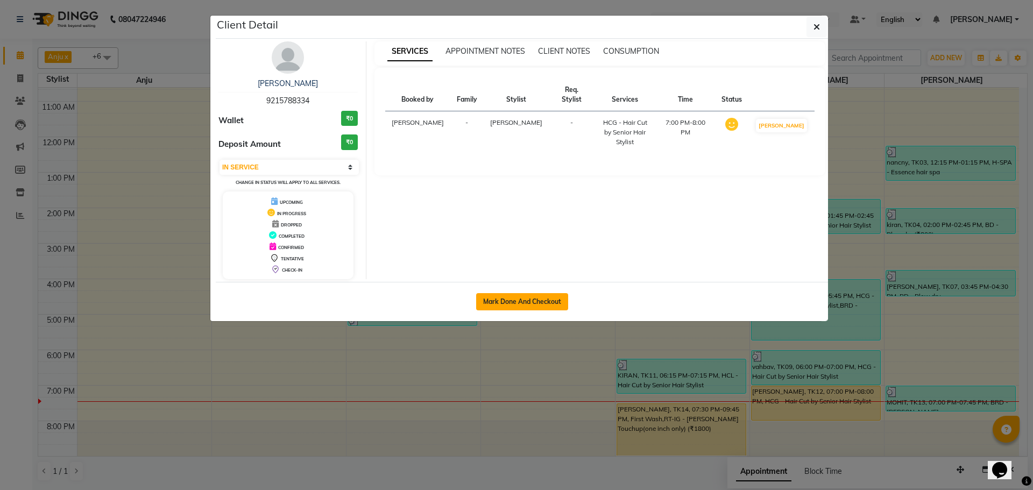
click at [495, 304] on button "Mark Done And Checkout" at bounding box center [522, 301] width 92 height 17
select select "service"
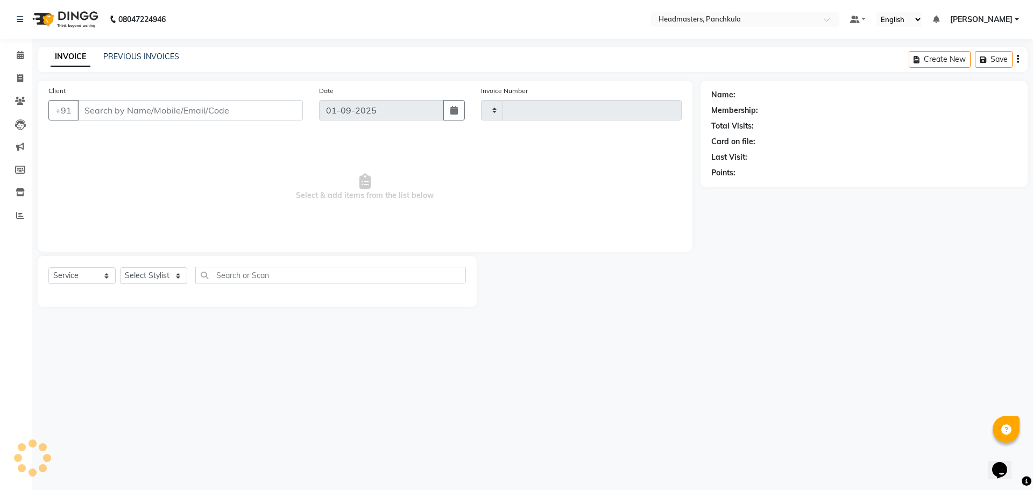
type input "2864"
select select "7376"
type input "9215788334"
select select "64059"
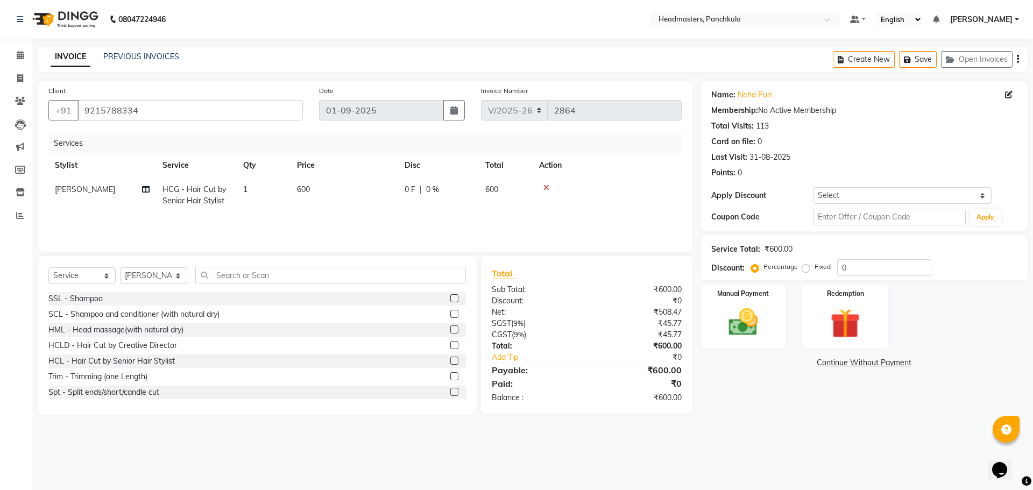
click at [407, 192] on span "0 F" at bounding box center [410, 189] width 11 height 11
select select "64059"
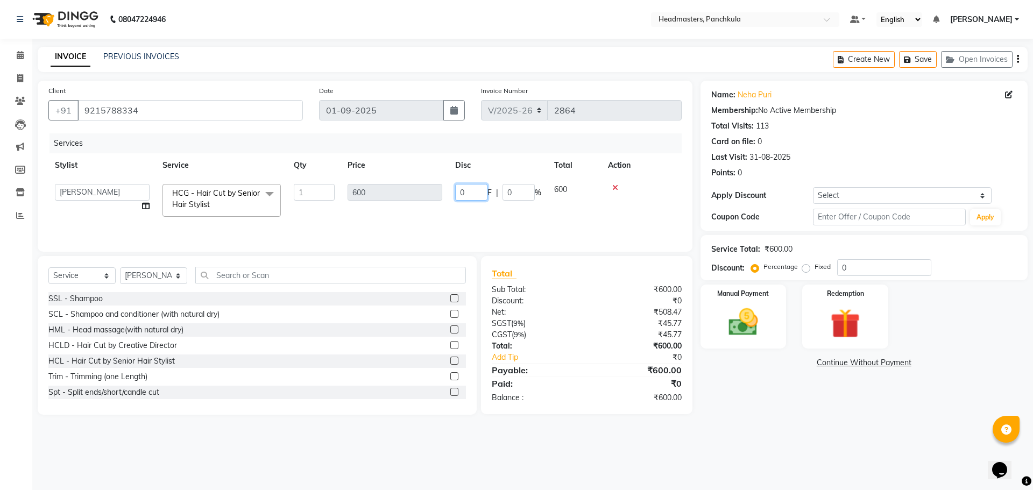
click at [414, 194] on tr "Amjad Anju Danish HEAD MASTERS Parveen Reena Ritu Saddam Sandeep Sushant Sushan…" at bounding box center [364, 201] width 633 height 46
type input "200"
click at [528, 210] on tr "Amjad Anju Danish HEAD MASTERS Parveen Reena Ritu Saddam Sandeep Sushant Sushan…" at bounding box center [364, 201] width 633 height 46
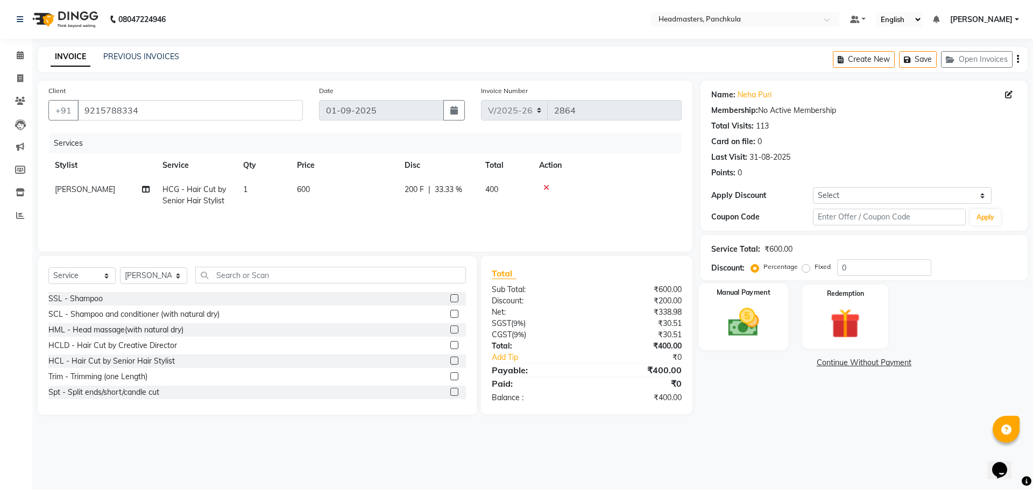
click at [760, 336] on img at bounding box center [743, 322] width 50 height 36
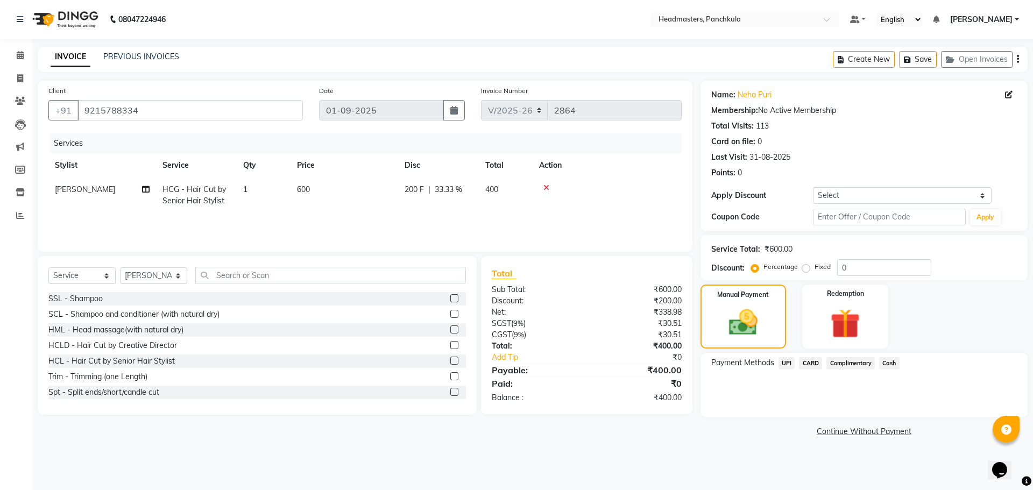
click at [892, 363] on span "Cash" at bounding box center [889, 363] width 20 height 12
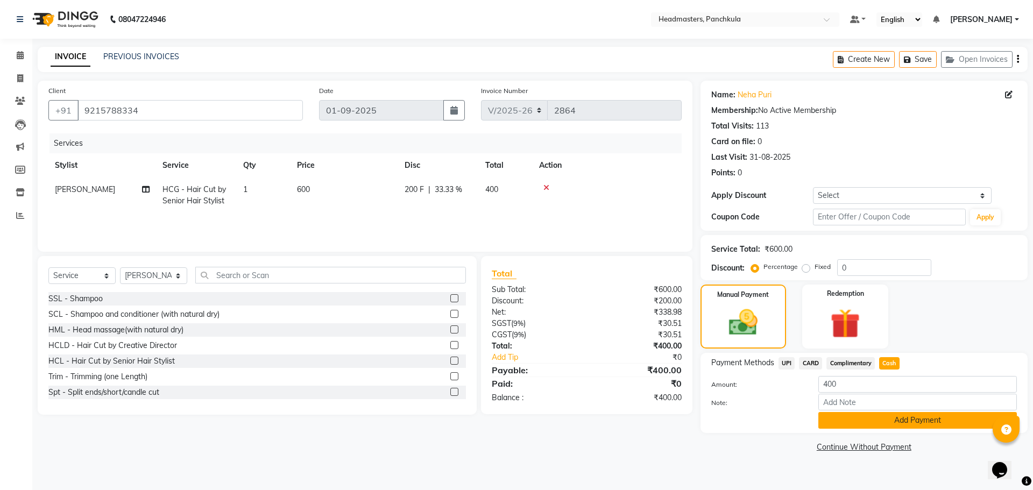
click at [877, 423] on button "Add Payment" at bounding box center [917, 420] width 199 height 17
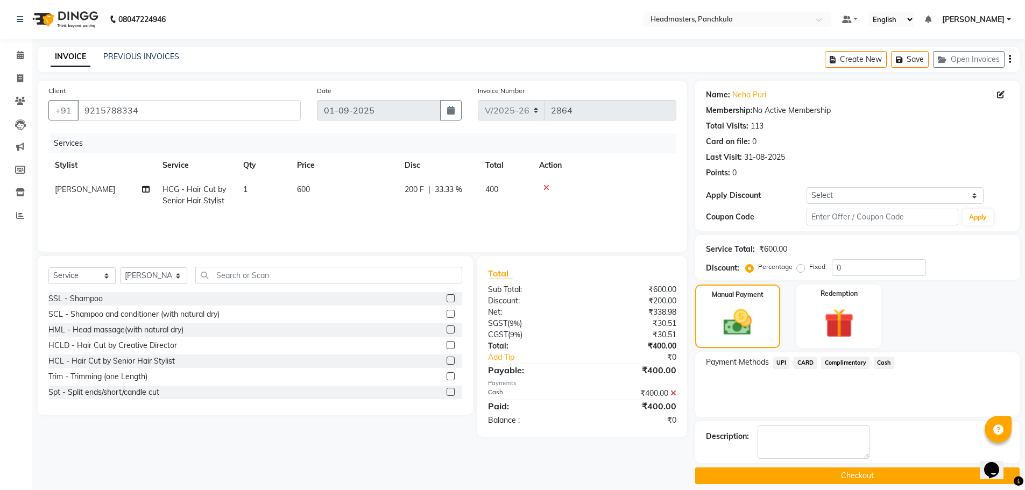
click at [766, 473] on button "Checkout" at bounding box center [857, 475] width 324 height 17
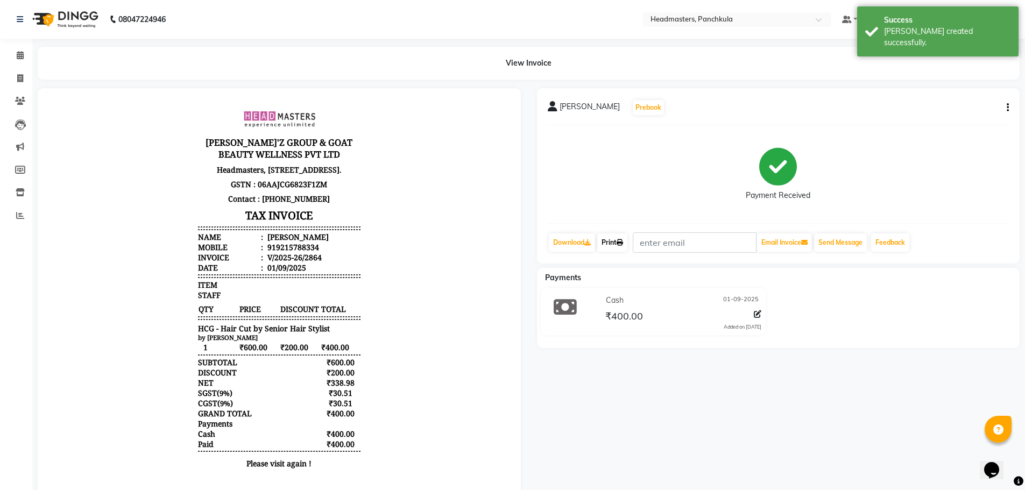
drag, startPoint x: 636, startPoint y: 225, endPoint x: 613, endPoint y: 280, distance: 59.5
click at [625, 238] on link "Print" at bounding box center [612, 242] width 30 height 18
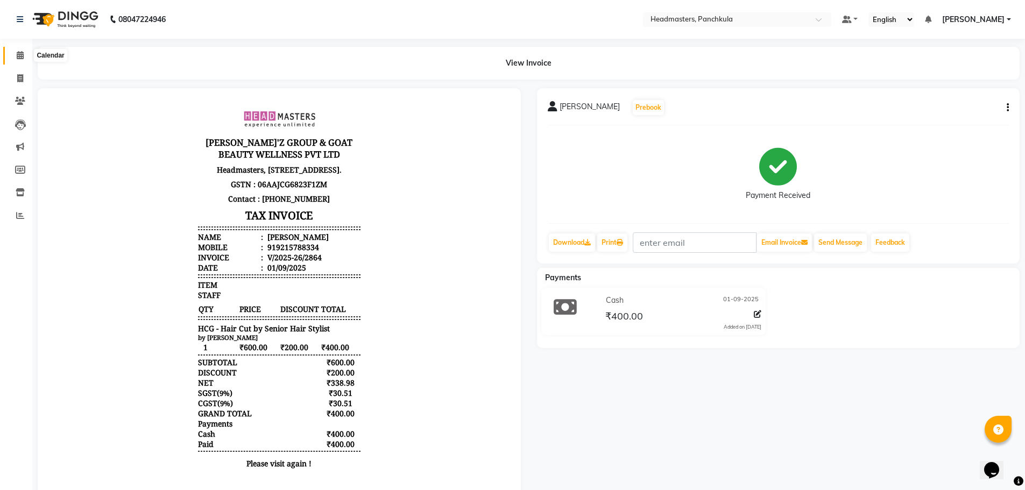
click at [24, 60] on span at bounding box center [20, 55] width 19 height 12
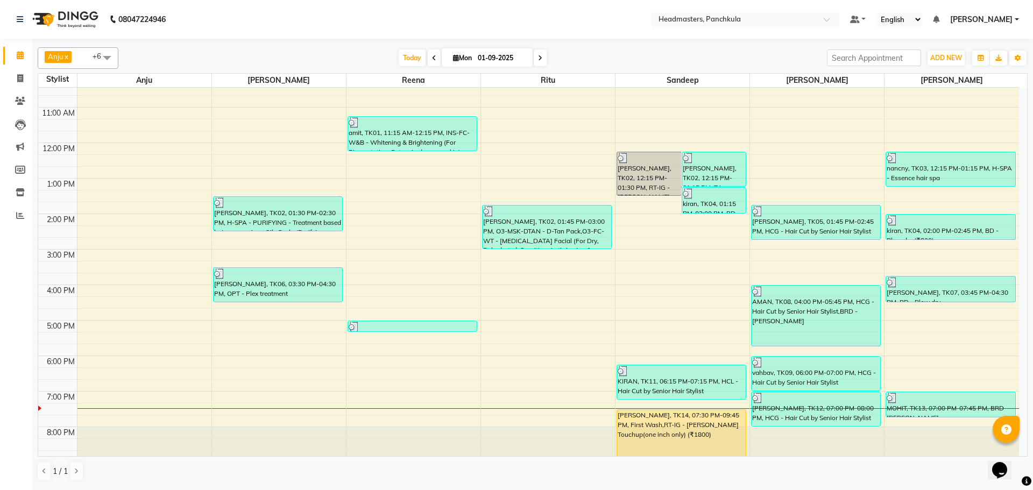
scroll to position [93, 0]
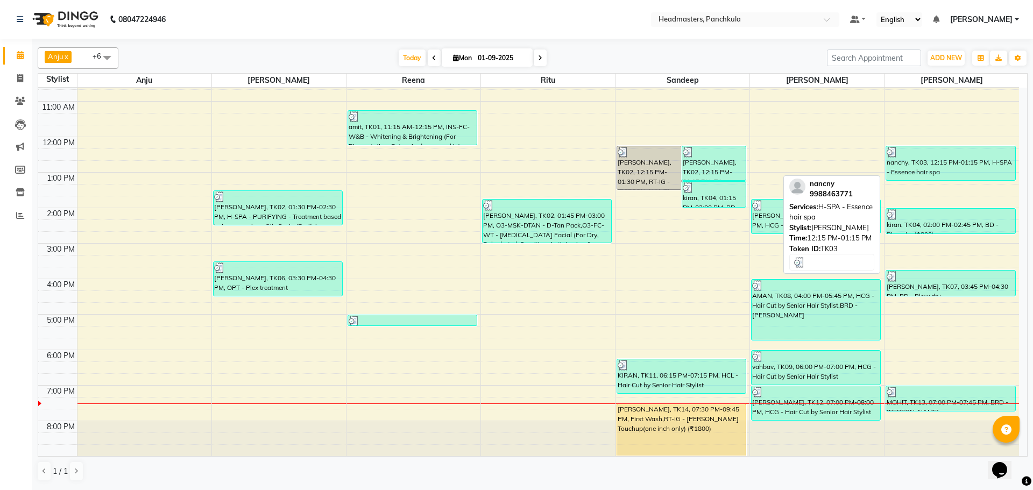
click at [916, 171] on div "nancny, TK03, 12:15 PM-01:15 PM, H-SPA - Essence hair spa" at bounding box center [950, 163] width 129 height 34
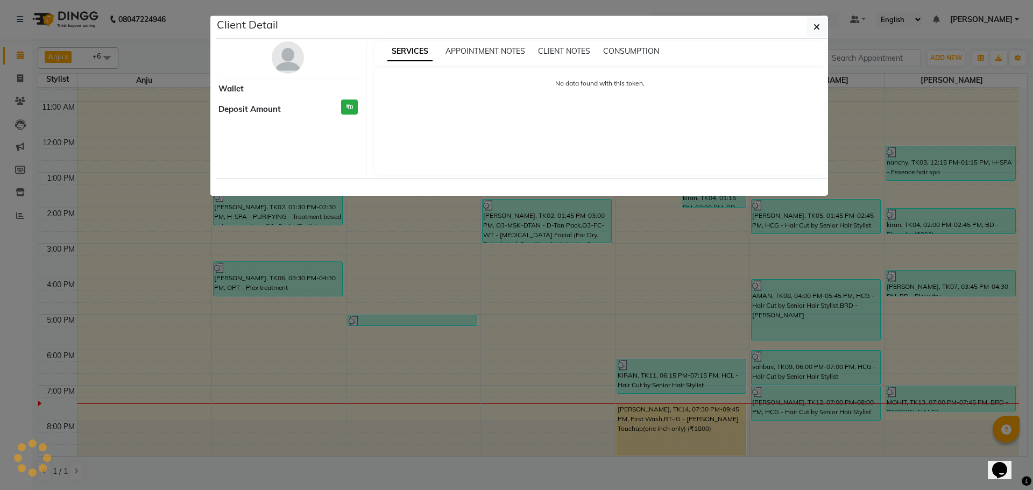
select select "3"
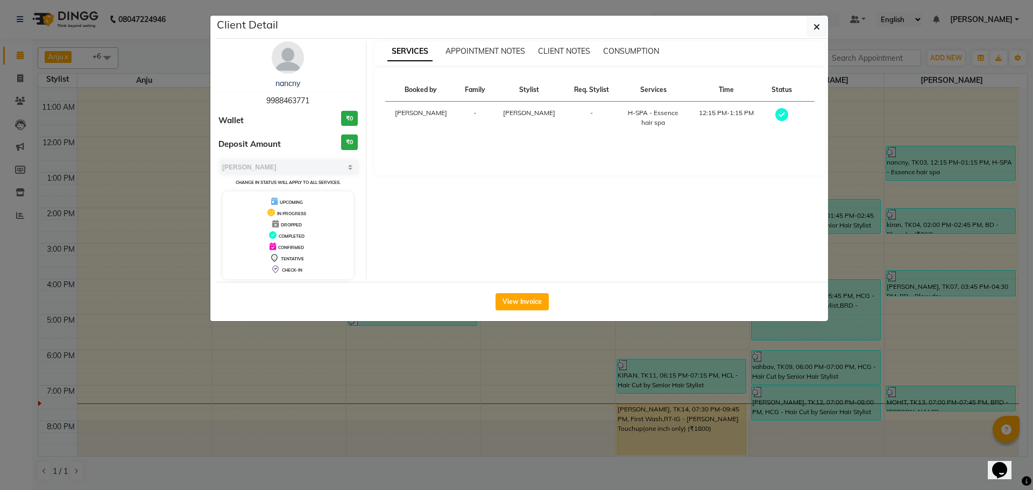
click at [291, 67] on img at bounding box center [288, 57] width 32 height 32
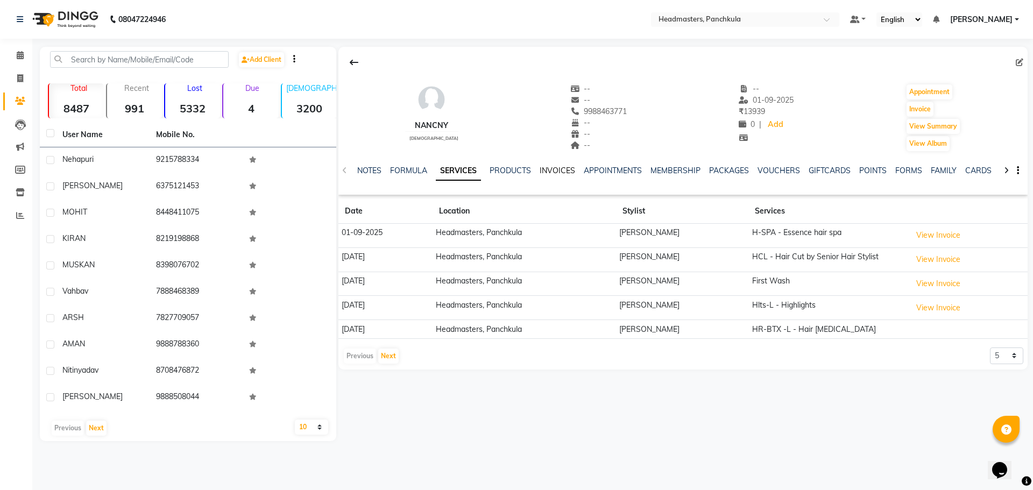
click at [551, 169] on link "INVOICES" at bounding box center [558, 171] width 36 height 10
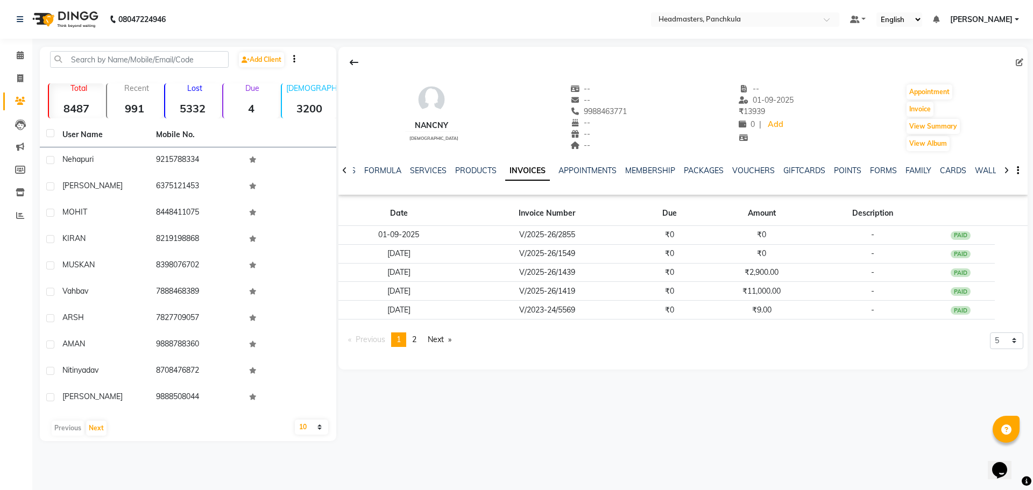
click at [430, 176] on div "NOTES FORMULA SERVICES PRODUCTS INVOICES APPOINTMENTS MEMBERSHIP PACKAGES VOUCH…" at bounding box center [670, 175] width 626 height 20
click at [428, 169] on link "SERVICES" at bounding box center [428, 171] width 37 height 10
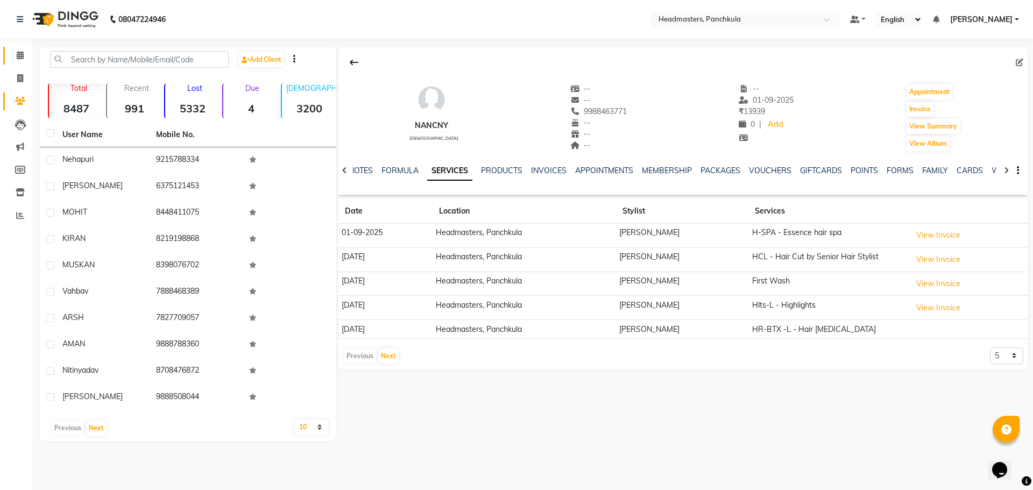
click at [11, 53] on link "Calendar" at bounding box center [16, 56] width 26 height 18
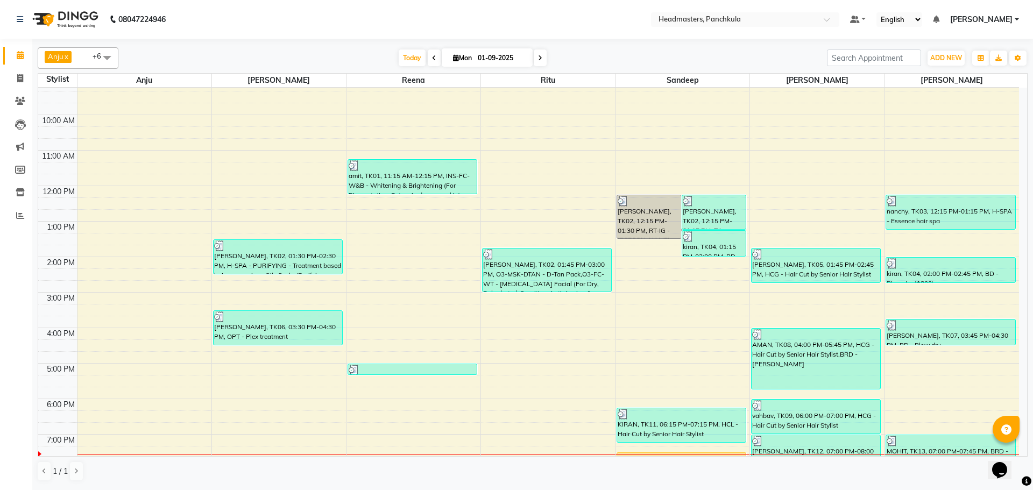
scroll to position [93, 0]
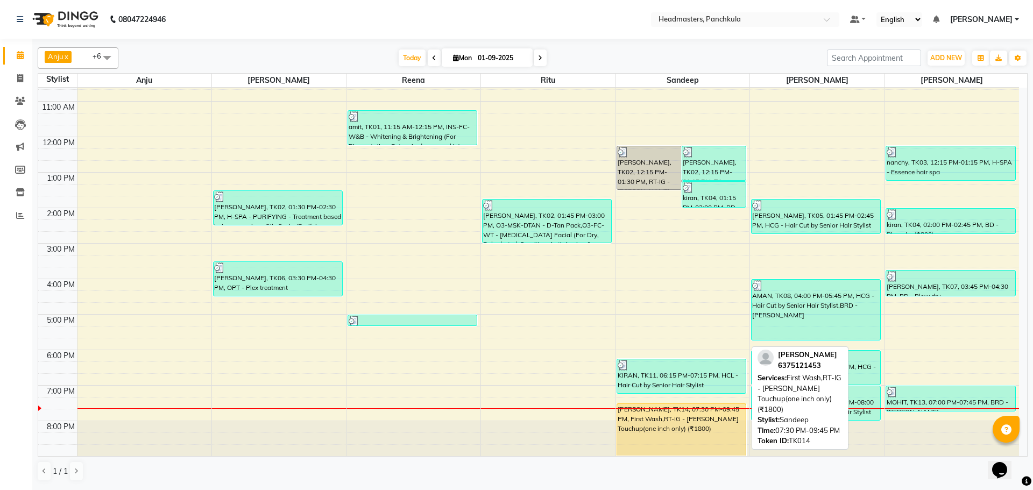
click at [644, 424] on div "[PERSON_NAME], TK14, 07:30 PM-09:45 PM, First Wash,RT-IG - [PERSON_NAME] Touchu…" at bounding box center [681, 430] width 129 height 52
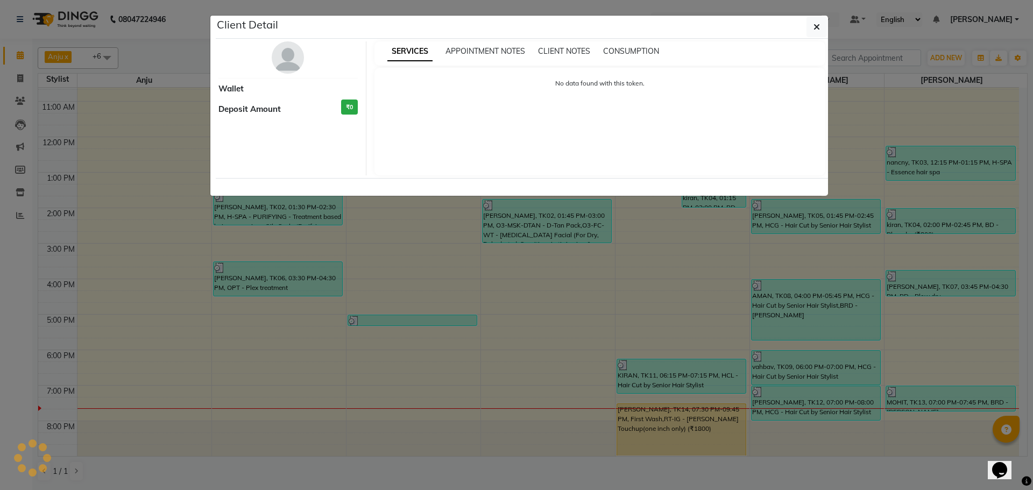
click at [282, 61] on img at bounding box center [288, 57] width 32 height 32
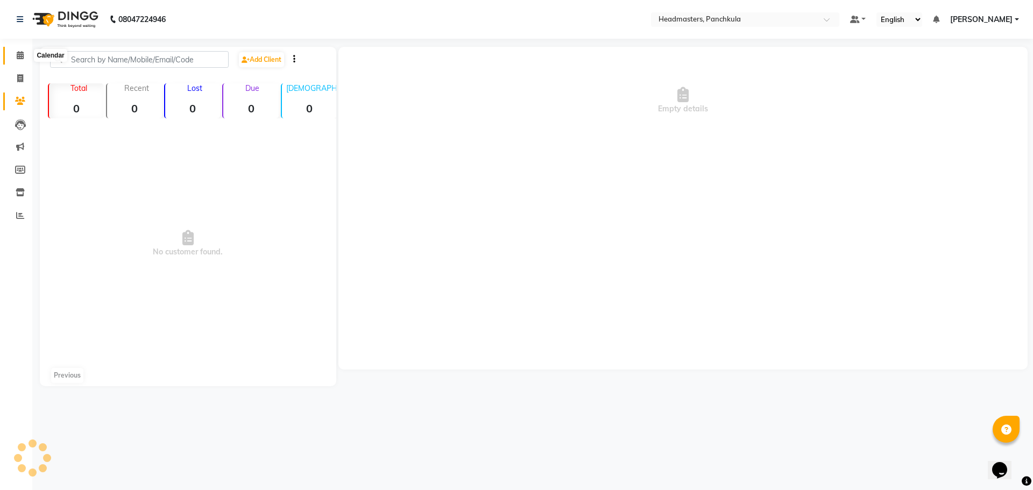
click at [16, 58] on span at bounding box center [20, 55] width 19 height 12
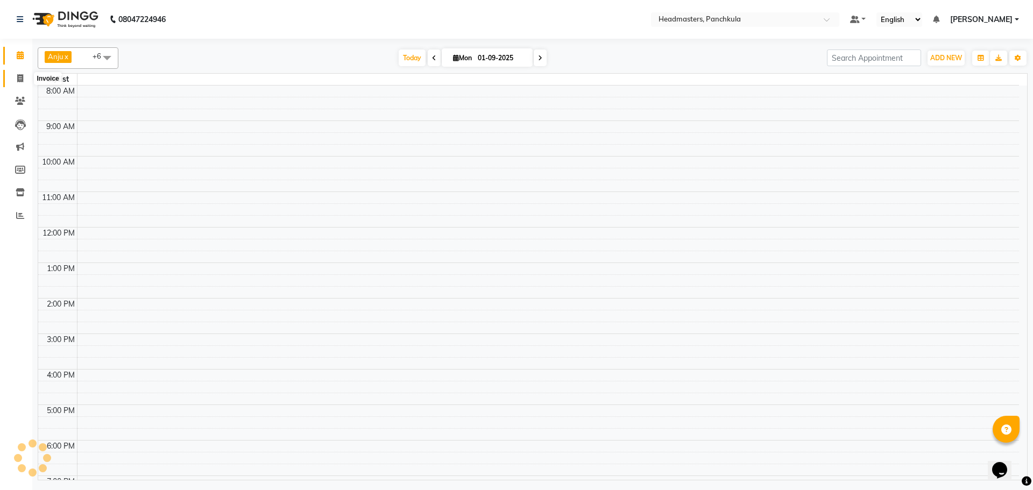
click at [19, 75] on icon at bounding box center [20, 78] width 6 height 8
select select "service"
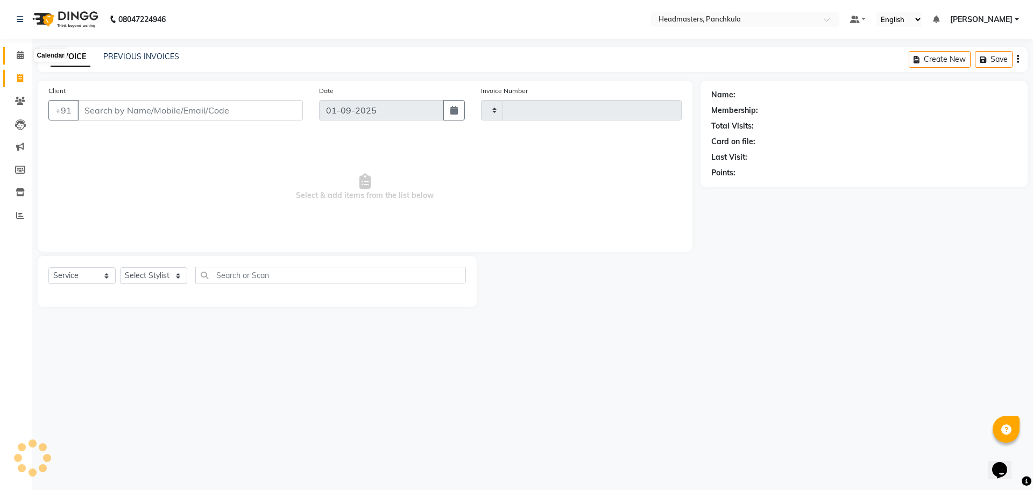
click at [22, 56] on icon at bounding box center [20, 55] width 7 height 8
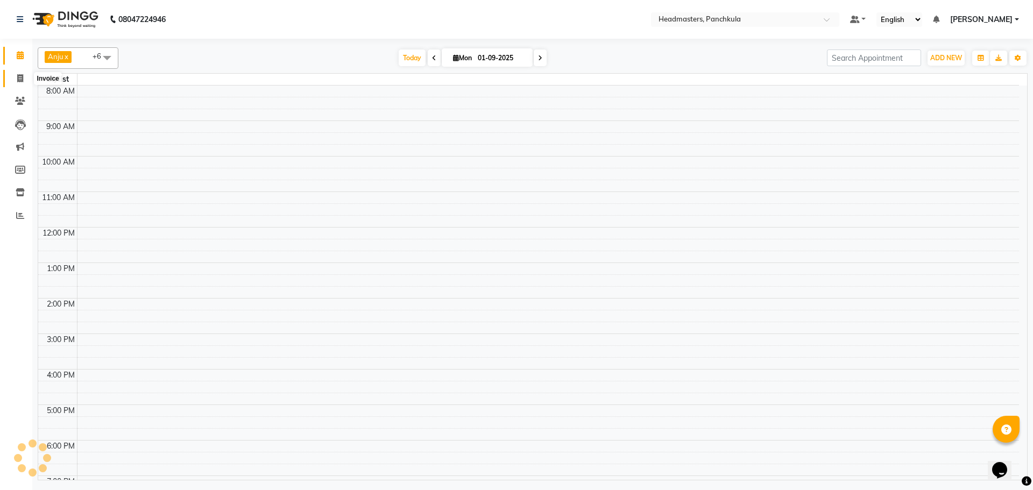
click at [23, 78] on icon at bounding box center [20, 78] width 6 height 8
select select "service"
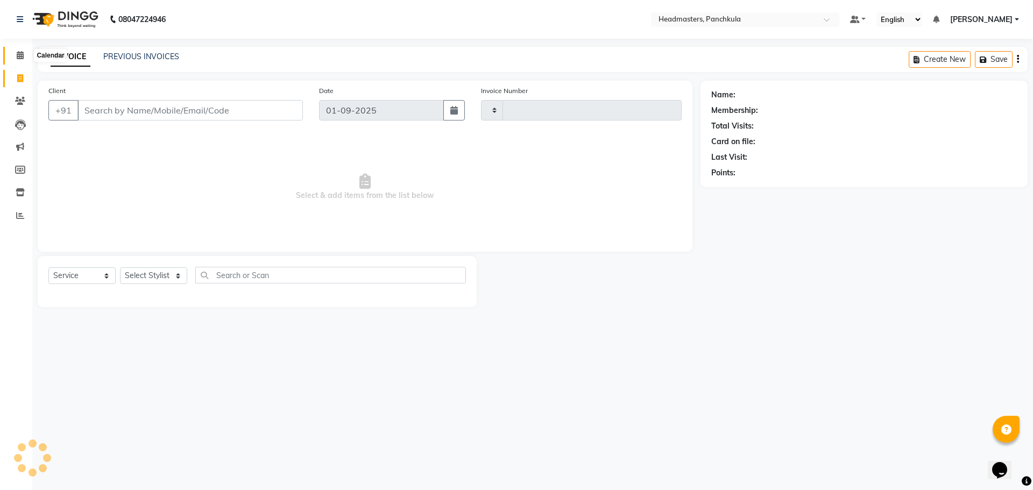
click at [22, 54] on icon at bounding box center [20, 55] width 7 height 8
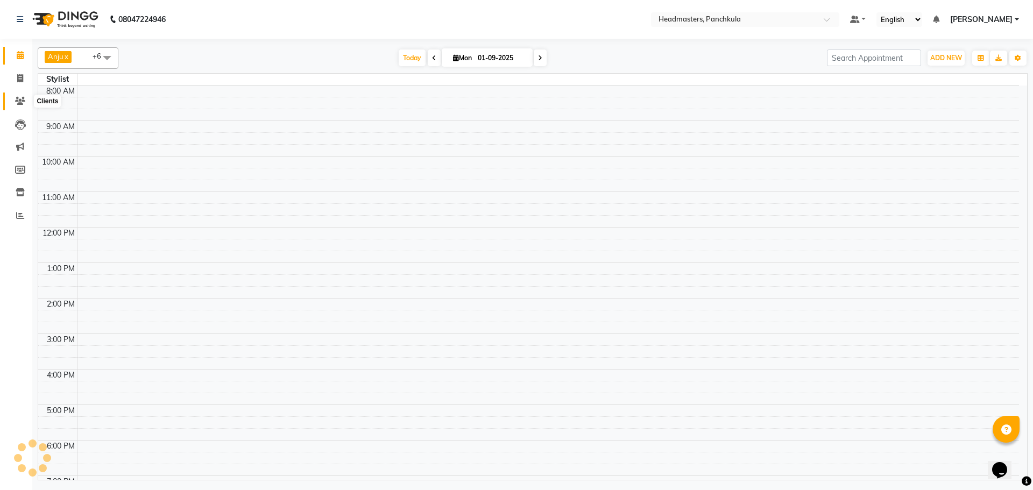
click at [20, 100] on icon at bounding box center [20, 101] width 10 height 8
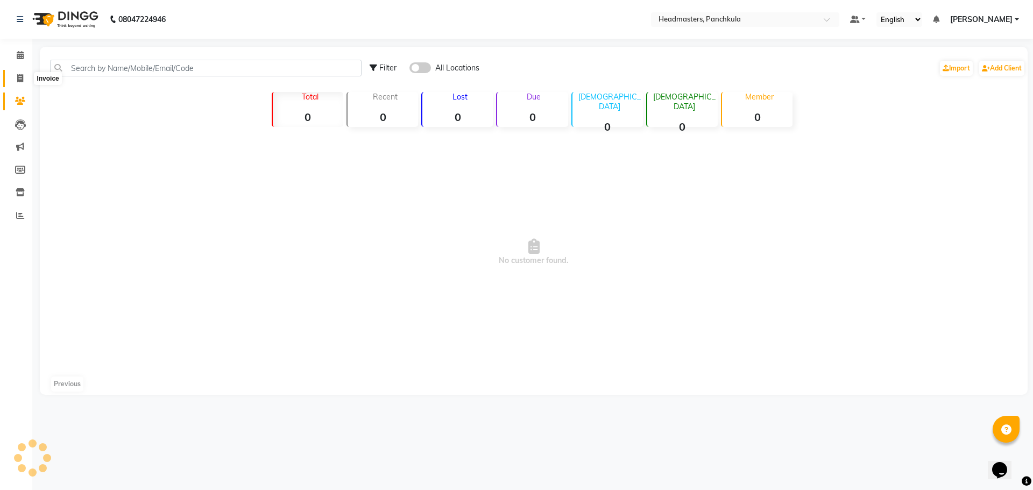
click at [20, 73] on span at bounding box center [20, 79] width 19 height 12
select select "service"
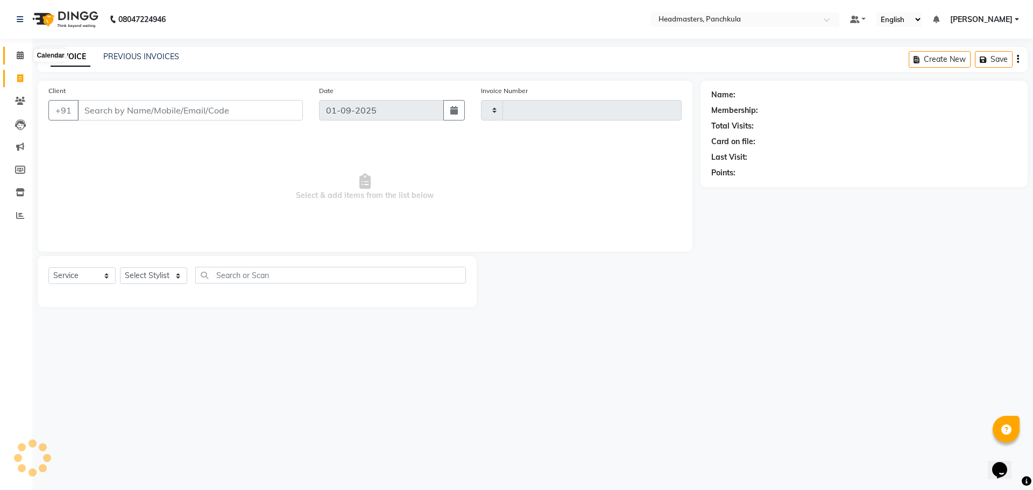
click at [20, 57] on icon at bounding box center [20, 55] width 7 height 8
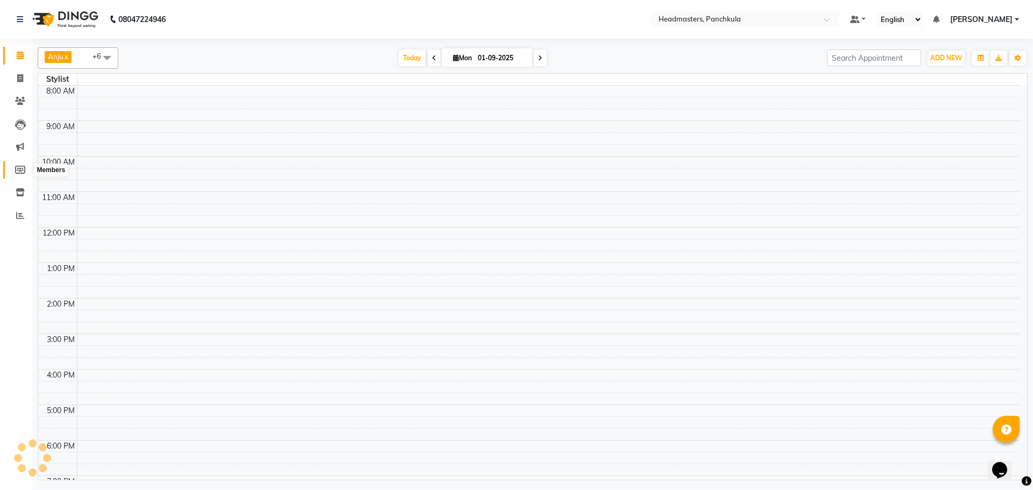
click at [23, 173] on icon at bounding box center [20, 170] width 10 height 8
select select
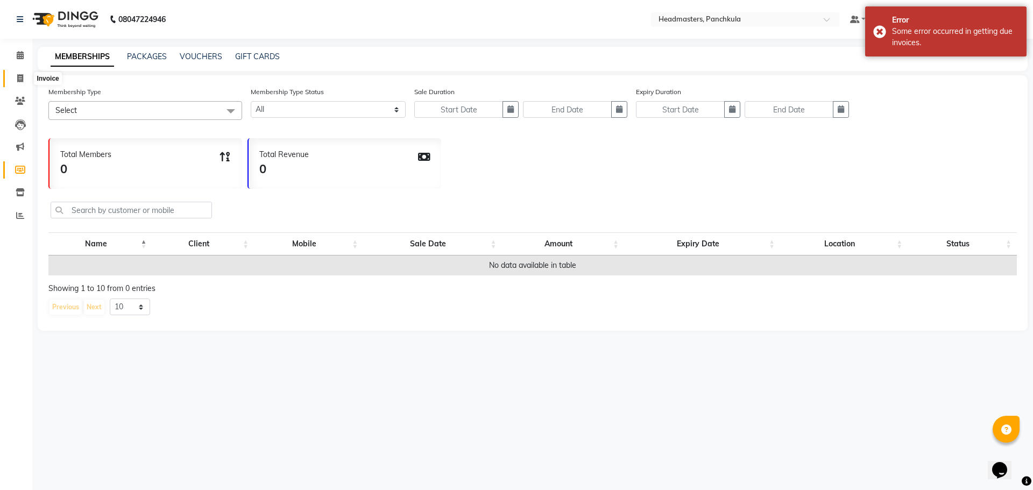
click at [20, 74] on icon at bounding box center [20, 78] width 6 height 8
select select "service"
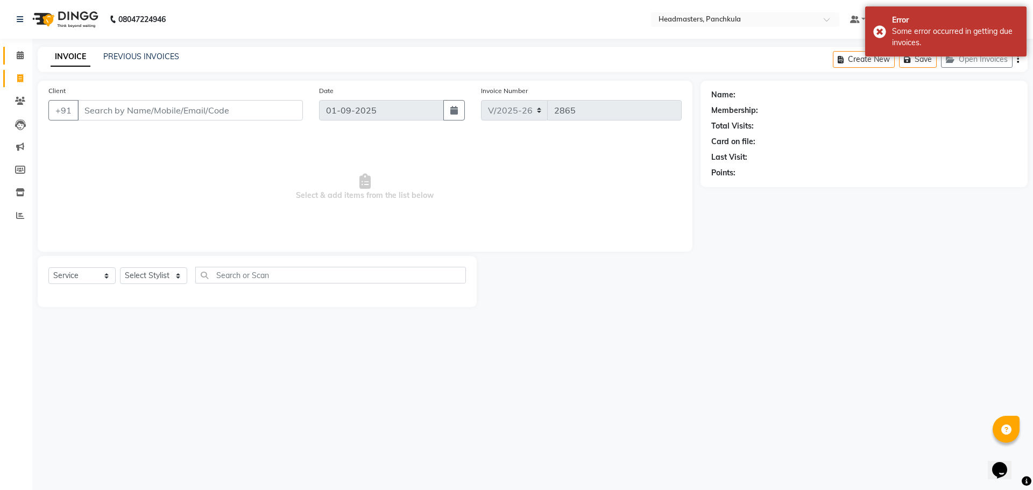
click at [18, 62] on link "Calendar" at bounding box center [16, 56] width 26 height 18
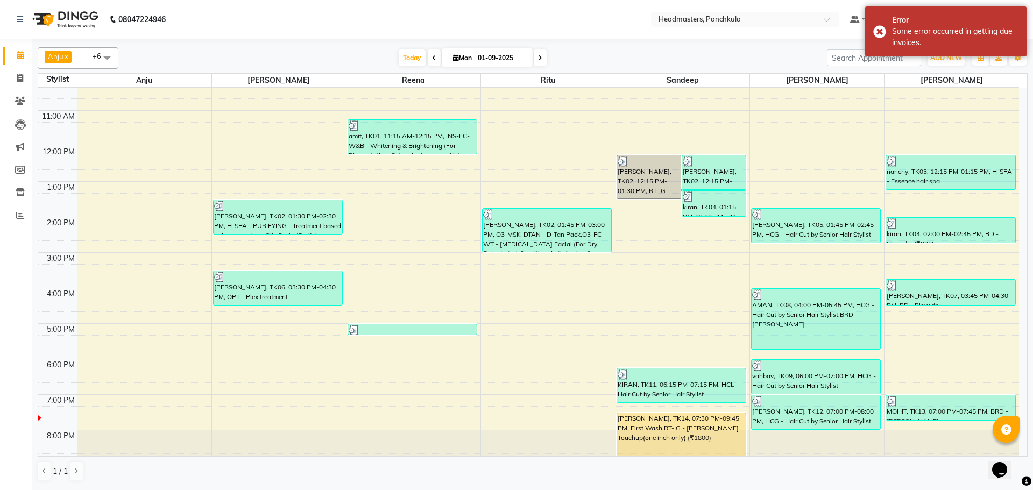
scroll to position [93, 0]
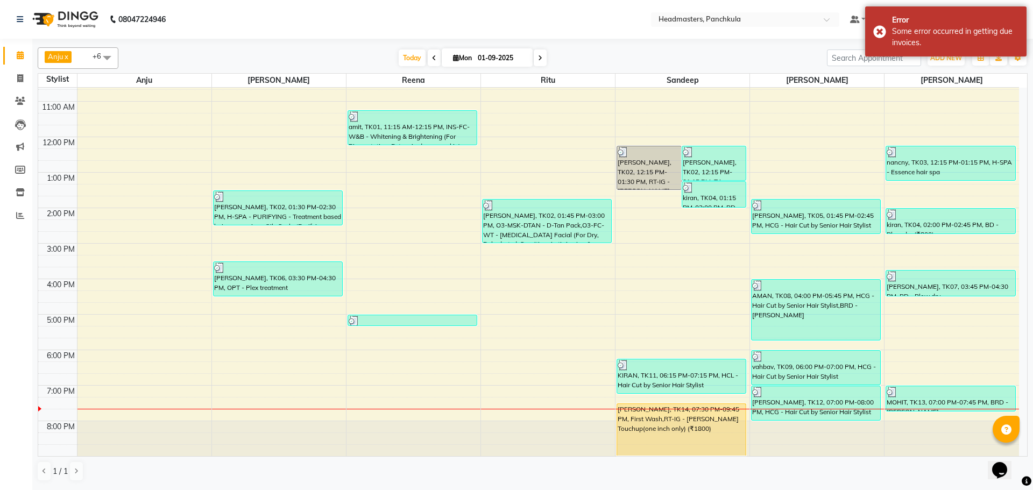
click at [636, 411] on div "[PERSON_NAME], TK14, 07:30 PM-09:45 PM, First Wash,RT-IG - [PERSON_NAME] Touchu…" at bounding box center [681, 430] width 129 height 52
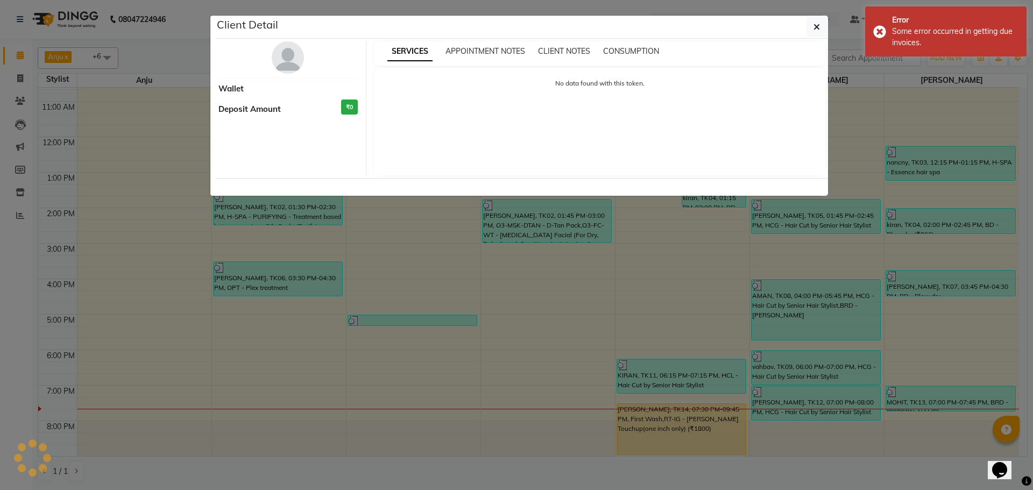
select select "1"
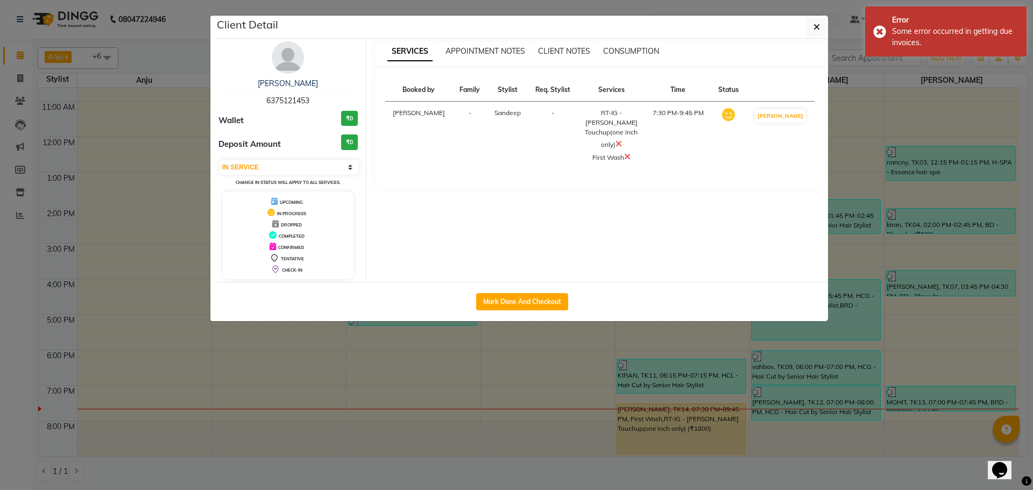
click at [296, 55] on img at bounding box center [288, 57] width 32 height 32
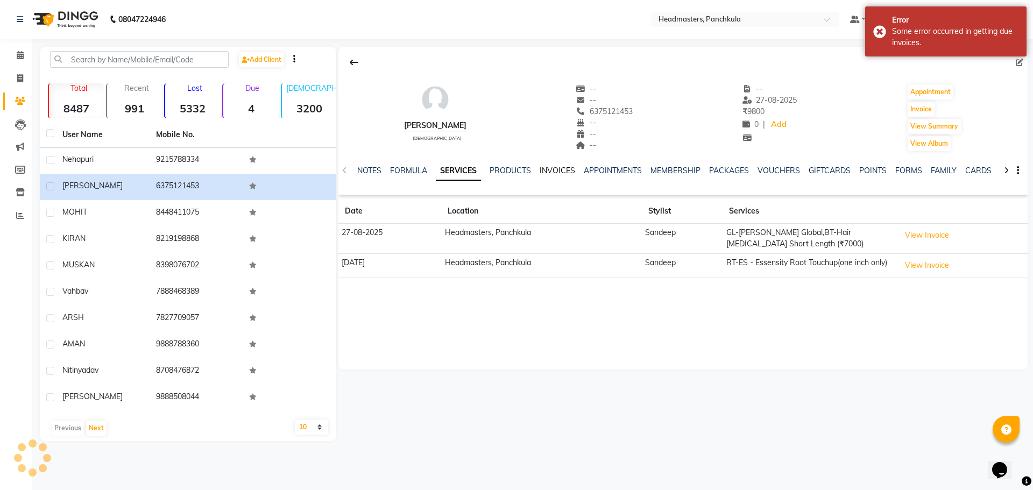
click at [549, 172] on link "INVOICES" at bounding box center [558, 171] width 36 height 10
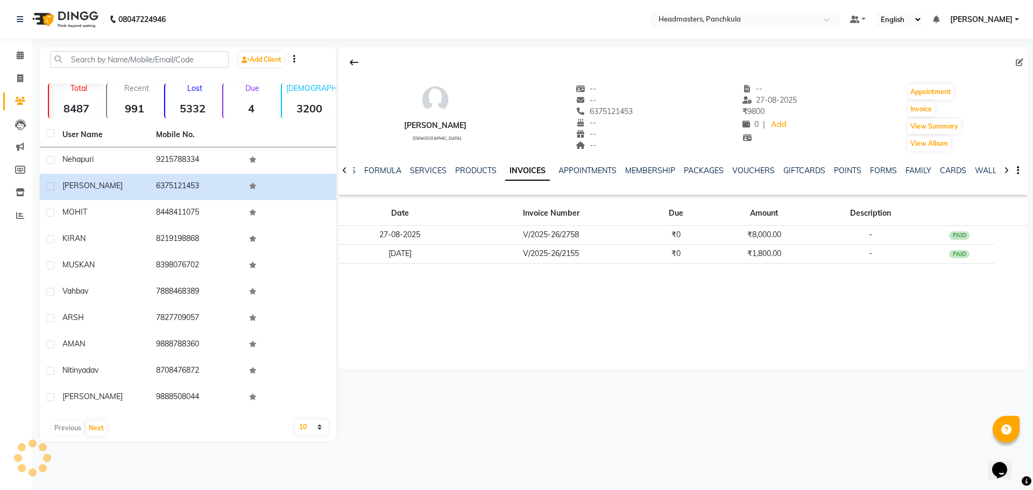
click at [344, 167] on icon at bounding box center [344, 171] width 5 height 8
click at [424, 172] on link "SERVICES" at bounding box center [437, 171] width 37 height 10
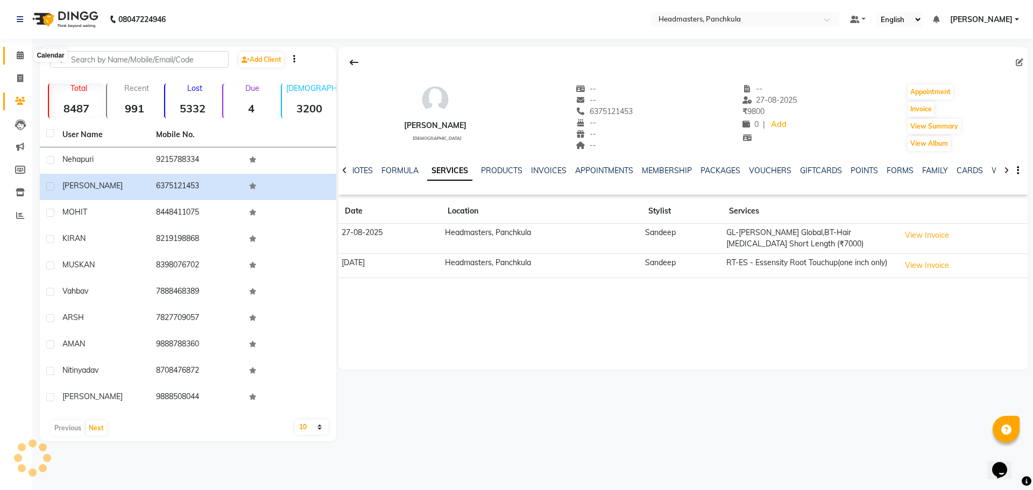
click at [14, 54] on span at bounding box center [20, 55] width 19 height 12
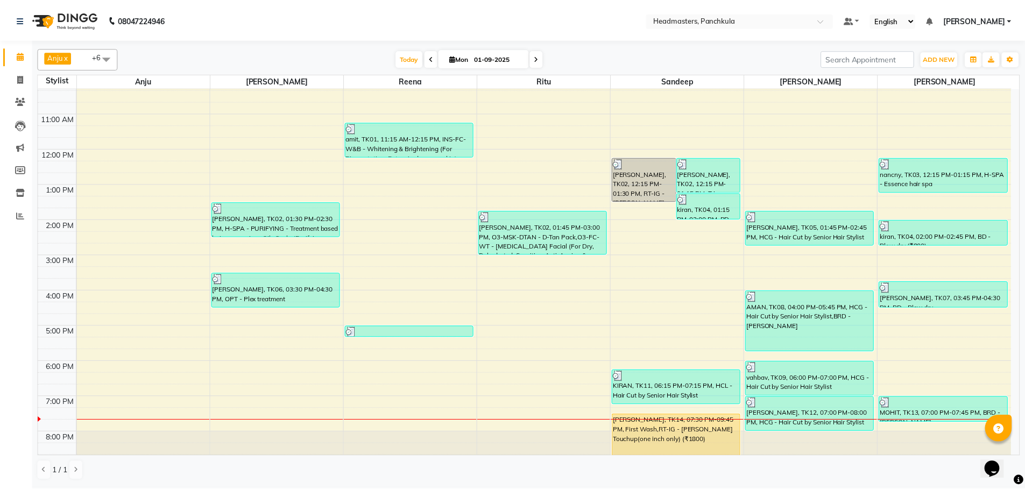
scroll to position [93, 0]
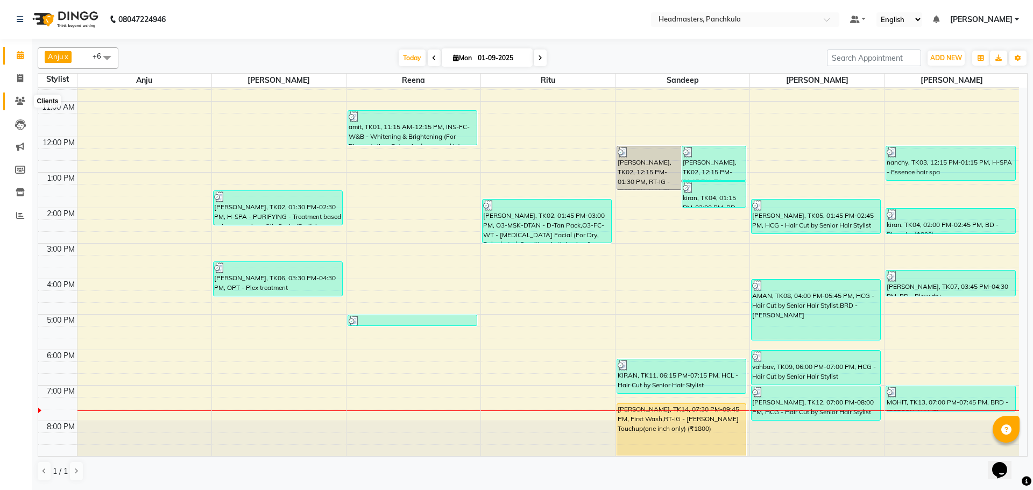
click at [26, 97] on span at bounding box center [20, 101] width 19 height 12
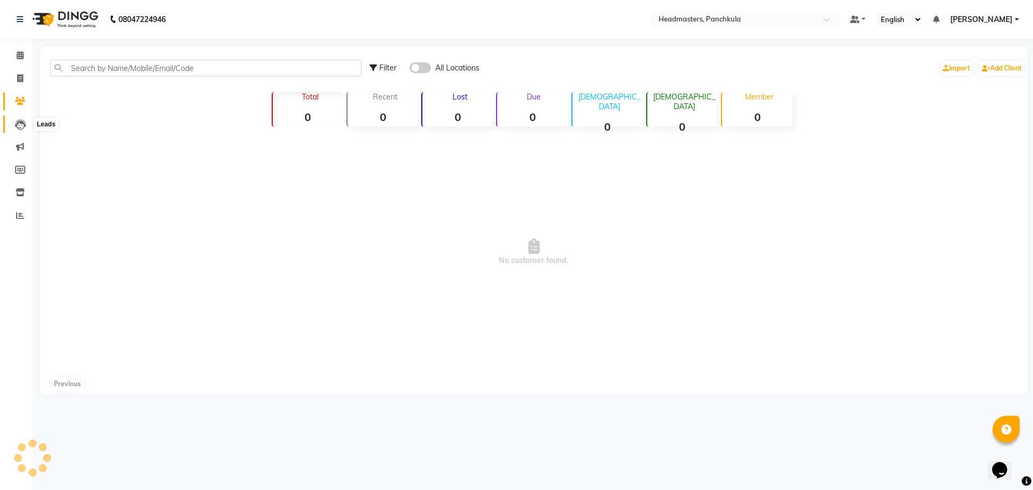
click at [23, 124] on icon at bounding box center [20, 124] width 11 height 11
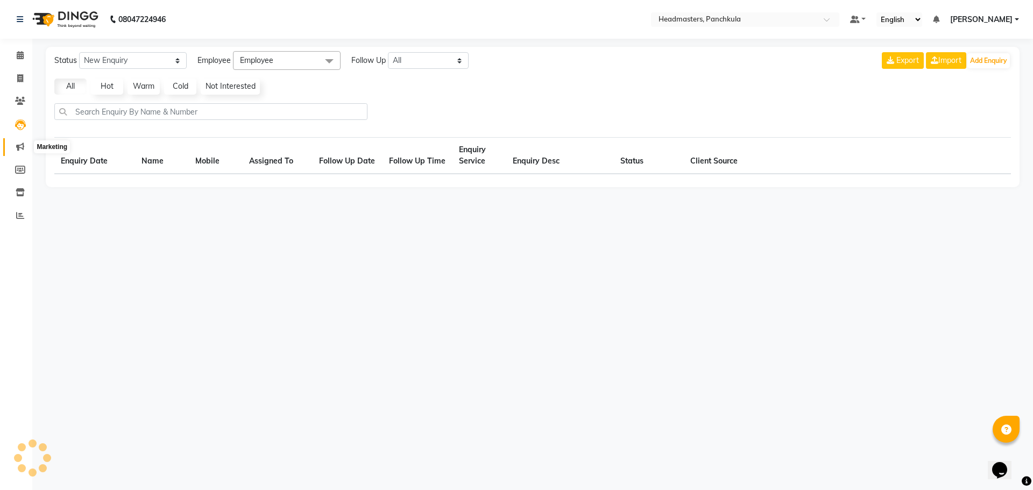
click at [23, 144] on icon at bounding box center [20, 147] width 8 height 8
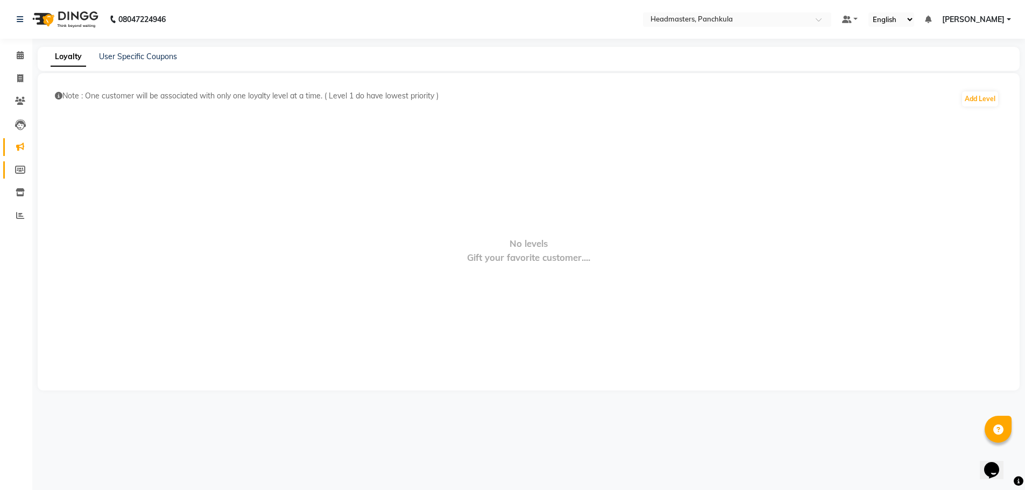
click at [24, 177] on link "Members" at bounding box center [16, 170] width 26 height 18
select select
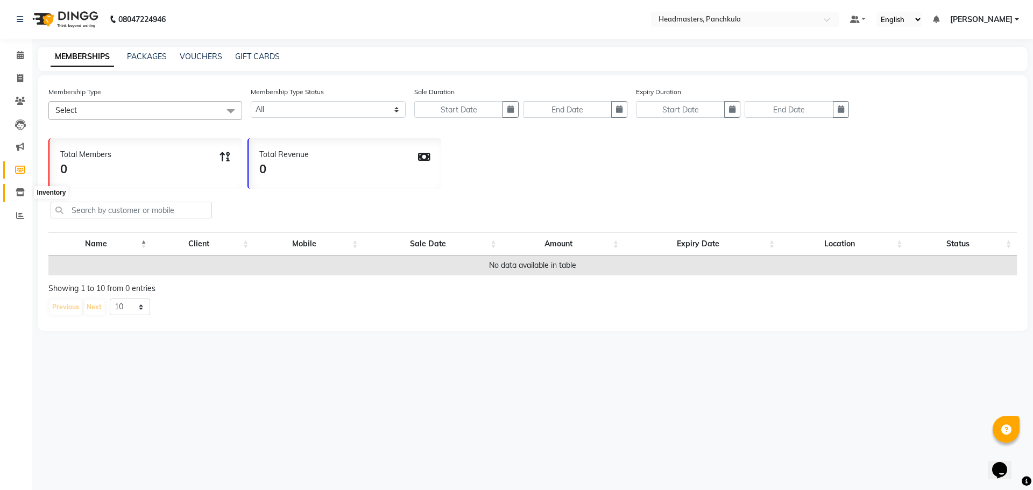
click at [22, 197] on span at bounding box center [20, 193] width 19 height 12
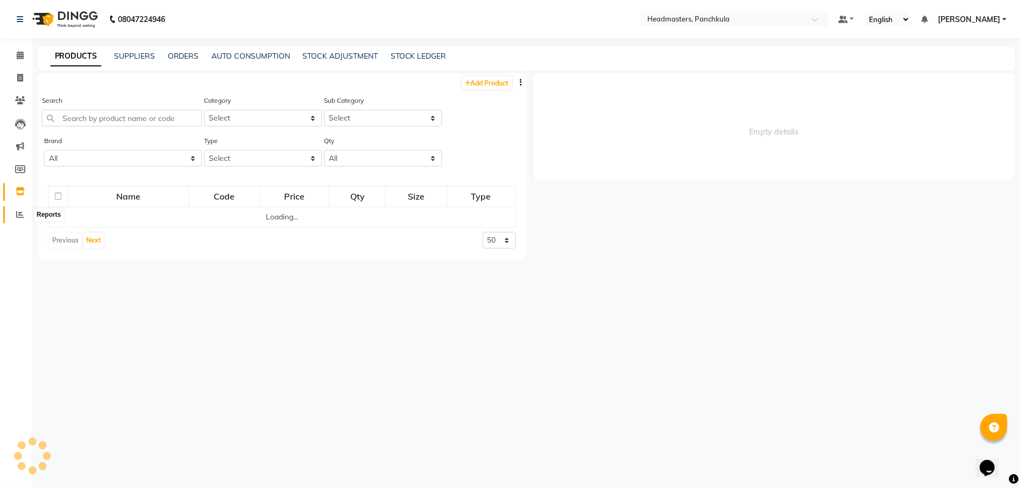
click at [20, 217] on icon at bounding box center [20, 215] width 8 height 8
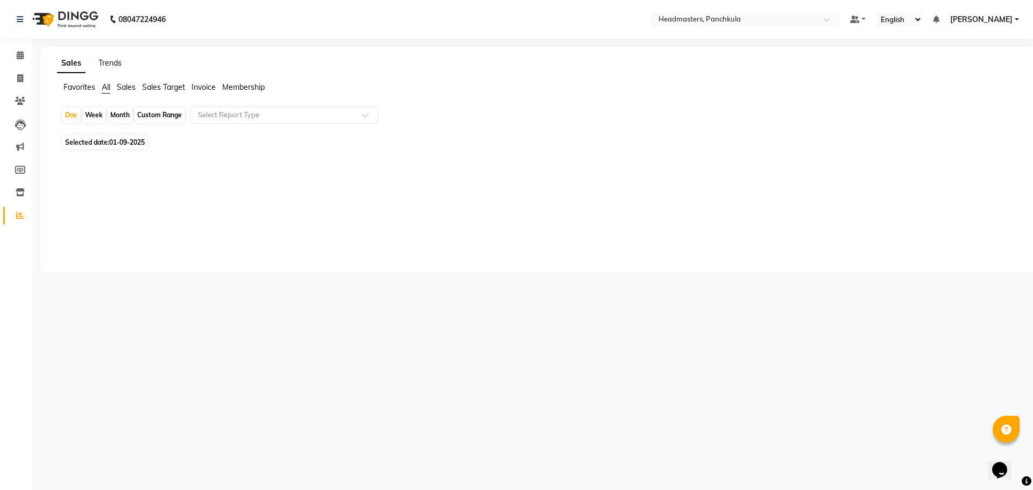
click at [109, 66] on link "Trends" at bounding box center [109, 63] width 23 height 10
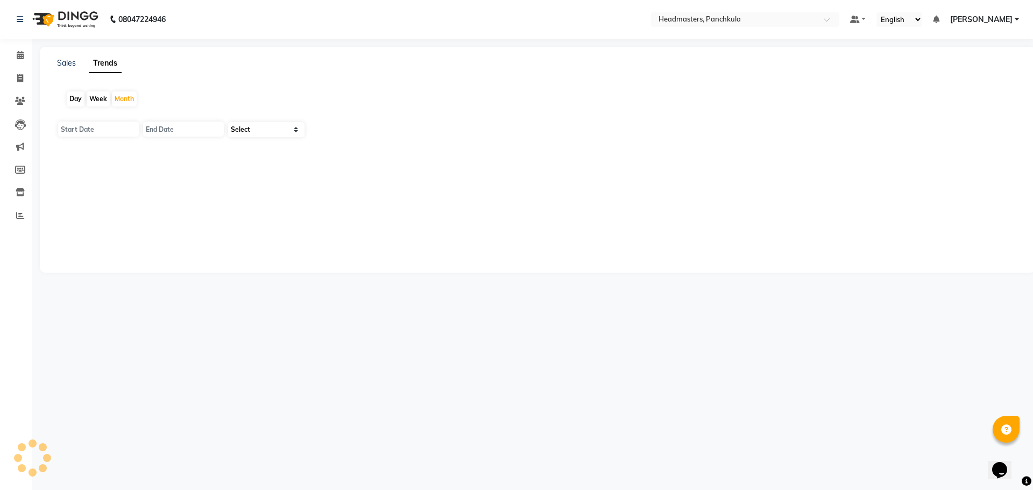
type input "01-09-2025"
click at [79, 100] on div "Day" at bounding box center [76, 98] width 18 height 15
type input "01-09-2025"
click at [258, 131] on select "Select Clients" at bounding box center [266, 129] width 76 height 15
select select "by_client"
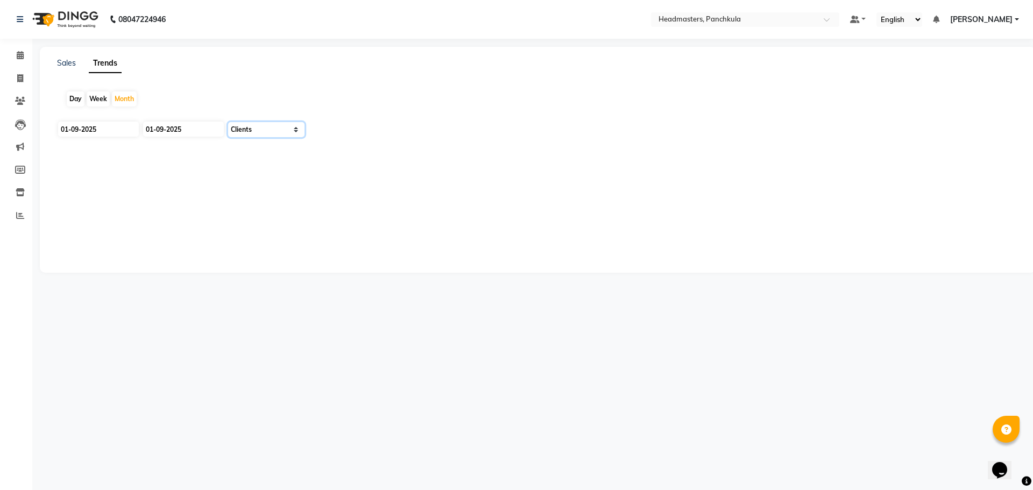
click at [228, 122] on select "Select Clients" at bounding box center [266, 129] width 76 height 15
click at [79, 97] on div "Day" at bounding box center [76, 98] width 18 height 15
click at [129, 99] on div "Month" at bounding box center [124, 98] width 25 height 15
type input "30-09-2025"
click at [96, 99] on div "Week" at bounding box center [98, 98] width 23 height 15
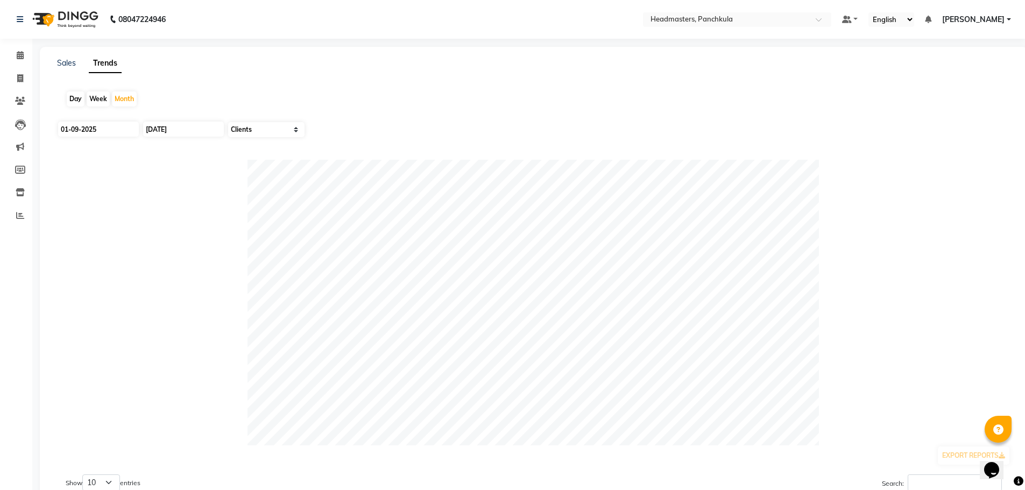
type input "25-08-2025"
type input "01-09-2025"
click at [76, 98] on div "Day" at bounding box center [76, 98] width 18 height 15
type input "01-09-2025"
click at [18, 122] on icon at bounding box center [20, 124] width 11 height 11
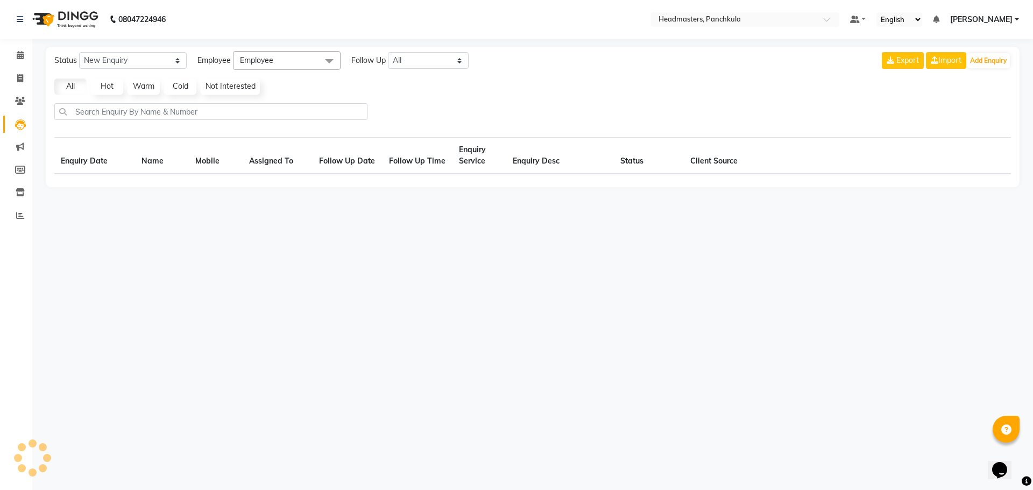
select select "10"
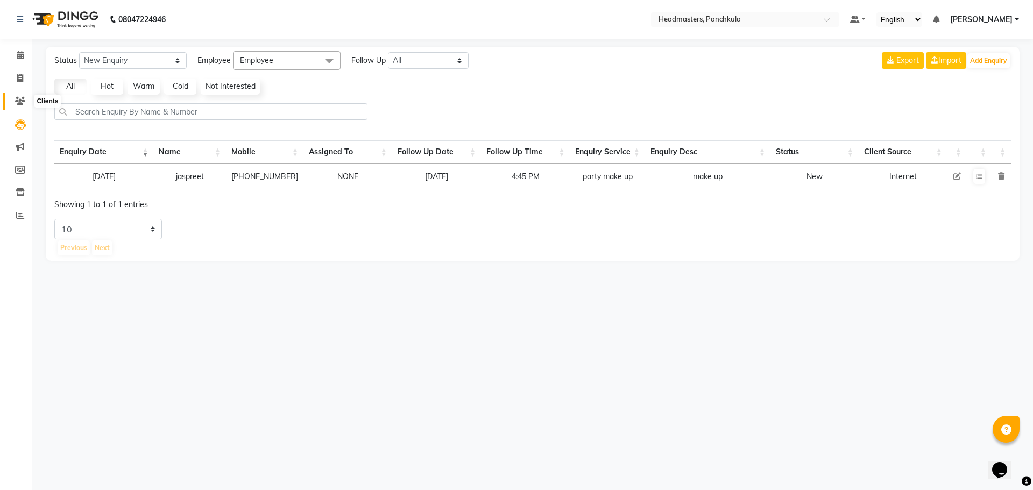
click at [25, 104] on span at bounding box center [20, 101] width 19 height 12
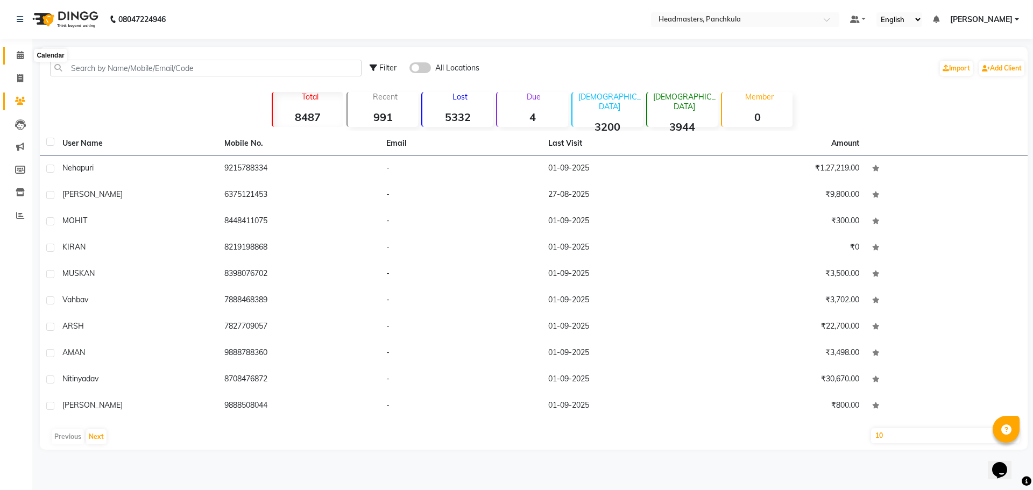
click at [22, 59] on span at bounding box center [20, 55] width 19 height 12
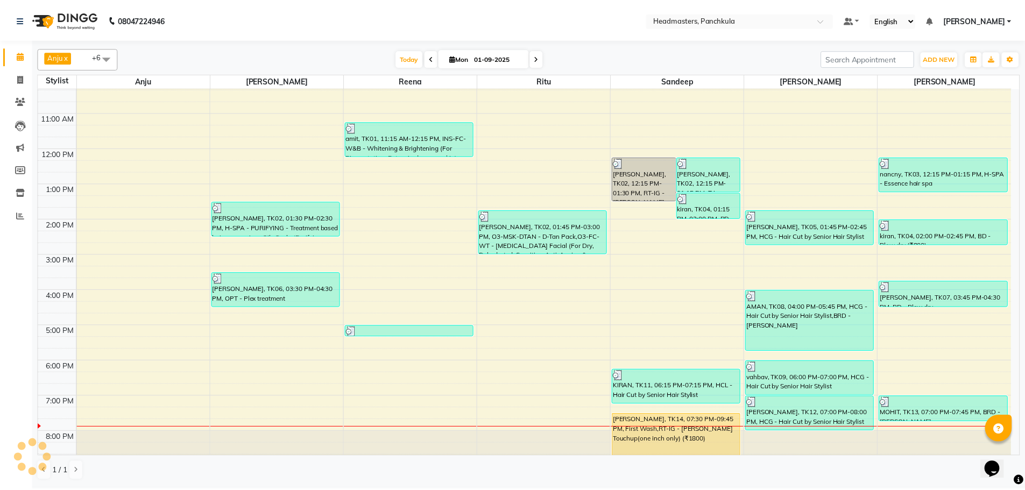
scroll to position [93, 0]
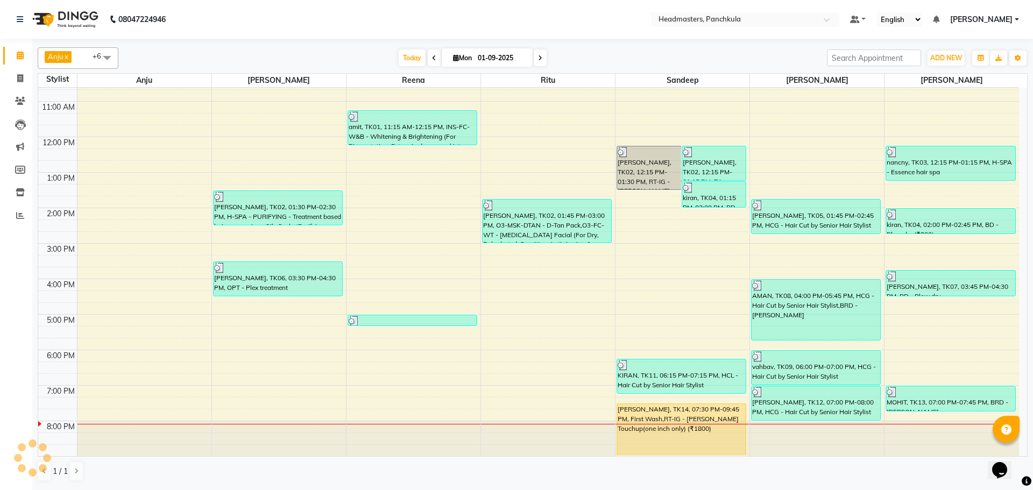
click at [806, 470] on div "1 / 1" at bounding box center [533, 471] width 990 height 20
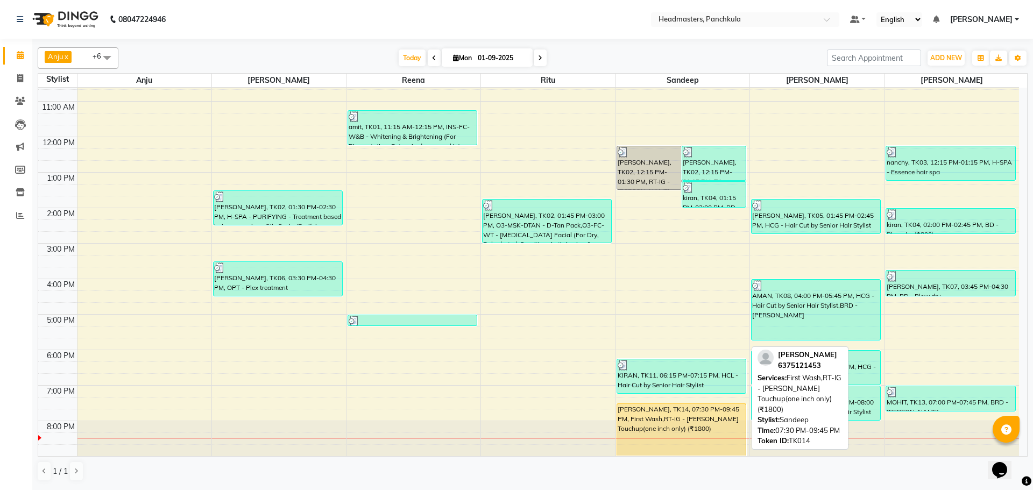
click at [644, 427] on div "[PERSON_NAME], TK14, 07:30 PM-09:45 PM, First Wash,RT-IG - [PERSON_NAME] Touchu…" at bounding box center [681, 430] width 129 height 52
select select "1"
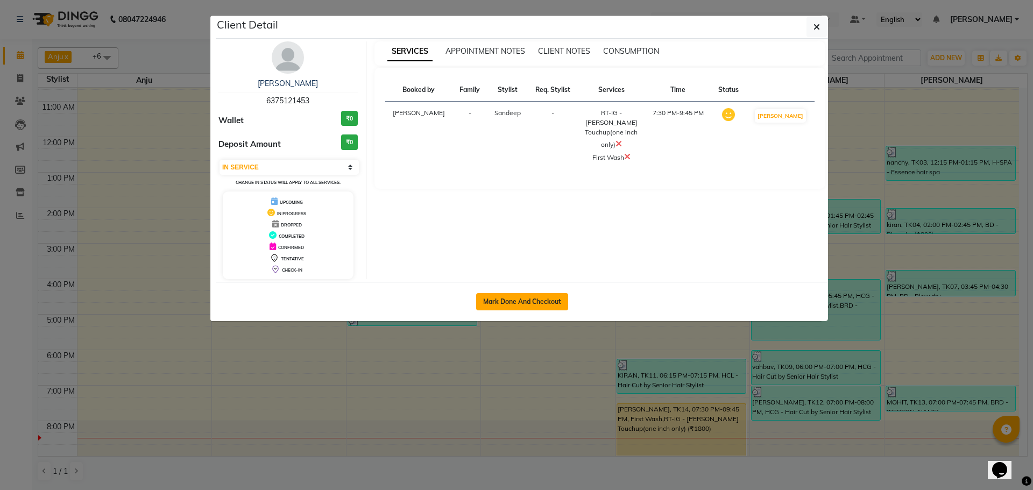
click at [544, 295] on button "Mark Done And Checkout" at bounding box center [522, 301] width 92 height 17
select select "service"
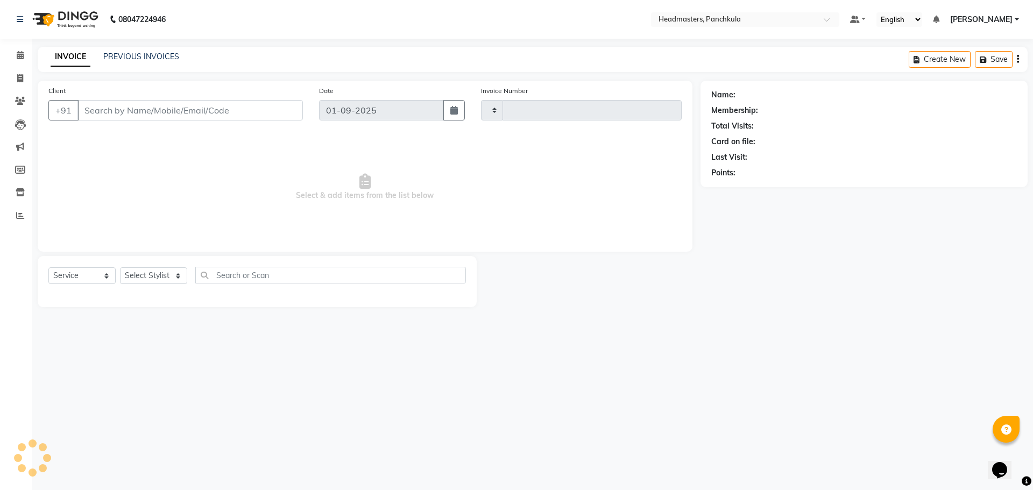
type input "2865"
select select "7376"
type input "6375121453"
select select "64055"
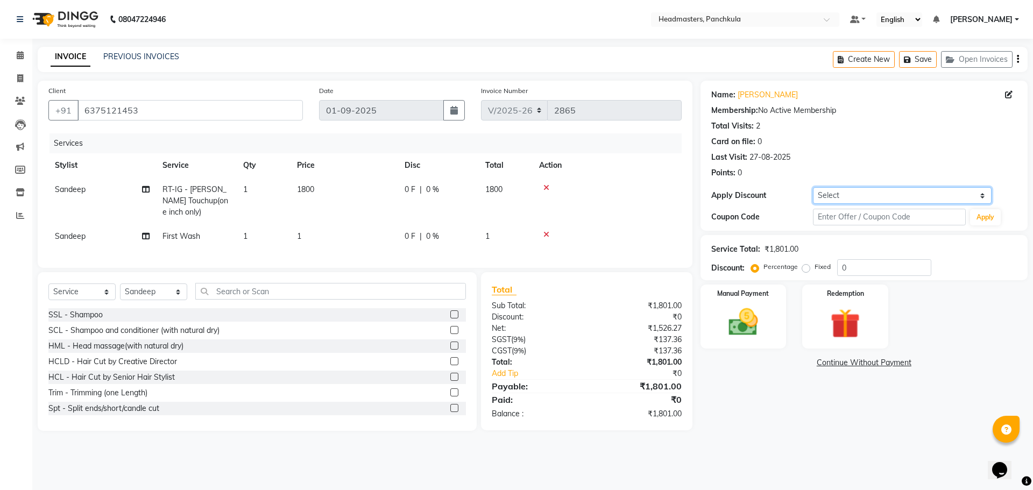
click at [852, 200] on select "Select Coupon → Wrong Job Card Coupon → Complimentary Services Coupon → Correct…" at bounding box center [902, 195] width 179 height 17
select select "8: Object"
click at [813, 187] on select "Select Coupon → Wrong Job Card Coupon → Complimentary Services Coupon → Correct…" at bounding box center [902, 195] width 179 height 17
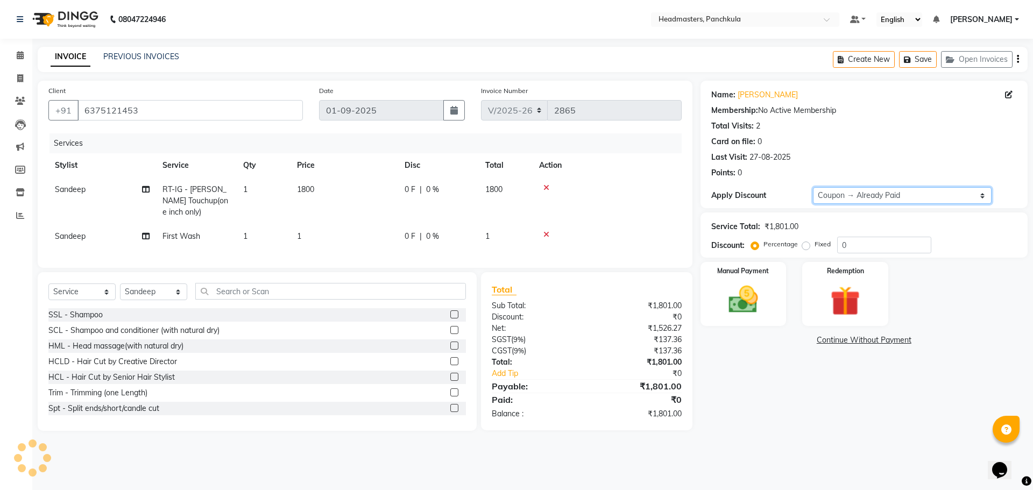
type input "100"
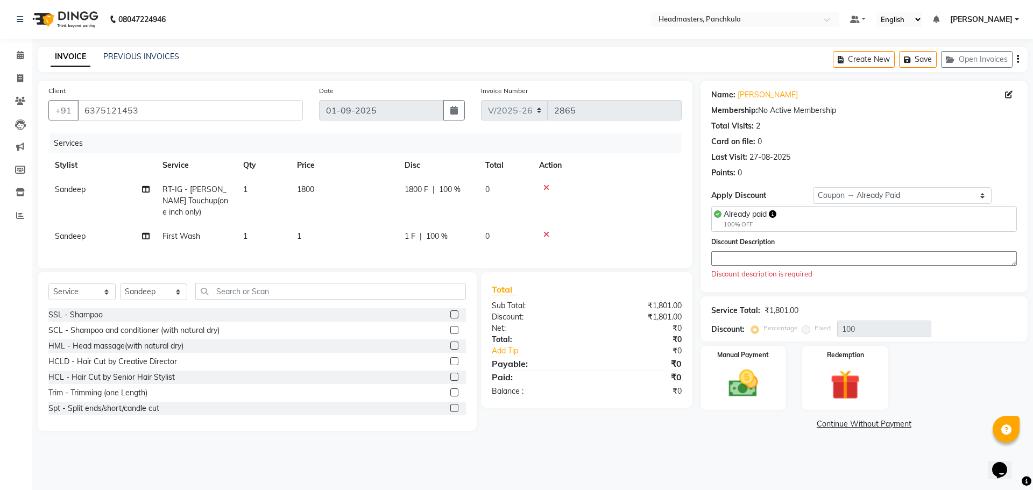
click at [737, 256] on textarea at bounding box center [864, 258] width 306 height 15
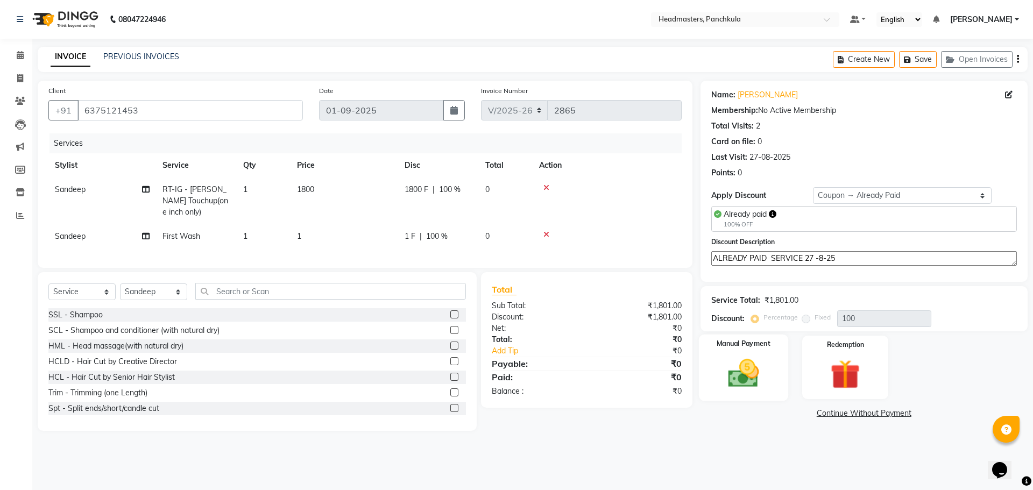
type textarea "ALREADY PAID SERVICE 27 -8-25"
click at [753, 374] on img at bounding box center [743, 374] width 50 height 36
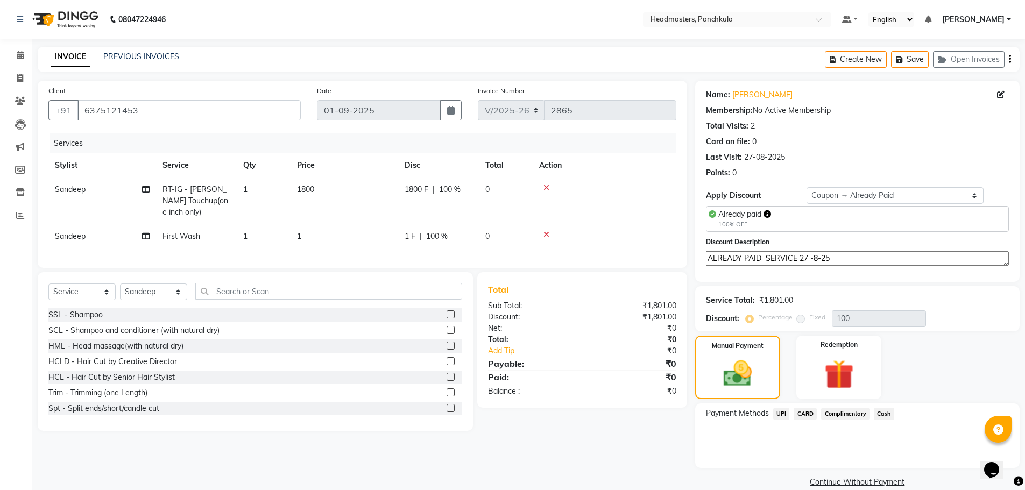
click at [771, 415] on div "UPI" at bounding box center [779, 415] width 21 height 15
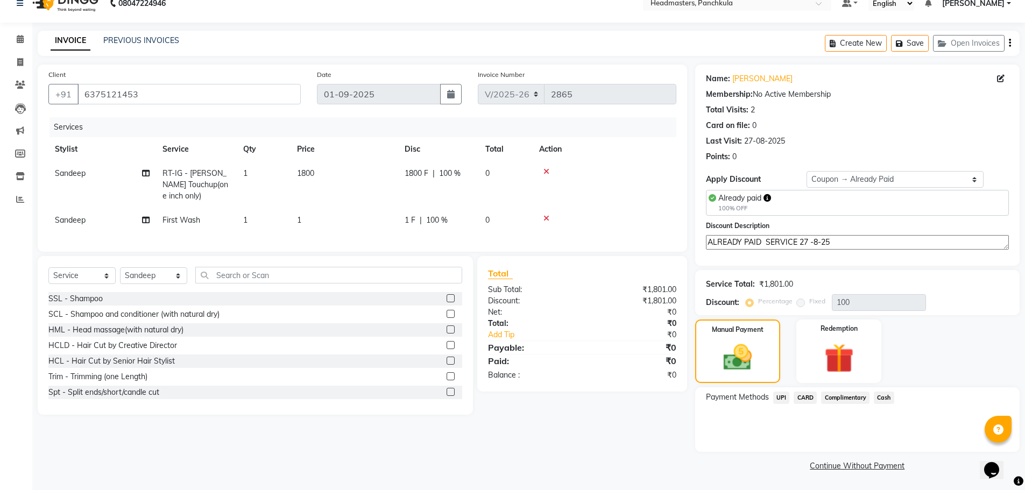
click at [780, 399] on span "UPI" at bounding box center [781, 398] width 17 height 12
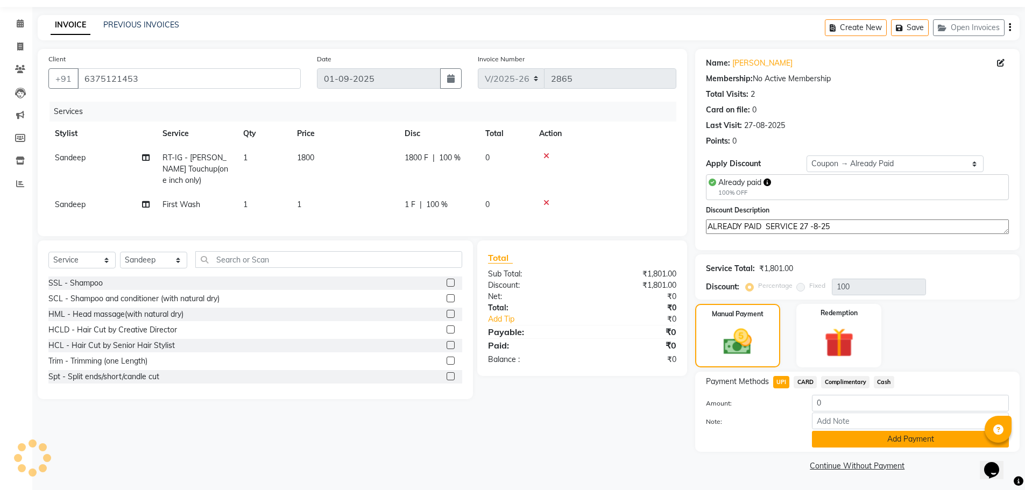
click at [857, 441] on button "Add Payment" at bounding box center [910, 439] width 197 height 17
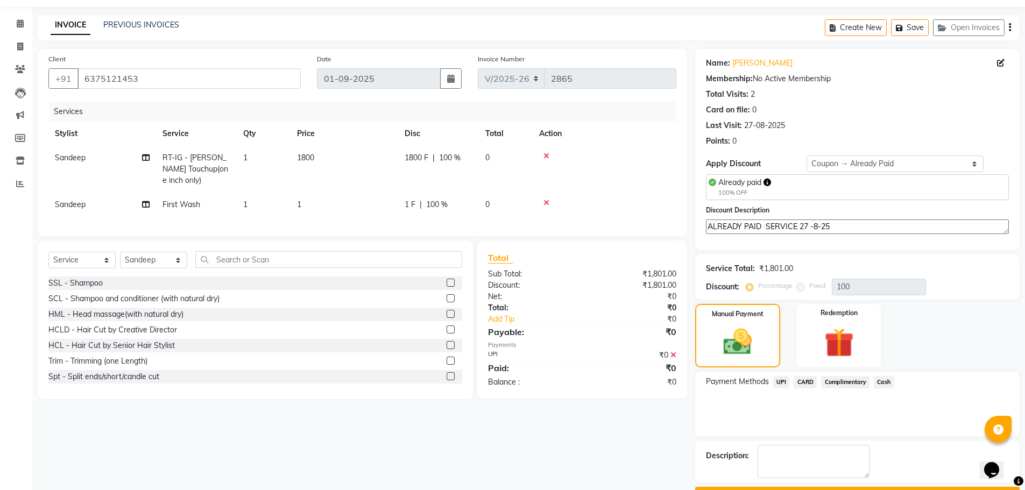
scroll to position [61, 0]
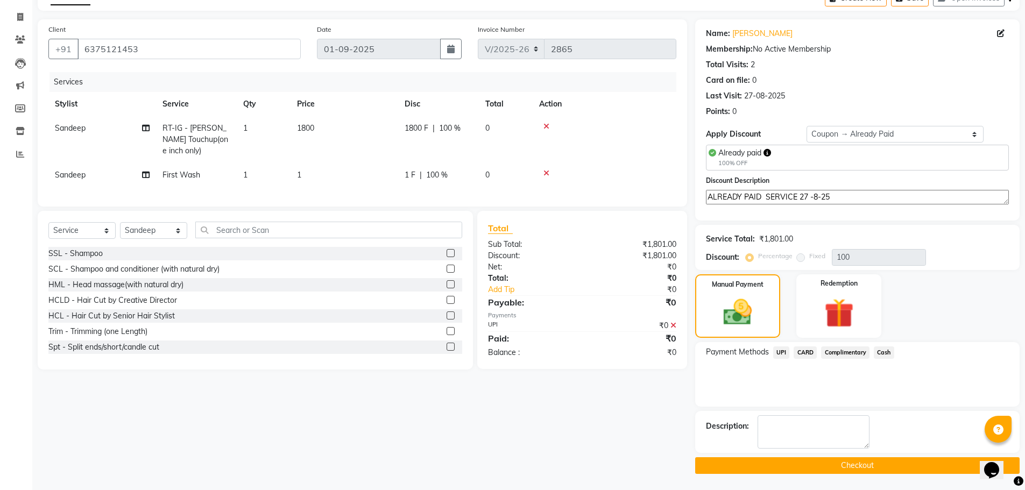
click at [843, 467] on button "Checkout" at bounding box center [857, 465] width 324 height 17
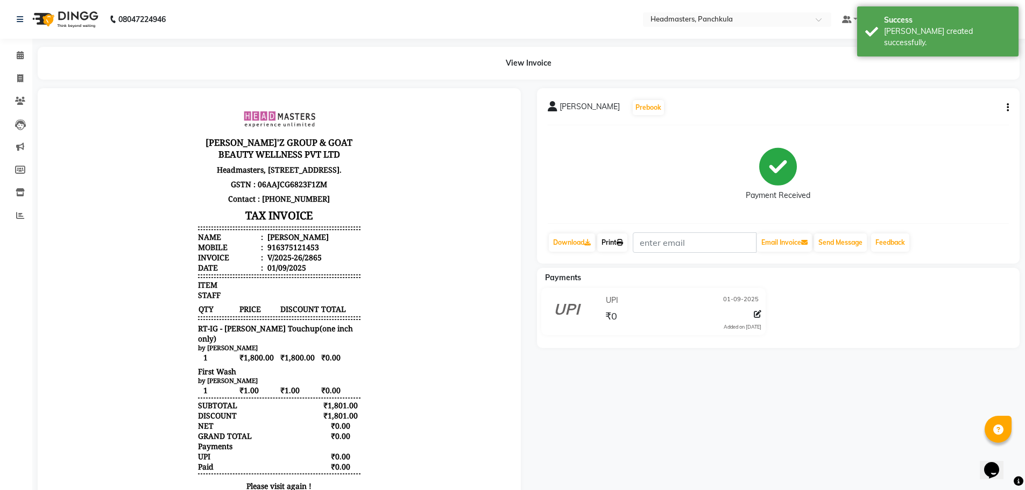
drag, startPoint x: 619, startPoint y: 243, endPoint x: 655, endPoint y: 264, distance: 41.7
click at [619, 243] on link "Print" at bounding box center [612, 242] width 30 height 18
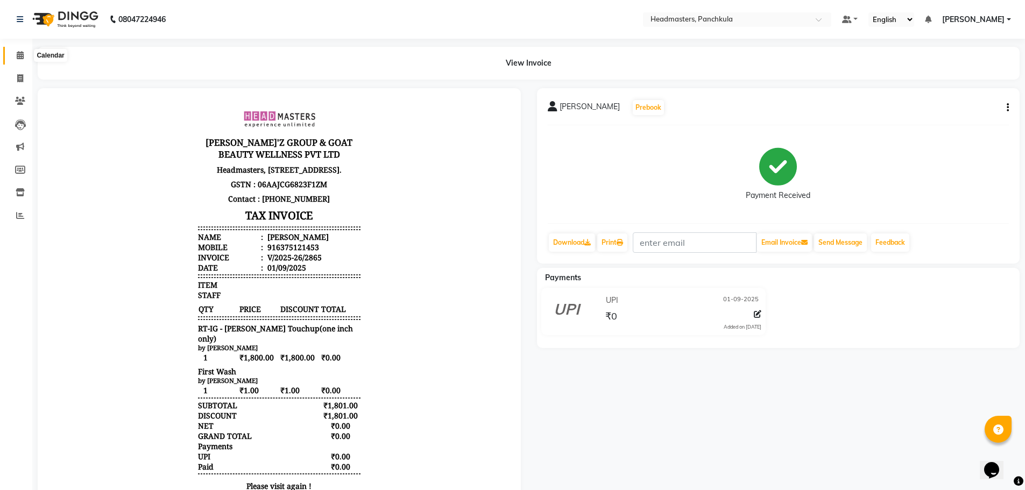
click at [19, 60] on span at bounding box center [20, 55] width 19 height 12
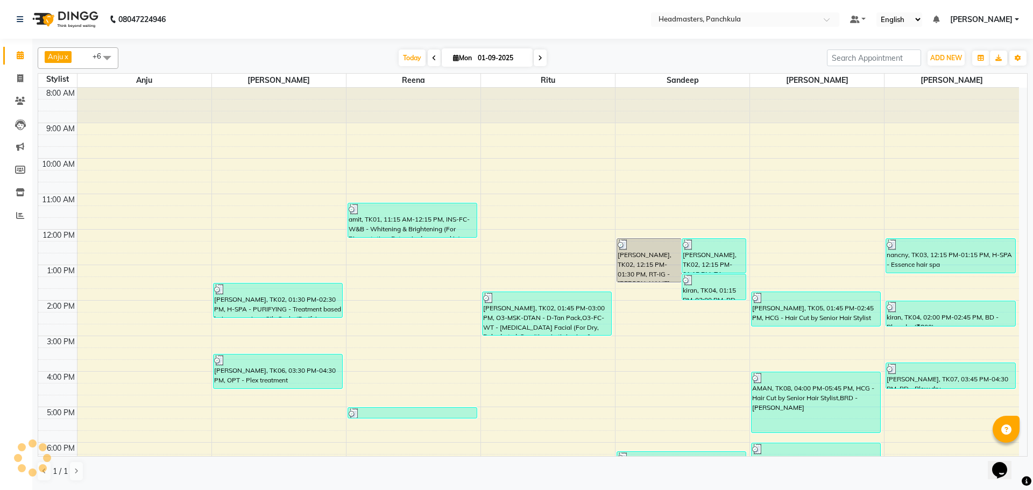
scroll to position [93, 0]
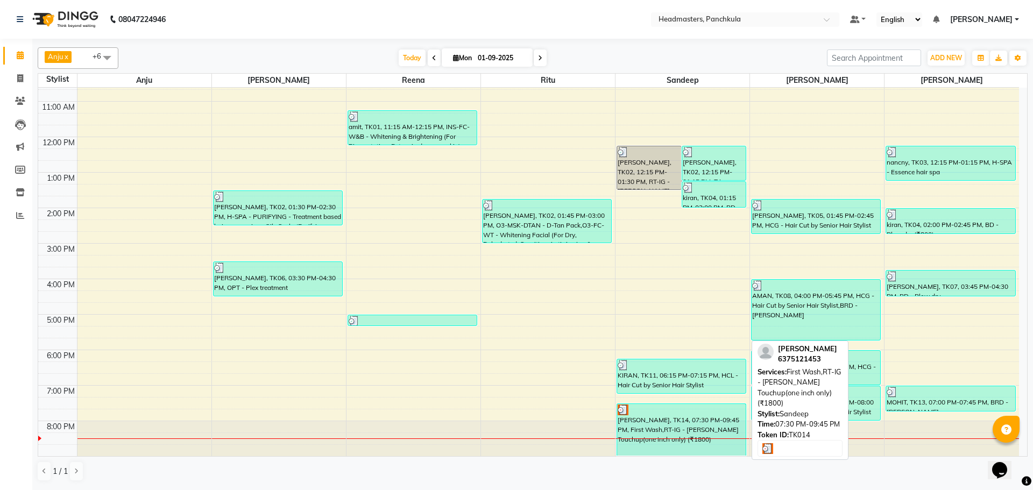
click at [650, 409] on div at bounding box center [681, 410] width 127 height 11
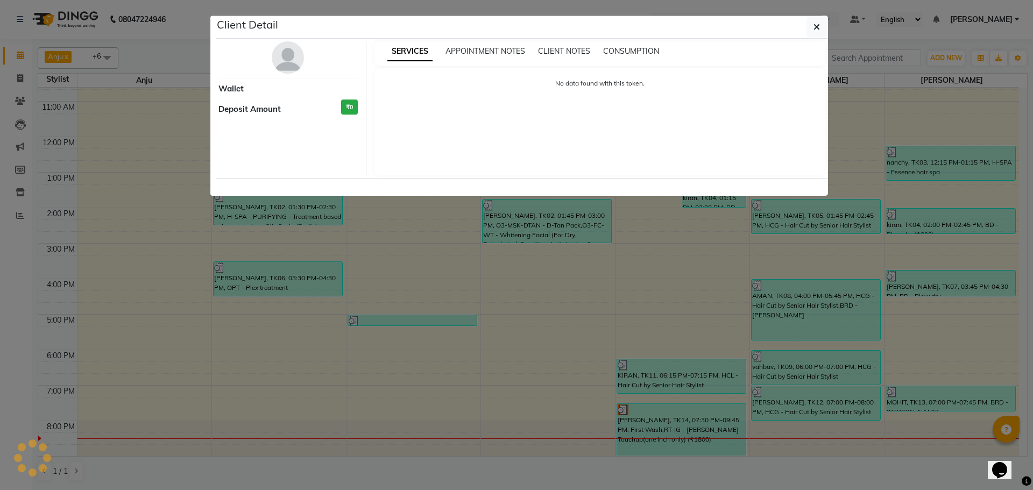
select select "3"
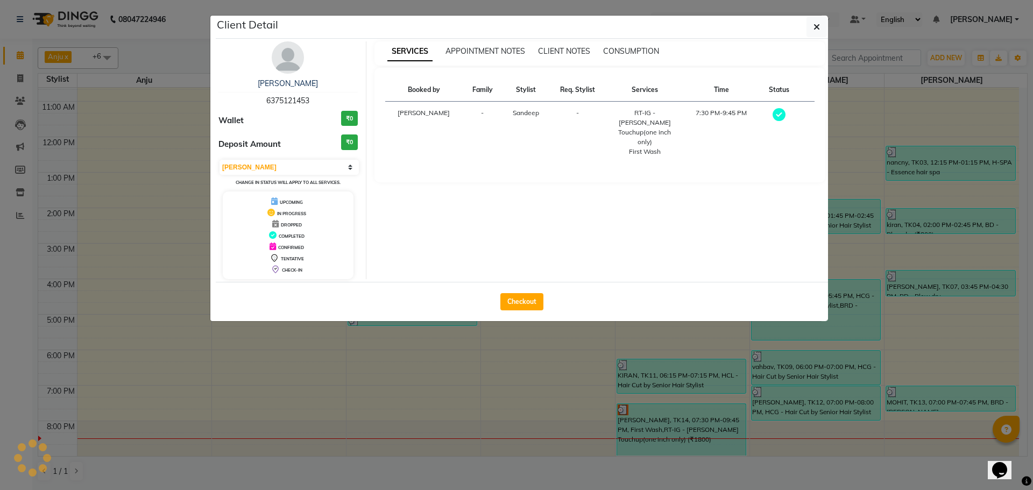
click at [284, 52] on img at bounding box center [288, 57] width 32 height 32
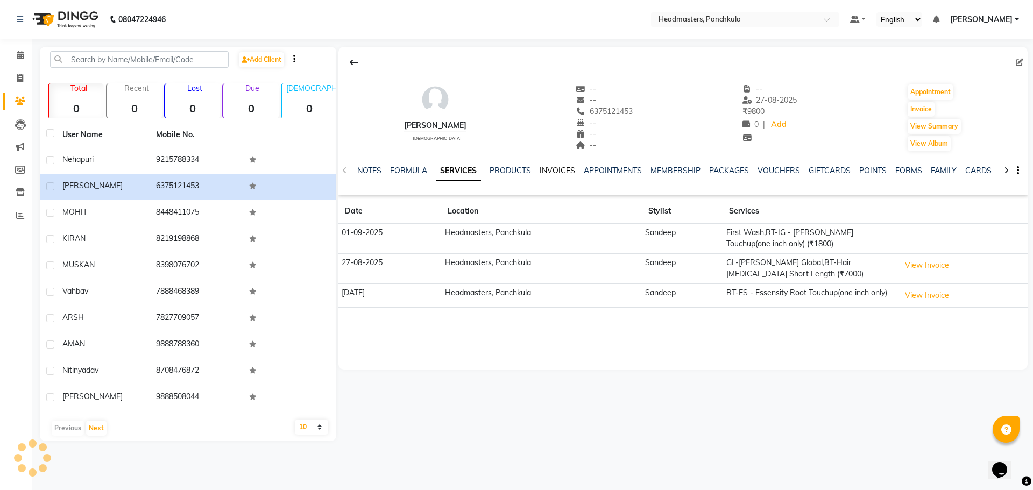
click at [569, 172] on link "INVOICES" at bounding box center [558, 171] width 36 height 10
